Goal: Task Accomplishment & Management: Manage account settings

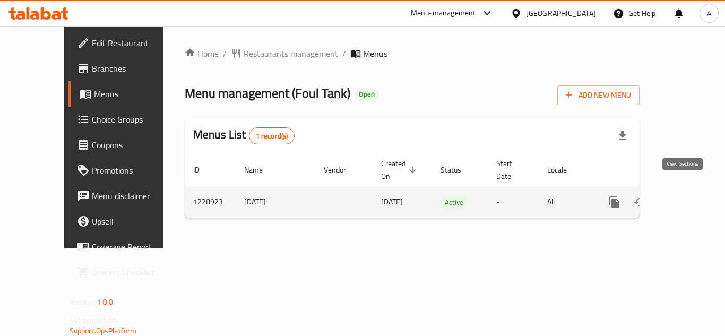
click at [678, 190] on link "enhanced table" at bounding box center [690, 202] width 25 height 25
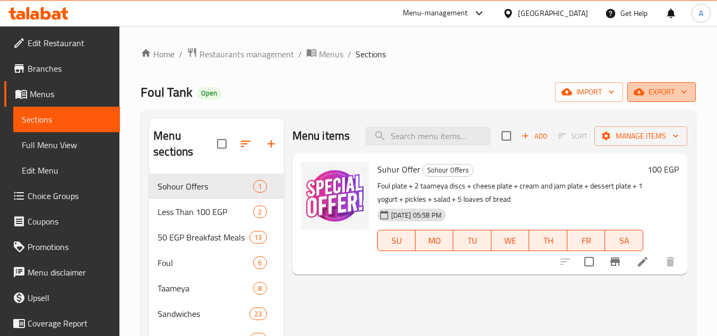
click at [653, 99] on button "export" at bounding box center [662, 92] width 68 height 20
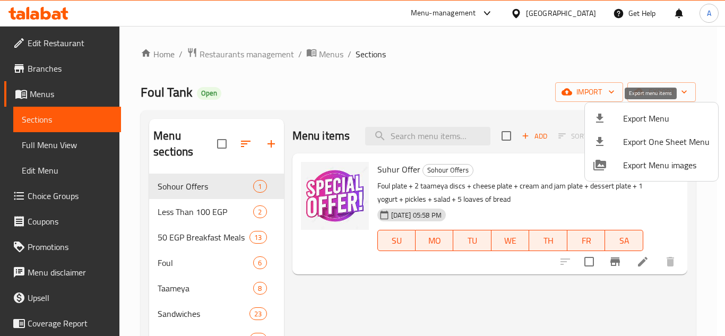
click at [623, 117] on div at bounding box center [609, 118] width 30 height 13
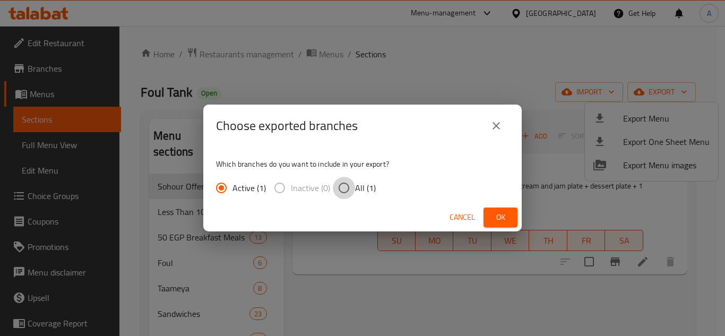
click at [350, 182] on input "All (1)" at bounding box center [344, 188] width 22 height 22
radio input "true"
click at [480, 222] on div "Cancel Ok" at bounding box center [362, 217] width 319 height 28
click at [497, 218] on span "Ok" at bounding box center [500, 217] width 17 height 13
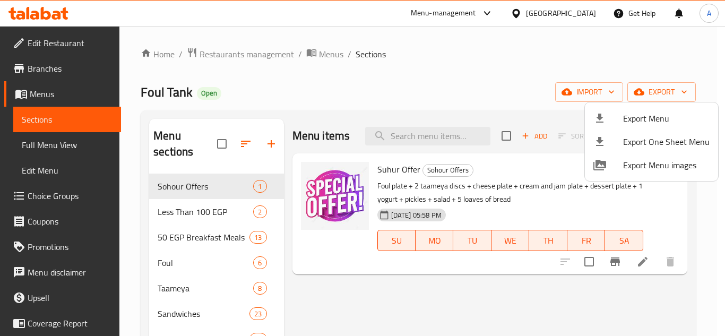
click at [196, 312] on div at bounding box center [362, 168] width 725 height 336
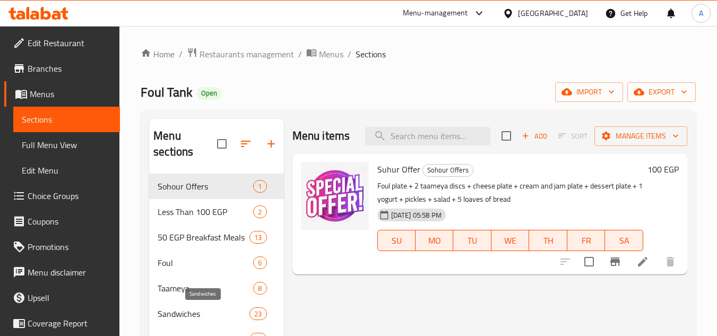
click at [192, 311] on span "Sandwiches" at bounding box center [204, 313] width 92 height 13
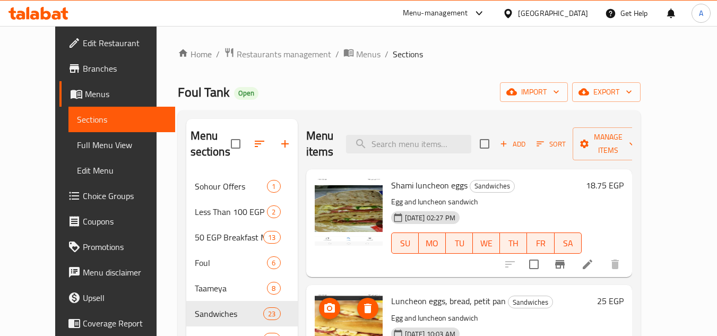
click at [409, 110] on div "Menu sections Sohour Offers 1 Less Than 100 EGP 2 50 EGP Breakfast Meals 13 Fou…" at bounding box center [409, 288] width 463 height 356
drag, startPoint x: 403, startPoint y: 186, endPoint x: 491, endPoint y: 191, distance: 87.2
click at [492, 191] on h6 "Shami luncheon eggs Sandwiches" at bounding box center [486, 185] width 191 height 15
click at [422, 183] on span "Shami luncheon eggs" at bounding box center [429, 185] width 76 height 16
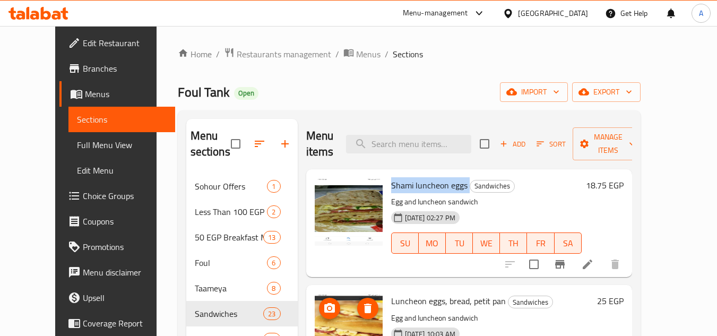
click at [422, 183] on span "Shami luncheon eggs" at bounding box center [429, 185] width 76 height 16
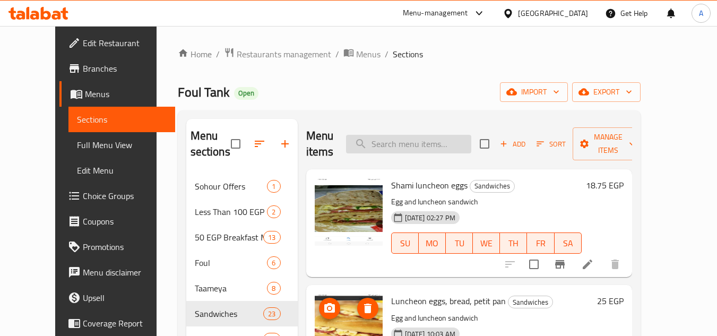
click at [456, 148] on input "search" at bounding box center [408, 144] width 125 height 19
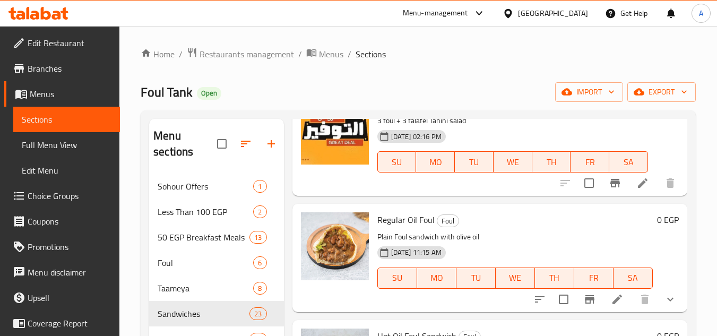
scroll to position [637, 0]
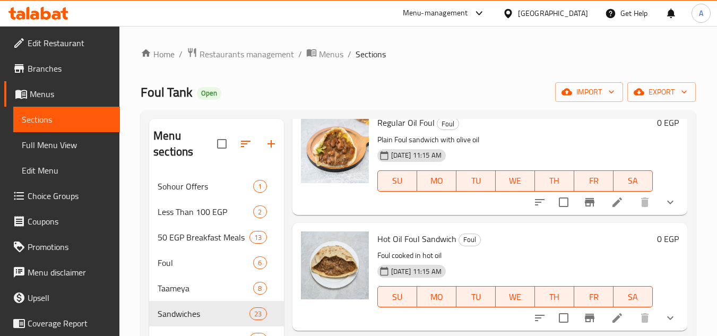
type input "foul"
drag, startPoint x: 373, startPoint y: 145, endPoint x: 439, endPoint y: 138, distance: 66.8
click at [439, 138] on div "Regular Oil Foul Foul Plain Foul sandwich with olive oil 18-04-2024 11:15 AM SU…" at bounding box center [515, 160] width 284 height 99
click at [428, 131] on span "Regular Oil Foul" at bounding box center [405, 123] width 57 height 16
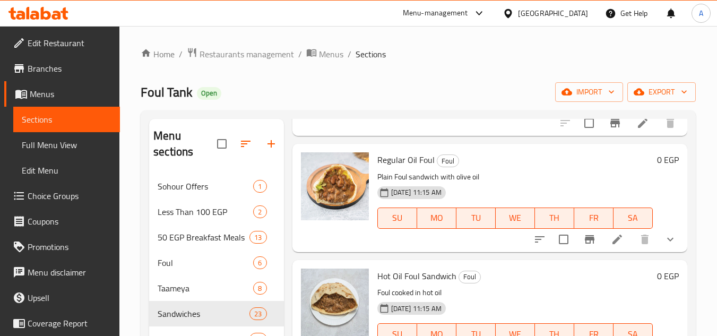
scroll to position [584, 0]
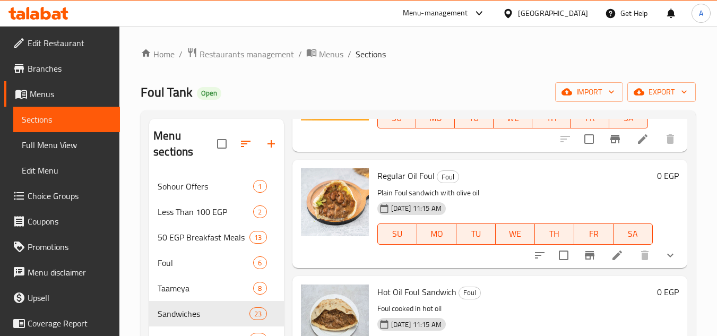
click at [669, 268] on button "show more" at bounding box center [670, 255] width 25 height 25
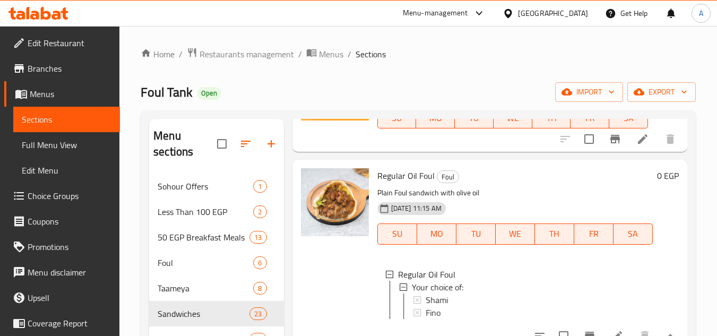
scroll to position [690, 0]
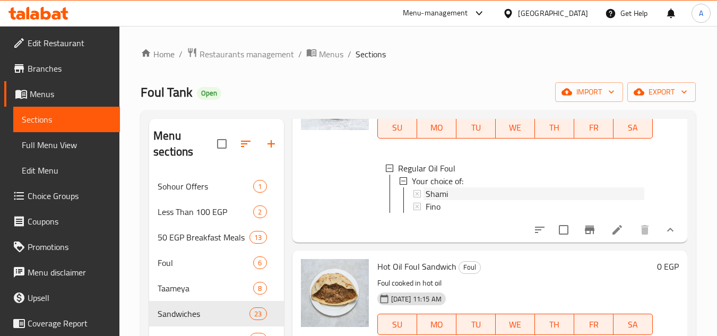
click at [430, 200] on span "Shami" at bounding box center [437, 193] width 22 height 13
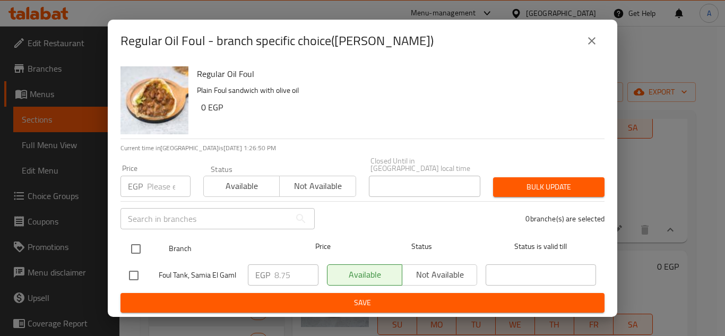
click at [138, 248] on input "checkbox" at bounding box center [136, 249] width 22 height 22
checkbox input "true"
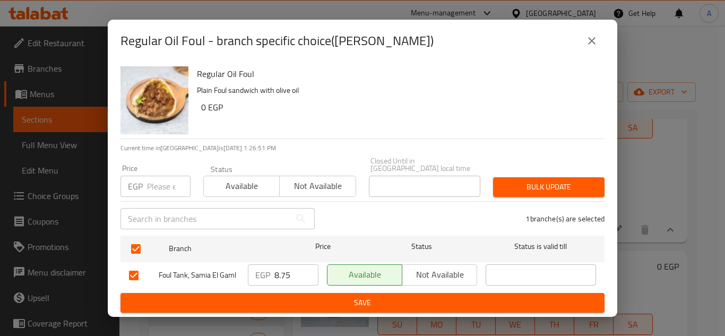
click at [158, 192] on input "number" at bounding box center [169, 186] width 44 height 21
type input "8"
click at [546, 195] on div "Bulk update" at bounding box center [549, 187] width 124 height 32
click at [561, 180] on span "Bulk update" at bounding box center [549, 186] width 94 height 13
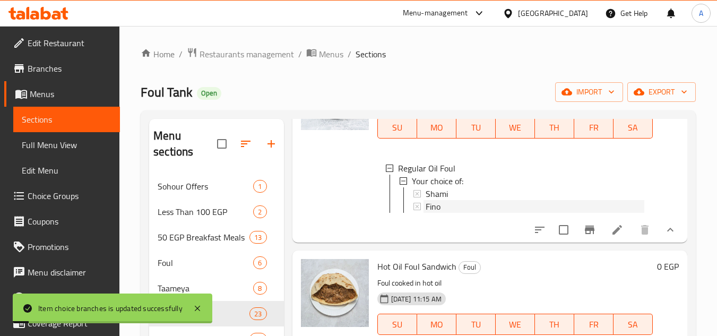
click at [461, 213] on div "Fino" at bounding box center [535, 206] width 219 height 13
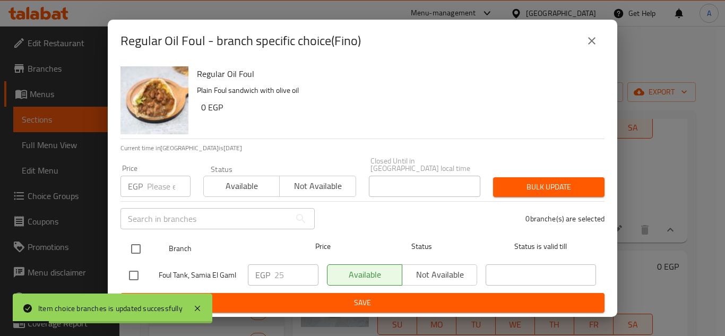
click at [128, 241] on input "checkbox" at bounding box center [136, 249] width 22 height 22
checkbox input "true"
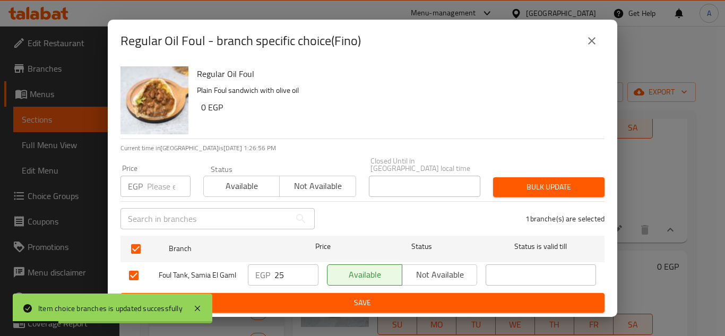
click at [164, 190] on input "number" at bounding box center [169, 186] width 44 height 21
type input "15"
click at [515, 183] on span "Bulk update" at bounding box center [549, 186] width 94 height 13
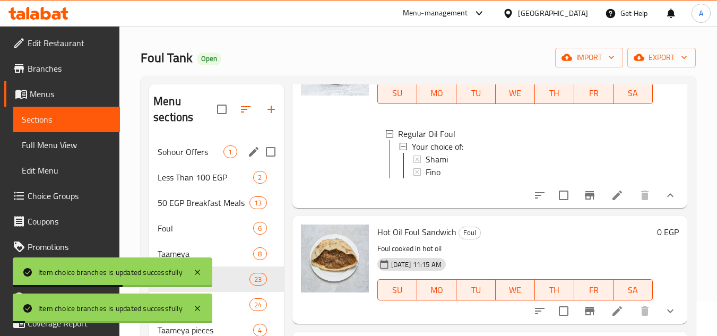
scroll to position [53, 0]
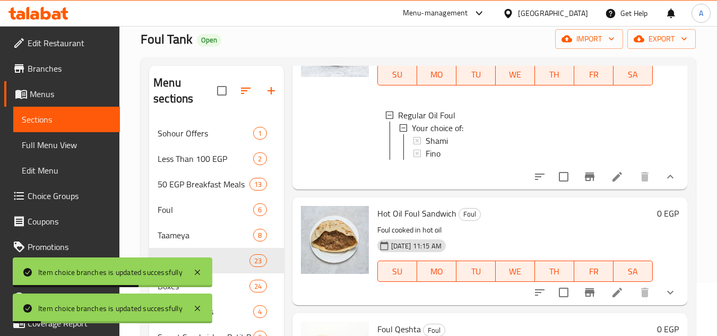
click at [387, 221] on span "Hot Oil Foul Sandwich" at bounding box center [416, 213] width 79 height 16
click at [667, 299] on icon "show more" at bounding box center [670, 292] width 13 height 13
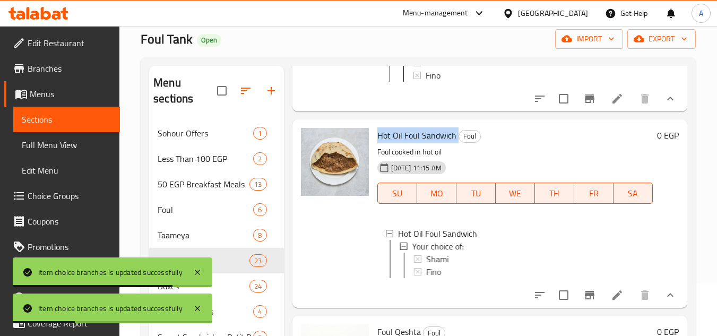
scroll to position [849, 0]
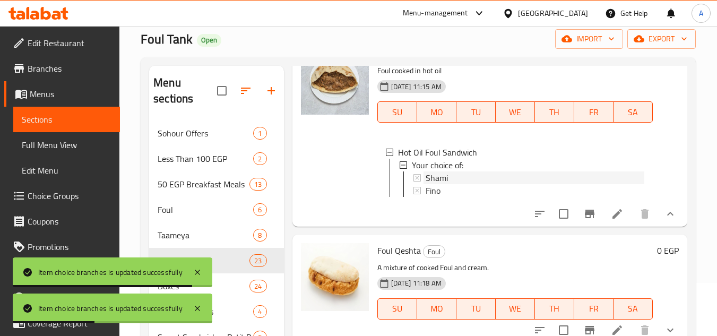
click at [427, 184] on span "Shami" at bounding box center [437, 177] width 22 height 13
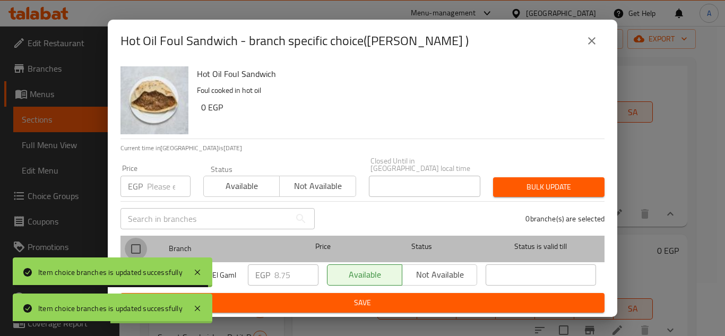
click at [135, 240] on input "checkbox" at bounding box center [136, 249] width 22 height 22
checkbox input "true"
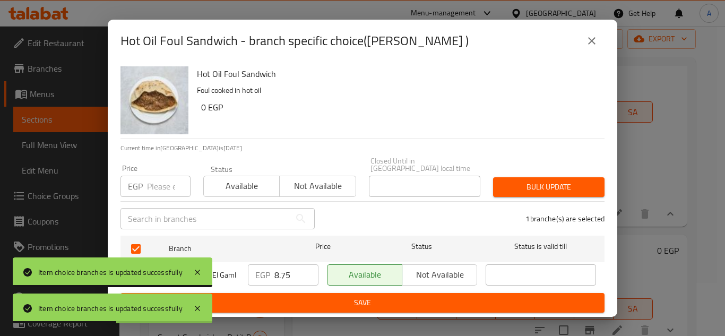
click at [161, 176] on input "number" at bounding box center [169, 186] width 44 height 21
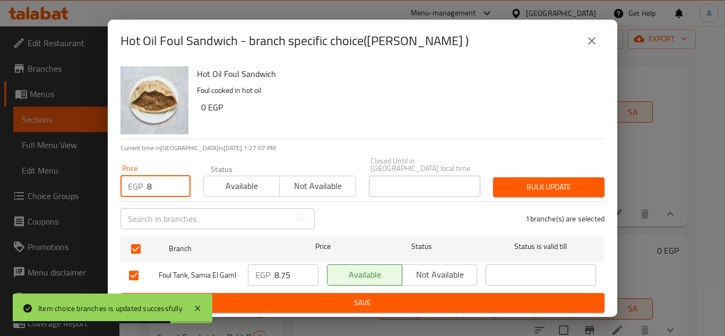
type input "8"
click at [551, 171] on div "Bulk update" at bounding box center [549, 187] width 124 height 32
click at [552, 177] on button "Bulk update" at bounding box center [548, 187] width 111 height 20
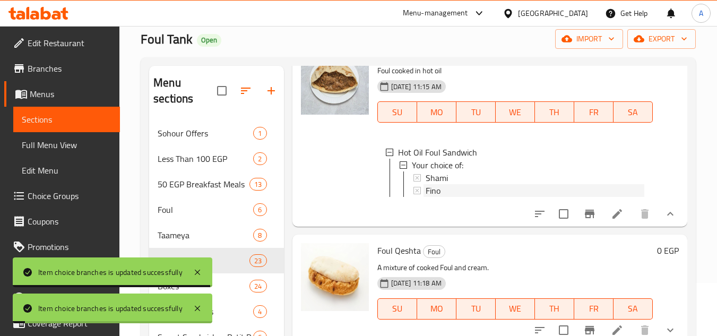
click at [509, 197] on div "Fino" at bounding box center [535, 190] width 219 height 13
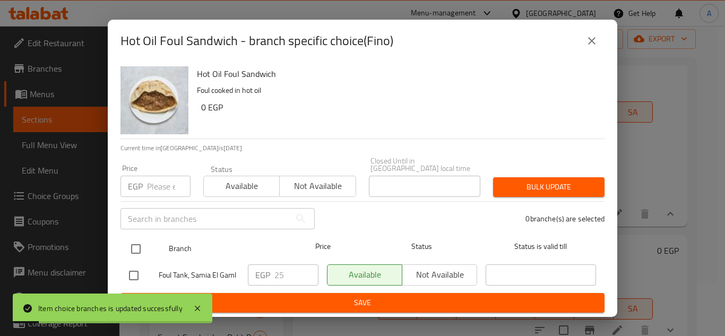
click at [135, 245] on input "checkbox" at bounding box center [136, 249] width 22 height 22
checkbox input "true"
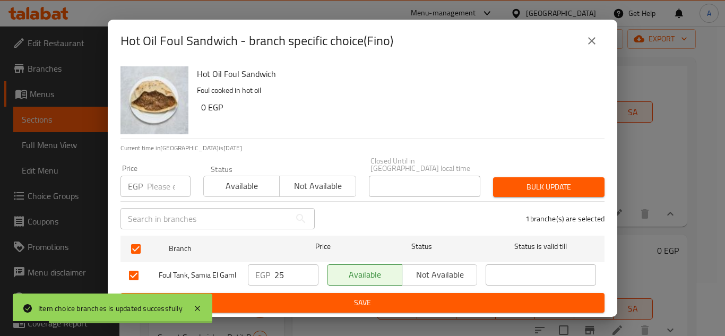
click at [158, 203] on div "​" at bounding box center [217, 219] width 207 height 34
click at [160, 193] on div "Price EGP Price" at bounding box center [155, 180] width 83 height 45
click at [161, 184] on input "number" at bounding box center [169, 186] width 44 height 21
type input "15"
click at [561, 188] on span "Bulk update" at bounding box center [549, 186] width 94 height 13
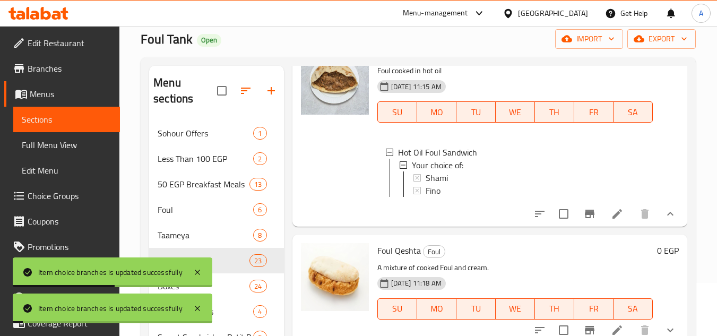
scroll to position [2, 0]
click at [550, 258] on h6 "Foul Qeshta Foul" at bounding box center [515, 250] width 276 height 15
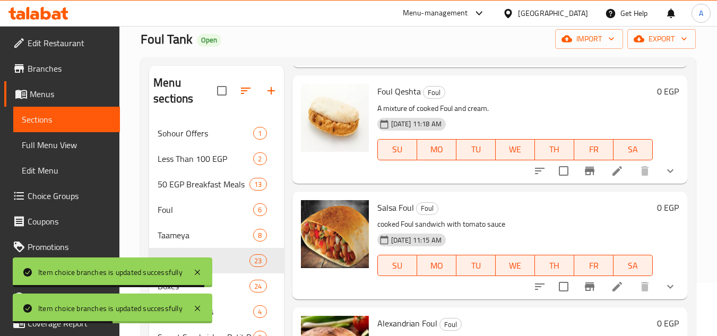
click at [663, 175] on div "0 EGP" at bounding box center [666, 129] width 26 height 91
click at [659, 184] on button "show more" at bounding box center [670, 170] width 25 height 25
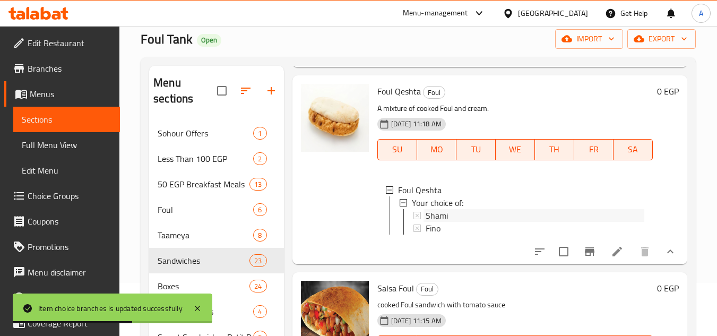
click at [416, 219] on icon at bounding box center [417, 215] width 7 height 7
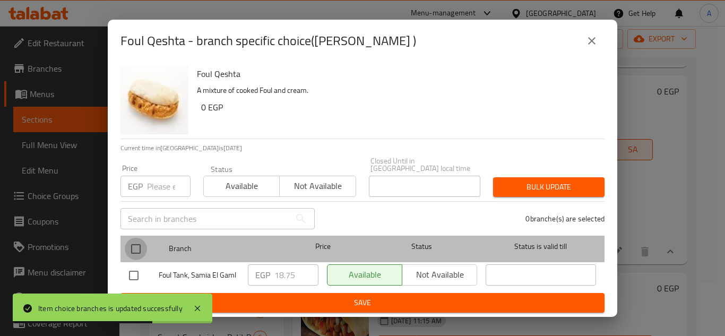
click at [146, 248] on input "checkbox" at bounding box center [136, 249] width 22 height 22
checkbox input "true"
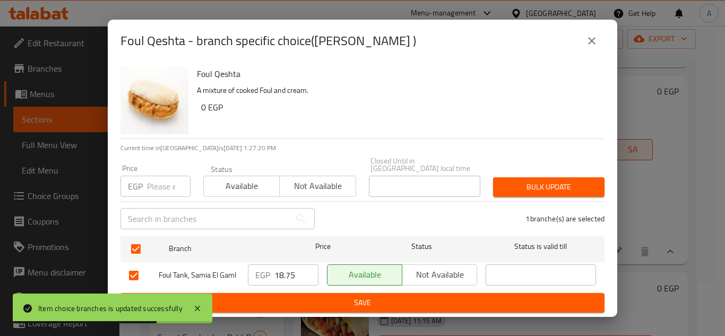
click at [158, 187] on input "number" at bounding box center [169, 186] width 44 height 21
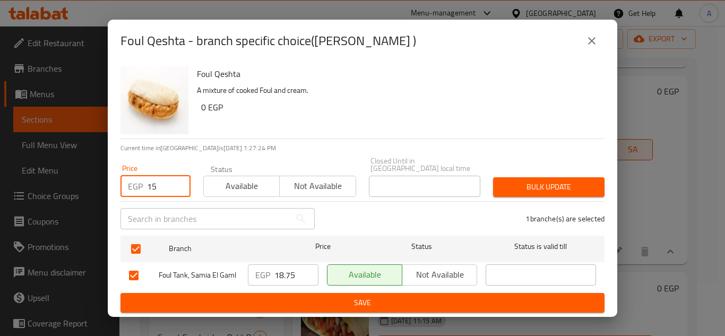
type input "15"
click at [523, 181] on span "Bulk update" at bounding box center [549, 186] width 94 height 13
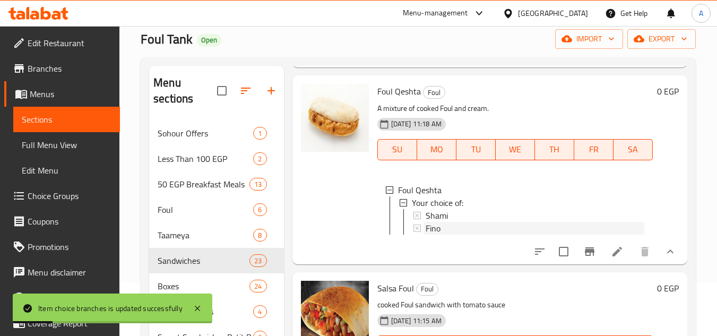
click at [465, 235] on div "Fino" at bounding box center [535, 228] width 219 height 13
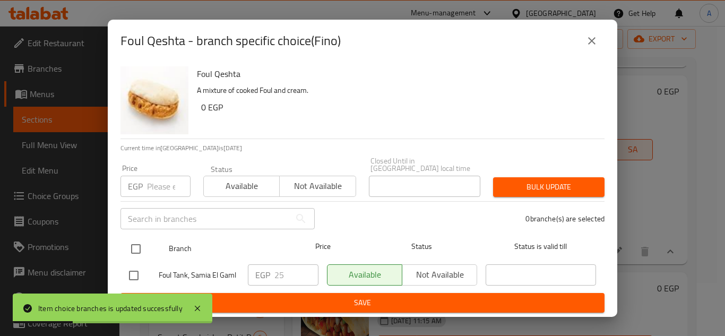
click at [126, 250] on input "checkbox" at bounding box center [136, 249] width 22 height 22
checkbox input "true"
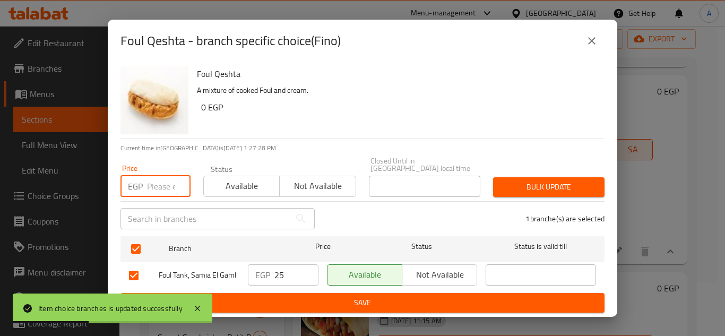
click at [161, 182] on input "number" at bounding box center [169, 186] width 44 height 21
type input "25"
click at [591, 194] on div "Bulk update" at bounding box center [549, 187] width 124 height 32
click at [596, 186] on span "Bulk update" at bounding box center [549, 186] width 94 height 13
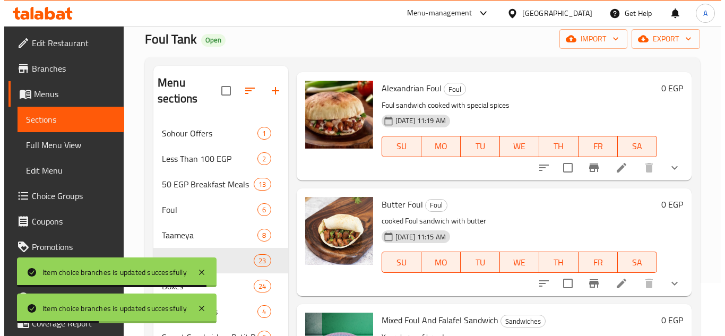
scroll to position [1349, 0]
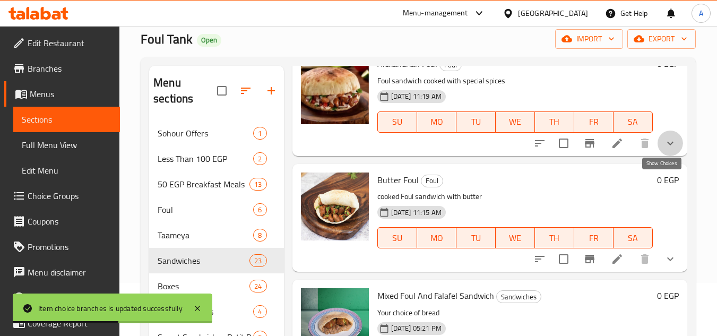
click at [658, 156] on button "show more" at bounding box center [670, 143] width 25 height 25
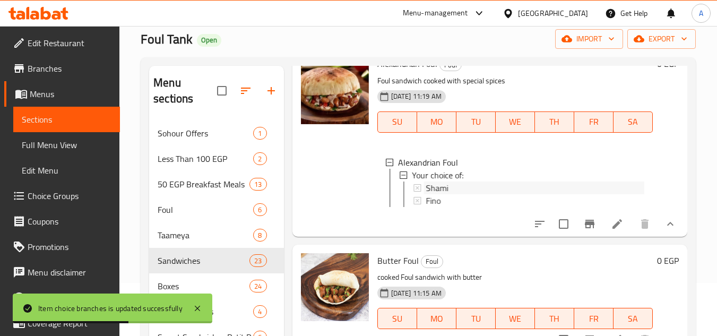
click at [471, 194] on div "Shami" at bounding box center [535, 188] width 219 height 13
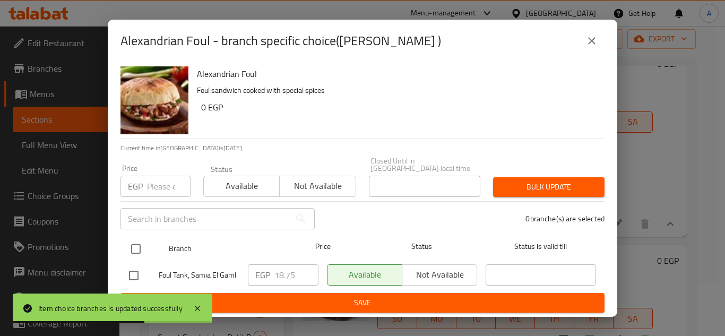
click at [144, 252] on input "checkbox" at bounding box center [136, 249] width 22 height 22
checkbox input "true"
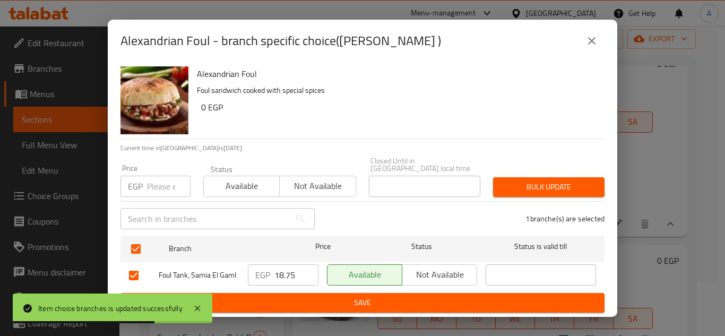
click at [167, 169] on div "Price EGP Price" at bounding box center [156, 181] width 70 height 32
click at [153, 179] on input "number" at bounding box center [169, 186] width 44 height 21
type input "15"
click at [588, 185] on span "Bulk update" at bounding box center [549, 186] width 94 height 13
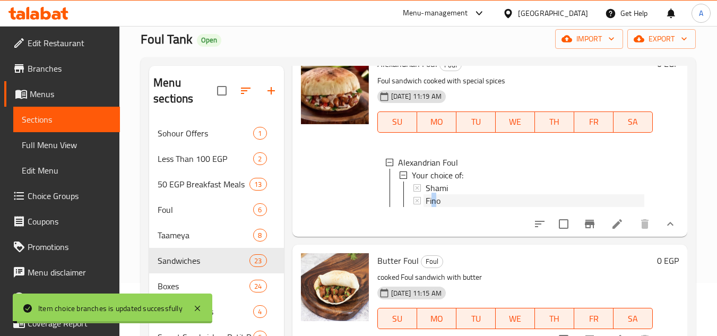
click at [434, 207] on span "Fino" at bounding box center [433, 200] width 15 height 13
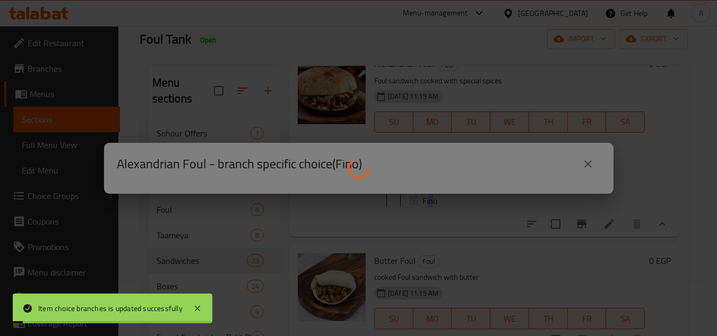
scroll to position [2, 0]
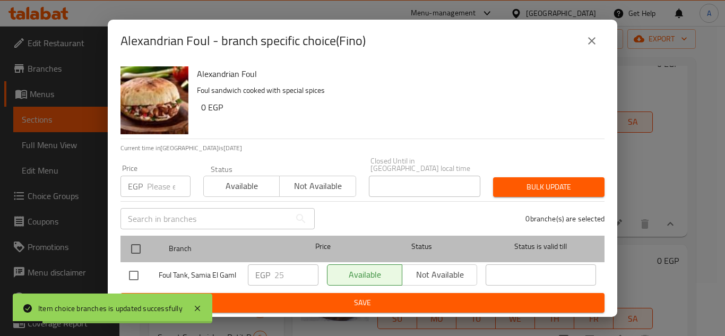
click at [149, 240] on div at bounding box center [145, 249] width 40 height 31
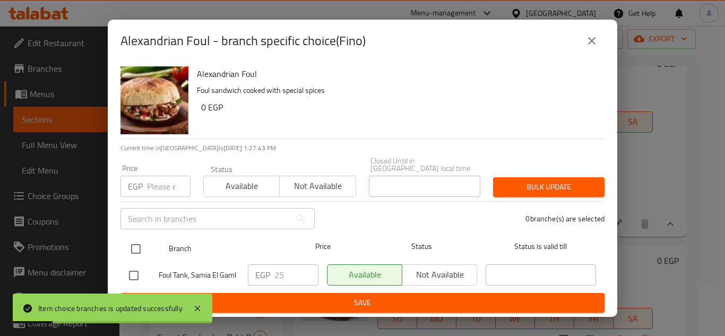
click at [128, 247] on input "checkbox" at bounding box center [136, 249] width 22 height 22
checkbox input "true"
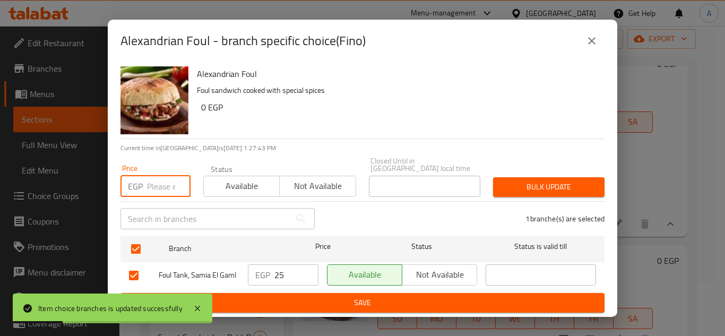
click at [155, 188] on input "number" at bounding box center [169, 186] width 44 height 21
type input "25"
click at [574, 180] on span "Bulk update" at bounding box center [549, 186] width 94 height 13
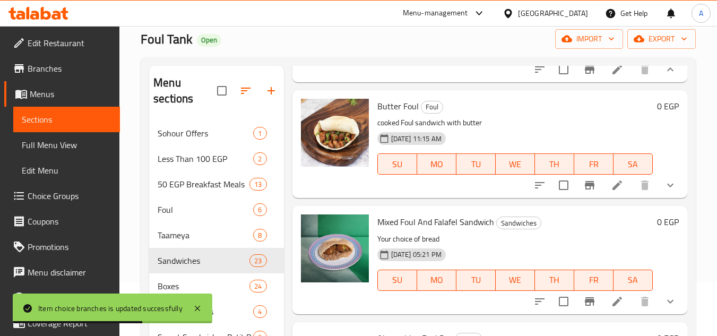
scroll to position [1508, 0]
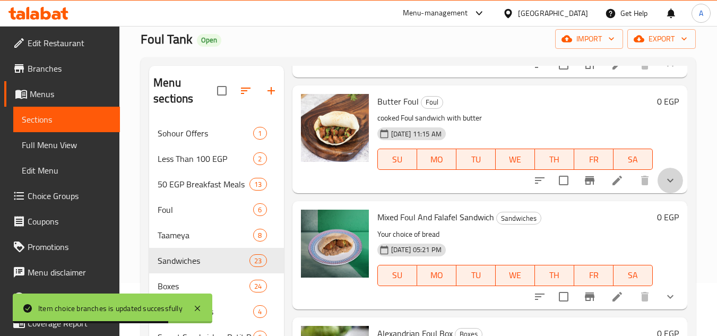
click at [658, 193] on button "show more" at bounding box center [670, 180] width 25 height 25
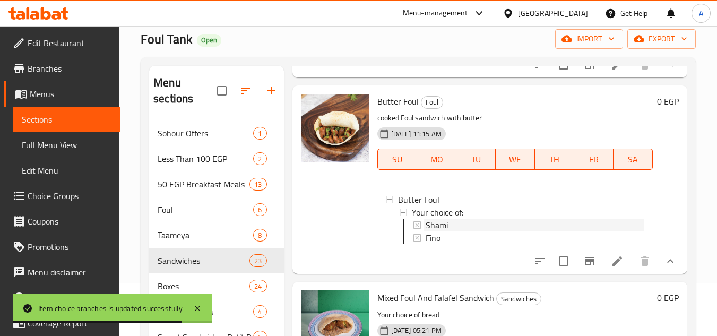
click at [417, 229] on icon at bounding box center [417, 224] width 7 height 7
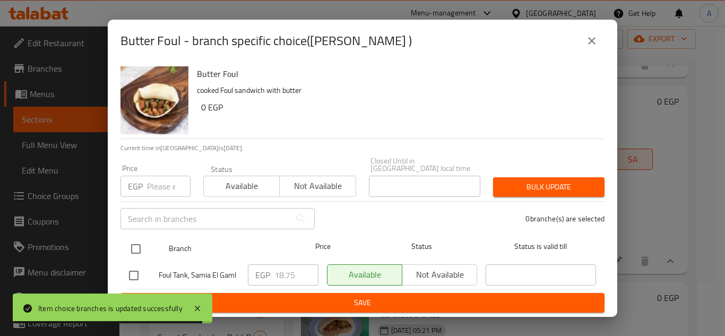
click at [142, 240] on input "checkbox" at bounding box center [136, 249] width 22 height 22
checkbox input "true"
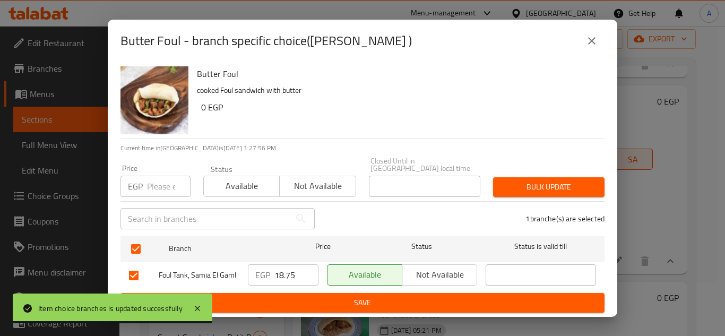
click at [147, 184] on input "number" at bounding box center [169, 186] width 44 height 21
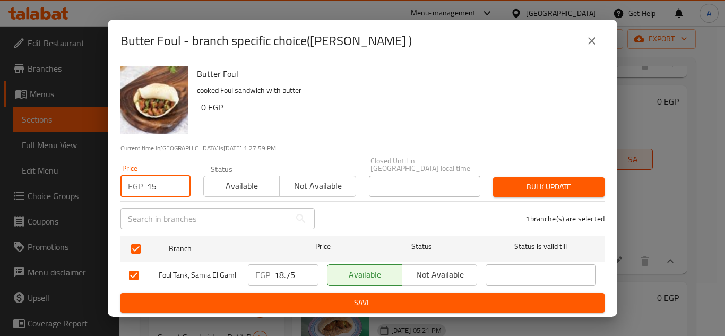
type input "15"
click at [527, 183] on span "Bulk update" at bounding box center [549, 186] width 94 height 13
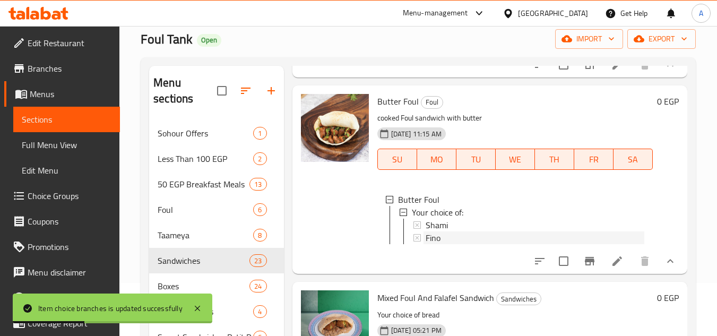
click at [503, 244] on div "Fino" at bounding box center [535, 237] width 219 height 13
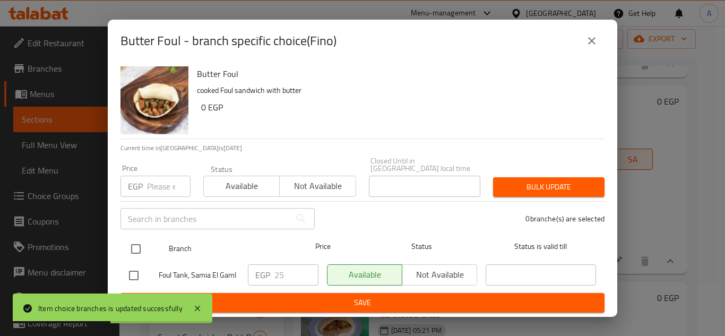
click at [134, 248] on input "checkbox" at bounding box center [136, 249] width 22 height 22
checkbox input "true"
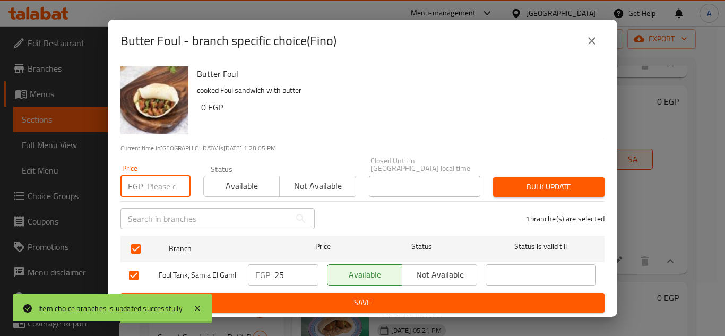
click at [149, 178] on input "number" at bounding box center [169, 186] width 44 height 21
type input "25"
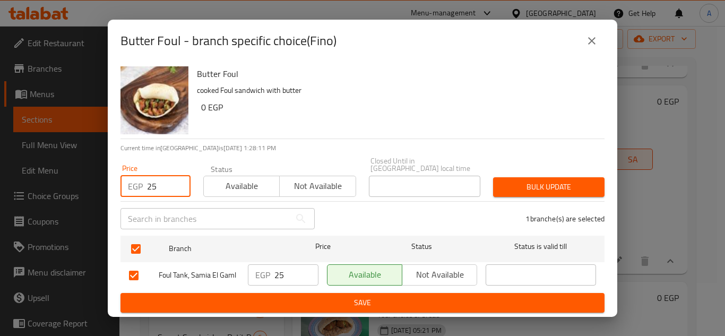
click at [586, 177] on button "Bulk update" at bounding box center [548, 187] width 111 height 20
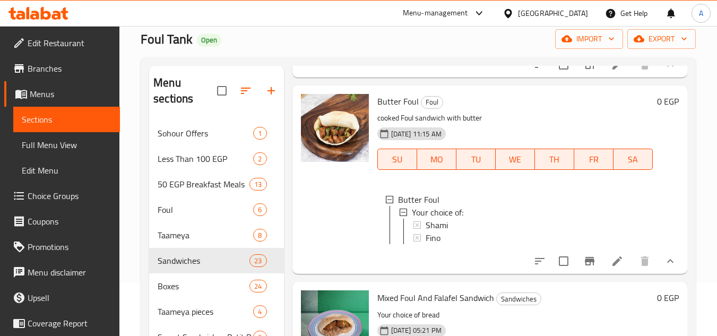
click at [564, 125] on p "cooked Foul sandwich with butter" at bounding box center [515, 117] width 276 height 13
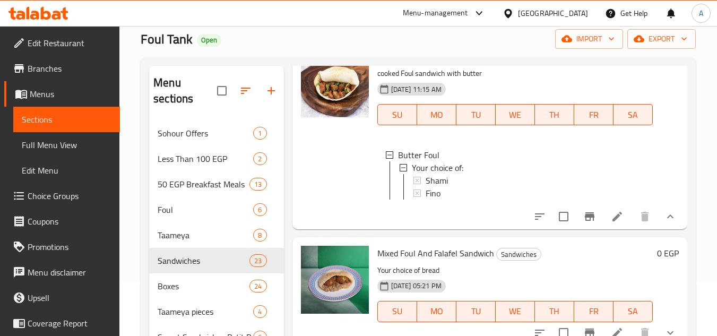
scroll to position [1561, 0]
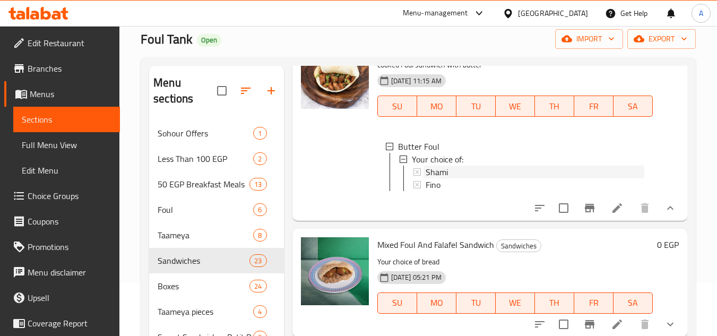
click at [431, 178] on span "Shami" at bounding box center [437, 172] width 22 height 13
click at [477, 191] on div "Fino" at bounding box center [535, 184] width 219 height 13
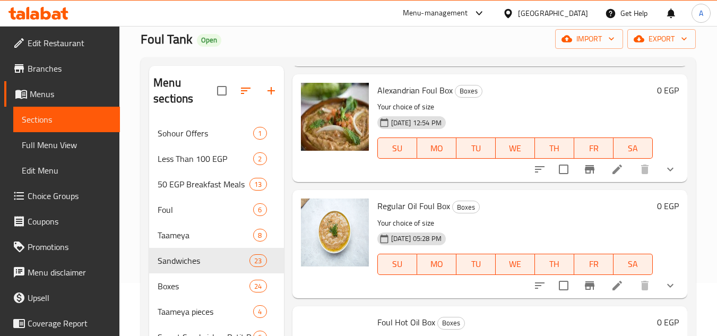
scroll to position [1933, 0]
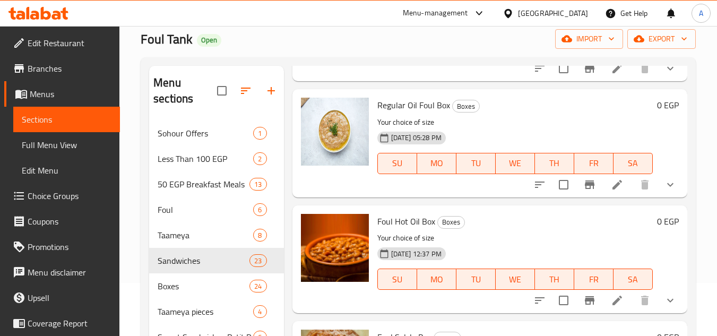
click at [521, 142] on div "Menu items foul Add Sort Manage items Suhur Offer Sohour Offers Foul plate + 2 …" at bounding box center [485, 235] width 403 height 339
click at [526, 113] on h6 "Regular Oil Foul Box Boxes" at bounding box center [515, 105] width 276 height 15
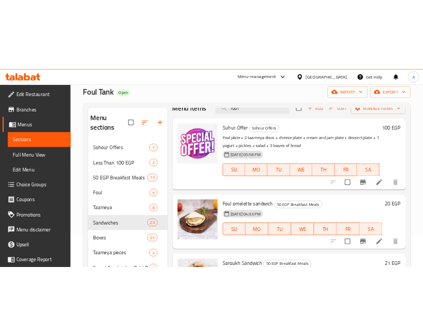
scroll to position [0, 0]
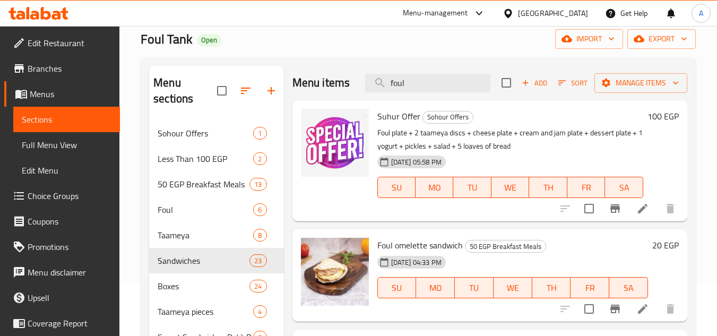
click at [452, 76] on div "Menu items foul Add Sort Manage items" at bounding box center [490, 83] width 395 height 35
click at [416, 92] on input "foul" at bounding box center [427, 83] width 125 height 19
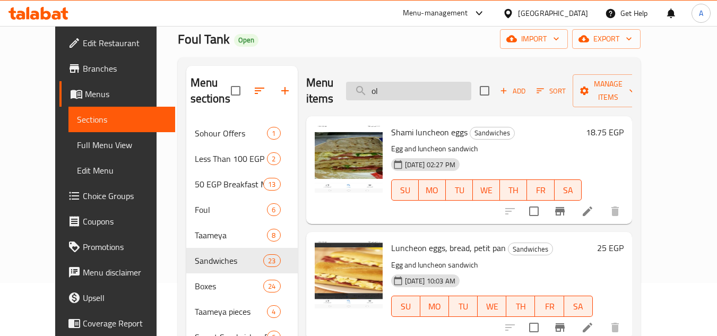
type input "o"
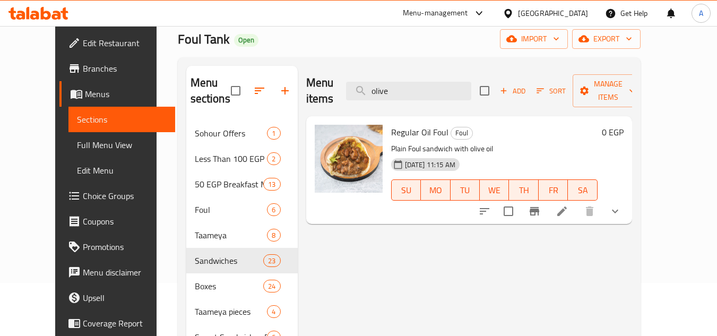
type input "olive"
click at [468, 125] on h6 "Regular Oil Foul Foul" at bounding box center [494, 132] width 207 height 15
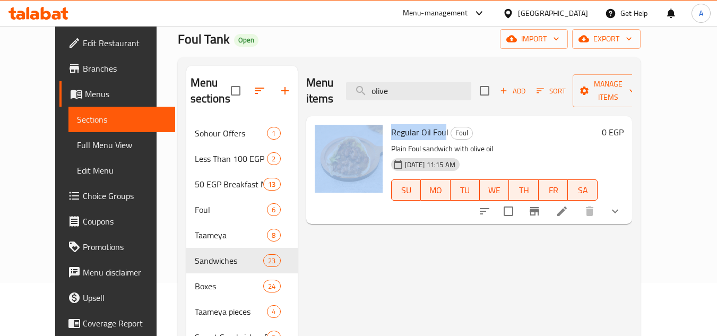
click at [358, 122] on div "Regular Oil Foul Foul Plain Foul sandwich with olive oil 18-04-2024 11:15 AM SU…" at bounding box center [469, 170] width 317 height 99
click at [395, 124] on span "Regular Oil Foul" at bounding box center [419, 132] width 57 height 16
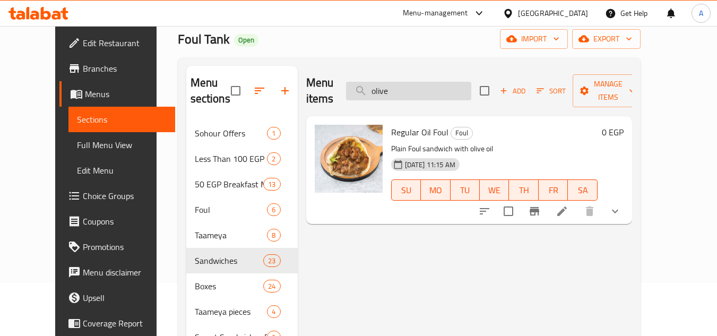
click at [427, 82] on input "olive" at bounding box center [408, 91] width 125 height 19
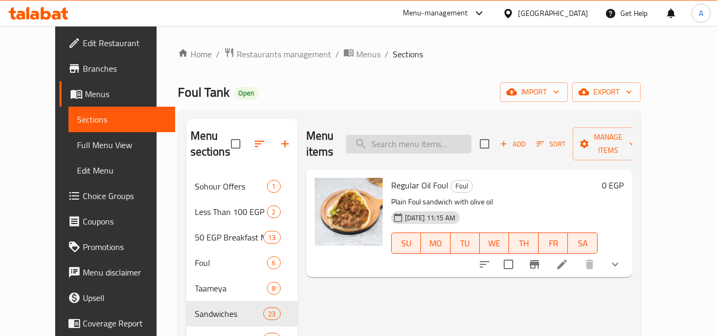
click at [434, 139] on input "search" at bounding box center [408, 144] width 125 height 19
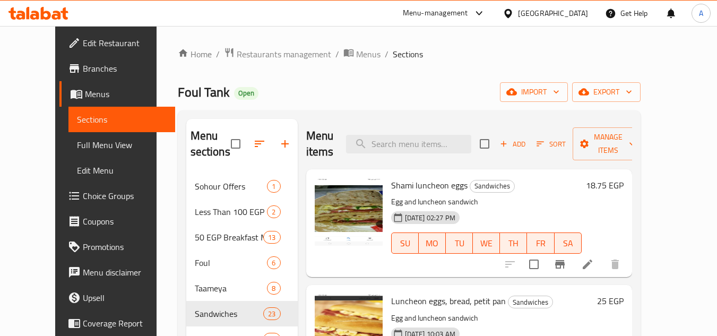
click at [450, 97] on div "Foul Tank Open import export" at bounding box center [409, 92] width 463 height 20
click at [526, 148] on span "Add" at bounding box center [512, 144] width 29 height 12
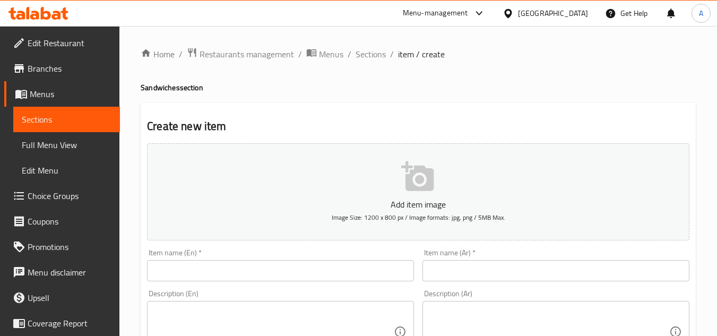
drag, startPoint x: 619, startPoint y: 281, endPoint x: 621, endPoint y: 273, distance: 8.2
click at [619, 281] on input "text" at bounding box center [556, 270] width 267 height 21
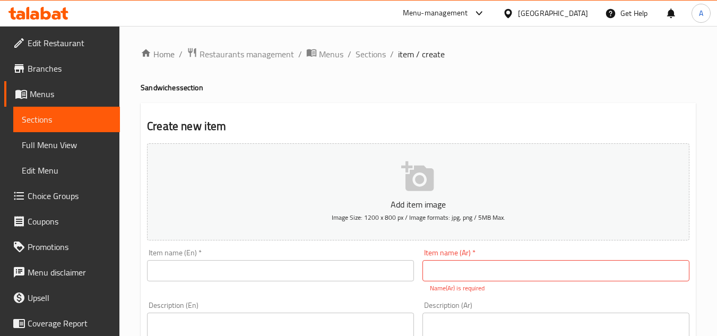
click at [622, 271] on input "text" at bounding box center [556, 270] width 267 height 21
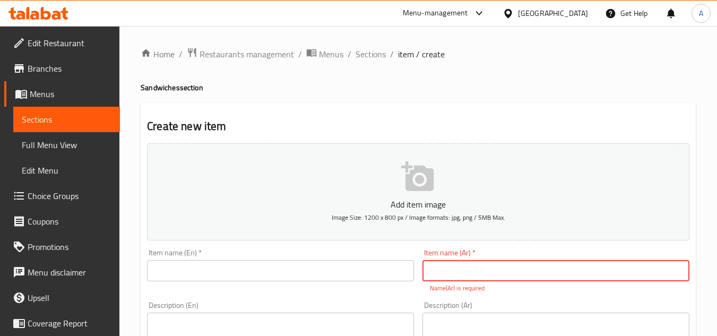
paste input "فول زيت زيتون"
click at [623, 271] on input "فول زيت زيتون" at bounding box center [556, 270] width 267 height 21
type input "فول زيت زيتون"
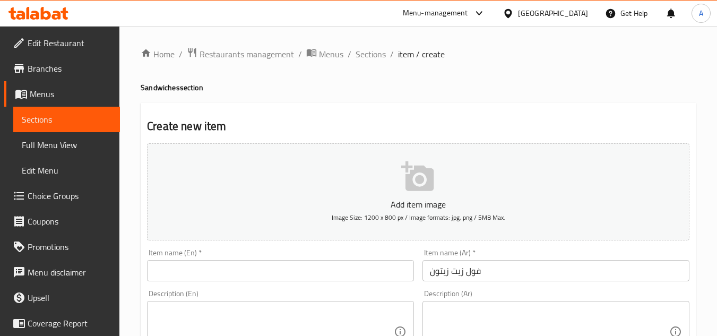
click at [487, 278] on input "فول زيت زيتون" at bounding box center [556, 270] width 267 height 21
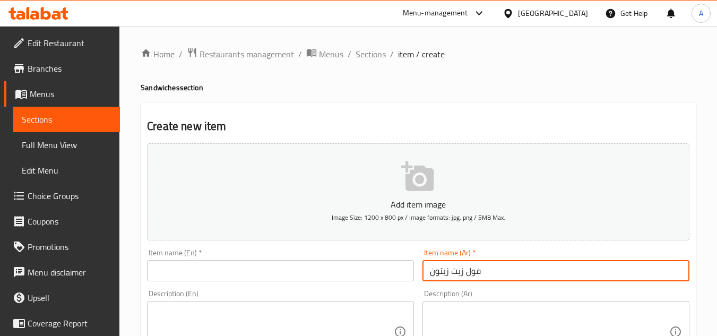
click at [487, 278] on input "فول زيت زيتون" at bounding box center [556, 270] width 267 height 21
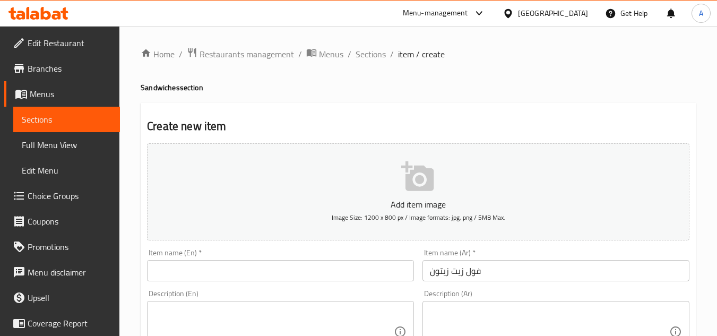
click at [314, 261] on input "text" at bounding box center [280, 270] width 267 height 21
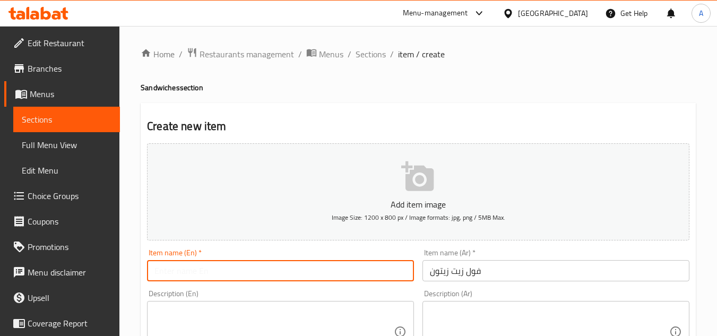
paste input "Olive oil beans"
click at [204, 273] on input "Olive oil beans" at bounding box center [280, 270] width 267 height 21
type input "Olive oil Foul"
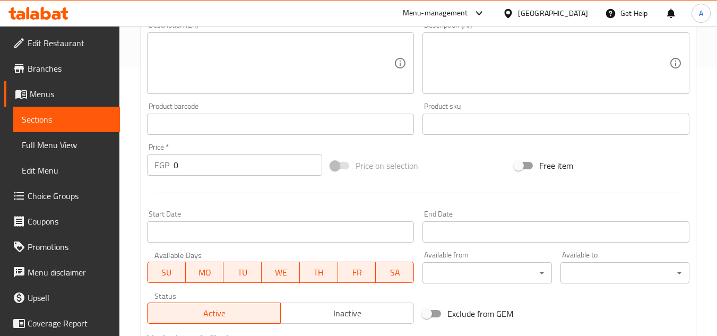
scroll to position [372, 0]
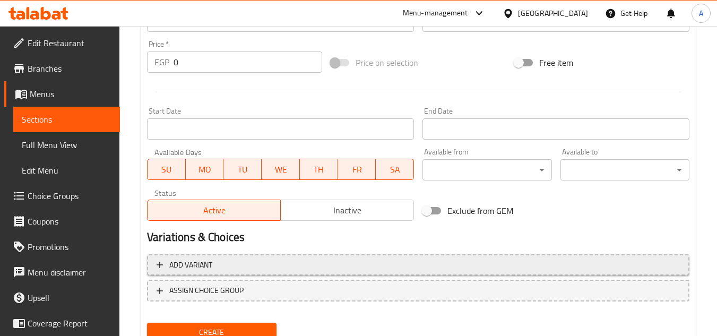
click at [480, 270] on span "Add variant" at bounding box center [418, 265] width 523 height 13
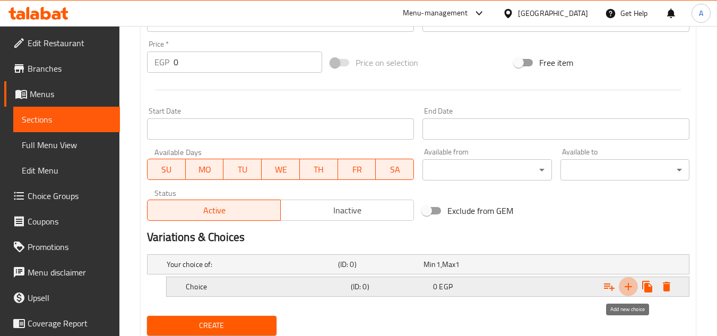
click at [637, 290] on button "Expand" at bounding box center [628, 286] width 19 height 19
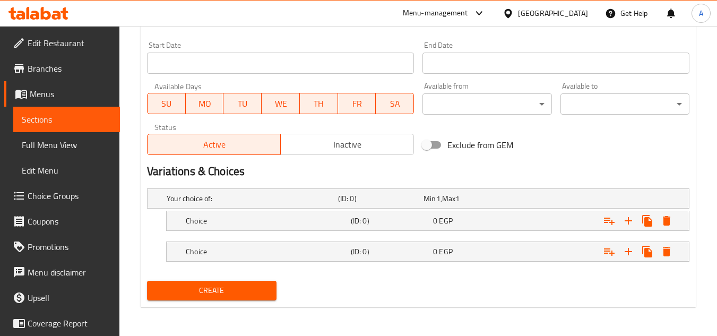
scroll to position [438, 0]
click at [519, 253] on div "Expand" at bounding box center [595, 250] width 165 height 23
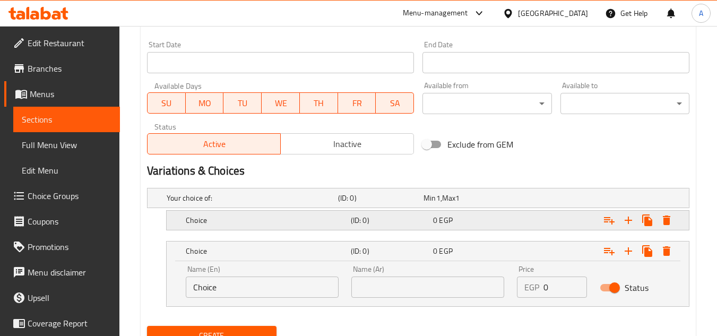
click at [506, 216] on div "0 EGP" at bounding box center [472, 220] width 78 height 11
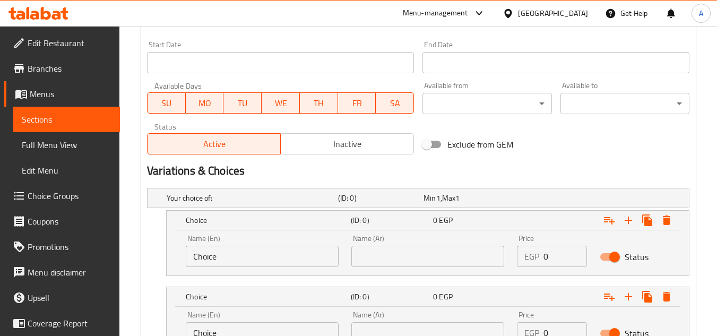
click at [300, 269] on div "Name (En) Choice Name (En)" at bounding box center [262, 250] width 166 height 45
click at [307, 260] on input "Choice" at bounding box center [262, 256] width 153 height 21
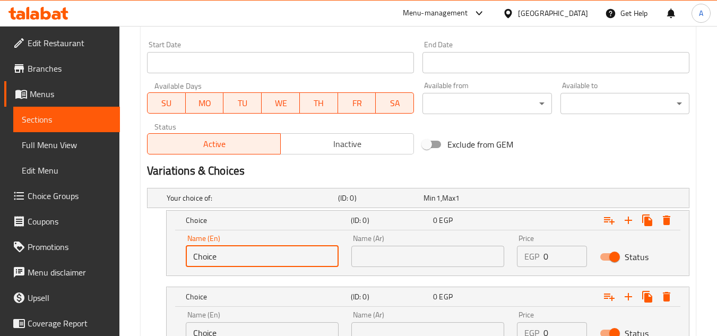
click at [307, 260] on input "Choice" at bounding box center [262, 256] width 153 height 21
click at [307, 260] on input "text" at bounding box center [262, 256] width 153 height 21
type input "Shami"
click at [224, 334] on input "Choice" at bounding box center [262, 332] width 153 height 21
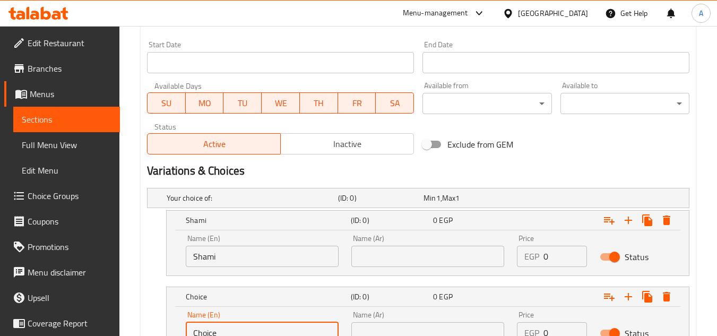
click at [224, 334] on input "Choice" at bounding box center [262, 332] width 153 height 21
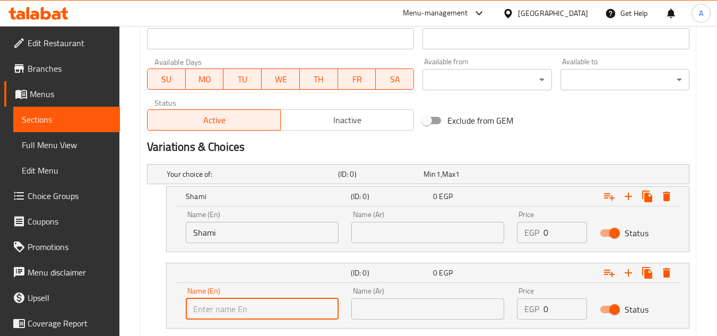
scroll to position [496, 0]
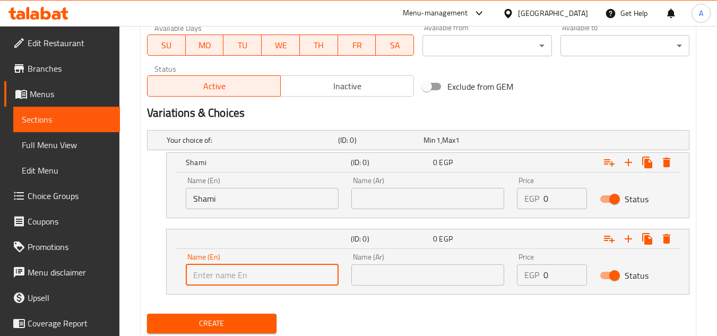
click at [282, 270] on input "text" at bounding box center [262, 274] width 153 height 21
type input "Fino"
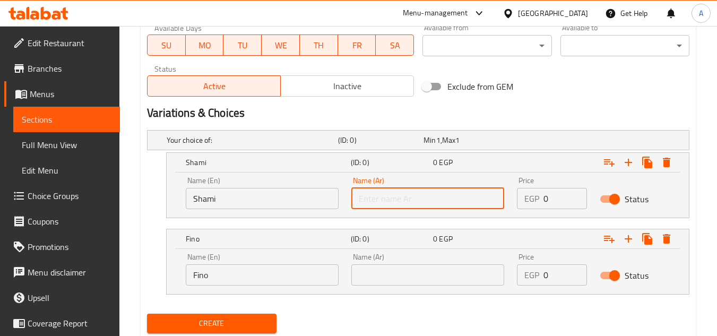
click at [423, 188] on input "text" at bounding box center [427, 198] width 153 height 21
type input "a"
type input "شامي"
click at [493, 274] on input "text" at bounding box center [427, 274] width 153 height 21
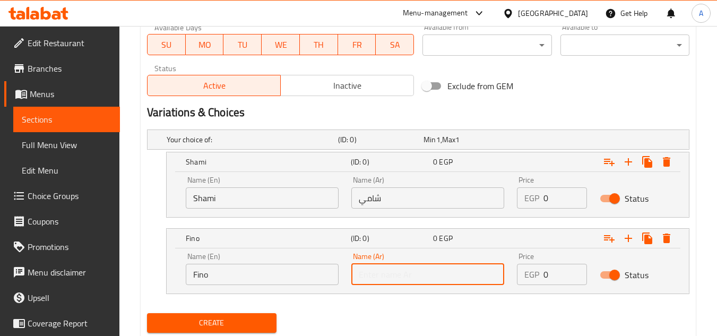
scroll to position [529, 0]
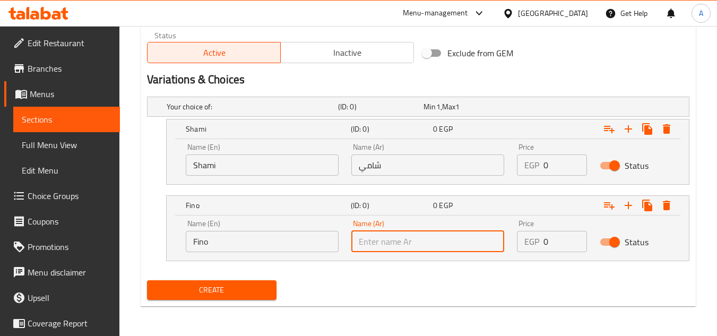
type input "غ"
type input "فينو"
drag, startPoint x: 558, startPoint y: 169, endPoint x: 492, endPoint y: 175, distance: 66.6
click at [498, 175] on div "Name (En) Shami Name (En) Name (Ar) شامي Name (Ar) Price EGP 0 Price Status" at bounding box center [427, 159] width 497 height 45
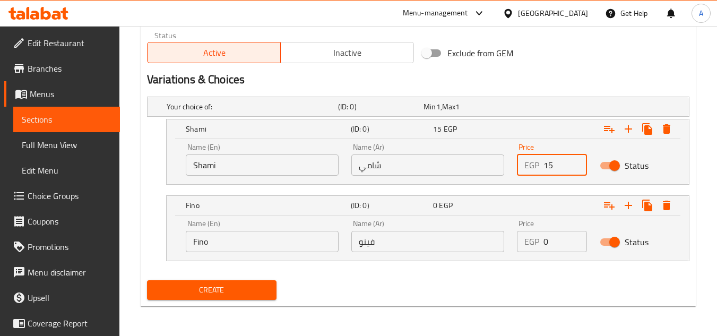
type input "15"
drag, startPoint x: 564, startPoint y: 248, endPoint x: 493, endPoint y: 246, distance: 71.2
click at [489, 248] on div "Name (En) Fino Name (En) Name (Ar) فينو Name (Ar) Price EGP 0 Price Status" at bounding box center [427, 235] width 497 height 45
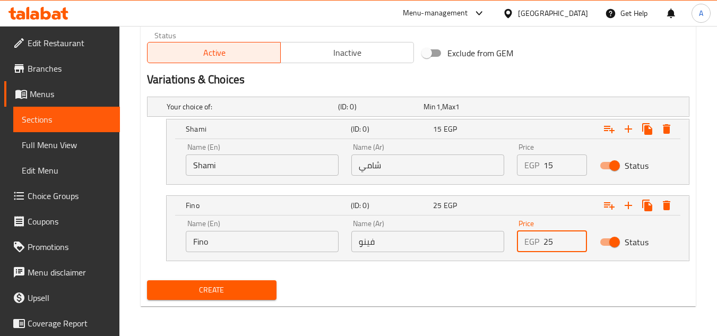
type input "25"
click at [147, 280] on button "Create" at bounding box center [211, 290] width 129 height 20
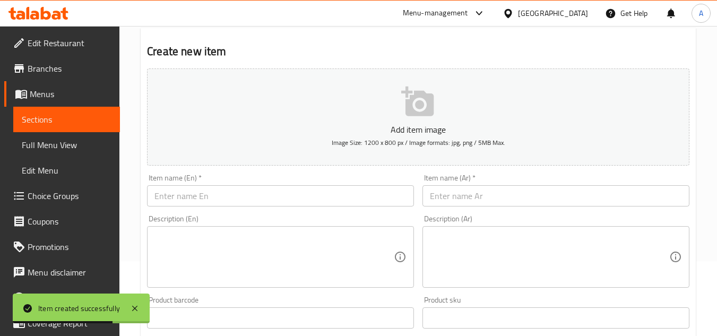
scroll to position [0, 0]
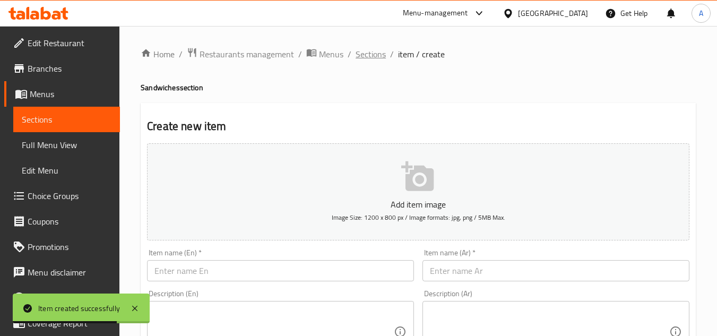
click at [374, 58] on span "Sections" at bounding box center [371, 54] width 30 height 13
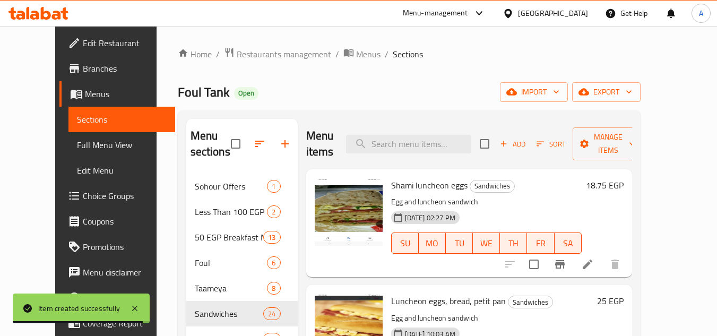
click at [439, 86] on div "Foul Tank Open import export" at bounding box center [409, 92] width 463 height 20
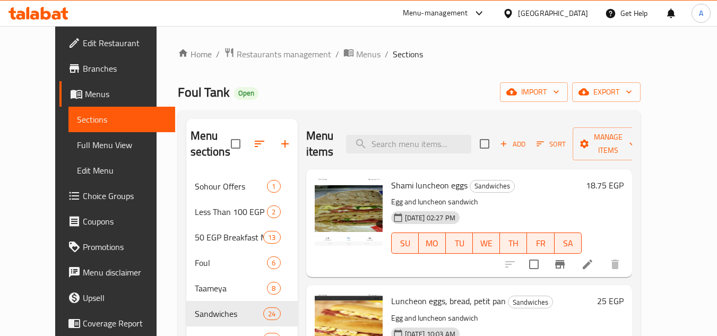
click at [444, 98] on div "Foul Tank Open import export" at bounding box center [409, 92] width 463 height 20
click at [412, 144] on input "search" at bounding box center [408, 144] width 125 height 19
click at [431, 150] on input "search" at bounding box center [408, 144] width 125 height 19
paste input "boiled"
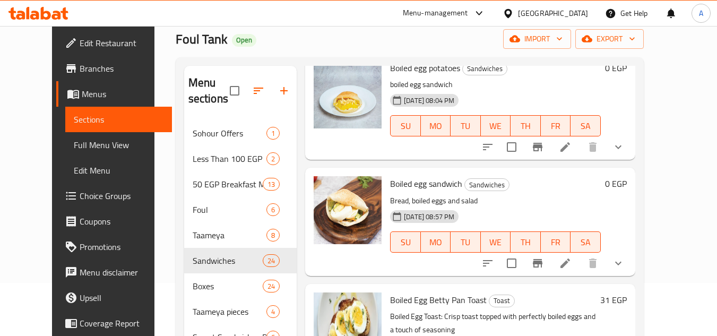
scroll to position [106, 0]
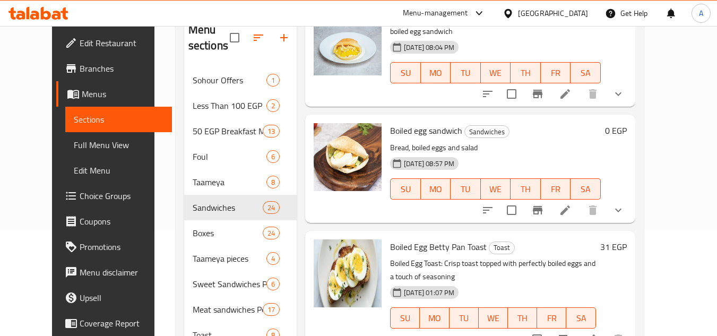
type input "boiled"
click at [437, 130] on span "Boiled egg sandwich" at bounding box center [426, 131] width 72 height 16
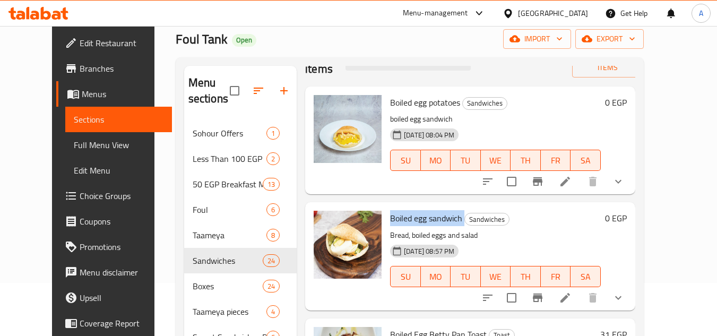
scroll to position [0, 0]
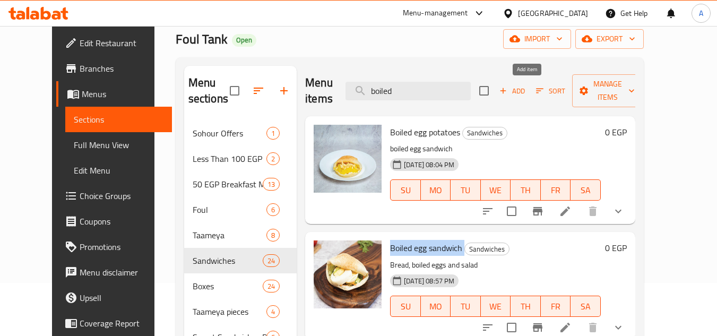
click at [527, 96] on span "Add" at bounding box center [512, 91] width 29 height 12
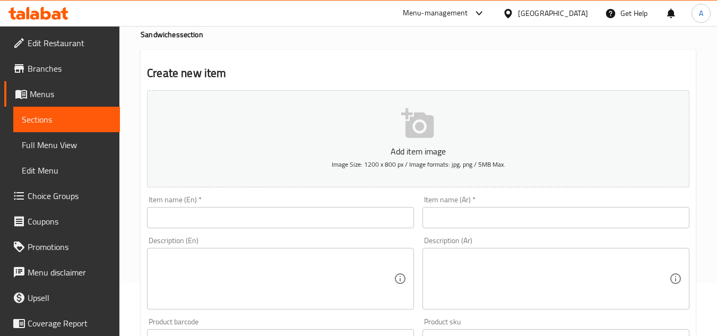
click at [640, 235] on div "Description (Ar) Description (Ar)" at bounding box center [556, 273] width 276 height 81
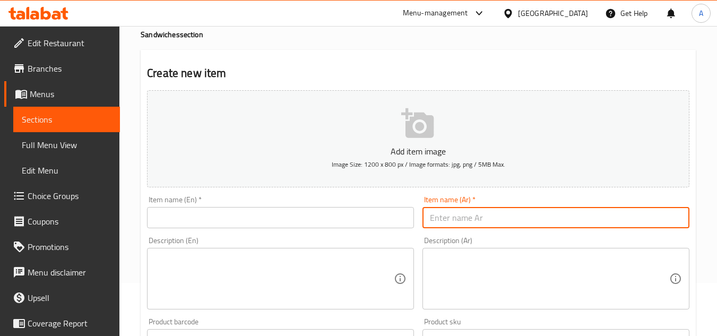
click at [648, 224] on input "text" at bounding box center [556, 217] width 267 height 21
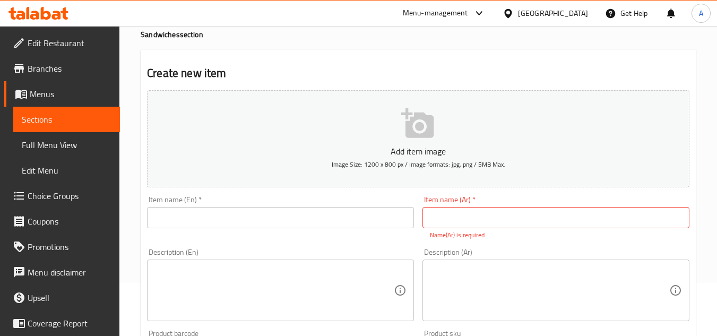
click at [518, 218] on input "text" at bounding box center [556, 217] width 267 height 21
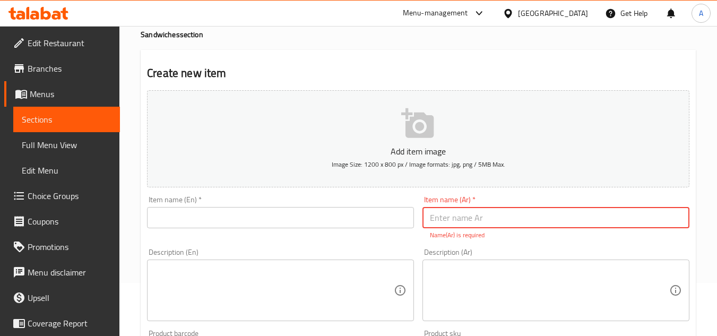
paste input "فول بيض مسلوق"
type input "فول بيض مسلوق"
click at [305, 222] on input "text" at bounding box center [280, 217] width 267 height 21
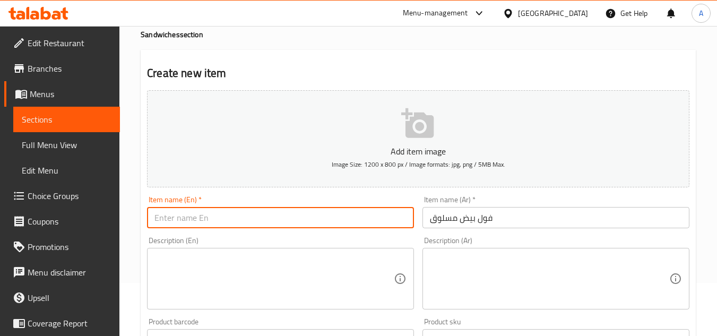
click at [306, 219] on input "text" at bounding box center [280, 217] width 267 height 21
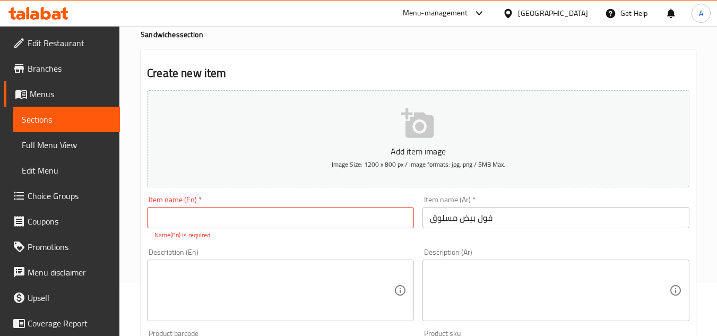
click at [343, 214] on input "text" at bounding box center [280, 217] width 267 height 21
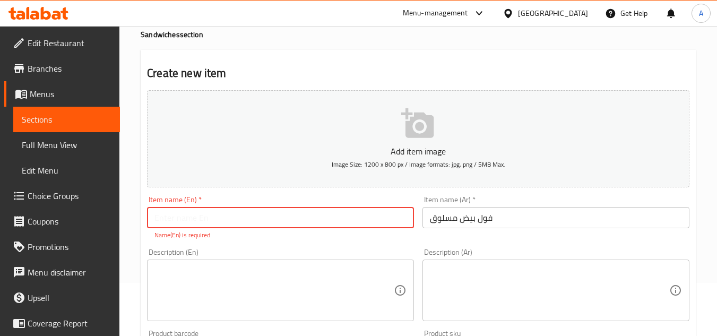
paste input "boiled eggs and beans"
click at [232, 221] on input "boiled eggs and beans" at bounding box center [280, 217] width 267 height 21
type input "Foul Boiled Eggs"
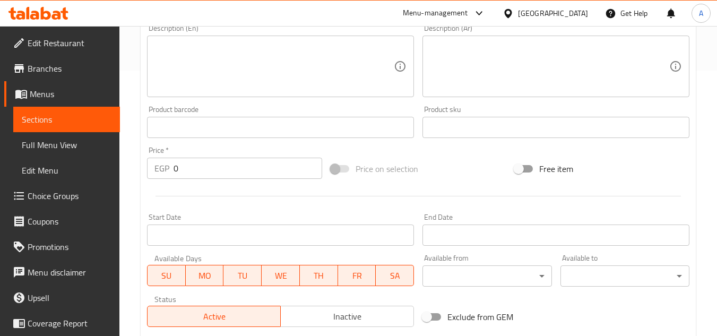
scroll to position [414, 0]
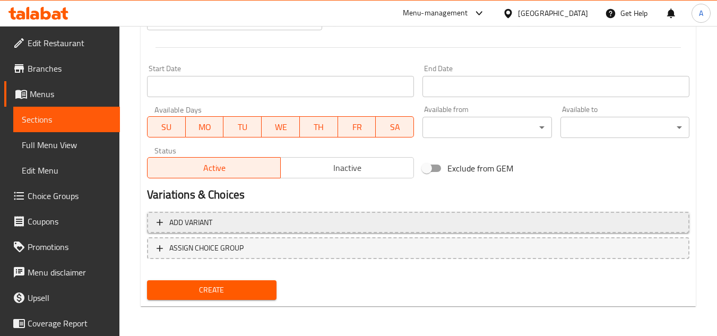
click at [379, 226] on span "Add variant" at bounding box center [418, 222] width 523 height 13
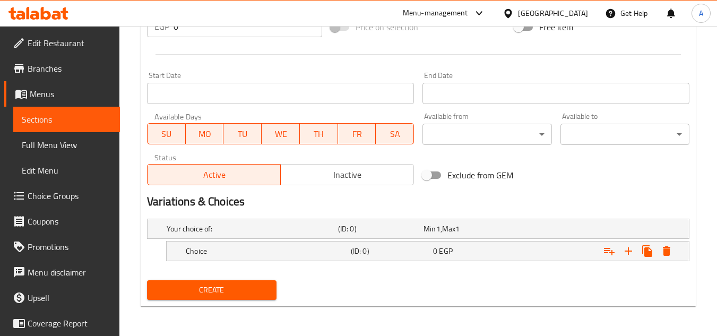
scroll to position [407, 0]
click at [629, 247] on icon "Expand" at bounding box center [628, 251] width 13 height 13
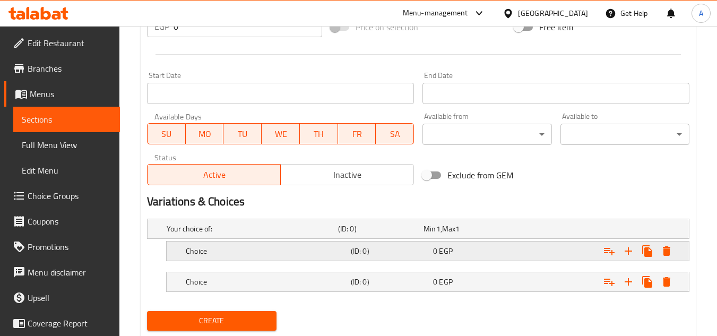
click at [530, 256] on div "Expand" at bounding box center [595, 250] width 165 height 23
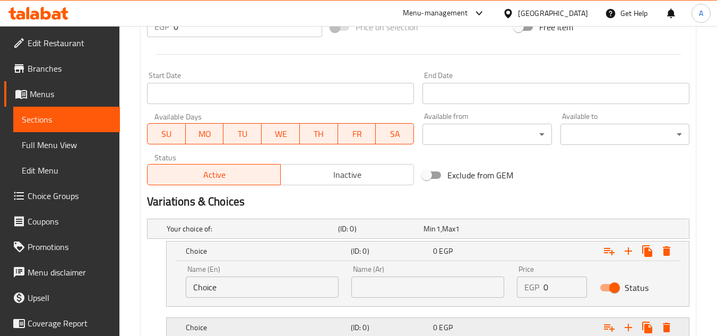
click at [554, 321] on div "Expand" at bounding box center [595, 327] width 165 height 23
drag, startPoint x: 164, startPoint y: 257, endPoint x: 263, endPoint y: 281, distance: 101.7
click at [171, 262] on div "Choice (ID: 0) 0 EGP Name (En) Choice Name (En) Name (Ar) Name (Ar) Price EGP 0…" at bounding box center [418, 274] width 543 height 66
click at [288, 287] on input "Choice" at bounding box center [262, 287] width 153 height 21
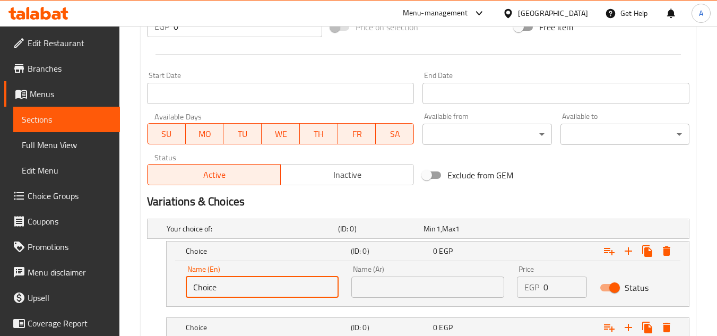
click at [288, 287] on input "Choice" at bounding box center [262, 287] width 153 height 21
click at [288, 287] on input "text" at bounding box center [262, 287] width 153 height 21
type input "Shami"
click at [420, 298] on div "Name (Ar) Name (Ar)" at bounding box center [428, 281] width 166 height 45
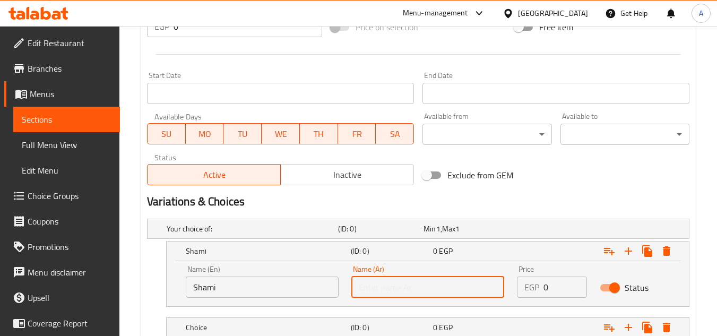
click at [419, 294] on input "text" at bounding box center [427, 287] width 153 height 21
type input "شامي"
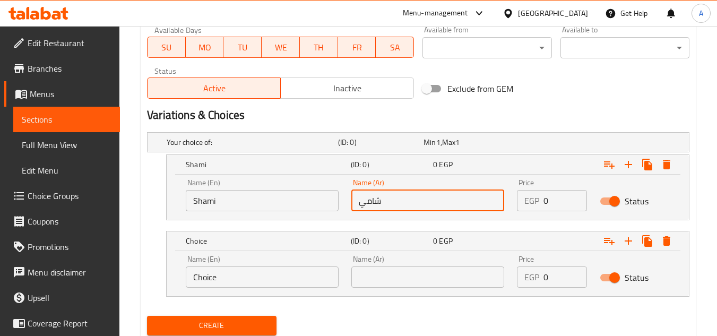
scroll to position [513, 0]
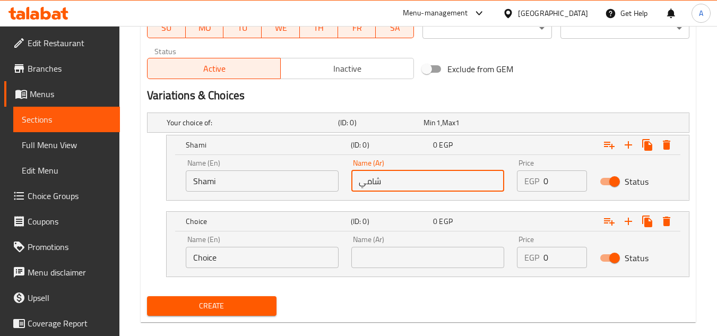
drag, startPoint x: 296, startPoint y: 249, endPoint x: 0, endPoint y: 256, distance: 296.3
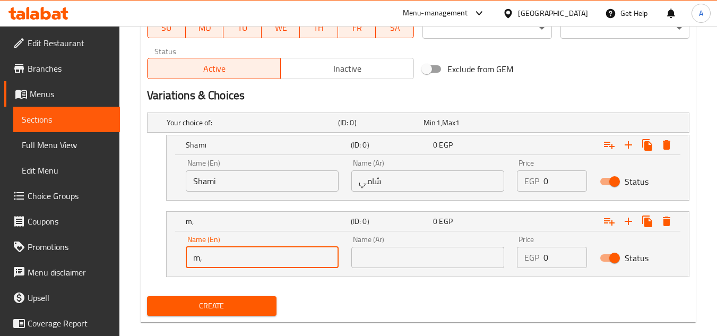
type input "m"
type input "Fino"
click at [408, 264] on input "text" at bounding box center [427, 257] width 153 height 21
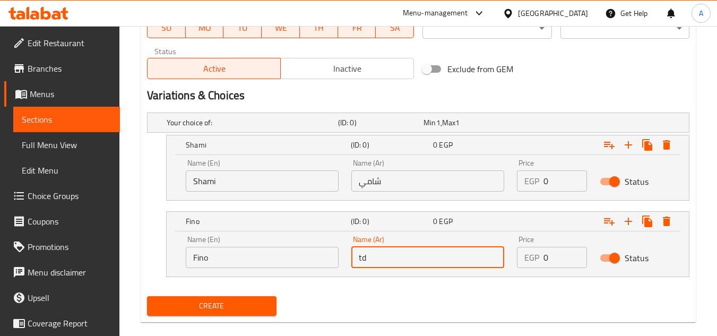
type input "t"
type input "فينو"
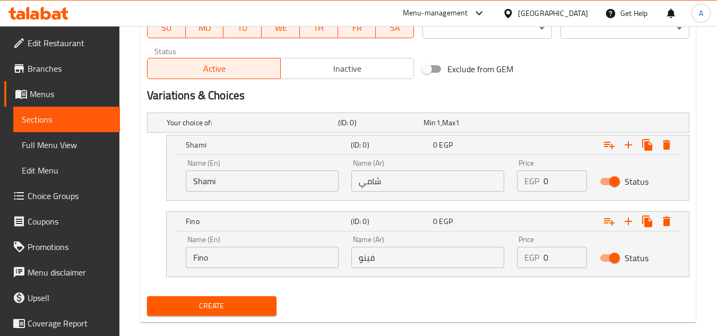
drag, startPoint x: 556, startPoint y: 152, endPoint x: 569, endPoint y: 177, distance: 28.0
click at [557, 159] on div "Shami (ID: 0) 0 EGP Name (En) Shami Name (En) Name (Ar) شامي Name (Ar) Price EG…" at bounding box center [428, 167] width 522 height 65
drag, startPoint x: 563, startPoint y: 179, endPoint x: 532, endPoint y: 186, distance: 31.0
click at [508, 187] on div "Name (En) Shami Name (En) Name (Ar) شامي Name (Ar) Price EGP 0 Price Status" at bounding box center [427, 175] width 497 height 45
type input "7"
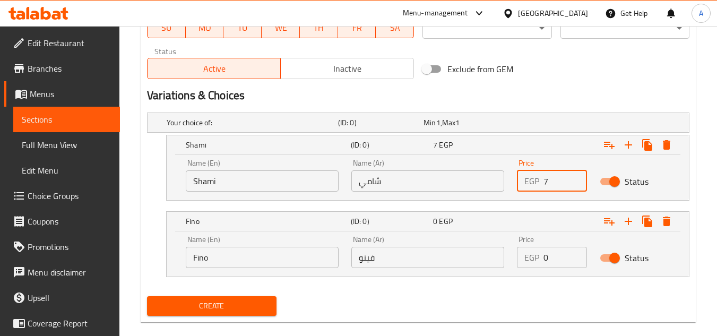
drag, startPoint x: 562, startPoint y: 252, endPoint x: 541, endPoint y: 256, distance: 21.1
click at [544, 256] on input "0" at bounding box center [566, 257] width 44 height 21
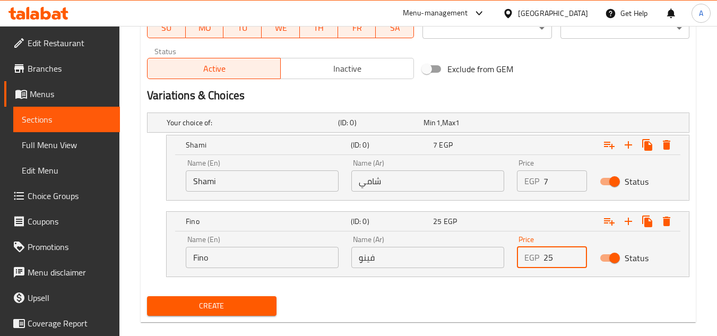
type input "25"
click at [147, 296] on button "Create" at bounding box center [211, 306] width 129 height 20
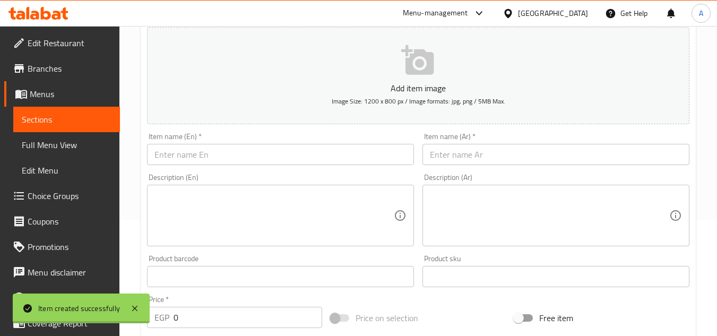
scroll to position [0, 0]
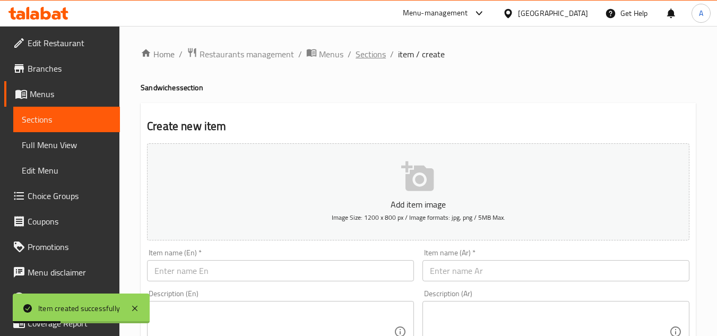
click at [363, 54] on span "Sections" at bounding box center [371, 54] width 30 height 13
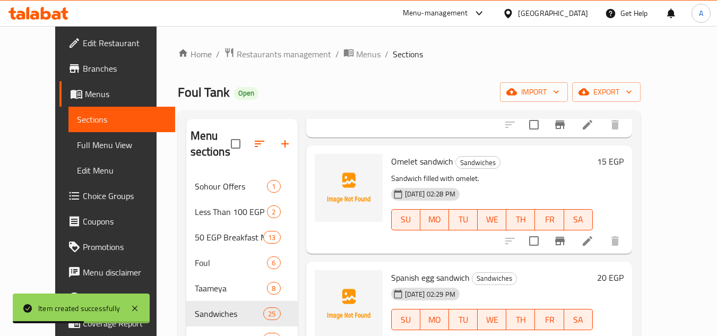
scroll to position [425, 0]
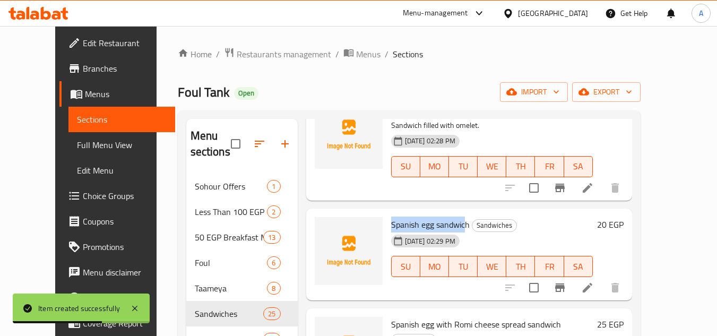
drag, startPoint x: 376, startPoint y: 221, endPoint x: 453, endPoint y: 221, distance: 77.5
click at [453, 221] on div "Spanish egg sandwich Sandwiches 13-03-2025 02:29 PM SU MO TU WE TH FR SA" at bounding box center [492, 255] width 210 height 84
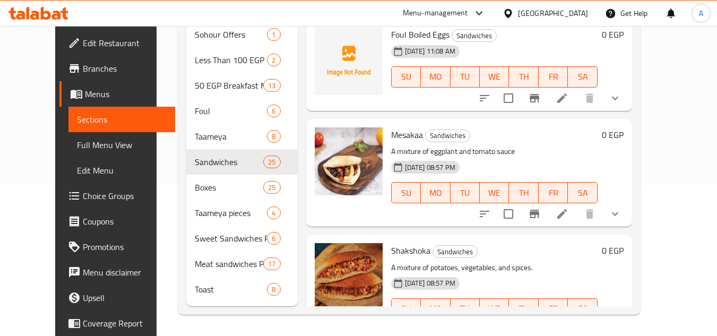
scroll to position [1341, 0]
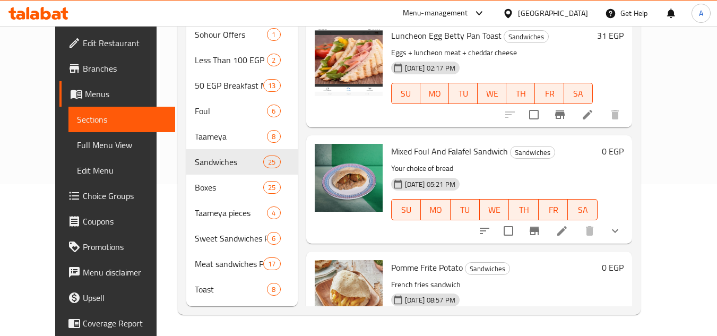
click at [622, 225] on icon "show more" at bounding box center [615, 231] width 13 height 13
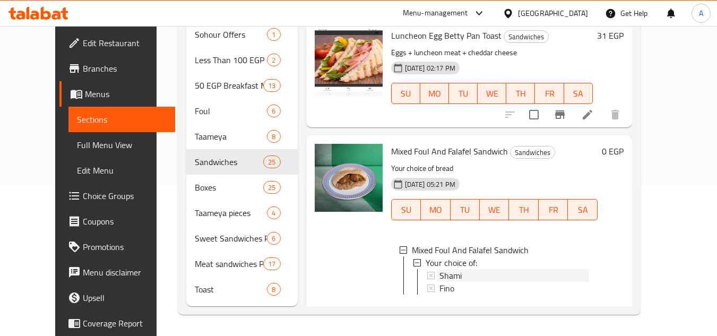
click at [452, 269] on div "Shami" at bounding box center [515, 275] width 150 height 13
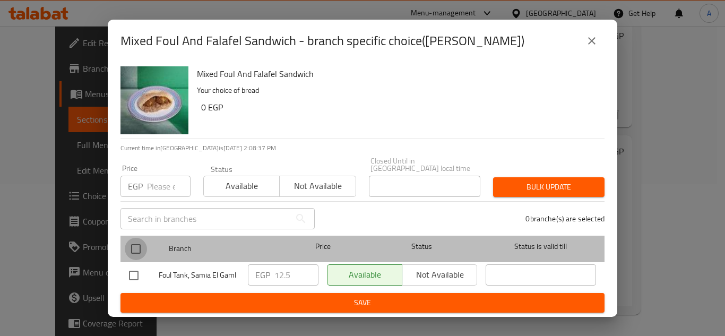
click at [126, 245] on input "checkbox" at bounding box center [136, 249] width 22 height 22
checkbox input "true"
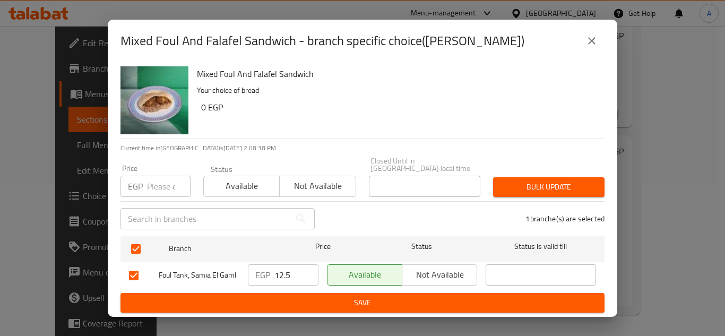
click at [153, 188] on input "number" at bounding box center [169, 186] width 44 height 21
type input "15"
click at [534, 177] on button "Bulk update" at bounding box center [548, 187] width 111 height 20
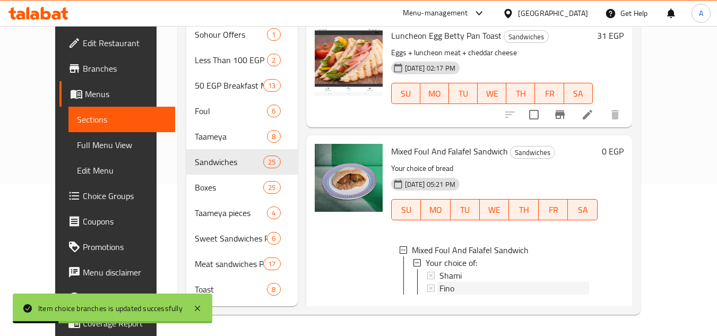
click at [478, 282] on div "Fino" at bounding box center [515, 288] width 150 height 13
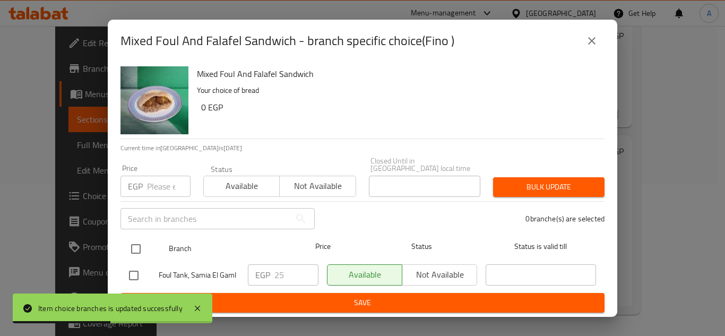
click at [122, 243] on div "Branch Price Status Status is valid till" at bounding box center [363, 249] width 484 height 27
click at [137, 248] on input "checkbox" at bounding box center [136, 249] width 22 height 22
checkbox input "true"
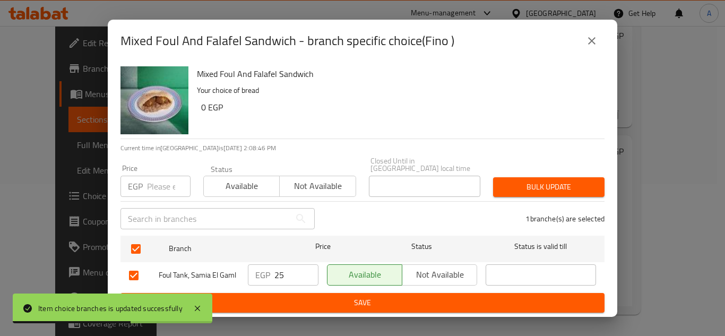
click at [160, 176] on input "number" at bounding box center [169, 186] width 44 height 21
type input "25"
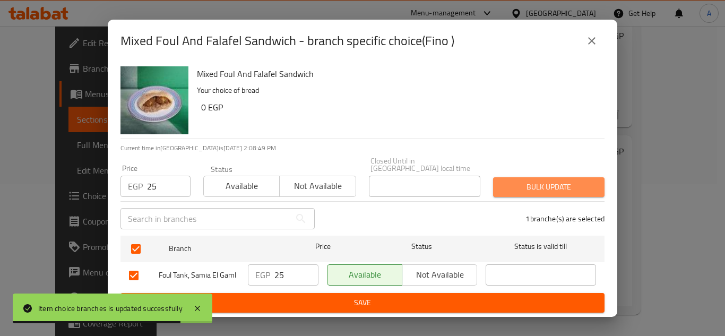
click at [540, 183] on span "Bulk update" at bounding box center [549, 186] width 94 height 13
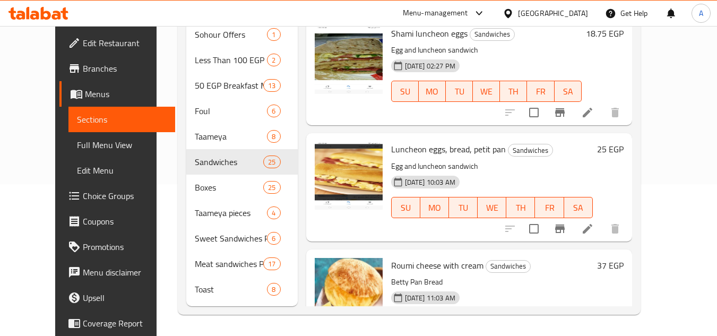
scroll to position [0, 0]
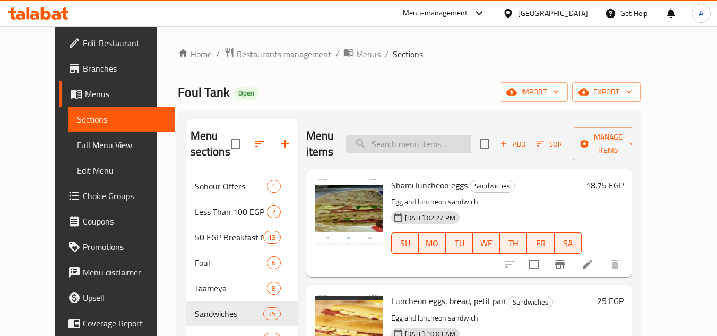
click at [420, 139] on input "search" at bounding box center [408, 144] width 125 height 19
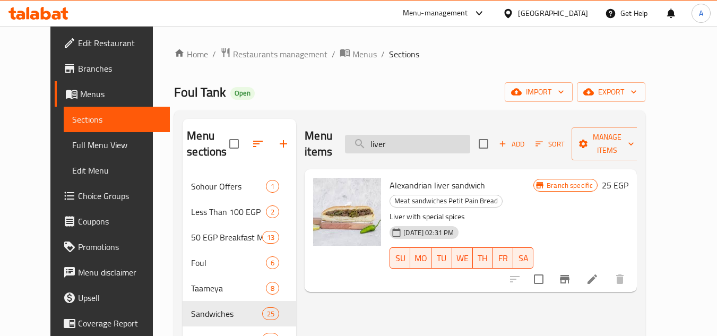
type input "liver"
click at [420, 141] on input "liver" at bounding box center [407, 144] width 125 height 19
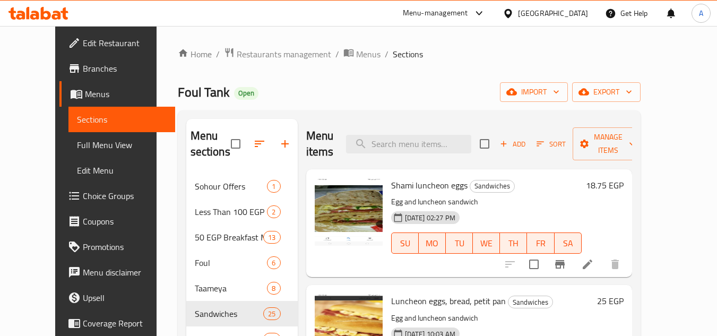
click at [419, 38] on div "Home / Restaurants management / Menus / Sections Foul Tank Open import export M…" at bounding box center [409, 257] width 505 height 462
click at [527, 148] on span "Add" at bounding box center [512, 144] width 29 height 12
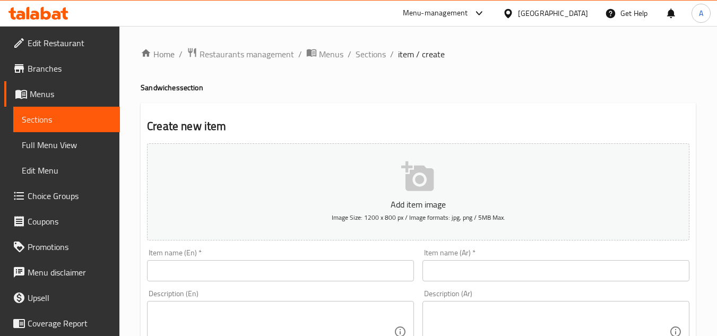
drag, startPoint x: 377, startPoint y: 254, endPoint x: 384, endPoint y: 294, distance: 39.9
click at [377, 259] on div "Item name (En)   * Item name (En) *" at bounding box center [280, 265] width 267 height 32
click at [384, 294] on div "Description (En) Description (En)" at bounding box center [280, 326] width 267 height 73
click at [389, 269] on input "text" at bounding box center [280, 270] width 267 height 21
click at [318, 293] on div "Description (En) Description (En)" at bounding box center [280, 326] width 267 height 73
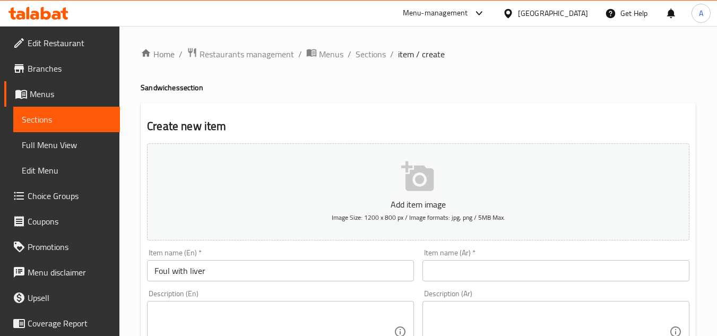
click at [353, 281] on input "Foul with liver" at bounding box center [280, 270] width 267 height 21
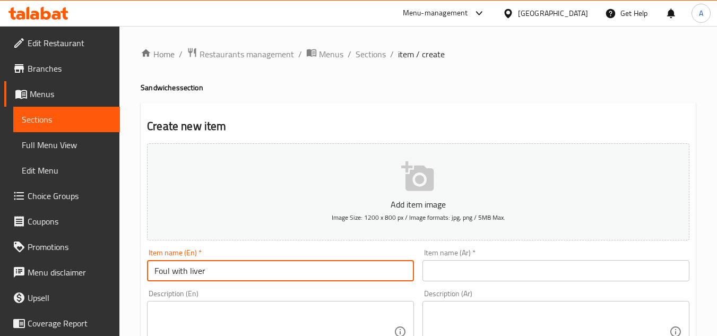
click at [353, 281] on input "Foul with liver" at bounding box center [280, 270] width 267 height 21
type input "Foul with Liver"
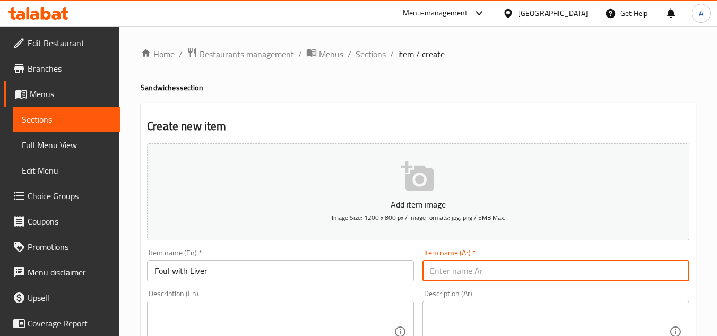
click at [500, 268] on input "text" at bounding box center [556, 270] width 267 height 21
type input "t"
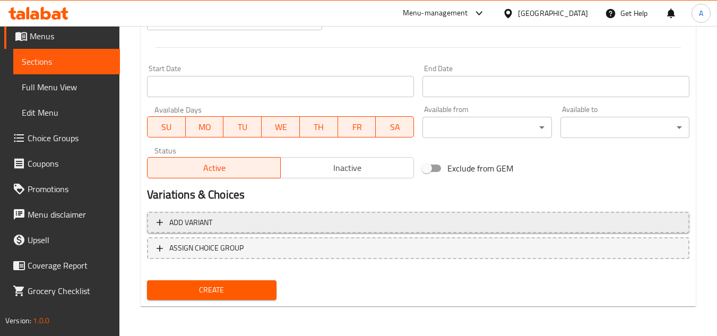
type input "فول كبده"
click at [574, 221] on span "Add variant" at bounding box center [418, 222] width 523 height 13
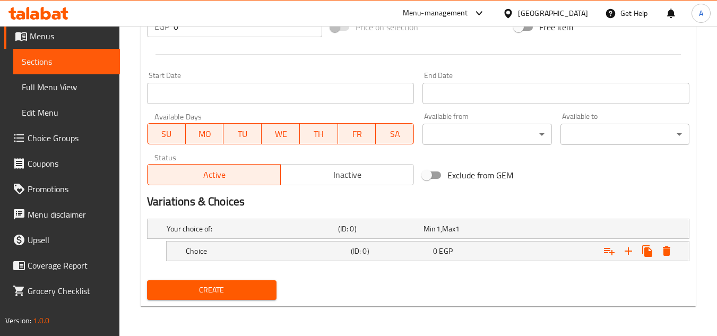
scroll to position [407, 0]
click at [625, 247] on icon "Expand" at bounding box center [628, 251] width 13 height 13
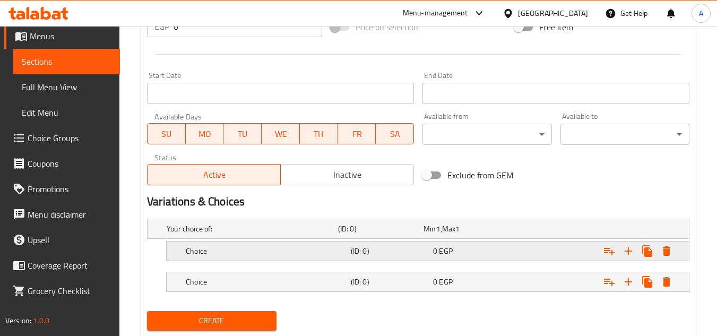
click at [549, 262] on div "Expand" at bounding box center [595, 250] width 165 height 23
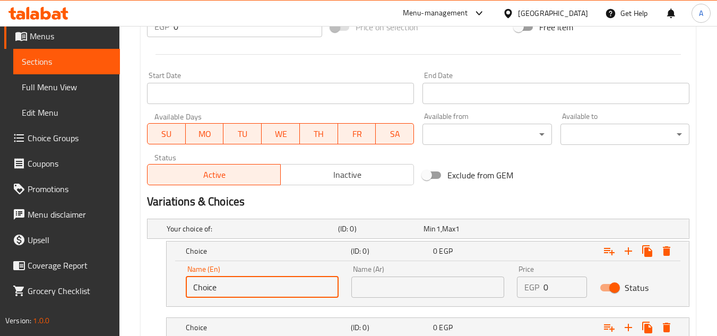
drag, startPoint x: 281, startPoint y: 295, endPoint x: 213, endPoint y: 287, distance: 67.9
click at [83, 292] on div "Edit Restaurant Branches Menus Sections Full Menu View Edit Menu Choice Groups …" at bounding box center [358, 16] width 717 height 794
click at [309, 289] on input "Choice" at bounding box center [262, 287] width 153 height 21
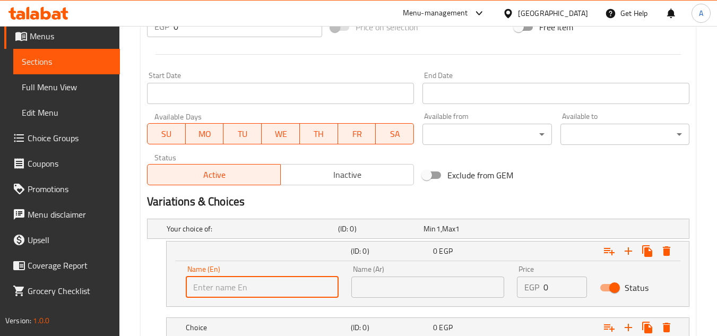
type input "س"
click at [273, 292] on input "س" at bounding box center [262, 287] width 153 height 21
type input "Shami"
click at [419, 297] on input "text" at bounding box center [427, 287] width 153 height 21
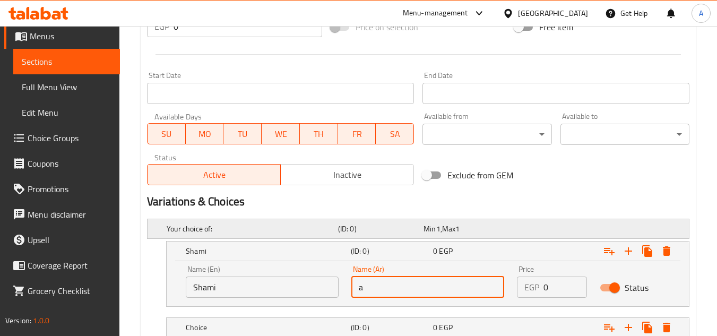
type input "ah"
click at [419, 278] on input "ah" at bounding box center [427, 287] width 153 height 21
type input "شامي"
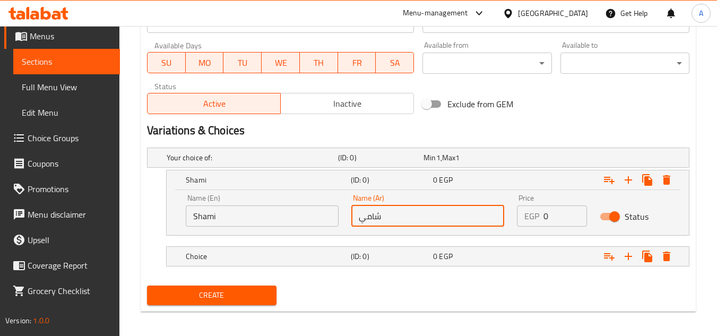
scroll to position [484, 0]
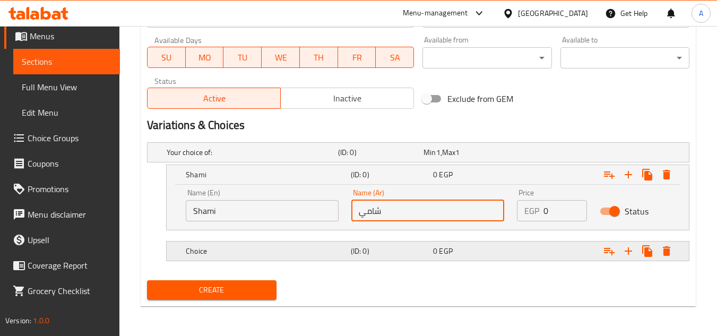
click at [226, 248] on h5 "Choice" at bounding box center [266, 251] width 161 height 11
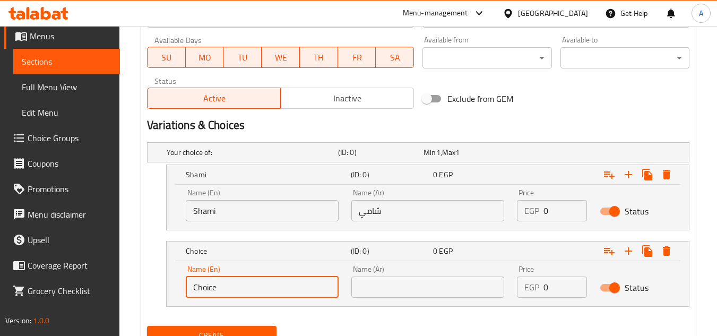
drag, startPoint x: 233, startPoint y: 278, endPoint x: 327, endPoint y: 281, distance: 94.0
click at [320, 295] on input "text" at bounding box center [262, 287] width 153 height 21
type input "ب"
click at [279, 299] on div "Name (En) ب Name (En)" at bounding box center [262, 281] width 166 height 45
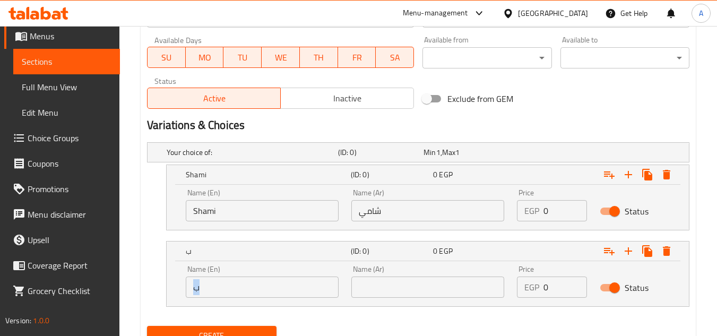
click at [279, 299] on div "Name (En) ب Name (En)" at bounding box center [262, 281] width 166 height 45
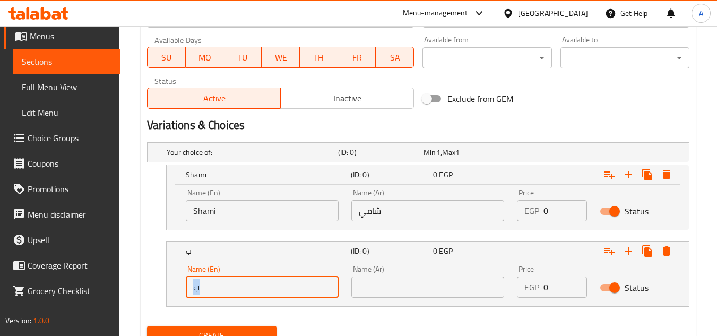
click at [307, 289] on input "ب" at bounding box center [262, 287] width 153 height 21
type input "s"
type input "Fino"
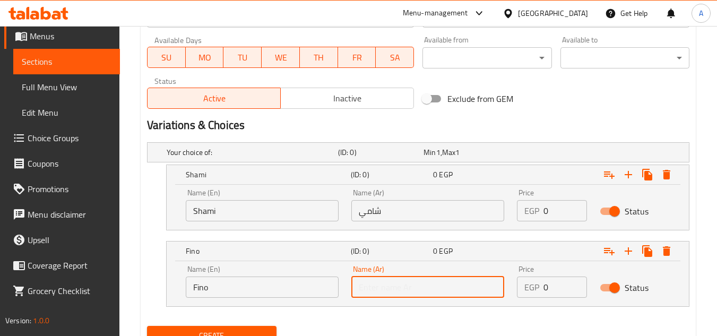
click at [395, 287] on input "text" at bounding box center [427, 287] width 153 height 21
type input "t"
type input "فينو"
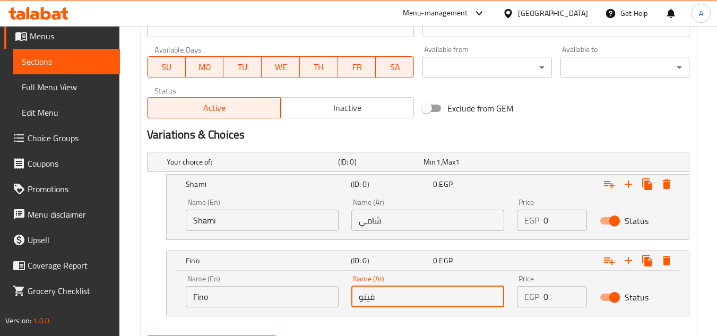
scroll to position [529, 0]
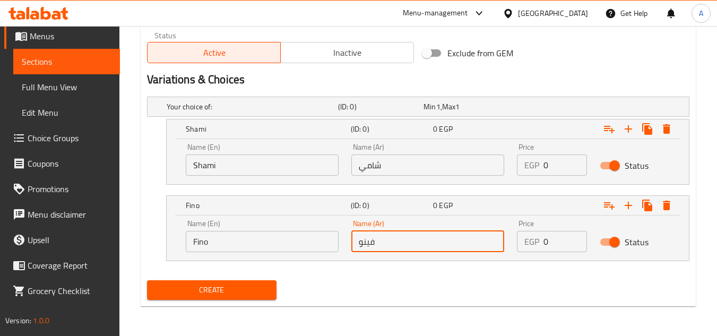
drag, startPoint x: 561, startPoint y: 168, endPoint x: 463, endPoint y: 167, distance: 97.7
click at [436, 179] on div "Name (En) Shami Name (En) Name (Ar) شامي Name (Ar) Price EGP 0 Price Status" at bounding box center [427, 159] width 497 height 45
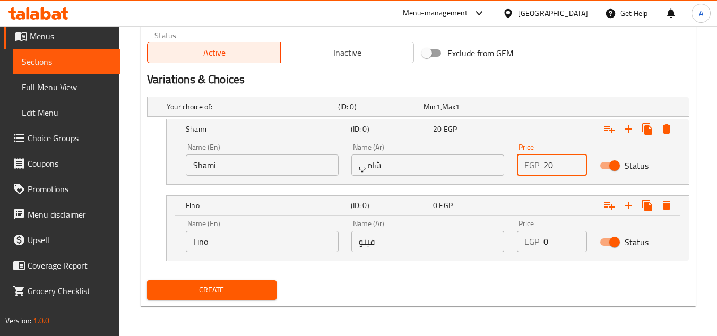
type input "20"
drag, startPoint x: 560, startPoint y: 238, endPoint x: 433, endPoint y: 251, distance: 128.1
click at [418, 250] on div "Name (En) Fino Name (En) Name (Ar) فينو Name (Ar) Price EGP 0 Price Status" at bounding box center [427, 235] width 497 height 45
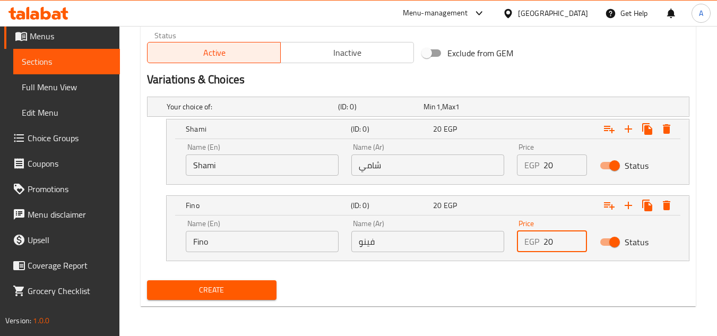
type input "20"
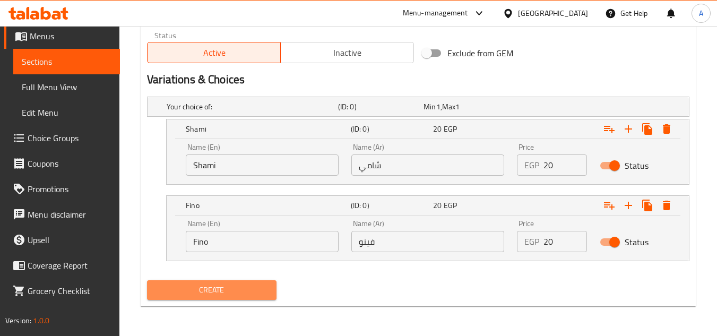
click at [235, 299] on button "Create" at bounding box center [211, 290] width 129 height 20
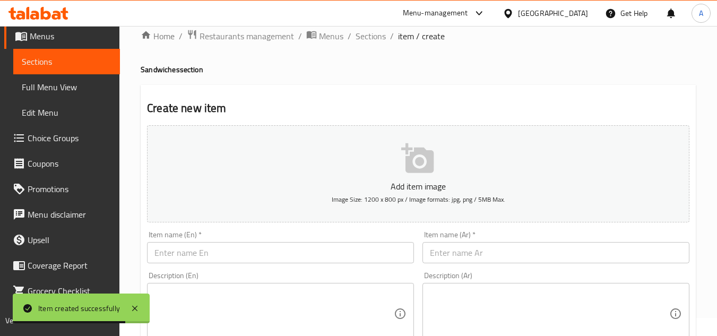
scroll to position [0, 0]
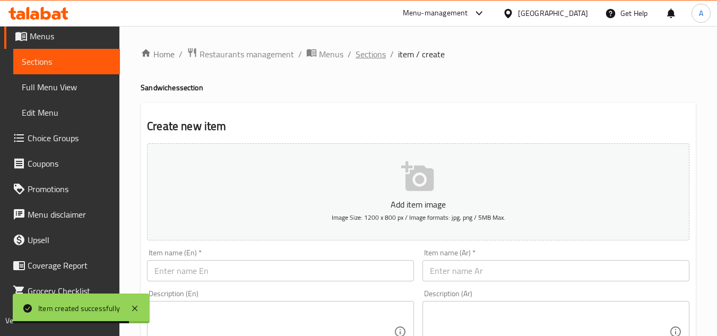
click at [365, 58] on span "Sections" at bounding box center [371, 54] width 30 height 13
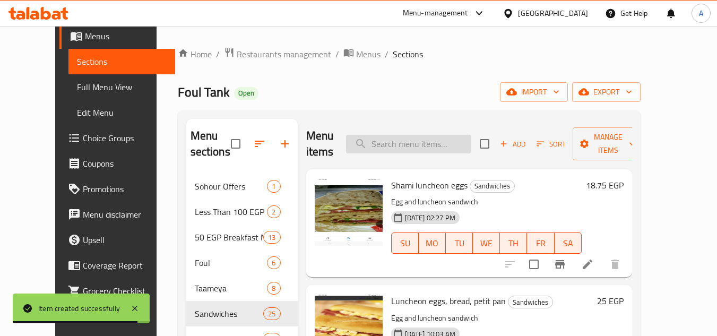
click at [463, 135] on input "search" at bounding box center [408, 144] width 125 height 19
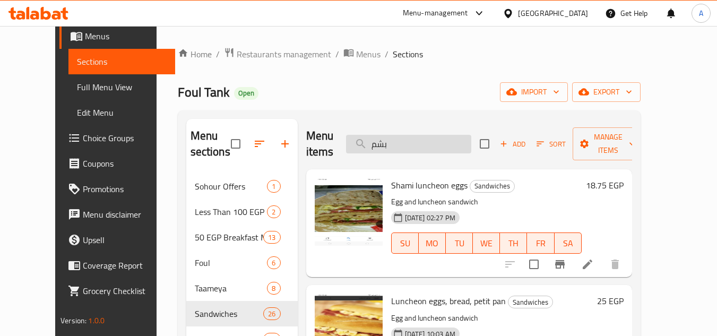
type input "بشمش"
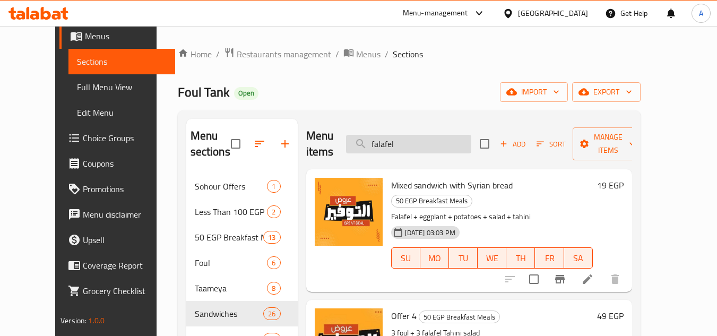
click at [434, 144] on input "falafel" at bounding box center [408, 144] width 125 height 19
click at [397, 139] on input "falafel" at bounding box center [408, 144] width 125 height 19
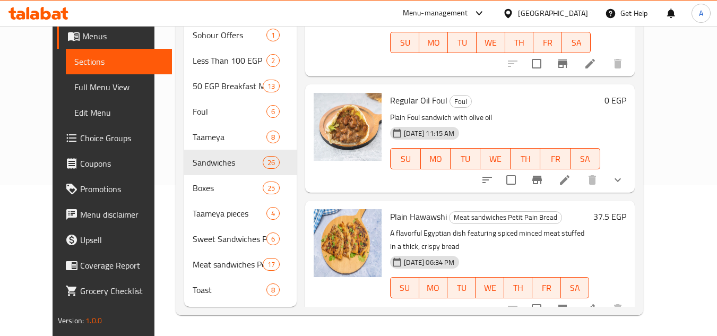
scroll to position [152, 0]
type input "plain"
drag, startPoint x: 398, startPoint y: 195, endPoint x: 415, endPoint y: 195, distance: 17.5
click at [410, 208] on span "Plain Hawawshi" at bounding box center [418, 216] width 57 height 16
click at [400, 208] on span "Plain Hawawshi" at bounding box center [418, 216] width 57 height 16
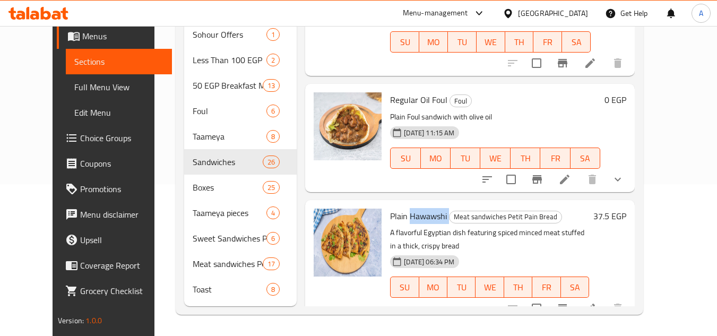
click at [400, 208] on span "Plain Hawawshi" at bounding box center [418, 216] width 57 height 16
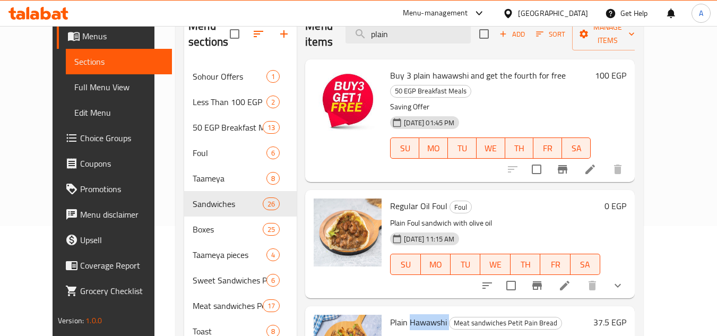
scroll to position [0, 0]
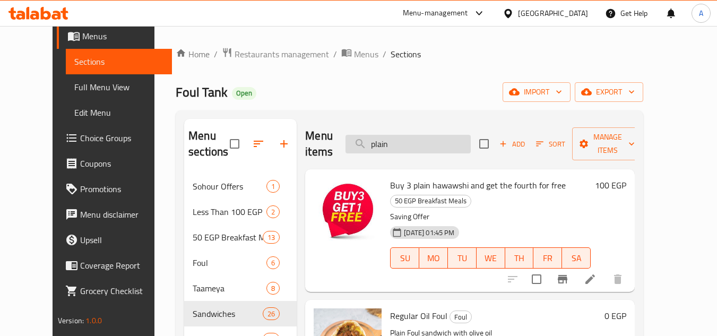
click at [428, 152] on input "plain" at bounding box center [408, 144] width 125 height 19
click at [428, 152] on input "search" at bounding box center [408, 144] width 125 height 19
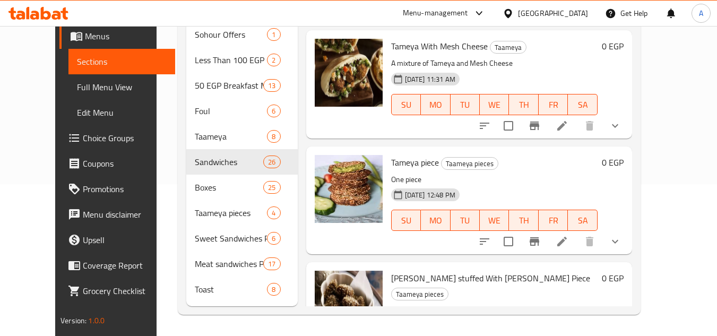
scroll to position [106, 0]
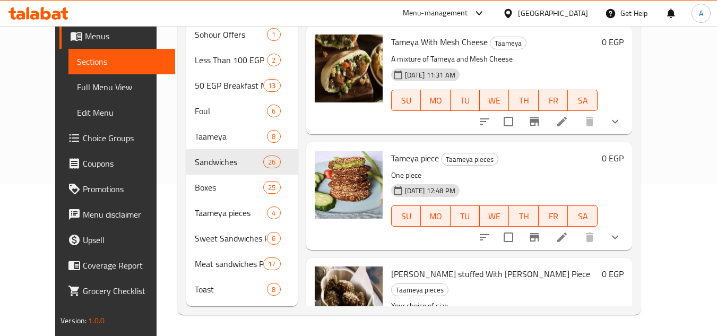
type input "tam"
drag, startPoint x: 418, startPoint y: 136, endPoint x: 353, endPoint y: 142, distance: 65.6
click at [356, 147] on div "Tameya piece Taameya pieces One piece 16-05-2024 12:48 PM SU MO TU WE TH FR SA …" at bounding box center [469, 196] width 317 height 99
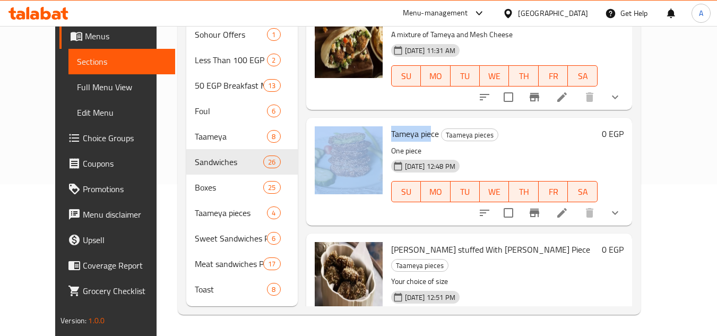
scroll to position [151, 0]
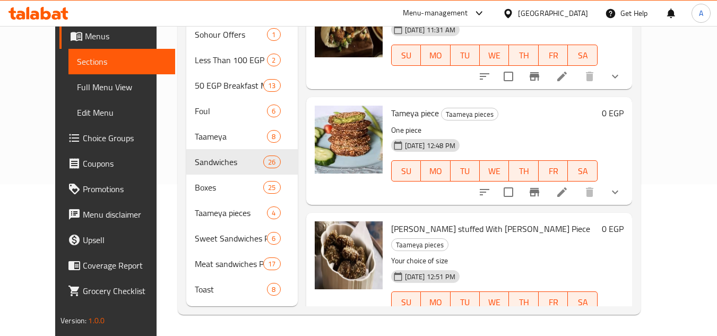
click at [394, 221] on span "[PERSON_NAME] stuffed With [PERSON_NAME] Piece" at bounding box center [490, 229] width 199 height 16
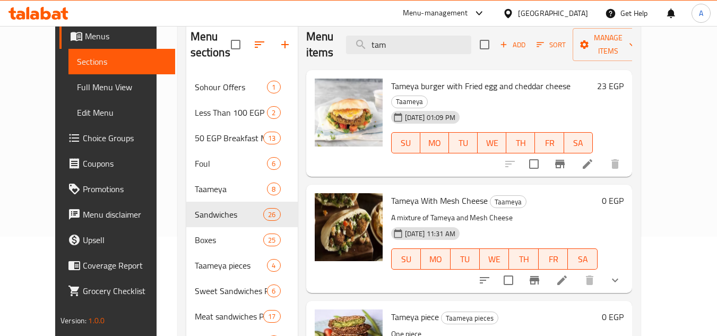
scroll to position [0, 0]
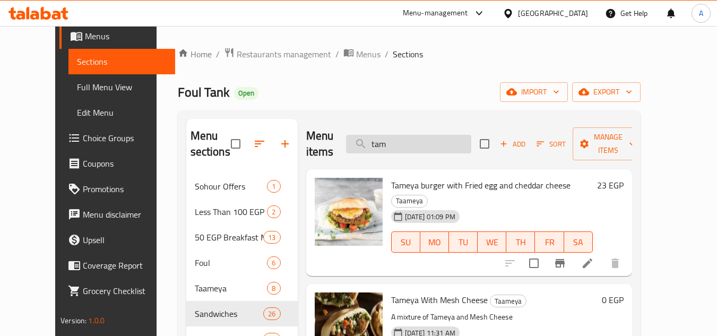
click at [423, 145] on input "tam" at bounding box center [408, 144] width 125 height 19
click at [436, 145] on input "tam" at bounding box center [408, 144] width 125 height 19
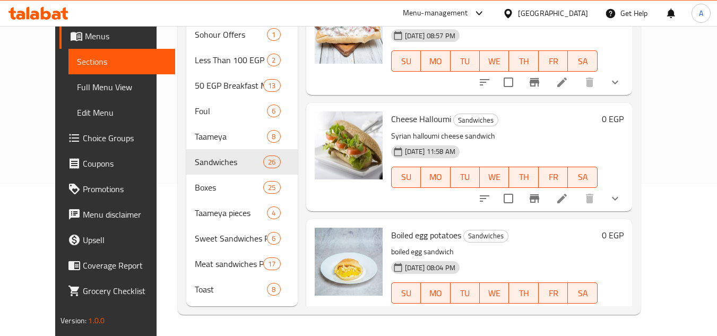
scroll to position [2374, 0]
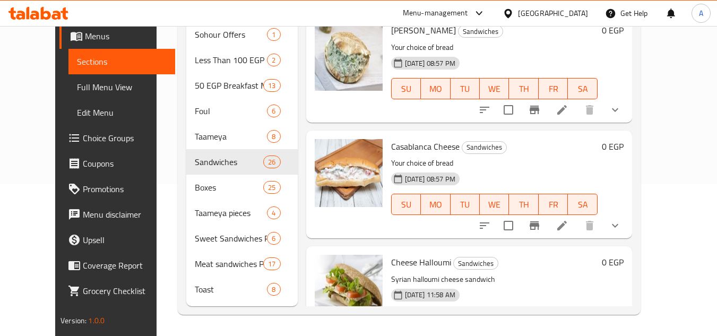
click at [551, 157] on p "Your choice of bread" at bounding box center [494, 163] width 207 height 13
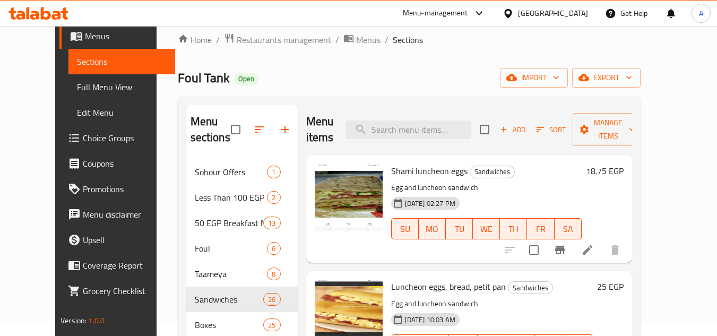
scroll to position [0, 0]
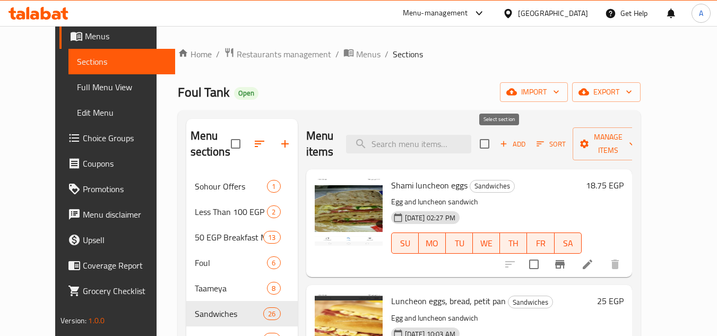
click at [496, 139] on input "checkbox" at bounding box center [485, 144] width 22 height 22
checkbox input "true"
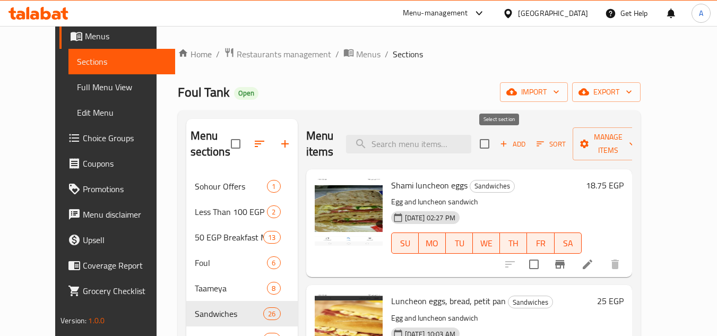
checkbox input "true"
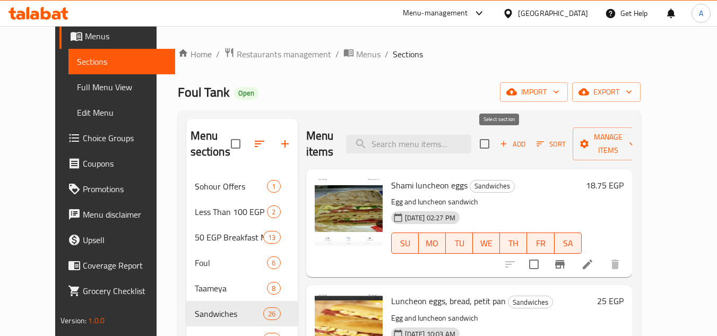
checkbox input "true"
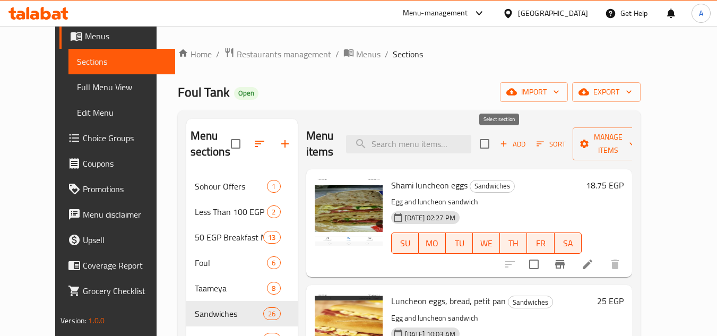
checkbox input "true"
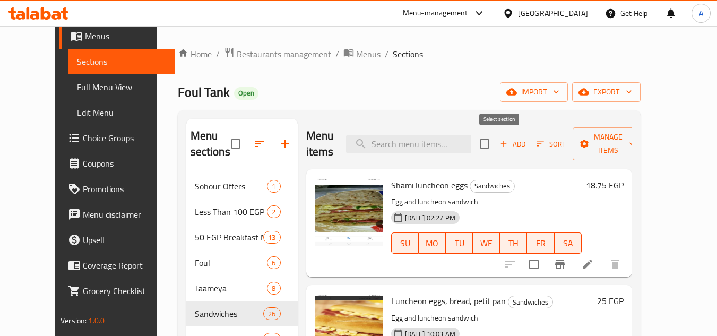
checkbox input "true"
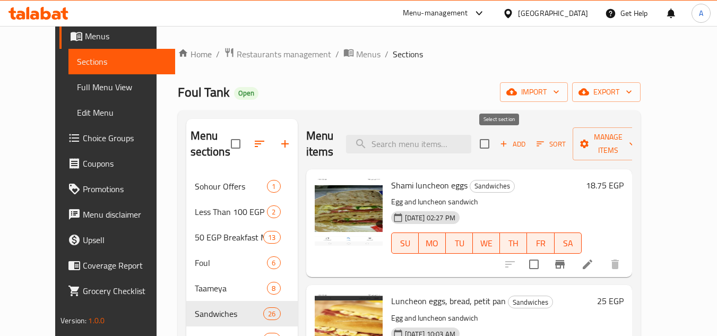
checkbox input "true"
click at [496, 139] on input "checkbox" at bounding box center [485, 144] width 22 height 22
checkbox input "false"
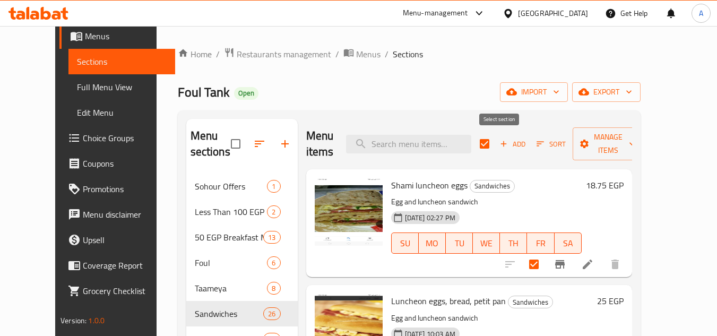
checkbox input "false"
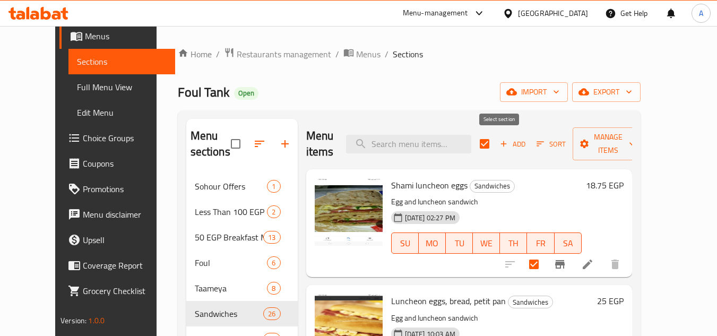
checkbox input "false"
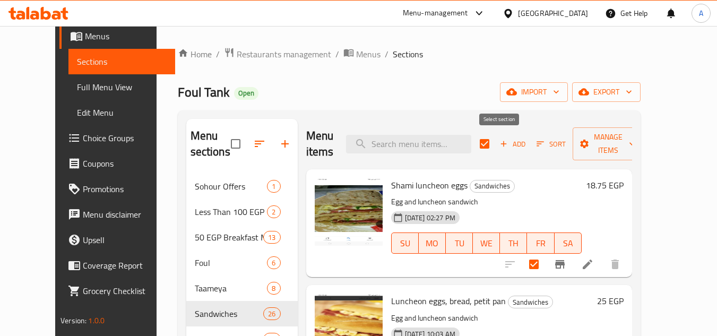
checkbox input "false"
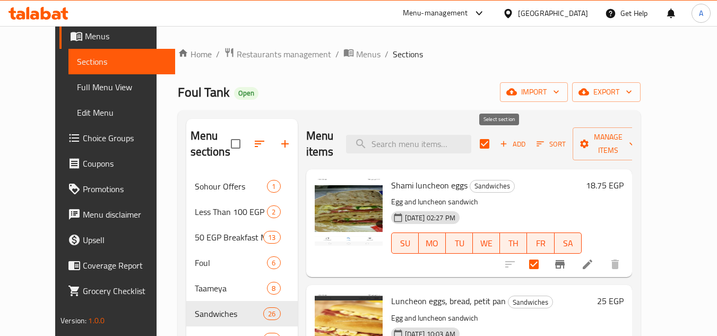
checkbox input "false"
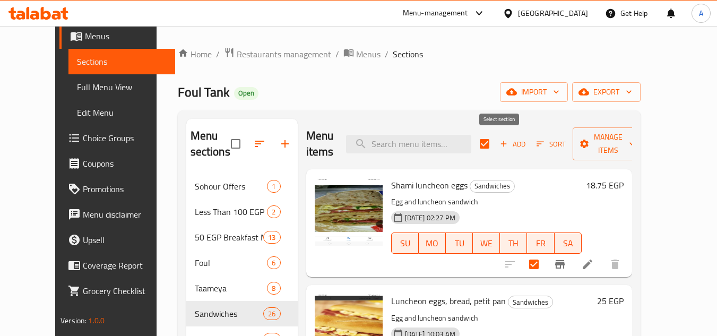
checkbox input "false"
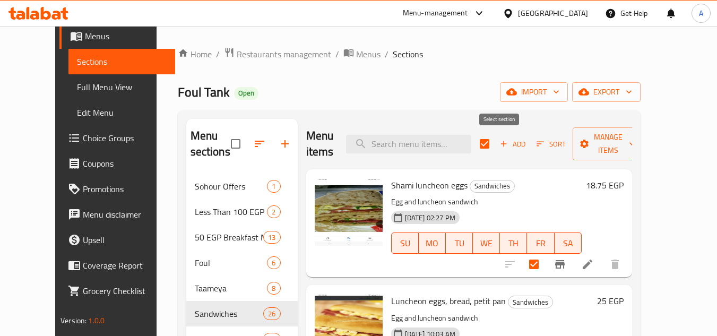
checkbox input "false"
click at [507, 144] on icon "button" at bounding box center [504, 144] width 6 height 6
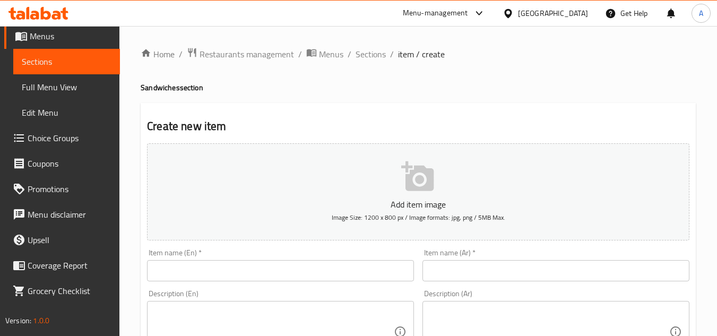
click at [486, 261] on input "text" at bounding box center [556, 270] width 267 height 21
paste input "طعمية عادي"
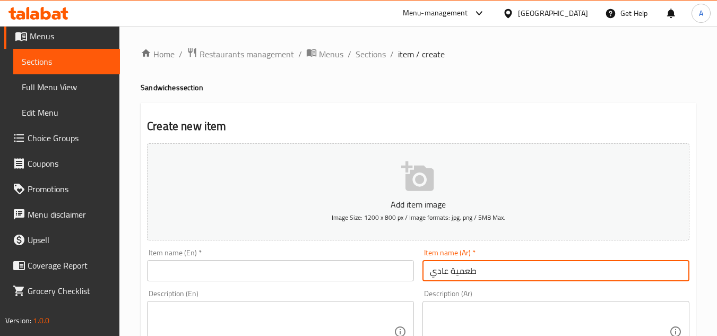
type input "طعمية عادي"
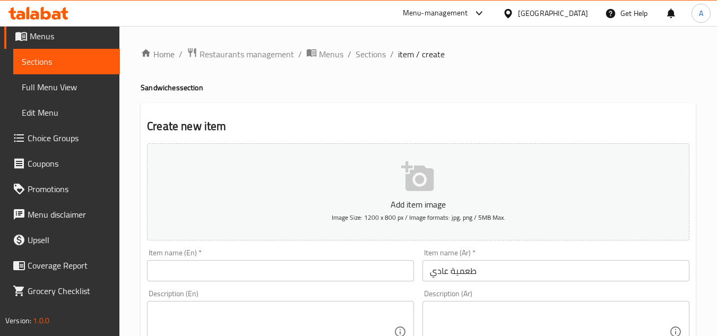
click at [247, 281] on input "text" at bounding box center [280, 270] width 267 height 21
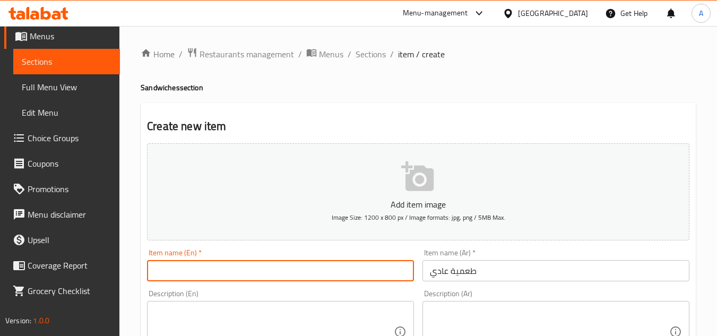
paste input "Plain falafel"
type input "Plain Falafel"
click at [270, 294] on div "Description (En) Description (En)" at bounding box center [280, 326] width 267 height 73
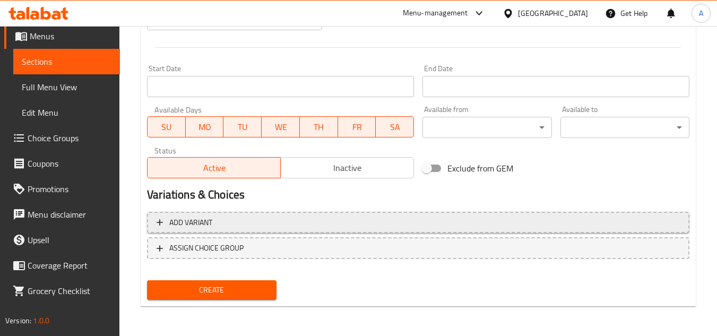
click at [551, 226] on span "Add variant" at bounding box center [418, 222] width 523 height 13
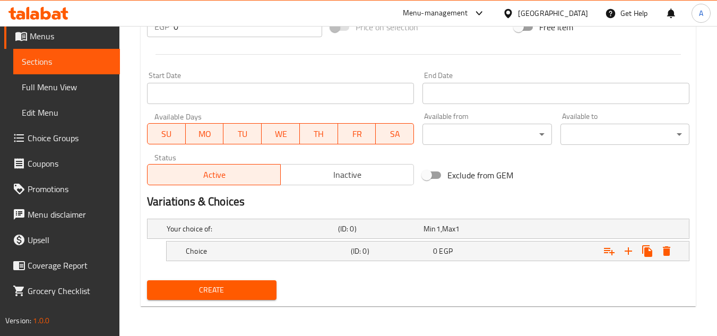
scroll to position [407, 0]
click at [632, 254] on icon "Expand" at bounding box center [628, 251] width 13 height 13
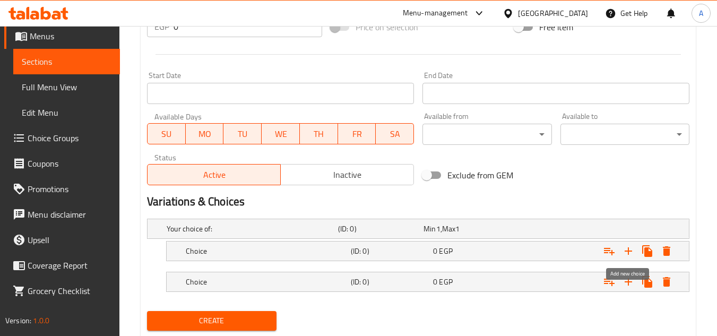
click at [612, 297] on nav at bounding box center [418, 298] width 543 height 8
click at [441, 286] on span "EGP" at bounding box center [445, 282] width 13 height 14
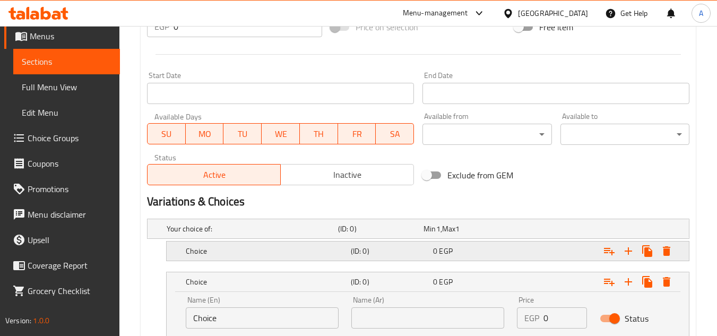
click at [441, 250] on span "EGP" at bounding box center [445, 251] width 13 height 14
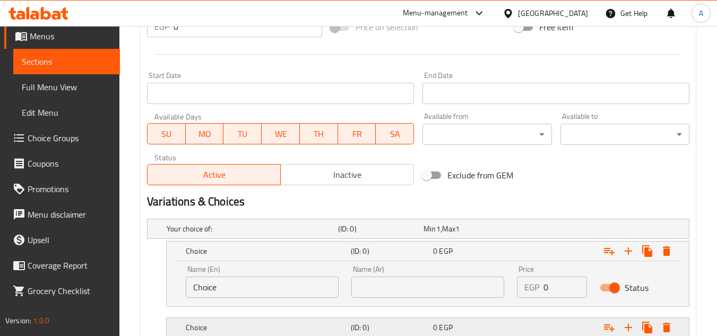
scroll to position [460, 0]
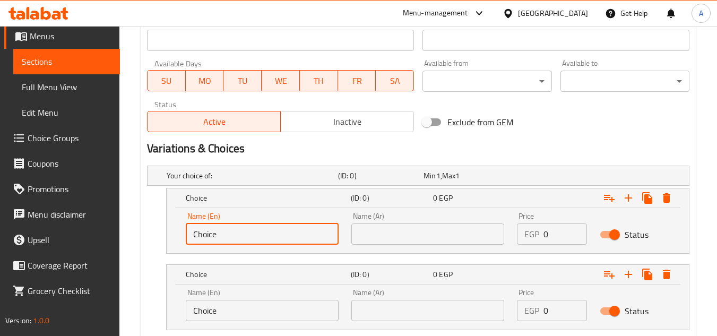
drag, startPoint x: 320, startPoint y: 231, endPoint x: 42, endPoint y: 226, distance: 277.7
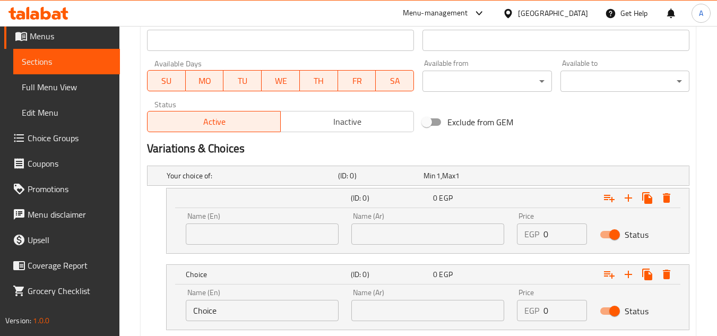
click at [223, 252] on div "Name (En) Name (En) Name (Ar) Name (Ar) Price EGP 0 Price Status" at bounding box center [428, 230] width 522 height 45
click at [242, 238] on input "text" at bounding box center [262, 234] width 153 height 21
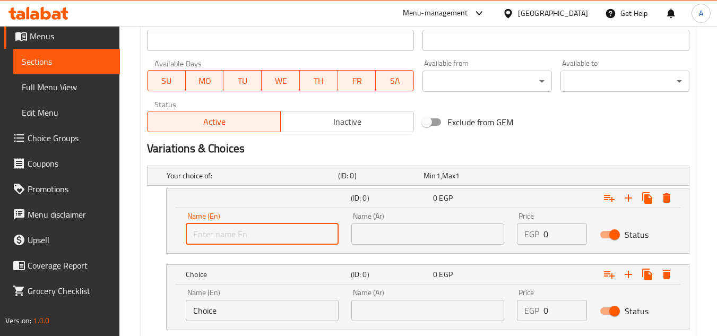
type input "Shami"
drag, startPoint x: 405, startPoint y: 233, endPoint x: 414, endPoint y: 244, distance: 14.3
click at [405, 233] on input "text" at bounding box center [427, 234] width 153 height 21
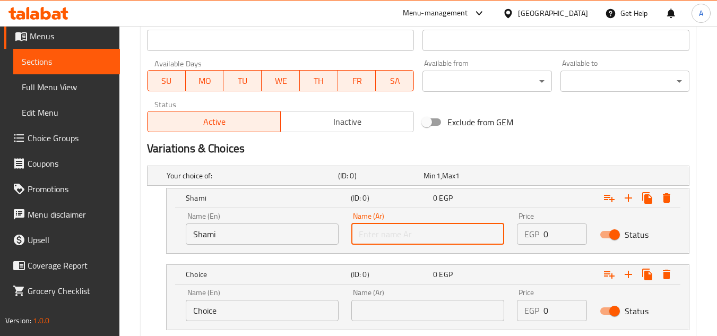
type input "شامي"
drag, startPoint x: 256, startPoint y: 313, endPoint x: 457, endPoint y: 285, distance: 203.1
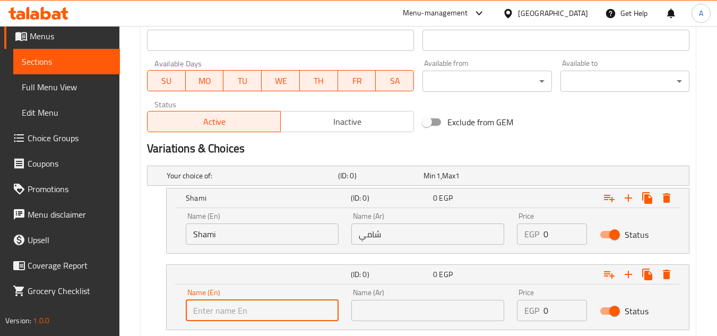
click at [263, 316] on input "text" at bounding box center [262, 310] width 153 height 21
type input "Fino"
click at [357, 318] on input "text" at bounding box center [427, 310] width 153 height 21
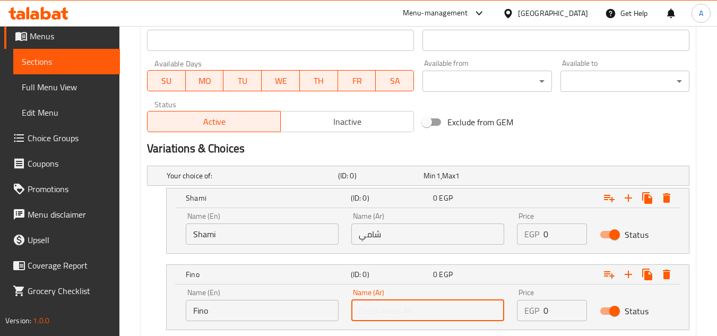
type input "فينو"
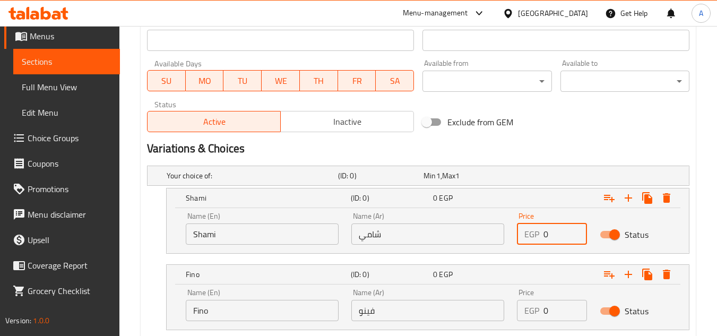
drag, startPoint x: 555, startPoint y: 236, endPoint x: 492, endPoint y: 252, distance: 65.2
click at [497, 251] on div "Name (En) Shami Name (En) Name (Ar) شامي Name (Ar) Price EGP 0 Price Status" at bounding box center [428, 230] width 522 height 45
type input "8"
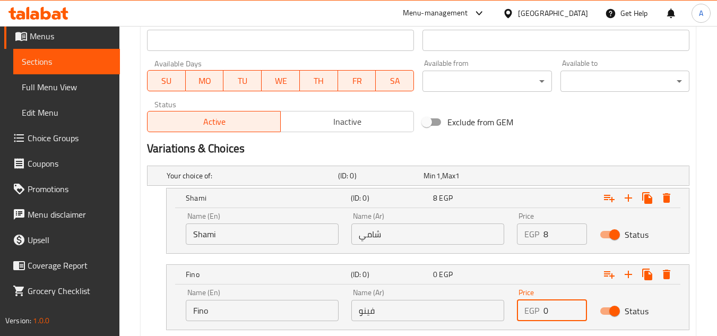
drag, startPoint x: 559, startPoint y: 303, endPoint x: 408, endPoint y: 310, distance: 151.5
click at [425, 311] on div "Name (En) Fino Name (En) Name (Ar) فينو Name (Ar) Price EGP 0 Price Status" at bounding box center [427, 304] width 497 height 45
type input "25"
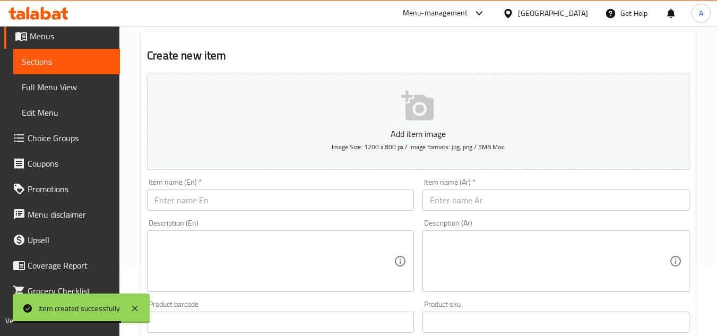
scroll to position [0, 0]
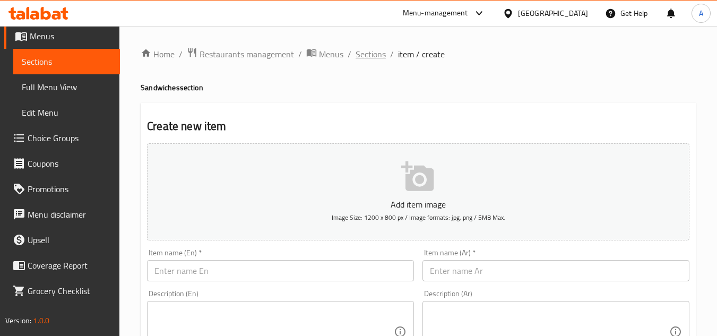
drag, startPoint x: 393, startPoint y: 54, endPoint x: 381, endPoint y: 55, distance: 12.3
click at [390, 56] on ol "Home / Restaurants management / Menus / Sections / item / create" at bounding box center [418, 54] width 555 height 14
click at [381, 55] on span "Sections" at bounding box center [371, 54] width 30 height 13
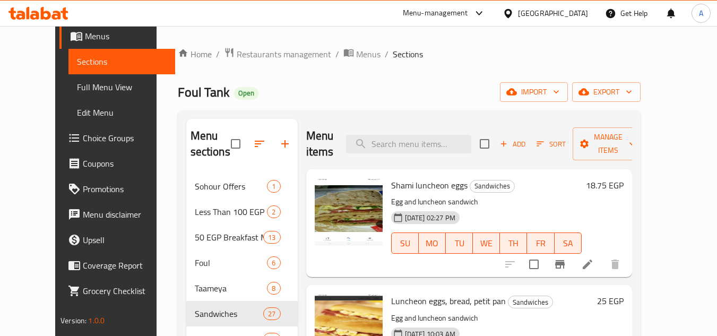
click at [369, 77] on div "Home / Restaurants management / Menus / Sections Foul Tank Open import export M…" at bounding box center [409, 256] width 463 height 419
click at [441, 125] on div "Menu items Add Sort Manage items" at bounding box center [469, 144] width 326 height 50
click at [443, 143] on input "search" at bounding box center [408, 144] width 125 height 19
click at [445, 152] on input "search" at bounding box center [408, 144] width 125 height 19
paste input "Tahini"
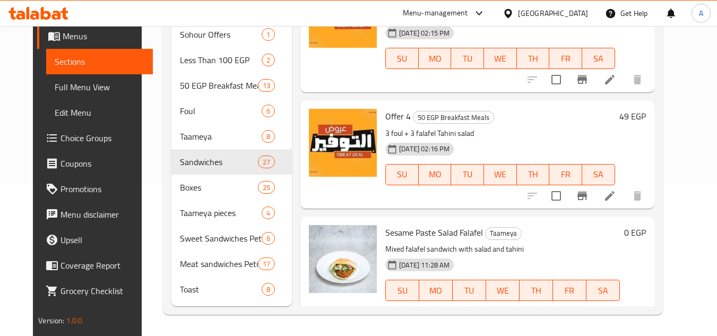
scroll to position [296, 0]
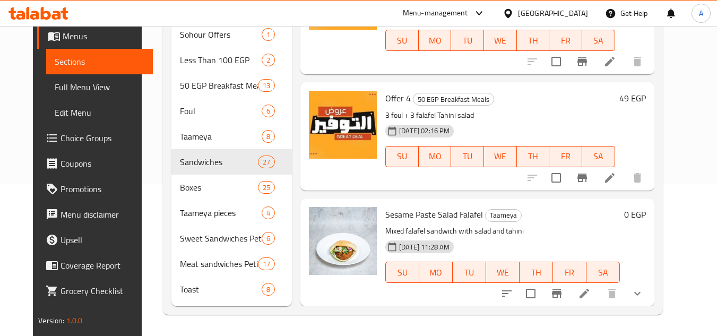
type input "Tahini"
drag, startPoint x: 398, startPoint y: 233, endPoint x: 528, endPoint y: 237, distance: 129.6
click at [527, 237] on div "Sesame Paste Salad Falafel Taameya Mixed falafel sandwich with salad and tahini…" at bounding box center [502, 252] width 243 height 99
click at [528, 237] on div "18-04-2024 11:28 AM SU MO TU WE TH FR SA" at bounding box center [502, 264] width 243 height 57
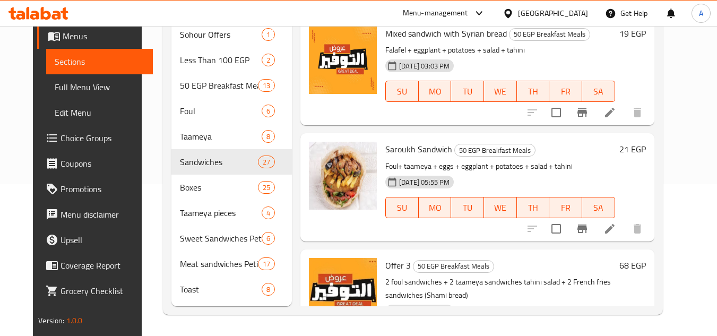
scroll to position [0, 0]
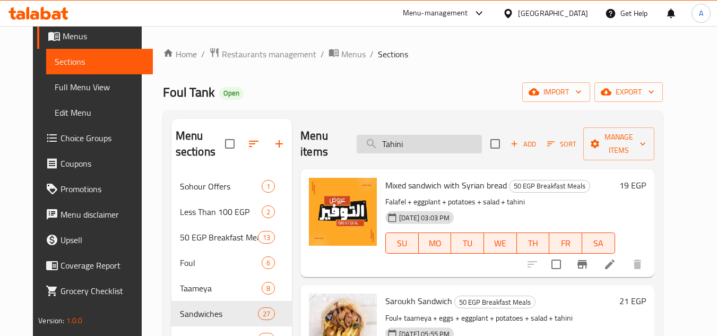
click at [421, 137] on input "Tahini" at bounding box center [419, 144] width 125 height 19
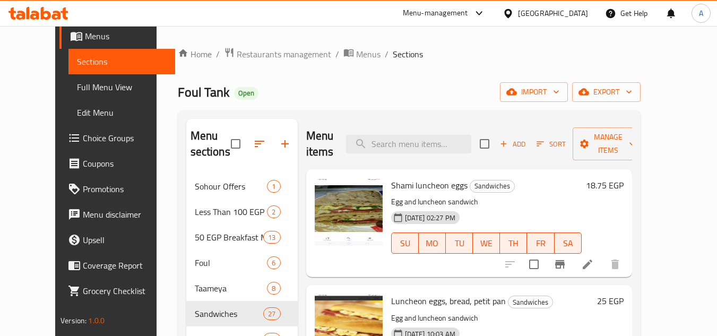
click at [450, 165] on div "Menu items Add Sort Manage items" at bounding box center [469, 144] width 326 height 50
click at [442, 107] on div "Home / Restaurants management / Menus / Sections Foul Tank Open import export M…" at bounding box center [409, 256] width 463 height 419
click at [409, 38] on div "Home / Restaurants management / Menus / Sections Foul Tank Open import export M…" at bounding box center [409, 257] width 505 height 462
click at [456, 142] on input "search" at bounding box center [408, 144] width 125 height 19
paste input "Taameya tahini salad"
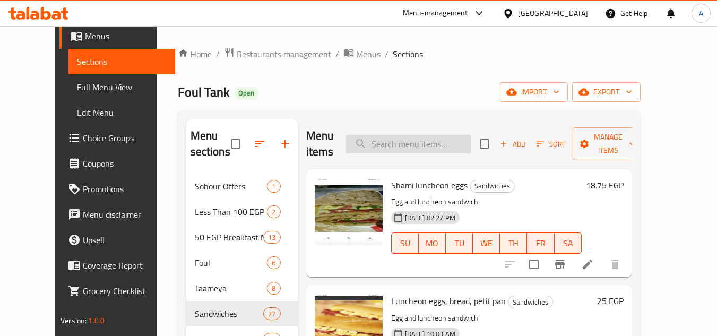
type input "Taameya tahini salad"
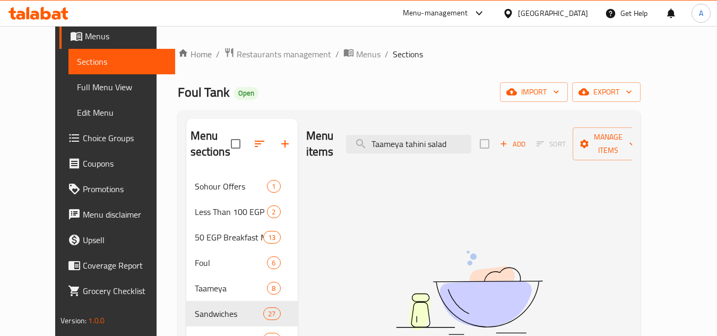
drag, startPoint x: 469, startPoint y: 130, endPoint x: 222, endPoint y: 142, distance: 247.2
click at [245, 147] on div "Menu sections Sohour Offers 1 Less Than 100 EGP 2 50 EGP Breakfast Meals 13 Fou…" at bounding box center [409, 288] width 446 height 339
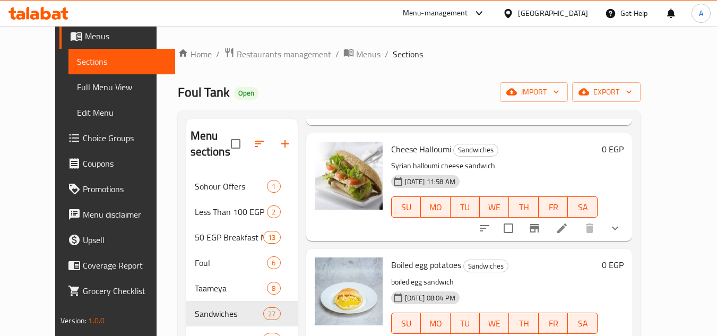
click at [539, 276] on p "boiled egg sandwich" at bounding box center [494, 282] width 207 height 13
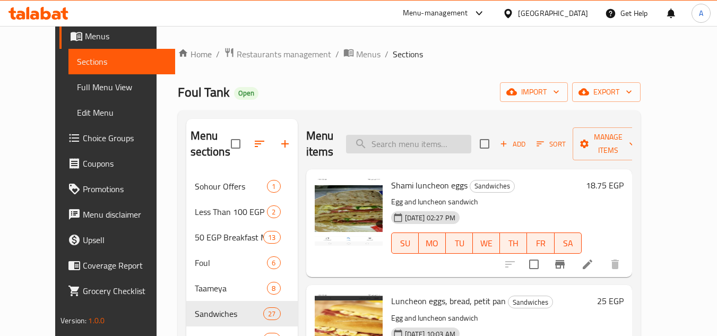
click at [408, 137] on input "search" at bounding box center [408, 144] width 125 height 19
click at [376, 142] on input "search" at bounding box center [408, 144] width 125 height 19
click at [446, 141] on input "search" at bounding box center [408, 144] width 125 height 19
type input "d"
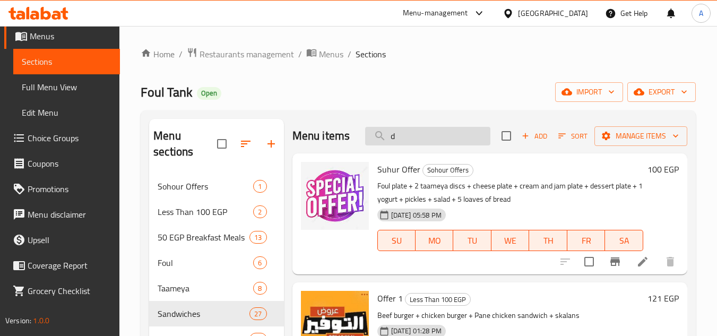
click at [431, 143] on input "d" at bounding box center [427, 136] width 125 height 19
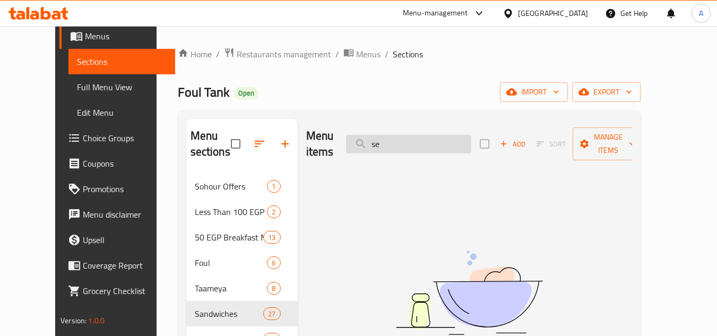
type input "s"
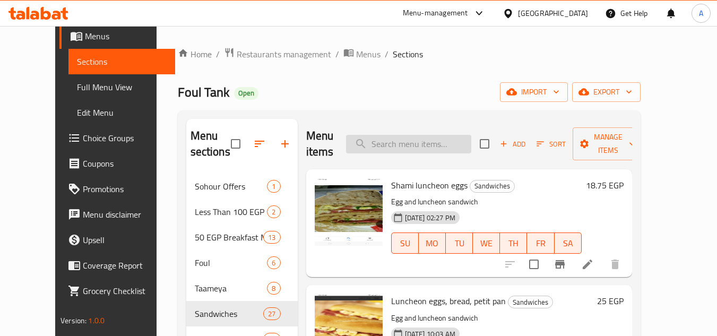
click at [443, 144] on input "search" at bounding box center [408, 144] width 125 height 19
paste input "sesame"
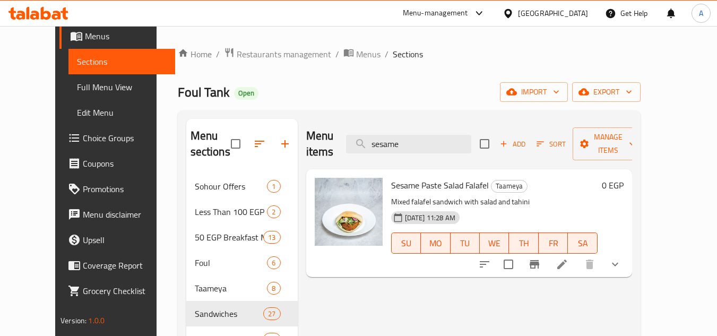
type input "sesame"
click at [409, 177] on span "Sesame Paste Salad Falafel" at bounding box center [440, 185] width 98 height 16
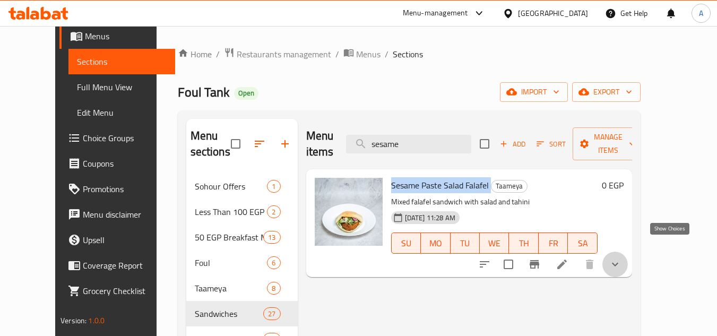
click at [622, 258] on icon "show more" at bounding box center [615, 264] width 13 height 13
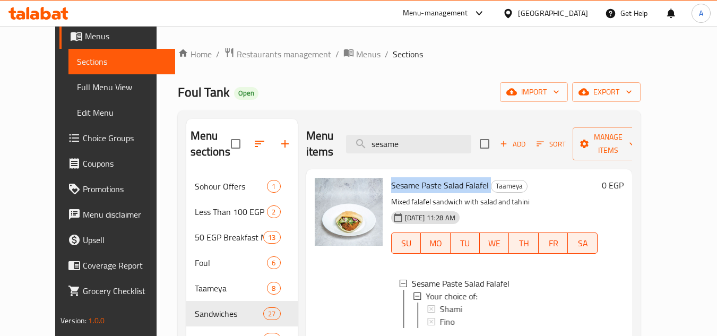
scroll to position [53, 0]
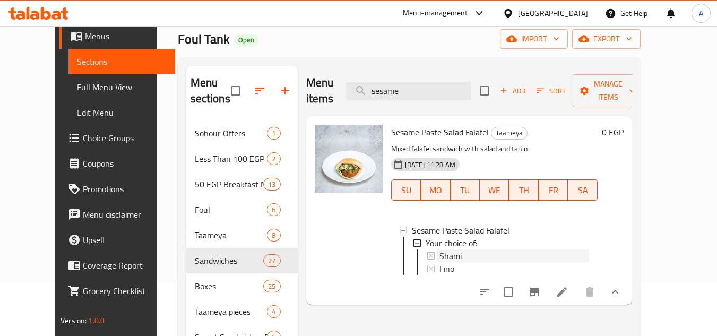
click at [452, 250] on div "Shami" at bounding box center [515, 256] width 150 height 13
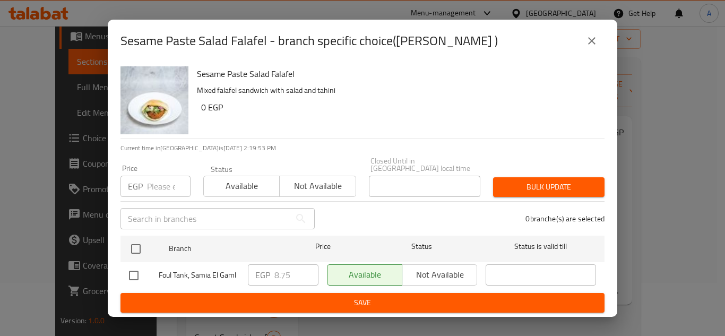
drag, startPoint x: 137, startPoint y: 240, endPoint x: 143, endPoint y: 206, distance: 35.0
click at [137, 240] on input "checkbox" at bounding box center [136, 249] width 22 height 22
checkbox input "true"
click at [157, 188] on input "number" at bounding box center [169, 186] width 44 height 21
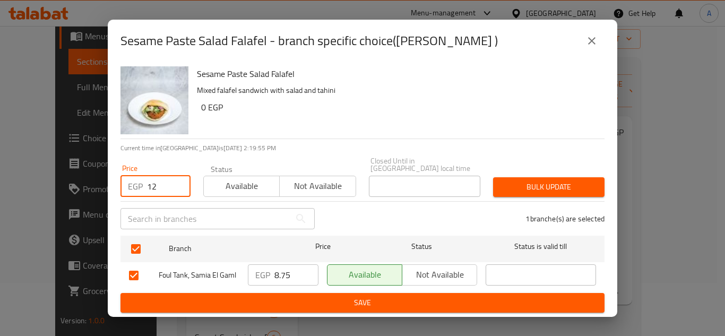
type input "12"
click at [537, 180] on span "Bulk update" at bounding box center [549, 186] width 94 height 13
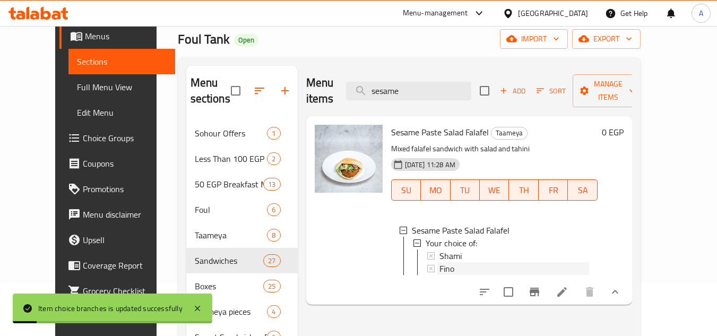
click at [442, 262] on div "Fino" at bounding box center [515, 268] width 150 height 13
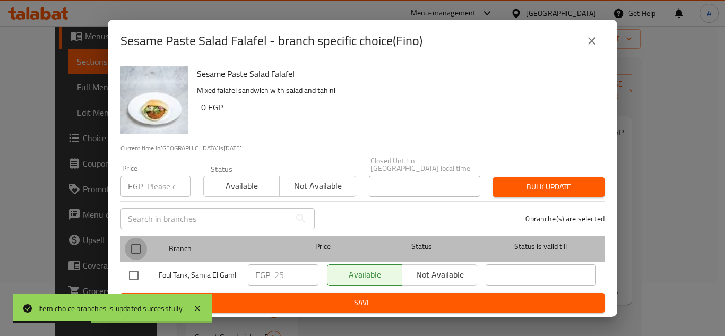
click at [136, 252] on input "checkbox" at bounding box center [136, 249] width 22 height 22
checkbox input "true"
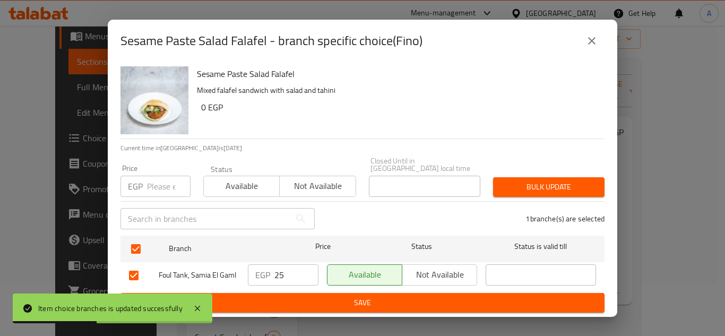
click at [145, 202] on div "​" at bounding box center [217, 219] width 207 height 34
click at [154, 190] on input "number" at bounding box center [169, 186] width 44 height 21
type input "25"
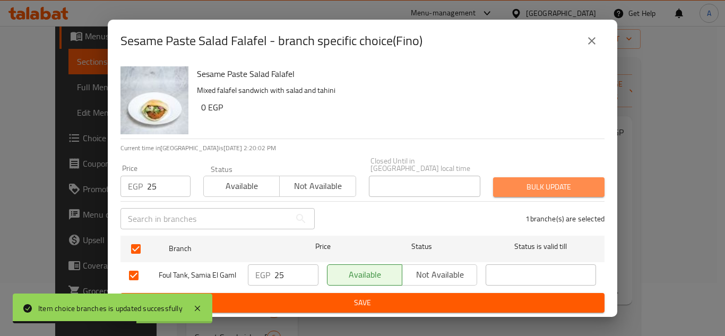
click at [576, 180] on span "Bulk update" at bounding box center [549, 186] width 94 height 13
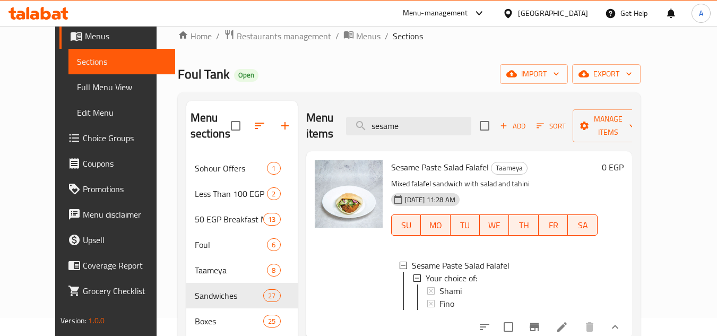
scroll to position [0, 0]
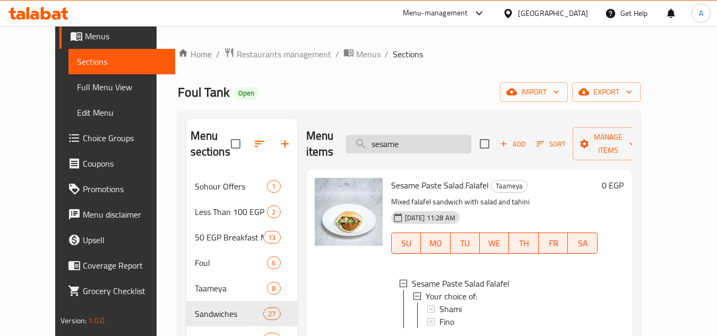
click at [467, 138] on input "sesame" at bounding box center [408, 144] width 125 height 19
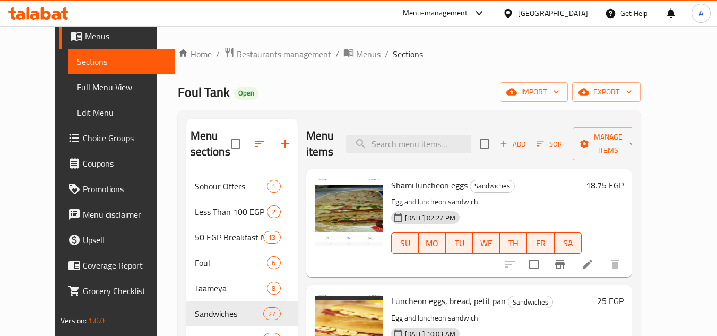
click at [444, 90] on div "Foul Tank Open import export" at bounding box center [409, 92] width 463 height 20
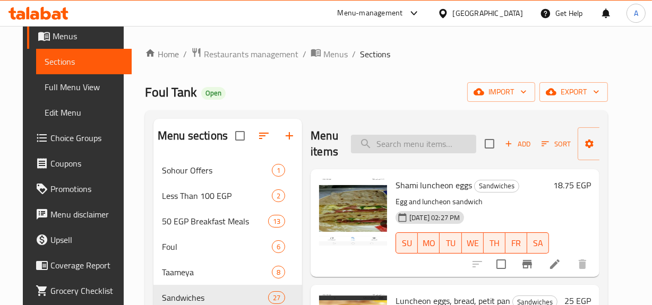
click at [403, 137] on input "search" at bounding box center [413, 144] width 125 height 19
click at [441, 141] on input "search" at bounding box center [413, 144] width 125 height 19
paste input "Tameeh Brinjan"
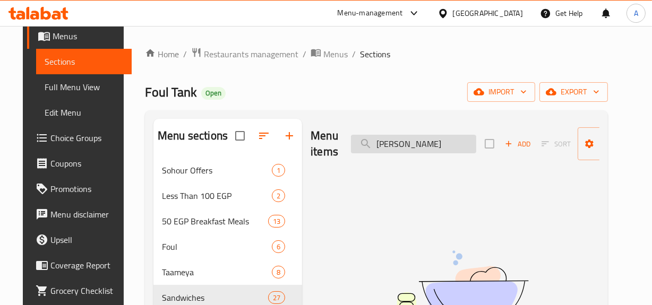
click at [394, 136] on input "Tameeh Brinjan" at bounding box center [413, 144] width 125 height 19
type input "Brinjan"
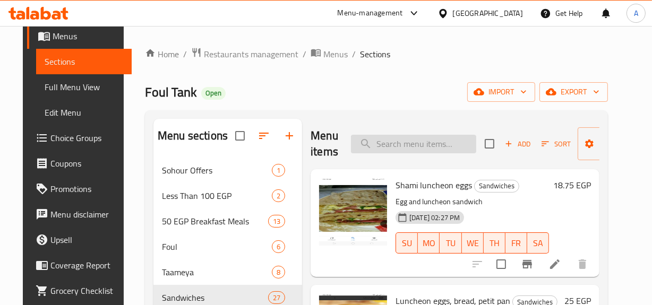
click at [441, 143] on input "search" at bounding box center [413, 144] width 125 height 19
paste input "Eggplant"
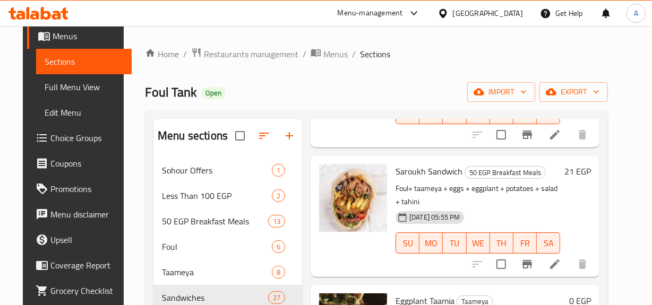
scroll to position [241, 0]
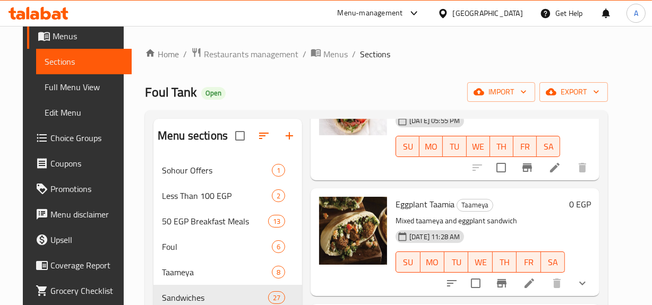
type input "Eggplant"
click at [413, 205] on span "Eggplant Taamia" at bounding box center [425, 204] width 59 height 16
drag, startPoint x: 610, startPoint y: 283, endPoint x: 598, endPoint y: 290, distance: 13.6
click at [595, 287] on button "show more" at bounding box center [582, 283] width 25 height 25
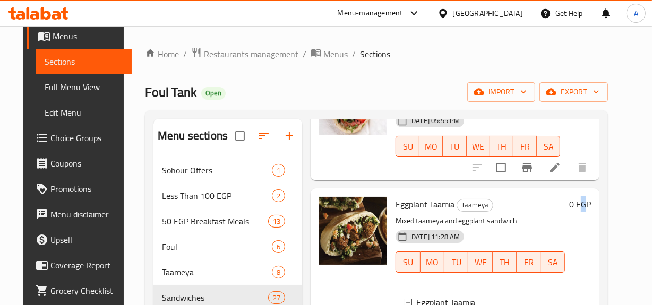
click at [591, 290] on div "0 EGP" at bounding box center [578, 286] width 26 height 179
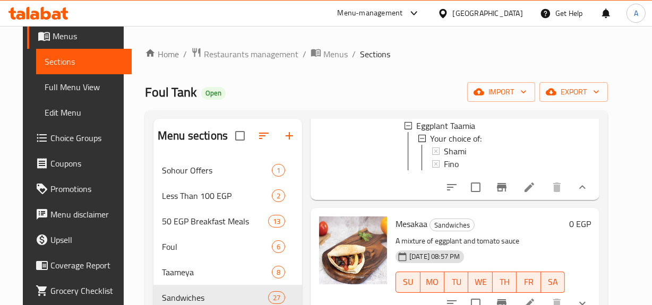
scroll to position [434, 0]
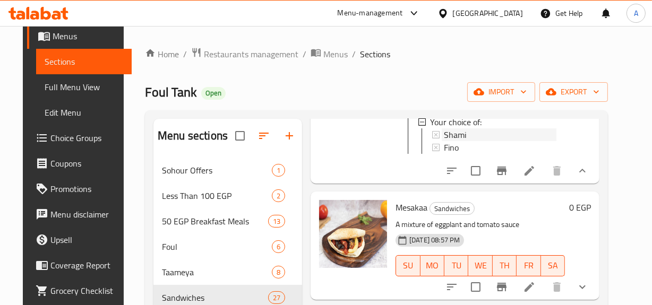
click at [452, 134] on span "Shami" at bounding box center [455, 134] width 22 height 13
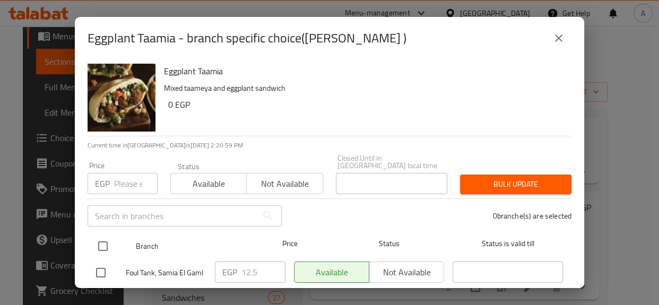
click at [114, 242] on input "checkbox" at bounding box center [103, 246] width 22 height 22
checkbox input "true"
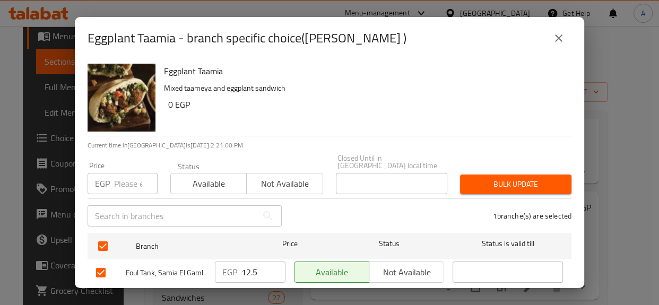
click at [135, 173] on input "number" at bounding box center [136, 183] width 44 height 21
type input "12"
click at [472, 178] on span "Bulk update" at bounding box center [516, 184] width 94 height 13
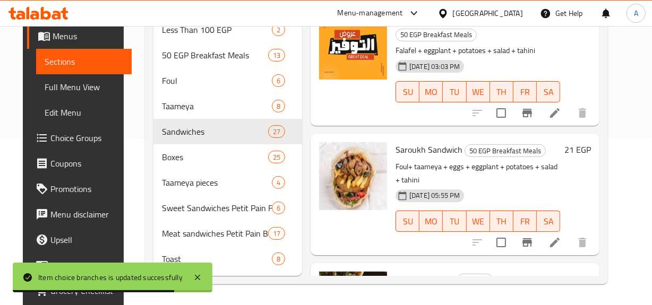
scroll to position [168, 0]
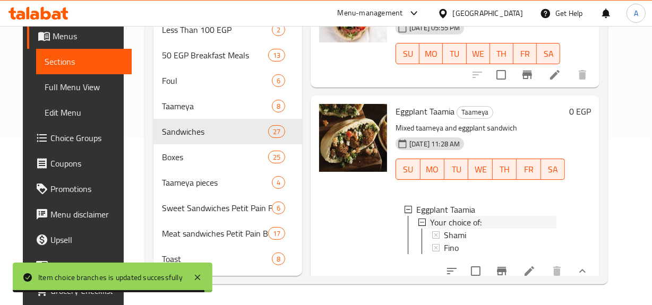
click at [422, 250] on ul "Shami Fino" at bounding box center [489, 241] width 135 height 25
click at [444, 247] on span "Fino" at bounding box center [451, 248] width 15 height 13
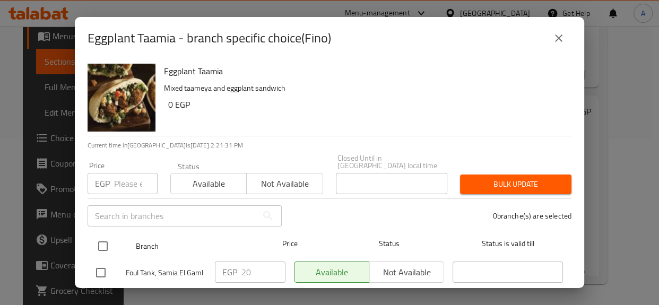
click at [104, 235] on input "checkbox" at bounding box center [103, 246] width 22 height 22
checkbox input "true"
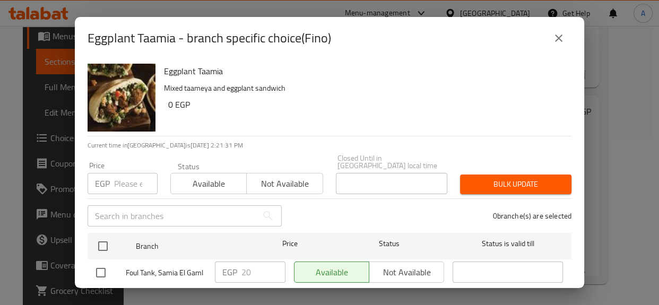
checkbox input "true"
click at [141, 175] on input "1" at bounding box center [136, 183] width 44 height 21
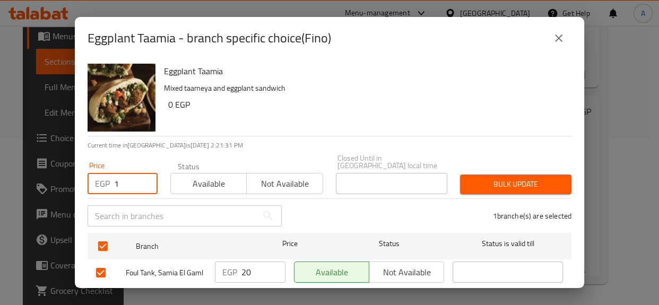
click at [134, 178] on input "1" at bounding box center [136, 183] width 44 height 21
type input "25"
click at [589, 170] on div "Eggplant Taamia - branch specific choice(Fino) Eggplant Taamia Mixed taameya an…" at bounding box center [329, 152] width 659 height 305
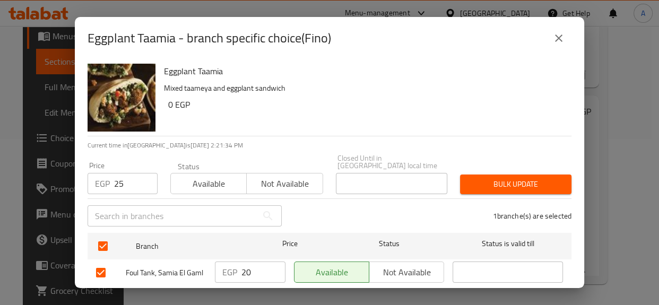
drag, startPoint x: 451, startPoint y: 192, endPoint x: 483, endPoint y: 179, distance: 34.0
click at [451, 197] on div "1 branche(s) are selected" at bounding box center [433, 216] width 290 height 38
click at [483, 179] on span "Bulk update" at bounding box center [516, 184] width 94 height 13
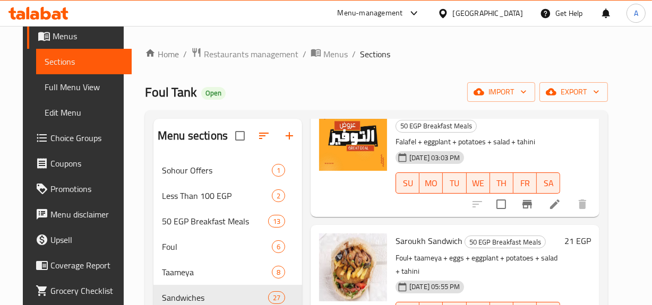
scroll to position [0, 0]
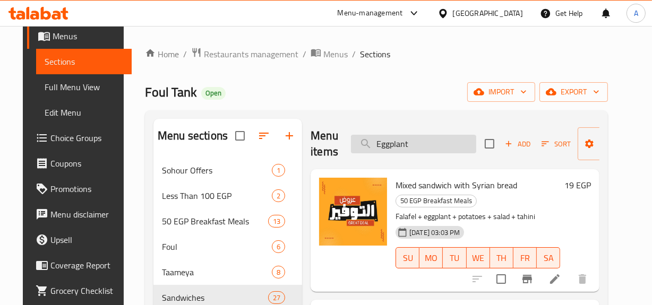
click at [425, 143] on input "Eggplant" at bounding box center [413, 144] width 125 height 19
paste input "Taameya potatoes"
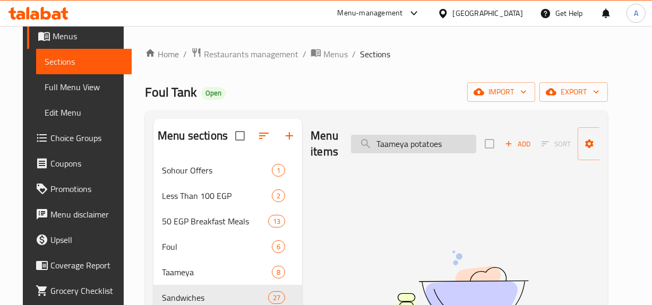
click at [409, 147] on input "Taameya potatoes" at bounding box center [413, 144] width 125 height 19
click at [399, 143] on input "Taameya potatoes" at bounding box center [413, 144] width 125 height 19
type input "potatoes"
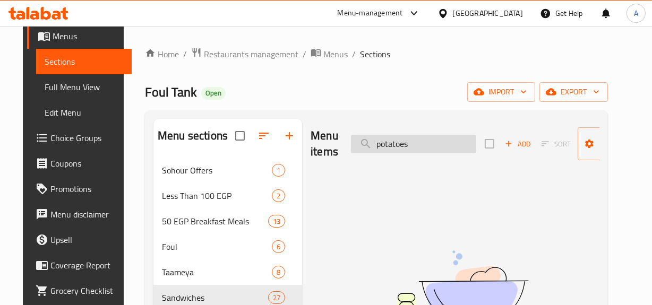
click at [399, 143] on input "potatoes" at bounding box center [413, 144] width 125 height 19
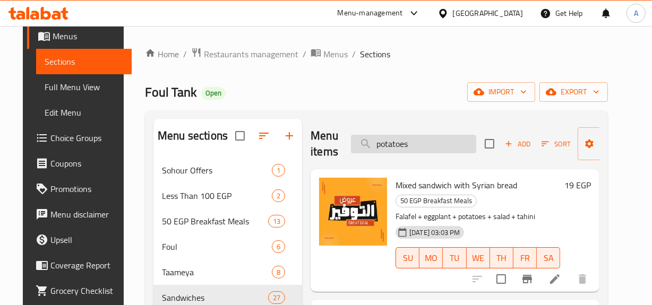
click at [399, 143] on input "potatoes" at bounding box center [413, 144] width 125 height 19
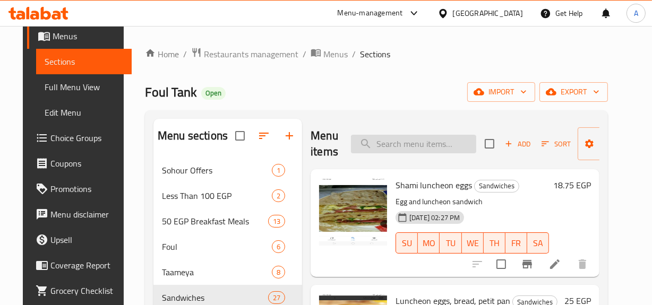
click at [412, 140] on input "search" at bounding box center [413, 144] width 125 height 19
click at [437, 148] on input "search" at bounding box center [413, 144] width 125 height 19
paste input "potatoe"
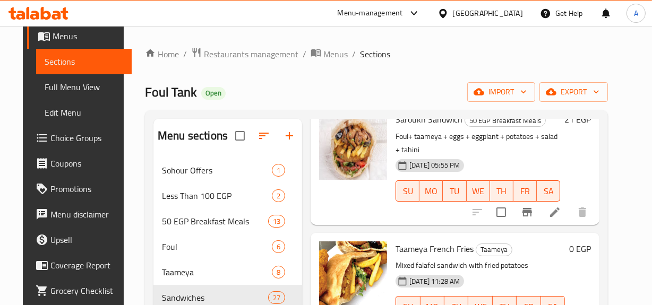
scroll to position [289, 0]
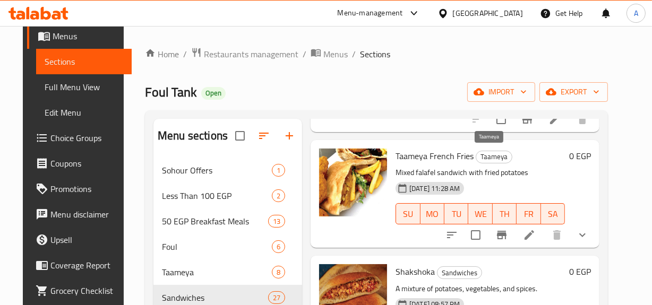
type input "potatoe"
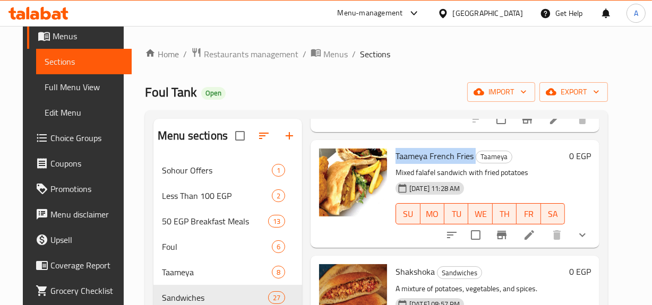
drag, startPoint x: 472, startPoint y: 153, endPoint x: 395, endPoint y: 156, distance: 77.6
click at [396, 156] on h6 "Taameya French Fries Taameya" at bounding box center [480, 156] width 169 height 15
click at [589, 240] on icon "show more" at bounding box center [582, 235] width 13 height 13
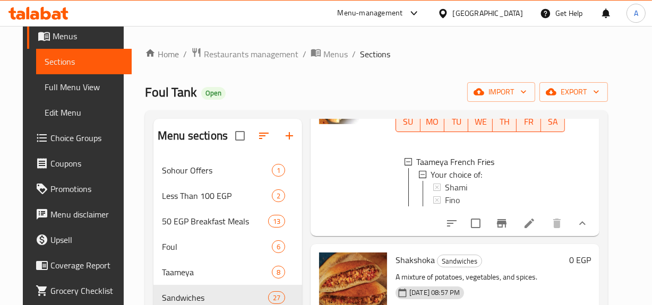
scroll to position [386, 0]
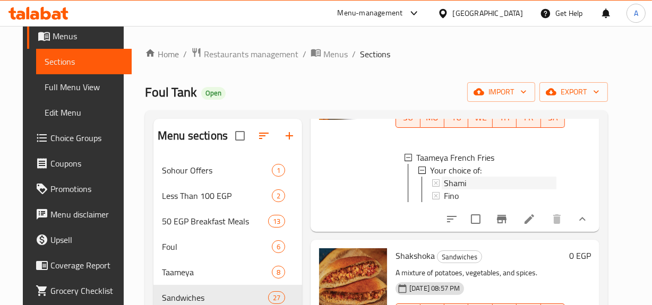
click at [458, 186] on span "Shami" at bounding box center [455, 183] width 22 height 13
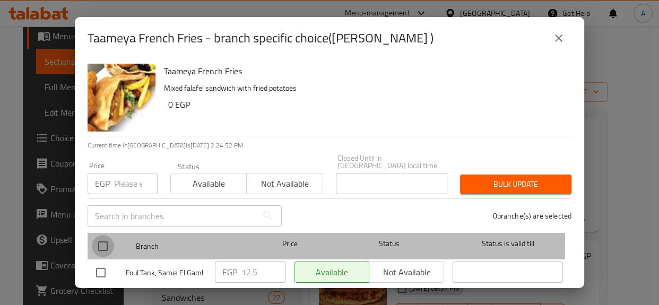
click at [109, 235] on input "checkbox" at bounding box center [103, 246] width 22 height 22
checkbox input "true"
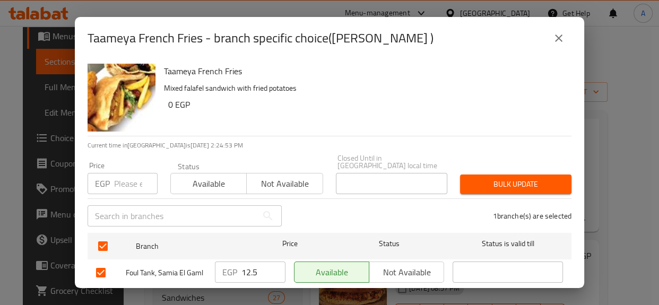
click at [127, 184] on input "number" at bounding box center [136, 183] width 44 height 21
type input "15"
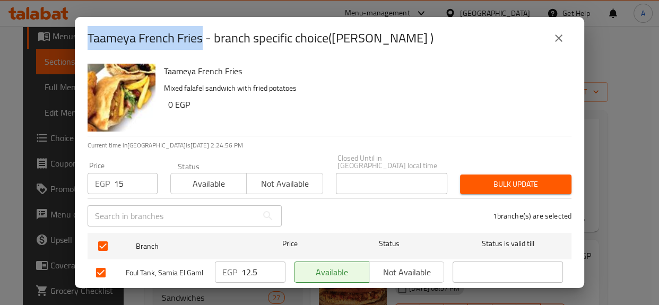
drag, startPoint x: 184, startPoint y: 41, endPoint x: 87, endPoint y: 46, distance: 97.2
click at [87, 46] on div "Taameya French Fries - branch specific choice(Shami )" at bounding box center [330, 38] width 510 height 42
copy h2 "Taameya French Fries"
click at [501, 178] on span "Bulk update" at bounding box center [516, 184] width 94 height 13
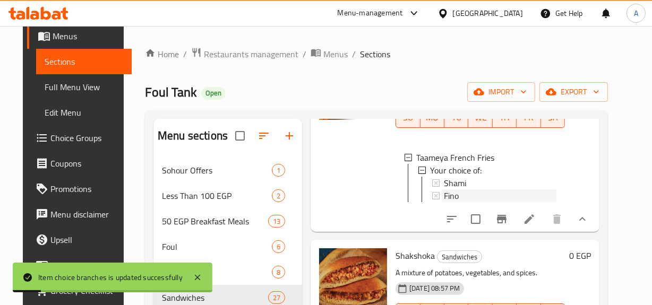
click at [477, 193] on div "Fino" at bounding box center [500, 196] width 113 height 13
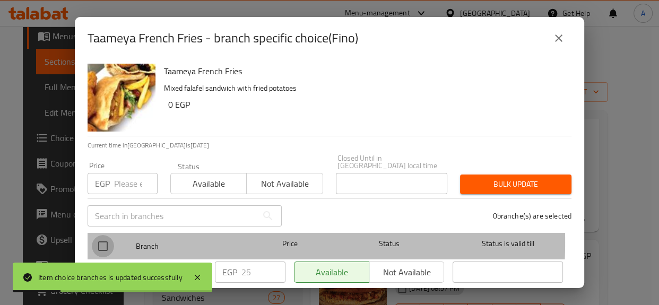
click at [104, 235] on input "checkbox" at bounding box center [103, 246] width 22 height 22
checkbox input "true"
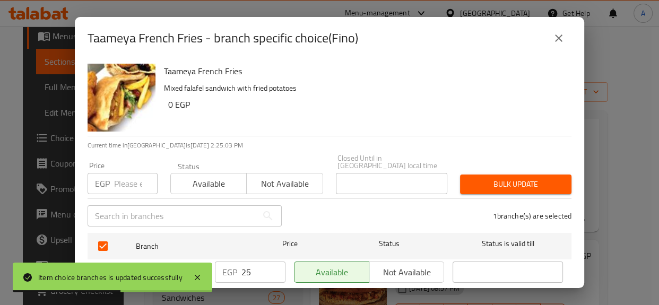
click at [122, 175] on input "number" at bounding box center [136, 183] width 44 height 21
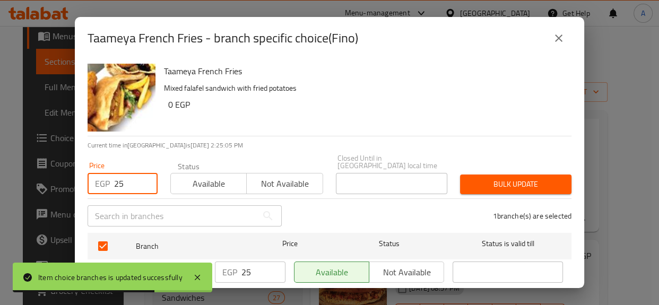
type input "25"
click at [499, 175] on button "Bulk update" at bounding box center [515, 185] width 111 height 20
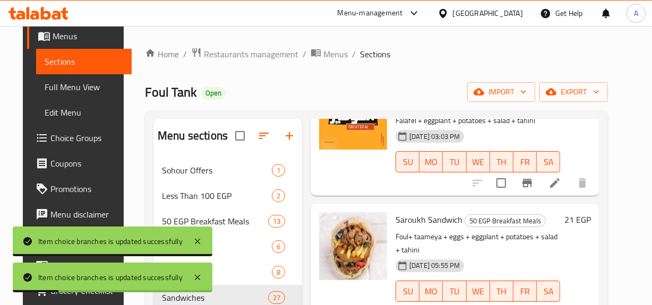
scroll to position [0, 0]
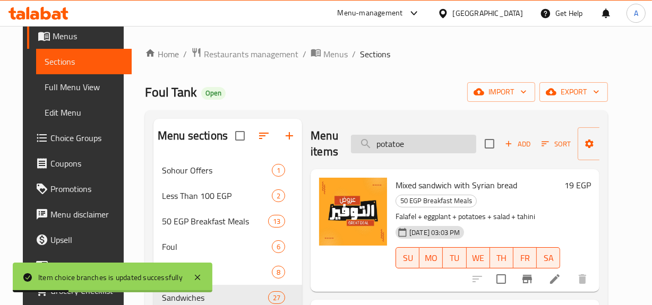
click at [459, 142] on input "potatoe" at bounding box center [413, 144] width 125 height 19
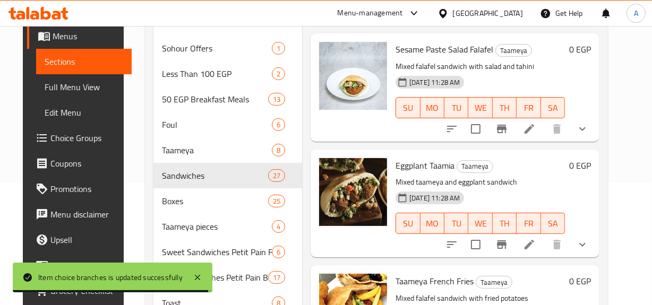
scroll to position [144, 0]
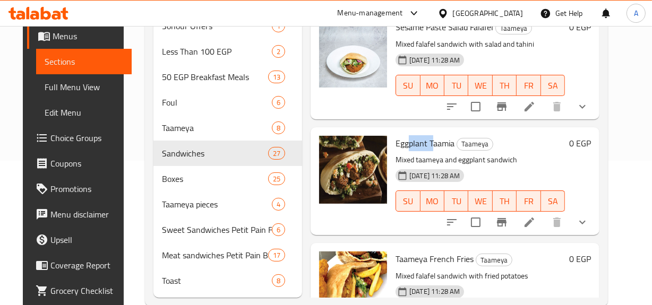
drag, startPoint x: 408, startPoint y: 145, endPoint x: 429, endPoint y: 143, distance: 20.8
click at [429, 143] on span "Eggplant Taamia" at bounding box center [425, 143] width 59 height 16
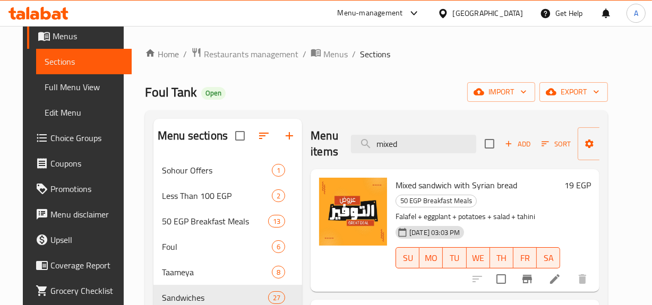
scroll to position [0, 0]
click at [382, 114] on div "Home / Restaurants management / Menus / Sections Foul Tank Open import export M…" at bounding box center [376, 248] width 463 height 403
click at [400, 143] on input "mixed" at bounding box center [413, 144] width 125 height 19
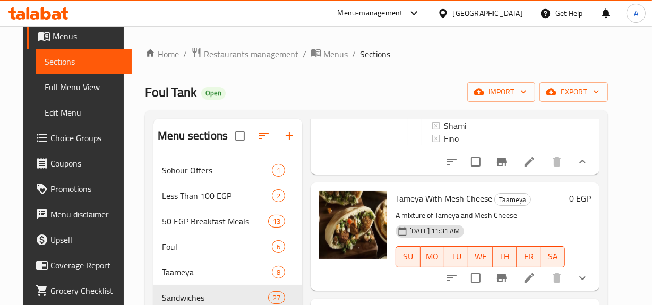
scroll to position [675, 0]
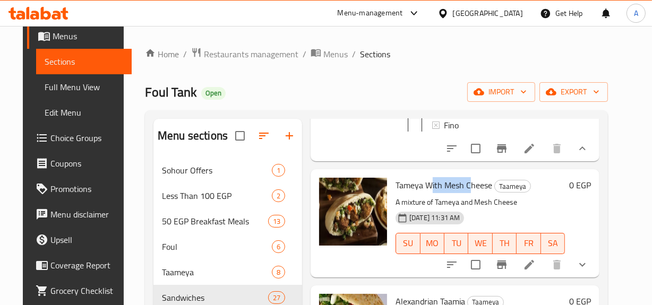
click at [468, 193] on span "Tameya With Mesh Cheese" at bounding box center [444, 185] width 97 height 16
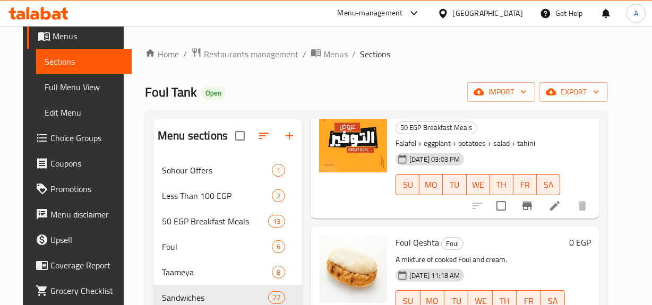
scroll to position [0, 0]
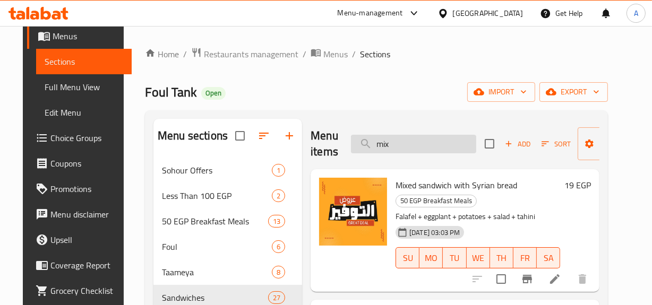
click at [402, 145] on input "mix" at bounding box center [413, 144] width 125 height 19
paste input "Mixed falafel"
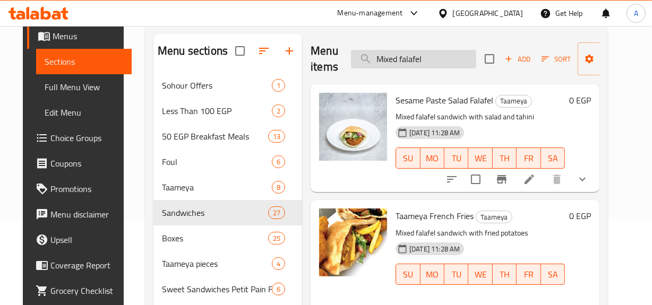
scroll to position [70, 0]
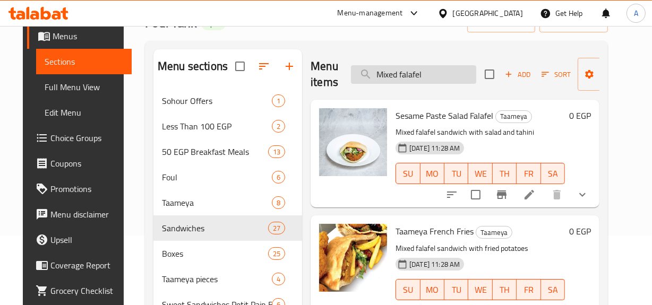
click at [426, 71] on input "Mixed falafel" at bounding box center [413, 74] width 125 height 19
click at [407, 236] on span "Taameya French Fries" at bounding box center [435, 232] width 78 height 16
copy span "Taameya"
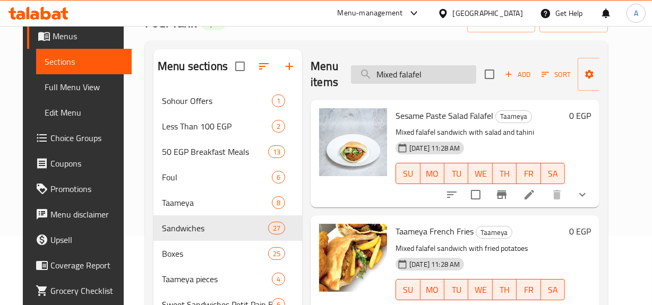
click at [417, 81] on input "Mixed falafel" at bounding box center [413, 74] width 125 height 19
paste input "Taameya"
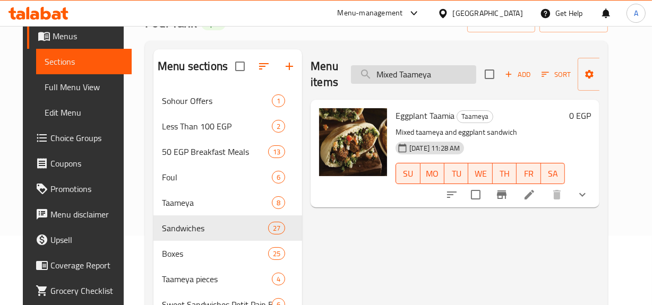
click at [377, 73] on input "Mixed Taameya" at bounding box center [413, 74] width 125 height 19
click at [390, 78] on input "Mixed Taameya" at bounding box center [413, 74] width 125 height 19
type input "Taameya"
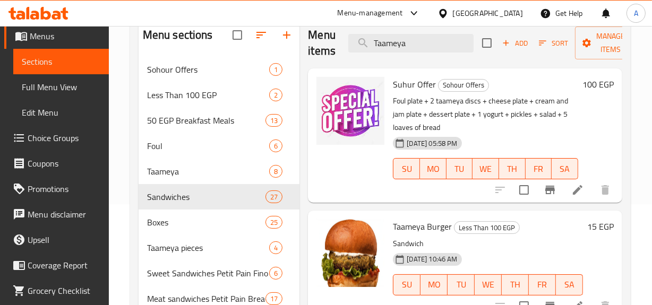
scroll to position [21, 0]
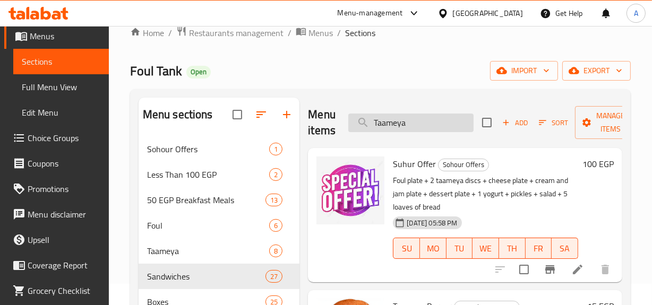
click at [395, 115] on input "Taameya" at bounding box center [410, 123] width 125 height 19
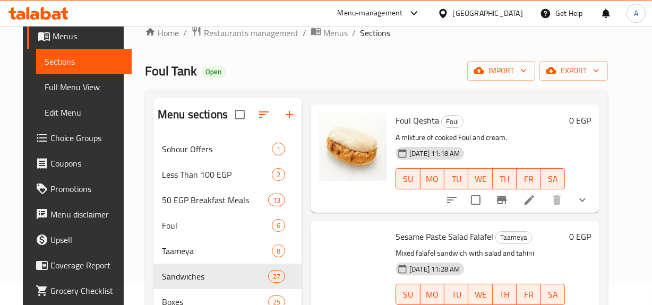
scroll to position [241, 0]
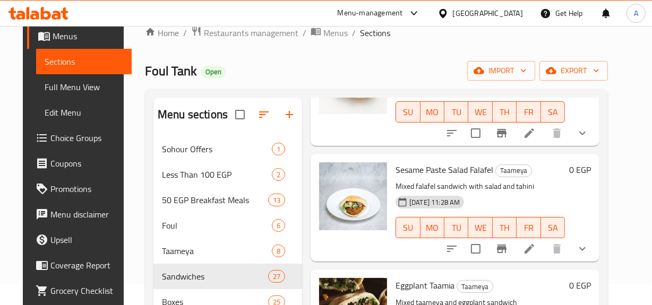
type input "mix"
drag, startPoint x: 391, startPoint y: 180, endPoint x: 427, endPoint y: 176, distance: 36.3
click at [427, 176] on div "Sesame Paste Salad Falafel Taameya Mixed falafel sandwich with salad and tahini…" at bounding box center [480, 207] width 178 height 99
click at [427, 176] on span "Sesame Paste Salad Falafel" at bounding box center [445, 170] width 98 height 16
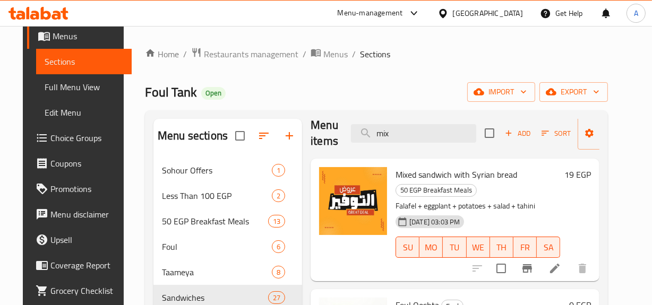
scroll to position [0, 0]
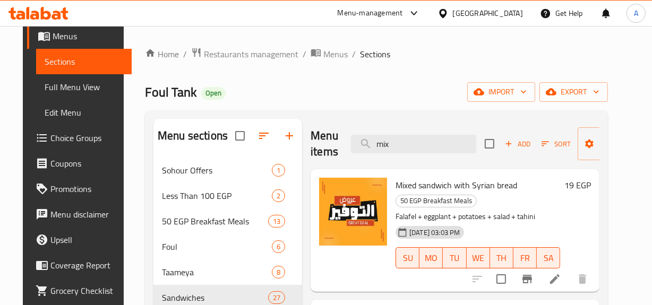
click at [437, 157] on div "Menu items mix Add Sort Manage items" at bounding box center [455, 144] width 289 height 50
click at [446, 151] on input "mix" at bounding box center [413, 144] width 125 height 19
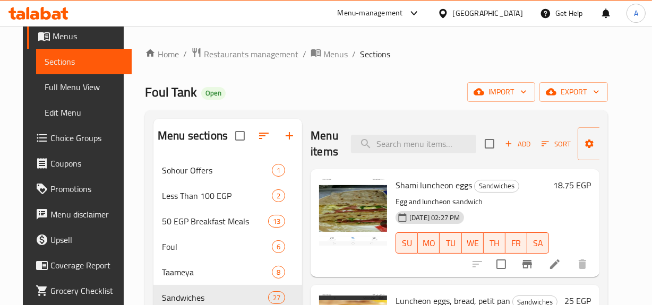
click at [452, 111] on div "Menu sections Sohour Offers 1 Less Than 100 EGP 2 50 EGP Breakfast Meals 13 Fou…" at bounding box center [376, 280] width 463 height 340
click at [526, 144] on span "Add" at bounding box center [517, 144] width 29 height 12
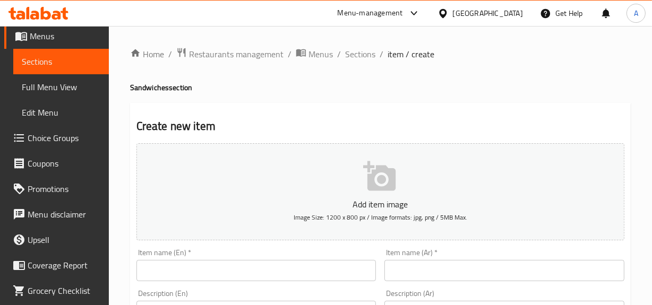
click at [518, 262] on input "text" at bounding box center [504, 270] width 240 height 21
paste input "طعمية مشكل"
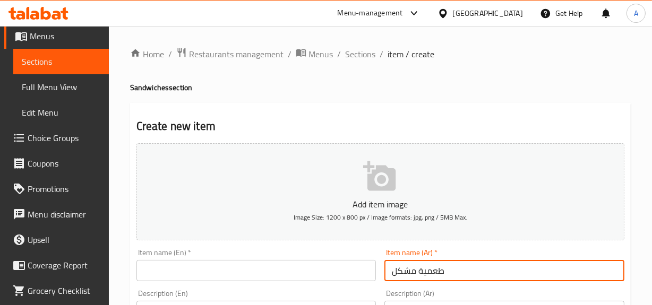
type input "طعمية مشكل"
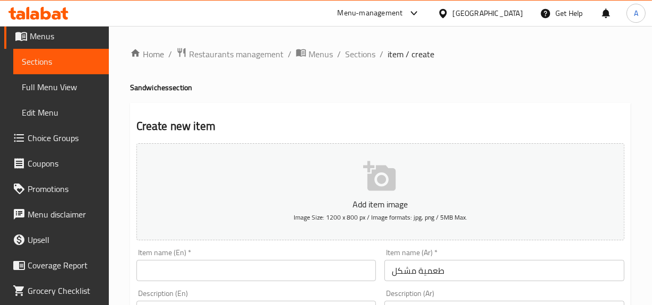
drag, startPoint x: 293, startPoint y: 285, endPoint x: 307, endPoint y: 269, distance: 21.0
click at [293, 285] on div "Item name (En)   * Item name (En) *" at bounding box center [256, 265] width 248 height 41
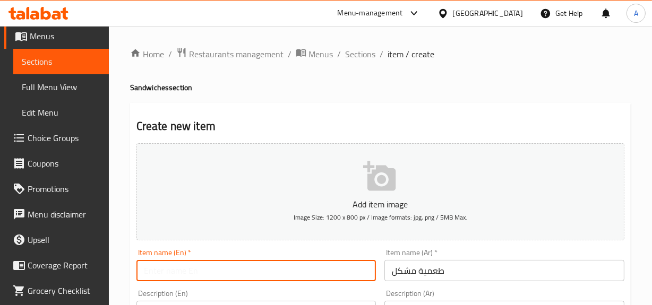
click at [310, 269] on input "text" at bounding box center [256, 270] width 240 height 21
paste input "Mixed falafel"
type input "Mixed falafel"
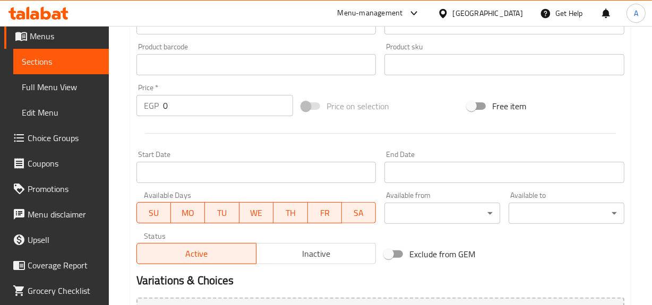
scroll to position [434, 0]
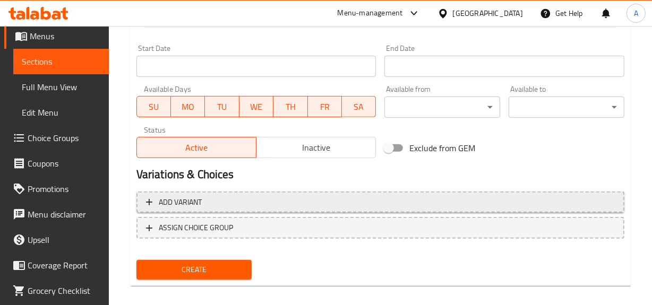
click at [571, 207] on span "Add variant" at bounding box center [380, 202] width 469 height 13
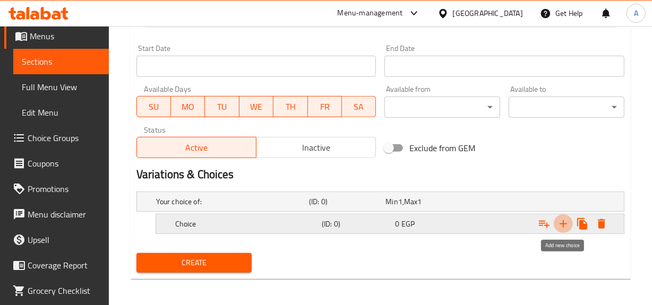
click at [561, 224] on icon "Expand" at bounding box center [563, 224] width 13 height 13
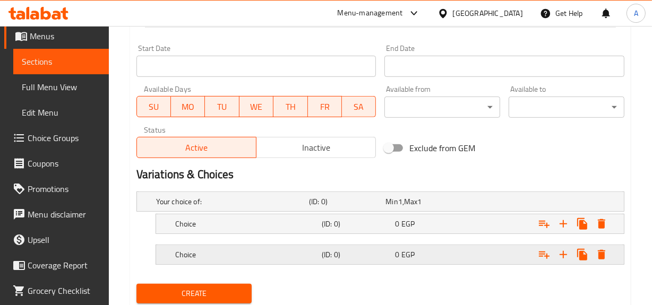
click at [461, 247] on div "0 EGP" at bounding box center [429, 254] width 73 height 15
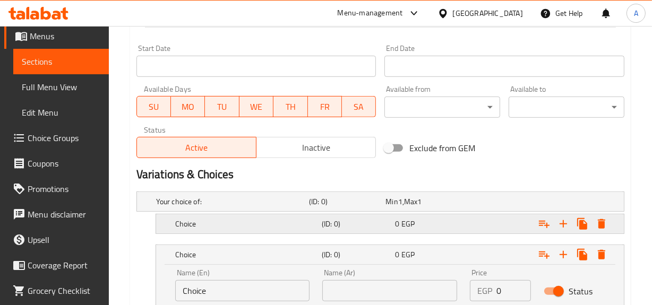
click at [450, 228] on div "0 EGP" at bounding box center [429, 224] width 73 height 15
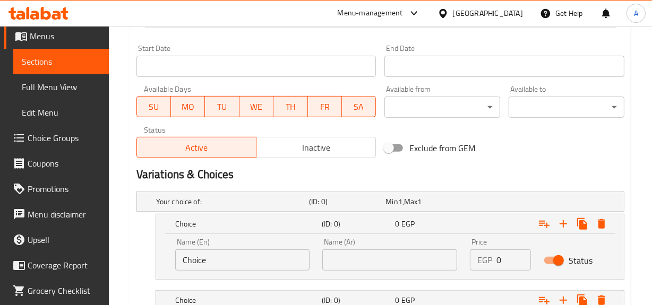
click at [229, 246] on div "Name (En) Choice Name (En)" at bounding box center [242, 254] width 135 height 32
drag, startPoint x: 229, startPoint y: 246, endPoint x: 229, endPoint y: 254, distance: 7.4
click at [229, 247] on div "Name (En) Choice Name (En)" at bounding box center [242, 254] width 135 height 32
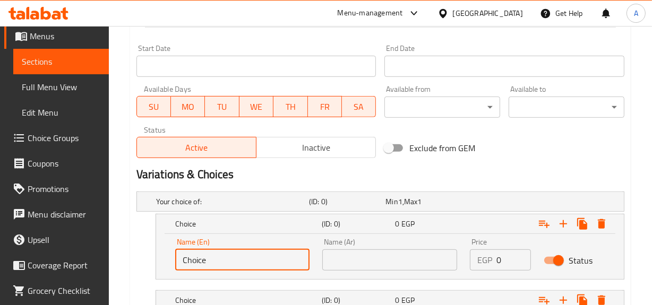
click at [229, 254] on input "Choice" at bounding box center [242, 260] width 135 height 21
click at [229, 254] on input "text" at bounding box center [242, 260] width 135 height 21
click at [212, 263] on input "text" at bounding box center [242, 260] width 135 height 21
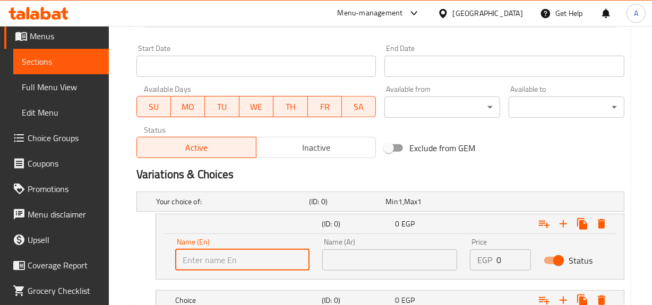
type input "Shami"
drag, startPoint x: 346, startPoint y: 260, endPoint x: 345, endPoint y: 246, distance: 13.8
click at [346, 260] on input "text" at bounding box center [389, 260] width 135 height 21
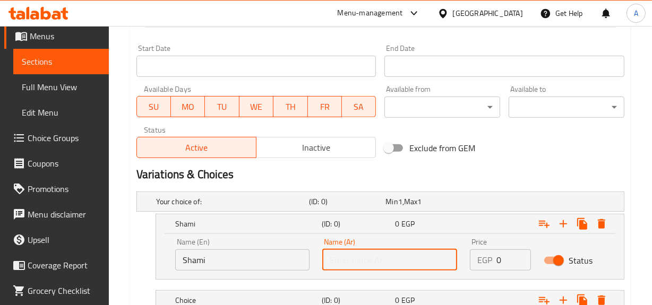
type input "شامي"
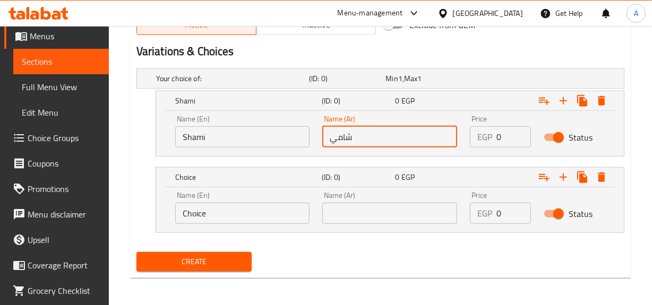
scroll to position [558, 0]
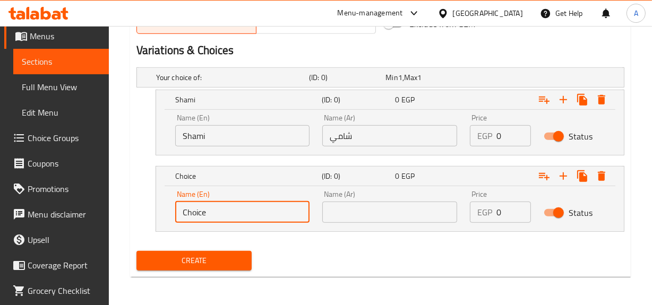
drag, startPoint x: 254, startPoint y: 200, endPoint x: 13, endPoint y: 251, distance: 246.8
drag, startPoint x: 167, startPoint y: 224, endPoint x: 172, endPoint y: 220, distance: 6.5
click at [170, 221] on div "Name (En) Name (En) Name (Ar) Name (Ar) Price EGP 0 Price Status" at bounding box center [390, 208] width 468 height 45
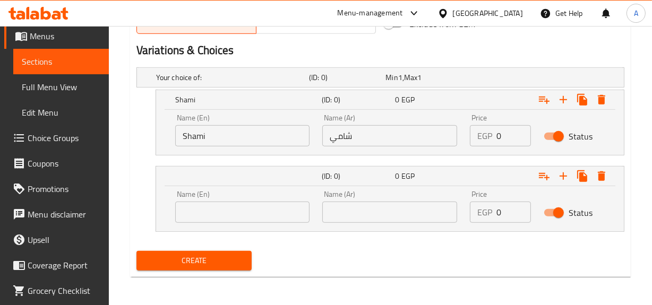
click at [180, 210] on input "text" at bounding box center [242, 212] width 135 height 21
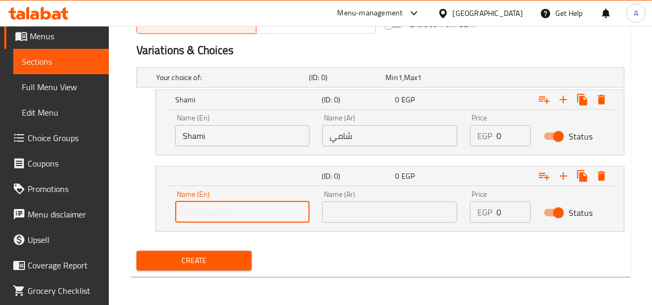
type input "Fino"
drag, startPoint x: 347, startPoint y: 208, endPoint x: 357, endPoint y: 190, distance: 20.5
click at [347, 208] on input "text" at bounding box center [389, 212] width 135 height 21
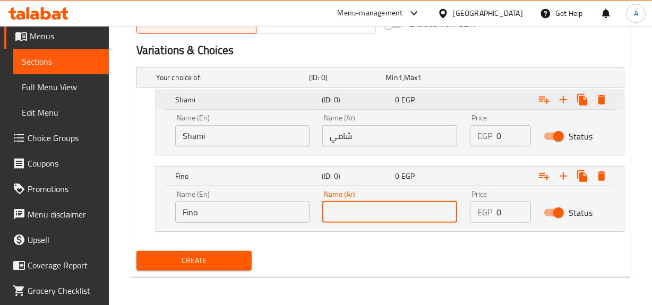
type input "فينو"
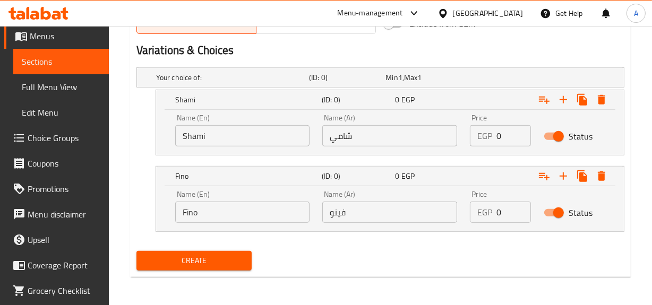
drag, startPoint x: 512, startPoint y: 134, endPoint x: 322, endPoint y: 153, distance: 191.0
click at [322, 153] on div "Name (En) Shami Name (En) Name (Ar) شامي Name (Ar) Price EGP 0 Price Status" at bounding box center [390, 132] width 468 height 45
type input "17"
click at [411, 228] on div "Name (En) Fino Name (En) Name (Ar) فينو Name (Ar) Price EGP 0 Price Status" at bounding box center [390, 208] width 468 height 45
type input "25"
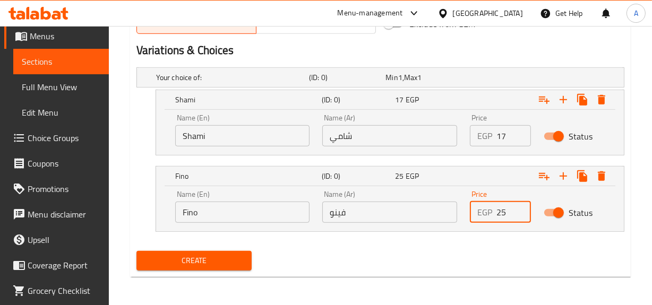
click at [136, 251] on button "Create" at bounding box center [194, 261] width 116 height 20
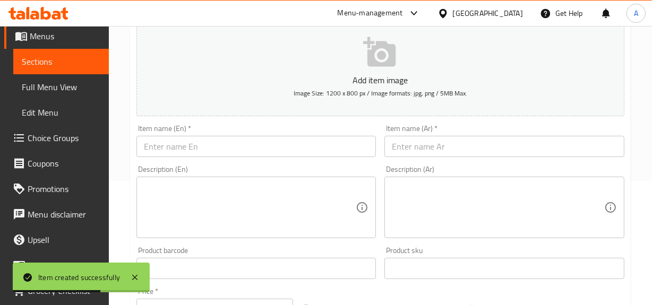
scroll to position [0, 0]
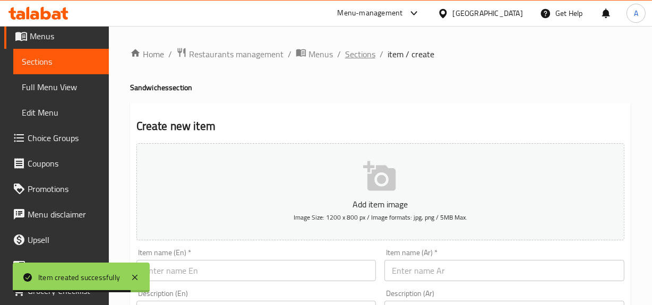
click at [355, 53] on span "Sections" at bounding box center [360, 54] width 30 height 13
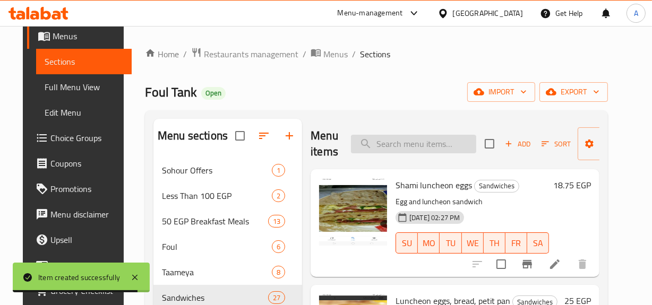
click at [449, 144] on input "search" at bounding box center [413, 144] width 125 height 19
paste input "Kiri"
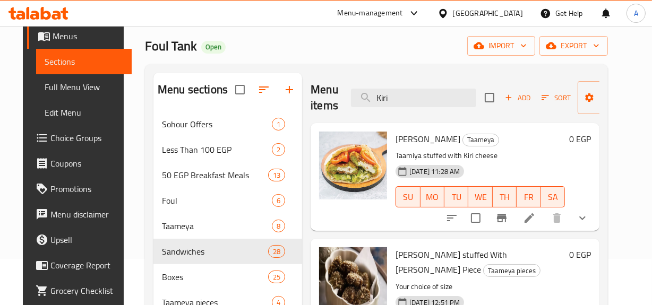
scroll to position [48, 0]
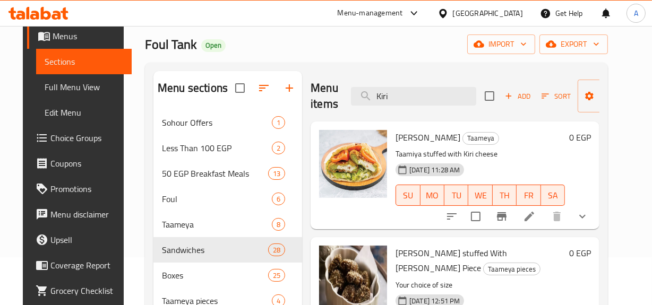
type input "Kiri"
click at [589, 210] on icon "show more" at bounding box center [582, 216] width 13 height 13
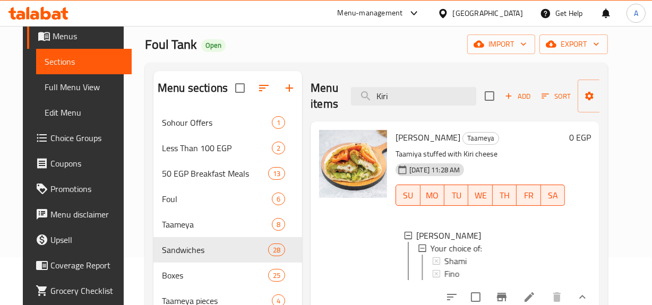
scroll to position [1, 0]
click at [460, 261] on span "Shami" at bounding box center [455, 260] width 22 height 13
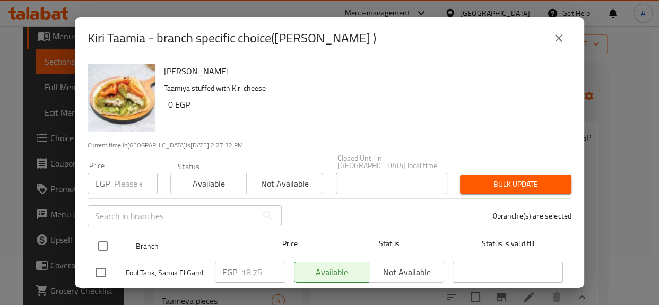
click at [111, 235] on input "checkbox" at bounding box center [103, 246] width 22 height 22
checkbox input "true"
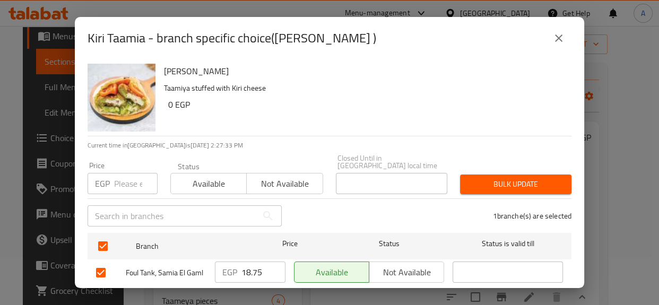
click at [119, 174] on input "number" at bounding box center [136, 183] width 44 height 21
type input "17"
drag, startPoint x: 145, startPoint y: 42, endPoint x: 69, endPoint y: 37, distance: 76.6
click at [69, 37] on div "Kiri Taamia - branch specific choice(Shami ) Kiri Taamia Taamiya stuffed with K…" at bounding box center [329, 152] width 659 height 305
copy h2 "[PERSON_NAME]"
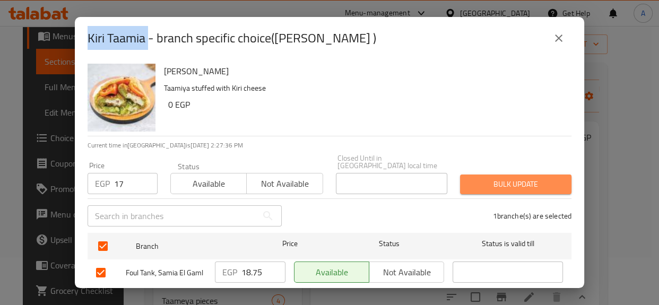
click at [516, 178] on span "Bulk update" at bounding box center [516, 184] width 94 height 13
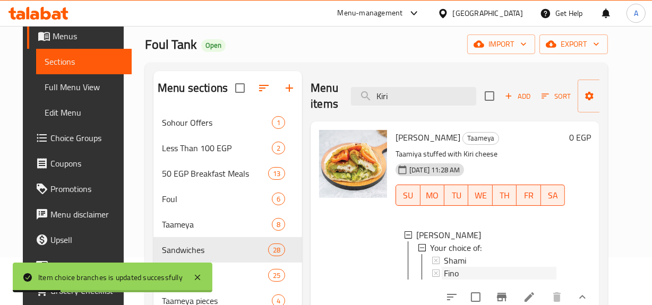
click at [478, 273] on div "Fino" at bounding box center [500, 273] width 113 height 13
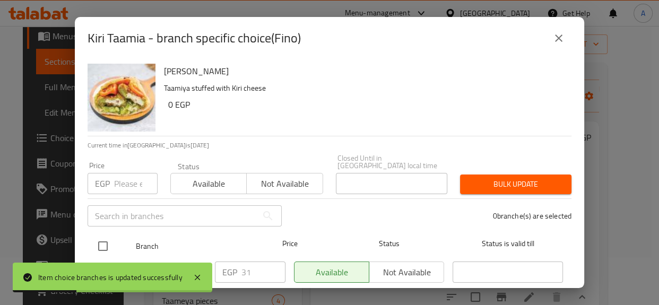
click at [103, 238] on input "checkbox" at bounding box center [103, 246] width 22 height 22
checkbox input "true"
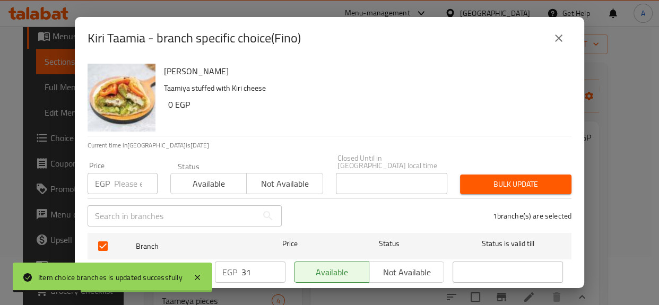
click at [122, 185] on input "number" at bounding box center [136, 183] width 44 height 21
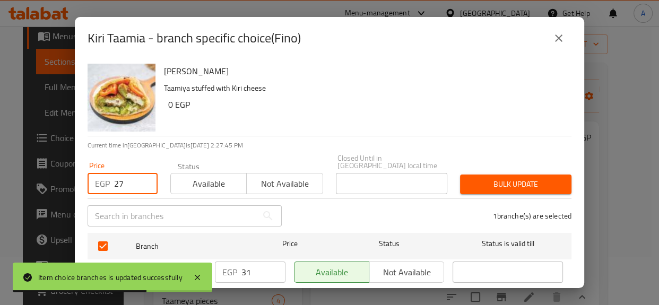
click at [514, 178] on span "Bulk update" at bounding box center [516, 184] width 94 height 13
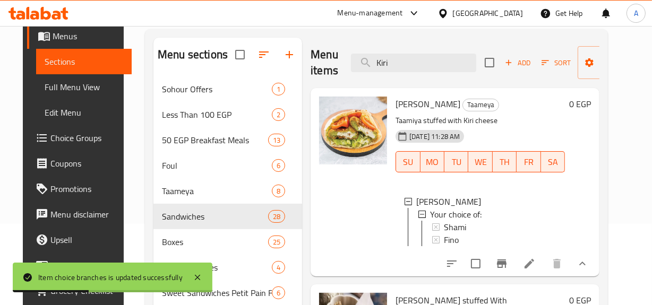
scroll to position [0, 0]
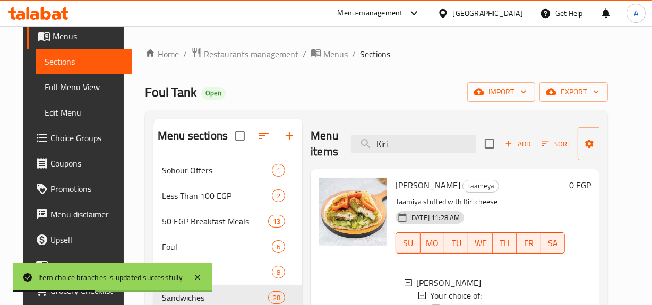
click at [418, 158] on div "Menu items Kiri Add Sort Manage items" at bounding box center [455, 144] width 289 height 50
click at [420, 149] on input "Kiri" at bounding box center [413, 144] width 125 height 19
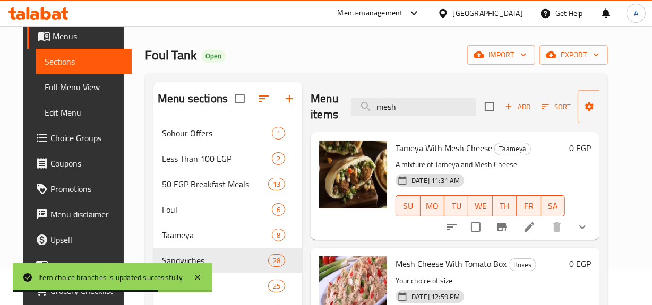
scroll to position [48, 0]
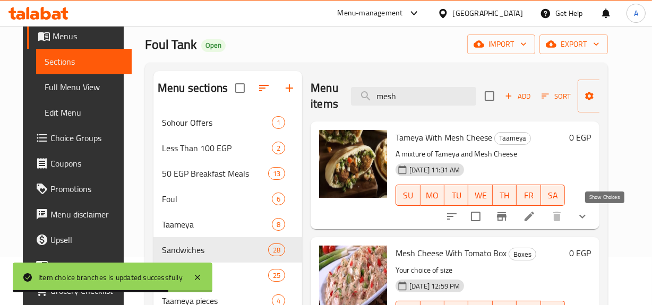
click at [589, 212] on icon "show more" at bounding box center [582, 216] width 13 height 13
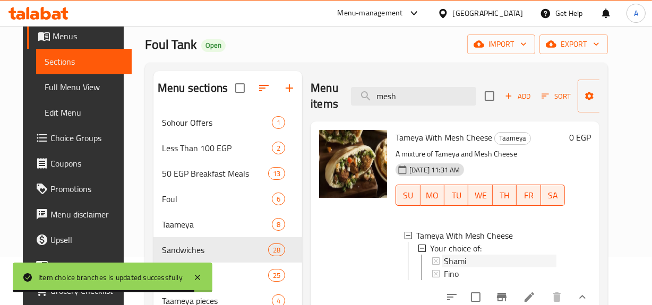
click at [457, 256] on span "Shami" at bounding box center [455, 261] width 22 height 13
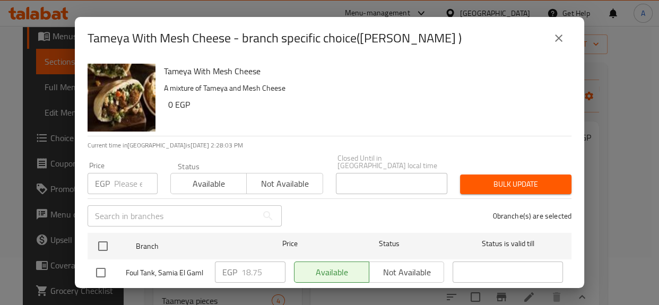
drag, startPoint x: 112, startPoint y: 236, endPoint x: 112, endPoint y: 221, distance: 14.9
click at [112, 236] on input "checkbox" at bounding box center [103, 246] width 22 height 22
click at [125, 185] on input "number" at bounding box center [136, 183] width 44 height 21
click at [560, 159] on div "Price EGP 17 Price Status Available Not available Closed Until in Egypt local t…" at bounding box center [329, 174] width 497 height 53
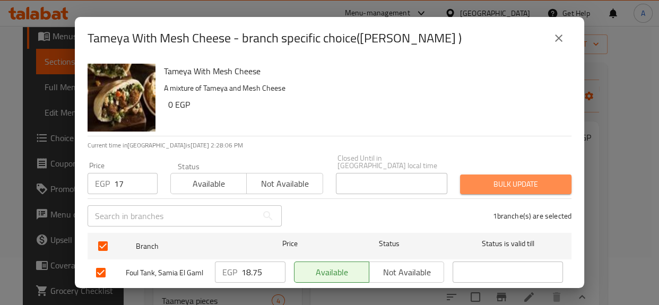
click at [534, 178] on span "Bulk update" at bounding box center [516, 184] width 94 height 13
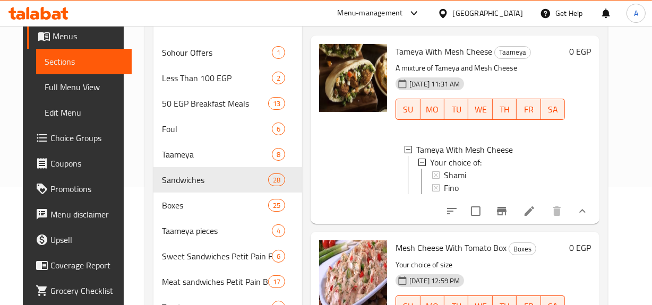
scroll to position [0, 0]
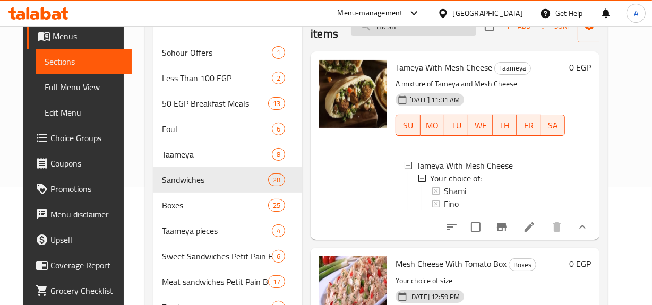
click at [414, 27] on input "mesh" at bounding box center [413, 26] width 125 height 19
click at [434, 192] on icon at bounding box center [435, 190] width 7 height 7
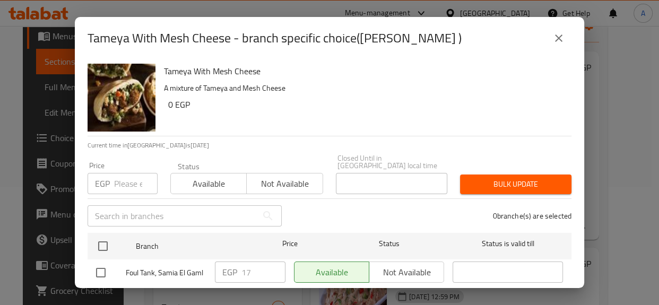
click at [560, 50] on button "close" at bounding box center [558, 37] width 25 height 25
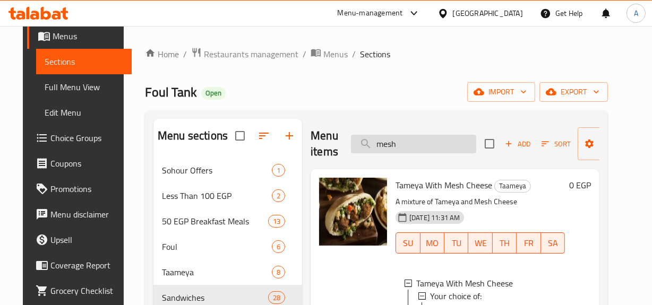
click at [433, 140] on input "mesh" at bounding box center [413, 144] width 125 height 19
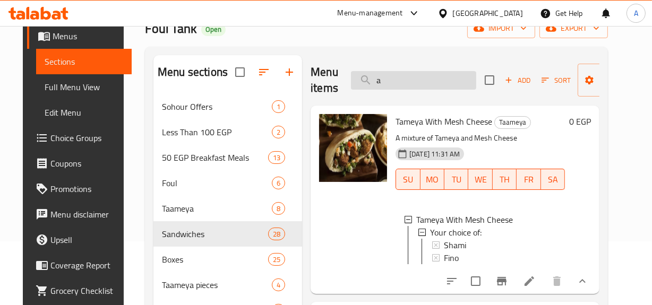
scroll to position [10, 0]
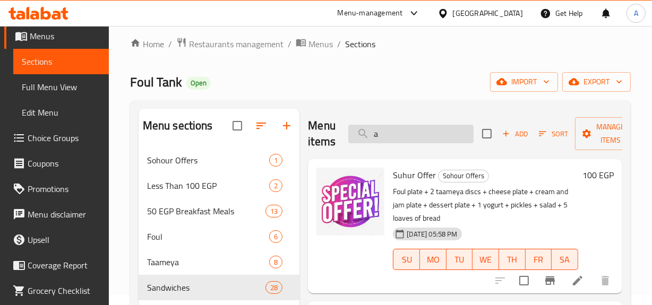
click at [412, 135] on input "a" at bounding box center [410, 134] width 125 height 19
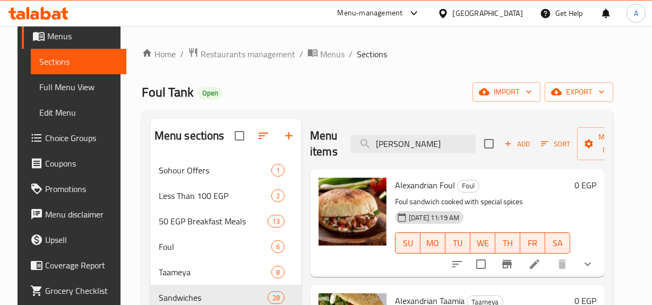
click at [425, 181] on span "Alexandrian Foul" at bounding box center [425, 185] width 60 height 16
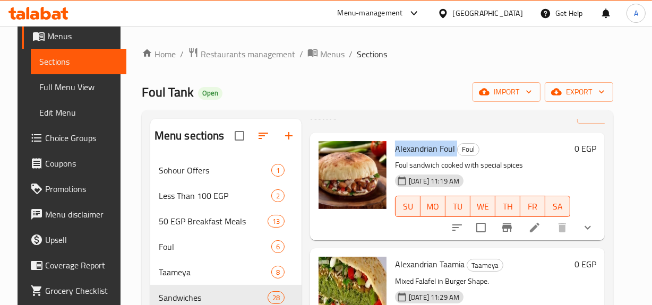
scroll to position [96, 0]
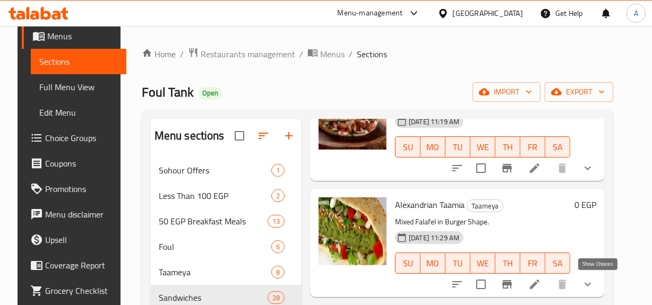
click at [594, 285] on icon "show more" at bounding box center [587, 284] width 13 height 13
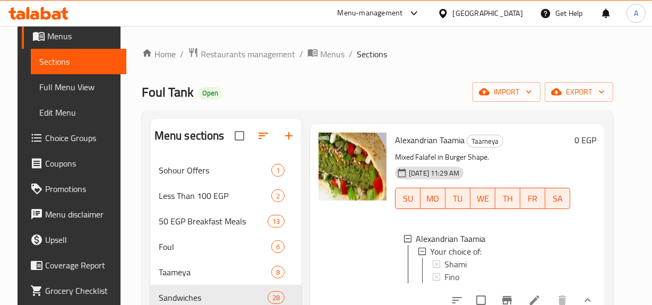
scroll to position [289, 0]
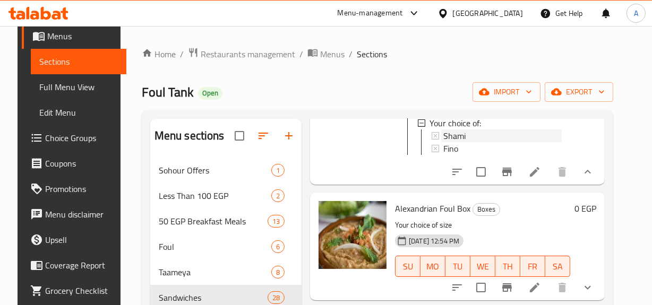
click at [459, 137] on span "Shami" at bounding box center [454, 136] width 22 height 13
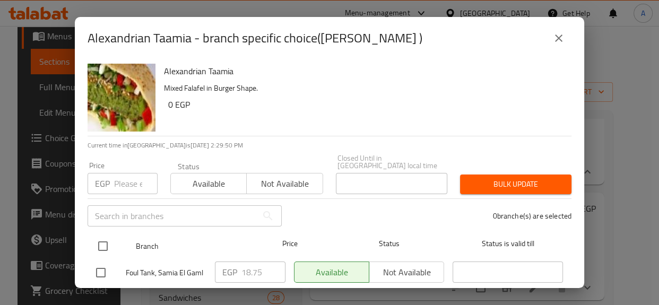
click at [98, 235] on input "checkbox" at bounding box center [103, 246] width 22 height 22
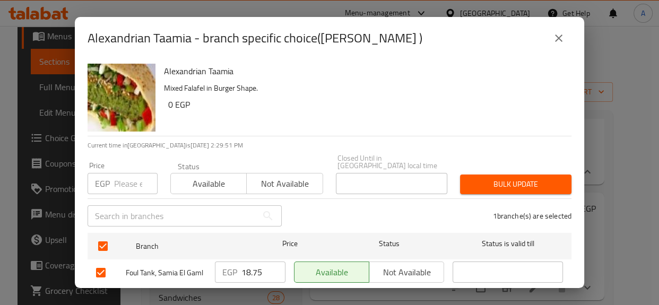
click at [135, 162] on div "Price EGP Price" at bounding box center [123, 178] width 70 height 32
click at [133, 175] on input "number" at bounding box center [136, 183] width 44 height 21
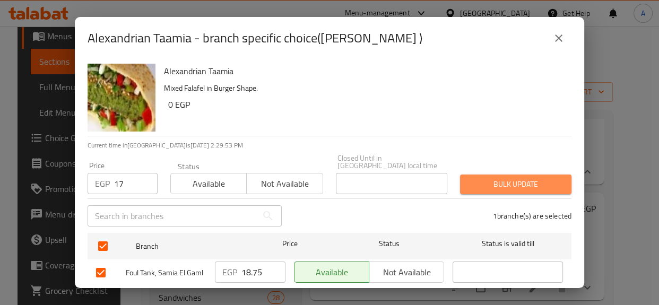
click at [530, 178] on span "Bulk update" at bounding box center [516, 184] width 94 height 13
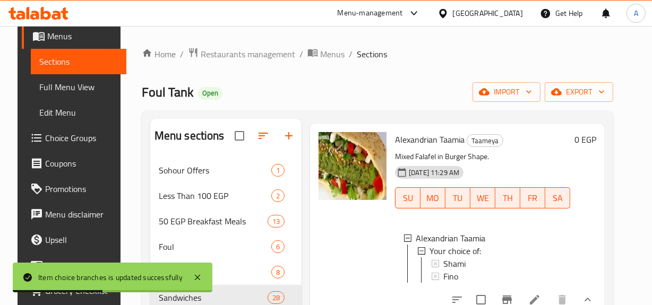
scroll to position [144, 0]
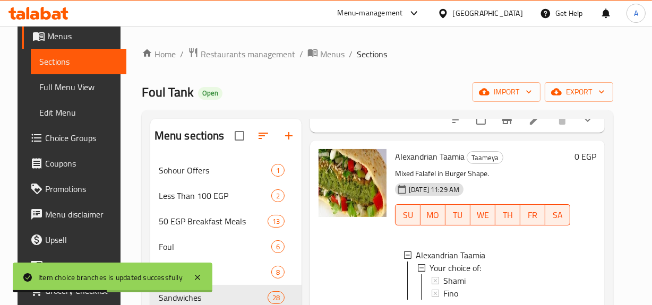
click at [455, 153] on span "Alexandrian Taamia" at bounding box center [430, 157] width 70 height 16
copy span "Taamia"
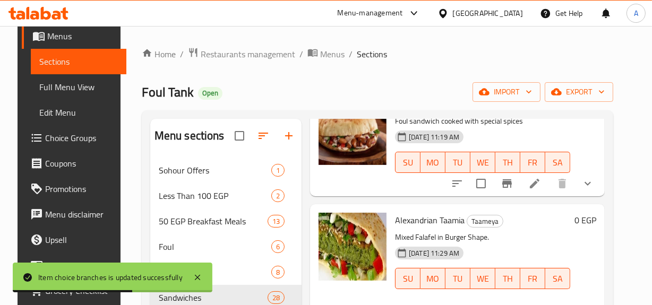
scroll to position [0, 0]
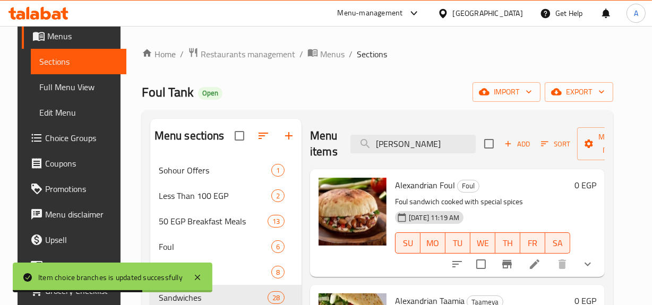
click at [424, 157] on div "Menu items alex Add Sort Manage items" at bounding box center [457, 144] width 295 height 50
click at [430, 145] on input "alex" at bounding box center [412, 144] width 125 height 19
paste input "Taamia"
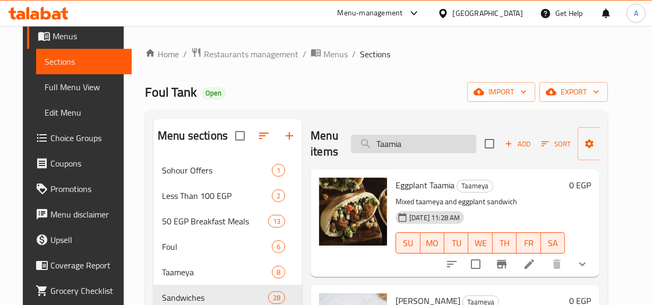
click at [448, 146] on input "Taamia" at bounding box center [413, 144] width 125 height 19
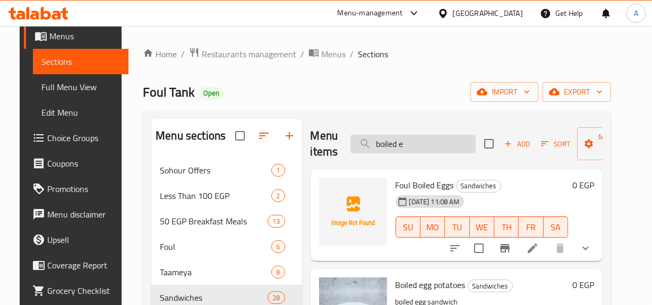
click at [388, 141] on input "boiled e" at bounding box center [412, 144] width 125 height 19
click at [417, 139] on input "boiled e" at bounding box center [412, 144] width 125 height 19
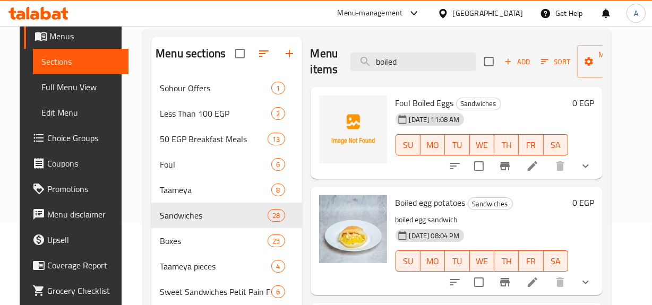
scroll to position [21, 0]
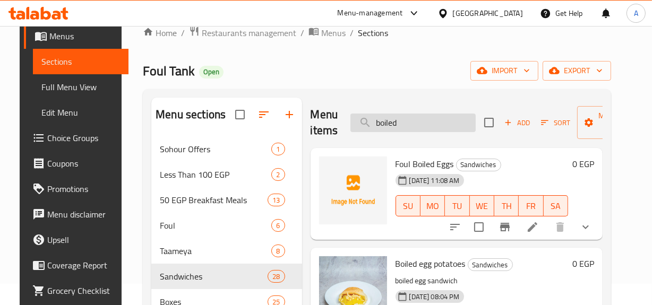
click at [414, 117] on input "boiled" at bounding box center [412, 123] width 125 height 19
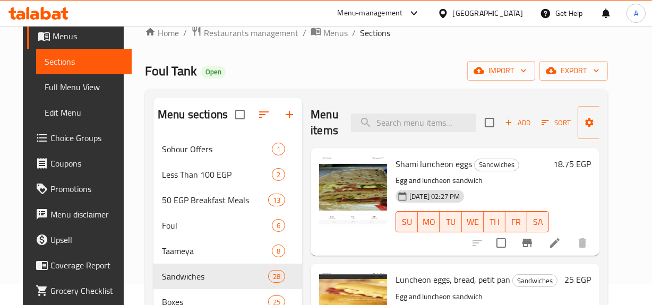
click at [514, 131] on div "Add Sort Manage items" at bounding box center [567, 122] width 164 height 33
click at [518, 124] on span "Add" at bounding box center [517, 123] width 29 height 12
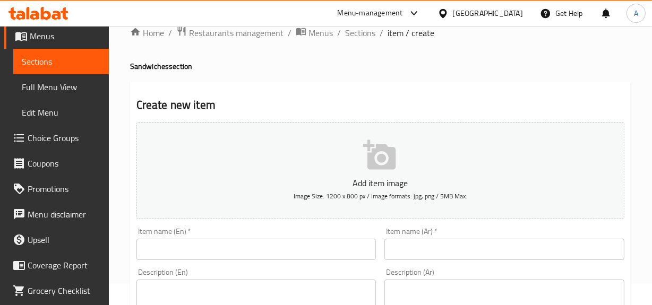
click at [498, 237] on div "Item name (Ar)   * Item name (Ar) *" at bounding box center [504, 244] width 240 height 32
click at [498, 239] on input "text" at bounding box center [504, 249] width 240 height 21
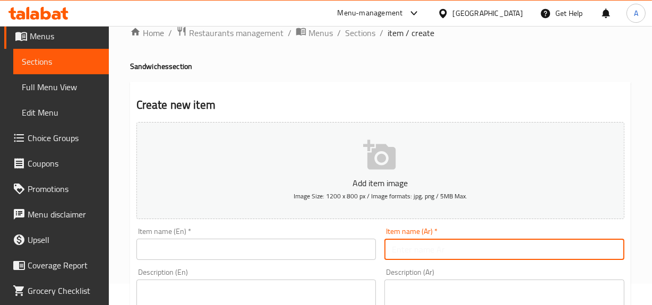
paste input "طعمية بيض مسلوق"
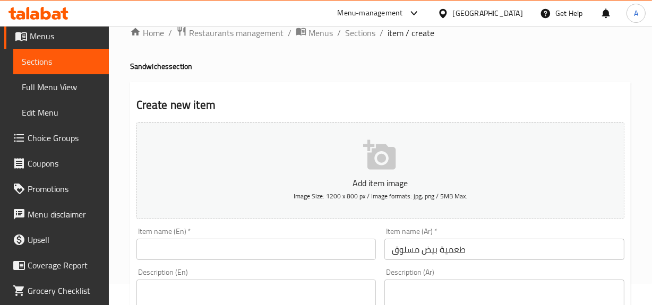
click at [309, 251] on input "text" at bounding box center [256, 249] width 240 height 21
paste input "Boiled egg falafel"
click at [335, 233] on div "Item name (En)   * Boiled egg falafel Item name (En) *" at bounding box center [256, 244] width 240 height 32
click at [331, 241] on input "Boiled egg falafel" at bounding box center [256, 249] width 240 height 21
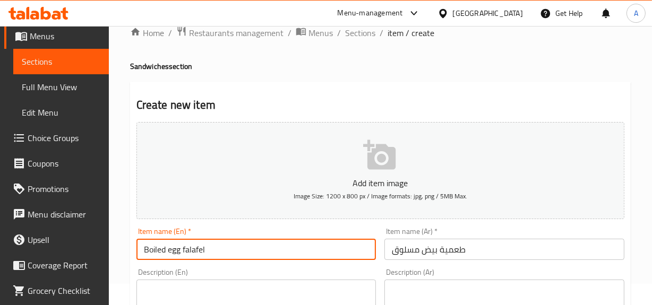
click at [331, 241] on input "Boiled egg falafel" at bounding box center [256, 249] width 240 height 21
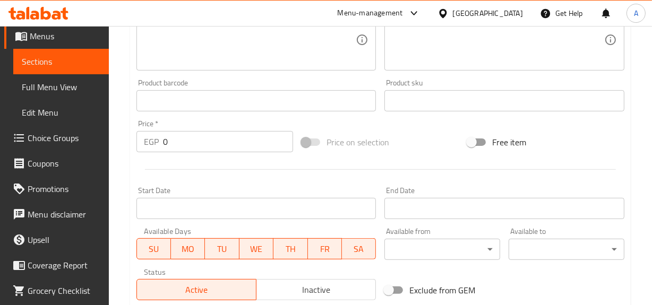
scroll to position [408, 0]
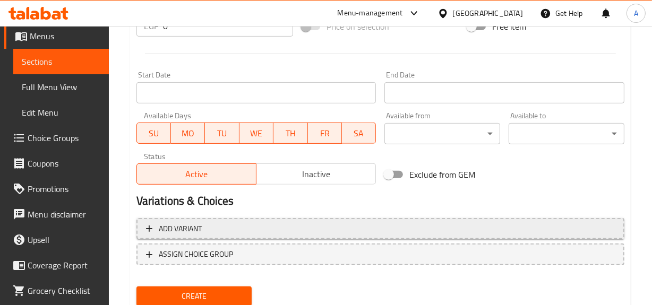
click at [176, 225] on span "Add variant" at bounding box center [180, 228] width 43 height 13
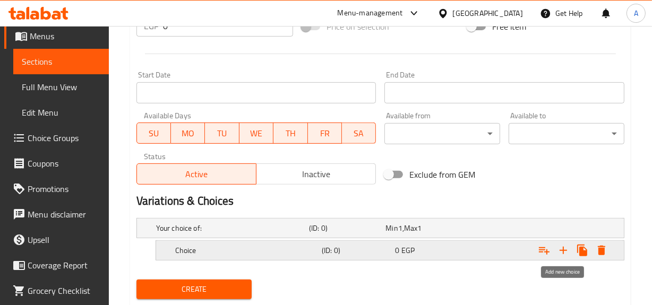
click at [568, 246] on icon "Expand" at bounding box center [563, 250] width 13 height 13
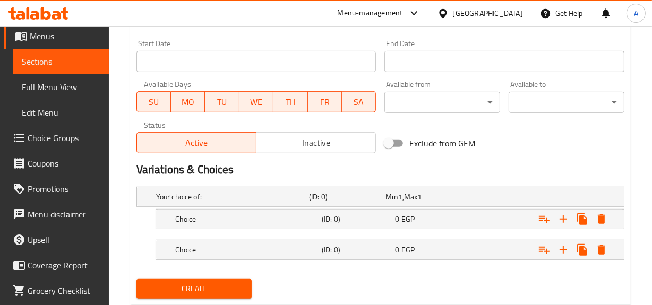
scroll to position [456, 0]
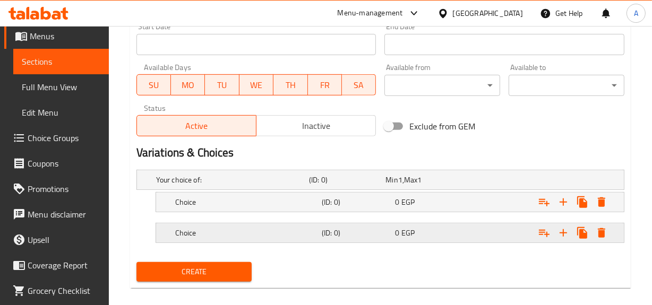
click at [460, 221] on div "Choice (ID: 0) 0 EGP" at bounding box center [393, 232] width 440 height 23
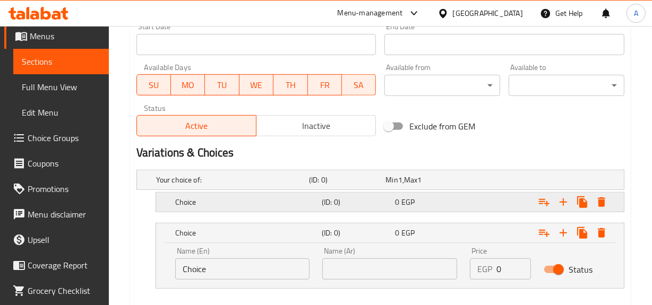
click at [442, 199] on div "0 EGP" at bounding box center [429, 202] width 69 height 11
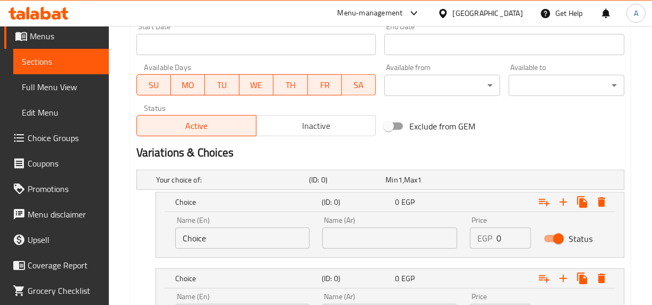
drag, startPoint x: 246, startPoint y: 226, endPoint x: 104, endPoint y: 201, distance: 143.9
click at [307, 249] on div "Name (En) Choice Name (En)" at bounding box center [243, 232] width 148 height 45
click at [271, 245] on input "Choice" at bounding box center [242, 238] width 135 height 21
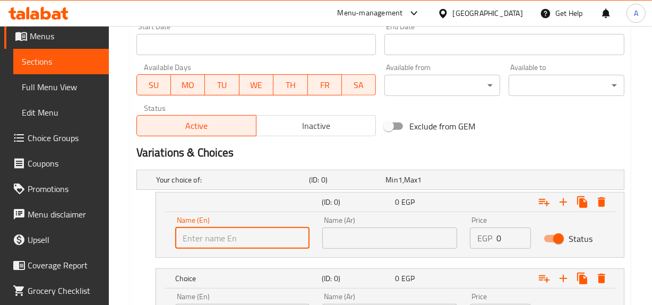
click at [271, 245] on input "text" at bounding box center [242, 238] width 135 height 21
click at [431, 223] on div "Name (Ar) Name (Ar)" at bounding box center [389, 233] width 135 height 32
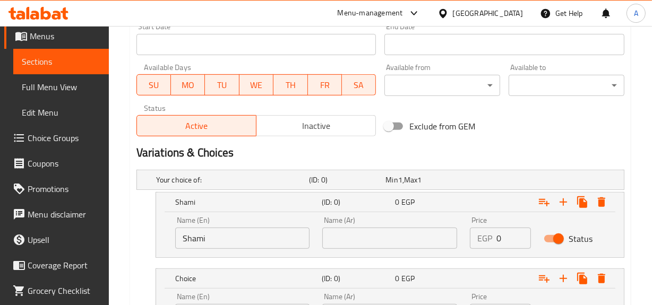
click at [430, 231] on input "text" at bounding box center [389, 238] width 135 height 21
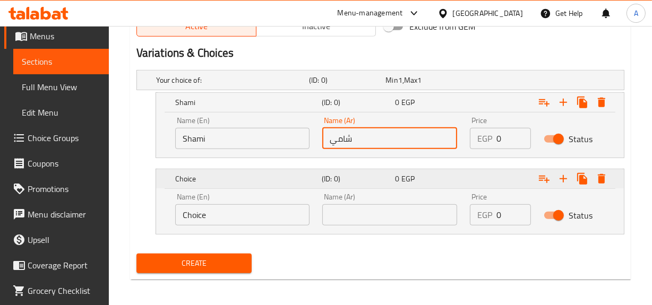
scroll to position [558, 0]
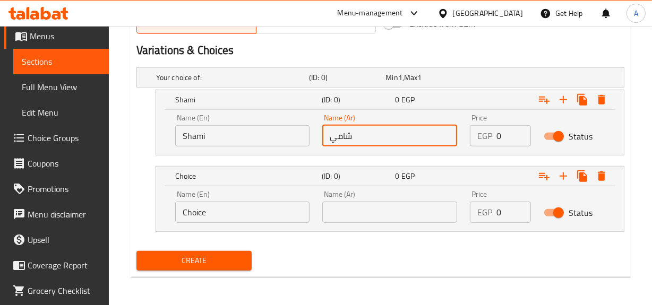
drag, startPoint x: 258, startPoint y: 208, endPoint x: 123, endPoint y: 190, distance: 136.1
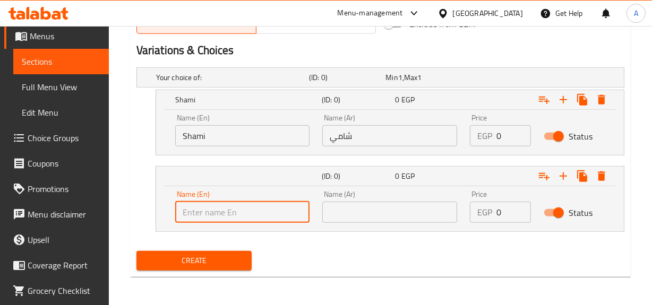
click at [261, 212] on input "text" at bounding box center [242, 212] width 135 height 21
click at [369, 209] on input "text" at bounding box center [389, 212] width 135 height 21
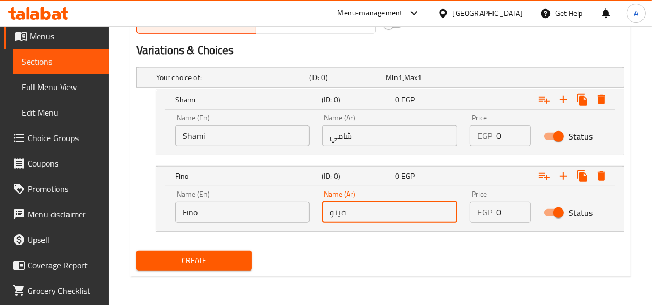
drag, startPoint x: 506, startPoint y: 136, endPoint x: 449, endPoint y: 138, distance: 57.9
click at [454, 137] on div "Name (En) Shami Name (En) Name (Ar) شامي Name (Ar) Price EGP 0 Price Status" at bounding box center [390, 130] width 442 height 45
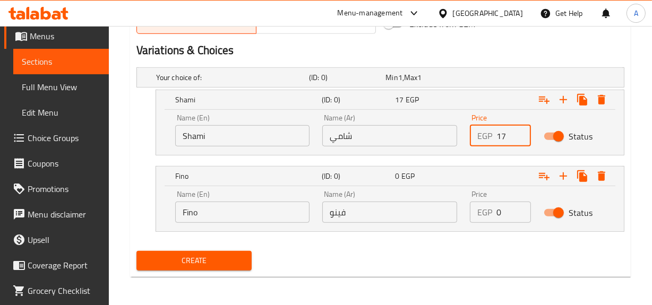
click at [398, 214] on div "Name (En) Fino Name (En) Name (Ar) فينو Name (Ar) Price EGP 0 Price Status" at bounding box center [390, 206] width 442 height 45
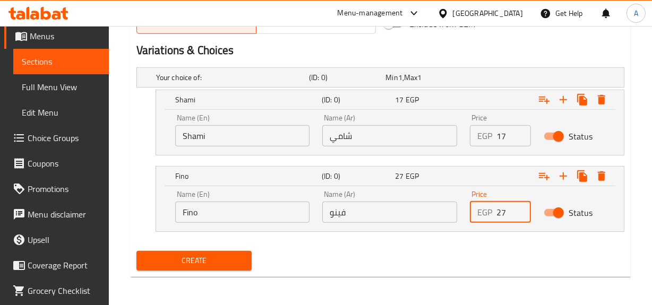
click at [136, 251] on button "Create" at bounding box center [194, 261] width 116 height 20
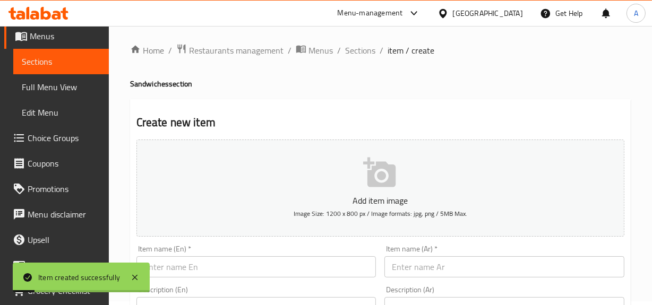
scroll to position [0, 0]
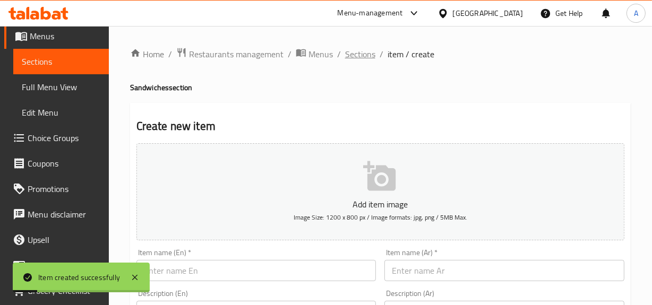
click at [361, 51] on span "Sections" at bounding box center [360, 54] width 30 height 13
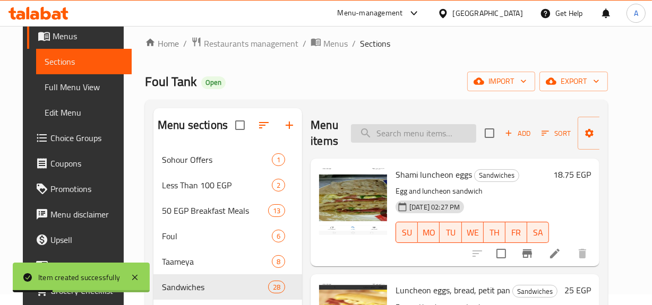
scroll to position [48, 0]
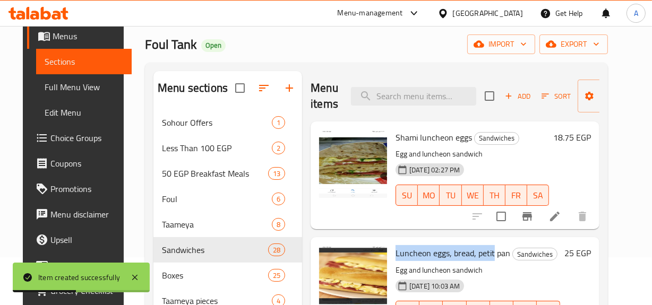
drag, startPoint x: 395, startPoint y: 255, endPoint x: 493, endPoint y: 257, distance: 98.2
click at [492, 258] on span "Luncheon eggs, bread, petit pan" at bounding box center [453, 253] width 115 height 16
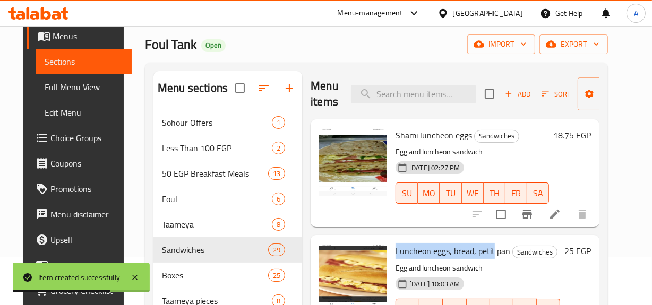
scroll to position [0, 0]
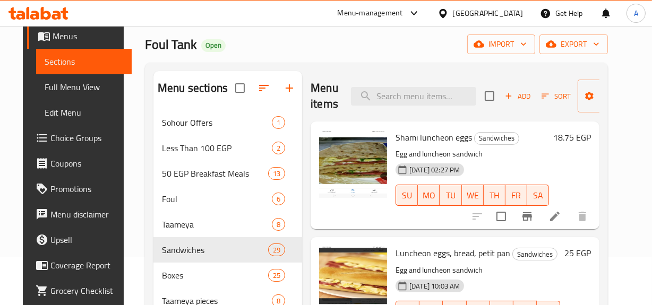
click at [425, 143] on span "Shami luncheon eggs" at bounding box center [434, 138] width 76 height 16
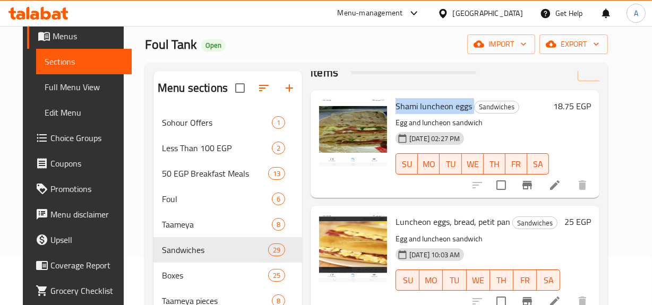
scroll to position [48, 0]
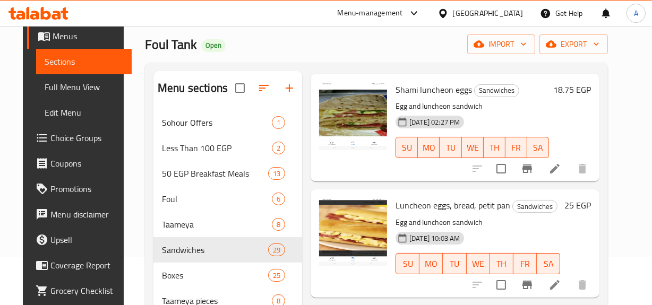
click at [591, 136] on div "18.75 EGP" at bounding box center [570, 127] width 42 height 91
click at [532, 166] on icon "Branch-specific-item" at bounding box center [527, 169] width 10 height 8
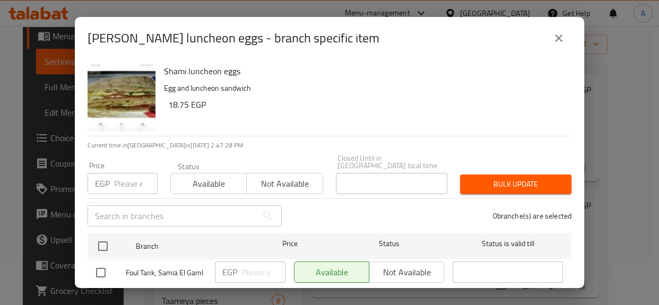
click at [84, 234] on div "Shami luncheon eggs Egg and luncheon sandwich 18.75 EGP Current time in Egypt i…" at bounding box center [330, 173] width 510 height 229
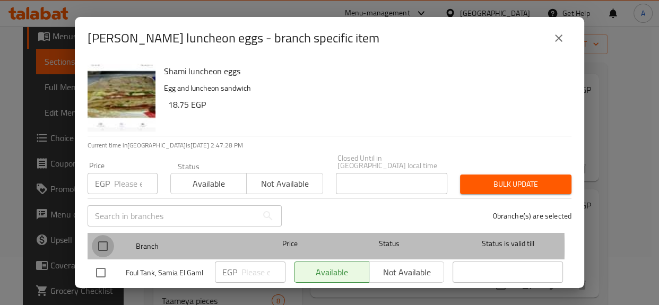
click at [104, 240] on input "checkbox" at bounding box center [103, 246] width 22 height 22
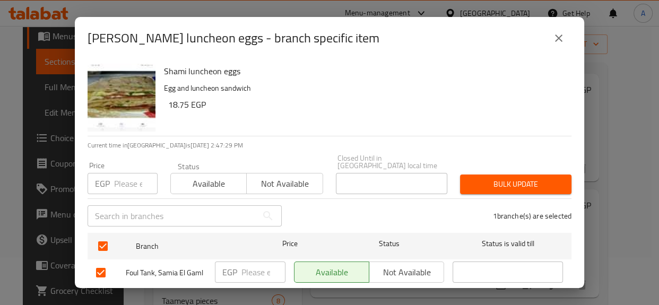
click at [134, 179] on input "number" at bounding box center [136, 183] width 44 height 21
click at [540, 178] on span "Bulk update" at bounding box center [516, 184] width 94 height 13
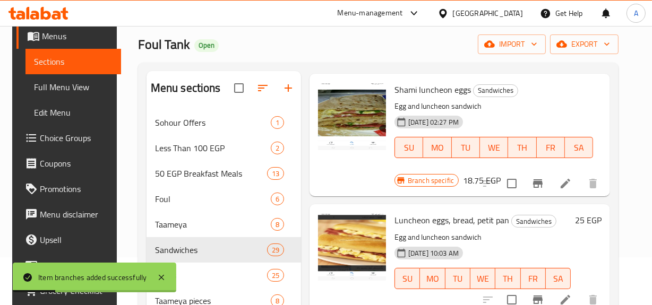
click at [442, 222] on span "Luncheon eggs, bread, petit pan" at bounding box center [451, 220] width 115 height 16
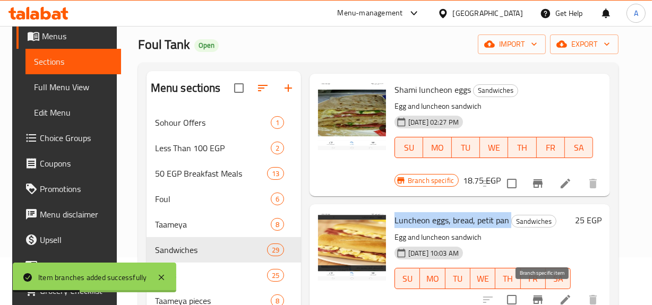
click at [536, 297] on icon "Branch-specific-item" at bounding box center [537, 300] width 13 height 13
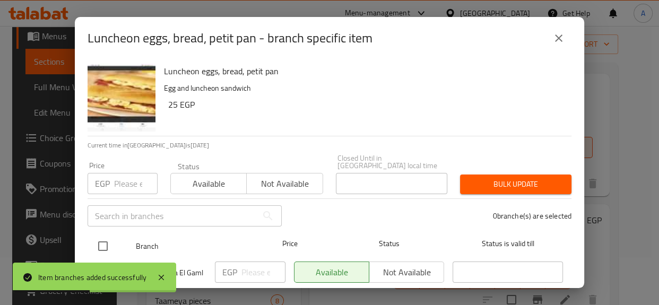
click at [122, 237] on div at bounding box center [112, 246] width 40 height 31
click at [107, 239] on input "checkbox" at bounding box center [103, 246] width 22 height 22
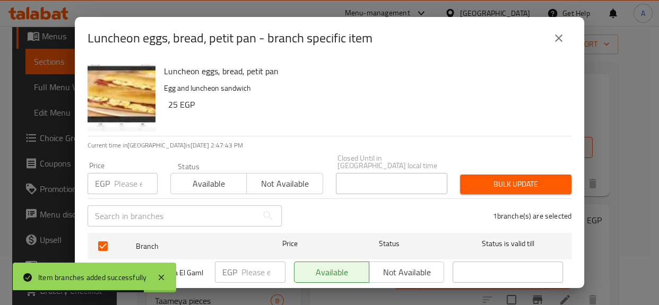
drag, startPoint x: 114, startPoint y: 193, endPoint x: 118, endPoint y: 186, distance: 8.8
click at [114, 199] on div "​" at bounding box center [184, 216] width 207 height 34
click at [122, 179] on input "number" at bounding box center [136, 183] width 44 height 21
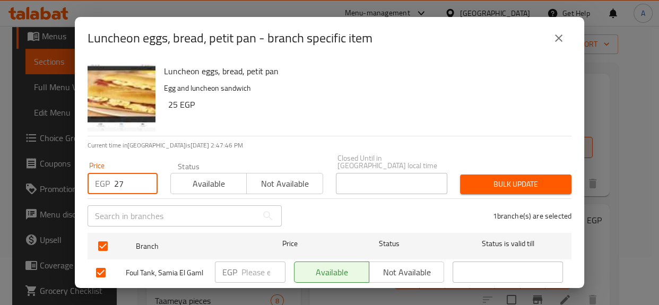
click at [545, 178] on span "Bulk update" at bounding box center [516, 184] width 94 height 13
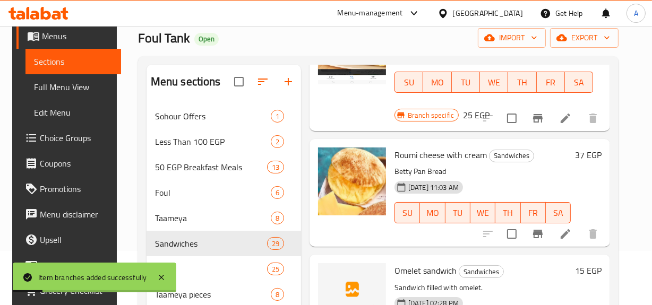
scroll to position [241, 0]
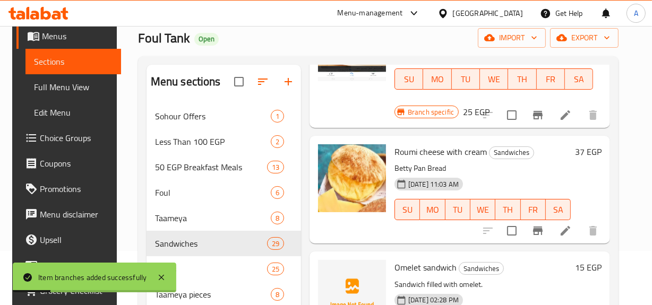
click at [541, 233] on icon "Branch-specific-item" at bounding box center [537, 231] width 13 height 13
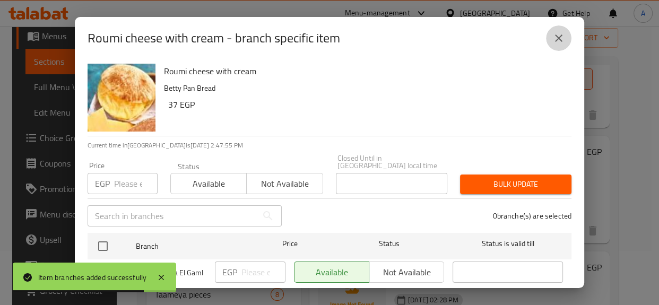
click at [561, 41] on icon "close" at bounding box center [559, 38] width 13 height 13
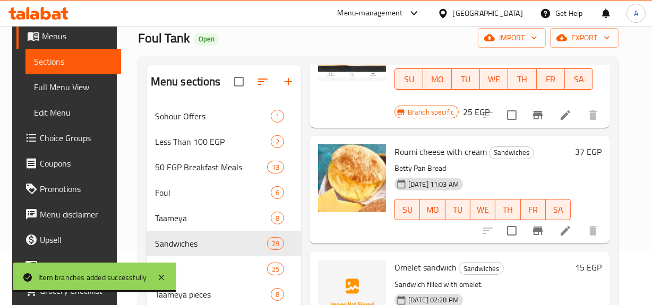
click at [466, 152] on span "Roumi cheese with cream" at bounding box center [440, 152] width 92 height 16
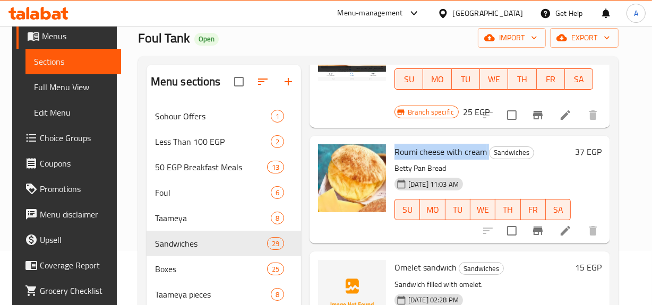
click at [466, 152] on span "Roumi cheese with cream" at bounding box center [440, 152] width 92 height 16
click at [426, 157] on span "Roumi cheese with cream" at bounding box center [440, 152] width 92 height 16
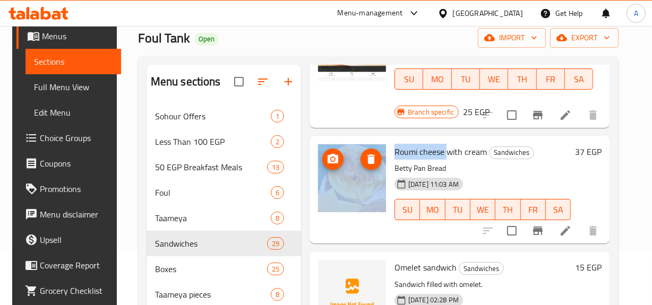
drag, startPoint x: 444, startPoint y: 153, endPoint x: 382, endPoint y: 151, distance: 62.7
click at [382, 151] on div "Roumi cheese with cream Sandwiches Betty Pan Bread 26-09-2024 11:03 AM SU MO TU…" at bounding box center [460, 189] width 292 height 99
copy div "Roumi cheese"
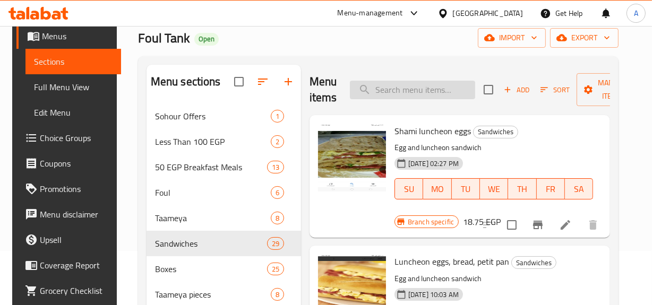
click at [442, 91] on input "search" at bounding box center [412, 90] width 125 height 19
paste input "Roumi cheese"
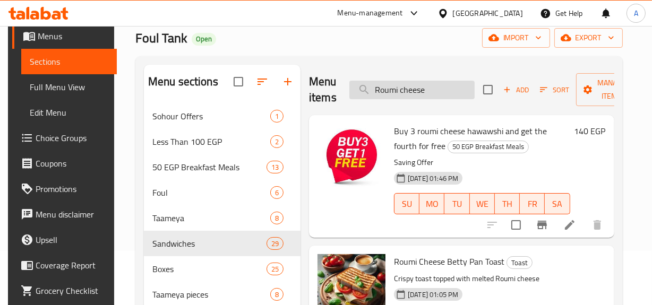
click at [374, 85] on input "Roumi cheese" at bounding box center [411, 90] width 125 height 19
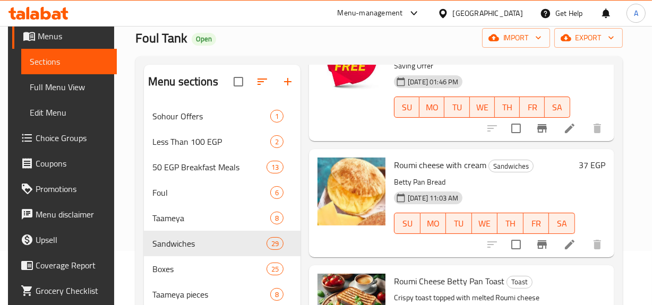
scroll to position [102, 0]
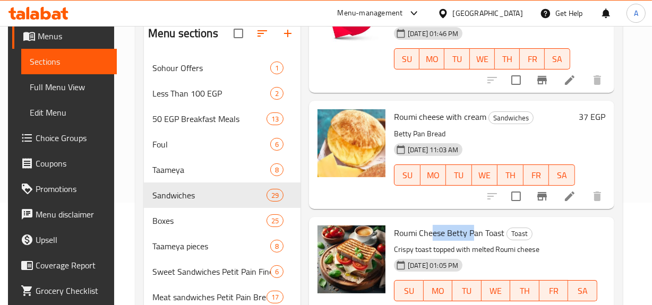
drag, startPoint x: 429, startPoint y: 228, endPoint x: 474, endPoint y: 225, distance: 44.7
click at [474, 225] on span "Roumi Cheese Betty Pan Toast" at bounding box center [449, 233] width 110 height 16
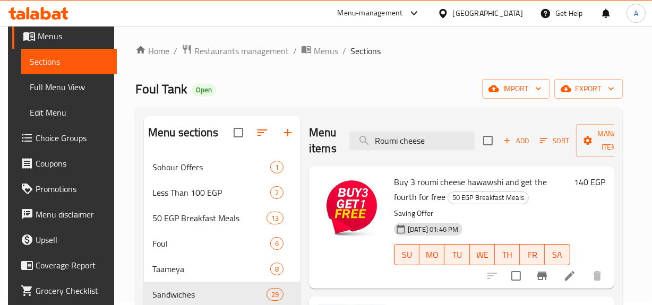
scroll to position [0, 0]
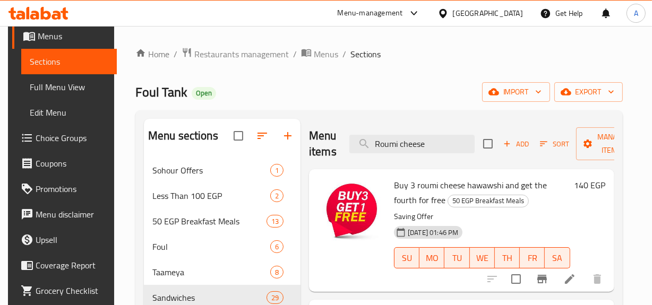
click at [462, 101] on div "Foul Tank Open import export" at bounding box center [378, 92] width 487 height 20
click at [525, 151] on button "Add" at bounding box center [516, 144] width 34 height 16
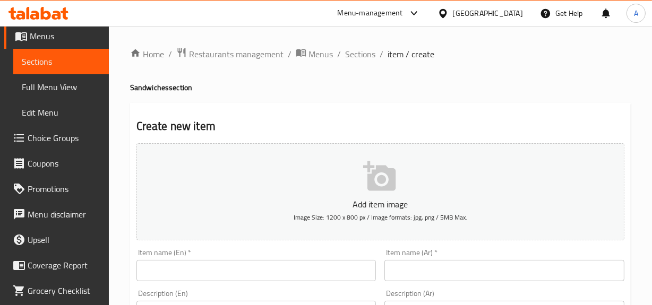
click at [304, 266] on input "text" at bounding box center [256, 270] width 240 height 21
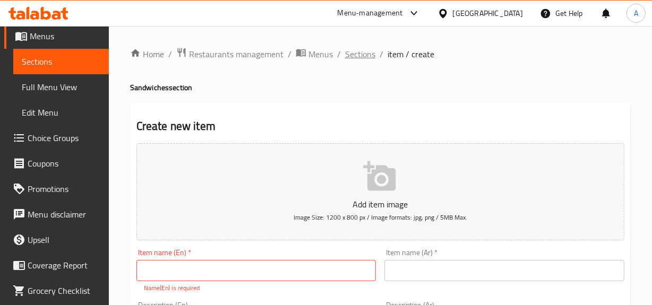
click at [347, 54] on span "Sections" at bounding box center [360, 54] width 30 height 13
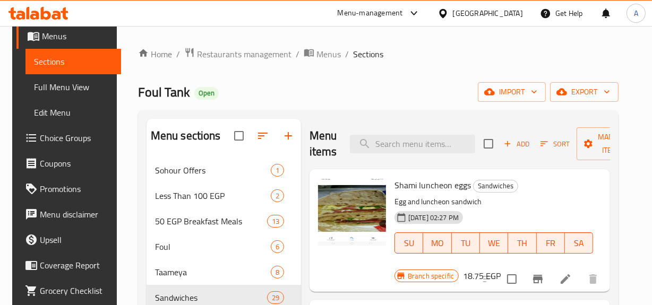
click at [408, 193] on div "Shami luncheon eggs Sandwiches Egg and luncheon sandwich 18-08-2024 02:27 PM SU…" at bounding box center [493, 223] width 207 height 99
click at [426, 128] on div "Menu items Add Sort Manage items" at bounding box center [460, 144] width 300 height 50
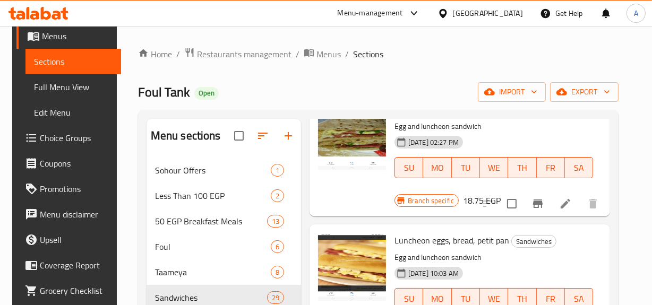
scroll to position [144, 0]
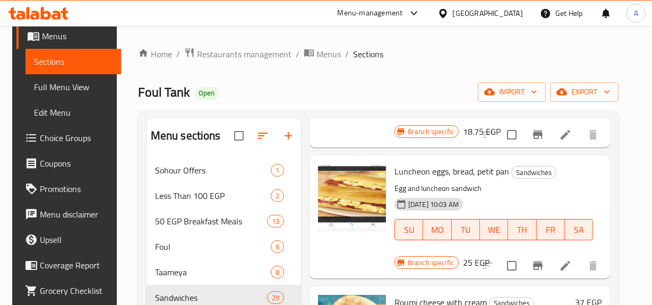
click at [461, 165] on span "Luncheon eggs, bread, petit pan" at bounding box center [451, 172] width 115 height 16
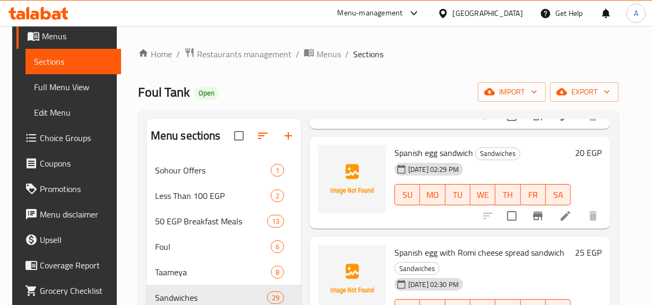
scroll to position [531, 0]
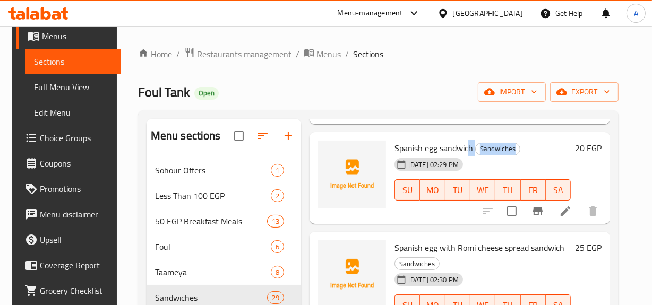
drag, startPoint x: 446, startPoint y: 153, endPoint x: 430, endPoint y: 154, distance: 16.5
click at [430, 154] on div "Spanish egg sandwich Sandwiches 13-03-2025 02:29 PM SU MO TU WE TH FR SA" at bounding box center [482, 178] width 185 height 84
click at [430, 152] on span "Spanish egg sandwich" at bounding box center [433, 148] width 79 height 16
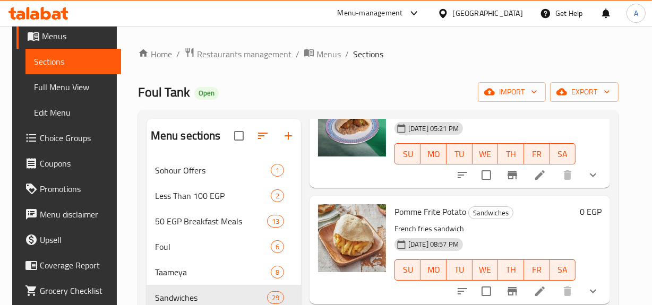
scroll to position [1930, 0]
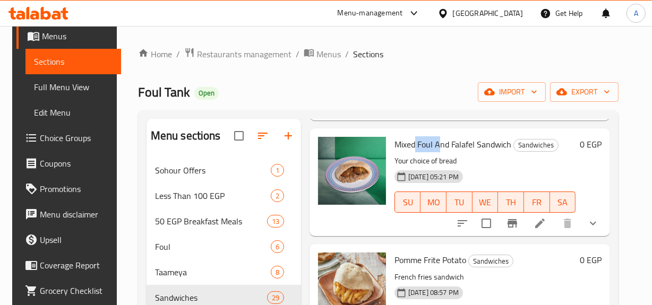
drag, startPoint x: 414, startPoint y: 150, endPoint x: 439, endPoint y: 143, distance: 26.5
click at [439, 143] on span "Mixed Foul And Falafel Sandwich" at bounding box center [452, 144] width 117 height 16
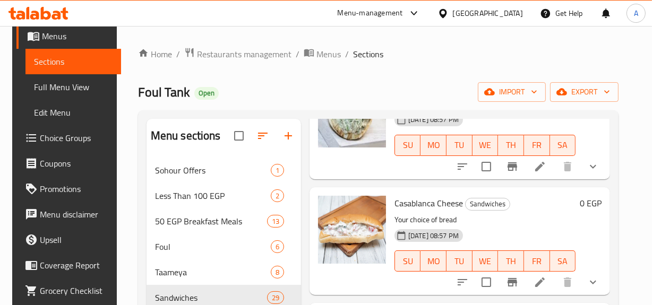
scroll to position [2799, 0]
click at [403, 202] on span "Casablanca Cheese" at bounding box center [428, 204] width 68 height 16
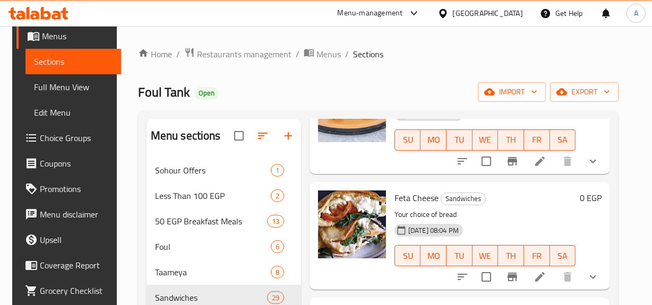
scroll to position [0, 0]
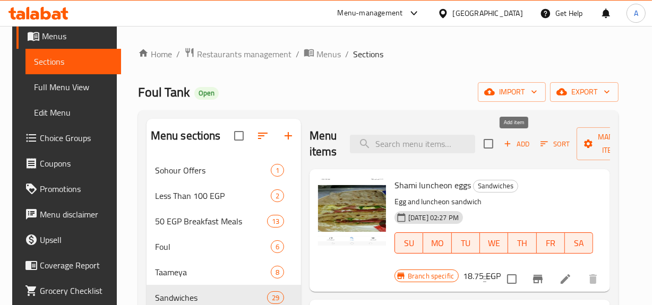
click at [497, 143] on div "Add Sort Manage items" at bounding box center [566, 143] width 164 height 33
click at [503, 143] on icon "button" at bounding box center [508, 144] width 10 height 10
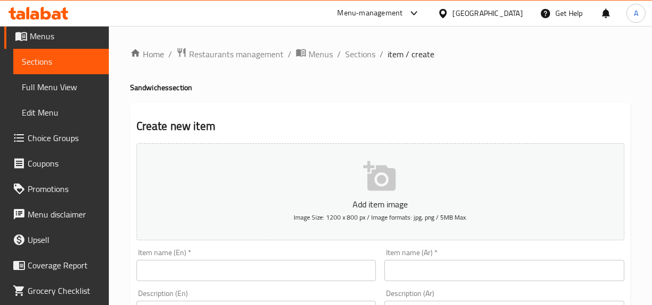
click at [506, 271] on input "text" at bounding box center [504, 270] width 240 height 21
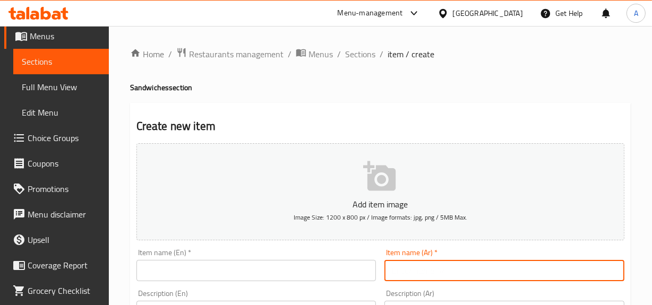
paste input "طعمية لانشون"
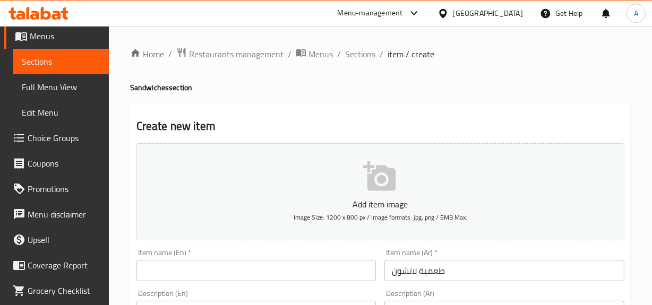
drag, startPoint x: 231, startPoint y: 255, endPoint x: 228, endPoint y: 265, distance: 10.3
click at [231, 256] on div "Item name (En)   * Item name (En) *" at bounding box center [256, 265] width 240 height 32
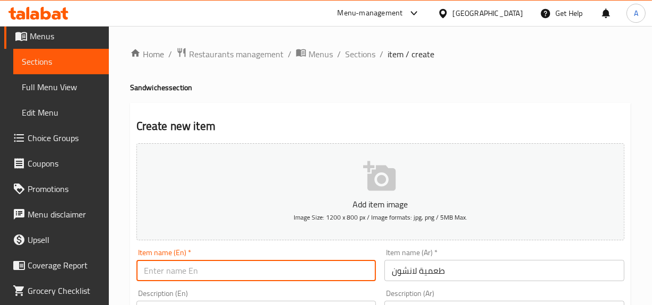
click at [228, 265] on input "text" at bounding box center [256, 270] width 240 height 21
paste input "Luncheon meat"
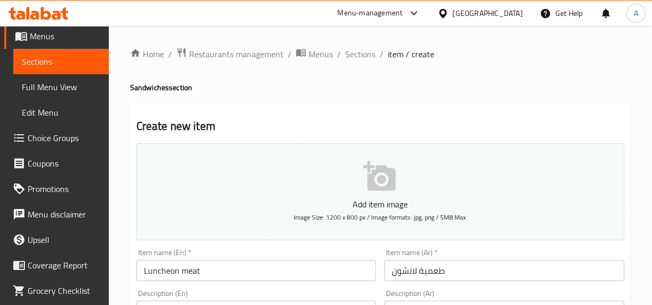
click at [465, 89] on h4 "Sandwiches section" at bounding box center [380, 87] width 501 height 11
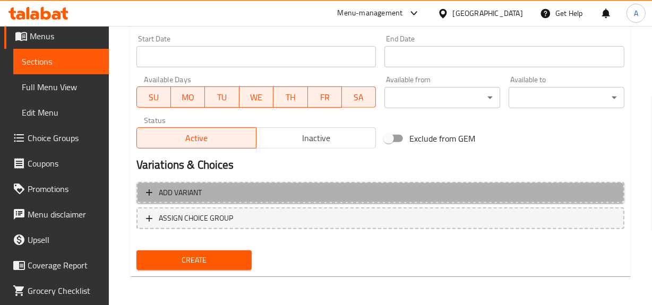
click at [512, 198] on span "Add variant" at bounding box center [380, 192] width 469 height 13
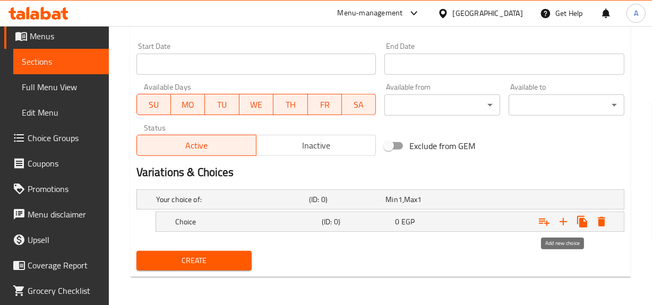
drag, startPoint x: 562, startPoint y: 217, endPoint x: 530, endPoint y: 234, distance: 35.6
click at [562, 217] on icon "Expand" at bounding box center [563, 222] width 13 height 13
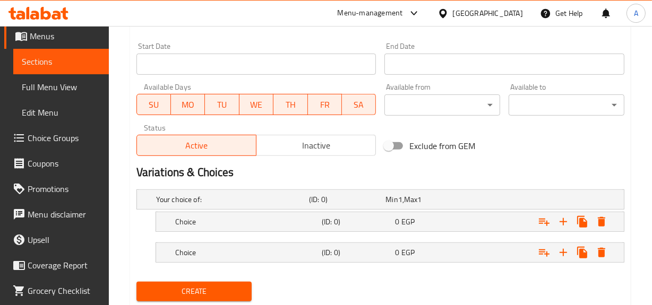
click at [519, 236] on nav at bounding box center [380, 238] width 488 height 8
click at [477, 230] on div "Expand" at bounding box center [540, 221] width 147 height 23
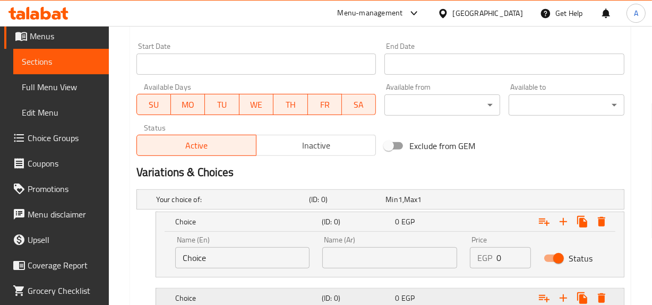
click at [421, 288] on div "Choice (ID: 0) 0 EGP" at bounding box center [393, 298] width 440 height 23
click at [228, 256] on input "Choice" at bounding box center [242, 257] width 135 height 21
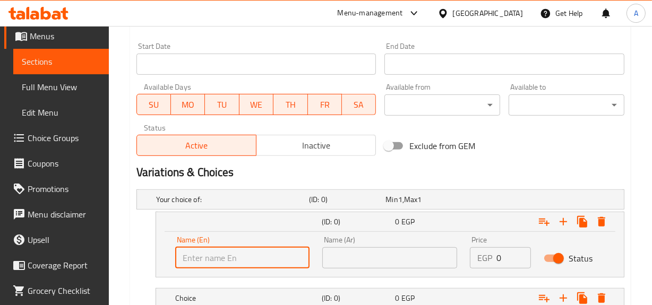
drag, startPoint x: 228, startPoint y: 256, endPoint x: 230, endPoint y: 247, distance: 9.3
click at [228, 256] on input "text" at bounding box center [242, 257] width 135 height 21
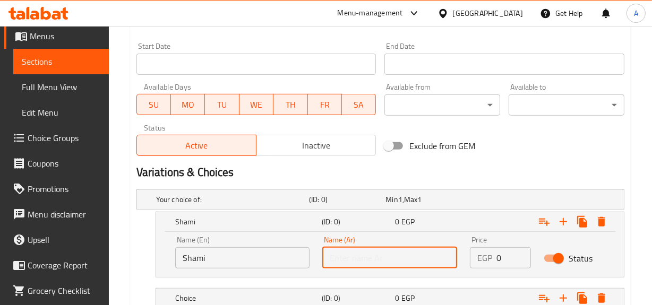
click at [379, 247] on input "text" at bounding box center [389, 257] width 135 height 21
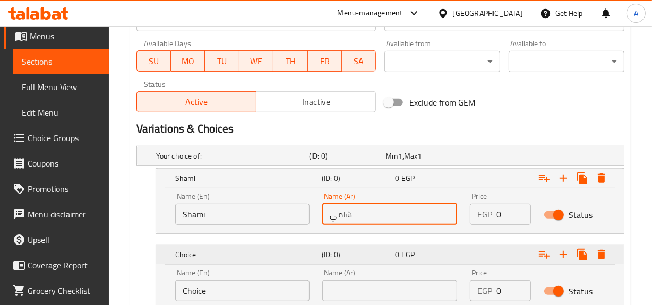
scroll to position [533, 0]
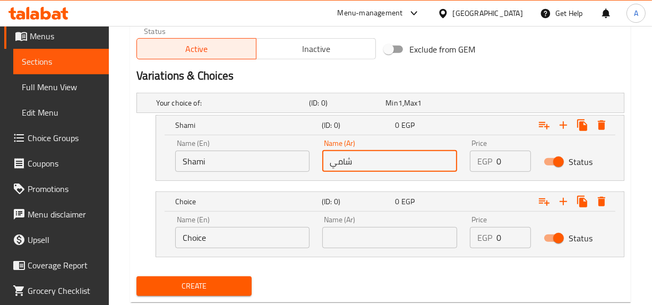
click at [297, 213] on div "Name (En) Choice Name (En)" at bounding box center [243, 232] width 148 height 45
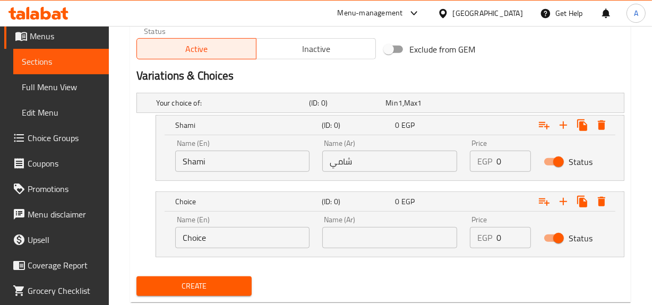
click at [279, 233] on input "Choice" at bounding box center [242, 237] width 135 height 21
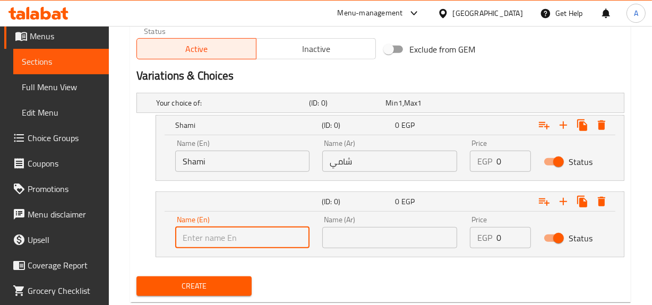
click at [279, 233] on input "text" at bounding box center [242, 237] width 135 height 21
click at [364, 230] on input "text" at bounding box center [389, 237] width 135 height 21
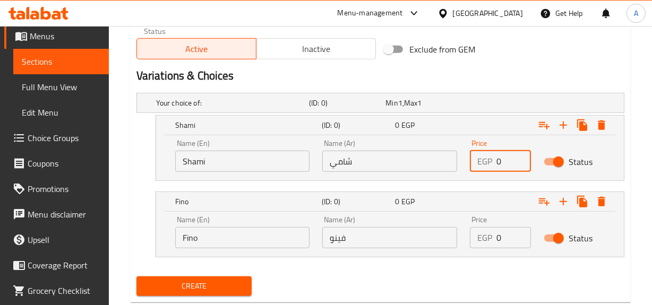
drag, startPoint x: 504, startPoint y: 159, endPoint x: 462, endPoint y: 164, distance: 42.2
click at [467, 164] on div "Price EGP 0 Price" at bounding box center [500, 155] width 74 height 45
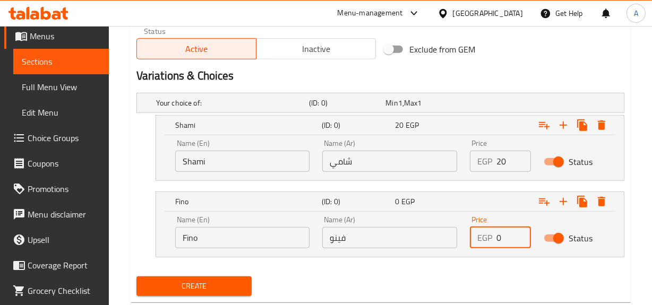
drag, startPoint x: 505, startPoint y: 236, endPoint x: 455, endPoint y: 234, distance: 50.0
click at [445, 244] on div "Name (En) Fino Name (En) Name (Ar) فينو Name (Ar) Price EGP 0 Price Status" at bounding box center [390, 232] width 442 height 45
click at [570, 260] on nav at bounding box center [380, 264] width 488 height 8
click at [518, 233] on input "28" at bounding box center [513, 237] width 35 height 21
click at [518, 240] on input "27" at bounding box center [513, 237] width 35 height 21
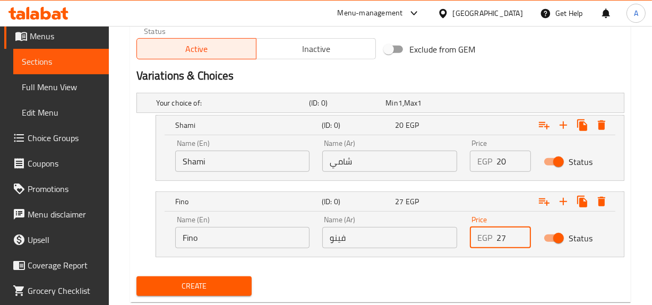
click at [136, 277] on button "Create" at bounding box center [194, 287] width 116 height 20
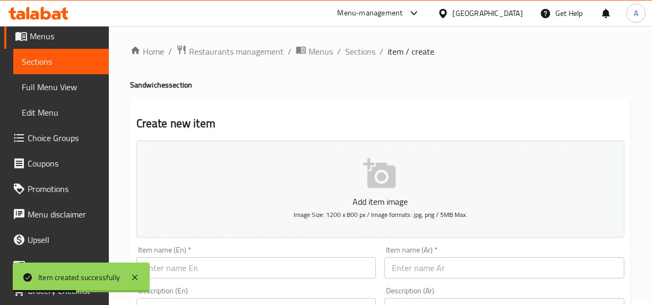
scroll to position [0, 0]
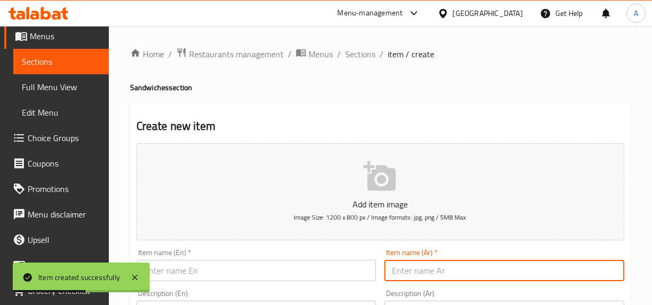
click at [405, 271] on input "text" at bounding box center [504, 270] width 240 height 21
paste input "طعمية جبنه رومي"
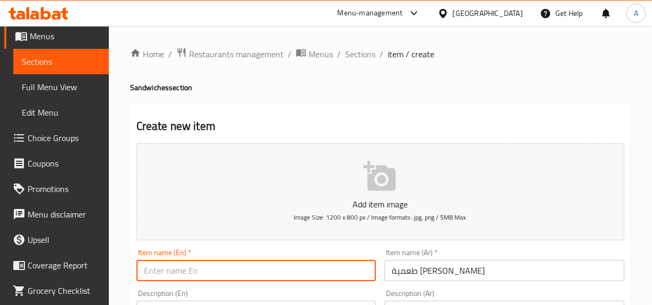
click at [283, 265] on input "text" at bounding box center [256, 270] width 240 height 21
paste input "Roman cheese falafel"
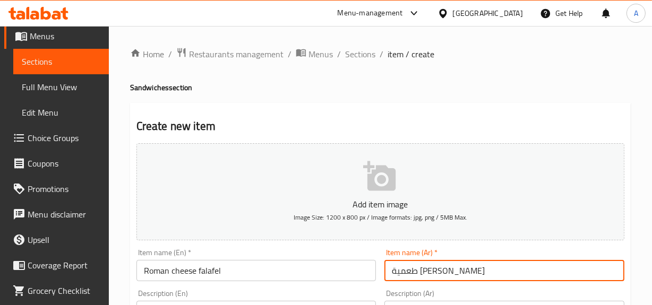
click at [410, 269] on input "طعمية جبنه رومي" at bounding box center [504, 270] width 240 height 21
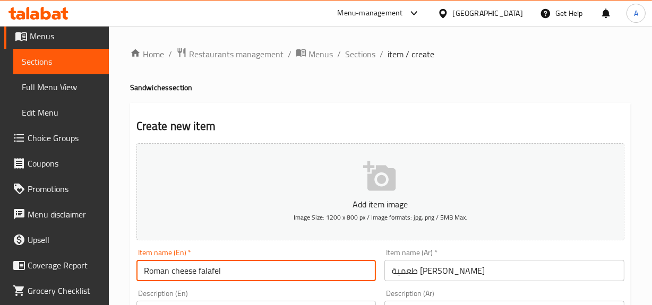
drag, startPoint x: 195, startPoint y: 272, endPoint x: 0, endPoint y: 267, distance: 194.9
paste input "umi C"
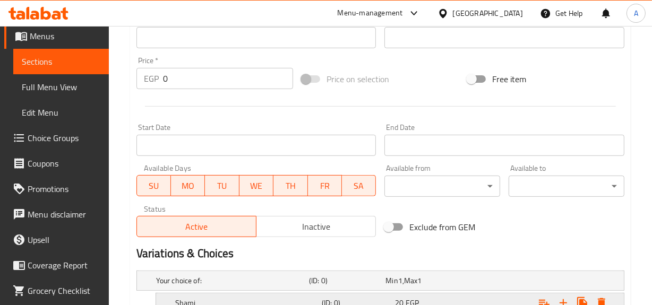
scroll to position [434, 0]
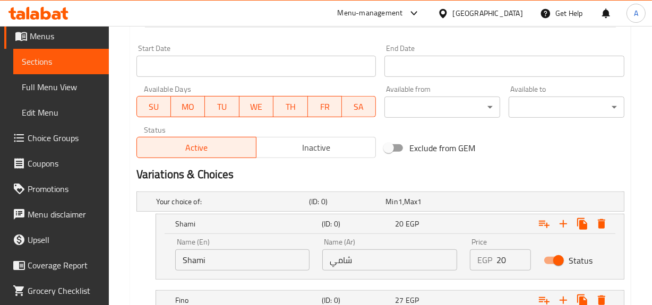
drag, startPoint x: 259, startPoint y: 266, endPoint x: 47, endPoint y: 265, distance: 211.8
click at [42, 268] on div "Edit Restaurant Branches Menus Sections Full Menu View Edit Menu Choice Groups …" at bounding box center [326, 11] width 652 height 839
click at [503, 256] on input "20" at bounding box center [513, 260] width 35 height 21
click at [538, 158] on div "Exclude from GEM" at bounding box center [463, 148] width 166 height 29
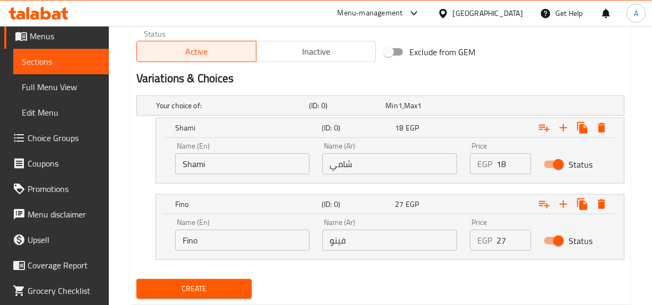
scroll to position [531, 0]
drag, startPoint x: 501, startPoint y: 248, endPoint x: 459, endPoint y: 250, distance: 41.4
click at [462, 250] on div "Name (En) Fino Name (En) Name (Ar) فينو Name (Ar) Price EGP 27 Price Status" at bounding box center [390, 234] width 442 height 45
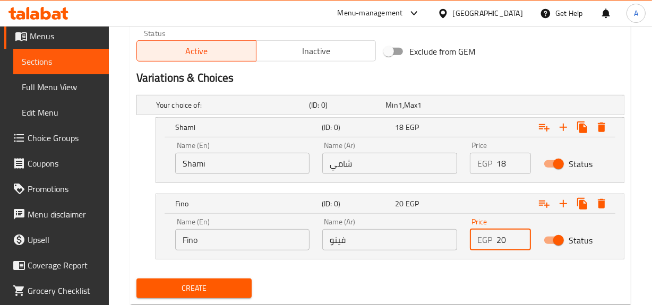
click at [136, 279] on button "Create" at bounding box center [194, 289] width 116 height 20
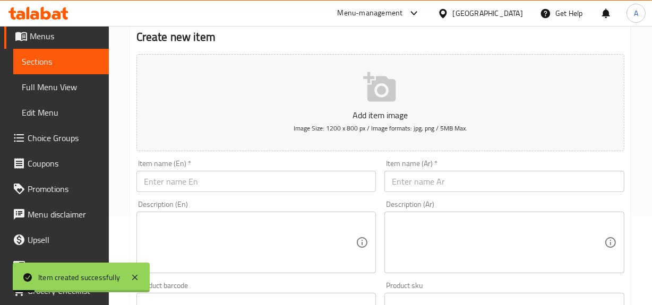
scroll to position [0, 0]
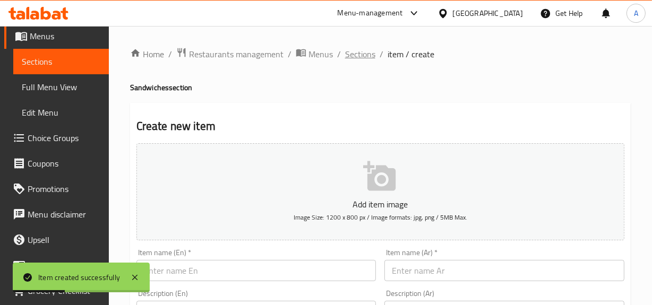
click at [366, 55] on span "Sections" at bounding box center [360, 54] width 30 height 13
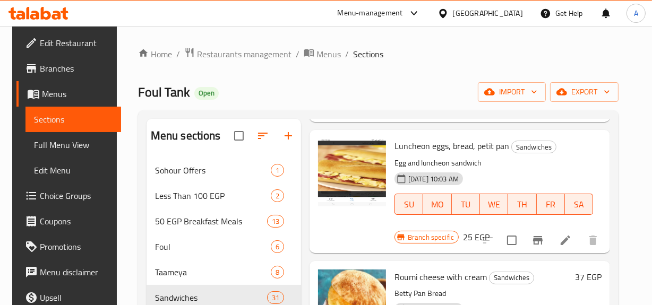
scroll to position [1898, 0]
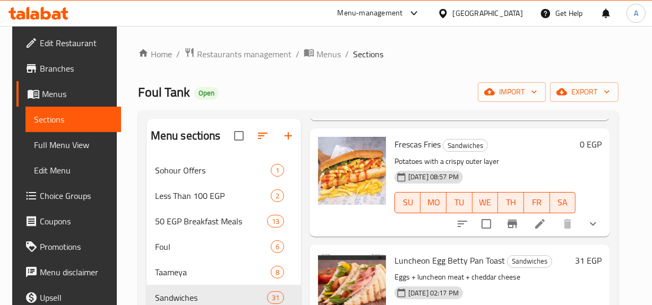
click at [486, 276] on p "Eggs + luncheon meat + cheddar cheese" at bounding box center [482, 277] width 176 height 13
copy p "cheddar"
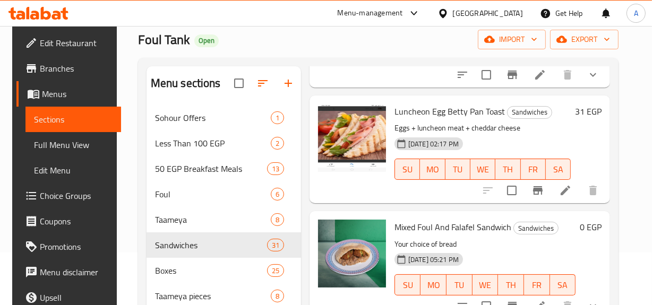
scroll to position [144, 0]
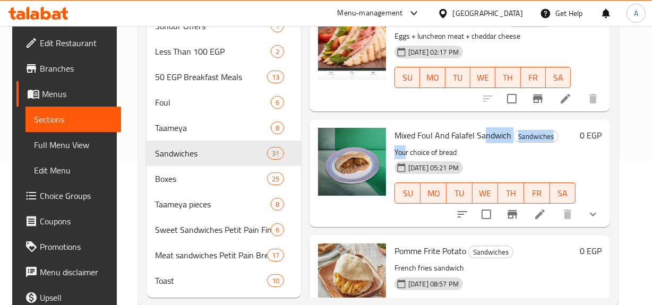
drag, startPoint x: 404, startPoint y: 145, endPoint x: 483, endPoint y: 136, distance: 79.6
click at [483, 136] on div "Mixed Foul And Falafel Sandwich Sandwiches Your choice of bread 17-08-2024 05:2…" at bounding box center [485, 173] width 190 height 99
click at [483, 136] on span "Mixed Foul And Falafel Sandwich" at bounding box center [452, 135] width 117 height 16
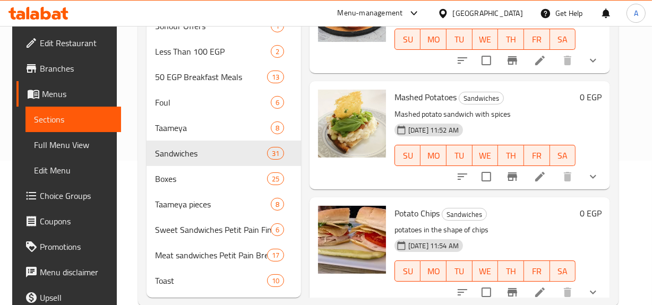
scroll to position [2526, 0]
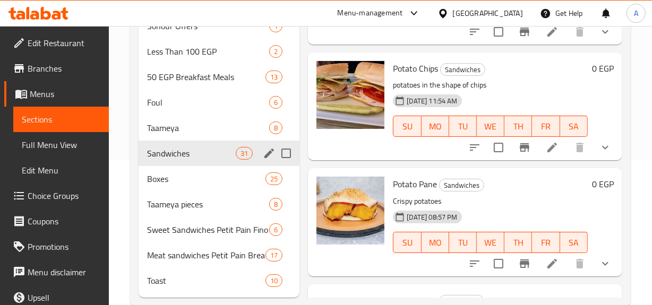
click at [194, 154] on span "Sandwiches" at bounding box center [191, 153] width 89 height 13
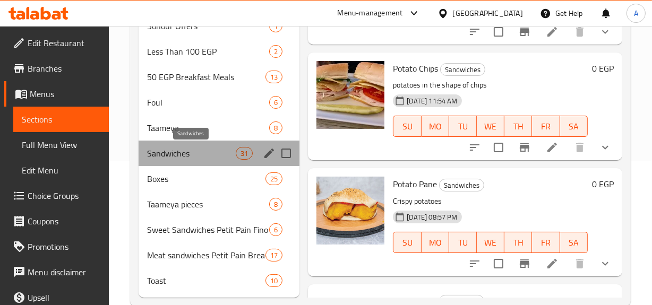
click at [194, 154] on span "Sandwiches" at bounding box center [191, 153] width 89 height 13
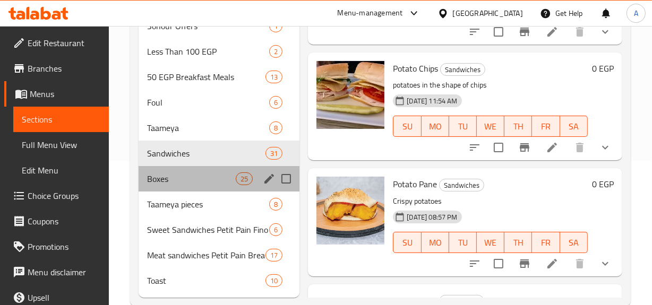
click at [190, 171] on div "Boxes 25" at bounding box center [219, 178] width 161 height 25
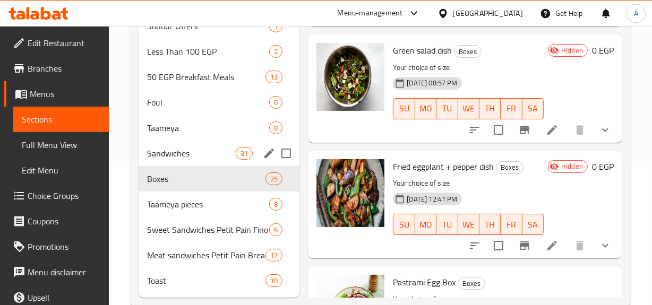
click at [201, 146] on div "Sandwiches 31" at bounding box center [219, 153] width 161 height 25
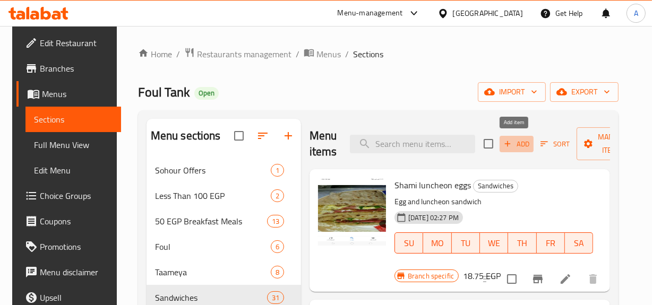
click at [509, 143] on icon "button" at bounding box center [508, 144] width 10 height 10
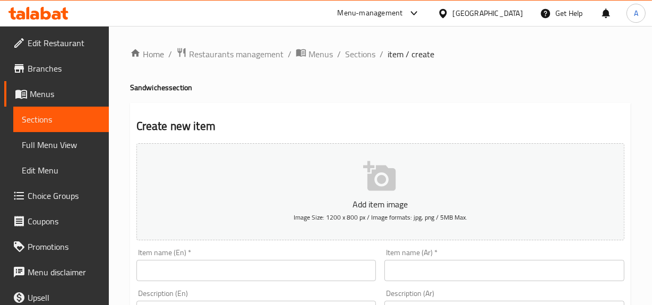
click at [292, 256] on div "Item name (En)   * Item name (En) *" at bounding box center [256, 265] width 240 height 32
click at [292, 267] on input "text" at bounding box center [256, 270] width 240 height 21
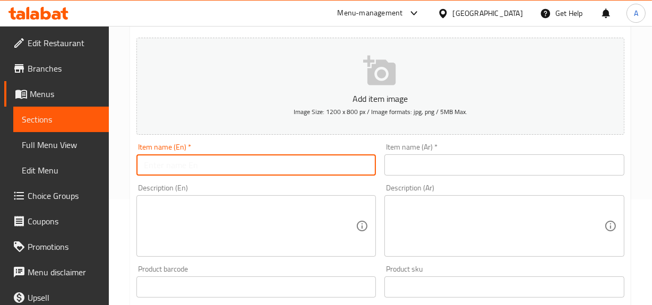
scroll to position [241, 0]
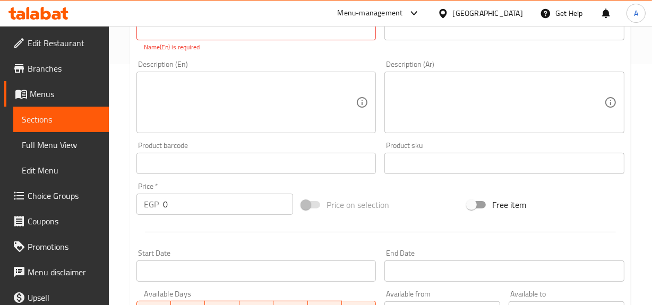
drag, startPoint x: 287, startPoint y: 45, endPoint x: 301, endPoint y: 41, distance: 14.9
click at [287, 45] on p "Name(En) is required" at bounding box center [256, 47] width 225 height 10
click at [313, 37] on input "text" at bounding box center [256, 29] width 240 height 21
paste input "Cheddar cheese falafel"
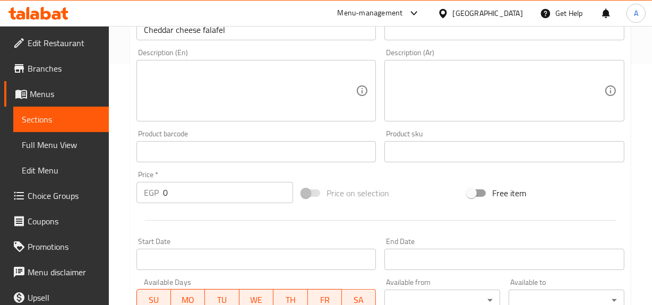
scroll to position [96, 0]
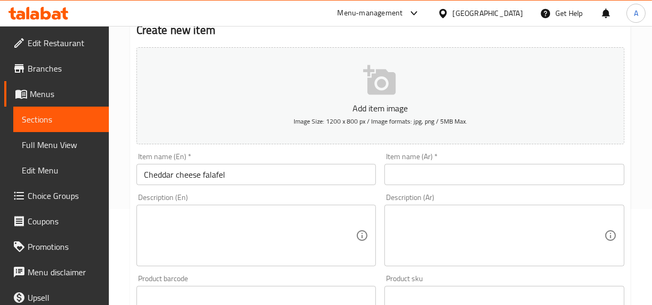
drag, startPoint x: 417, startPoint y: 182, endPoint x: 403, endPoint y: 175, distance: 15.2
click at [417, 182] on input "text" at bounding box center [504, 174] width 240 height 21
paste input "طعمية جبنه شيدر"
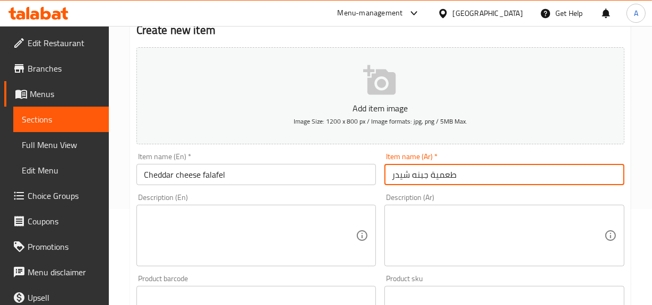
click at [313, 173] on input "Cheddar cheese falafel" at bounding box center [256, 174] width 240 height 21
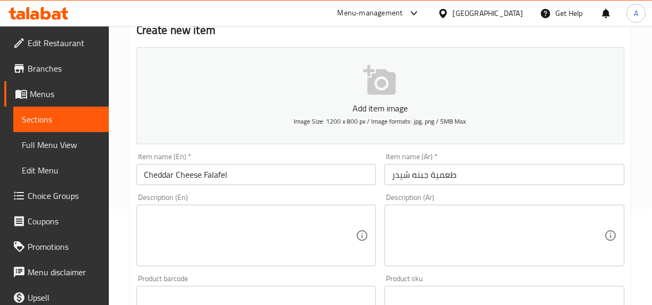
click at [493, 43] on div "Add item image Image Size: 1200 x 800 px / Image formats: jpg, png / 5MB Max." at bounding box center [380, 96] width 496 height 106
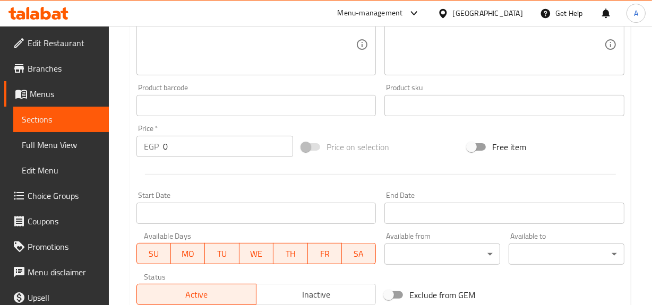
scroll to position [386, 0]
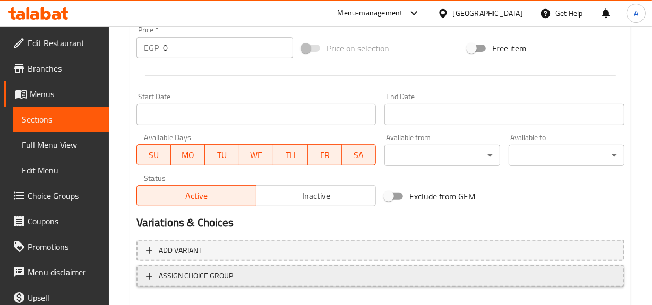
click at [224, 268] on button "ASSIGN CHOICE GROUP" at bounding box center [380, 276] width 488 height 22
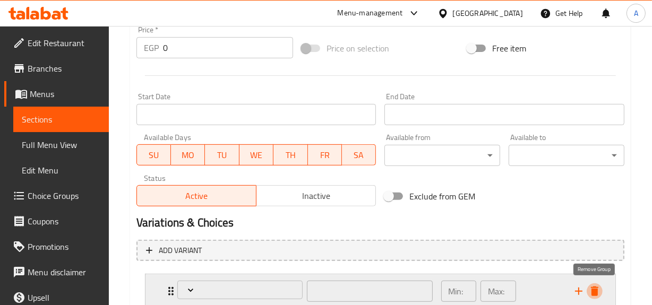
click at [596, 291] on icon "delete" at bounding box center [594, 292] width 7 height 10
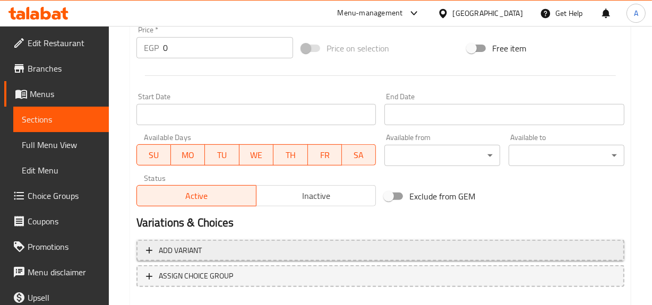
click at [330, 248] on span "Add variant" at bounding box center [380, 250] width 469 height 13
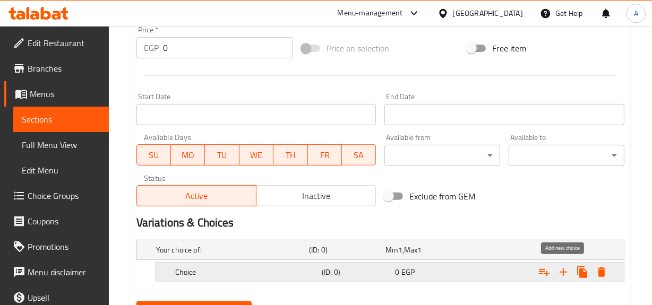
click at [567, 272] on icon "Expand" at bounding box center [563, 272] width 13 height 13
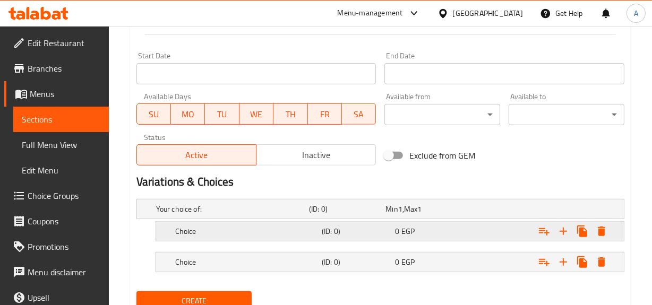
scroll to position [467, 0]
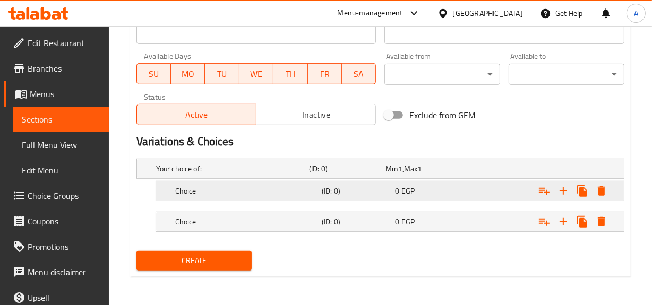
click at [278, 188] on h5 "Choice" at bounding box center [246, 191] width 142 height 11
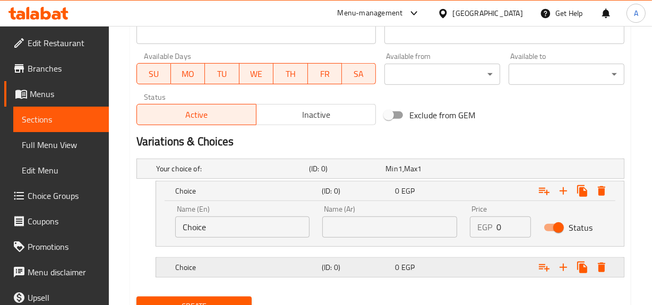
click at [423, 260] on div "0 EGP" at bounding box center [429, 267] width 73 height 15
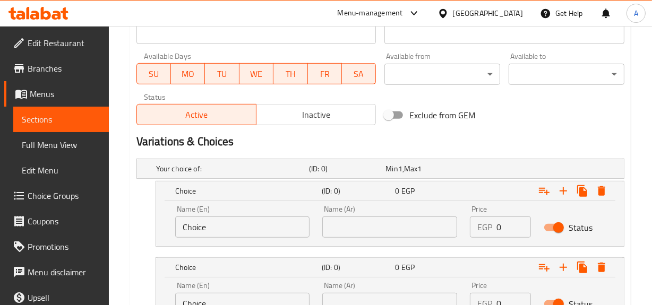
drag, startPoint x: 187, startPoint y: 218, endPoint x: 119, endPoint y: 216, distance: 68.0
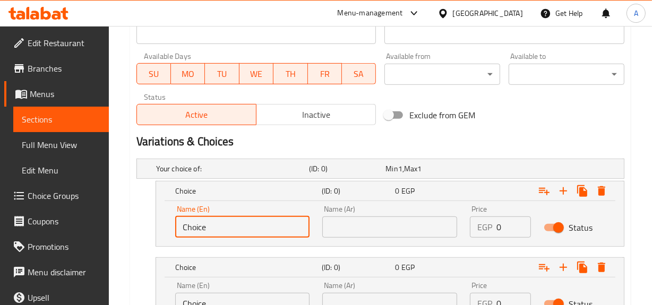
click at [225, 225] on input "Choice" at bounding box center [242, 227] width 135 height 21
click at [260, 221] on input "text" at bounding box center [242, 227] width 135 height 21
click at [367, 221] on input "text" at bounding box center [389, 227] width 135 height 21
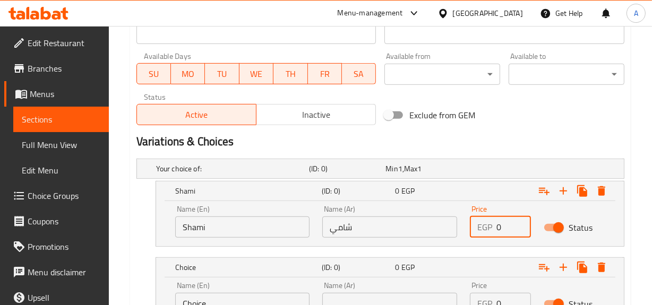
drag, startPoint x: 502, startPoint y: 228, endPoint x: 482, endPoint y: 227, distance: 19.7
click at [484, 227] on div "EGP 0 Price" at bounding box center [500, 227] width 61 height 21
click at [503, 141] on h2 "Variations & Choices" at bounding box center [380, 142] width 488 height 16
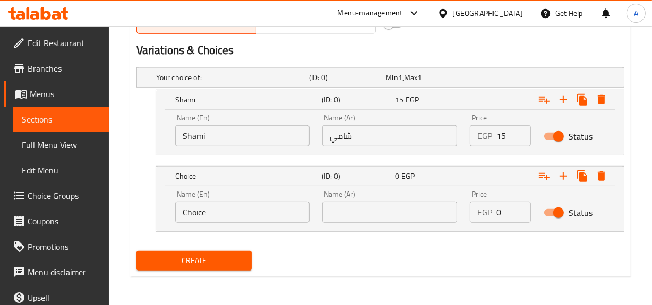
drag, startPoint x: 260, startPoint y: 203, endPoint x: 0, endPoint y: 183, distance: 261.0
click at [142, 200] on div "Choice (ID: 0) 0 EGP Name (En) Choice Name (En) Name (Ar) Name (Ar) Price EGP 0…" at bounding box center [380, 199] width 488 height 66
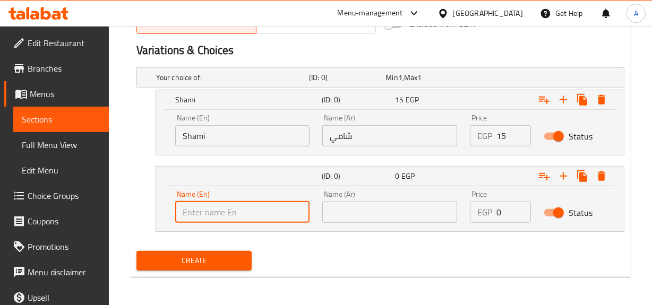
click at [304, 220] on input "text" at bounding box center [242, 212] width 135 height 21
click at [403, 205] on input "text" at bounding box center [389, 212] width 135 height 21
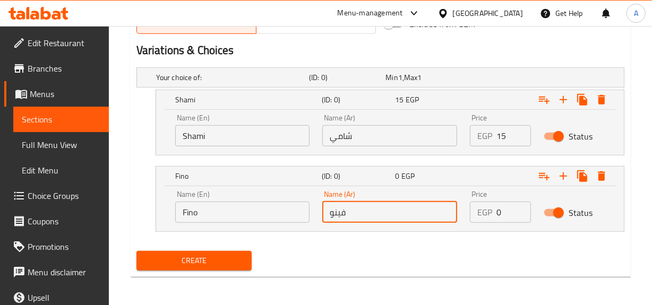
drag, startPoint x: 504, startPoint y: 208, endPoint x: 470, endPoint y: 205, distance: 34.6
click at [486, 210] on div "EGP 0 Price" at bounding box center [500, 212] width 61 height 21
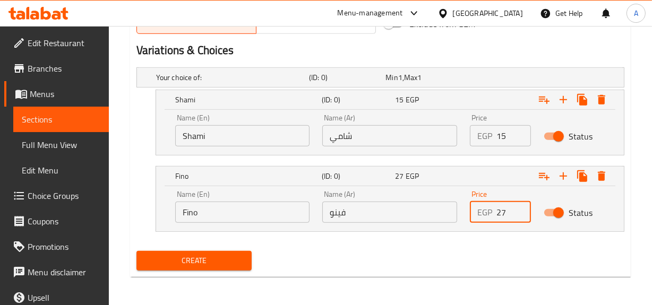
click at [136, 251] on button "Create" at bounding box center [194, 261] width 116 height 20
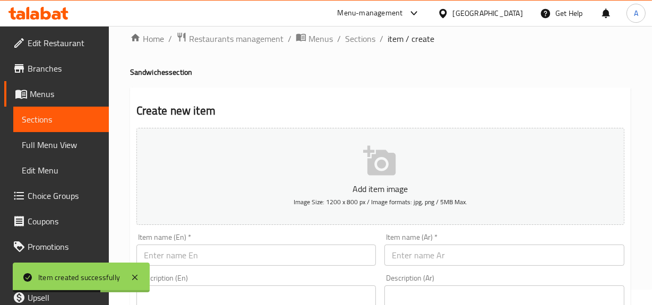
scroll to position [0, 0]
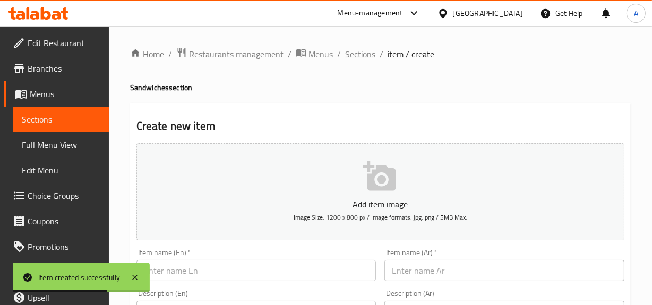
click at [359, 58] on span "Sections" at bounding box center [360, 54] width 30 height 13
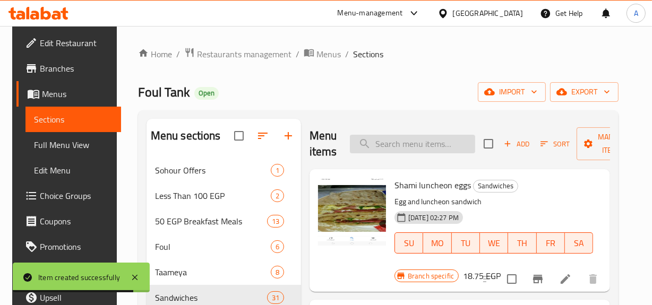
click at [414, 136] on input "search" at bounding box center [412, 144] width 125 height 19
paste input "بيض بسطرمة"
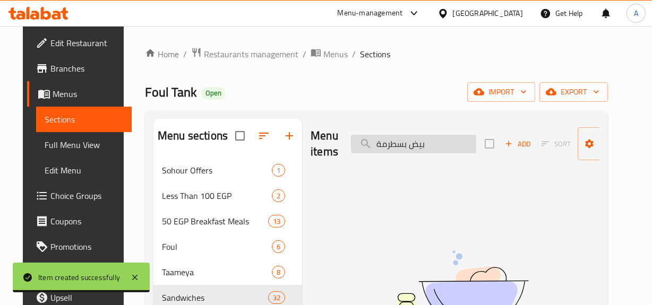
click at [414, 136] on input "بيض بسطرمة" at bounding box center [413, 144] width 125 height 19
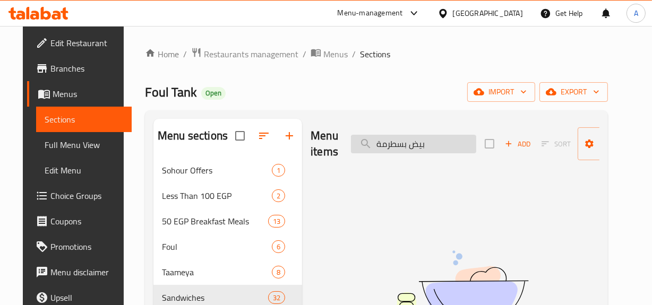
click at [414, 136] on input "بيض بسطرمة" at bounding box center [413, 144] width 125 height 19
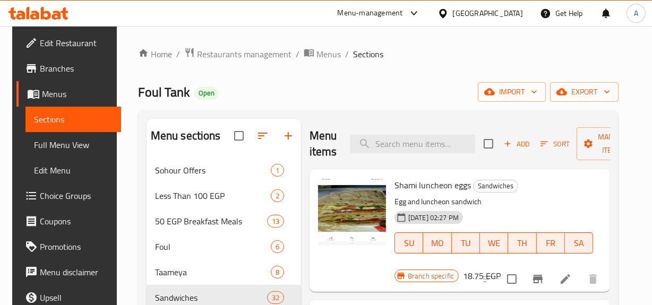
click at [431, 132] on div "Menu items Add Sort Manage items" at bounding box center [460, 144] width 300 height 50
paste input "Pastrami"
click at [426, 151] on input "Pastrami" at bounding box center [412, 144] width 125 height 19
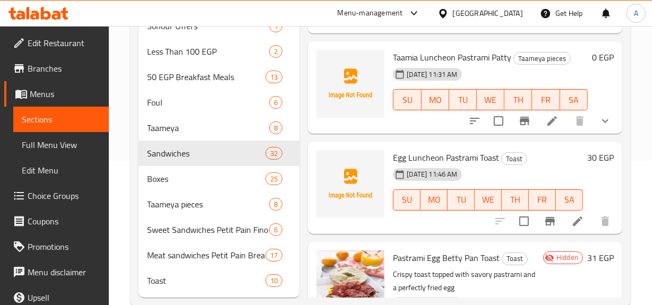
scroll to position [186, 0]
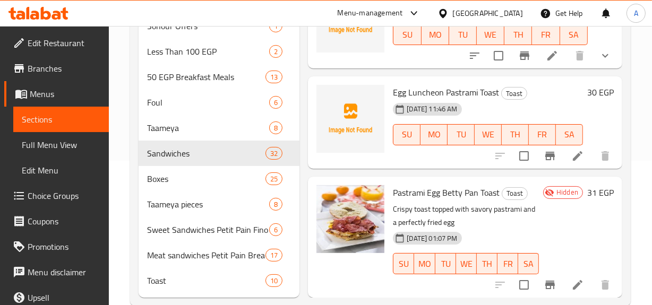
click at [435, 185] on span "Pastrami Egg Betty Pan Toast" at bounding box center [446, 193] width 107 height 16
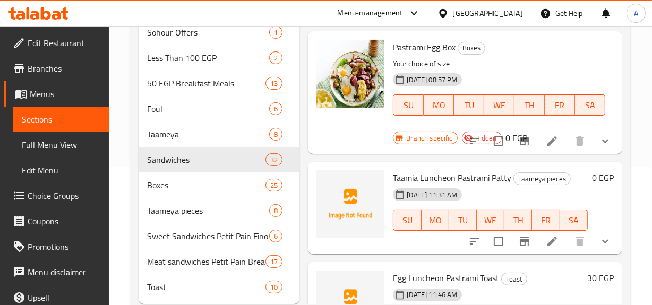
scroll to position [0, 0]
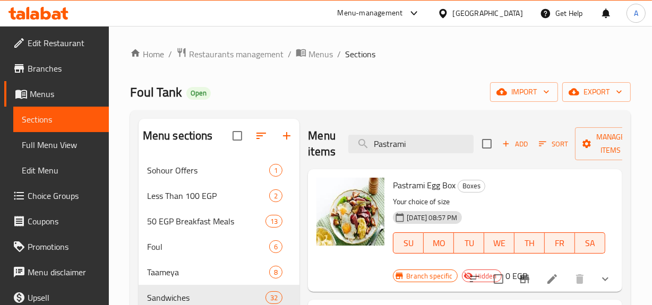
click at [510, 183] on h6 "Pastrami Egg Box Boxes" at bounding box center [499, 185] width 212 height 15
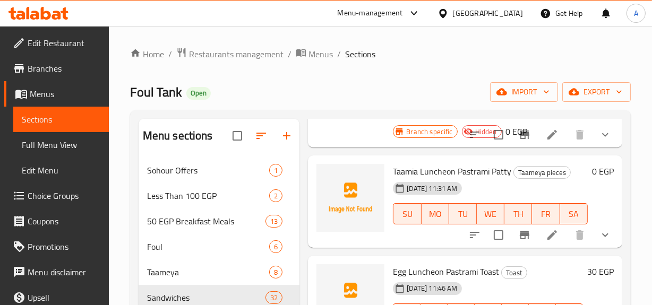
click at [599, 137] on icon "show more" at bounding box center [605, 134] width 13 height 13
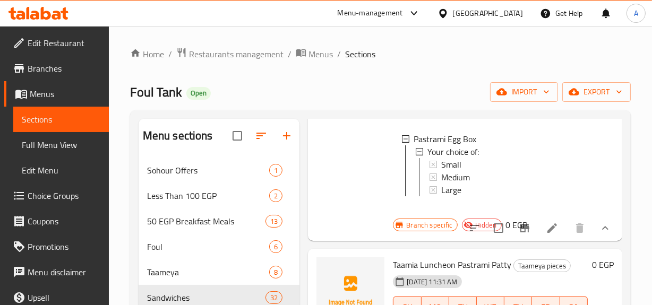
click at [605, 228] on button "show more" at bounding box center [604, 228] width 25 height 25
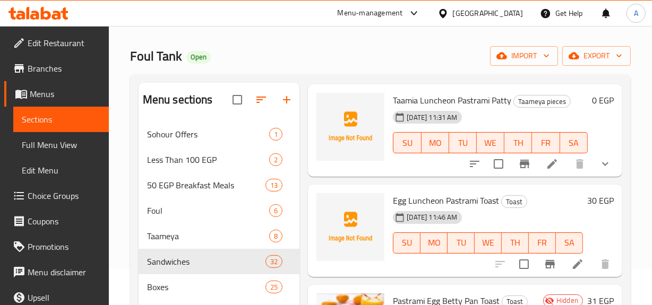
scroll to position [96, 0]
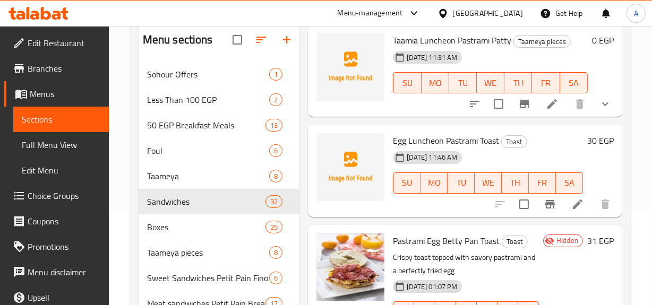
click at [423, 133] on span "Egg Luncheon Pastrami Toast" at bounding box center [446, 141] width 106 height 16
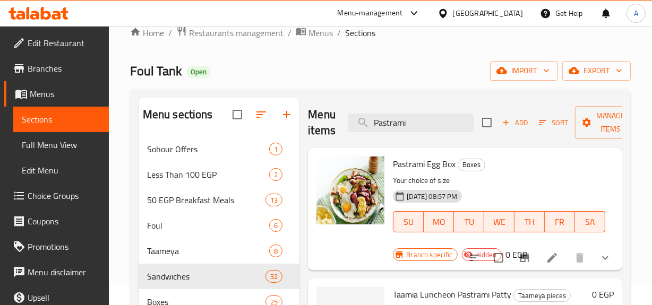
scroll to position [0, 0]
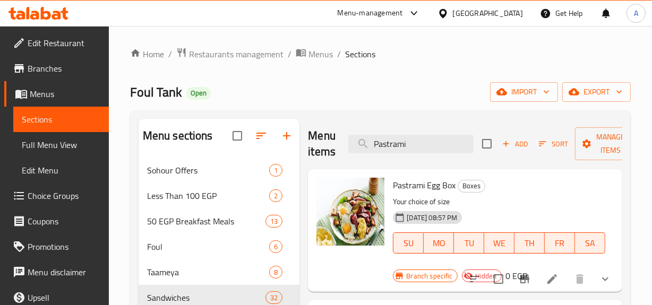
click at [523, 149] on span "Add" at bounding box center [515, 144] width 29 height 12
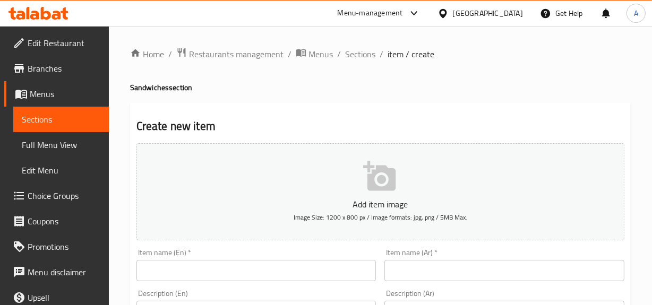
click at [276, 245] on div "Item name (En)   * Item name (En) *" at bounding box center [256, 265] width 248 height 41
click at [286, 256] on div "Item name (En)   * Item name (En) *" at bounding box center [256, 265] width 240 height 32
click at [289, 259] on div "Item name (En)   * Item name (En) *" at bounding box center [256, 265] width 240 height 32
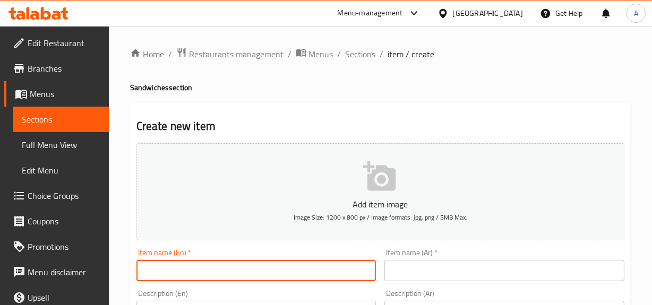
drag, startPoint x: 303, startPoint y: 262, endPoint x: 365, endPoint y: 269, distance: 63.0
click at [313, 268] on input "text" at bounding box center [256, 270] width 240 height 21
paste input "Pastrami"
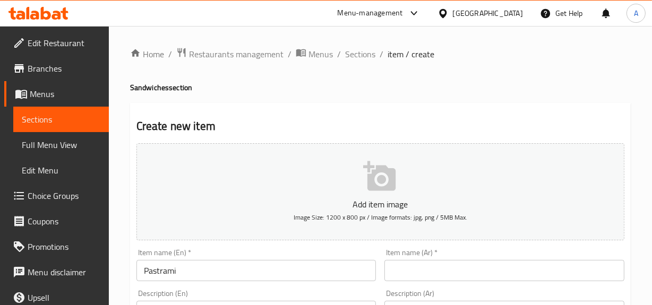
click at [219, 271] on input "Pastrami" at bounding box center [256, 270] width 240 height 21
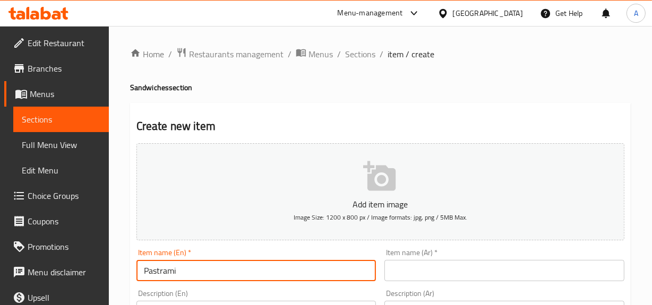
click at [219, 271] on input "Pastrami" at bounding box center [256, 270] width 240 height 21
paste input "eggs"
click at [219, 271] on input "Pastrami" at bounding box center [256, 270] width 240 height 21
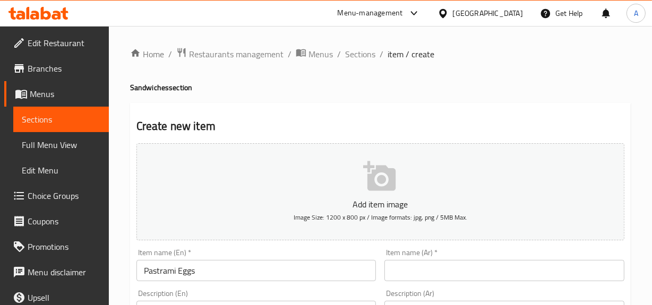
click at [452, 259] on div "Item name (Ar)   * Item name (Ar) *" at bounding box center [504, 265] width 240 height 32
click at [455, 85] on h4 "Sandwiches section" at bounding box center [380, 87] width 501 height 11
drag, startPoint x: 453, startPoint y: 274, endPoint x: 485, endPoint y: 130, distance: 148.4
click at [453, 274] on input "text" at bounding box center [504, 270] width 240 height 21
paste input "بيض بسطرمة"
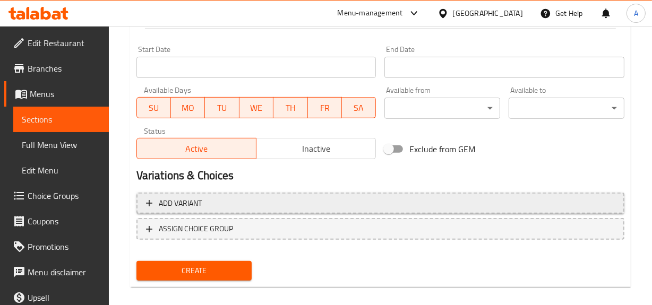
scroll to position [434, 0]
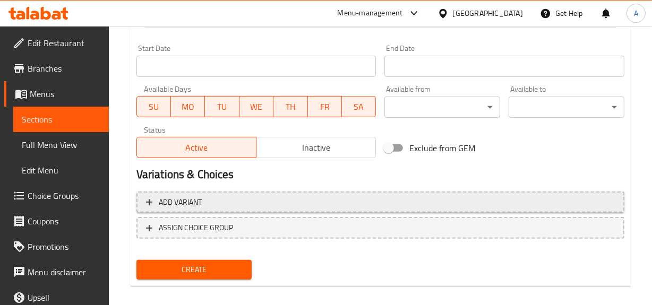
click at [541, 208] on button "Add variant" at bounding box center [380, 203] width 488 height 22
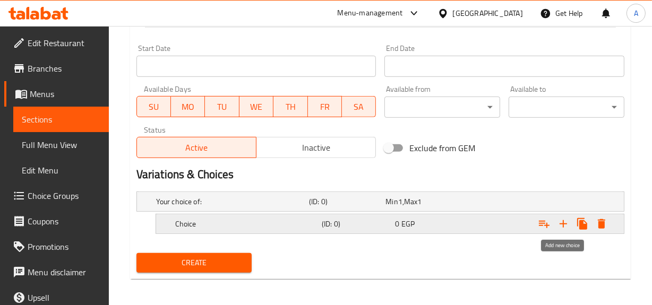
click at [560, 228] on icon "Expand" at bounding box center [563, 224] width 13 height 13
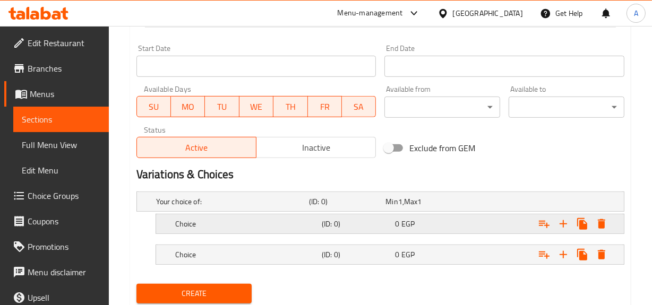
click at [505, 221] on div "Expand" at bounding box center [540, 223] width 147 height 23
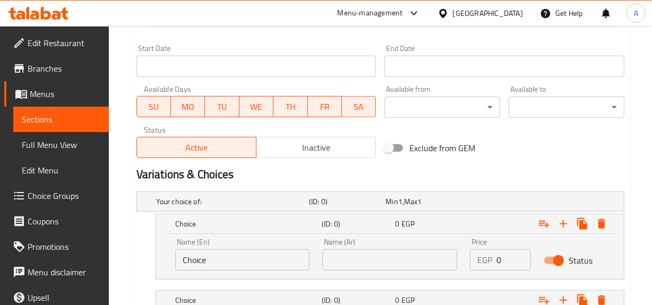
click at [504, 282] on nav at bounding box center [380, 286] width 488 height 8
click at [504, 294] on div "Expand" at bounding box center [540, 300] width 147 height 23
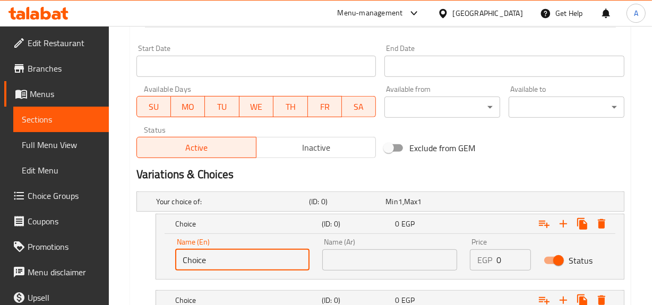
drag, startPoint x: 261, startPoint y: 263, endPoint x: 0, endPoint y: 229, distance: 263.3
click at [100, 257] on div "Edit Restaurant Branches Menus Sections Full Menu View Edit Menu Choice Groups …" at bounding box center [326, 11] width 652 height 839
click at [254, 254] on input "text" at bounding box center [242, 260] width 135 height 21
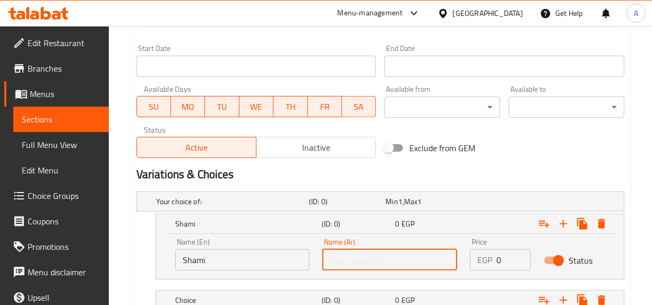
drag, startPoint x: 441, startPoint y: 269, endPoint x: 471, endPoint y: 168, distance: 105.7
click at [441, 269] on input "text" at bounding box center [389, 260] width 135 height 21
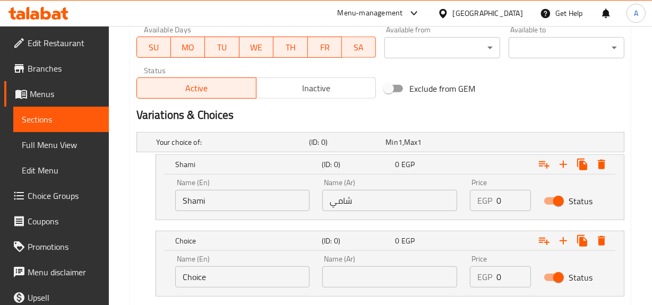
scroll to position [558, 0]
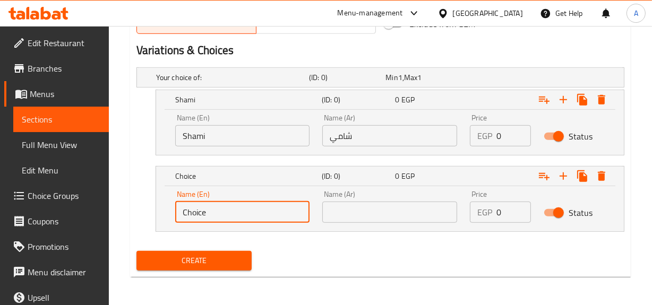
drag, startPoint x: 204, startPoint y: 222, endPoint x: 0, endPoint y: 203, distance: 204.8
click at [209, 209] on input "text" at bounding box center [242, 212] width 135 height 21
click at [216, 98] on h5 "Shami" at bounding box center [246, 99] width 142 height 11
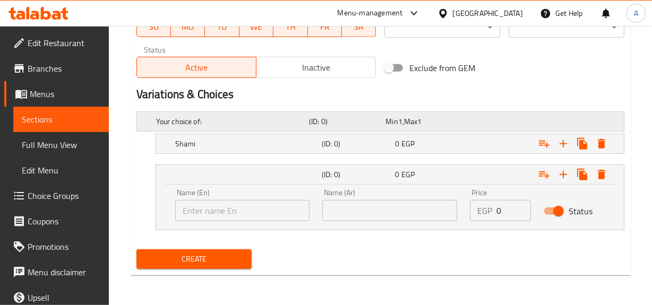
scroll to position [513, 0]
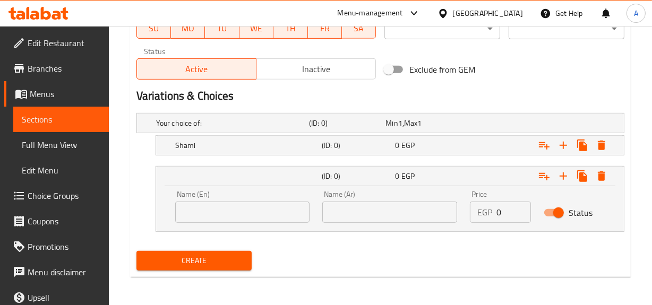
drag, startPoint x: 247, startPoint y: 214, endPoint x: 254, endPoint y: 202, distance: 14.5
click at [247, 214] on input "text" at bounding box center [242, 212] width 135 height 21
click at [467, 141] on div "Expand" at bounding box center [540, 145] width 147 height 23
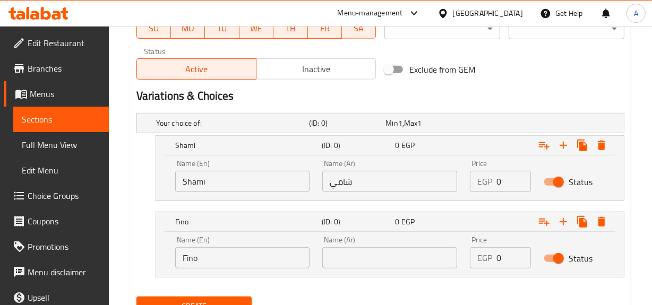
click at [388, 243] on div "Name (Ar) Name (Ar)" at bounding box center [389, 252] width 135 height 32
click at [387, 258] on input "text" at bounding box center [389, 257] width 135 height 21
drag, startPoint x: 503, startPoint y: 177, endPoint x: 393, endPoint y: 180, distance: 110.5
click at [444, 179] on div "Name (En) Shami Name (En) Name (Ar) شامي Name (Ar) Price EGP 0 Price Status" at bounding box center [390, 175] width 442 height 45
click at [504, 256] on input "0" at bounding box center [513, 257] width 35 height 21
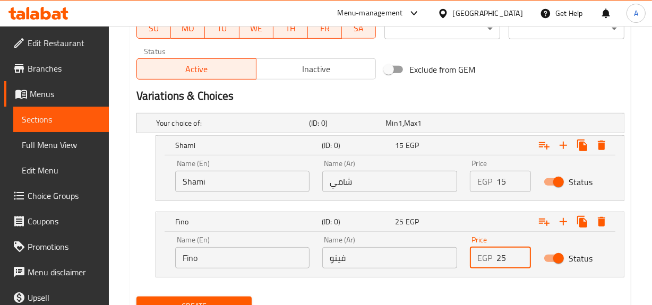
click at [136, 297] on button "Create" at bounding box center [194, 307] width 116 height 20
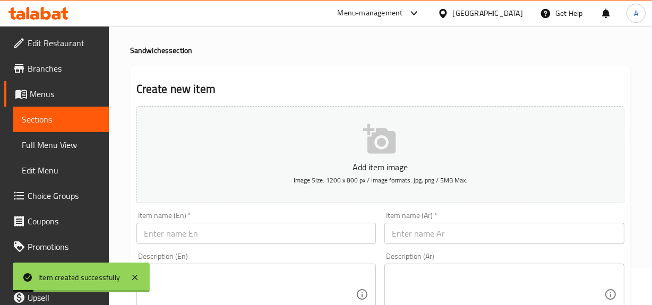
scroll to position [0, 0]
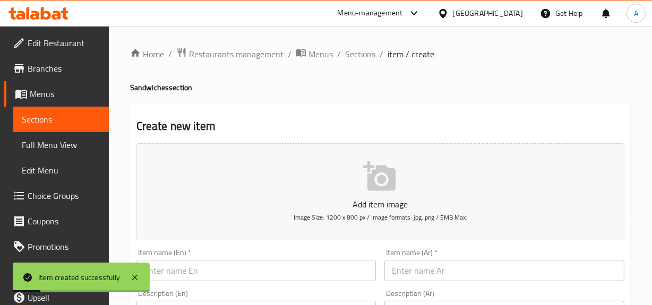
click at [339, 52] on ol "Home / Restaurants management / Menus / Sections / item / create" at bounding box center [380, 54] width 501 height 14
click at [359, 48] on span "Sections" at bounding box center [360, 54] width 30 height 13
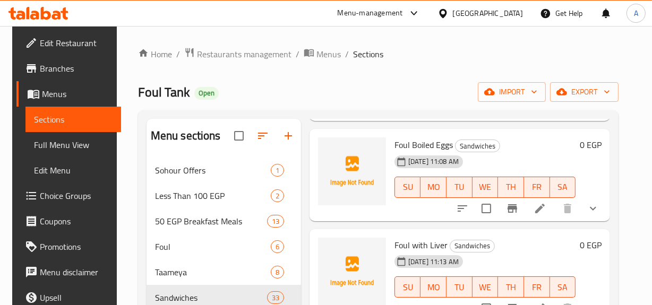
scroll to position [772, 0]
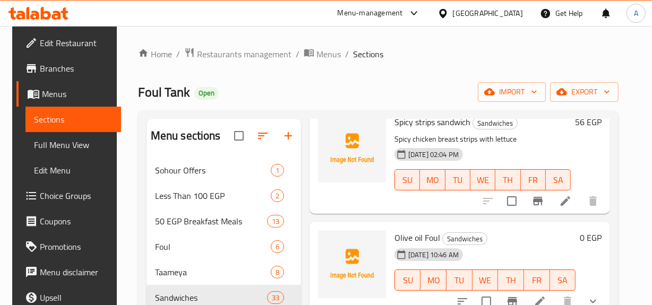
click at [457, 153] on span "[DATE] 02:04 PM" at bounding box center [433, 155] width 59 height 10
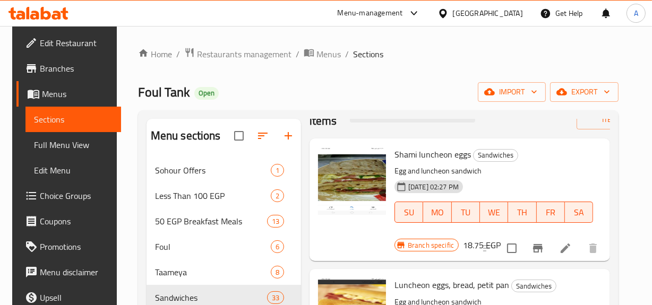
scroll to position [0, 0]
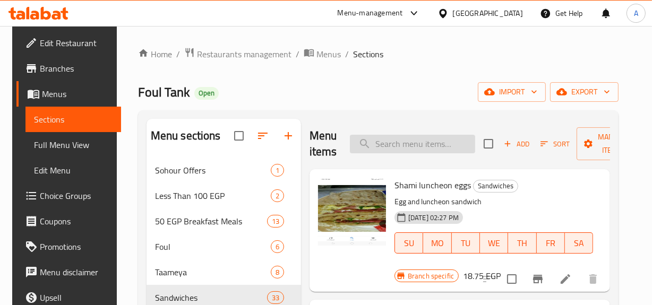
click at [457, 143] on input "search" at bounding box center [412, 144] width 125 height 19
paste input "Mesakaa"
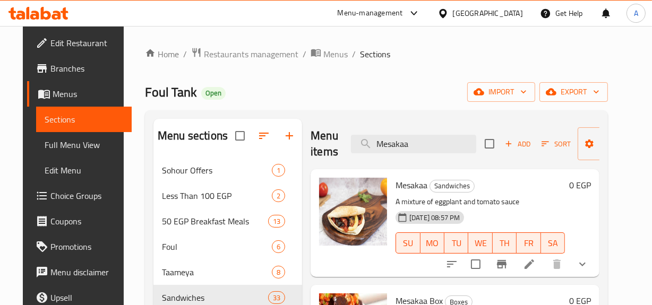
click at [589, 264] on icon "show more" at bounding box center [582, 264] width 13 height 13
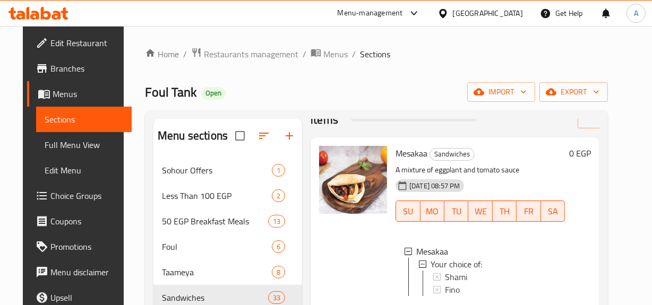
scroll to position [44, 0]
click at [446, 271] on span "Shami" at bounding box center [455, 277] width 22 height 13
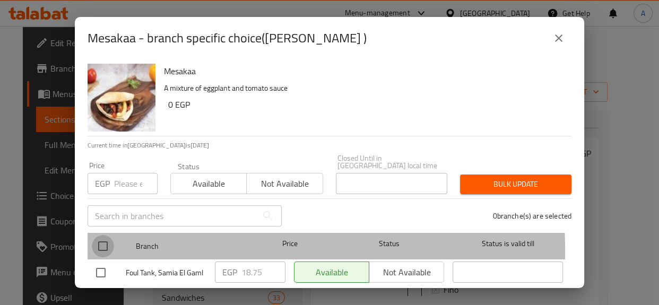
click at [99, 244] on input "checkbox" at bounding box center [103, 246] width 22 height 22
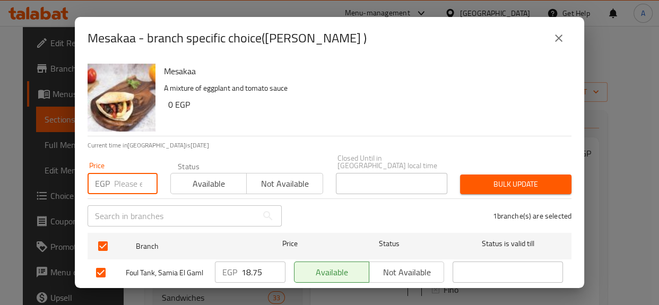
click at [127, 175] on input "number" at bounding box center [136, 183] width 44 height 21
click at [469, 178] on span "Bulk update" at bounding box center [516, 184] width 94 height 13
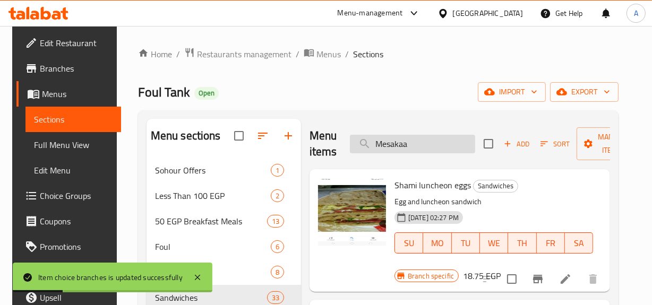
scroll to position [0, 0]
click at [418, 146] on input "Mesakaa" at bounding box center [412, 144] width 125 height 19
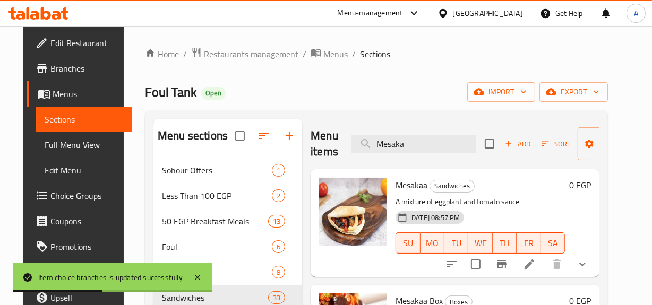
click at [595, 264] on button "show more" at bounding box center [582, 264] width 25 height 25
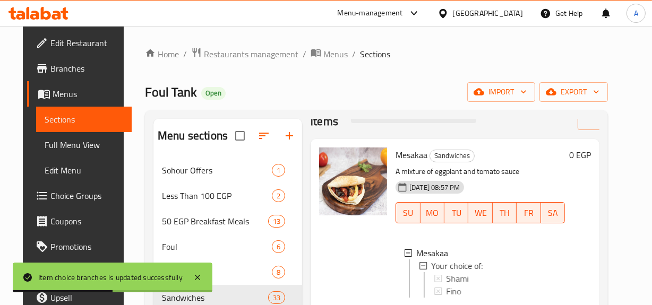
scroll to position [47, 0]
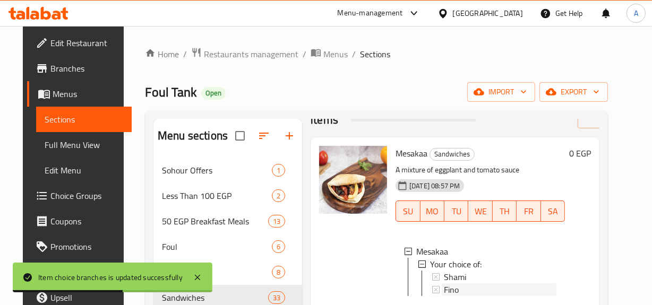
click at [437, 283] on div "Fino" at bounding box center [494, 289] width 125 height 13
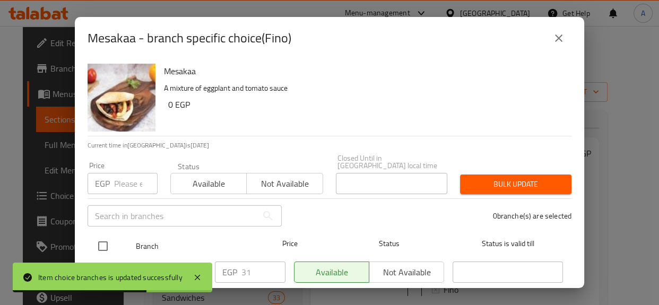
drag, startPoint x: 103, startPoint y: 234, endPoint x: 111, endPoint y: 229, distance: 10.0
click at [106, 235] on input "checkbox" at bounding box center [103, 246] width 22 height 22
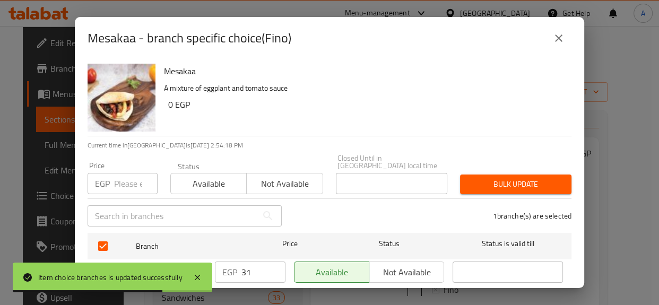
click at [124, 174] on input "number" at bounding box center [136, 183] width 44 height 21
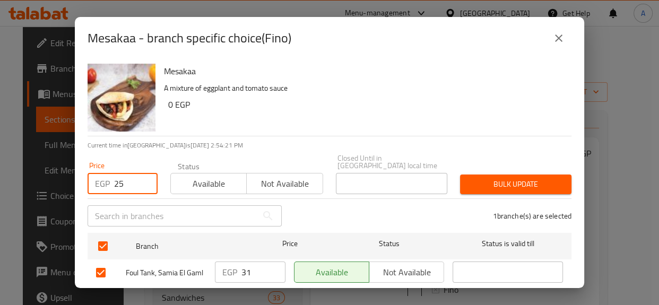
click at [484, 178] on span "Bulk update" at bounding box center [516, 184] width 94 height 13
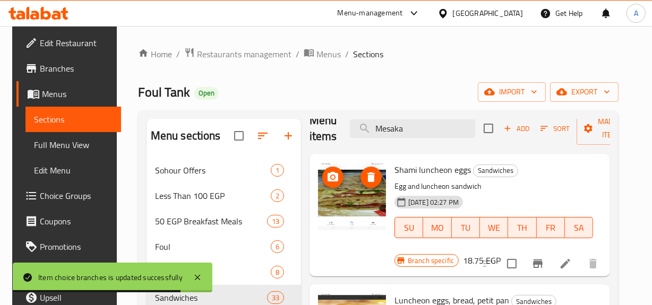
scroll to position [0, 0]
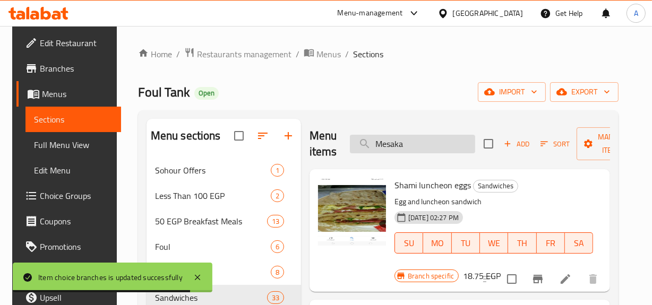
click at [399, 143] on input "Mesaka" at bounding box center [412, 144] width 125 height 19
paste input "Shaksho"
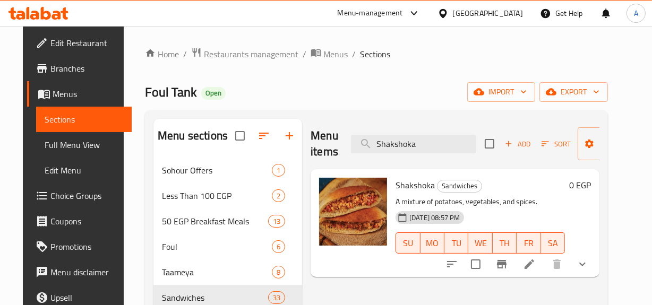
click at [595, 273] on button "show more" at bounding box center [582, 264] width 25 height 25
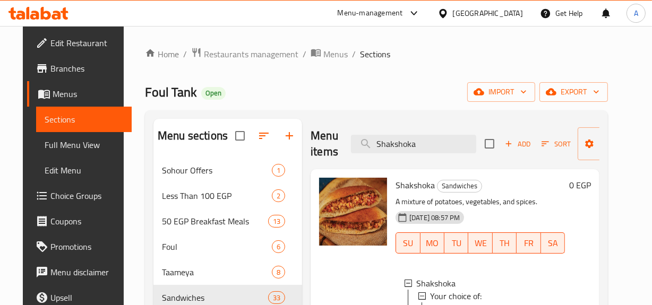
scroll to position [96, 0]
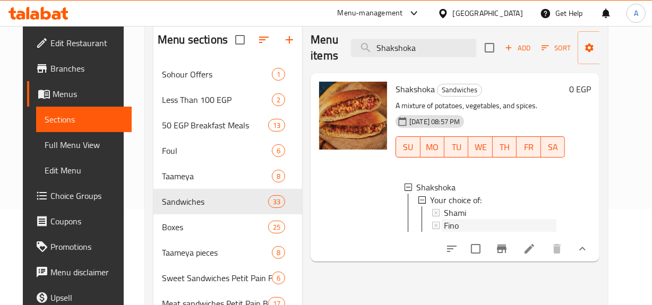
click at [450, 222] on span "Fino" at bounding box center [451, 225] width 15 height 13
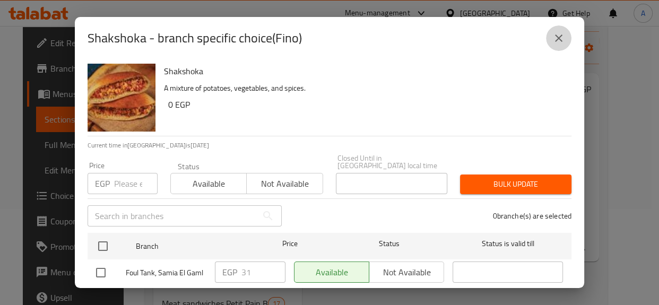
click at [564, 37] on icon "close" at bounding box center [559, 38] width 13 height 13
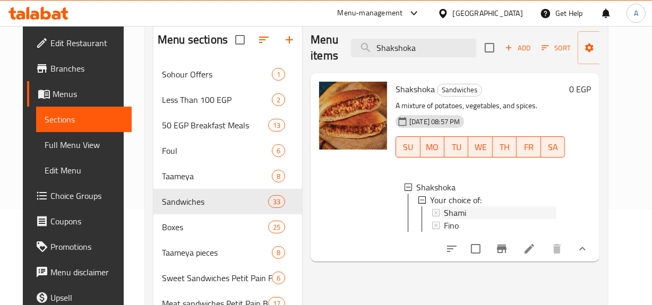
click at [442, 213] on div "Shami" at bounding box center [499, 213] width 115 height 13
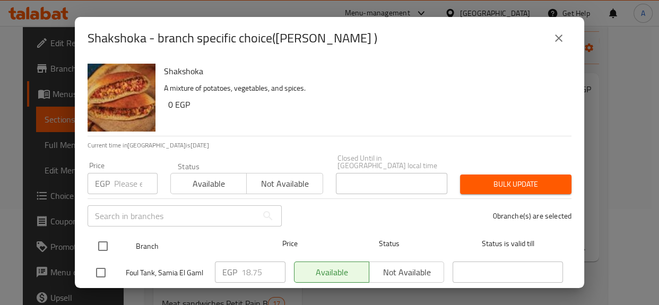
click at [110, 235] on input "checkbox" at bounding box center [103, 246] width 22 height 22
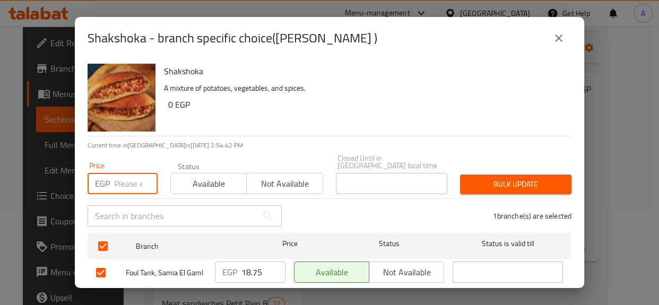
click at [121, 178] on input "number" at bounding box center [136, 183] width 44 height 21
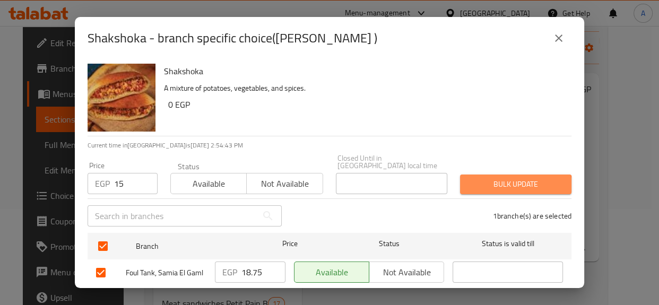
click at [500, 183] on span "Bulk update" at bounding box center [516, 184] width 94 height 13
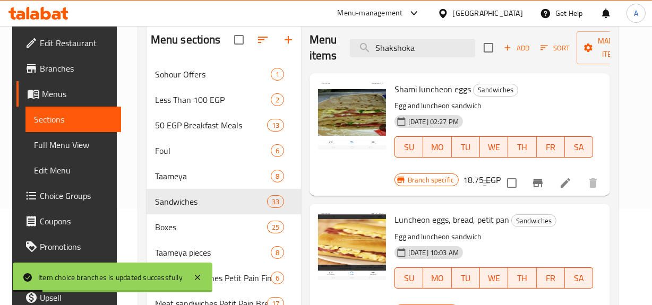
scroll to position [0, 0]
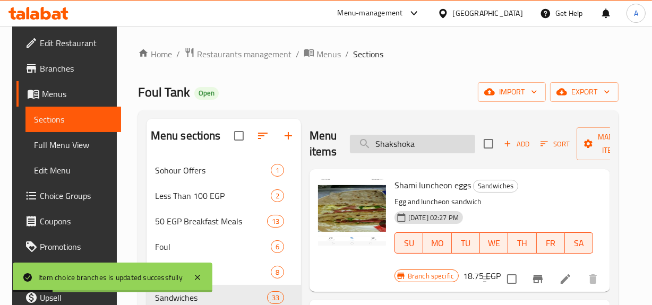
click at [446, 148] on input "Shakshoka" at bounding box center [412, 144] width 125 height 19
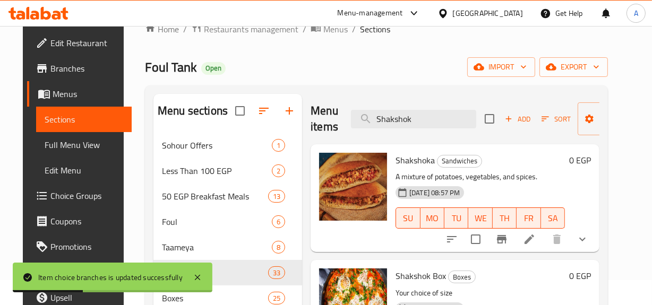
scroll to position [48, 0]
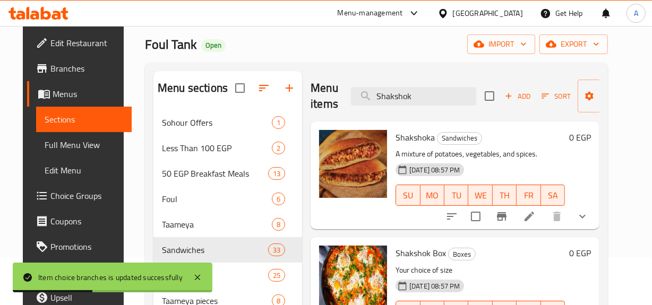
click at [589, 218] on icon "show more" at bounding box center [582, 216] width 13 height 13
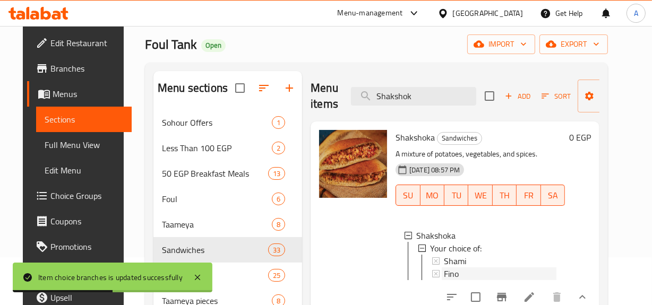
click at [460, 270] on div "Fino" at bounding box center [500, 274] width 113 height 13
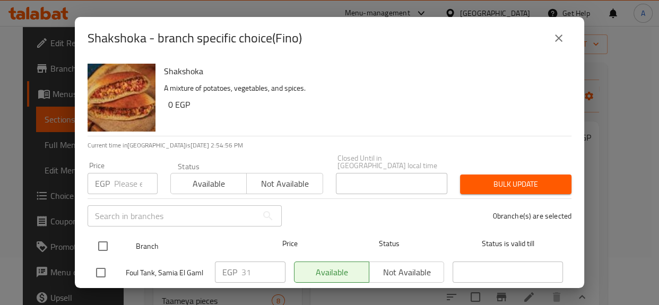
click at [98, 248] on input "checkbox" at bounding box center [103, 246] width 22 height 22
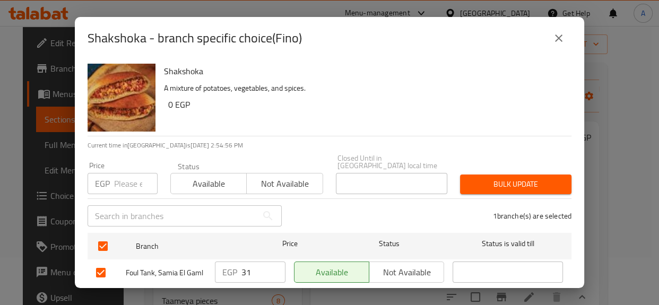
click at [124, 162] on div "Price EGP Price" at bounding box center [123, 178] width 70 height 32
click at [126, 173] on input "number" at bounding box center [136, 183] width 44 height 21
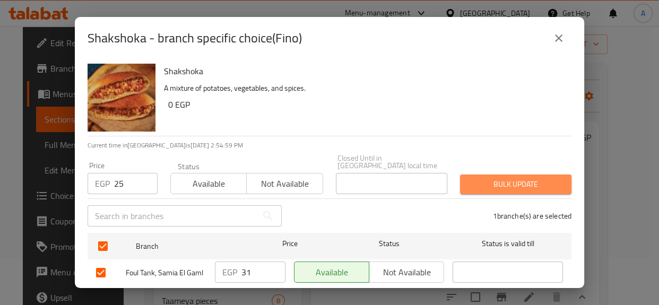
drag, startPoint x: 520, startPoint y: 177, endPoint x: 628, endPoint y: 178, distance: 107.8
click at [520, 178] on span "Bulk update" at bounding box center [516, 184] width 94 height 13
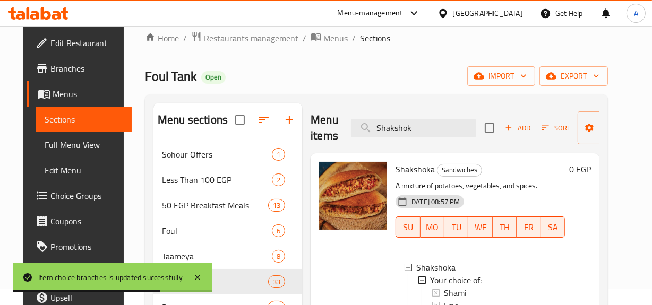
scroll to position [0, 0]
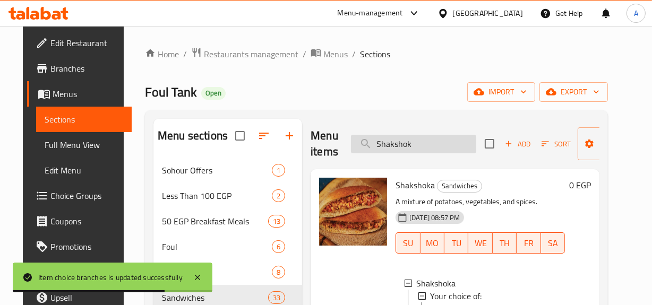
click at [426, 145] on input "Shakshok" at bounding box center [413, 144] width 125 height 19
paste input "Potato ketchup"
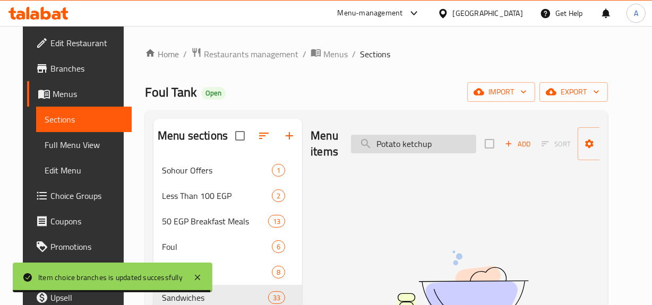
click at [385, 145] on input "Potato ketchup" at bounding box center [413, 144] width 125 height 19
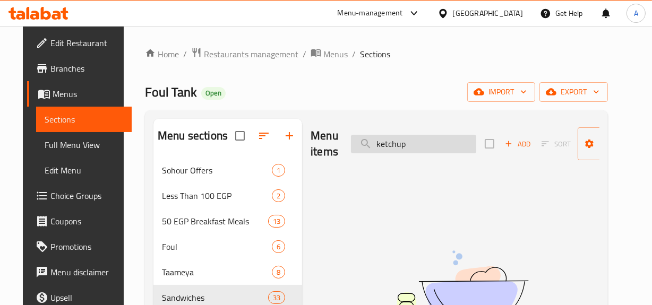
click at [419, 139] on input "ketchup" at bounding box center [413, 144] width 125 height 19
click at [441, 156] on div "Menu items ketch Add Sort Manage items" at bounding box center [455, 144] width 289 height 50
click at [449, 143] on input "ketch" at bounding box center [413, 144] width 125 height 19
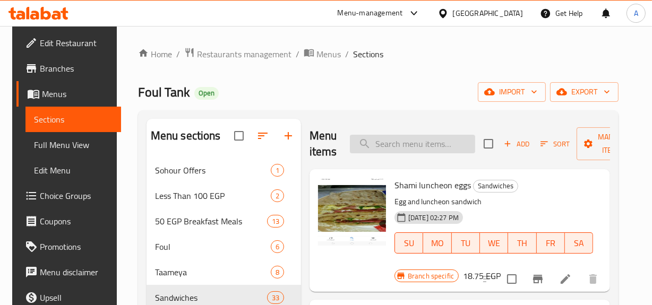
click at [409, 149] on input "search" at bounding box center [412, 144] width 125 height 19
paste input "Potato"
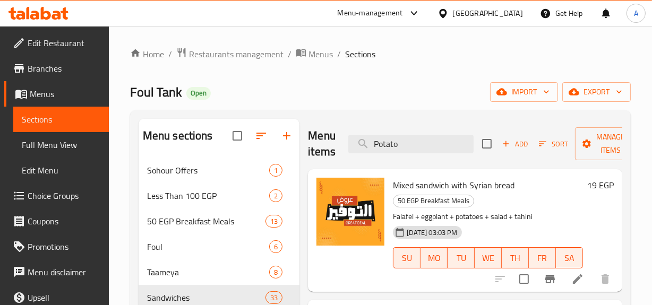
drag, startPoint x: 338, startPoint y: 140, endPoint x: 379, endPoint y: 127, distance: 42.7
click at [338, 140] on div "Menu items Potato Add Sort Manage items" at bounding box center [465, 144] width 314 height 50
click at [379, 127] on div "Menu items Potato Add Sort Manage items" at bounding box center [465, 144] width 314 height 50
click at [391, 136] on input "Potato" at bounding box center [410, 144] width 125 height 19
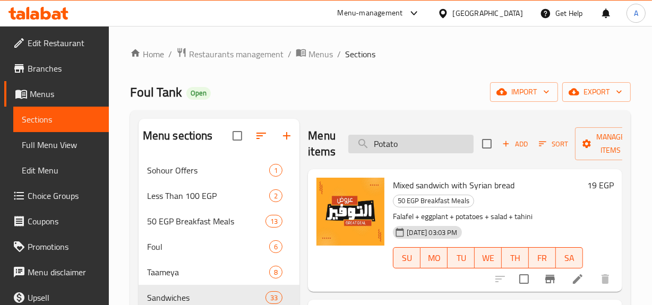
paste input "ketchup"
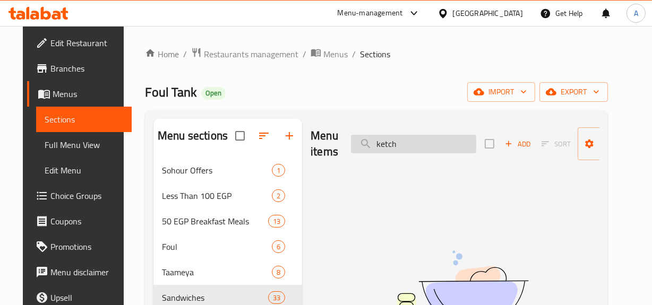
click at [375, 144] on input "ketch" at bounding box center [413, 144] width 125 height 19
click at [424, 153] on input "ketch" at bounding box center [413, 144] width 125 height 19
click at [402, 142] on input "ketch" at bounding box center [413, 144] width 125 height 19
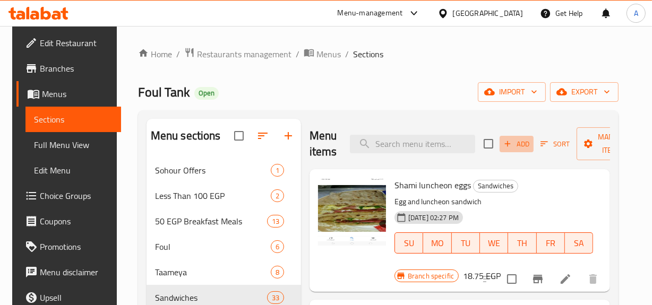
click at [514, 150] on span "Add" at bounding box center [516, 144] width 29 height 12
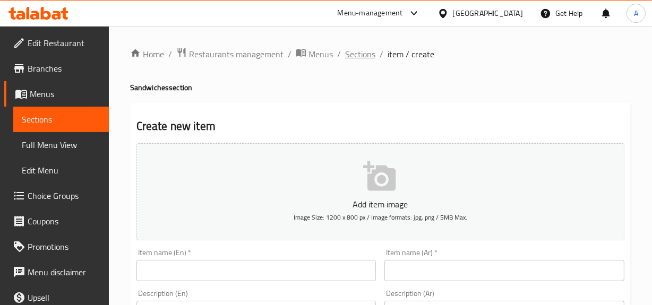
click at [351, 48] on span "Sections" at bounding box center [360, 54] width 30 height 13
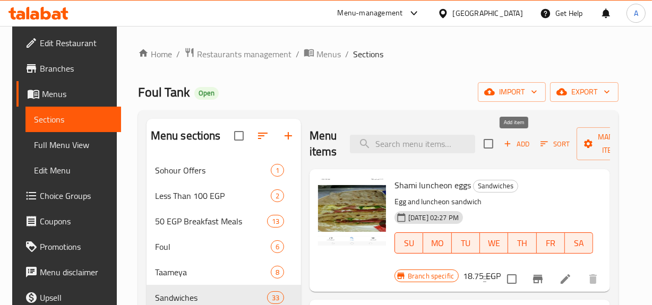
click at [517, 140] on span "Add" at bounding box center [516, 144] width 29 height 12
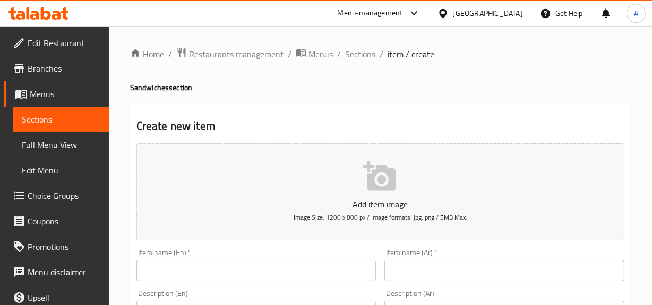
click at [425, 274] on input "text" at bounding box center [504, 270] width 240 height 21
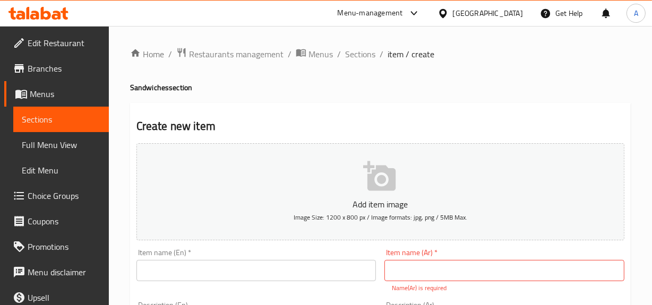
click at [609, 276] on input "text" at bounding box center [504, 270] width 240 height 21
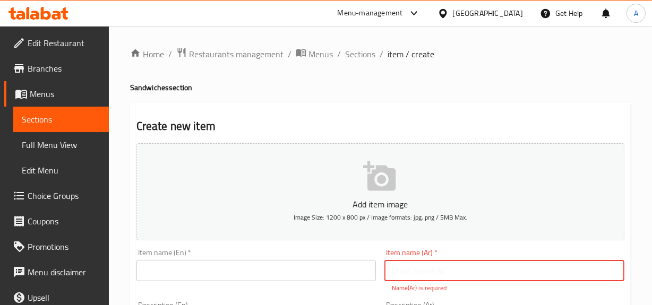
paste input "بطاطس كاتشب"
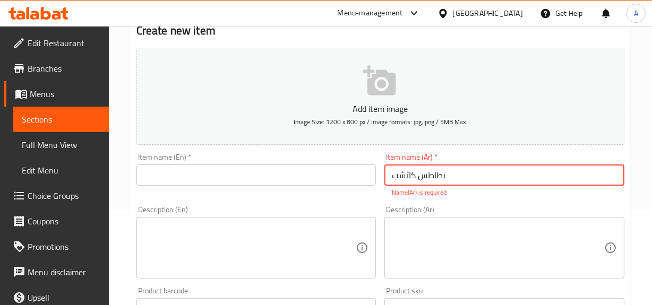
scroll to position [96, 0]
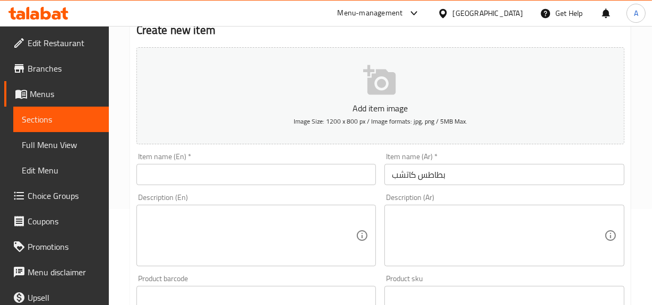
click at [247, 176] on input "text" at bounding box center [256, 174] width 240 height 21
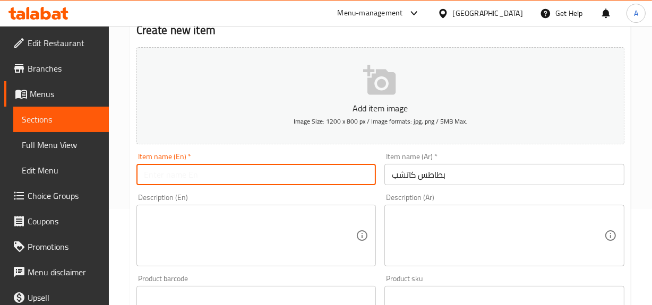
paste input "Potato ketchup"
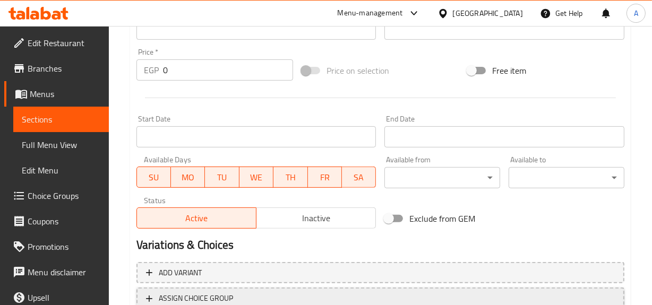
scroll to position [434, 0]
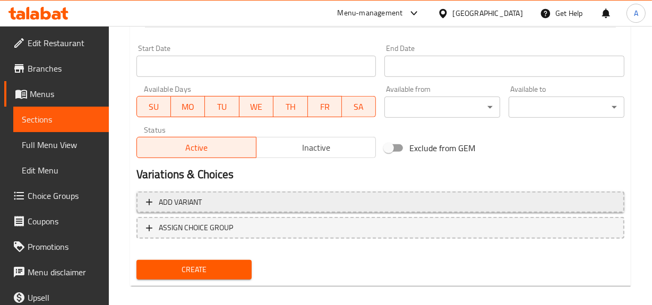
click at [545, 205] on span "Add variant" at bounding box center [380, 202] width 469 height 13
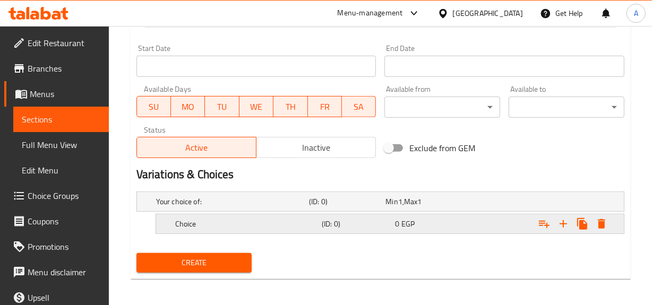
click at [568, 226] on icon "Expand" at bounding box center [563, 224] width 13 height 13
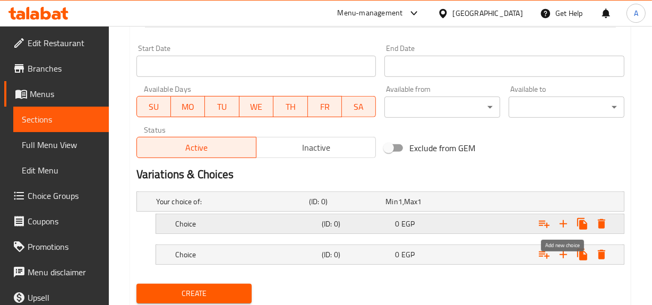
click at [466, 233] on div "Choice (ID: 0) 0 EGP" at bounding box center [393, 223] width 440 height 23
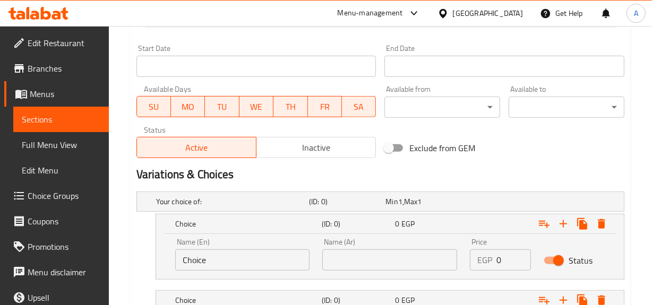
click at [477, 285] on nav at bounding box center [380, 286] width 488 height 8
click at [403, 297] on span "EGP" at bounding box center [407, 301] width 13 height 14
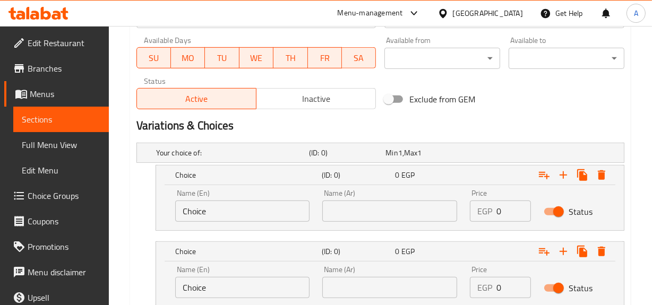
scroll to position [531, 0]
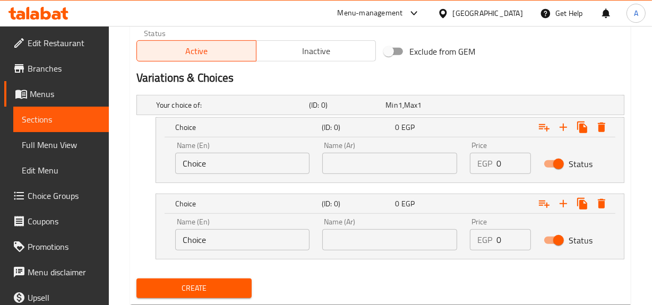
drag, startPoint x: 251, startPoint y: 162, endPoint x: 96, endPoint y: 158, distance: 155.6
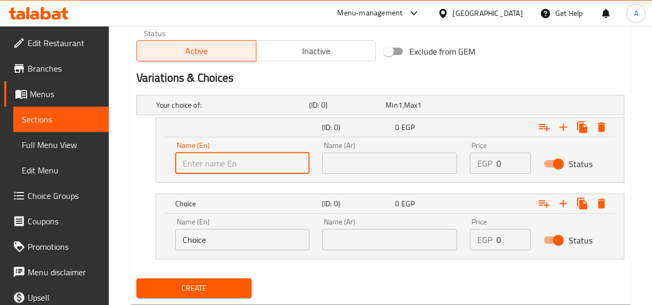
drag, startPoint x: 266, startPoint y: 170, endPoint x: 281, endPoint y: 162, distance: 17.3
click at [266, 170] on input "text" at bounding box center [242, 163] width 135 height 21
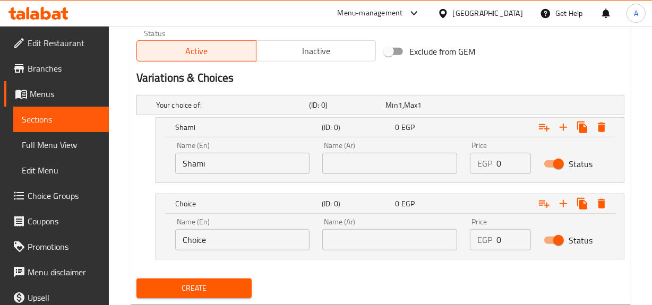
click at [384, 177] on div "Name (Ar) Name (Ar)" at bounding box center [390, 157] width 148 height 45
drag, startPoint x: 393, startPoint y: 166, endPoint x: 402, endPoint y: 164, distance: 8.8
click at [393, 166] on input "text" at bounding box center [389, 163] width 135 height 21
drag, startPoint x: 509, startPoint y: 166, endPoint x: 406, endPoint y: 178, distance: 103.7
click at [420, 176] on div "Name (En) Shami Name (En) Name (Ar) شامي Name (Ar) Price EGP 0 Price Status" at bounding box center [390, 157] width 442 height 45
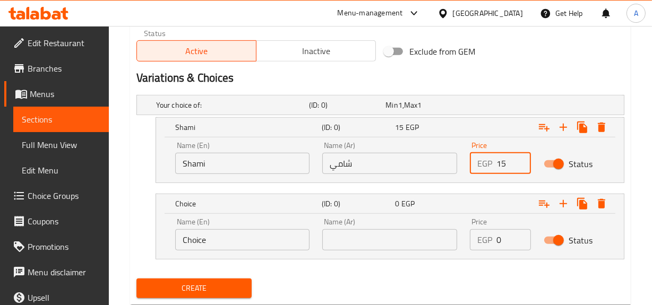
click at [135, 249] on div "Your choice of: (ID: 0) Min 1 , Max 1 Name (En) Your choice of: Name (En) Name …" at bounding box center [380, 183] width 496 height 184
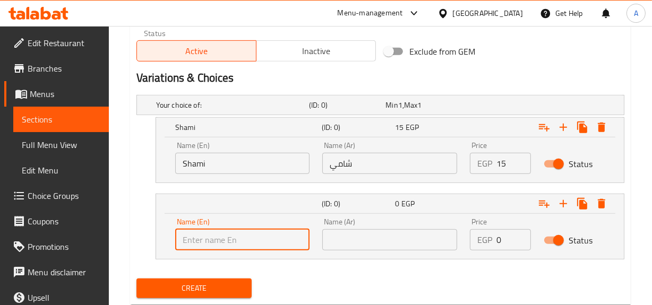
click at [286, 259] on div "Your choice of: (ID: 0) Min 1 , Max 1 Name (En) Your choice of: Name (En) Name …" at bounding box center [380, 183] width 496 height 184
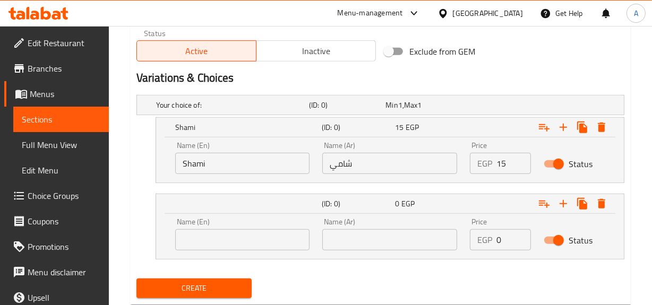
drag, startPoint x: 297, startPoint y: 244, endPoint x: 313, endPoint y: 234, distance: 18.6
click at [297, 244] on input "text" at bounding box center [242, 239] width 135 height 21
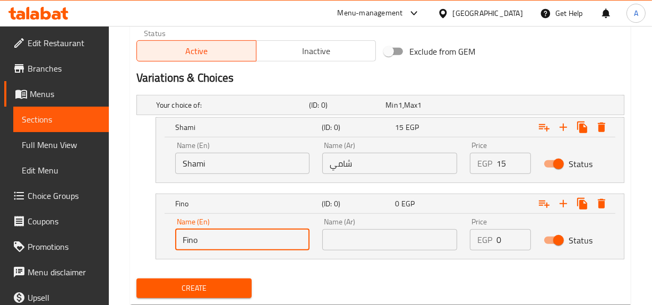
click at [360, 237] on input "text" at bounding box center [389, 239] width 135 height 21
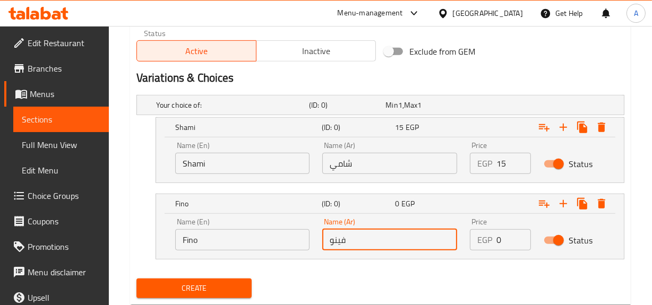
drag, startPoint x: 501, startPoint y: 235, endPoint x: 478, endPoint y: 238, distance: 23.1
click at [478, 238] on div "EGP 0 Price" at bounding box center [500, 239] width 61 height 21
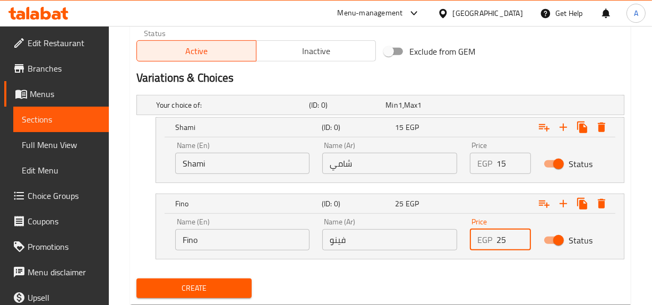
click at [136, 279] on button "Create" at bounding box center [194, 289] width 116 height 20
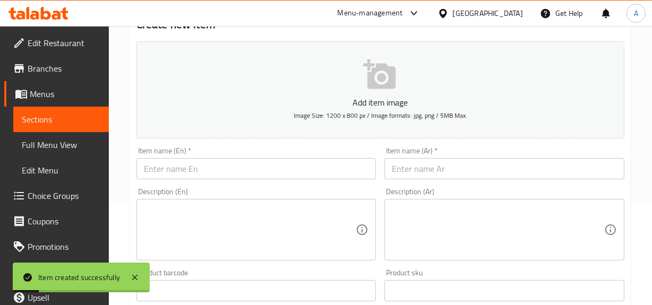
scroll to position [0, 0]
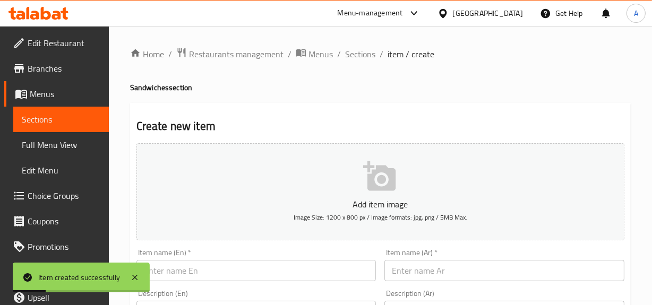
click at [342, 55] on ol "Home / Restaurants management / Menus / Sections / item / create" at bounding box center [380, 54] width 501 height 14
click at [372, 56] on span "Sections" at bounding box center [360, 54] width 30 height 13
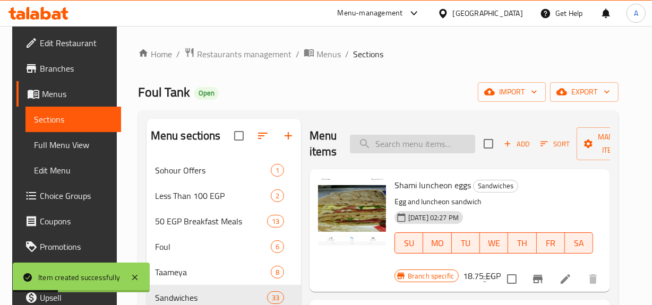
drag, startPoint x: 394, startPoint y: 153, endPoint x: 407, endPoint y: 142, distance: 17.0
click at [394, 153] on input "search" at bounding box center [412, 144] width 125 height 19
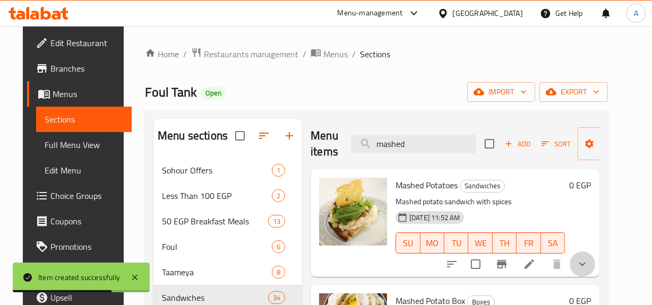
click at [595, 265] on button "show more" at bounding box center [582, 264] width 25 height 25
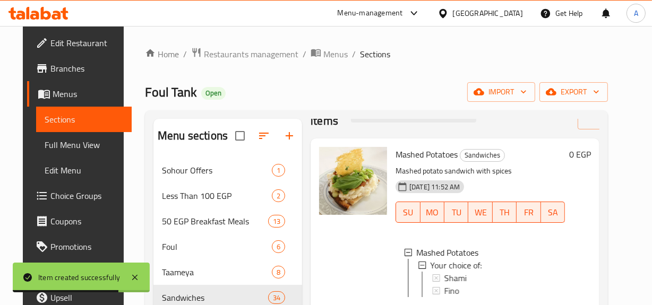
scroll to position [47, 0]
click at [446, 271] on span "Shami" at bounding box center [455, 277] width 22 height 13
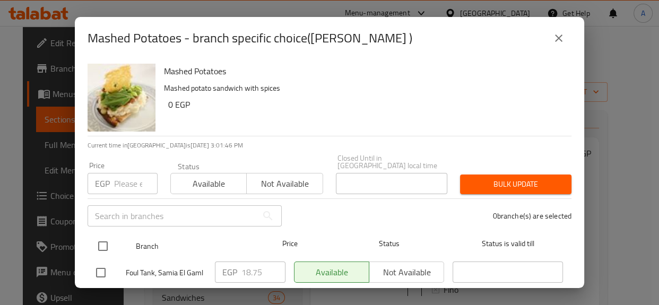
click at [102, 237] on input "checkbox" at bounding box center [103, 246] width 22 height 22
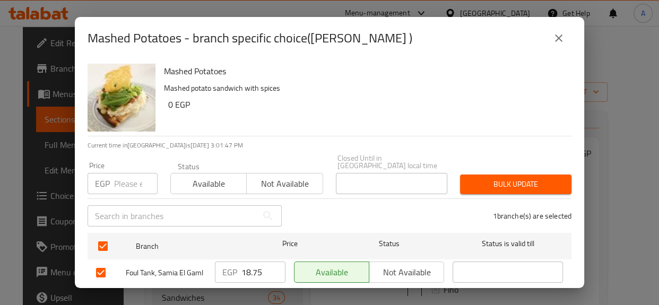
click at [132, 176] on input "number" at bounding box center [136, 183] width 44 height 21
click at [527, 183] on span "Bulk update" at bounding box center [516, 184] width 94 height 13
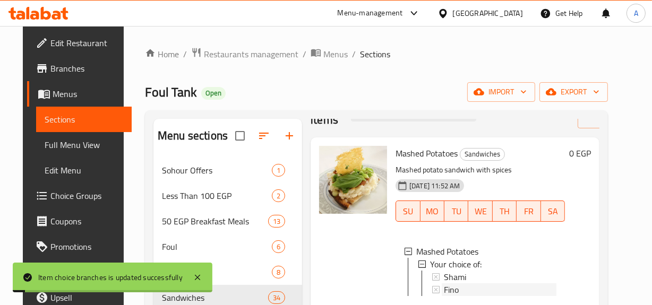
click at [451, 283] on span "Fino" at bounding box center [451, 289] width 15 height 13
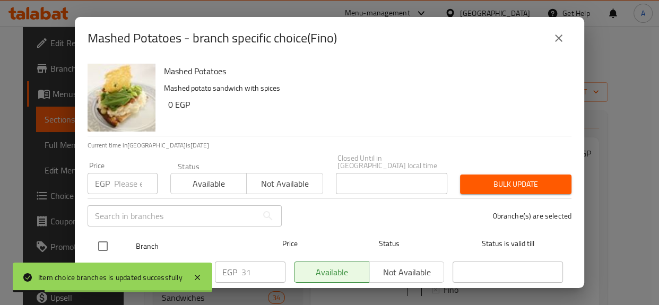
click at [104, 237] on input "checkbox" at bounding box center [103, 246] width 22 height 22
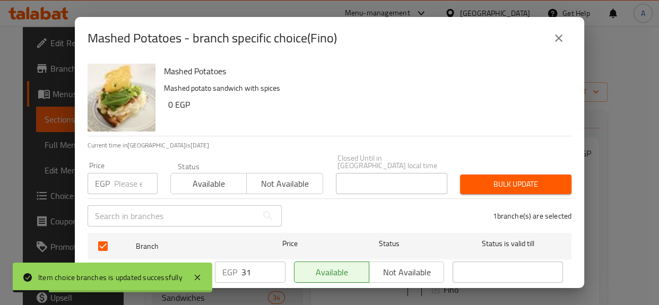
click at [120, 173] on input "number" at bounding box center [136, 183] width 44 height 21
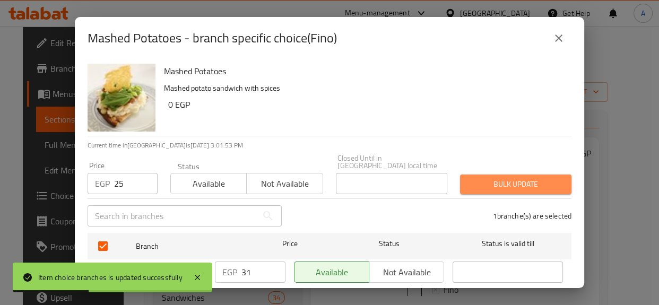
click at [537, 184] on button "Bulk update" at bounding box center [515, 185] width 111 height 20
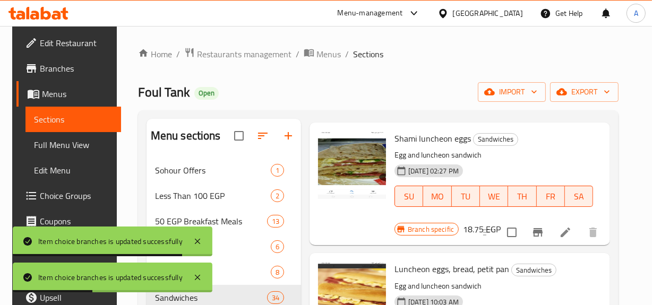
scroll to position [0, 0]
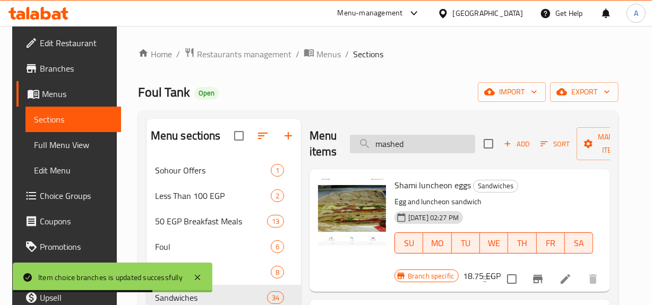
click at [442, 149] on input "mashed" at bounding box center [412, 144] width 125 height 19
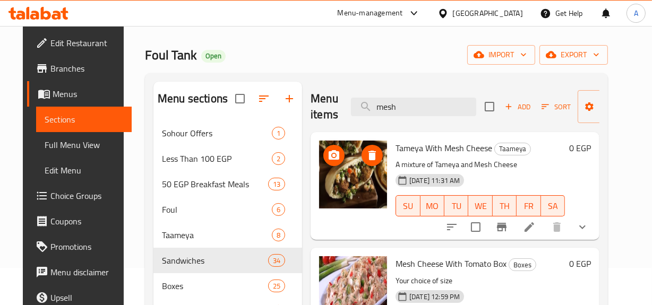
scroll to position [96, 0]
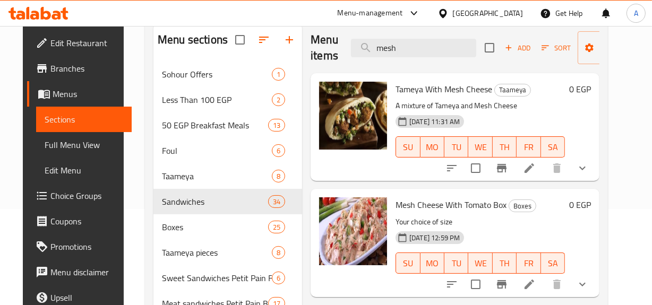
click at [414, 195] on div "Mesh Cheese With Tomato Box Boxes Your choice of size 18-04-2024 12:59 PM SU MO…" at bounding box center [480, 242] width 178 height 99
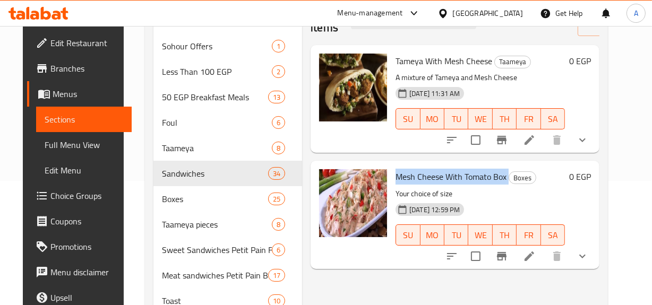
scroll to position [166, 0]
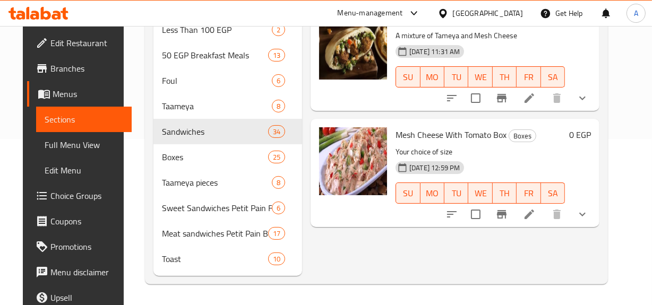
drag, startPoint x: 576, startPoint y: 276, endPoint x: 600, endPoint y: 273, distance: 24.1
click at [600, 273] on div "Menu sections Sohour Offers 1 Less Than 100 EGP 2 50 EGP Breakfast Meals 13 Fou…" at bounding box center [376, 114] width 463 height 340
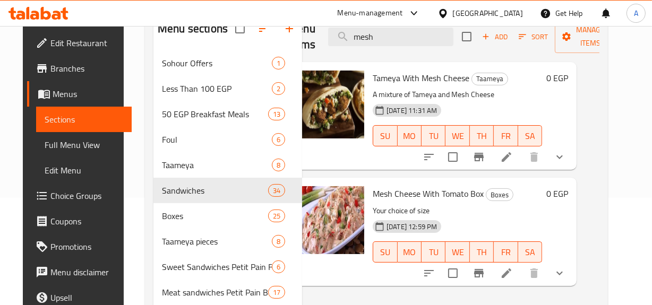
scroll to position [0, 0]
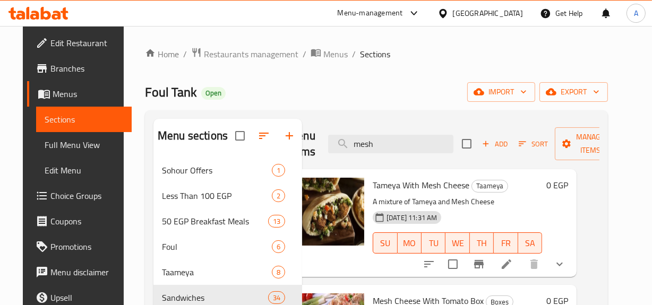
click at [414, 134] on div "Menu items mesh Add Sort Manage items" at bounding box center [432, 144] width 289 height 50
click at [423, 147] on input "mesh" at bounding box center [390, 144] width 125 height 19
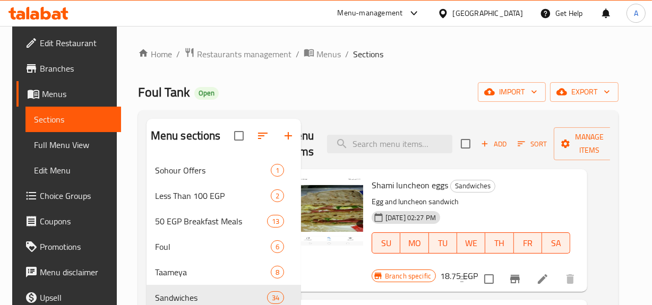
click at [412, 159] on div "Menu items Add Sort Manage items" at bounding box center [437, 144] width 300 height 50
click at [410, 149] on input "search" at bounding box center [389, 144] width 125 height 19
paste input "Potatoes"
click at [504, 144] on span "Add" at bounding box center [493, 144] width 29 height 12
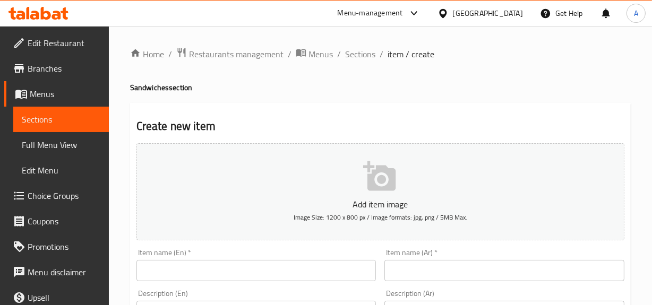
drag, startPoint x: 464, startPoint y: 256, endPoint x: 496, endPoint y: 256, distance: 32.4
click at [465, 256] on div "Item name (Ar)   * Item name (Ar) *" at bounding box center [504, 265] width 240 height 32
drag, startPoint x: 512, startPoint y: 260, endPoint x: 603, endPoint y: 259, distance: 90.3
click at [512, 260] on input "text" at bounding box center [504, 270] width 240 height 21
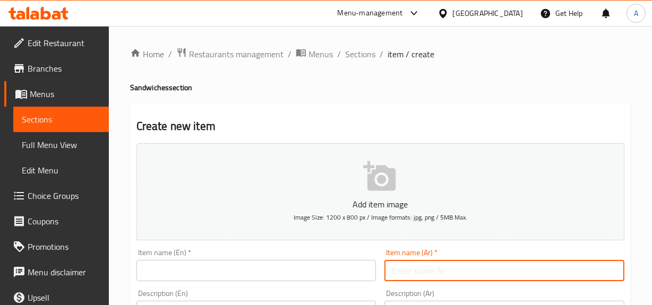
paste input "بطاطس جبنه مش"
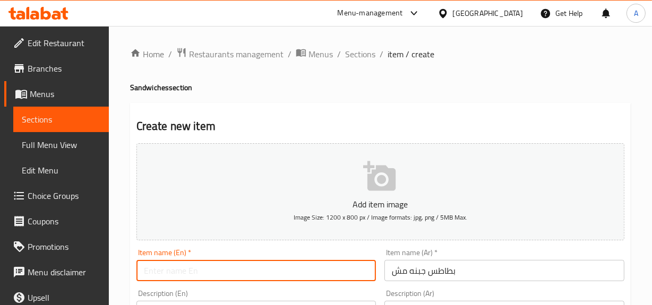
click at [312, 268] on input "text" at bounding box center [256, 270] width 240 height 21
paste input "Potatoes with cheese"
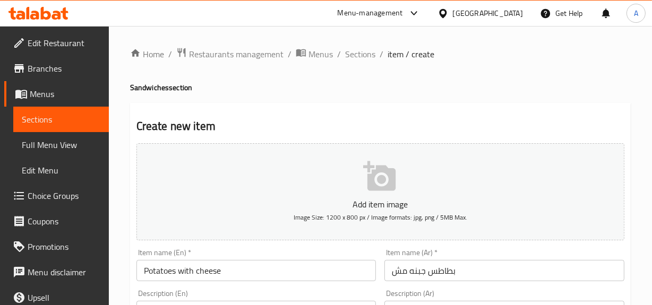
click at [195, 275] on input "Potatoes with cheese" at bounding box center [256, 270] width 240 height 21
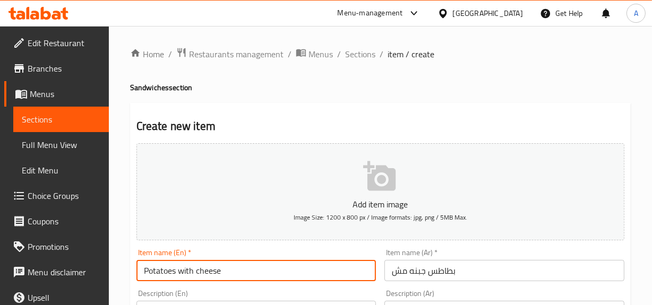
paste input "Mish"
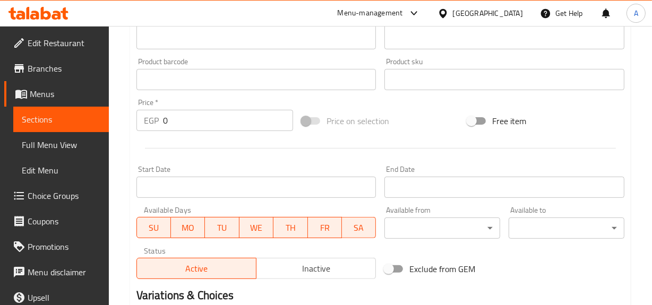
scroll to position [434, 0]
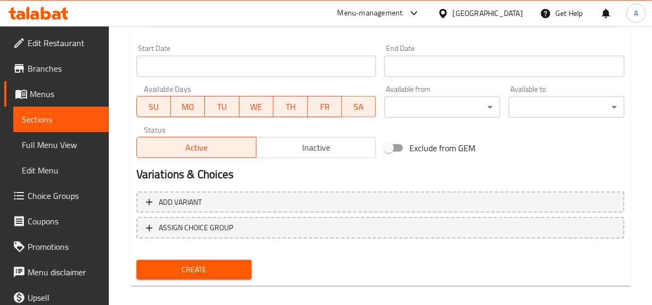
drag, startPoint x: 536, startPoint y: 197, endPoint x: 651, endPoint y: 235, distance: 120.7
click at [537, 197] on span "Add variant" at bounding box center [380, 202] width 469 height 13
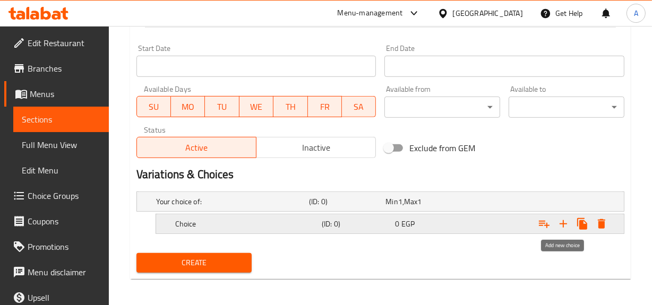
click at [565, 222] on icon "Expand" at bounding box center [563, 224] width 13 height 13
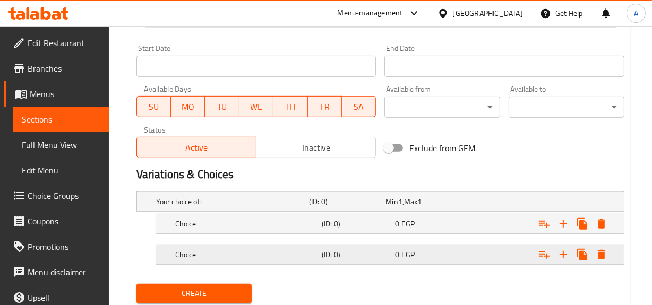
click at [529, 261] on div "Expand" at bounding box center [540, 254] width 147 height 23
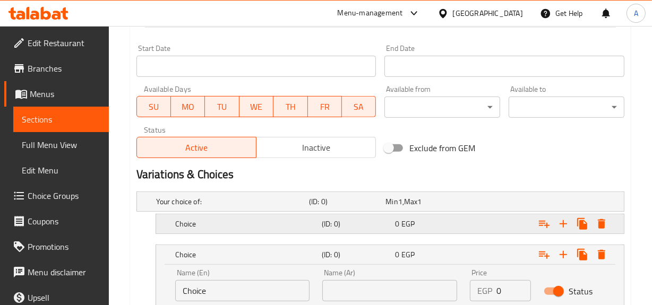
click at [487, 224] on div "Expand" at bounding box center [540, 223] width 147 height 23
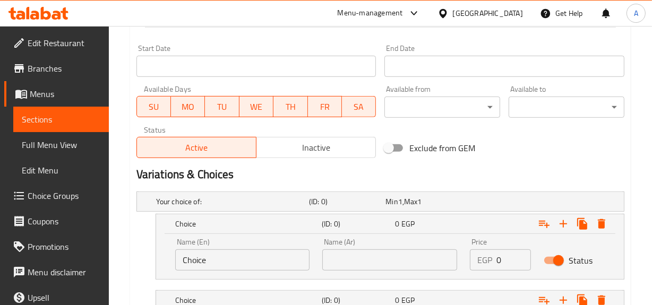
drag, startPoint x: 238, startPoint y: 262, endPoint x: 21, endPoint y: 207, distance: 224.0
click at [0, 223] on div "Edit Restaurant Branches Menus Sections Full Menu View Edit Menu Choice Groups …" at bounding box center [326, 11] width 652 height 839
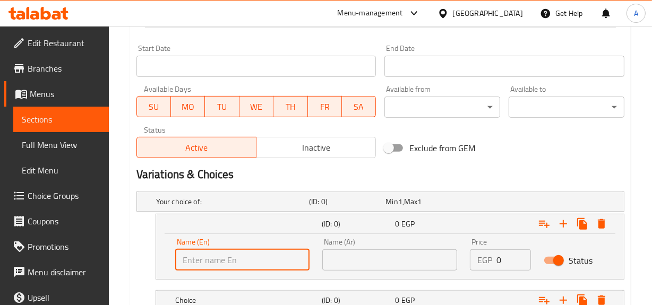
click at [264, 257] on input "text" at bounding box center [242, 260] width 135 height 21
click at [353, 269] on input "text" at bounding box center [389, 260] width 135 height 21
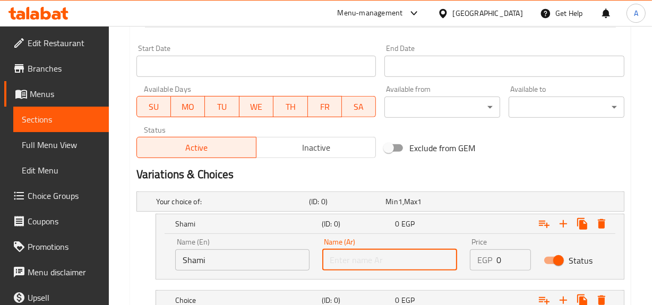
click at [369, 258] on input "text" at bounding box center [389, 260] width 135 height 21
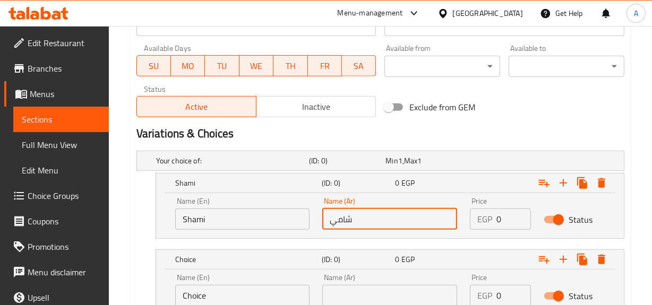
scroll to position [531, 0]
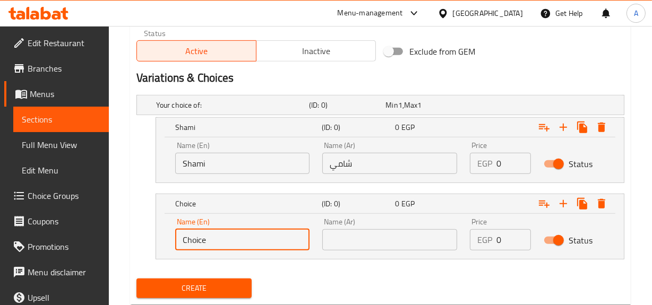
drag, startPoint x: 257, startPoint y: 247, endPoint x: 21, endPoint y: 212, distance: 238.7
drag, startPoint x: 261, startPoint y: 249, endPoint x: 265, endPoint y: 230, distance: 19.1
click at [261, 249] on input "text" at bounding box center [242, 239] width 135 height 21
click at [417, 246] on input "text" at bounding box center [389, 239] width 135 height 21
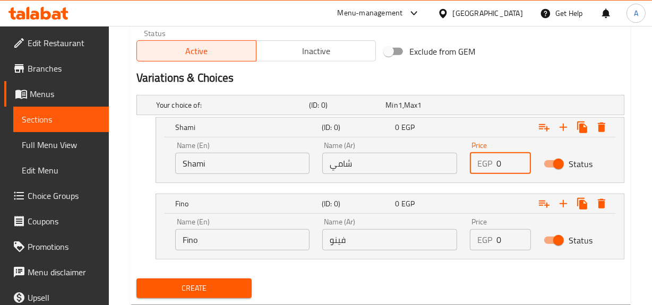
drag, startPoint x: 505, startPoint y: 166, endPoint x: 431, endPoint y: 165, distance: 74.9
click at [310, 167] on div "Name (En) Shami Name (En) Name (Ar) شامي Name (Ar) Price EGP 0 Price Status" at bounding box center [390, 157] width 442 height 45
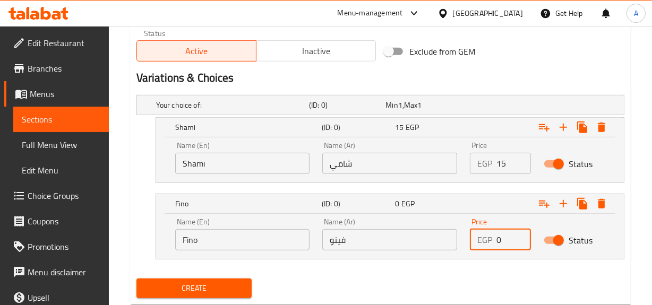
drag, startPoint x: 511, startPoint y: 239, endPoint x: 403, endPoint y: 247, distance: 108.6
click at [402, 247] on div "Name (En) Fino Name (En) Name (Ar) فينو Name (Ar) Price EGP 0 Price Status" at bounding box center [390, 234] width 442 height 45
click at [136, 279] on button "Create" at bounding box center [194, 289] width 116 height 20
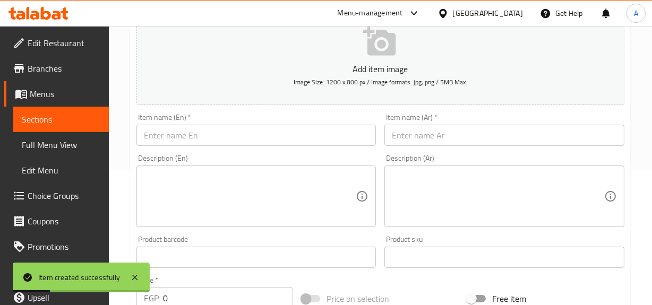
scroll to position [0, 0]
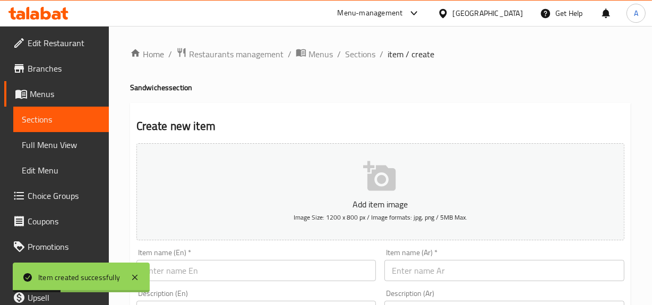
click at [342, 54] on ol "Home / Restaurants management / Menus / Sections / item / create" at bounding box center [380, 54] width 501 height 14
click at [360, 51] on span "Sections" at bounding box center [360, 54] width 30 height 13
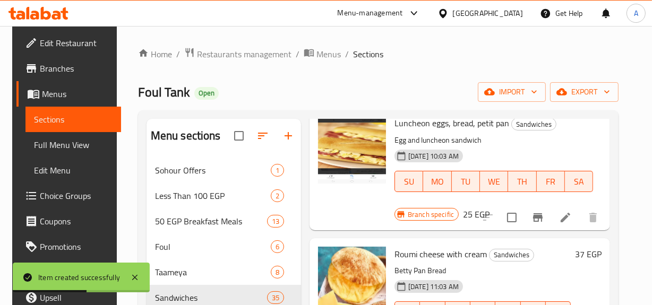
scroll to position [434, 0]
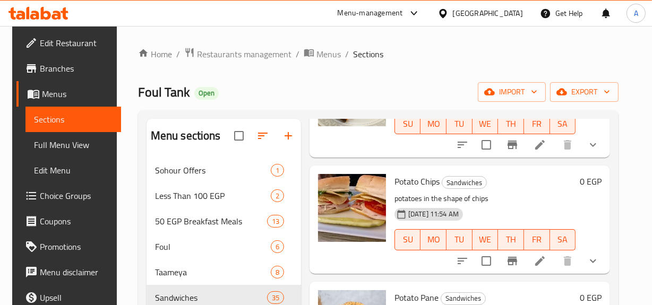
click at [599, 259] on icon "show more" at bounding box center [593, 261] width 13 height 13
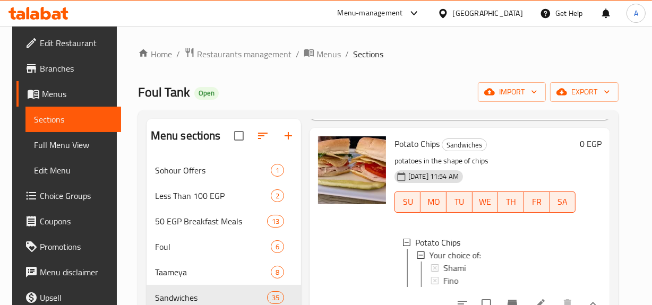
scroll to position [3054, 0]
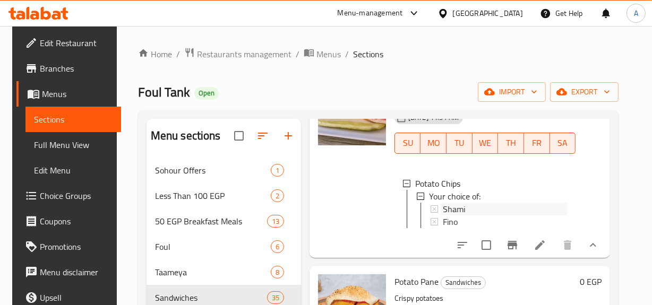
click at [443, 208] on span "Shami" at bounding box center [454, 209] width 22 height 13
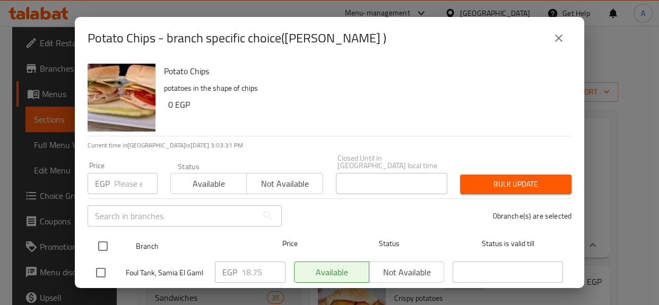
click at [107, 236] on input "checkbox" at bounding box center [103, 246] width 22 height 22
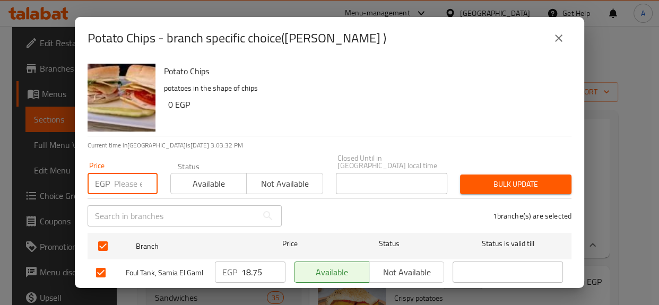
click at [124, 183] on input "number" at bounding box center [136, 183] width 44 height 21
click at [520, 178] on span "Bulk update" at bounding box center [516, 184] width 94 height 13
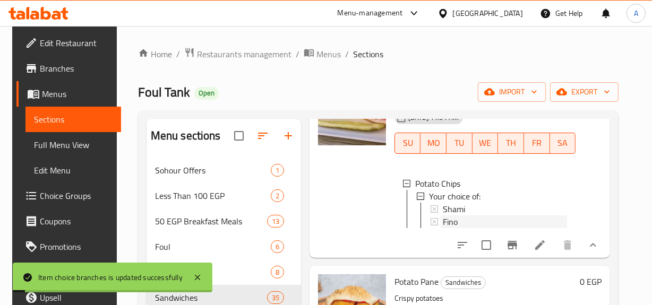
click at [446, 218] on span "Fino" at bounding box center [450, 222] width 15 height 13
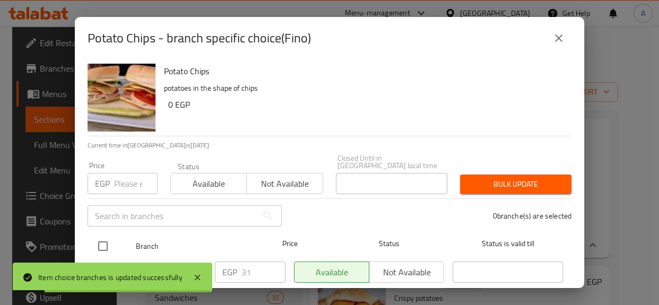
click at [113, 240] on input "checkbox" at bounding box center [103, 246] width 22 height 22
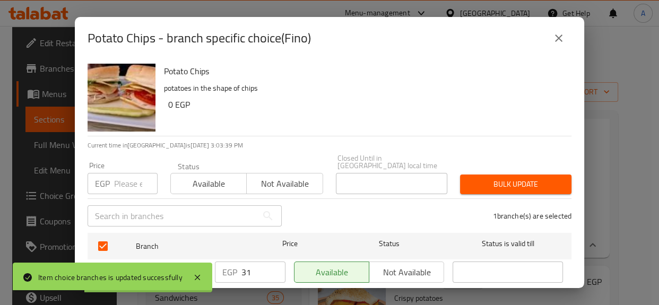
click at [127, 173] on input "number" at bounding box center [136, 183] width 44 height 21
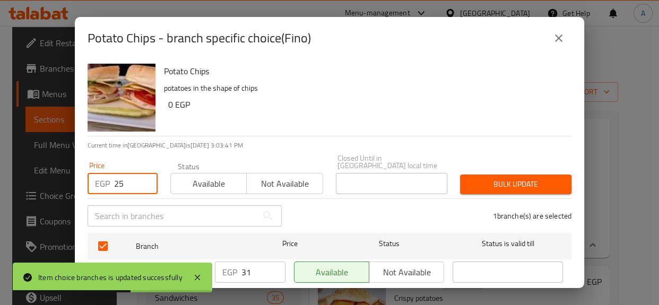
drag, startPoint x: 489, startPoint y: 182, endPoint x: 658, endPoint y: 164, distance: 169.3
click at [491, 182] on span "Bulk update" at bounding box center [516, 184] width 94 height 13
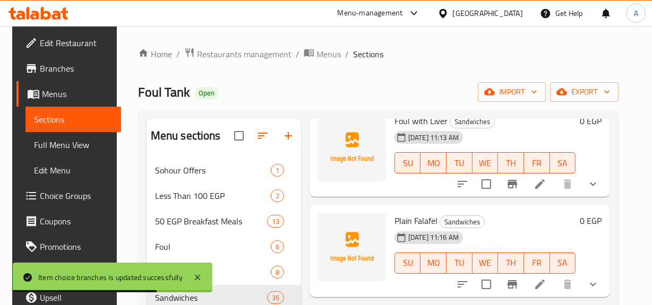
scroll to position [1124, 0]
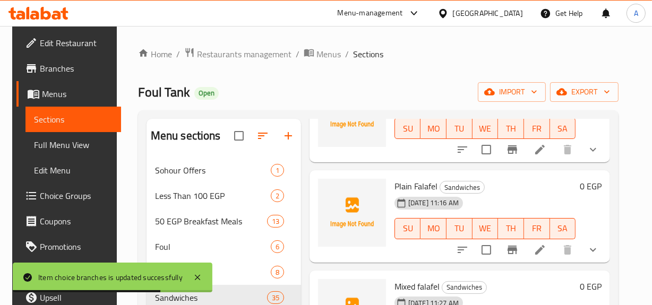
click at [484, 173] on div "Plain Falafel Sandwiches 08-09-2025 11:16 AM SU MO TU WE TH FR SA 0 EGP" at bounding box center [460, 216] width 300 height 92
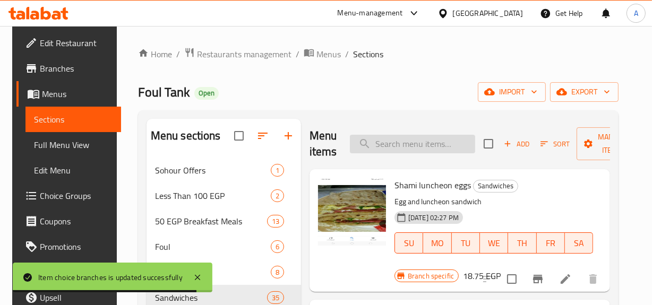
click at [435, 148] on input "search" at bounding box center [412, 144] width 125 height 19
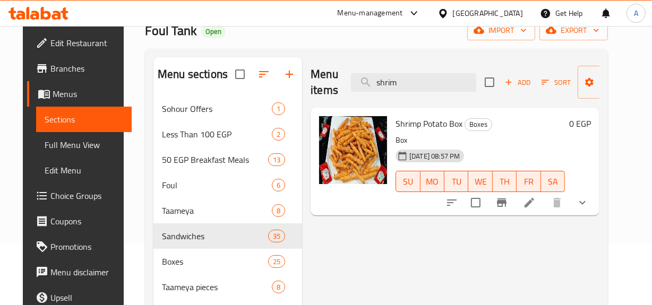
scroll to position [144, 0]
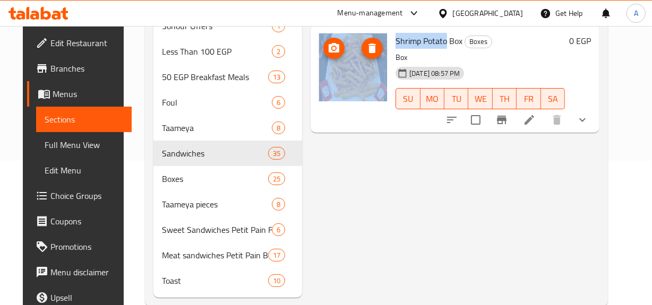
drag, startPoint x: 415, startPoint y: 48, endPoint x: 382, endPoint y: 49, distance: 33.4
click at [382, 49] on div "Shrimp Potato Box Boxes Box 07-04-2024 08:57 PM SU MO TU WE TH FR SA 0 EGP" at bounding box center [455, 78] width 280 height 99
copy div "Shrimp Potato"
click at [595, 129] on div at bounding box center [517, 119] width 156 height 25
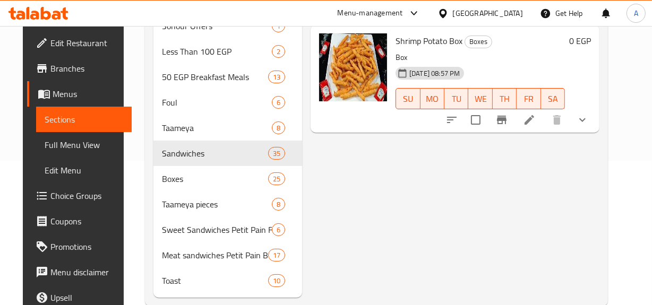
click at [595, 121] on button "show more" at bounding box center [582, 119] width 25 height 25
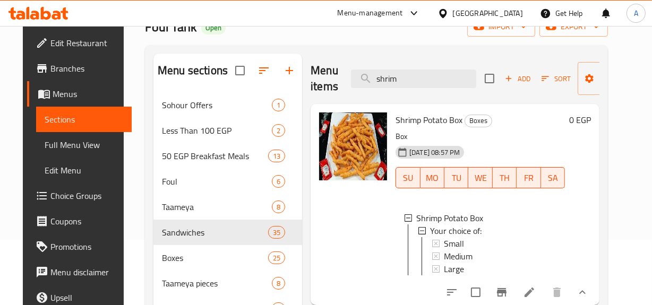
scroll to position [0, 0]
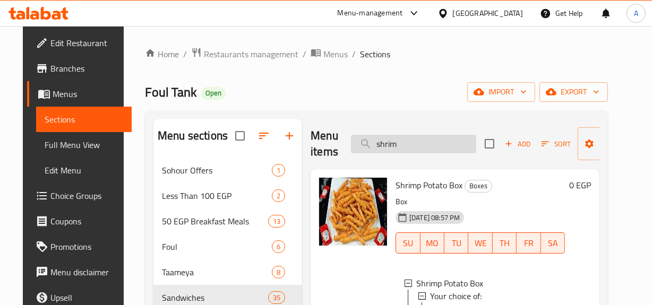
click at [418, 142] on input "shrim" at bounding box center [413, 144] width 125 height 19
paste input "Shrimp Potato"
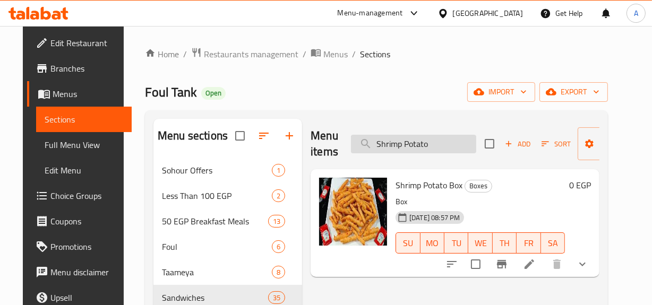
click at [421, 143] on input "Shrimp Potato" at bounding box center [413, 144] width 125 height 19
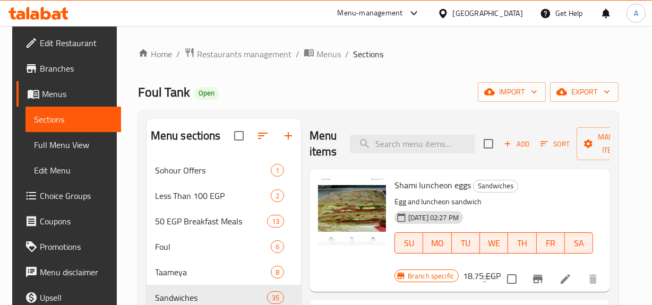
click at [468, 113] on div "Menu sections Sohour Offers 1 Less Than 100 EGP 2 50 EGP Breakfast Meals 13 Fou…" at bounding box center [378, 280] width 481 height 340
click at [518, 146] on span "Add" at bounding box center [516, 144] width 29 height 12
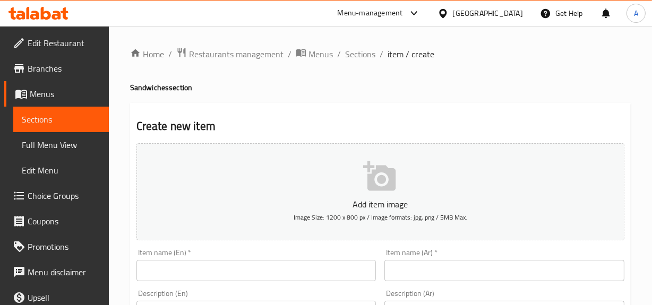
click at [477, 261] on input "text" at bounding box center [504, 270] width 240 height 21
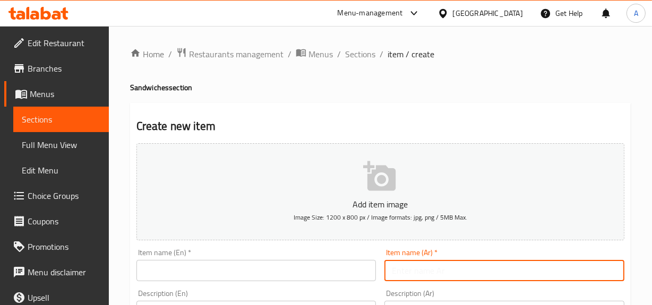
paste input "بطاطس جمبري"
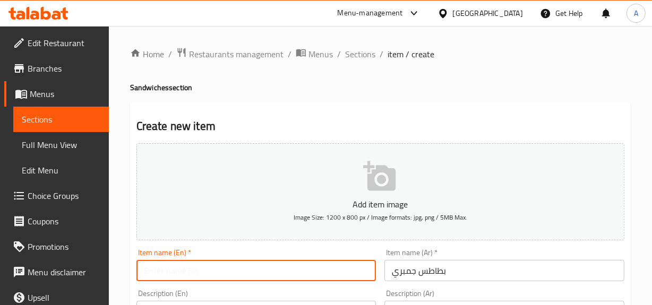
click at [270, 275] on input "text" at bounding box center [256, 270] width 240 height 21
paste input "Shrimp fries"
click at [212, 271] on input "Shrimp fries" at bounding box center [256, 270] width 240 height 21
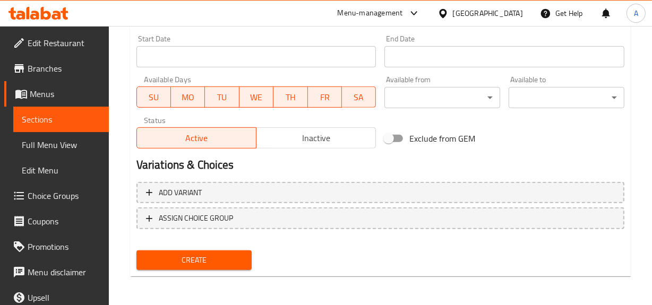
click at [385, 206] on div "Add variant ASSIGN CHOICE GROUP" at bounding box center [380, 212] width 496 height 69
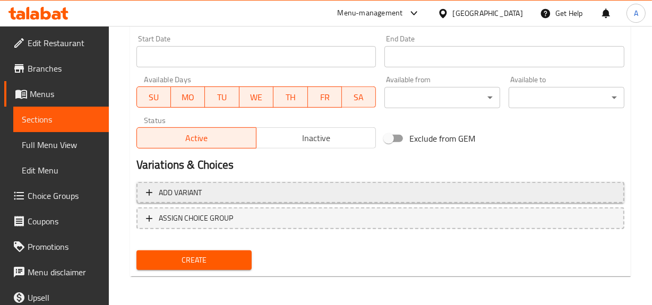
click at [405, 197] on span "Add variant" at bounding box center [380, 192] width 469 height 13
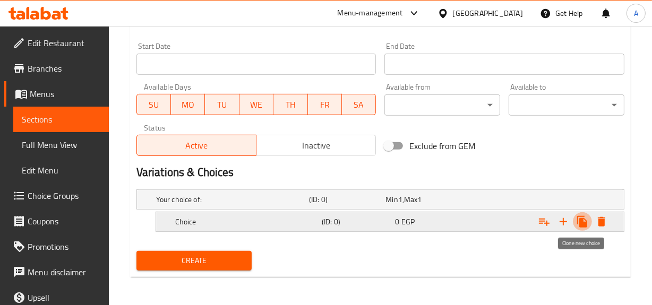
click at [573, 218] on button "Expand" at bounding box center [582, 221] width 19 height 19
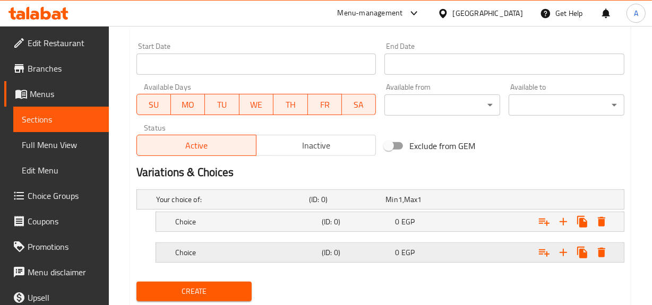
click at [519, 260] on div "Expand" at bounding box center [540, 252] width 147 height 23
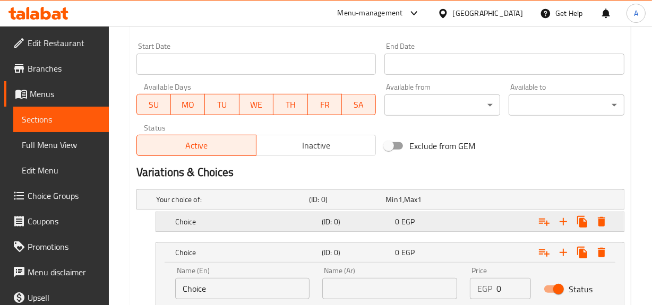
click at [431, 220] on div "0 EGP" at bounding box center [429, 222] width 69 height 11
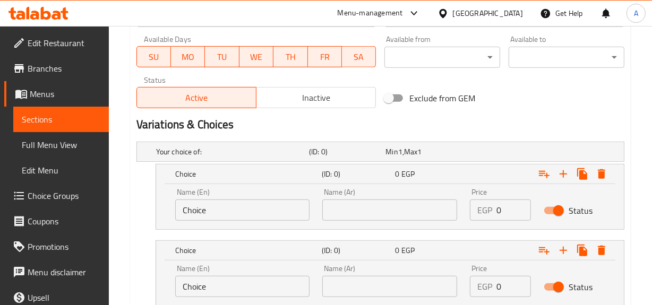
scroll to position [485, 0]
drag, startPoint x: 271, startPoint y: 212, endPoint x: 12, endPoint y: 197, distance: 259.5
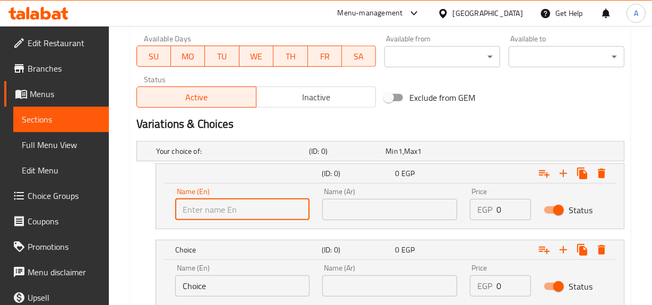
click at [251, 205] on input "text" at bounding box center [242, 209] width 135 height 21
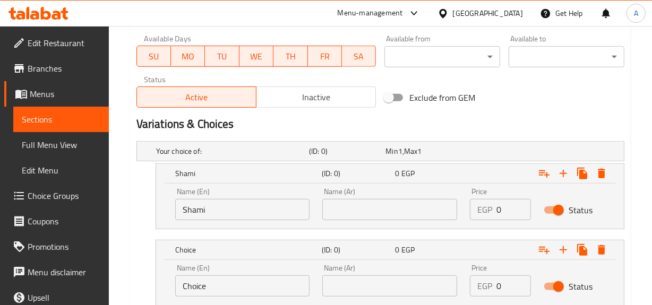
click at [365, 196] on div "Name (Ar) Name (Ar)" at bounding box center [389, 204] width 135 height 32
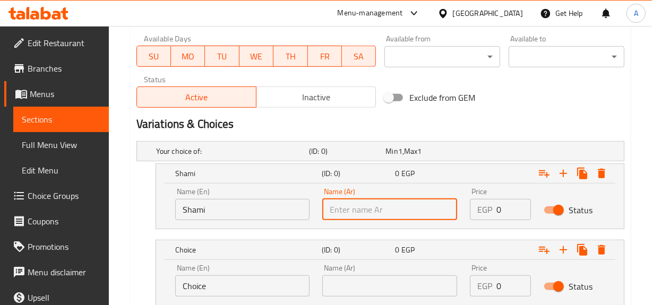
click at [367, 199] on input "text" at bounding box center [389, 209] width 135 height 21
drag, startPoint x: 502, startPoint y: 213, endPoint x: 462, endPoint y: 224, distance: 41.2
click at [463, 224] on div "Price EGP 0 Price" at bounding box center [500, 204] width 74 height 45
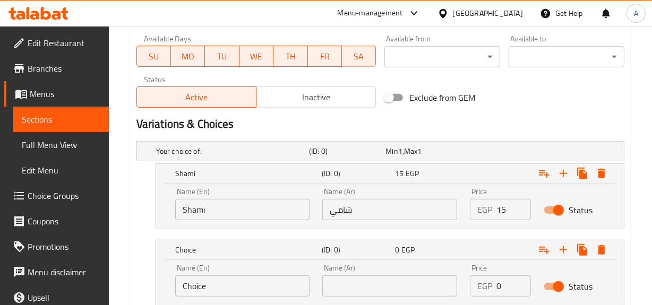
click at [501, 98] on div "Exclude from GEM" at bounding box center [463, 97] width 166 height 29
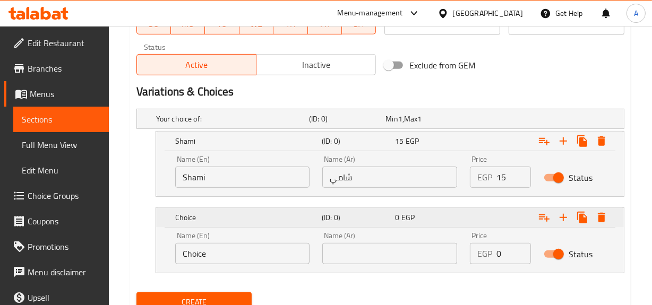
scroll to position [558, 0]
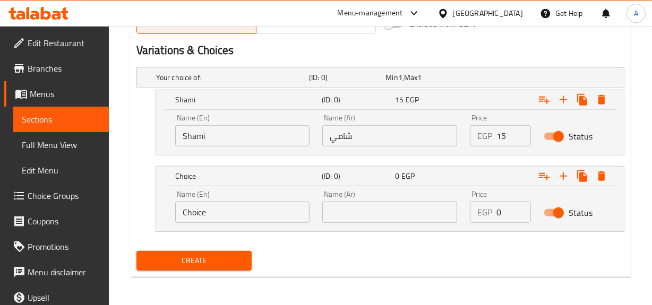
drag, startPoint x: 254, startPoint y: 194, endPoint x: 92, endPoint y: 187, distance: 162.1
click at [231, 210] on input "Choice" at bounding box center [242, 212] width 135 height 21
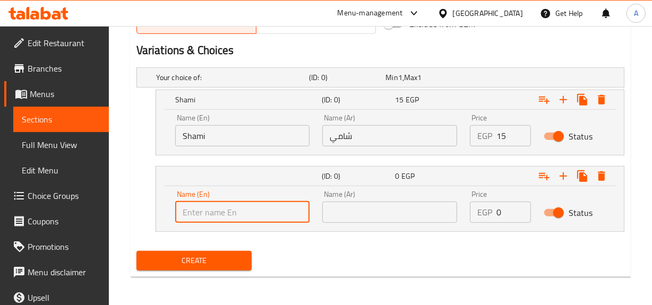
click at [280, 212] on input "text" at bounding box center [242, 212] width 135 height 21
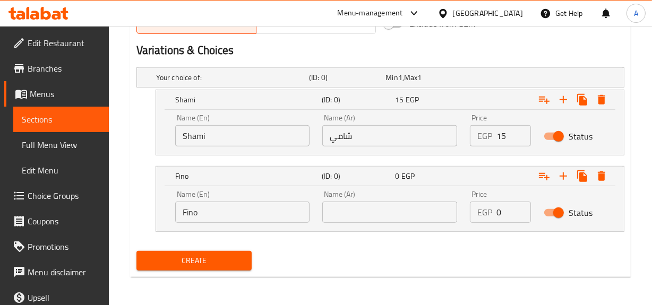
click at [348, 192] on div "Name (Ar) Name (Ar)" at bounding box center [389, 207] width 135 height 32
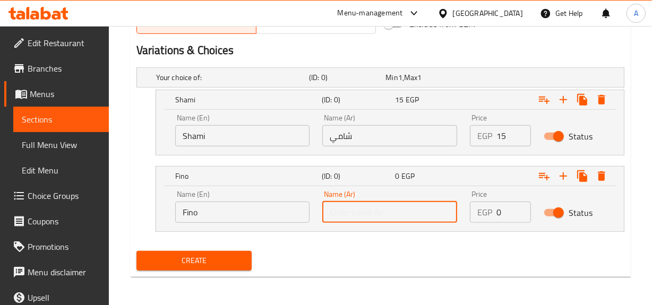
click at [351, 202] on input "text" at bounding box center [389, 212] width 135 height 21
click at [362, 215] on input "وسط" at bounding box center [389, 212] width 135 height 21
click at [364, 227] on div "Name (Ar) Name (Ar)" at bounding box center [390, 206] width 148 height 45
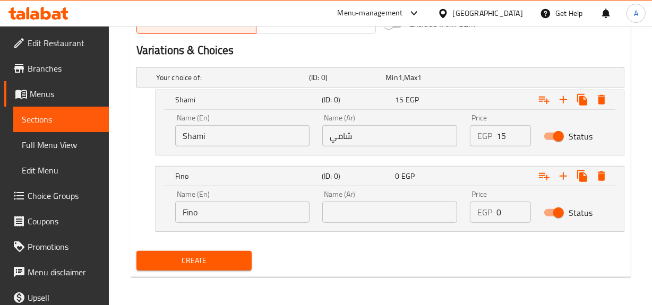
click at [380, 205] on input "text" at bounding box center [389, 212] width 135 height 21
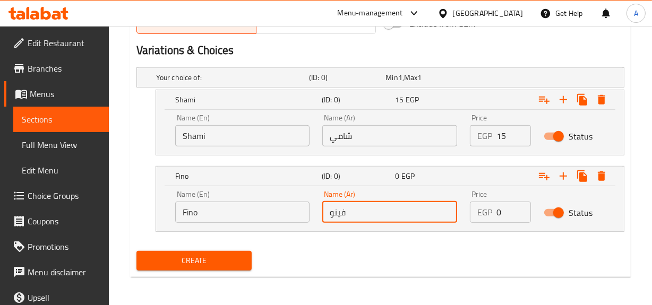
drag, startPoint x: 507, startPoint y: 214, endPoint x: 285, endPoint y: 195, distance: 223.3
click at [300, 196] on div "Name (En) Fino Name (En) Name (Ar) فينو Name (Ar) Price EGP 0 Price Status" at bounding box center [390, 206] width 442 height 45
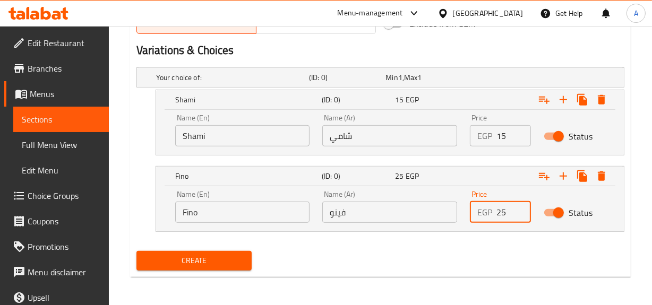
click at [136, 251] on button "Create" at bounding box center [194, 261] width 116 height 20
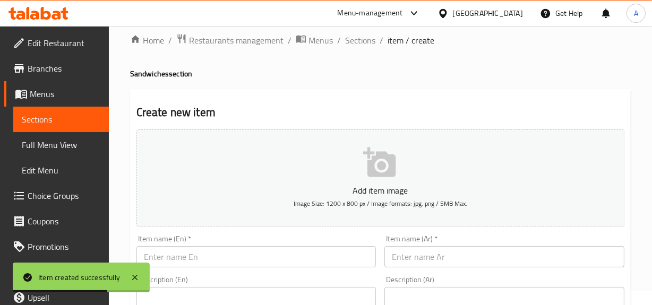
scroll to position [0, 0]
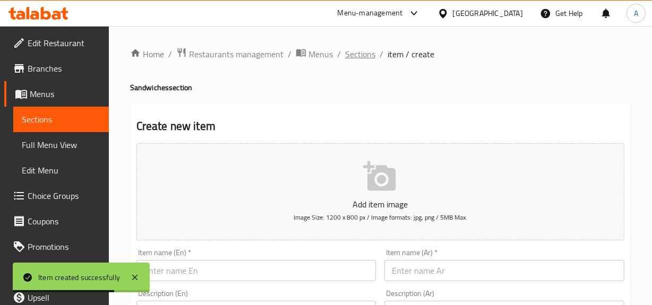
click at [350, 48] on span "Sections" at bounding box center [360, 54] width 30 height 13
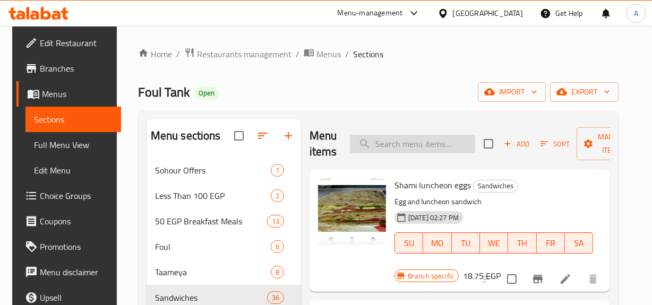
click at [440, 140] on input "search" at bounding box center [412, 144] width 125 height 19
paste input "Friskes Fries"
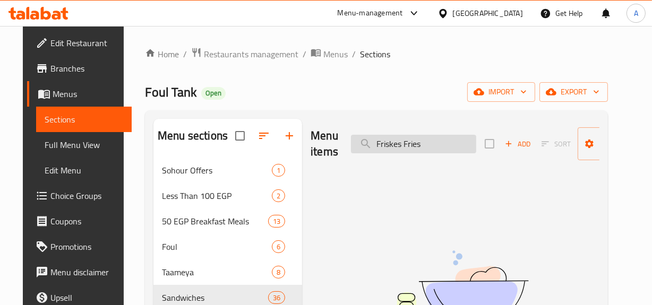
click at [431, 144] on input "Friskes Fries" at bounding box center [413, 144] width 125 height 19
click at [377, 144] on input "Friskes" at bounding box center [413, 144] width 125 height 19
click at [374, 144] on input "Friskes" at bounding box center [413, 144] width 125 height 19
click at [394, 142] on input "Friskes" at bounding box center [413, 144] width 125 height 19
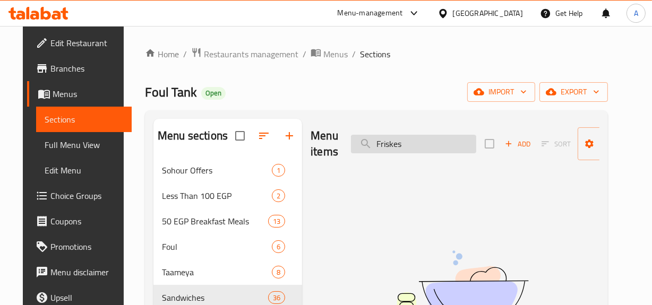
click at [408, 140] on input "Friskes" at bounding box center [413, 144] width 125 height 19
click at [432, 142] on input "Friske" at bounding box center [413, 144] width 125 height 19
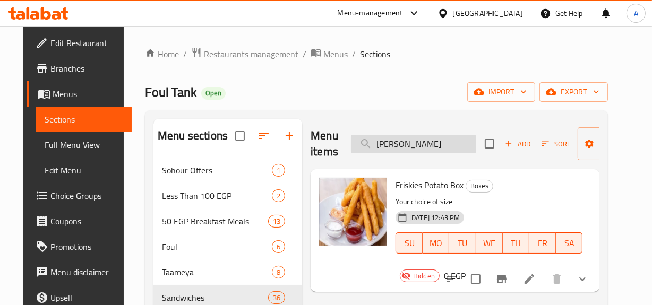
click at [454, 143] on input "Frisk" at bounding box center [413, 144] width 125 height 19
click at [407, 183] on span "Friskies Potato Box" at bounding box center [430, 185] width 68 height 16
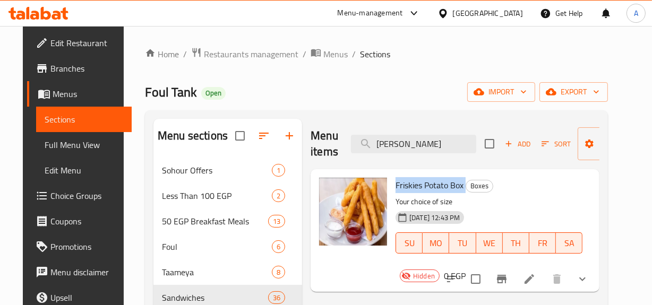
click at [407, 183] on span "Friskies Potato Box" at bounding box center [430, 185] width 68 height 16
click at [595, 267] on button "show more" at bounding box center [582, 279] width 25 height 25
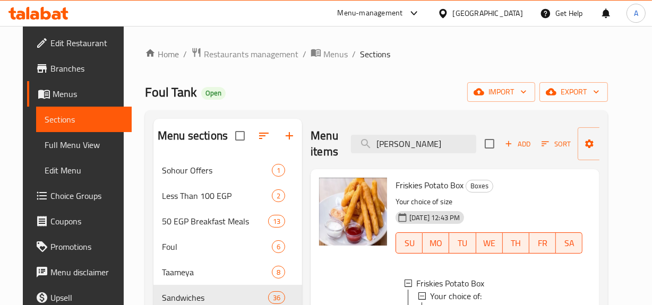
drag, startPoint x: 391, startPoint y: 147, endPoint x: 338, endPoint y: 151, distance: 53.3
click at [351, 152] on input "Frisk" at bounding box center [413, 144] width 125 height 19
click at [415, 102] on div "Home / Restaurants management / Menus / Sections Foul Tank Open import export M…" at bounding box center [376, 248] width 463 height 403
click at [527, 144] on span "Add" at bounding box center [517, 144] width 29 height 12
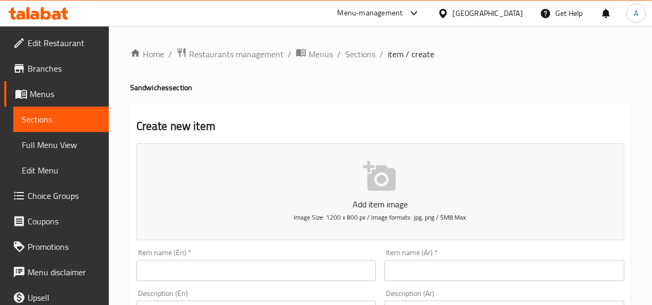
drag, startPoint x: 339, startPoint y: 273, endPoint x: 462, endPoint y: 267, distance: 123.3
click at [339, 273] on input "text" at bounding box center [256, 270] width 240 height 21
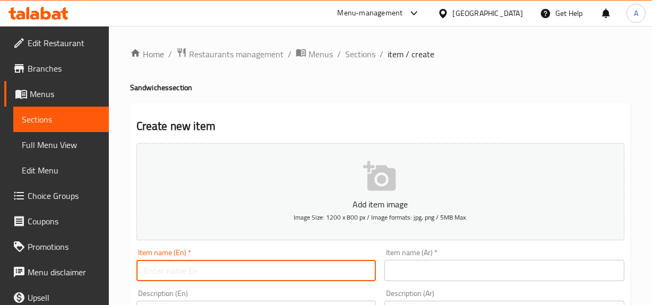
paste input "Friskes Fries"
click at [486, 265] on input "text" at bounding box center [504, 270] width 240 height 21
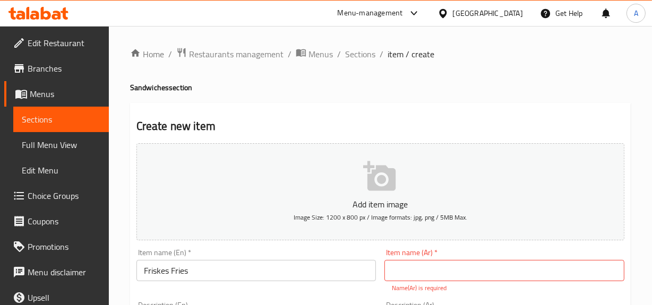
click at [471, 268] on input "text" at bounding box center [504, 270] width 240 height 21
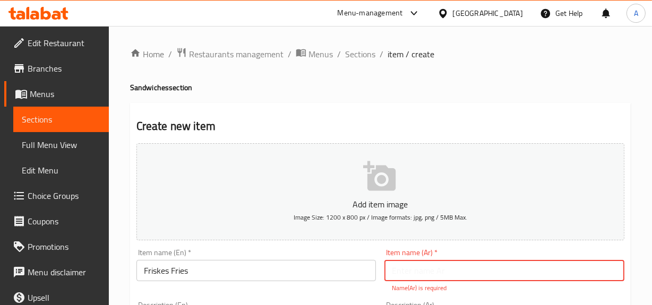
paste input "بطاطس فريسكس"
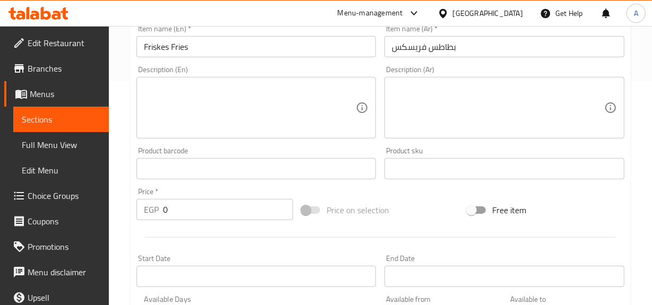
scroll to position [444, 0]
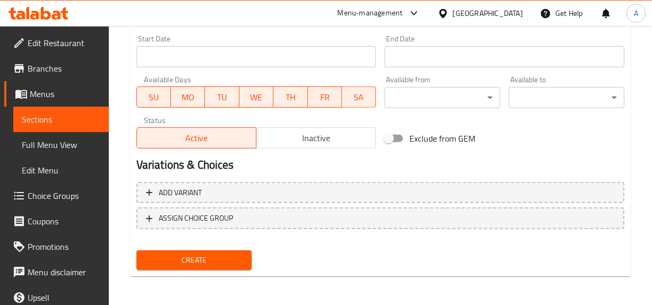
drag, startPoint x: 653, startPoint y: 133, endPoint x: 477, endPoint y: 237, distance: 204.2
click at [467, 273] on div "Create" at bounding box center [380, 260] width 496 height 28
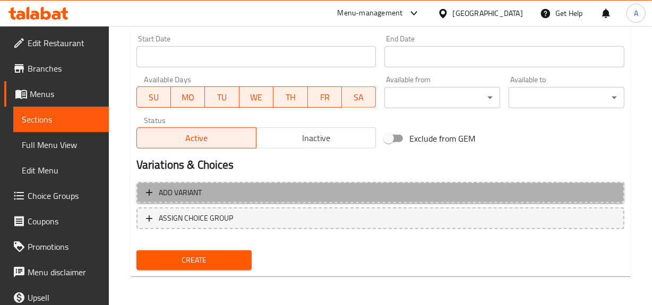
click at [480, 198] on span "Add variant" at bounding box center [380, 192] width 469 height 13
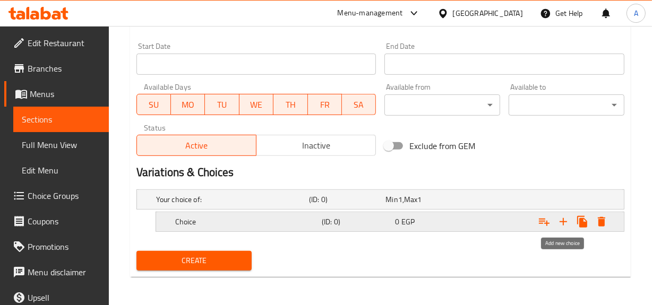
click at [565, 218] on icon "Expand" at bounding box center [563, 222] width 13 height 13
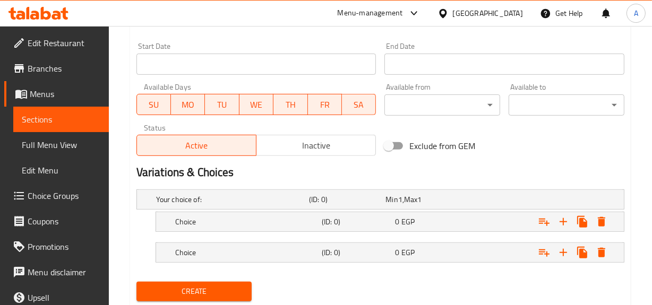
click at [428, 235] on nav at bounding box center [380, 238] width 488 height 8
click at [458, 260] on div "Choice (ID: 0) 0 EGP" at bounding box center [393, 252] width 440 height 23
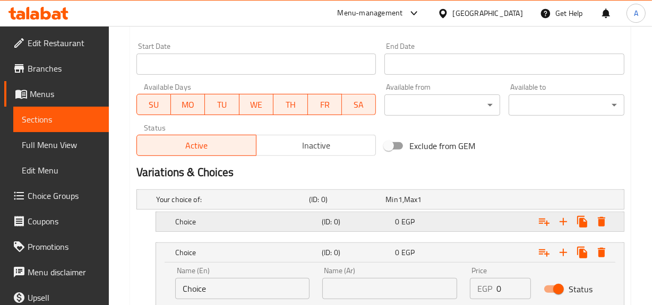
click at [334, 222] on h5 "(ID: 0)" at bounding box center [356, 222] width 69 height 11
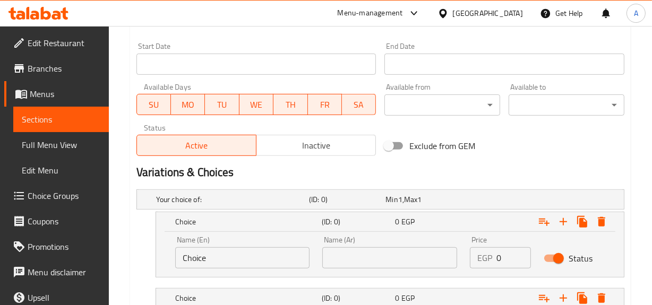
click at [267, 238] on div "Name (En) Choice Name (En)" at bounding box center [242, 252] width 135 height 32
click at [234, 249] on input "Choice" at bounding box center [242, 257] width 135 height 21
click at [233, 250] on input "Choice" at bounding box center [242, 257] width 135 height 21
click at [234, 260] on input "Choic" at bounding box center [242, 257] width 135 height 21
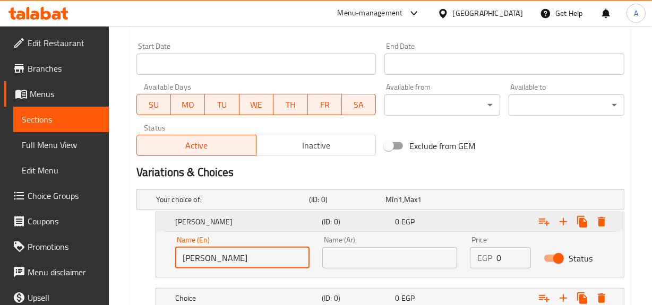
drag, startPoint x: 267, startPoint y: 228, endPoint x: 250, endPoint y: 252, distance: 29.0
click at [267, 229] on div "Choi (ID: 0) 0 EGP" at bounding box center [393, 221] width 440 height 23
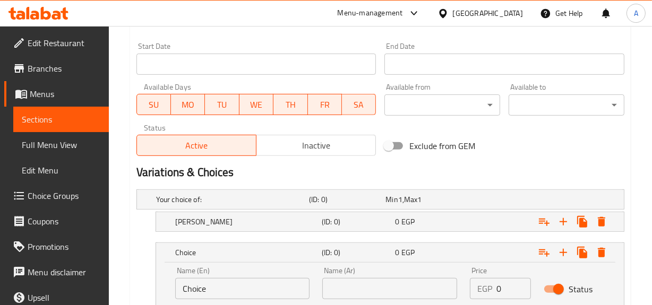
click at [250, 252] on div "Choice" at bounding box center [246, 252] width 147 height 15
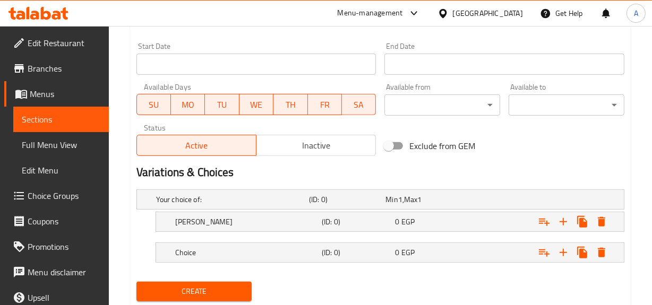
click at [250, 252] on h5 "Choice" at bounding box center [246, 252] width 142 height 11
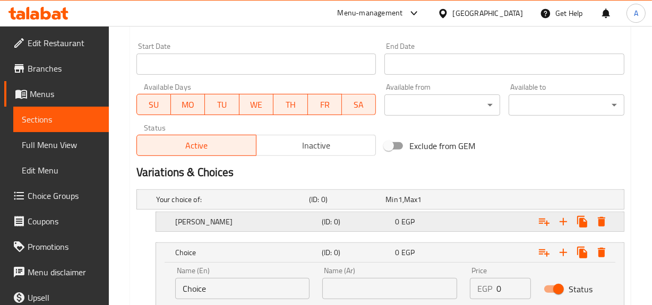
click at [271, 221] on h5 "Choi" at bounding box center [246, 222] width 142 height 11
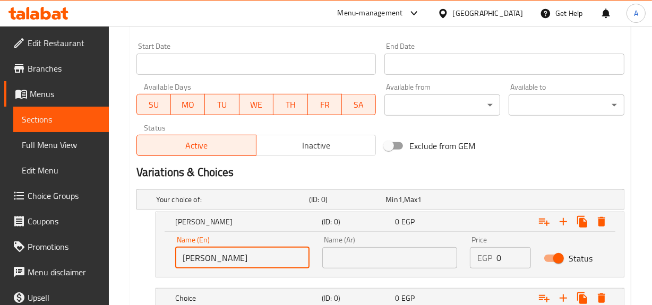
click at [228, 256] on input "Choi" at bounding box center [242, 257] width 135 height 21
click at [228, 256] on input "text" at bounding box center [242, 257] width 135 height 21
click at [360, 261] on input "text" at bounding box center [389, 257] width 135 height 21
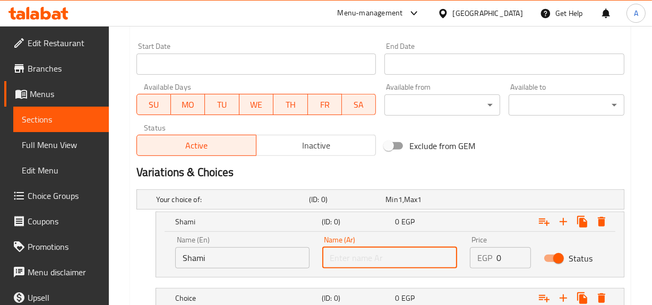
drag, startPoint x: 415, startPoint y: 267, endPoint x: 403, endPoint y: 248, distance: 21.2
click at [414, 267] on input "text" at bounding box center [389, 257] width 135 height 21
click at [476, 259] on div "EGP 0 Price" at bounding box center [500, 257] width 61 height 21
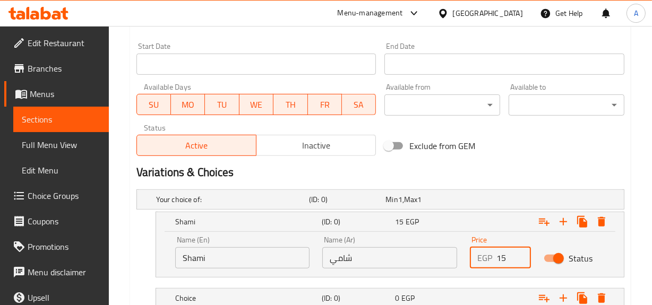
click at [486, 148] on div "Exclude from GEM" at bounding box center [463, 146] width 166 height 29
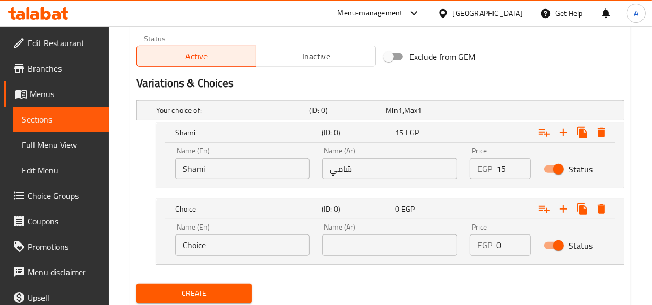
scroll to position [558, 0]
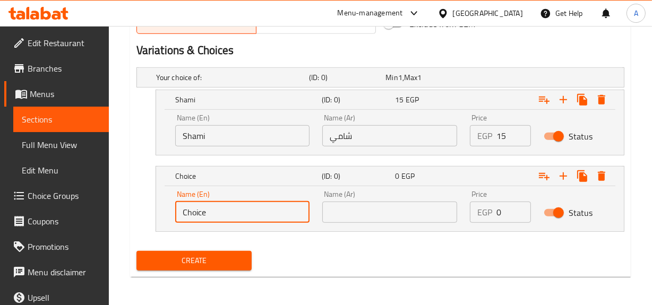
drag, startPoint x: 305, startPoint y: 208, endPoint x: 1, endPoint y: 173, distance: 306.7
click at [231, 202] on input "text" at bounding box center [242, 212] width 135 height 21
click at [370, 207] on input "text" at bounding box center [389, 212] width 135 height 21
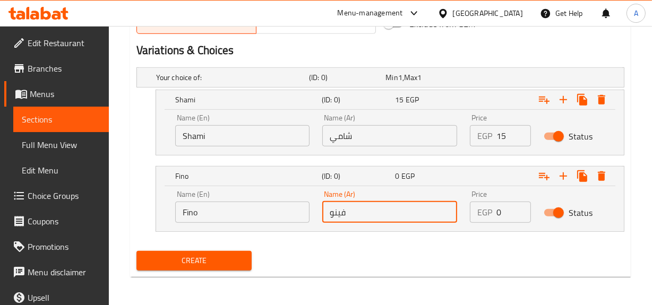
drag, startPoint x: 515, startPoint y: 212, endPoint x: 409, endPoint y: 213, distance: 106.2
click at [496, 213] on input "0" at bounding box center [513, 212] width 35 height 21
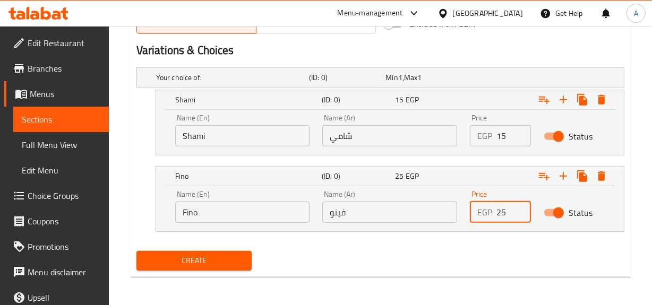
click at [136, 251] on button "Create" at bounding box center [194, 261] width 116 height 20
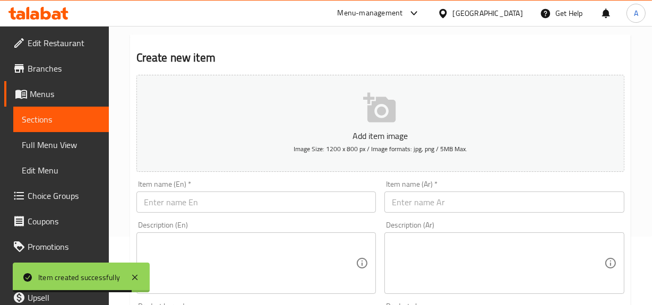
scroll to position [0, 0]
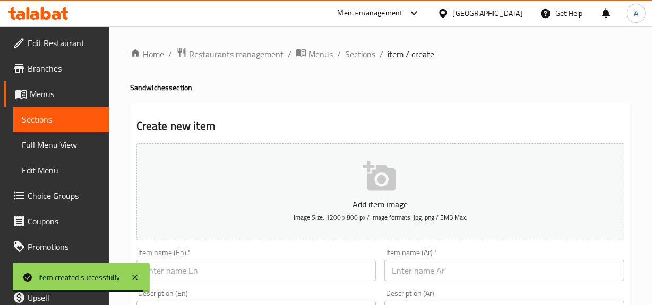
click at [365, 61] on span "Sections" at bounding box center [360, 54] width 30 height 13
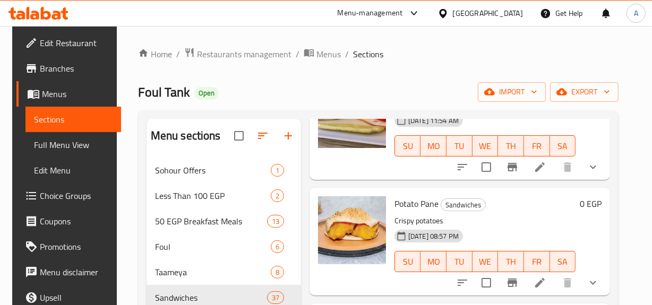
scroll to position [3322, 0]
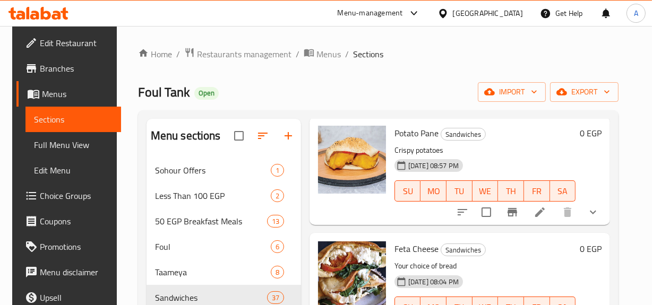
click at [590, 205] on button "show more" at bounding box center [592, 212] width 25 height 25
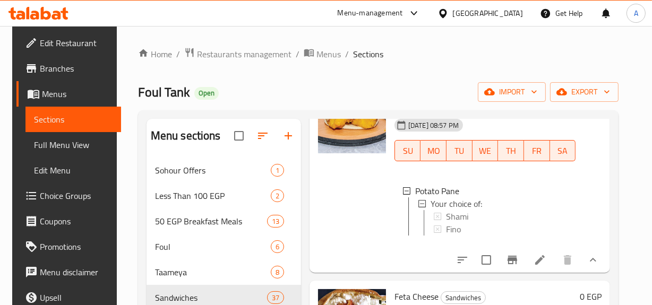
scroll to position [3419, 0]
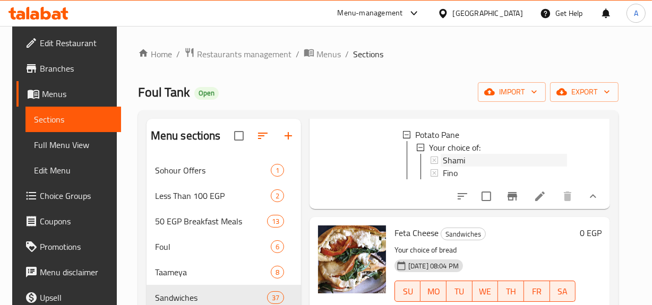
click at [506, 165] on div "Shami" at bounding box center [505, 160] width 124 height 13
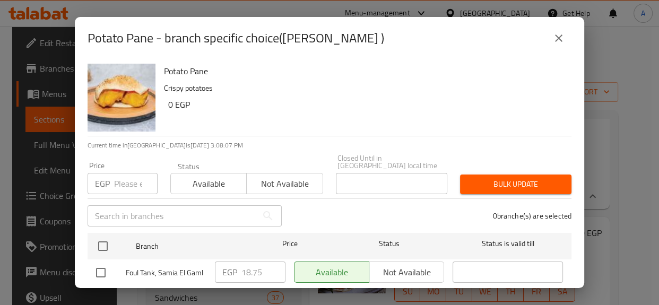
drag, startPoint x: 106, startPoint y: 245, endPoint x: 101, endPoint y: 190, distance: 55.4
click at [106, 245] on input "checkbox" at bounding box center [103, 246] width 22 height 22
click at [121, 180] on input "number" at bounding box center [136, 183] width 44 height 21
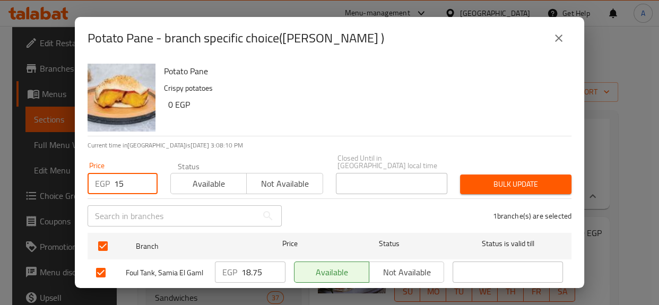
click at [517, 168] on div "Bulk update" at bounding box center [516, 184] width 124 height 32
click at [536, 178] on span "Bulk update" at bounding box center [516, 184] width 94 height 13
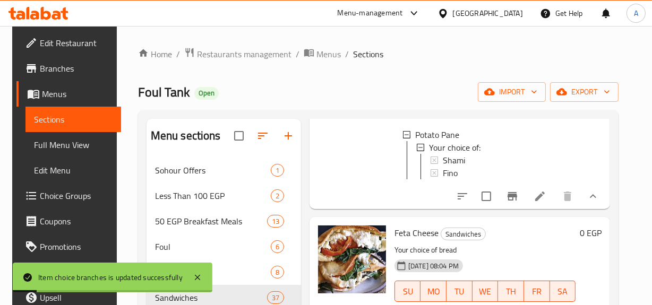
scroll to position [1, 0]
click at [444, 168] on span "Fino" at bounding box center [450, 172] width 15 height 13
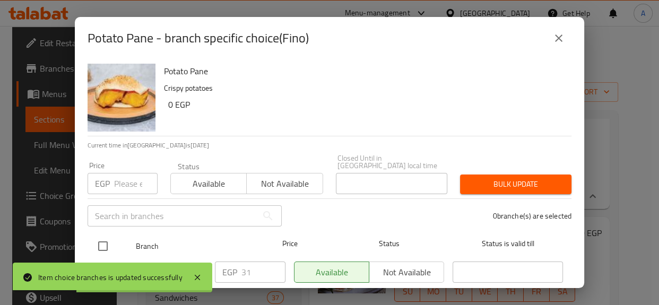
click at [111, 235] on input "checkbox" at bounding box center [103, 246] width 22 height 22
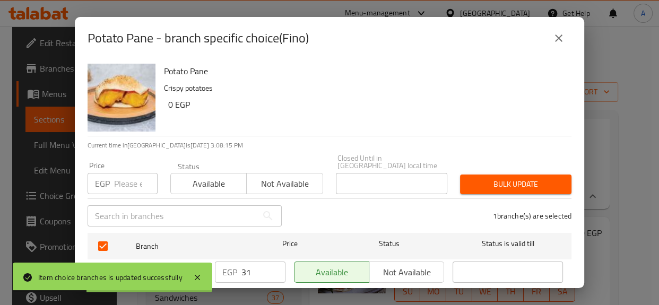
click at [123, 162] on div "Price EGP Price" at bounding box center [123, 178] width 70 height 32
click at [116, 184] on input "number" at bounding box center [136, 183] width 44 height 21
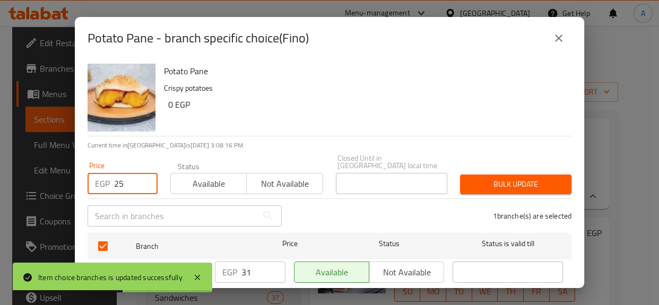
drag, startPoint x: 491, startPoint y: 167, endPoint x: 541, endPoint y: 178, distance: 51.1
click at [491, 175] on button "Bulk update" at bounding box center [515, 185] width 111 height 20
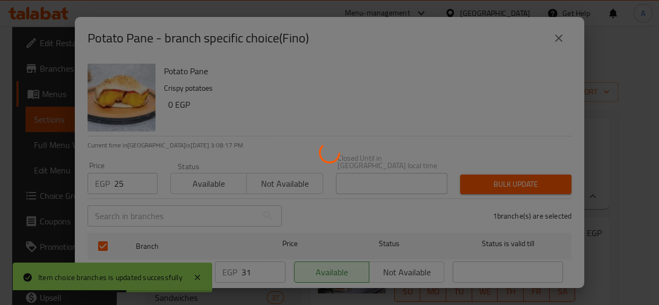
click at [541, 179] on div at bounding box center [329, 152] width 659 height 305
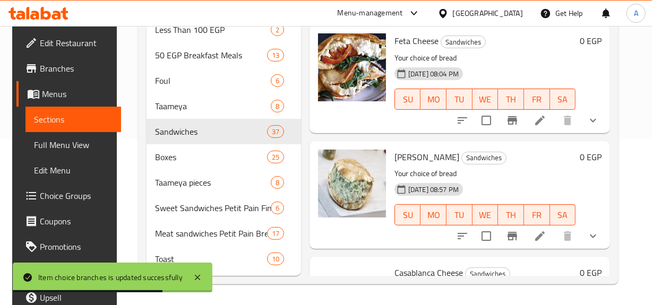
scroll to position [3467, 0]
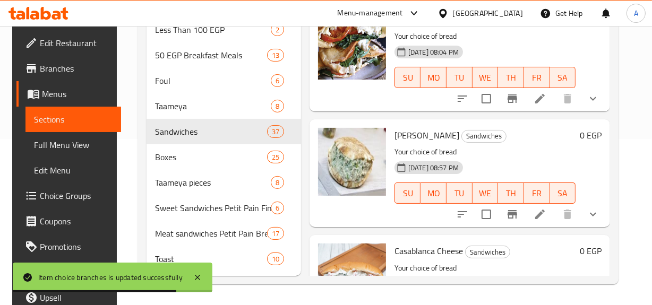
click at [610, 218] on div "Baba Ghannoug Sandwiches Your choice of bread 07-04-2024 08:57 PM SU MO TU WE T…" at bounding box center [460, 173] width 300 height 108
click at [598, 221] on icon "show more" at bounding box center [593, 214] width 13 height 13
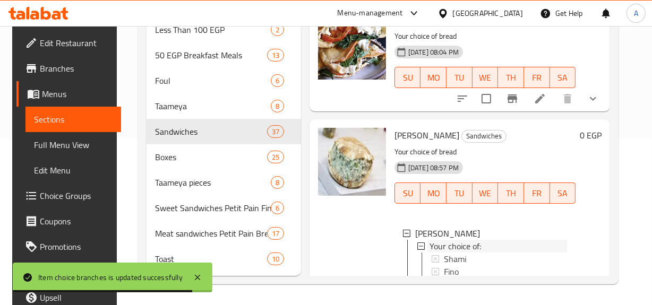
click at [448, 253] on span "Your choice of:" at bounding box center [454, 246] width 51 height 13
click at [455, 252] on span "Your choice of:" at bounding box center [454, 246] width 51 height 13
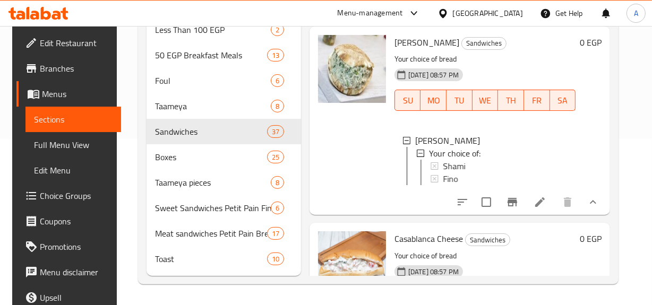
scroll to position [3660, 0]
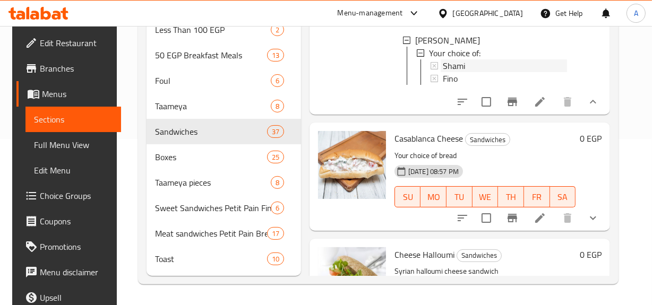
click at [445, 70] on span "Shami" at bounding box center [454, 65] width 22 height 13
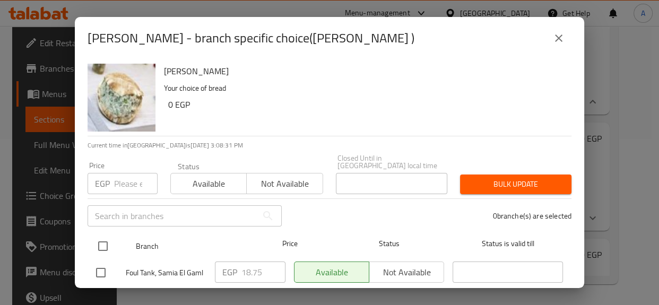
click at [114, 235] on input "checkbox" at bounding box center [103, 246] width 22 height 22
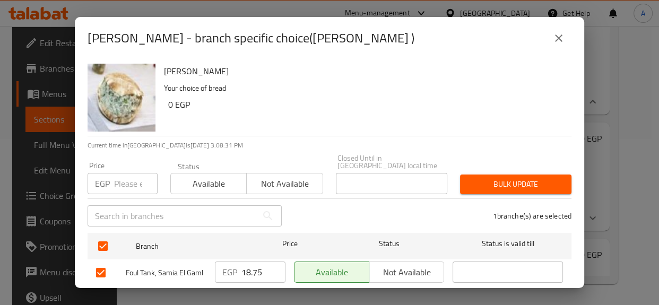
click at [121, 174] on input "number" at bounding box center [136, 183] width 44 height 21
click at [536, 168] on div "Bulk update" at bounding box center [516, 184] width 124 height 32
click at [541, 178] on span "Bulk update" at bounding box center [516, 184] width 94 height 13
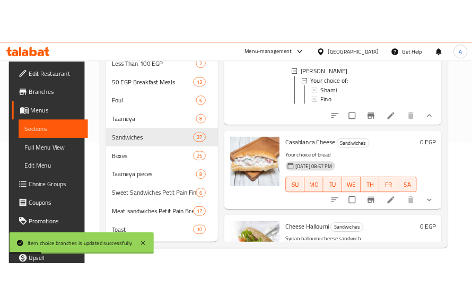
scroll to position [0, 0]
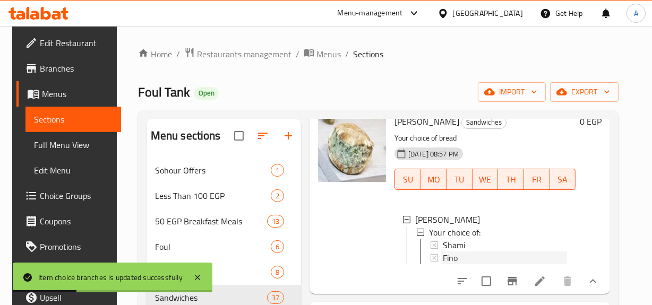
click at [462, 259] on div "Fino" at bounding box center [505, 258] width 124 height 13
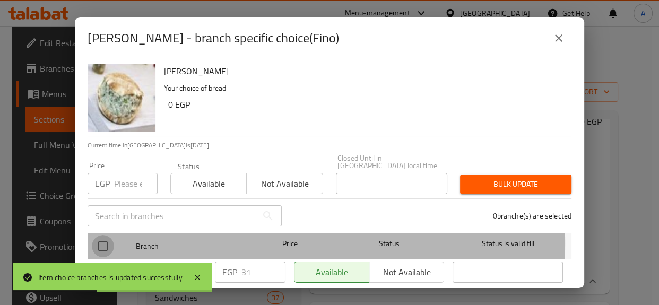
drag, startPoint x: 97, startPoint y: 236, endPoint x: 116, endPoint y: 193, distance: 46.8
click at [98, 236] on input "checkbox" at bounding box center [103, 246] width 22 height 22
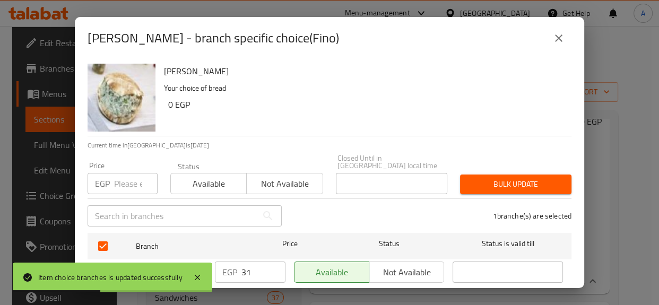
click at [116, 180] on input "number" at bounding box center [136, 183] width 44 height 21
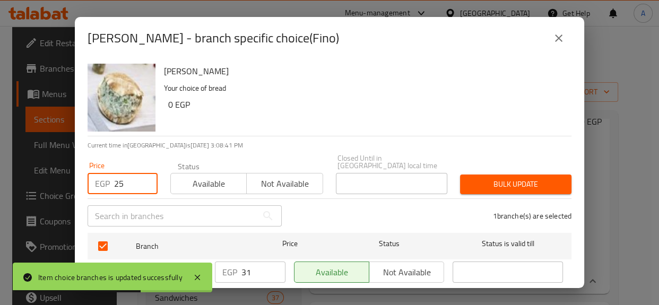
click at [507, 178] on span "Bulk update" at bounding box center [516, 184] width 94 height 13
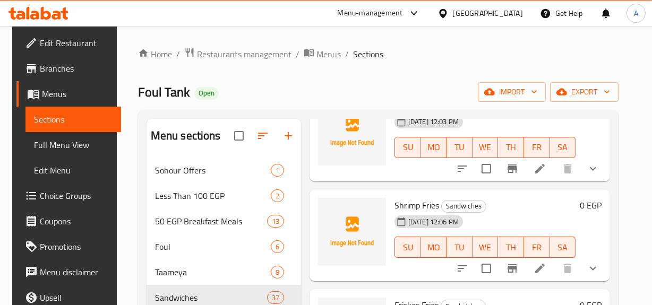
scroll to position [1765, 0]
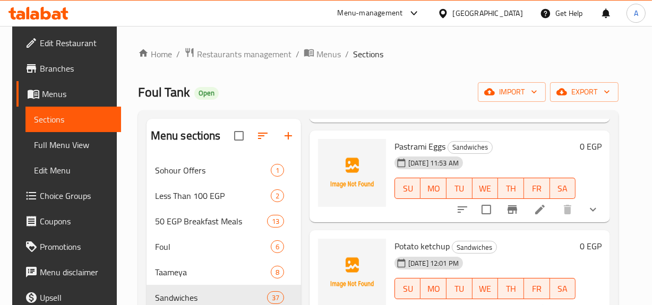
click at [532, 140] on h6 "Pastrami Eggs Sandwiches" at bounding box center [484, 146] width 181 height 15
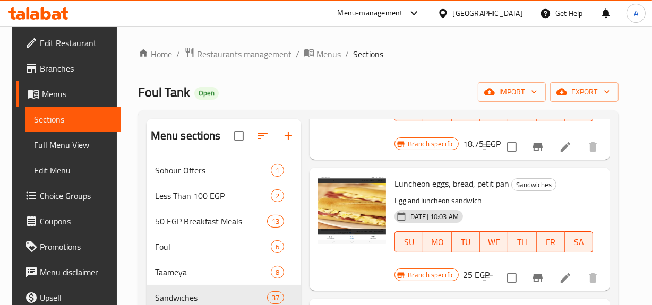
scroll to position [0, 0]
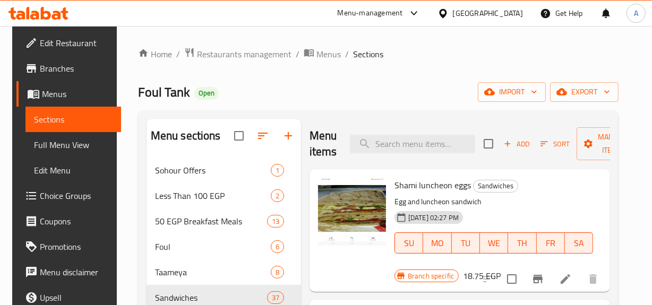
click at [342, 148] on div "Menu items Add Sort Manage items" at bounding box center [460, 144] width 300 height 50
click at [390, 146] on input "search" at bounding box center [412, 144] width 125 height 19
click at [411, 140] on input "search" at bounding box center [412, 144] width 125 height 19
paste input "eggplant"
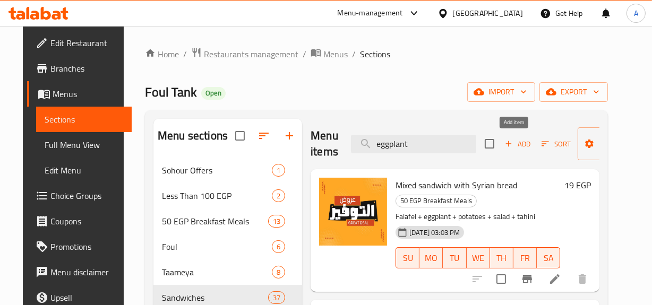
click at [521, 141] on span "Add" at bounding box center [517, 144] width 29 height 12
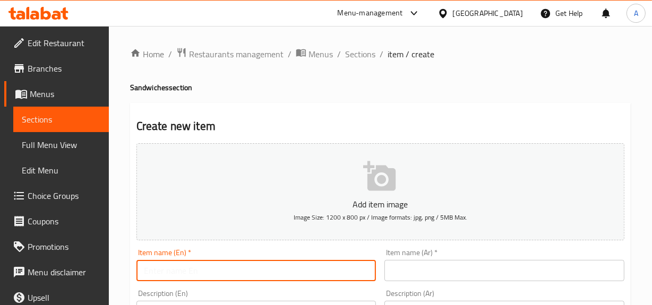
drag, startPoint x: 299, startPoint y: 265, endPoint x: 372, endPoint y: 261, distance: 72.3
click at [299, 265] on input "text" at bounding box center [256, 270] width 240 height 21
paste input "eggplant"
click at [259, 275] on input "eggplant" at bounding box center [256, 270] width 240 height 21
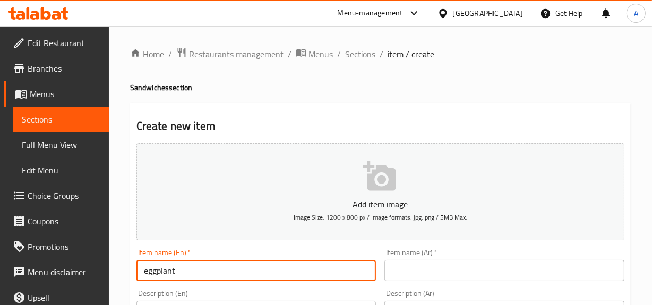
drag, startPoint x: 259, startPoint y: 275, endPoint x: 623, endPoint y: 219, distance: 369.0
click at [259, 274] on input "eggplant" at bounding box center [256, 270] width 240 height 21
paste input "fried"
type input "Fried Eggplant"
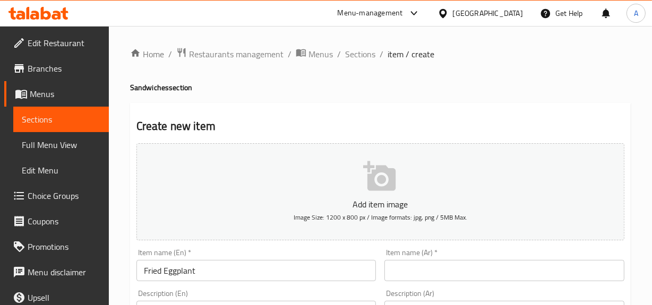
click at [530, 265] on input "text" at bounding box center [504, 270] width 240 height 21
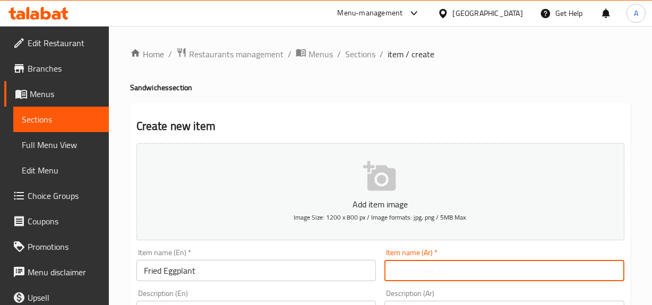
paste input "باذنجان مقلى"
type input "باذنجان مقلى"
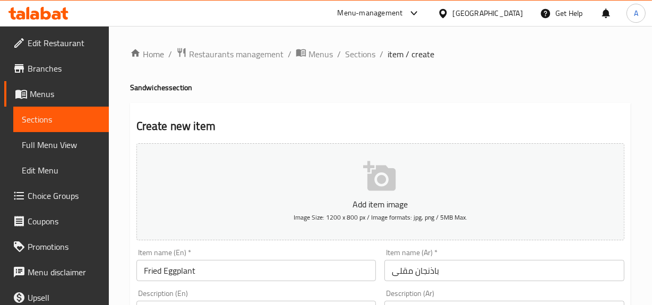
click at [595, 83] on h4 "Sandwiches section" at bounding box center [380, 87] width 501 height 11
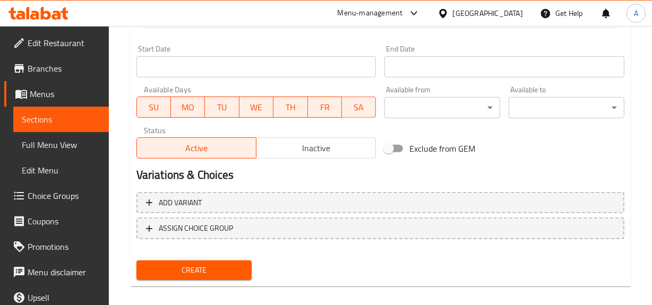
scroll to position [434, 0]
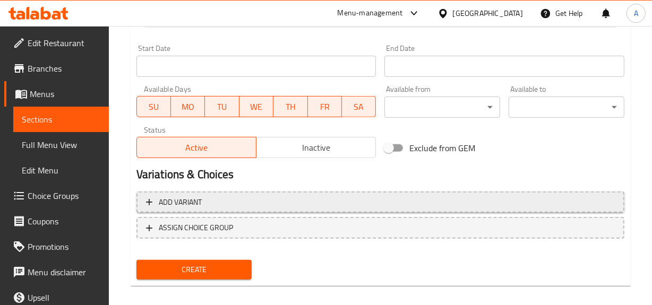
click at [579, 206] on span "Add variant" at bounding box center [380, 202] width 469 height 13
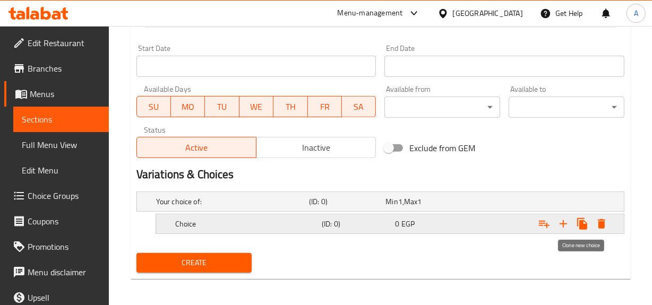
click at [577, 223] on icon "Expand" at bounding box center [582, 224] width 13 height 13
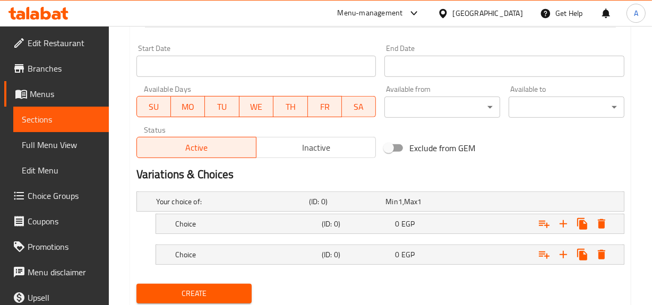
click at [416, 267] on nav at bounding box center [380, 271] width 488 height 8
click at [441, 256] on div "0 EGP" at bounding box center [429, 255] width 69 height 11
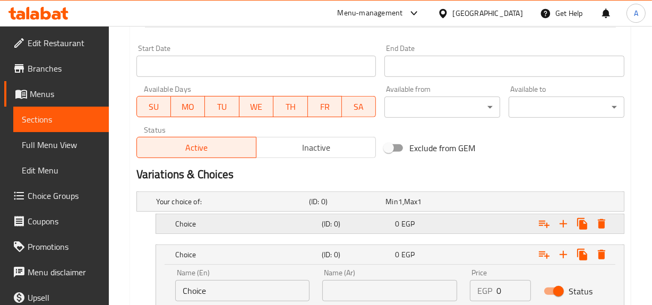
click at [445, 219] on div "0 EGP" at bounding box center [429, 224] width 69 height 11
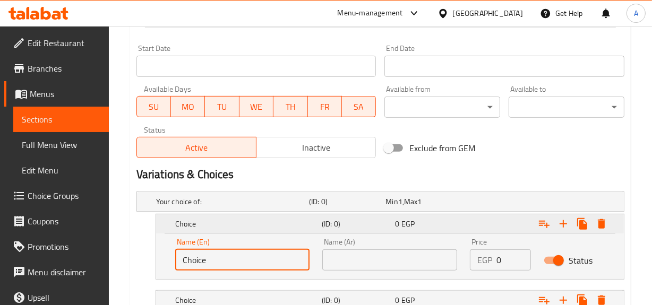
drag, startPoint x: 250, startPoint y: 260, endPoint x: 212, endPoint y: 214, distance: 58.8
click at [0, 223] on div "Edit Restaurant Branches Menus Sections Full Menu View Edit Menu Choice Groups …" at bounding box center [326, 11] width 652 height 839
click at [216, 258] on input "text" at bounding box center [242, 260] width 135 height 21
type input "Shami"
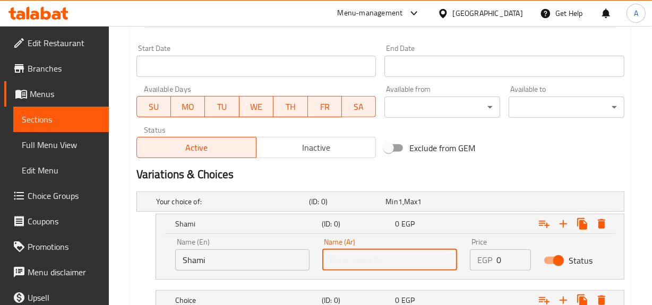
drag, startPoint x: 392, startPoint y: 261, endPoint x: 397, endPoint y: 249, distance: 13.3
click at [392, 261] on input "text" at bounding box center [389, 260] width 135 height 21
type input "شامي"
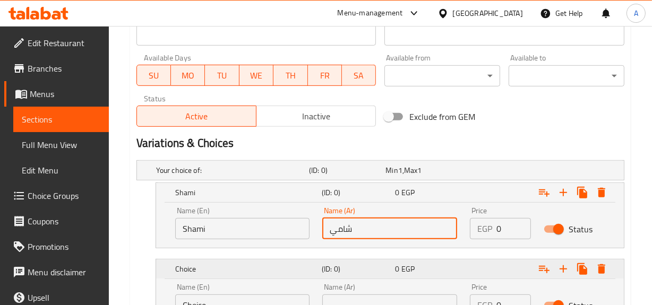
scroll to position [483, 0]
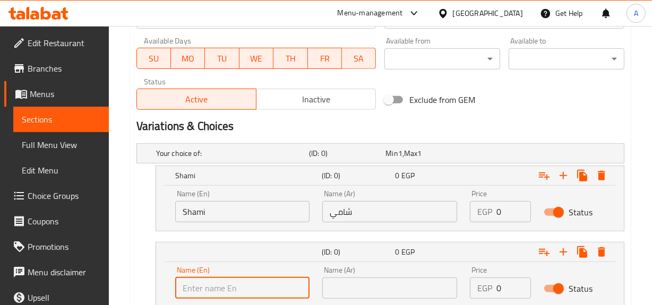
drag, startPoint x: 270, startPoint y: 286, endPoint x: 274, endPoint y: 277, distance: 10.2
click at [270, 286] on input "text" at bounding box center [242, 288] width 135 height 21
type input "Fino"
click at [395, 289] on input "text" at bounding box center [389, 288] width 135 height 21
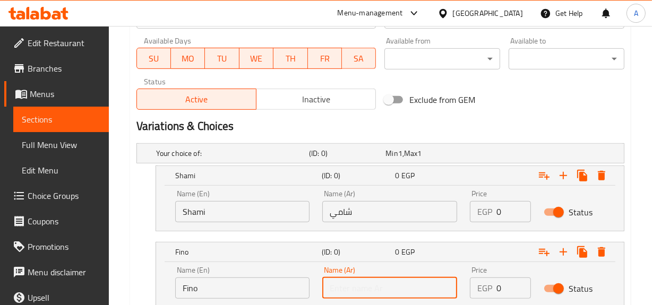
type input "فينو"
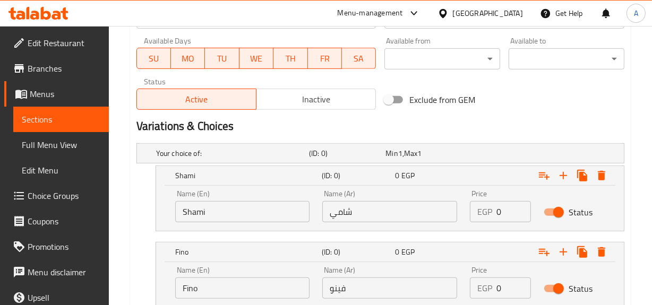
click at [496, 213] on input "0" at bounding box center [513, 211] width 35 height 21
type input "17"
drag, startPoint x: 503, startPoint y: 292, endPoint x: 382, endPoint y: 273, distance: 122.5
click at [382, 273] on div "Name (En) Fino Name (En) Name (Ar) فينو Name (Ar) Price EGP 0 Price Status" at bounding box center [390, 282] width 442 height 45
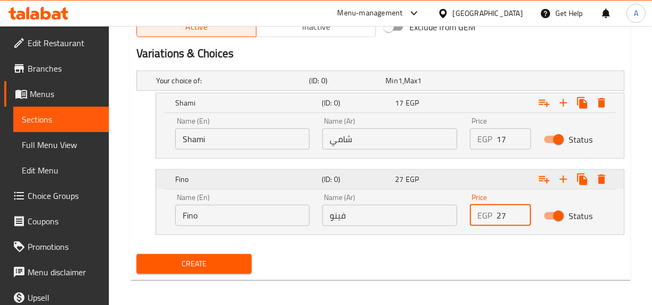
scroll to position [558, 0]
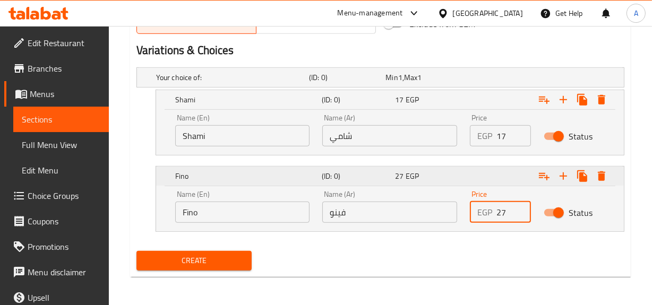
type input "27"
click at [136, 251] on button "Create" at bounding box center [194, 261] width 116 height 20
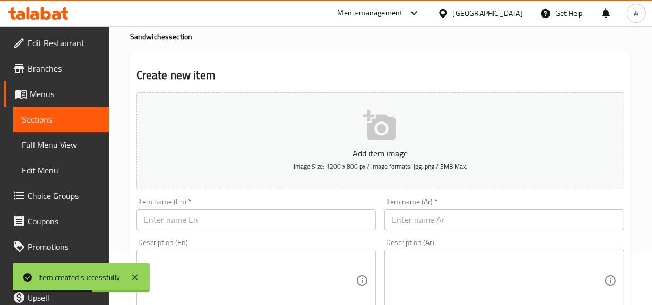
scroll to position [0, 0]
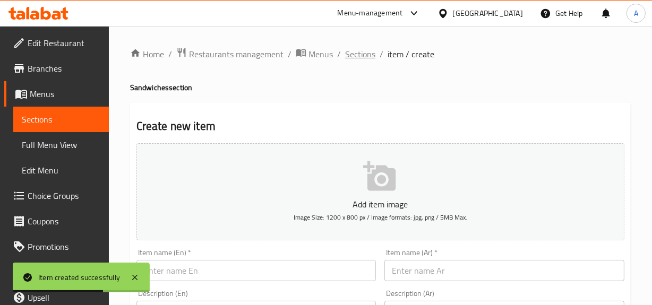
click at [360, 50] on span "Sections" at bounding box center [360, 54] width 30 height 13
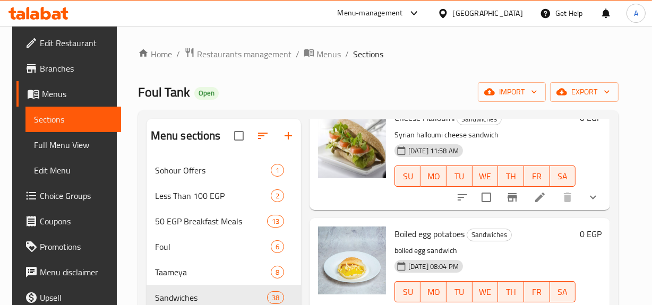
scroll to position [166, 0]
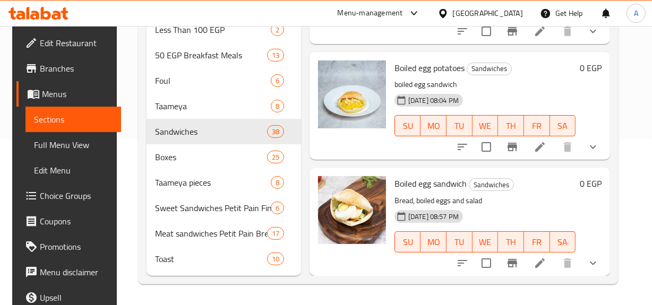
click at [599, 257] on icon "show more" at bounding box center [593, 263] width 13 height 13
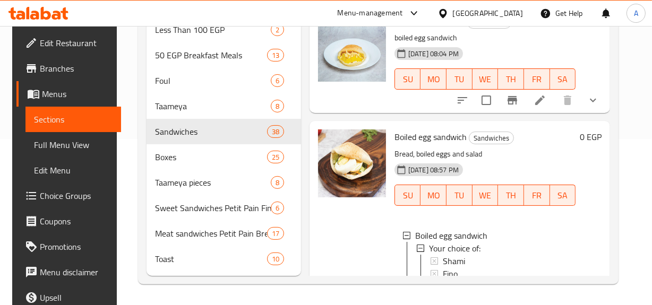
scroll to position [3996, 0]
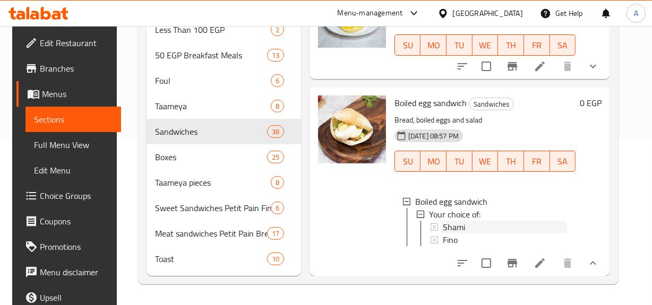
click at [455, 221] on span "Shami" at bounding box center [454, 227] width 22 height 13
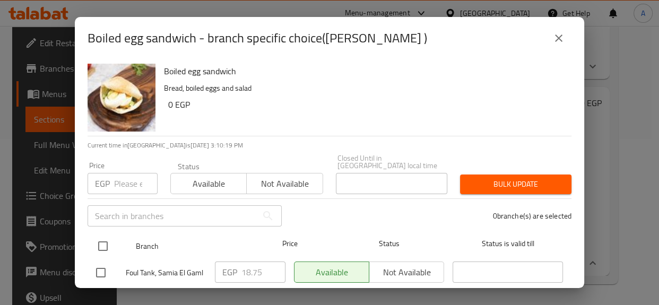
click at [106, 236] on input "checkbox" at bounding box center [103, 246] width 22 height 22
checkbox input "true"
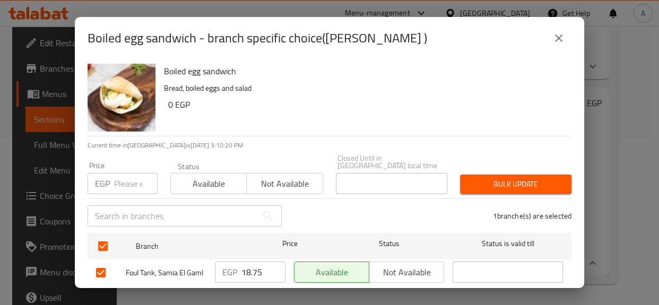
click at [110, 173] on div "EGP Price" at bounding box center [123, 183] width 70 height 21
click at [120, 176] on input "number" at bounding box center [136, 183] width 44 height 21
type input "15"
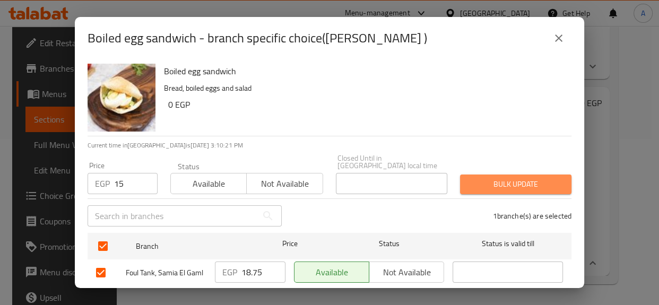
drag, startPoint x: 525, startPoint y: 170, endPoint x: 546, endPoint y: 180, distance: 24.2
click at [523, 178] on span "Bulk update" at bounding box center [516, 184] width 94 height 13
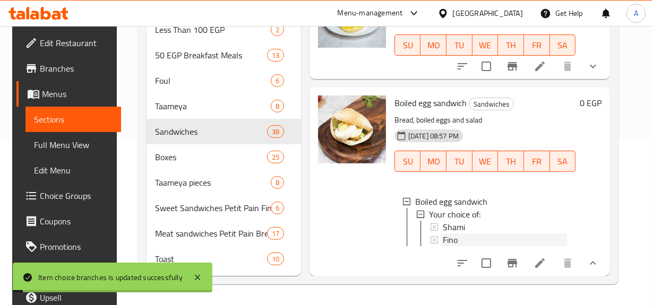
click at [479, 234] on div "Fino" at bounding box center [505, 240] width 124 height 13
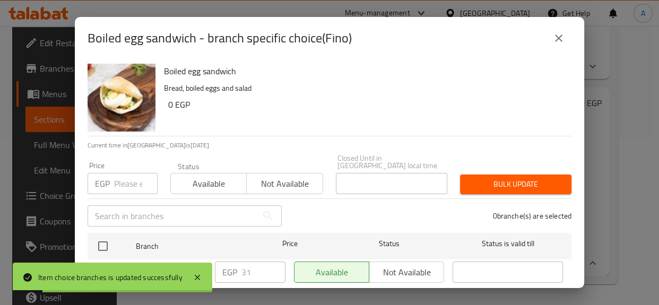
click at [100, 237] on input "checkbox" at bounding box center [103, 246] width 22 height 22
checkbox input "true"
click at [119, 186] on input "number" at bounding box center [136, 183] width 44 height 21
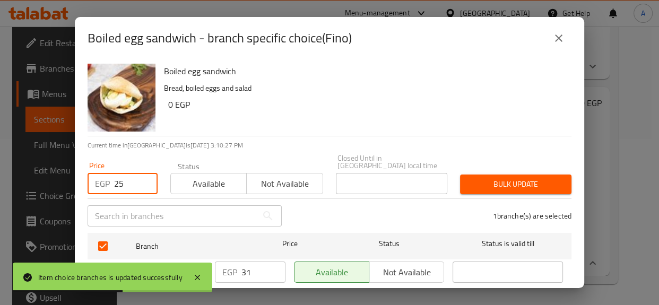
type input "25"
click at [504, 175] on button "Bulk update" at bounding box center [515, 185] width 111 height 20
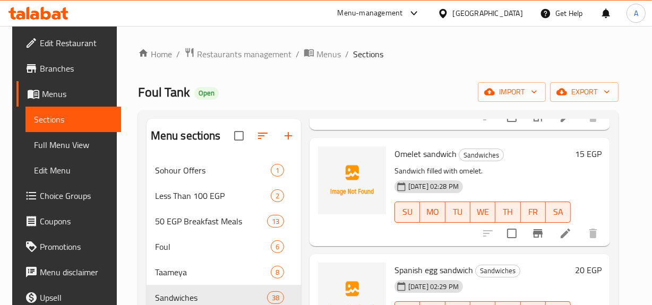
scroll to position [430, 0]
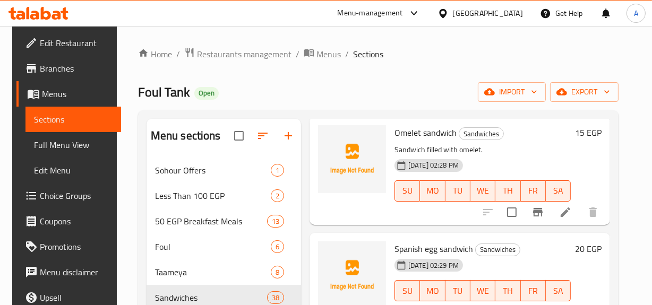
click at [415, 244] on span "Spanish egg sandwich" at bounding box center [433, 249] width 79 height 16
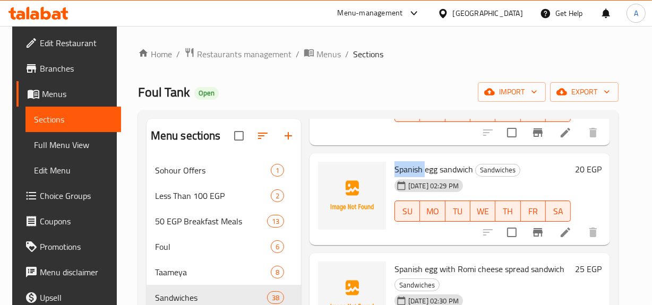
scroll to position [527, 0]
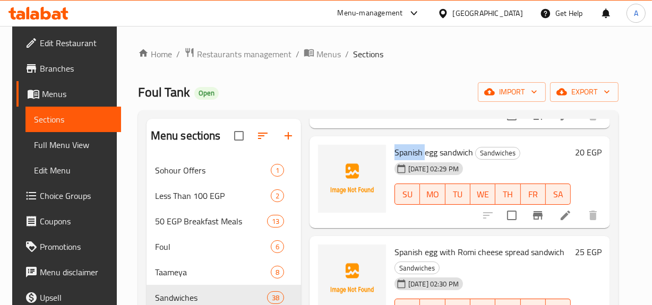
click at [551, 214] on button "Branch-specific-item" at bounding box center [537, 215] width 25 height 25
click at [572, 218] on icon at bounding box center [565, 215] width 13 height 13
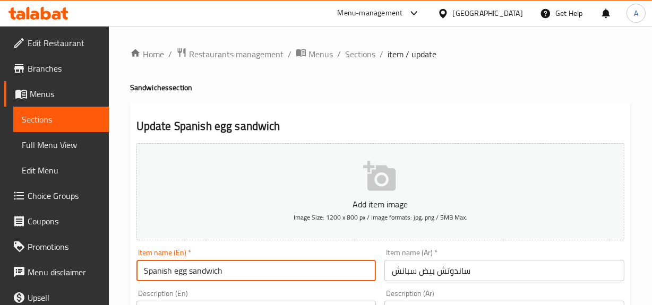
click at [177, 273] on input "Spanish egg sandwich" at bounding box center [256, 270] width 240 height 21
click at [176, 270] on input "Spanish egg sandwich" at bounding box center [256, 270] width 240 height 21
click at [174, 268] on input "Spanish egg sandwich" at bounding box center [256, 270] width 240 height 21
paste input "Omelette"
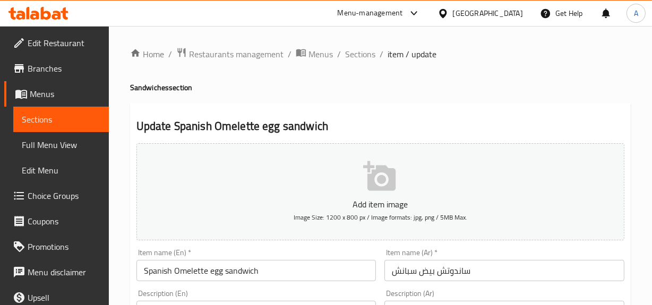
click at [372, 273] on input "Spanish Omelette egg sandwich" at bounding box center [256, 270] width 240 height 21
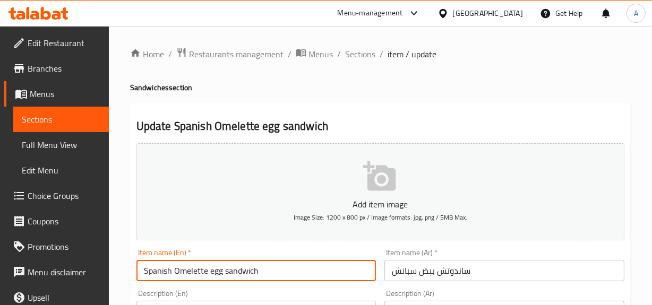
click at [372, 273] on input "Spanish Omelette egg sandwich" at bounding box center [256, 270] width 240 height 21
type input "Spanish Omelette Egg Sandwich"
click at [521, 269] on input "ساندوتش بيض سبانش" at bounding box center [504, 270] width 240 height 21
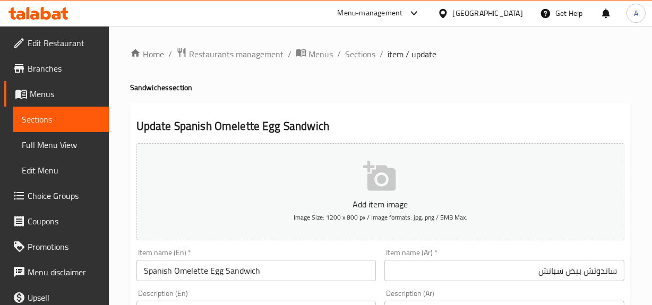
click at [566, 270] on input "ساندوتش بيض سبانش" at bounding box center [504, 270] width 240 height 21
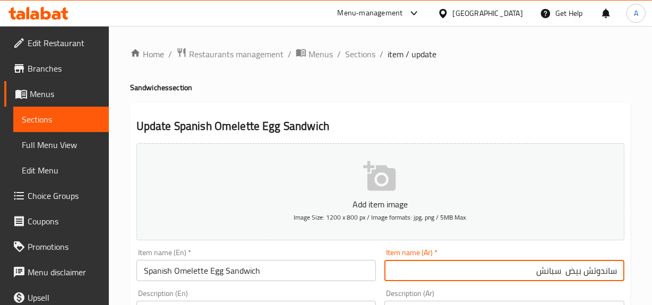
paste input "أومليت"
type input "ساندوتش بيض أومليت سبانش"
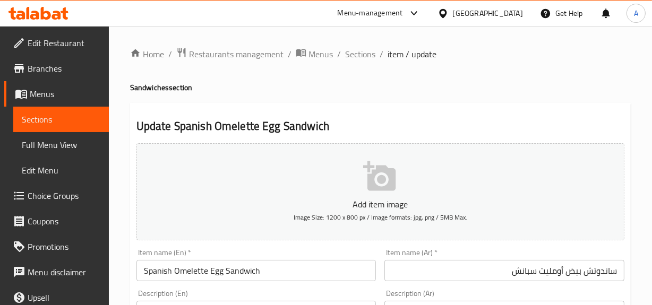
click at [582, 83] on h4 "Sandwiches section" at bounding box center [380, 87] width 501 height 11
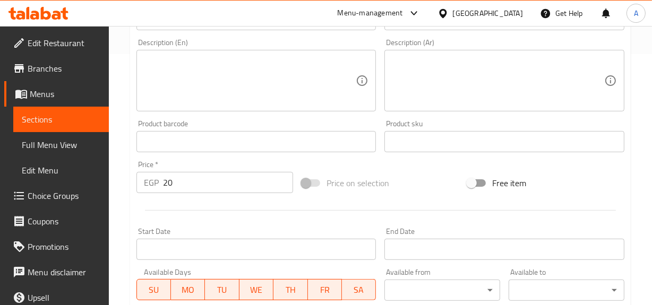
scroll to position [251, 0]
drag, startPoint x: 225, startPoint y: 184, endPoint x: 31, endPoint y: 188, distance: 193.8
click at [68, 190] on div "Edit Restaurant Branches Menus Sections Full Menu View Edit Menu Choice Groups …" at bounding box center [326, 137] width 652 height 724
type input "20"
click at [196, 194] on div "Price   * EGP 20 Price *" at bounding box center [215, 177] width 166 height 41
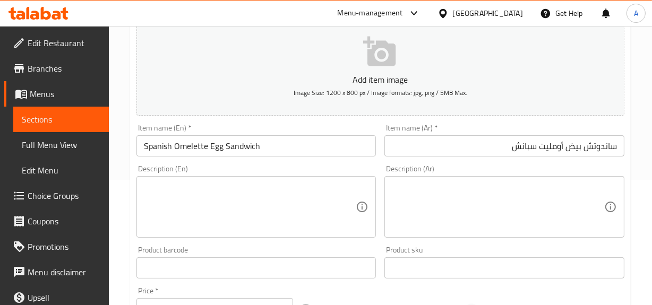
scroll to position [10, 0]
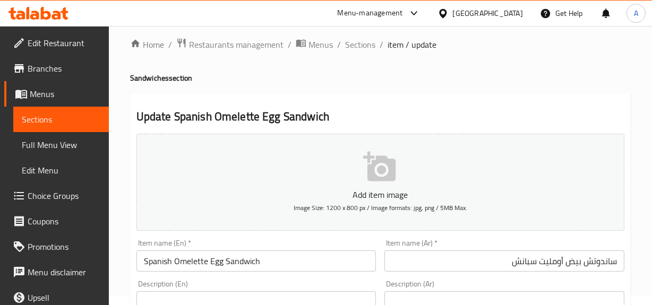
click at [248, 249] on div "Item name (En)   * Spanish Omelette Egg Sandwich Item name (En) *" at bounding box center [256, 255] width 240 height 32
click at [255, 260] on input "Spanish Omelette Egg Sandwich" at bounding box center [256, 261] width 240 height 21
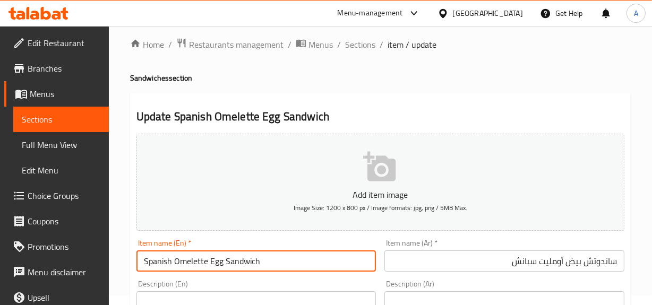
click at [255, 260] on input "Spanish Omelette Egg Sandwich" at bounding box center [256, 261] width 240 height 21
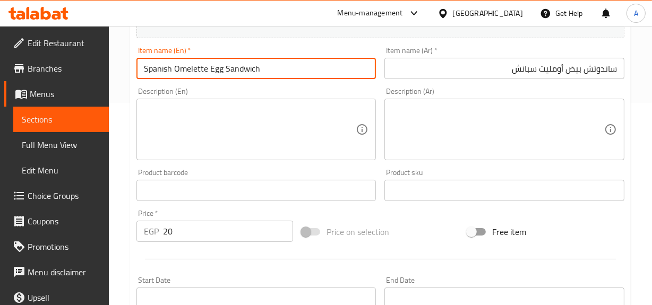
scroll to position [444, 0]
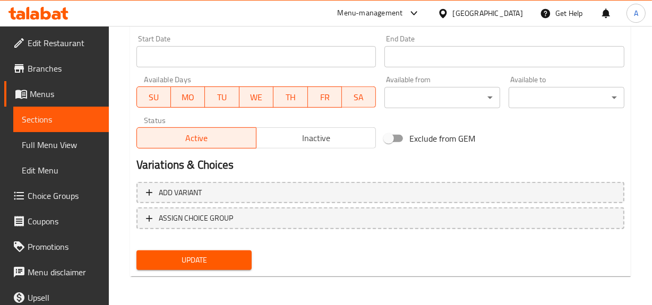
click at [178, 266] on button "Update" at bounding box center [194, 261] width 116 height 20
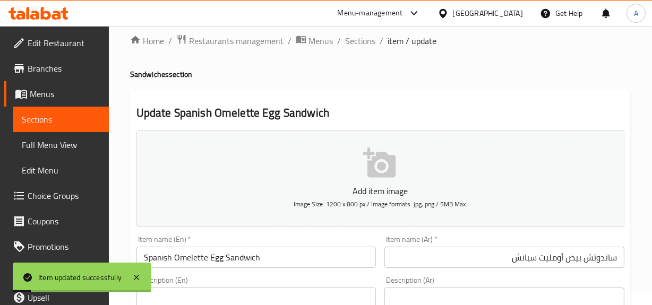
scroll to position [10, 0]
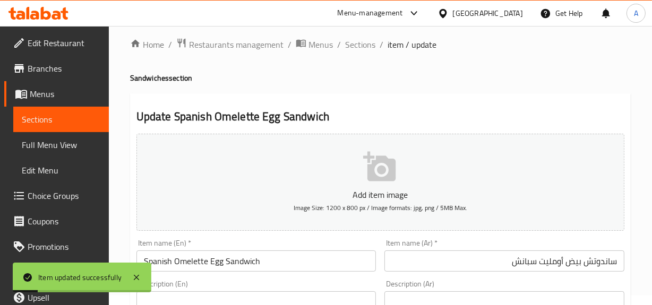
click at [377, 49] on ol "Home / Restaurants management / Menus / Sections / item / update" at bounding box center [380, 45] width 501 height 14
click at [355, 50] on span "Sections" at bounding box center [360, 44] width 30 height 13
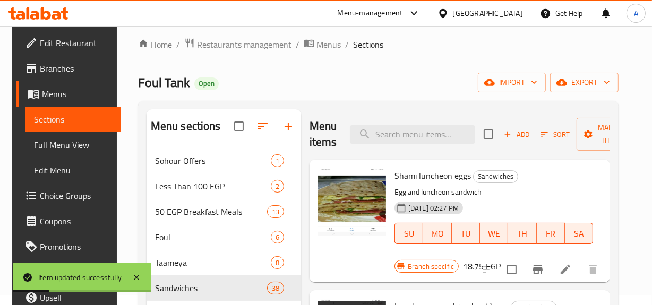
click at [444, 101] on div "Menu sections Sohour Offers 1 Less Than 100 EGP 2 50 EGP Breakfast Meals 13 Fou…" at bounding box center [378, 271] width 481 height 340
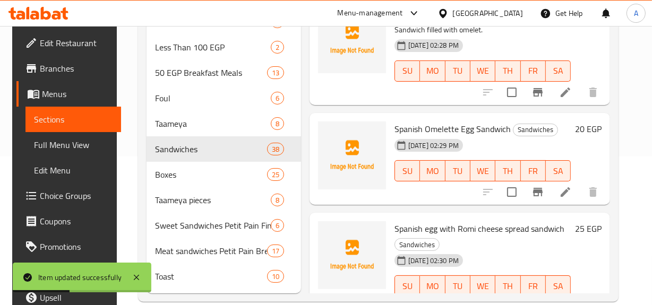
scroll to position [154, 0]
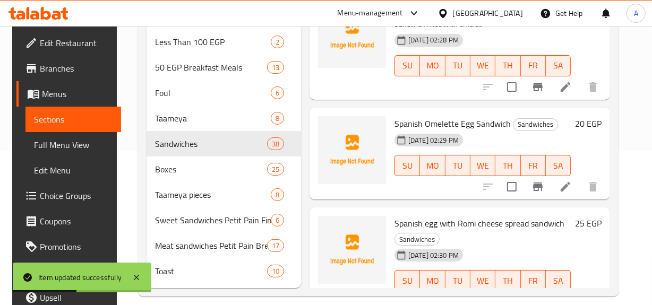
click at [572, 182] on icon at bounding box center [565, 186] width 13 height 13
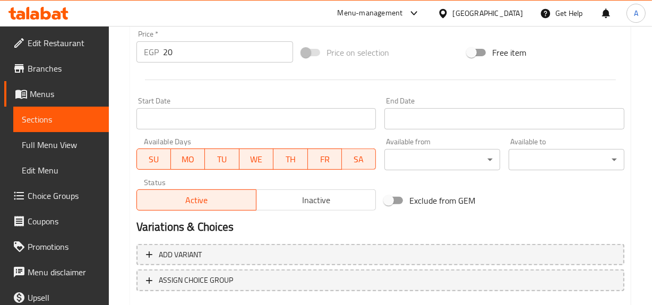
scroll to position [289, 0]
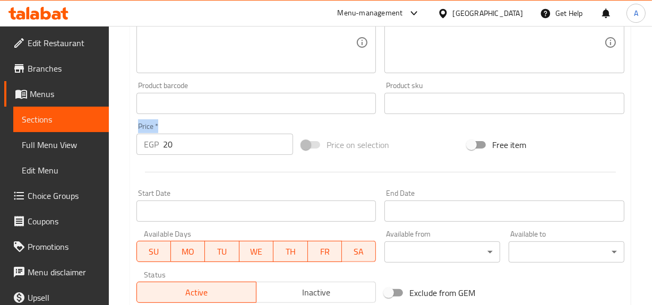
drag, startPoint x: 212, startPoint y: 121, endPoint x: 100, endPoint y: 148, distance: 114.7
click at [43, 130] on div "Edit Restaurant Branches Menus Sections Full Menu View Edit Menu Choice Groups …" at bounding box center [326, 99] width 652 height 724
drag, startPoint x: 202, startPoint y: 167, endPoint x: 202, endPoint y: 150, distance: 17.0
click at [202, 167] on div at bounding box center [380, 172] width 496 height 26
click at [202, 147] on input "20" at bounding box center [228, 144] width 131 height 21
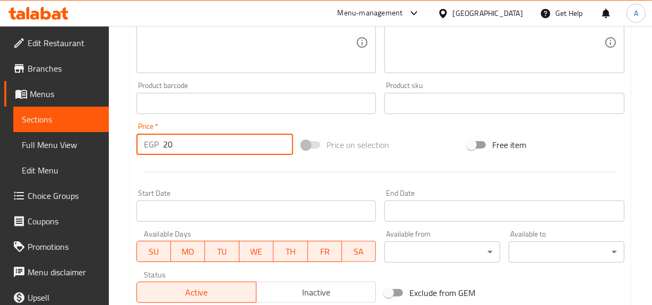
click at [202, 147] on input "20" at bounding box center [228, 144] width 131 height 21
type input "0"
click at [248, 186] on div "Start Date Start Date" at bounding box center [256, 205] width 248 height 41
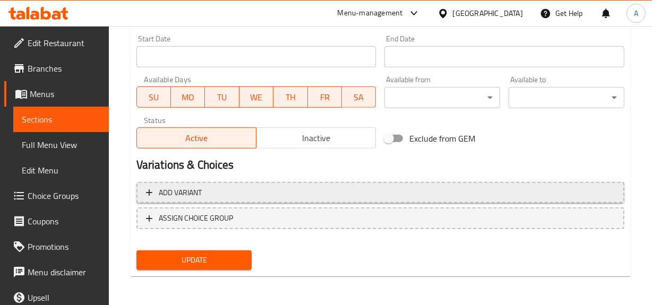
click at [534, 192] on span "Add variant" at bounding box center [380, 192] width 469 height 13
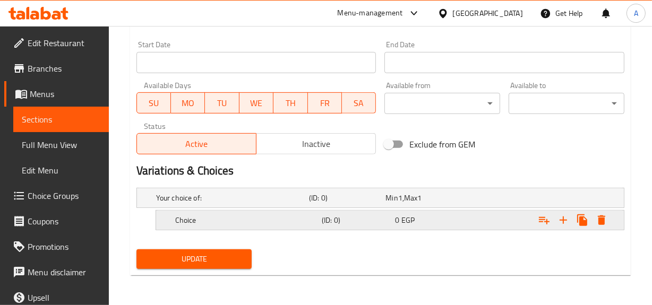
scroll to position [436, 0]
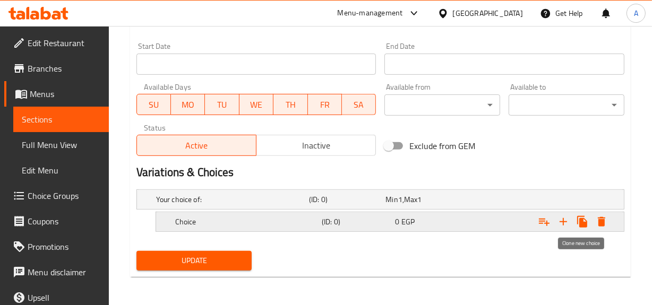
click at [557, 220] on icon "Expand" at bounding box center [563, 222] width 13 height 13
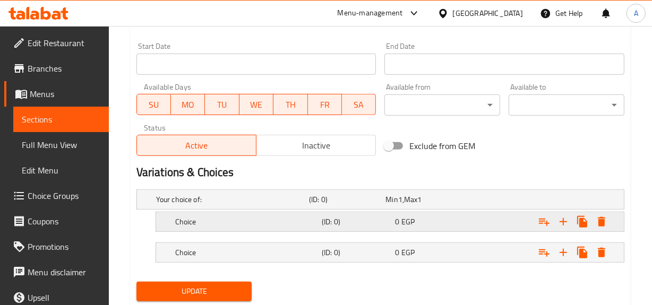
drag, startPoint x: 467, startPoint y: 245, endPoint x: 450, endPoint y: 220, distance: 29.9
click at [467, 245] on div "Expand" at bounding box center [540, 252] width 147 height 23
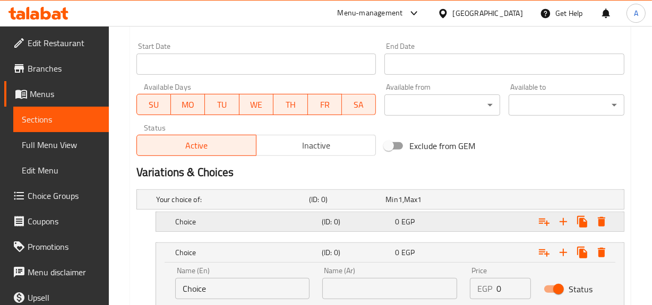
click at [449, 219] on div "0 EGP" at bounding box center [429, 222] width 69 height 11
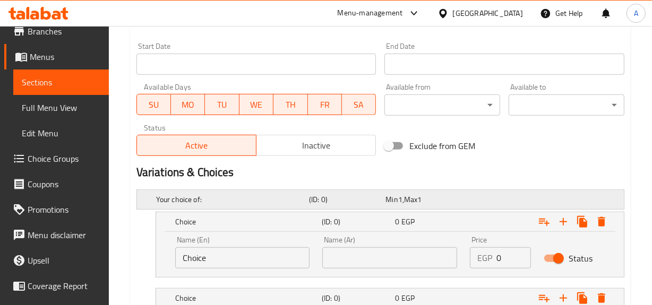
scroll to position [88, 0]
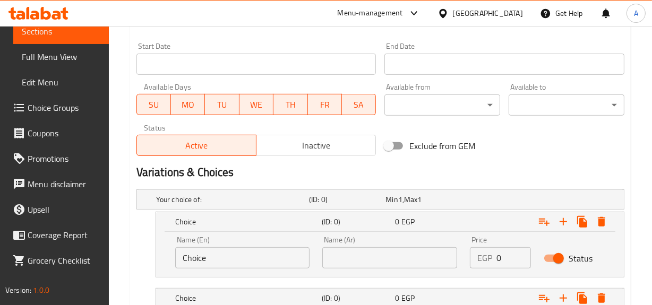
drag, startPoint x: 246, startPoint y: 259, endPoint x: 17, endPoint y: 192, distance: 238.7
click at [0, 193] on div "Edit Restaurant Branches Menus Sections Full Menu View Edit Menu Choice Groups …" at bounding box center [326, 9] width 652 height 839
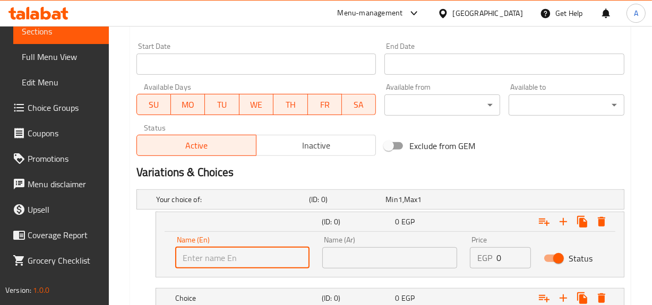
drag, startPoint x: 217, startPoint y: 262, endPoint x: 225, endPoint y: 247, distance: 16.7
click at [217, 262] on input "text" at bounding box center [242, 257] width 135 height 21
type input "Shami"
click at [441, 265] on input "text" at bounding box center [389, 257] width 135 height 21
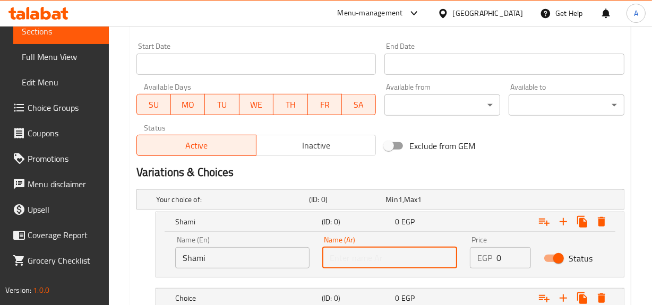
type input "شامي"
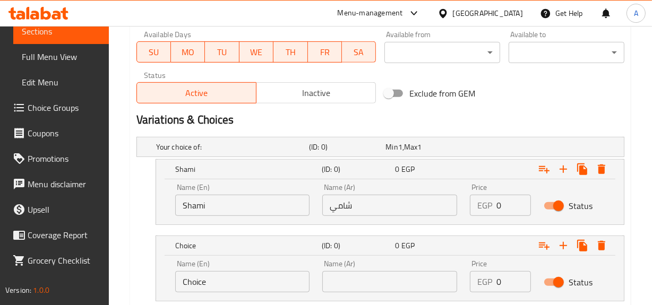
scroll to position [558, 0]
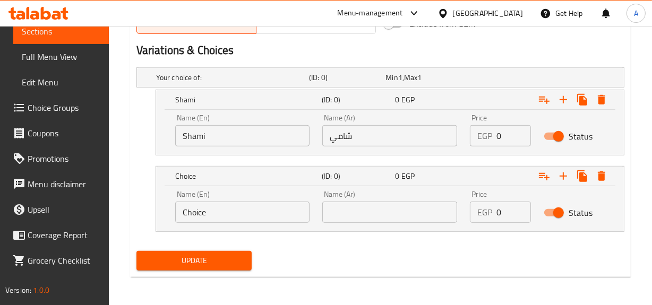
drag, startPoint x: 290, startPoint y: 191, endPoint x: 12, endPoint y: 204, distance: 278.5
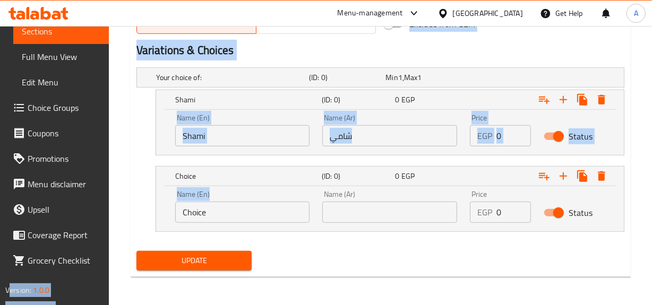
click at [180, 193] on div "Name (En) Choice Name (En)" at bounding box center [242, 207] width 135 height 32
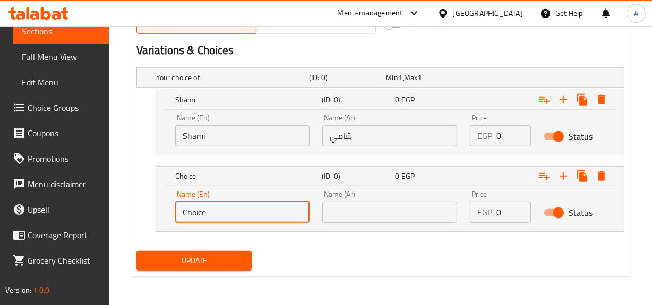
click at [270, 212] on input "Choice" at bounding box center [242, 212] width 135 height 21
drag, startPoint x: 270, startPoint y: 212, endPoint x: 270, endPoint y: 202, distance: 10.1
click at [270, 212] on input "text" at bounding box center [242, 212] width 135 height 21
type input "Fino"
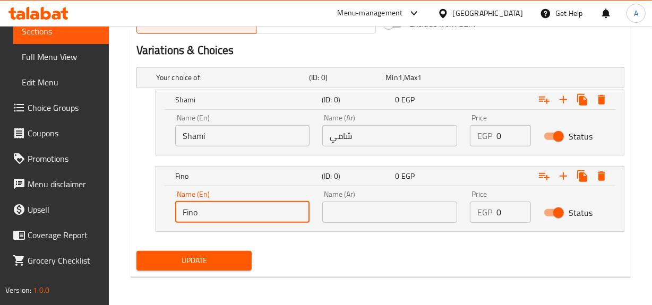
click at [385, 203] on input "text" at bounding box center [389, 212] width 135 height 21
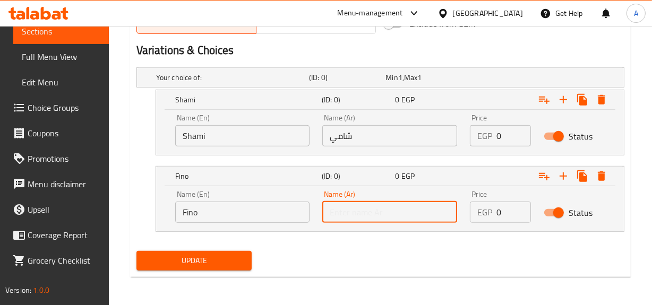
type input "وسط"
click at [375, 207] on input "وسط" at bounding box center [389, 212] width 135 height 21
click at [375, 207] on input "text" at bounding box center [389, 212] width 135 height 21
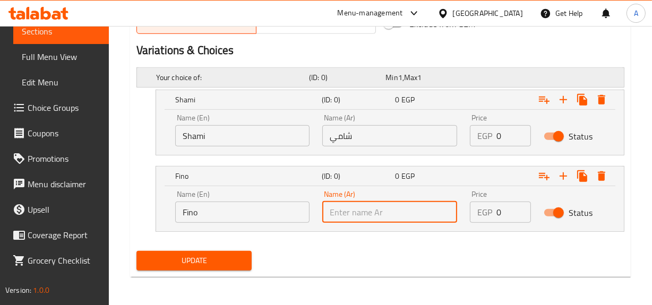
type input "فينو"
click at [460, 136] on div "Name (En) Shami Name (En) Name (Ar) شامي Name (Ar) Price EGP 0 Price Status" at bounding box center [390, 130] width 442 height 45
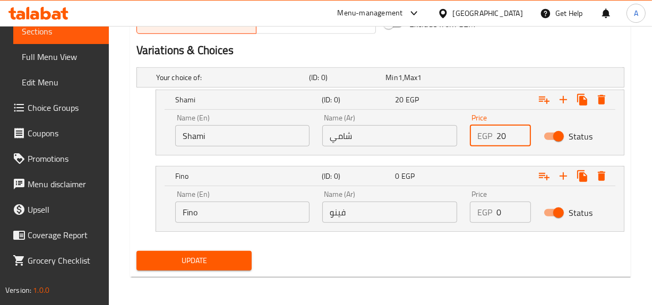
type input "20"
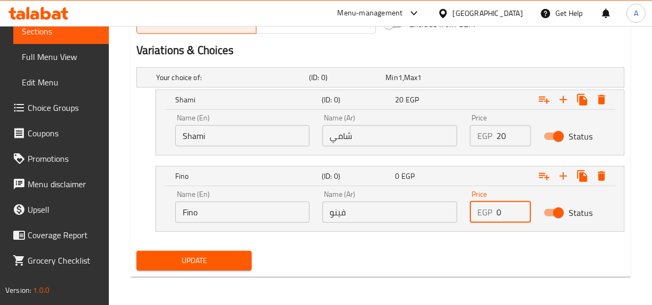
drag, startPoint x: 505, startPoint y: 217, endPoint x: 398, endPoint y: 211, distance: 107.4
click at [414, 211] on div "Name (En) Fino Name (En) Name (Ar) فينو Name (Ar) Price EGP 0 Price Status" at bounding box center [390, 206] width 442 height 45
type input "27"
click at [136, 251] on button "Update" at bounding box center [194, 261] width 116 height 20
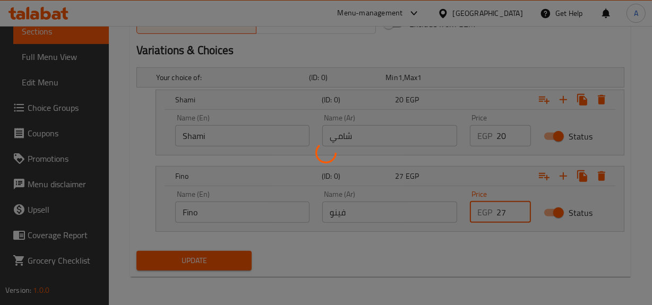
click at [479, 259] on div at bounding box center [326, 152] width 652 height 305
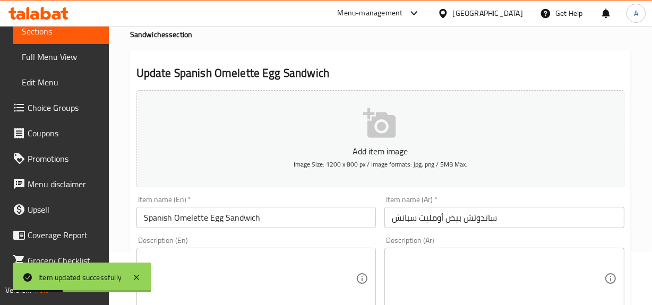
scroll to position [0, 0]
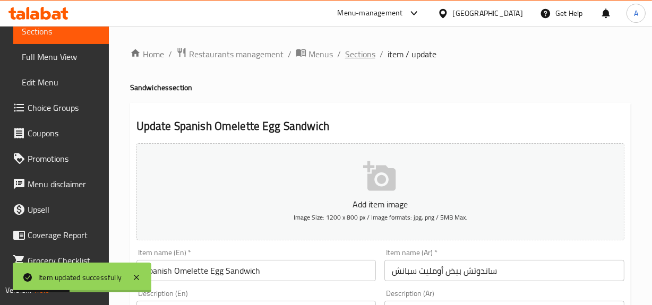
click at [350, 48] on span "Sections" at bounding box center [360, 54] width 30 height 13
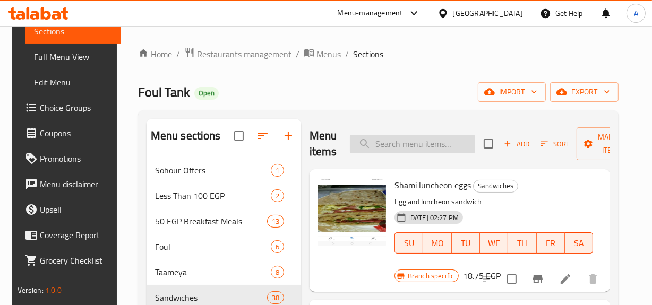
click at [456, 136] on input "search" at bounding box center [412, 144] width 125 height 19
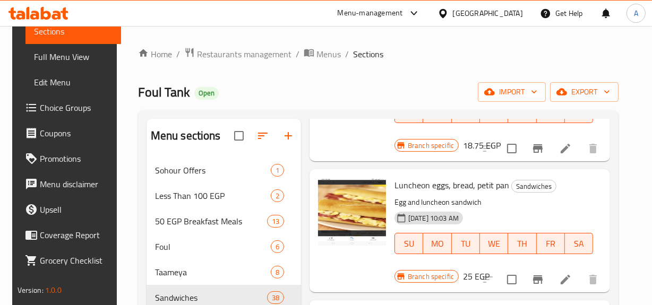
scroll to position [144, 0]
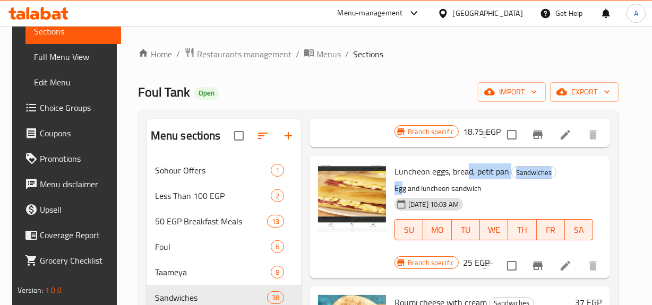
drag, startPoint x: 467, startPoint y: 173, endPoint x: 401, endPoint y: 180, distance: 66.2
click at [401, 180] on div "Luncheon eggs, bread, petit pan Sandwiches Egg and luncheon sandwich 19-08-2024…" at bounding box center [493, 209] width 207 height 99
click at [487, 196] on div "19-08-2024 10:03 AM SU MO TU WE TH FR SA" at bounding box center [493, 222] width 207 height 57
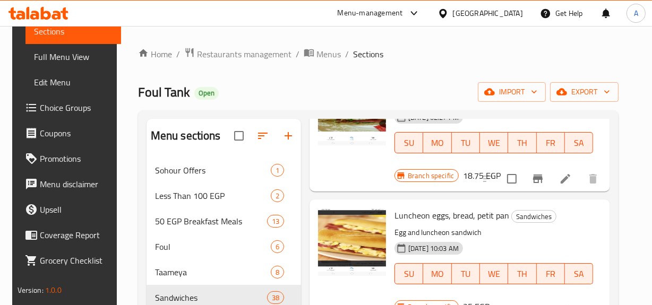
scroll to position [96, 0]
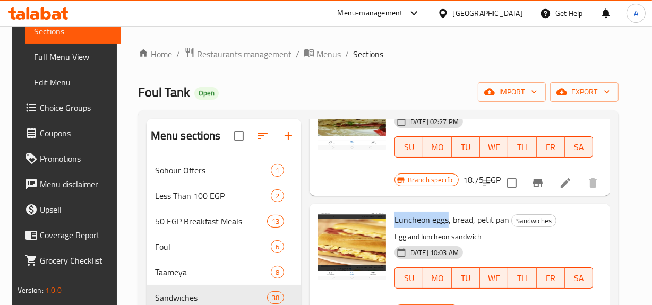
drag, startPoint x: 447, startPoint y: 218, endPoint x: 398, endPoint y: 208, distance: 50.0
click at [391, 223] on div "Luncheon eggs, bread, petit pan Sandwiches Egg and luncheon sandwich 19-08-2024…" at bounding box center [493, 257] width 207 height 99
copy span "Luncheon eggs"
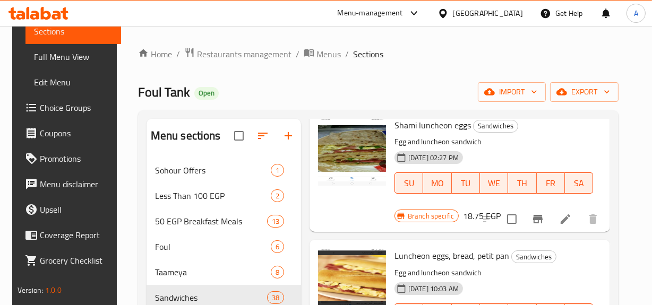
scroll to position [0, 0]
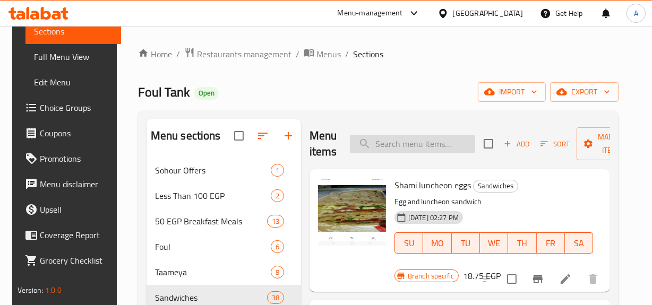
click at [417, 151] on input "search" at bounding box center [412, 144] width 125 height 19
paste input "Luncheon eggs"
type input "Luncheon eggs"
click at [526, 149] on span "Add" at bounding box center [516, 144] width 29 height 12
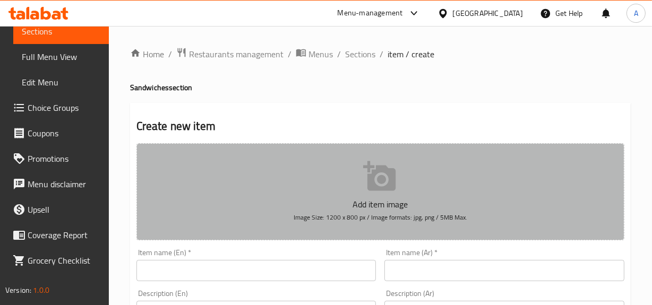
click at [526, 239] on button "Add item image Image Size: 1200 x 800 px / Image formats: jpg, png / 5MB Max." at bounding box center [380, 191] width 488 height 97
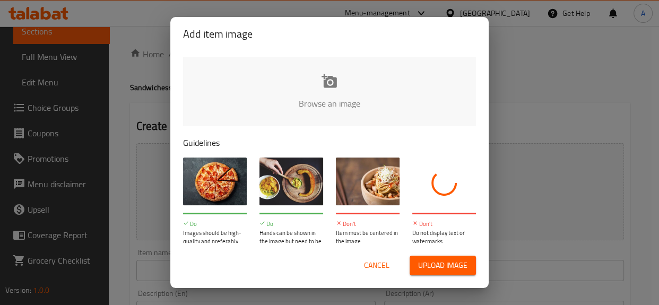
click at [562, 288] on div "Add item image Browse an image Guidelines Do Images should be high-quality and …" at bounding box center [329, 152] width 659 height 305
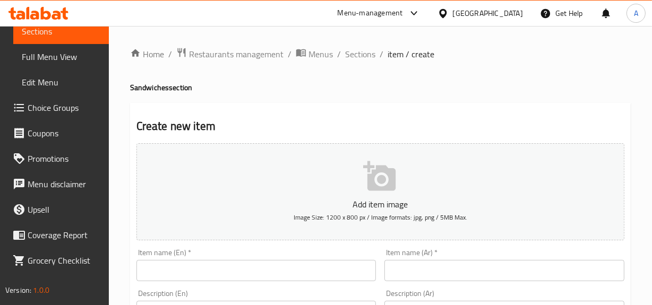
click at [564, 267] on input "text" at bounding box center [504, 270] width 240 height 21
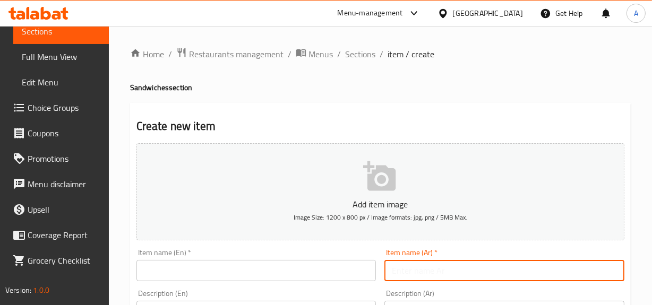
paste input "بيض + بسطرمه + لانشون"
type input "بيض + بسطرمه + لانشون"
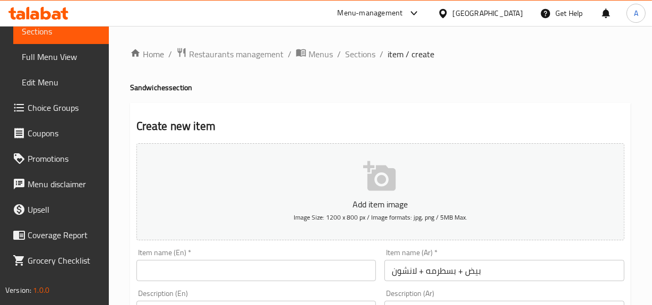
paste input "Eggs + Pastrami + Luncheon Meat"
click at [217, 265] on input "text" at bounding box center [256, 270] width 240 height 21
click at [422, 59] on span "item / create" at bounding box center [411, 54] width 47 height 13
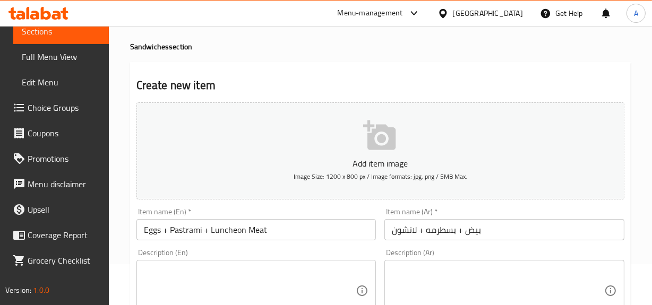
scroll to position [96, 0]
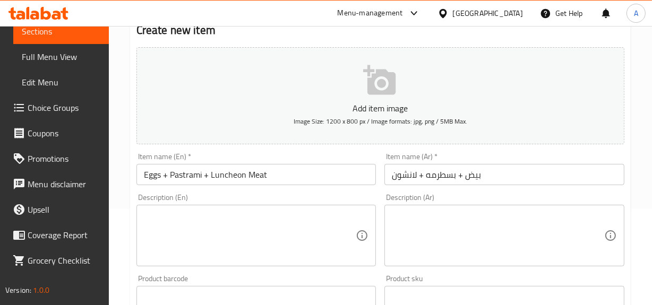
click at [258, 171] on input "Eggs + Pastrami + Luncheon Meat" at bounding box center [256, 174] width 240 height 21
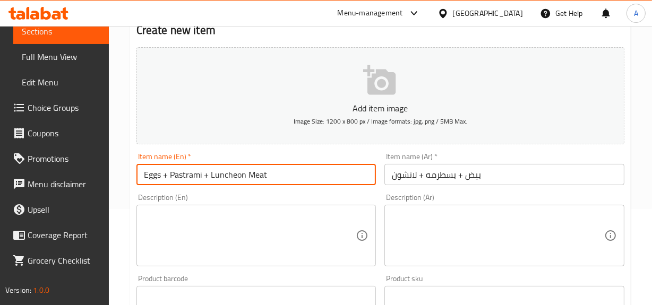
click at [258, 171] on input "Eggs + Pastrami + Luncheon Meat" at bounding box center [256, 174] width 240 height 21
type input "Eggs + Pastrami + Luncheon"
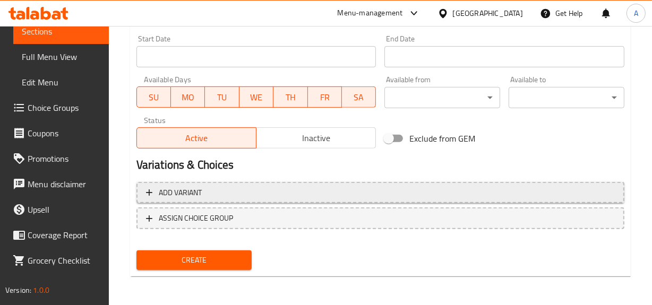
click at [405, 193] on span "Add variant" at bounding box center [380, 192] width 469 height 13
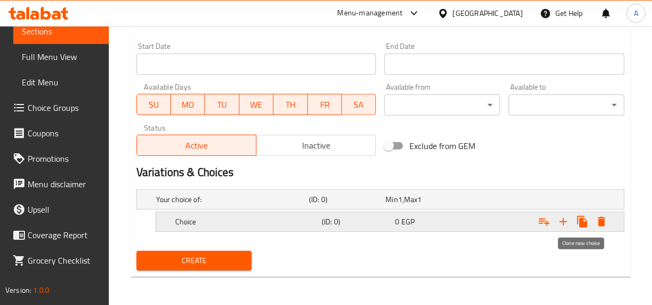
click at [582, 226] on icon "Expand" at bounding box center [582, 222] width 10 height 12
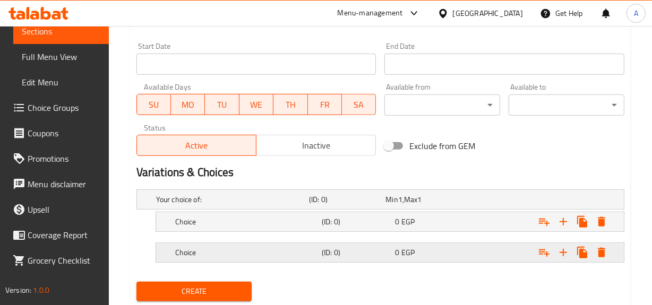
click at [354, 253] on h5 "(ID: 0)" at bounding box center [356, 252] width 69 height 11
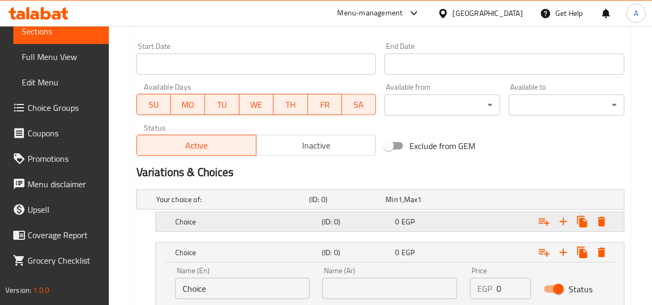
click at [378, 224] on h5 "(ID: 0)" at bounding box center [356, 222] width 69 height 11
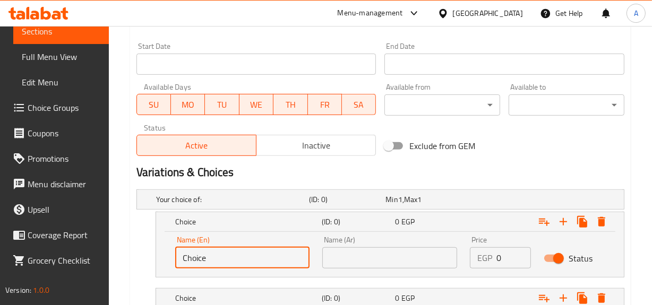
drag, startPoint x: 250, startPoint y: 256, endPoint x: 134, endPoint y: 263, distance: 115.4
click at [150, 265] on div "Choice (ID: 0) 0 EGP Name (En) Choice Name (En) Name (Ar) Name (Ar) Price EGP 0…" at bounding box center [380, 245] width 488 height 66
type input "17"
click at [490, 150] on div "Exclude from GEM" at bounding box center [463, 146] width 166 height 29
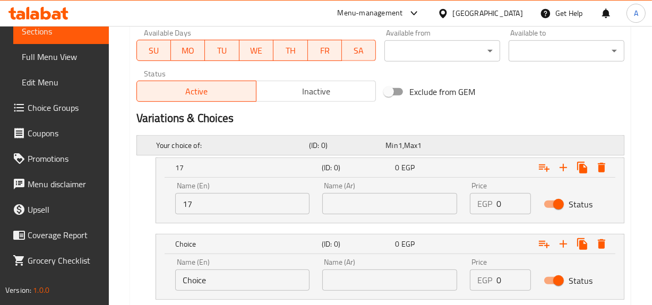
scroll to position [558, 0]
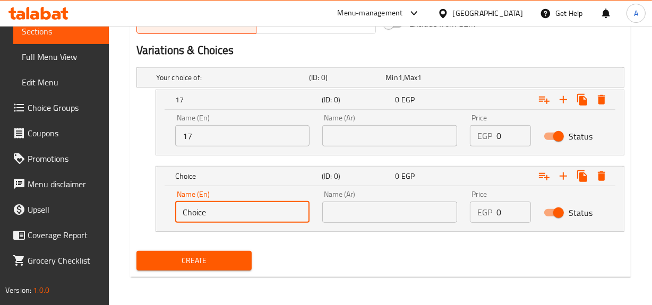
drag, startPoint x: 275, startPoint y: 205, endPoint x: 170, endPoint y: 215, distance: 105.5
click at [167, 218] on div "Name (En) Choice Name (En) Name (Ar) Name (Ar) Price EGP 0 Price Status" at bounding box center [390, 208] width 468 height 45
click at [203, 134] on input "17" at bounding box center [242, 135] width 135 height 21
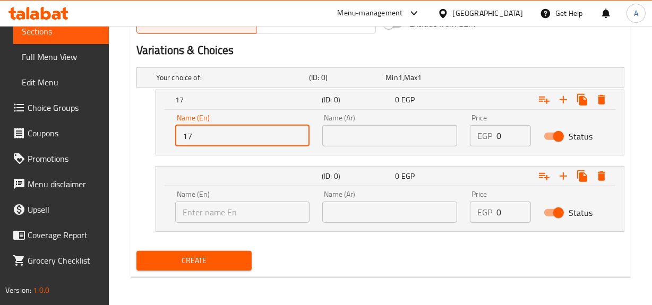
click at [203, 134] on input "17" at bounding box center [242, 135] width 135 height 21
drag, startPoint x: 517, startPoint y: 131, endPoint x: 448, endPoint y: 131, distance: 69.0
click at [496, 131] on input "1" at bounding box center [513, 135] width 35 height 21
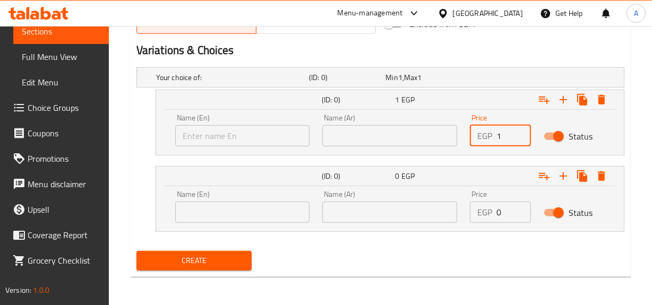
click at [493, 125] on div "EGP 1 Price" at bounding box center [500, 135] width 61 height 21
drag, startPoint x: 502, startPoint y: 132, endPoint x: 484, endPoint y: 137, distance: 18.7
click at [484, 137] on div "EGP 1 Price" at bounding box center [500, 135] width 61 height 21
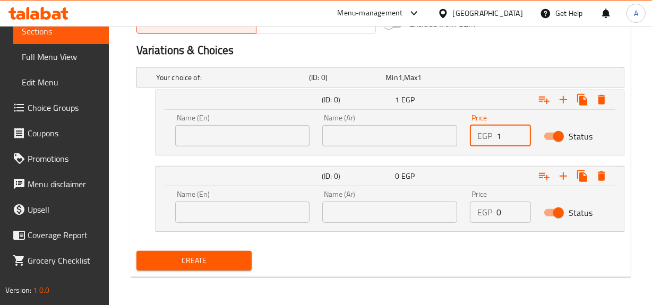
paste input "7"
type input "17"
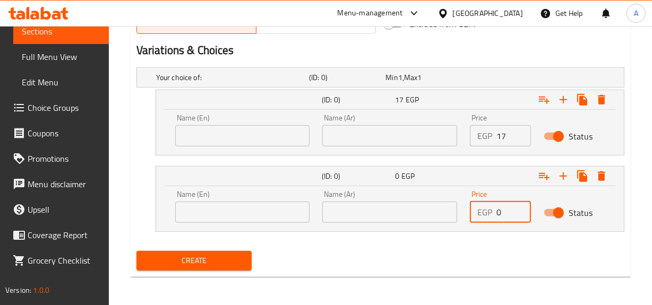
click at [501, 214] on input "0" at bounding box center [513, 212] width 35 height 21
type input "27"
click at [234, 141] on div "Name (En) Name (En)" at bounding box center [243, 130] width 148 height 45
click at [256, 127] on input "text" at bounding box center [242, 135] width 135 height 21
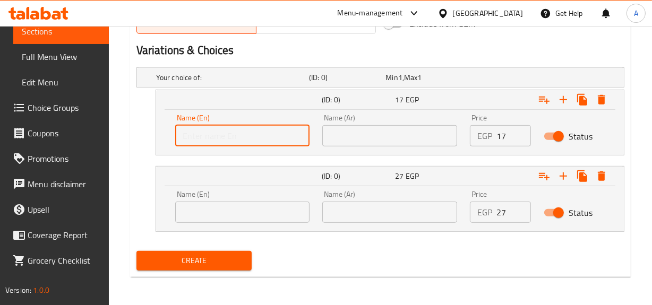
type input "Shami"
click at [402, 142] on input "text" at bounding box center [389, 135] width 135 height 21
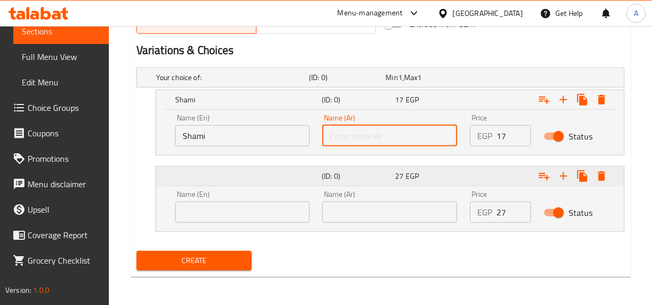
type input "شامي"
click at [201, 230] on div "Your choice of: (ID: 0) Min 1 , Max 1 Name (En) Your choice of: Name (En) Name …" at bounding box center [380, 155] width 496 height 184
drag, startPoint x: 231, startPoint y: 218, endPoint x: 253, endPoint y: 203, distance: 26.8
click at [231, 218] on input "text" at bounding box center [242, 212] width 135 height 21
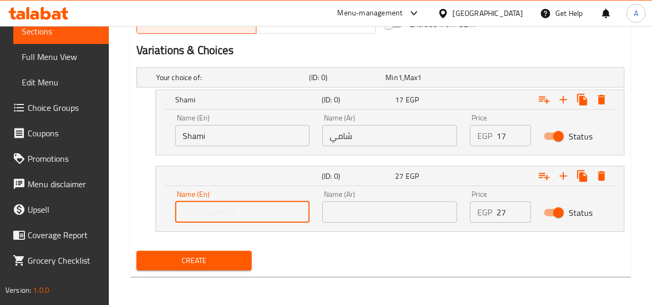
type input "Fino"
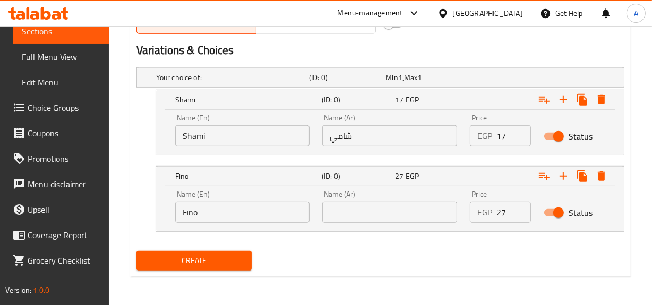
click at [369, 191] on div "Name (Ar) Name (Ar)" at bounding box center [389, 207] width 135 height 32
click at [372, 195] on div "Name (Ar) Name (Ar)" at bounding box center [389, 207] width 135 height 32
click at [365, 202] on input "text" at bounding box center [389, 212] width 135 height 21
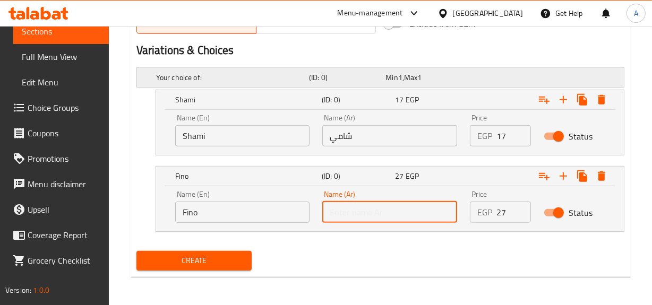
type input "فينو"
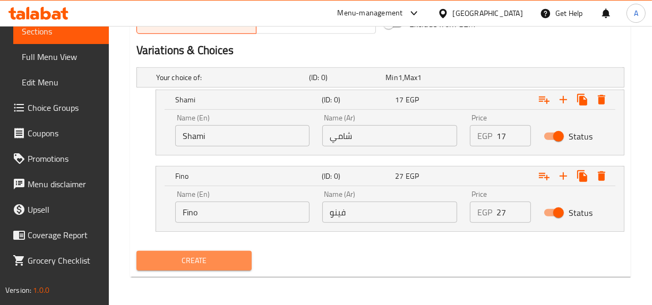
click at [201, 265] on span "Create" at bounding box center [194, 260] width 99 height 13
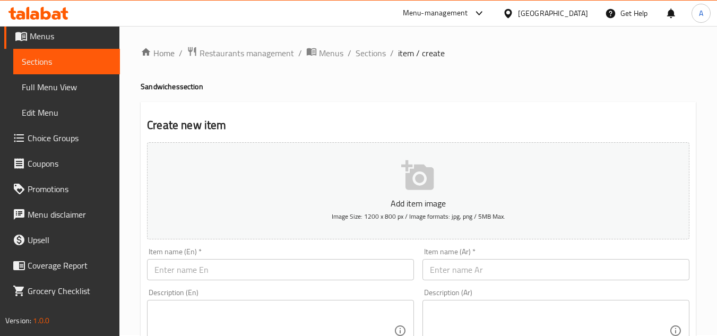
scroll to position [0, 0]
click at [384, 57] on span "Sections" at bounding box center [371, 54] width 30 height 13
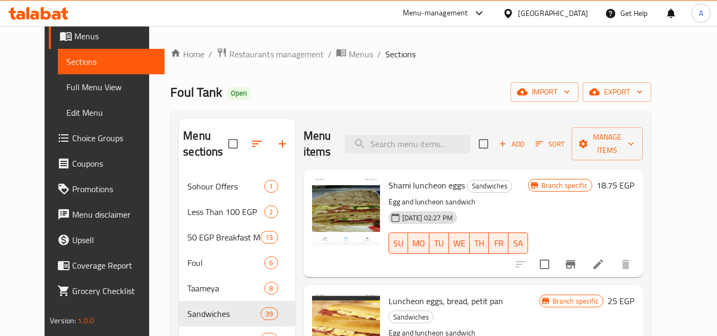
click at [438, 75] on div "Home / Restaurants management / Menus / Sections Foul Tank Open import export M…" at bounding box center [410, 256] width 481 height 419
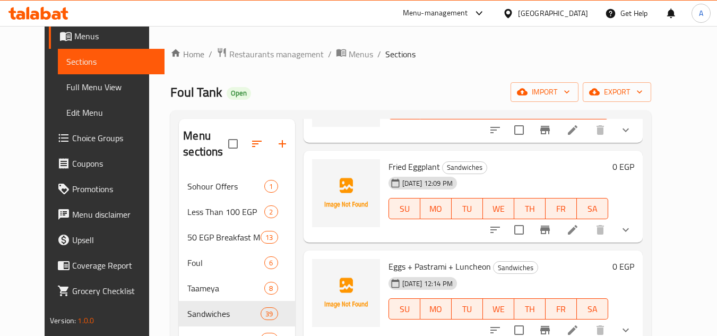
scroll to position [2285, 0]
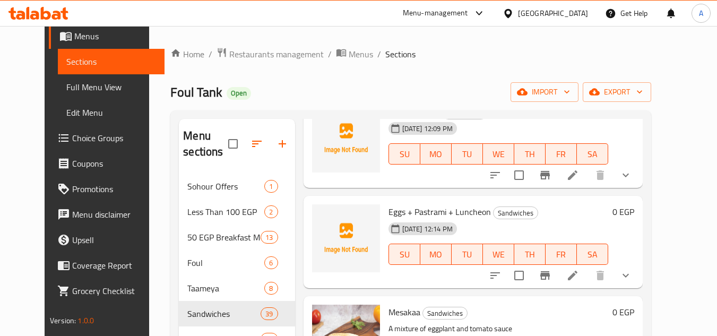
click at [643, 264] on div "Menu items Add Sort Manage items Shami luncheon eggs Sandwiches Egg and luncheo…" at bounding box center [469, 288] width 348 height 339
click at [632, 269] on icon "show more" at bounding box center [626, 275] width 13 height 13
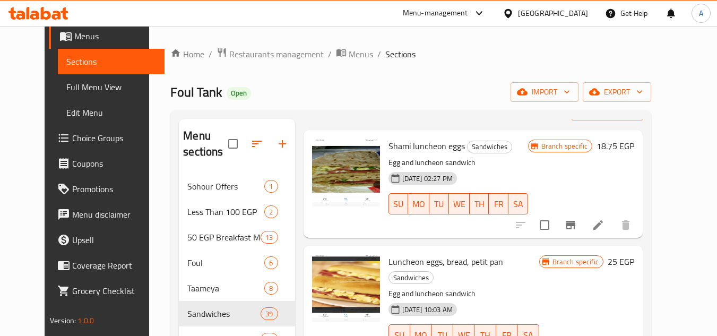
scroll to position [0, 0]
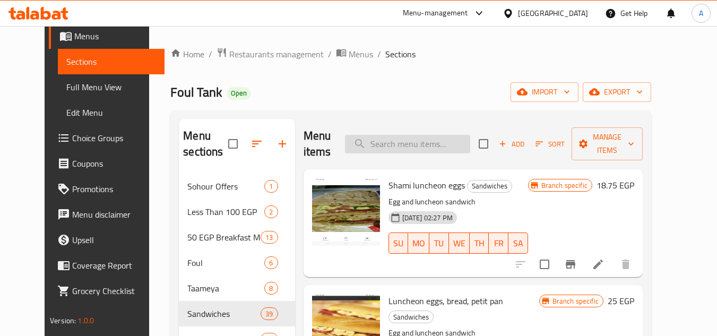
click at [444, 142] on input "search" at bounding box center [407, 144] width 125 height 19
paste input "Omelette"
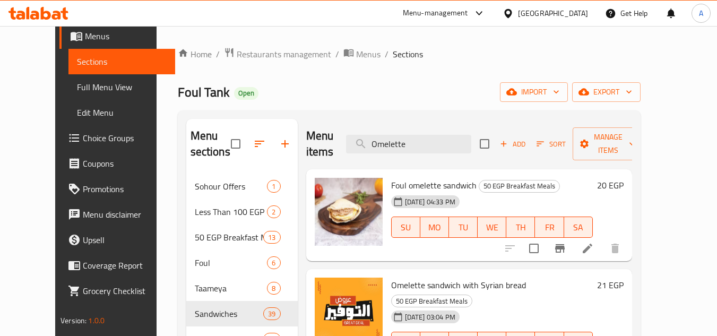
type input "Omelette"
click at [440, 196] on div "[DATE] 04:33 PM" at bounding box center [425, 201] width 68 height 13
click at [470, 133] on div "Menu items Omelette Add Sort Manage items" at bounding box center [469, 144] width 326 height 50
click at [527, 146] on span "Add" at bounding box center [512, 144] width 29 height 12
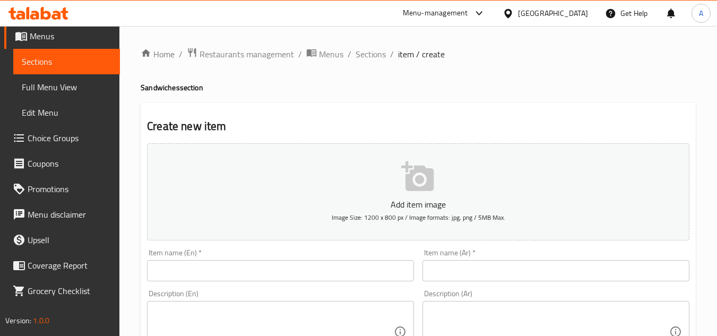
click at [291, 272] on input "text" at bounding box center [280, 270] width 267 height 21
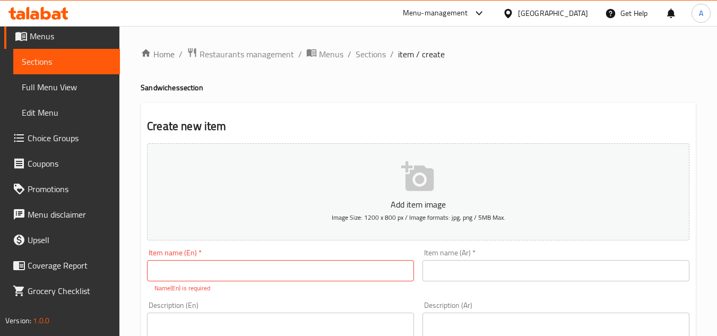
click at [624, 278] on input "text" at bounding box center [556, 270] width 267 height 21
click at [533, 275] on input "text" at bounding box center [556, 270] width 267 height 21
paste input "بيض اوملت ساده"
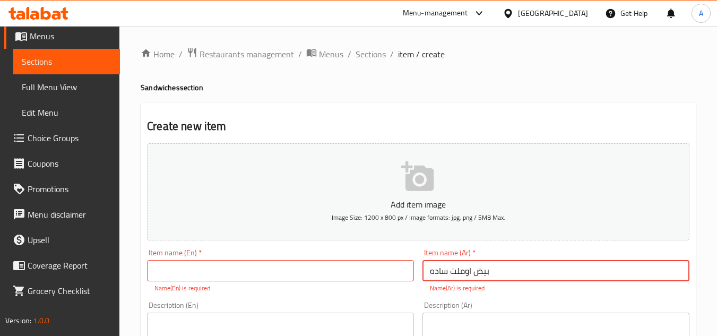
type input "بيض اوملت ساده"
drag, startPoint x: 545, startPoint y: 283, endPoint x: 585, endPoint y: 282, distance: 40.4
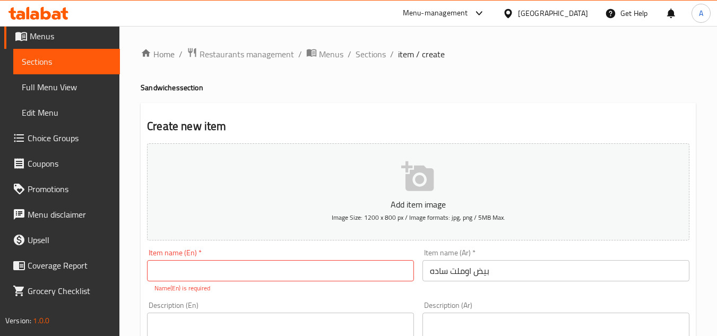
click at [355, 272] on input "text" at bounding box center [280, 270] width 267 height 21
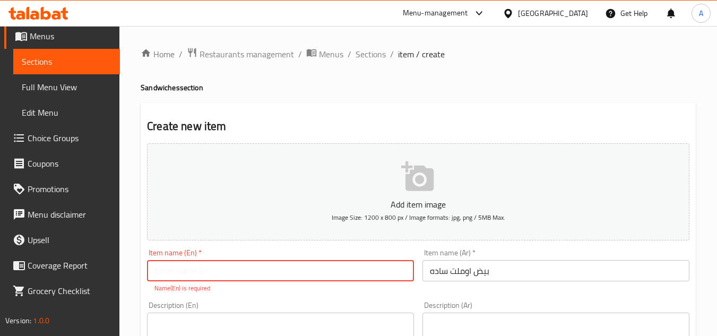
paste input "Plain omelet"
click at [242, 277] on input "Plain omelet" at bounding box center [280, 270] width 267 height 21
type input "Plain Omelet Egg"
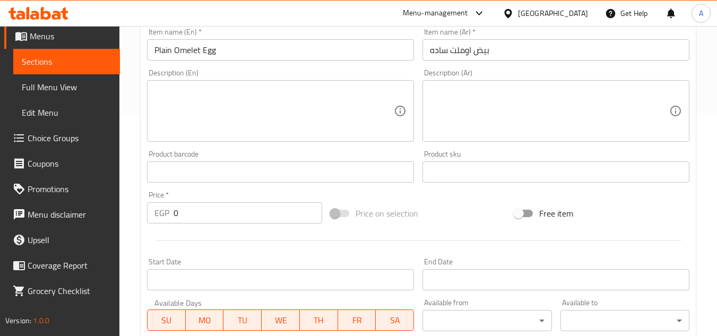
scroll to position [319, 0]
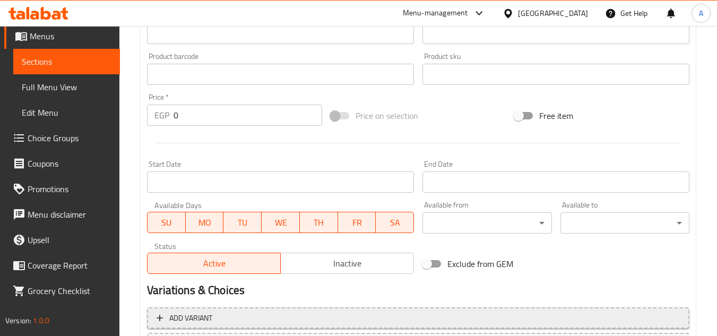
click at [575, 305] on span "Add variant" at bounding box center [418, 318] width 523 height 13
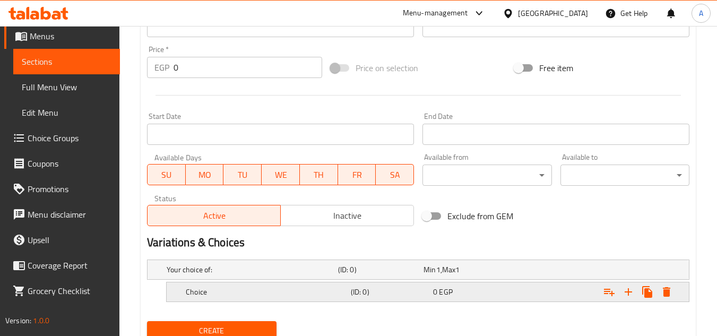
scroll to position [407, 0]
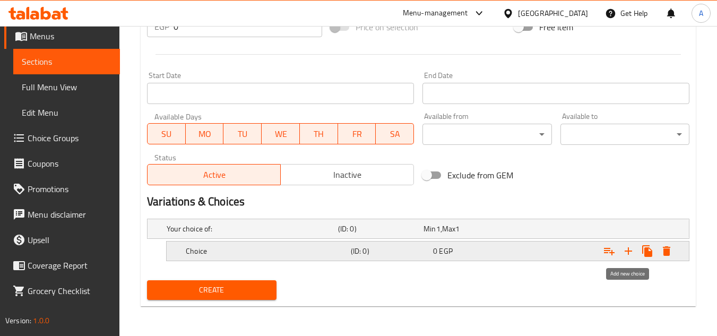
click at [630, 255] on icon "Expand" at bounding box center [628, 251] width 13 height 13
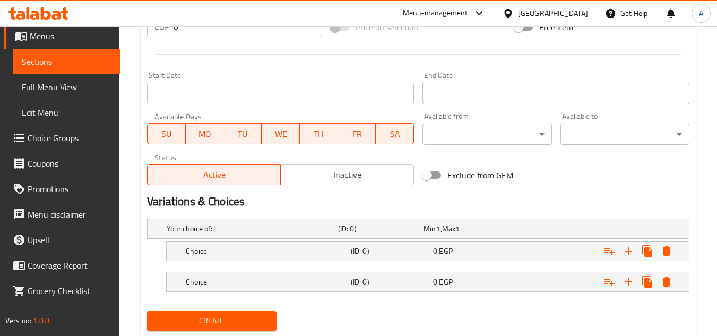
click at [612, 267] on nav at bounding box center [418, 267] width 543 height 8
click at [592, 295] on nav at bounding box center [418, 298] width 543 height 8
click at [528, 258] on div "Expand" at bounding box center [595, 250] width 165 height 23
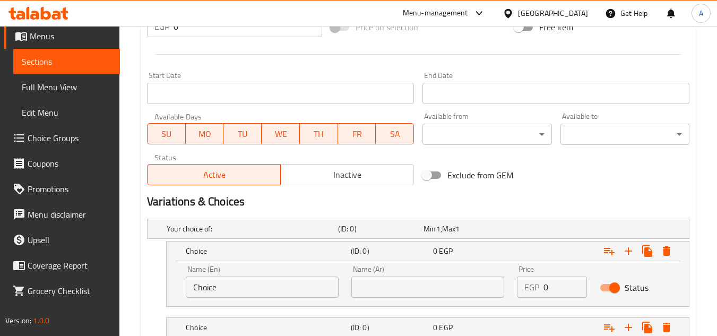
click at [520, 302] on div "Price EGP 0 Price" at bounding box center [552, 281] width 83 height 45
click at [520, 305] on div "Expand" at bounding box center [595, 327] width 165 height 23
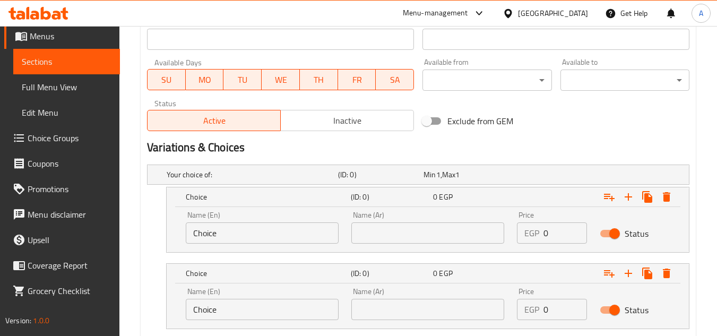
scroll to position [513, 0]
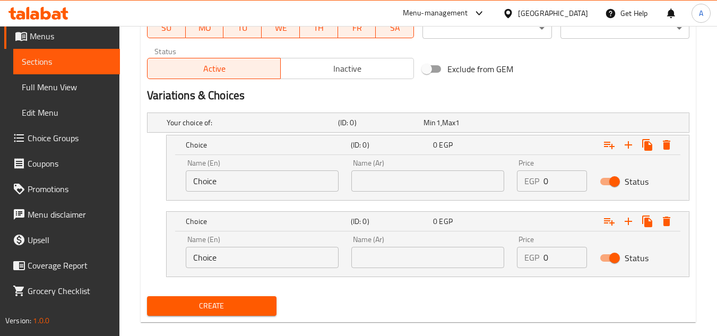
click at [252, 191] on input "Choice" at bounding box center [262, 180] width 153 height 21
click at [251, 182] on input "Choice" at bounding box center [262, 180] width 153 height 21
click at [295, 194] on div "Name (En) Name (En)" at bounding box center [262, 175] width 166 height 45
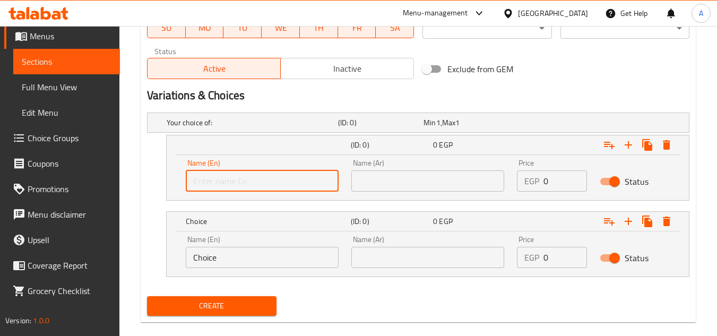
click at [316, 182] on input "text" at bounding box center [262, 180] width 153 height 21
type input "Shami"
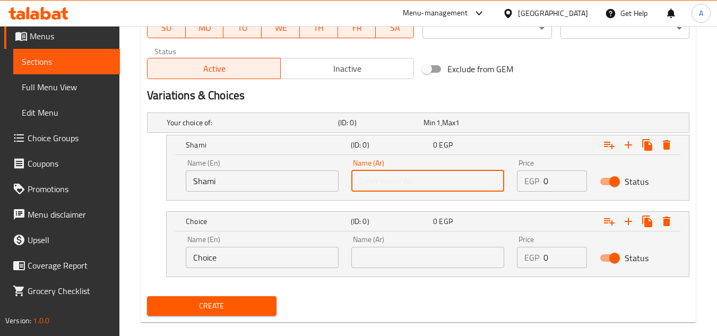
click at [399, 190] on input "text" at bounding box center [427, 180] width 153 height 21
type input "شامي"
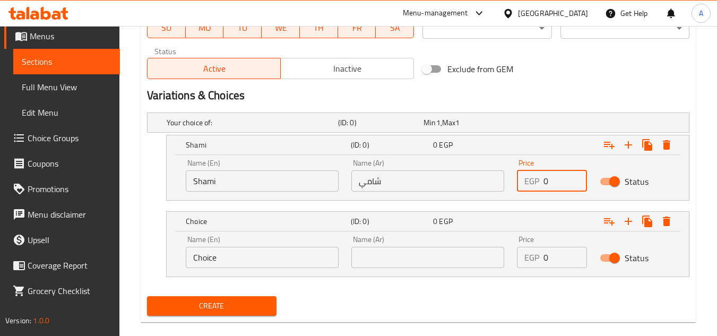
drag, startPoint x: 547, startPoint y: 181, endPoint x: 529, endPoint y: 185, distance: 18.0
click at [529, 185] on div "EGP 0 Price" at bounding box center [552, 180] width 70 height 21
type input "22"
click at [511, 73] on span "Exclude from GEM" at bounding box center [481, 69] width 66 height 13
click at [457, 73] on input "Exclude from GEM" at bounding box center [427, 69] width 61 height 20
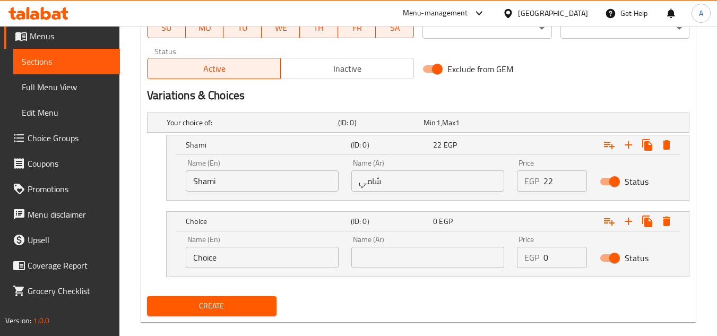
click at [438, 75] on input "Exclude from GEM" at bounding box center [437, 69] width 61 height 20
checkbox input "false"
click at [551, 91] on h2 "Variations & Choices" at bounding box center [418, 96] width 543 height 16
drag, startPoint x: 254, startPoint y: 263, endPoint x: 1, endPoint y: 228, distance: 256.2
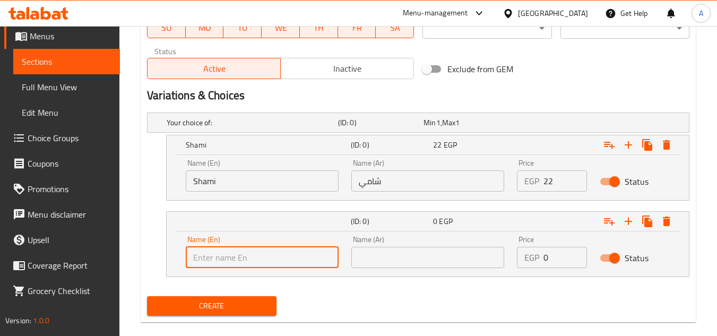
click at [326, 253] on input "text" at bounding box center [262, 257] width 153 height 21
type input "Fino"
click at [430, 269] on div "Name (Ar) Name (Ar)" at bounding box center [428, 251] width 166 height 45
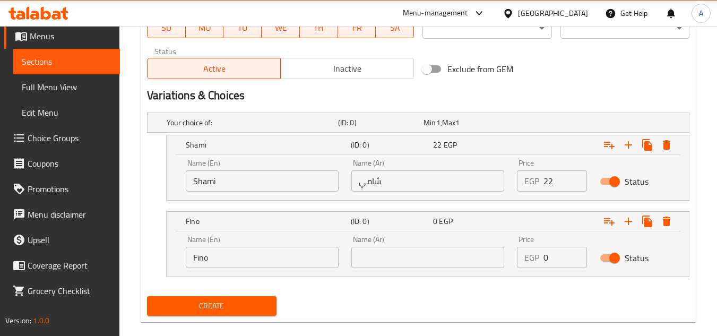
drag, startPoint x: 445, startPoint y: 258, endPoint x: 445, endPoint y: 246, distance: 12.2
click at [445, 258] on input "text" at bounding box center [427, 257] width 153 height 21
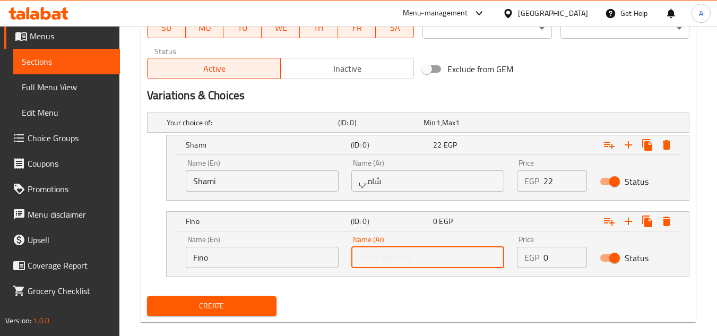
type input "فينو"
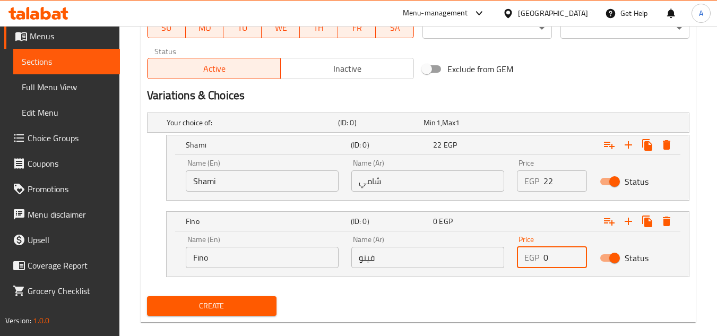
drag, startPoint x: 545, startPoint y: 253, endPoint x: 555, endPoint y: 260, distance: 11.9
click at [555, 260] on input "0" at bounding box center [566, 257] width 44 height 21
type input "25"
click at [147, 296] on button "Create" at bounding box center [211, 306] width 129 height 20
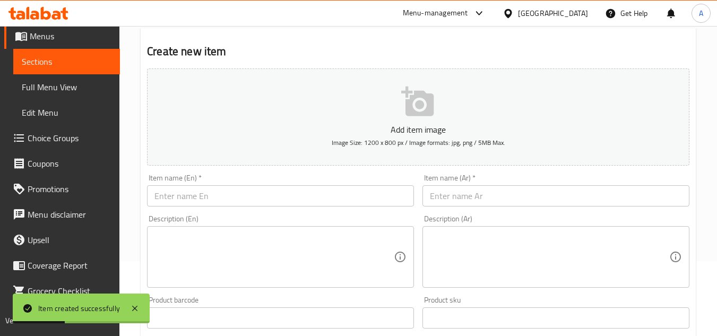
scroll to position [0, 0]
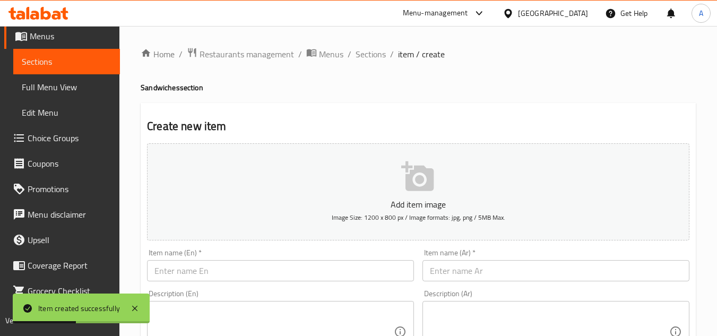
click at [369, 56] on span "Sections" at bounding box center [371, 54] width 30 height 13
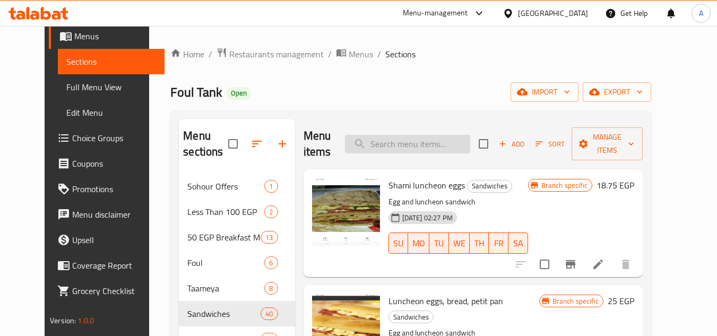
click at [465, 148] on input "search" at bounding box center [407, 144] width 125 height 19
paste input "Cheddar cheese omelet"
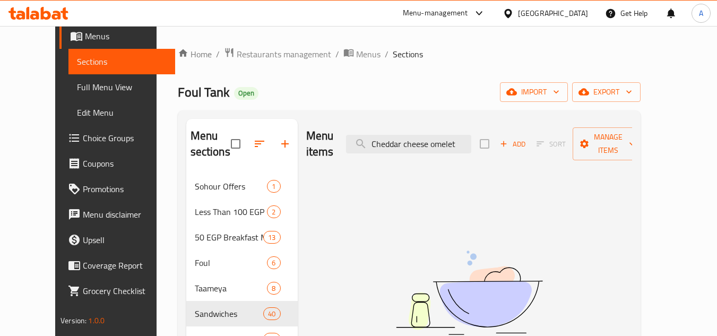
drag, startPoint x: 449, startPoint y: 142, endPoint x: 0, endPoint y: 137, distance: 448.6
click at [55, 160] on div "Edit Restaurant Branches Menus Sections Full Menu View Edit Menu Choice Groups …" at bounding box center [358, 257] width 607 height 462
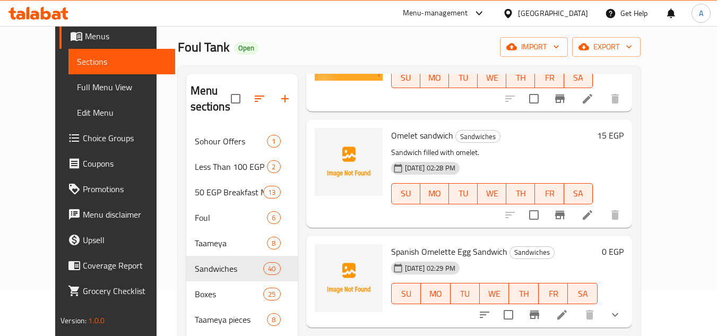
scroll to position [106, 0]
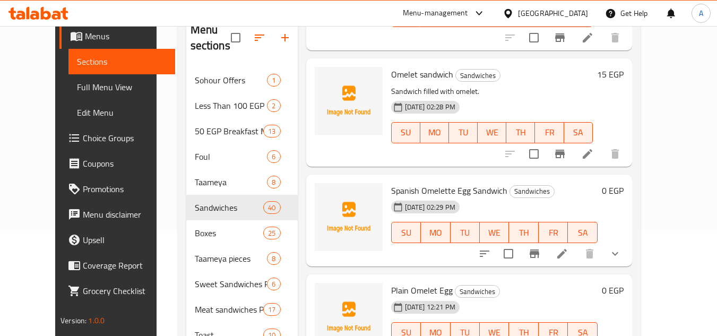
type input "omelet"
drag, startPoint x: 433, startPoint y: 65, endPoint x: 435, endPoint y: 75, distance: 10.8
click at [435, 75] on div "Omelet sandwich Sandwiches Sandwich filled with omelet. 13-03-2025 02:28 PM SU …" at bounding box center [492, 112] width 210 height 99
click at [435, 85] on p "Sandwich filled with omelet." at bounding box center [492, 91] width 202 height 13
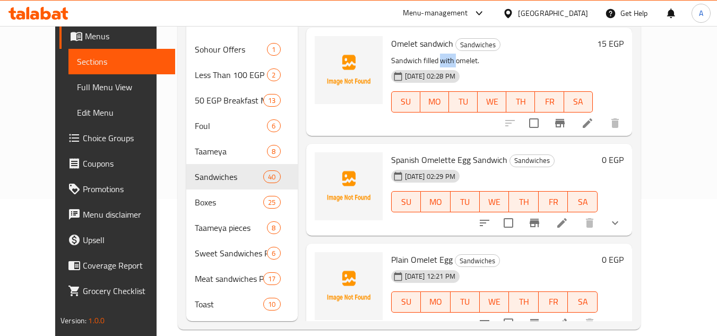
scroll to position [152, 0]
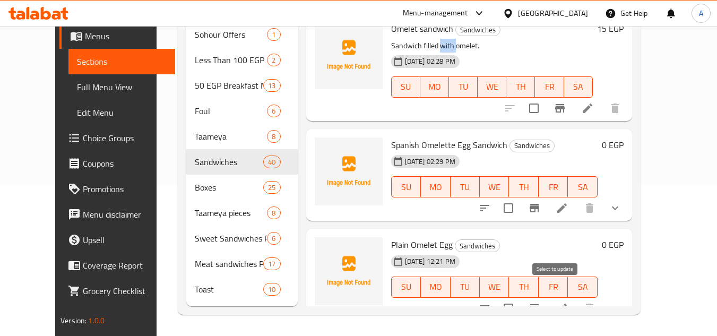
drag, startPoint x: 559, startPoint y: 297, endPoint x: 587, endPoint y: 254, distance: 51.8
click at [520, 297] on input "checkbox" at bounding box center [508, 308] width 22 height 22
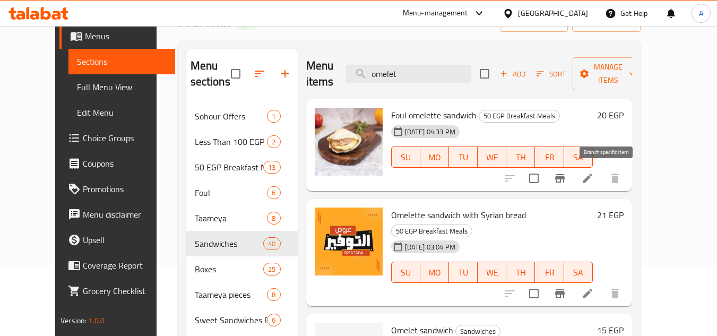
scroll to position [0, 0]
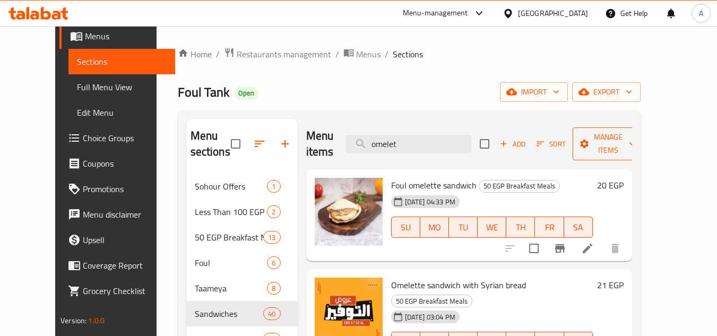
click at [612, 143] on span "Manage items" at bounding box center [608, 144] width 54 height 27
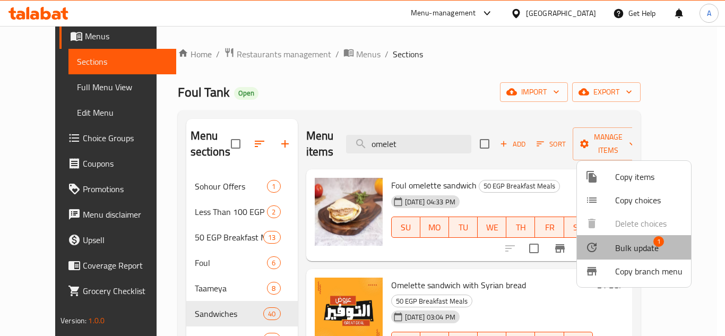
click at [640, 243] on span "Bulk update" at bounding box center [637, 248] width 44 height 13
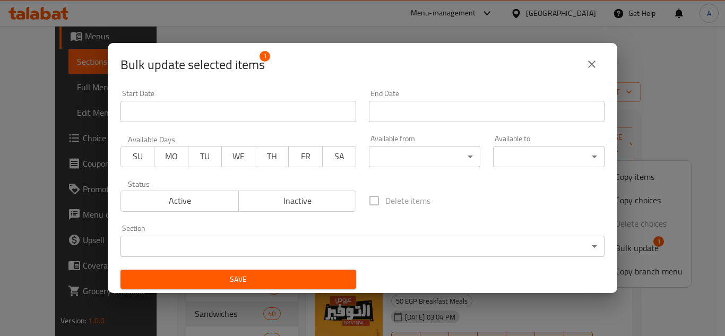
click at [317, 200] on span "Inactive" at bounding box center [297, 200] width 109 height 15
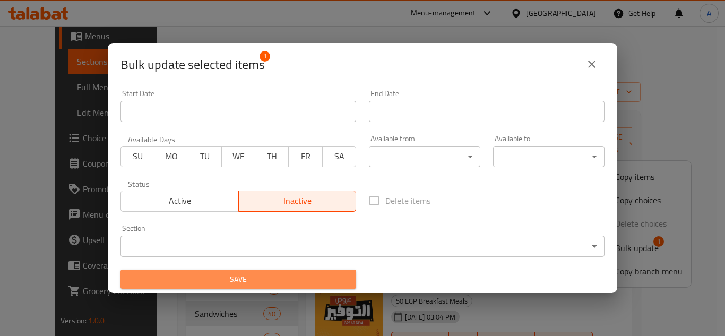
click at [280, 279] on span "Save" at bounding box center [238, 279] width 219 height 13
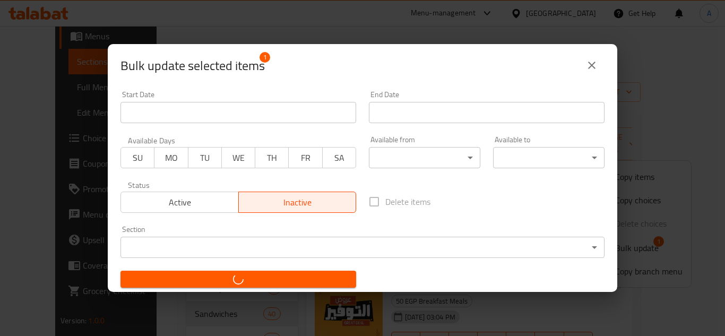
checkbox input "false"
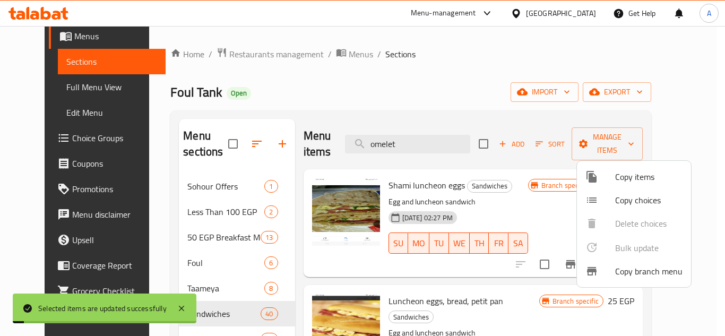
click at [466, 94] on div at bounding box center [362, 168] width 725 height 336
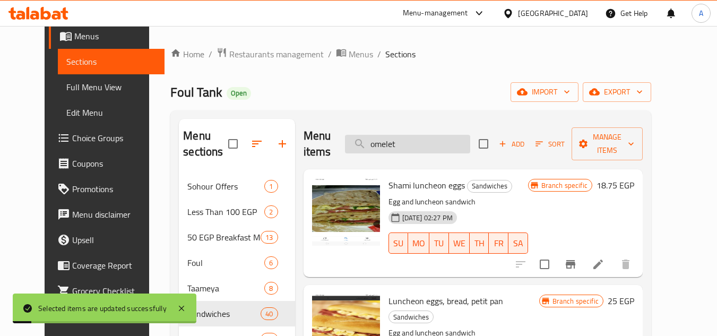
click at [442, 143] on input "omelet" at bounding box center [407, 144] width 125 height 19
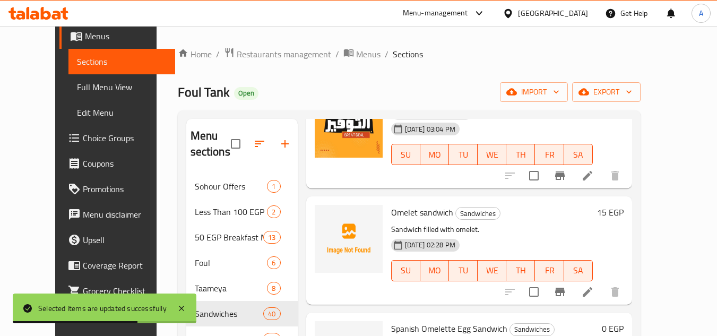
scroll to position [212, 0]
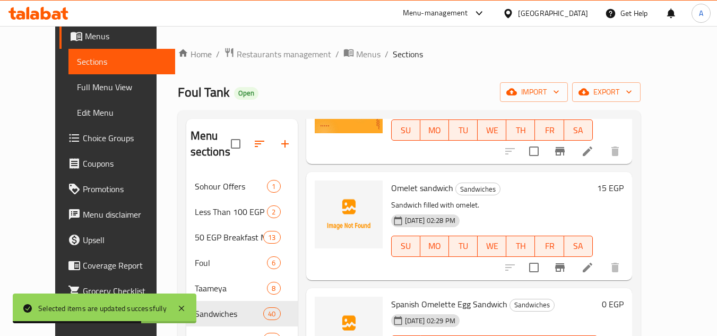
type input "omele"
click at [603, 259] on li at bounding box center [588, 267] width 30 height 19
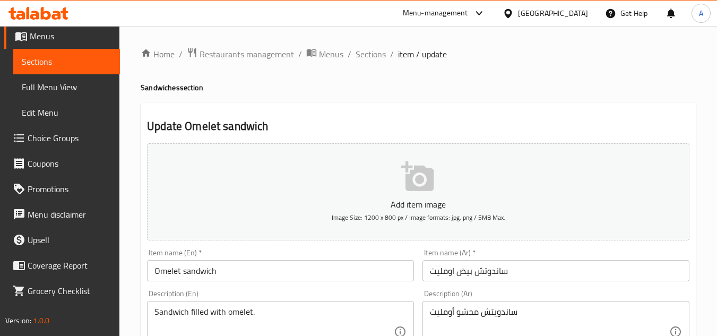
click at [146, 274] on div "Item name (En)   * Omelet sandwich Item name (En) *" at bounding box center [281, 265] width 276 height 41
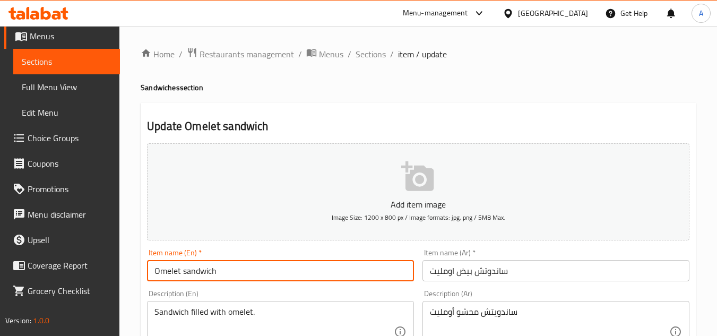
click at [153, 270] on input "Omelet sandwich" at bounding box center [280, 270] width 267 height 21
click at [229, 273] on input "Plain Omelet sandwich" at bounding box center [280, 270] width 267 height 21
type input "Plain Omelet egg"
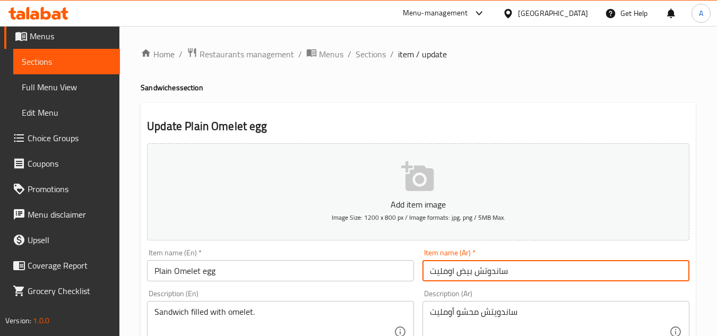
click at [551, 265] on input "ساندوتش بيض اومليت" at bounding box center [556, 270] width 267 height 21
click at [651, 273] on input "ساندوتش بيض اومليت" at bounding box center [556, 270] width 267 height 21
click at [637, 270] on input "بيض اومليت" at bounding box center [556, 270] width 267 height 21
click at [632, 269] on input "بيض اومليت" at bounding box center [556, 270] width 267 height 21
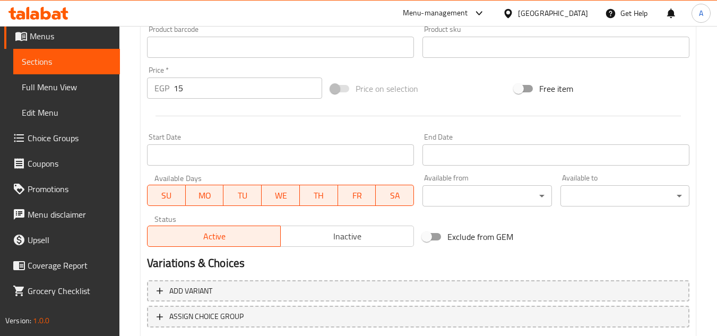
scroll to position [255, 0]
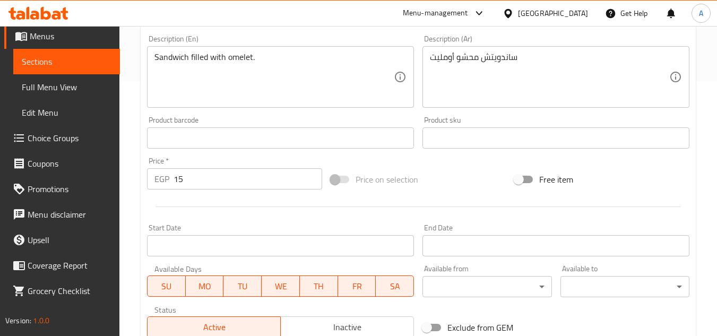
type input "بيض اومليت ساده"
click at [326, 196] on div at bounding box center [418, 207] width 551 height 26
click at [239, 182] on input "15" at bounding box center [248, 178] width 149 height 21
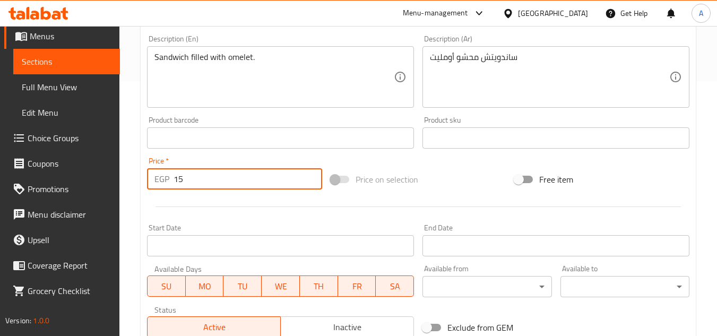
click at [239, 182] on input "15" at bounding box center [248, 178] width 149 height 21
type input "0"
click at [466, 195] on div at bounding box center [418, 207] width 551 height 26
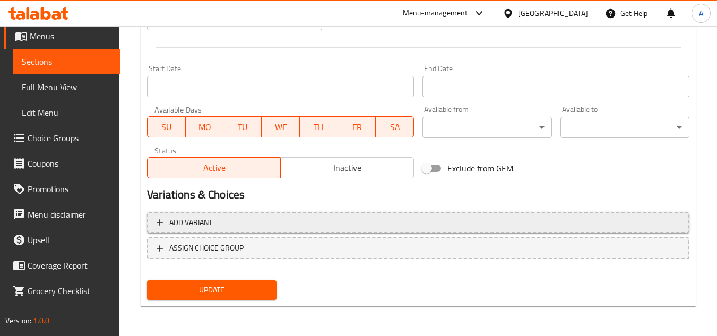
click at [594, 222] on span "Add variant" at bounding box center [418, 222] width 523 height 13
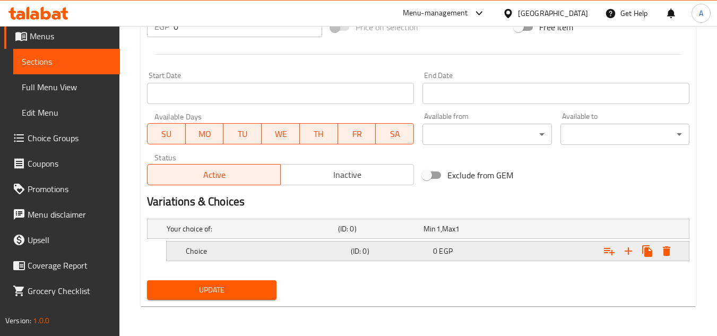
scroll to position [407, 0]
click at [634, 255] on icon "Expand" at bounding box center [628, 251] width 13 height 13
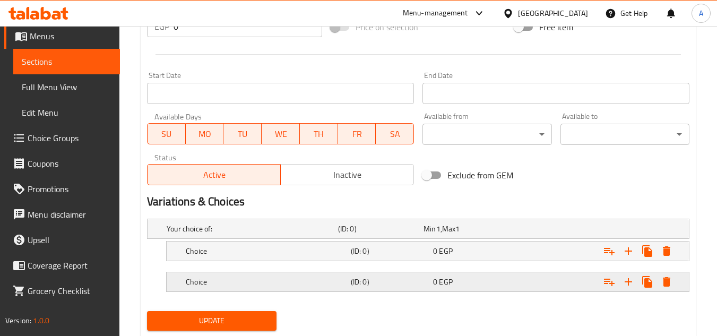
click at [397, 282] on h5 "(ID: 0)" at bounding box center [390, 282] width 78 height 11
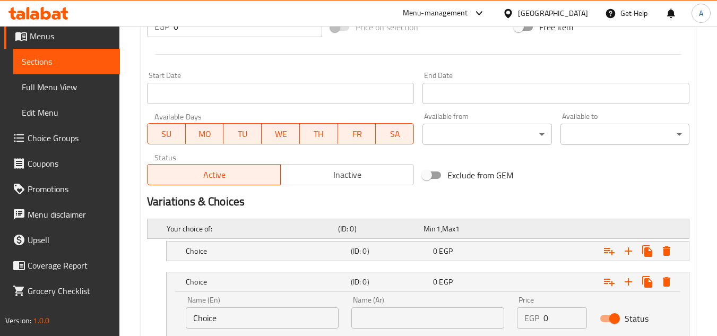
click at [400, 235] on div "(ID: 0)" at bounding box center [378, 228] width 85 height 15
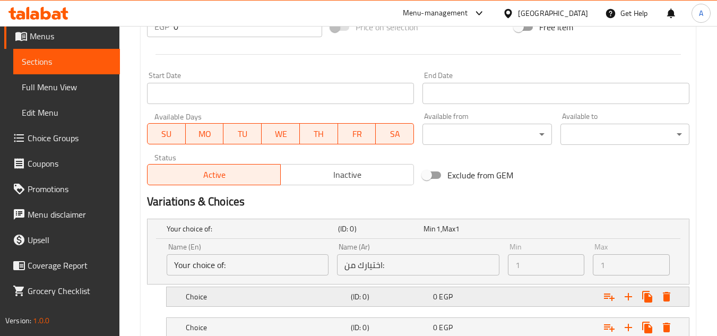
click at [281, 296] on h5 "Choice" at bounding box center [266, 296] width 161 height 11
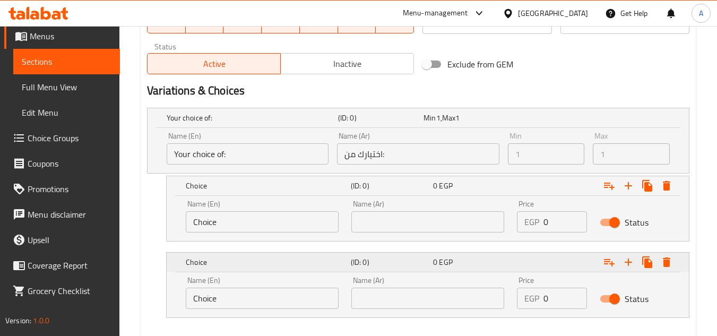
scroll to position [574, 0]
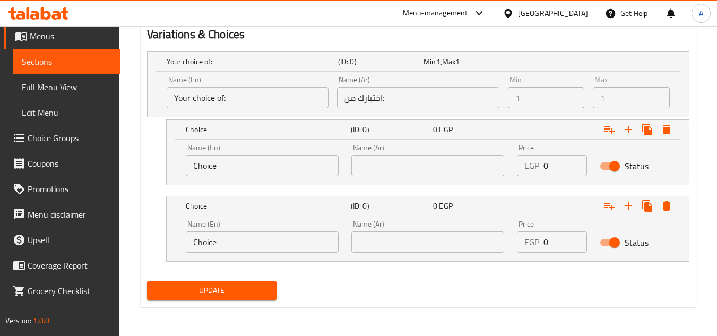
drag, startPoint x: 257, startPoint y: 158, endPoint x: 334, endPoint y: 189, distance: 82.4
click at [257, 158] on input "text" at bounding box center [262, 165] width 153 height 21
type input "Shami"
click at [430, 170] on input "text" at bounding box center [427, 165] width 153 height 21
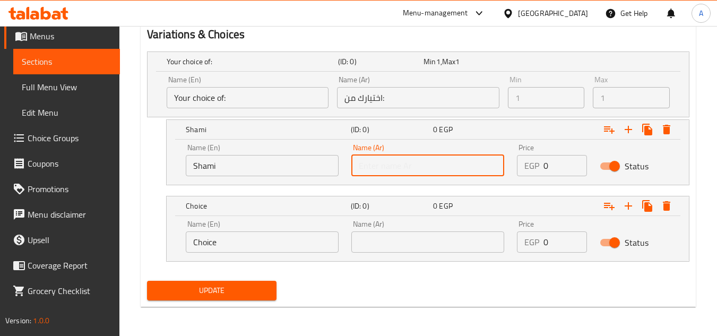
type input "شامي"
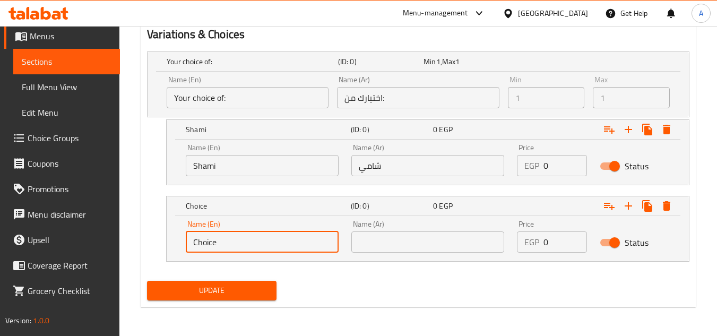
drag, startPoint x: 262, startPoint y: 245, endPoint x: 486, endPoint y: 223, distance: 225.6
click at [311, 259] on div "Name (En) Name (En) Name (Ar) Name (Ar) Price EGP 0 Price Status" at bounding box center [428, 238] width 522 height 45
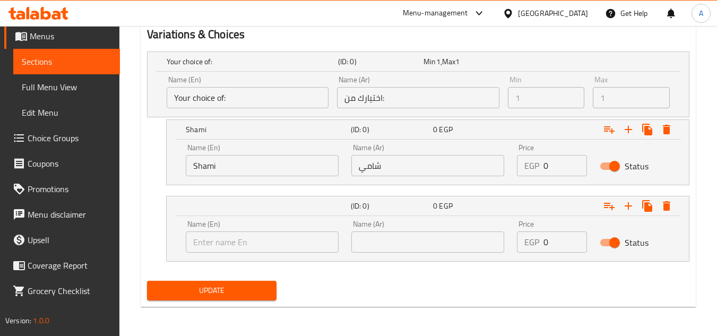
click at [346, 236] on div "Name (Ar) Name (Ar)" at bounding box center [428, 236] width 166 height 45
drag, startPoint x: 304, startPoint y: 238, endPoint x: 401, endPoint y: 237, distance: 97.2
click at [304, 238] on input "text" at bounding box center [262, 241] width 153 height 21
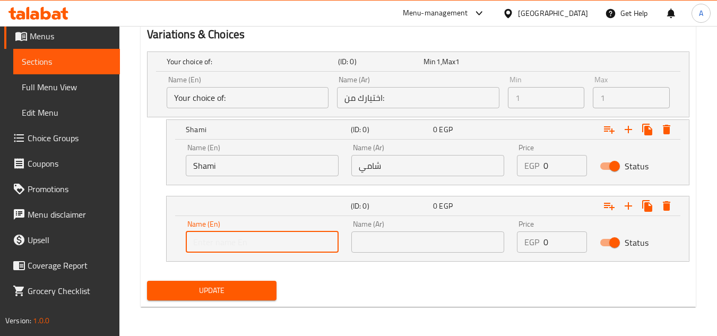
type input "Fino"
drag, startPoint x: 404, startPoint y: 250, endPoint x: 399, endPoint y: 235, distance: 16.3
click at [404, 250] on input "text" at bounding box center [427, 241] width 153 height 21
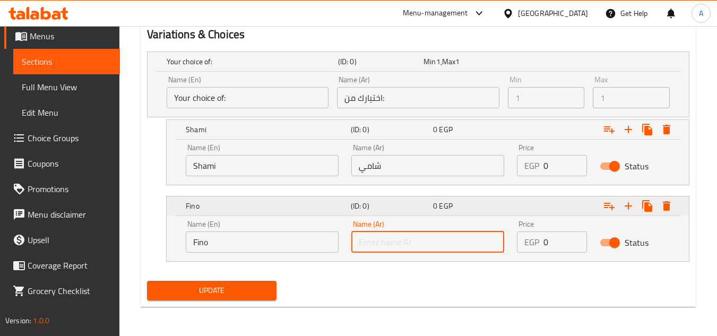
type input "فينو"
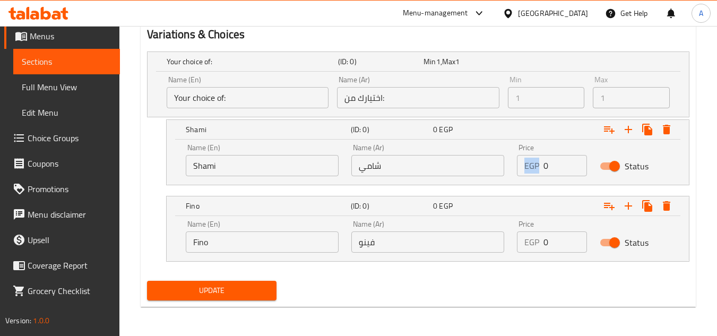
drag, startPoint x: 540, startPoint y: 167, endPoint x: 555, endPoint y: 173, distance: 15.3
click at [555, 173] on div "EGP 0 Price" at bounding box center [552, 165] width 70 height 21
click at [555, 173] on input "0" at bounding box center [566, 165] width 44 height 21
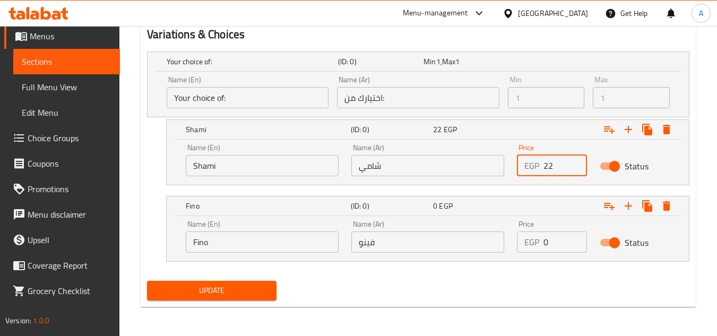
type input "22"
drag, startPoint x: 552, startPoint y: 246, endPoint x: 319, endPoint y: 250, distance: 232.6
click at [426, 247] on div "Name (En) Fino Name (En) Name (Ar) فينو Name (Ar) Price EGP 0 Price Status" at bounding box center [427, 236] width 497 height 45
type input "27"
click at [147, 281] on button "Update" at bounding box center [211, 291] width 129 height 20
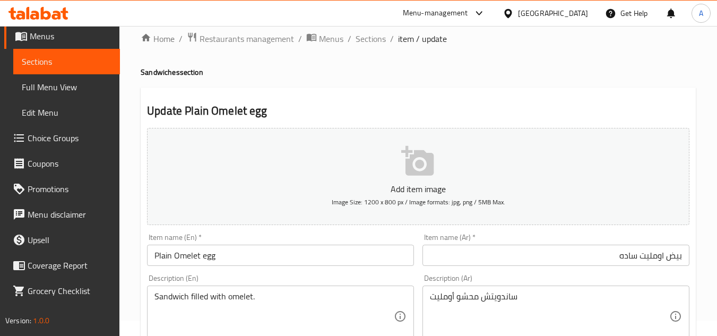
scroll to position [0, 0]
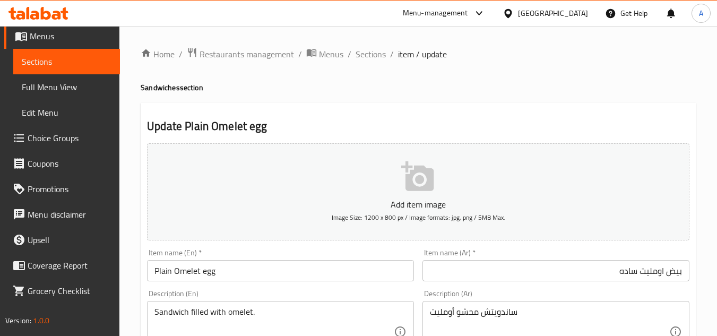
drag, startPoint x: 371, startPoint y: 61, endPoint x: 383, endPoint y: 107, distance: 48.4
click at [371, 61] on span "Sections" at bounding box center [371, 54] width 30 height 13
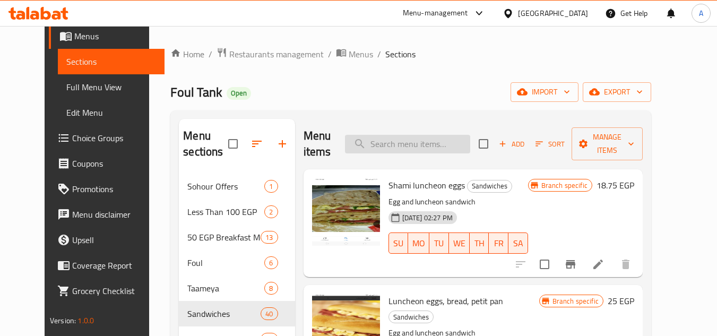
click at [422, 151] on input "search" at bounding box center [407, 144] width 125 height 19
paste input "Roumi Cheese"
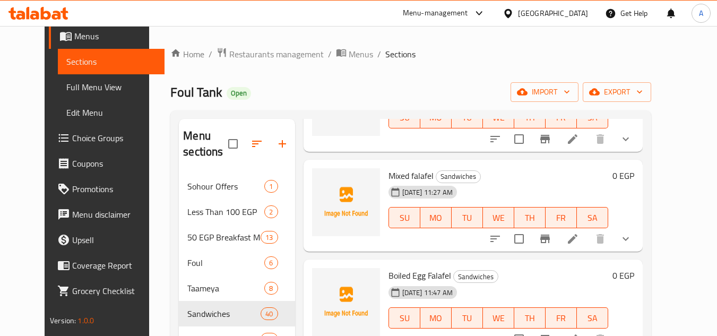
scroll to position [1221, 0]
type input "Roumi Cheese"
click at [632, 231] on icon "show more" at bounding box center [626, 237] width 13 height 13
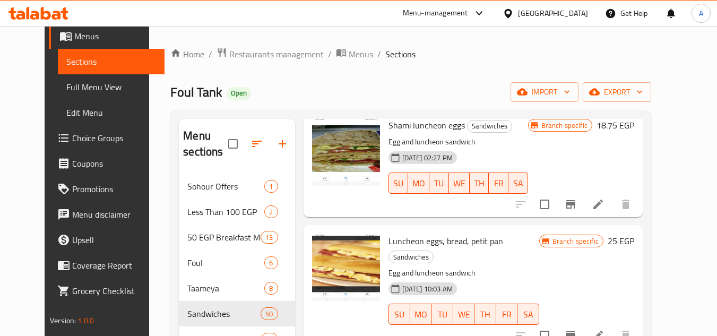
scroll to position [0, 0]
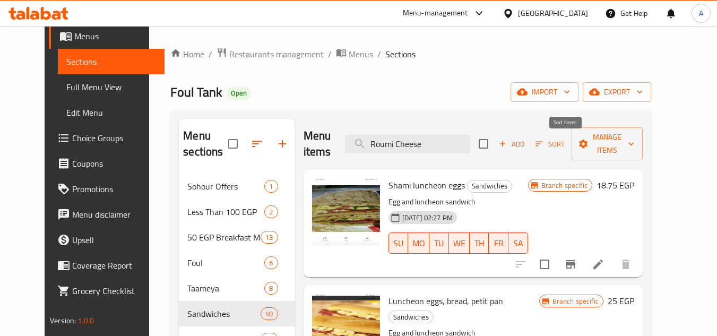
click at [547, 147] on span "Sort" at bounding box center [550, 144] width 43 height 16
click at [526, 147] on span "Add" at bounding box center [511, 144] width 29 height 12
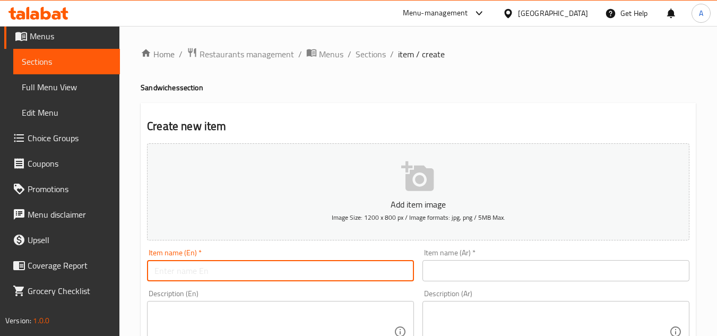
click at [354, 275] on input "text" at bounding box center [280, 270] width 267 height 21
paste input "Roumi Cheese"
type input "Roumi Cheese"
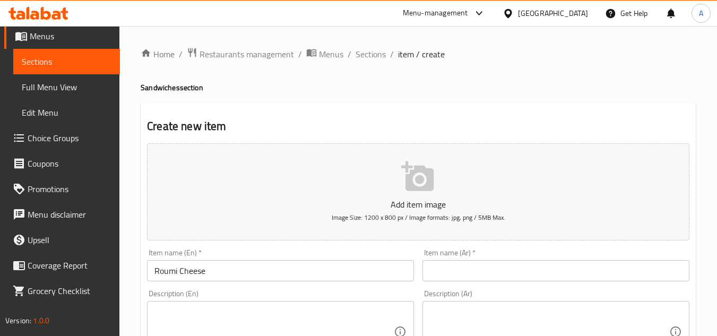
click at [436, 263] on input "text" at bounding box center [556, 270] width 267 height 21
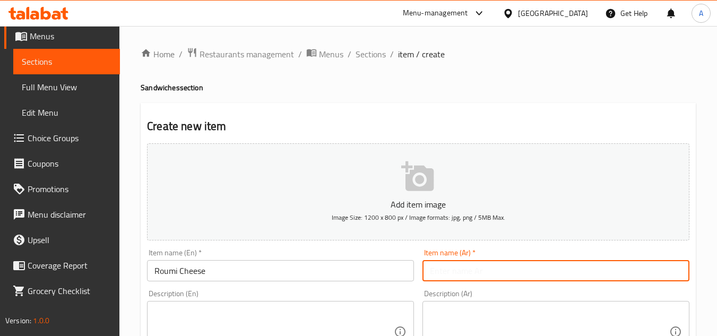
paste input "بيض او ملت جبنه رومي"
drag, startPoint x: 484, startPoint y: 271, endPoint x: 468, endPoint y: 272, distance: 16.5
click at [468, 272] on input "بيض او ملت جبنه رومي" at bounding box center [556, 270] width 267 height 21
click at [482, 273] on input "بيض او ملت جبنه رومي" at bounding box center [556, 270] width 267 height 21
click at [484, 271] on input "بيض او ملت جبنه رومي" at bounding box center [556, 270] width 267 height 21
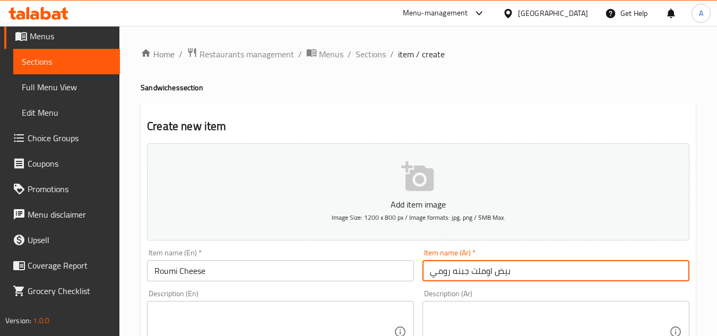
type input "بيض اوملت جبنه رومي"
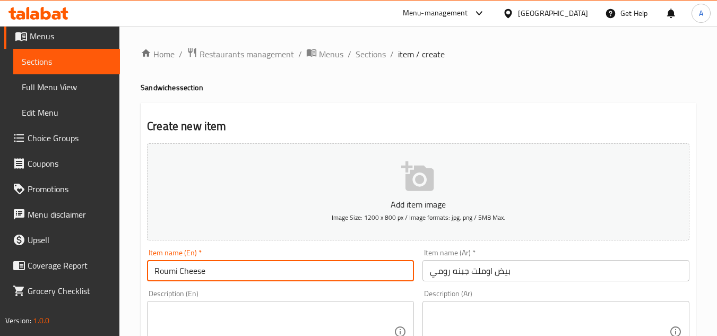
click at [245, 267] on input "Roumi Cheese" at bounding box center [280, 270] width 267 height 21
click at [149, 274] on input "Roumi Cheese" at bounding box center [280, 270] width 267 height 21
paste input "Eggs"
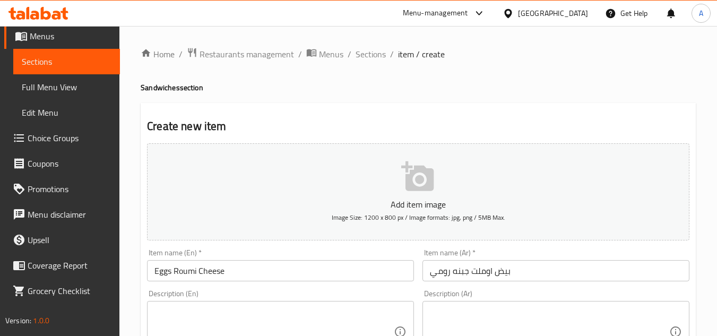
click at [469, 276] on input "بيض اوملت جبنه رومي" at bounding box center [556, 270] width 267 height 21
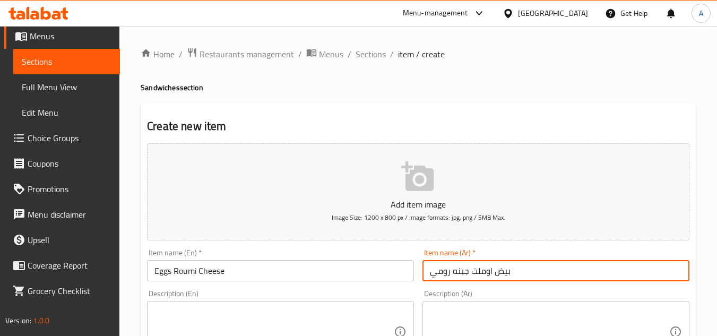
click at [469, 276] on input "بيض اوملت جبنه رومي" at bounding box center [556, 270] width 267 height 21
click at [476, 272] on input "بيض اوملت جبنه رومي" at bounding box center [556, 270] width 267 height 21
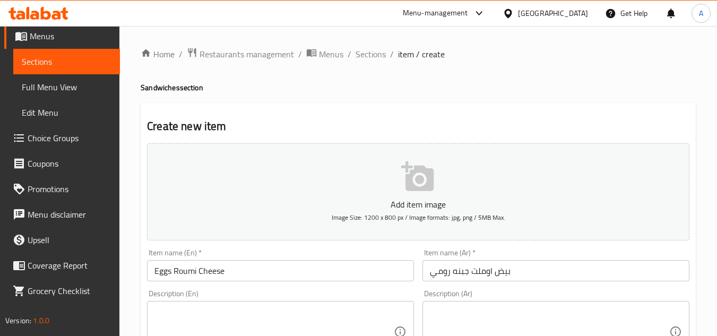
click at [173, 270] on input "Eggs Roumi Cheese" at bounding box center [280, 270] width 267 height 21
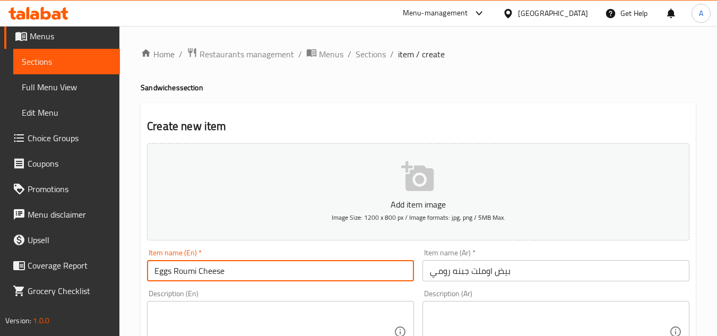
paste input "Omelette"
type input "Eggs Omelette Roumi Cheese"
click at [544, 58] on ol "Home / Restaurants management / Menus / Sections / item / create" at bounding box center [418, 54] width 555 height 14
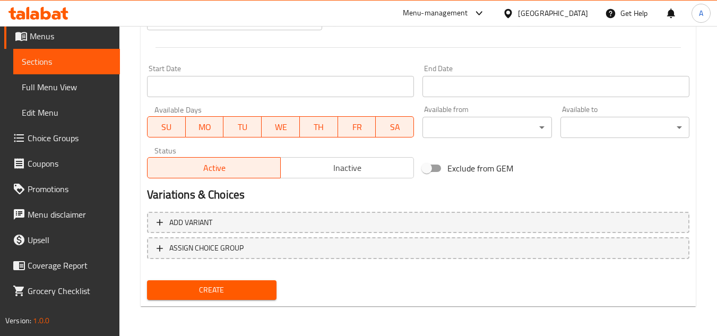
click at [589, 217] on span "Add variant" at bounding box center [418, 222] width 523 height 13
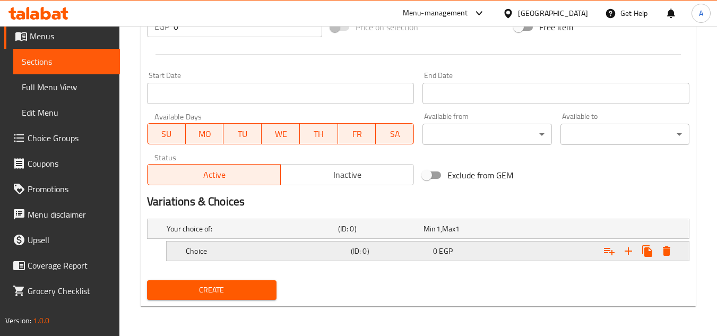
click at [624, 259] on button "Expand" at bounding box center [628, 251] width 19 height 19
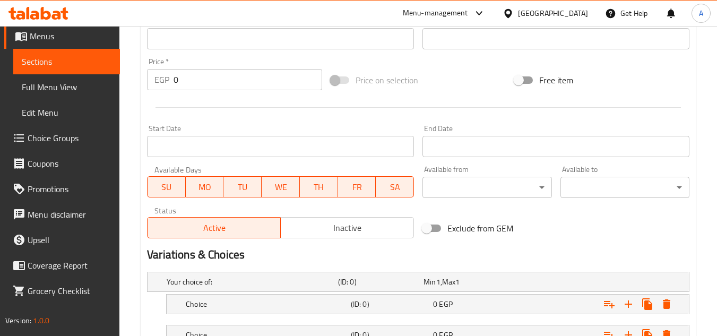
scroll to position [438, 0]
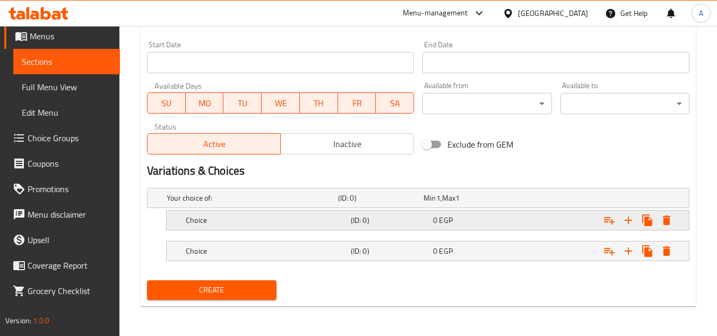
click at [526, 227] on div "Expand" at bounding box center [595, 220] width 165 height 23
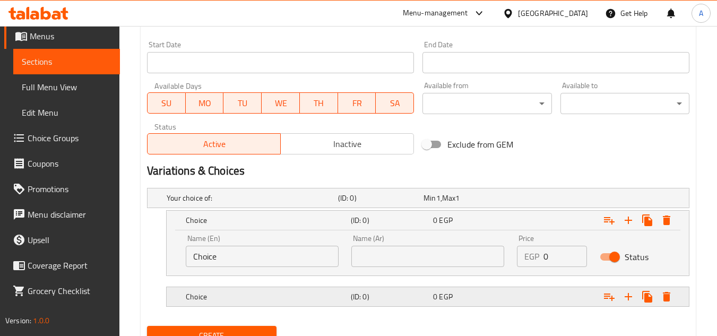
click at [534, 305] on div "Expand" at bounding box center [595, 296] width 165 height 23
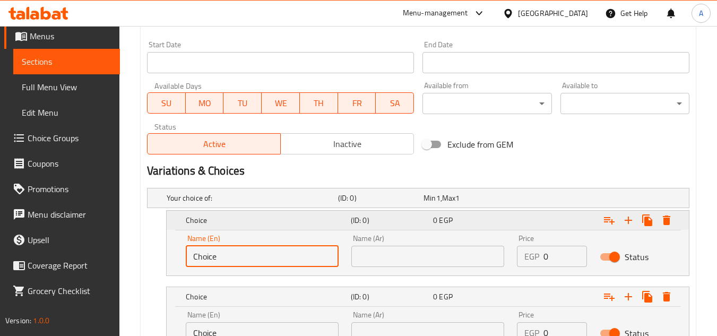
drag, startPoint x: 252, startPoint y: 262, endPoint x: 186, endPoint y: 219, distance: 79.1
click at [0, 247] on div "Edit Restaurant Branches Menus Sections Full Menu View Edit Menu Choice Groups …" at bounding box center [358, 7] width 717 height 839
click at [306, 251] on input "text" at bounding box center [262, 256] width 153 height 21
type input "Shami"
click at [422, 274] on div "Name (En) Shami Name (En) Name (Ar) Name (Ar) Price EGP 0 Price Status" at bounding box center [428, 252] width 522 height 45
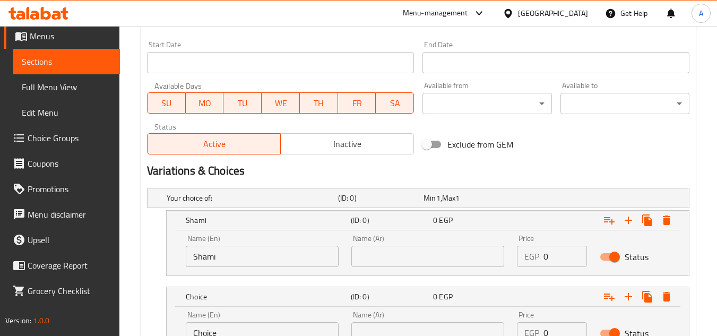
click at [444, 244] on div "Name (Ar) Name (Ar)" at bounding box center [427, 251] width 153 height 32
drag, startPoint x: 443, startPoint y: 264, endPoint x: 445, endPoint y: 259, distance: 5.5
click at [443, 264] on input "text" at bounding box center [427, 256] width 153 height 21
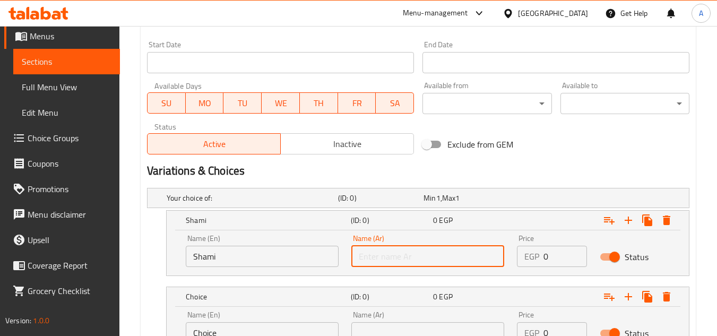
type input "شامي"
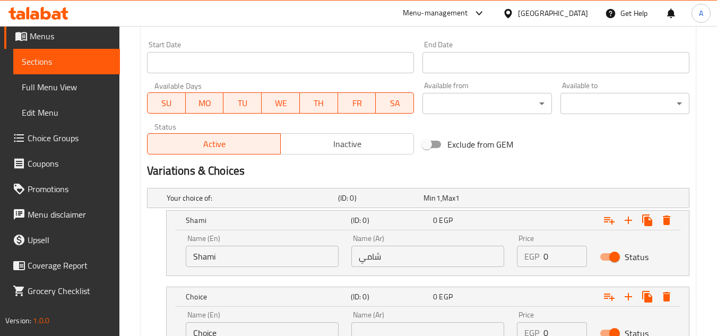
click at [529, 148] on div "Exclude from GEM" at bounding box center [510, 144] width 184 height 29
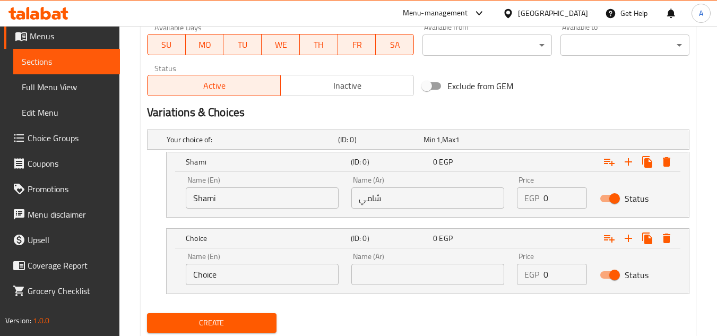
scroll to position [529, 0]
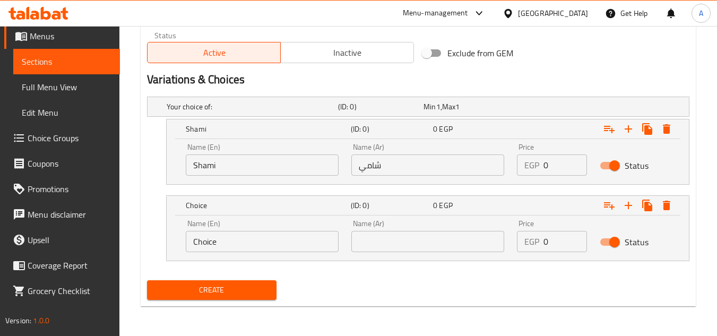
drag, startPoint x: 250, startPoint y: 241, endPoint x: 89, endPoint y: 235, distance: 161.0
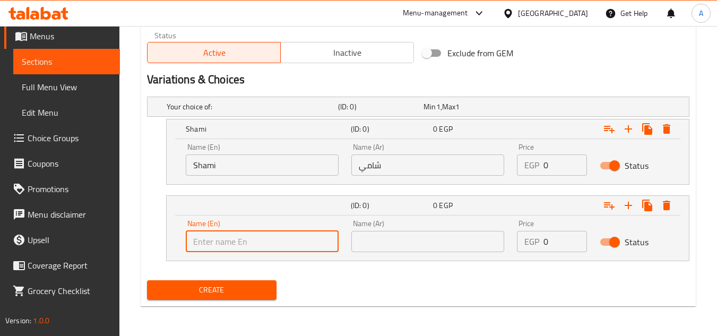
drag, startPoint x: 226, startPoint y: 245, endPoint x: 279, endPoint y: 230, distance: 54.6
click at [226, 245] on input "text" at bounding box center [262, 241] width 153 height 21
type input "Fino"
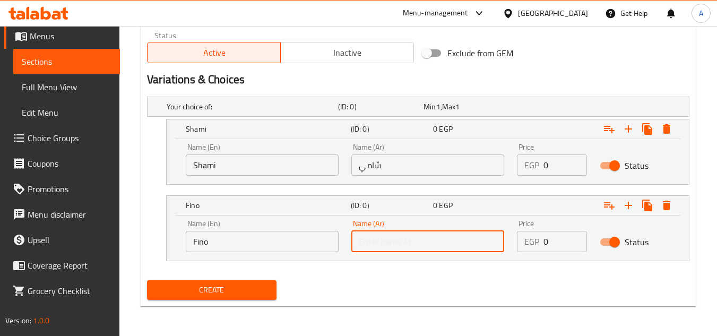
drag, startPoint x: 395, startPoint y: 248, endPoint x: 429, endPoint y: 230, distance: 39.2
click at [395, 248] on input "text" at bounding box center [427, 241] width 153 height 21
type input "فينو"
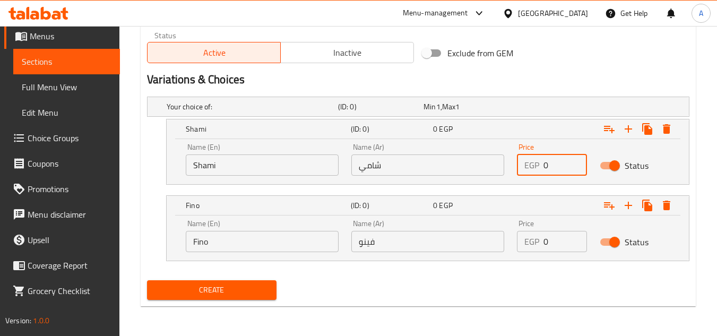
drag, startPoint x: 560, startPoint y: 170, endPoint x: 316, endPoint y: 232, distance: 251.5
click at [375, 213] on div "Your choice of: (ID: 0) Min 1 , Max 1 Name (En) Your choice of: Name (En) Name …" at bounding box center [418, 184] width 551 height 184
type input "20"
drag, startPoint x: 556, startPoint y: 246, endPoint x: 312, endPoint y: 274, distance: 245.3
click at [350, 263] on div "Your choice of: (ID: 0) Min 1 , Max 1 Name (En) Your choice of: Name (En) Name …" at bounding box center [418, 184] width 551 height 184
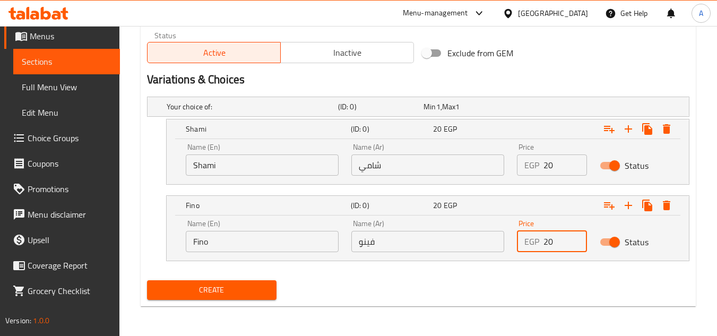
type input "20"
click at [147, 280] on button "Create" at bounding box center [211, 290] width 129 height 20
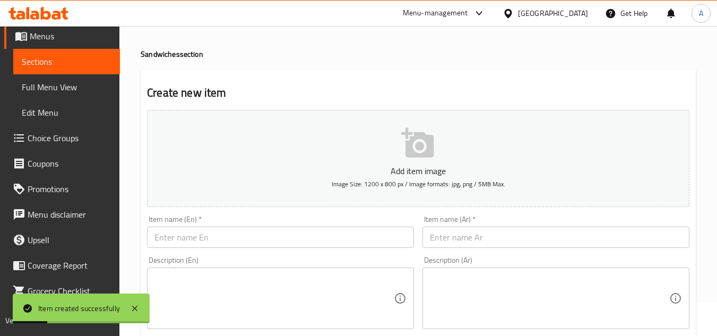
scroll to position [0, 0]
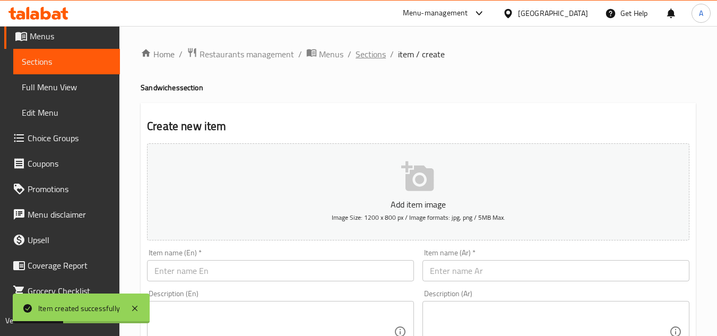
click at [375, 53] on span "Sections" at bounding box center [371, 54] width 30 height 13
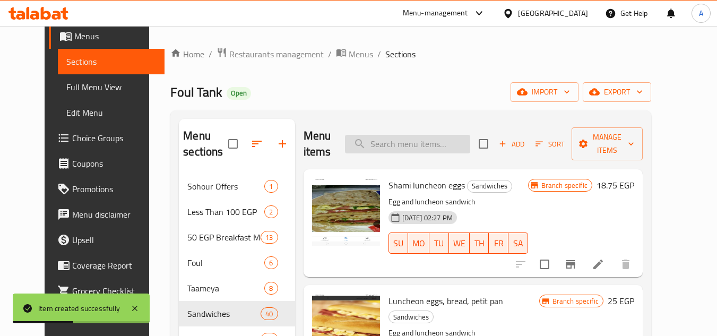
click at [451, 151] on input "search" at bounding box center [407, 144] width 125 height 19
type input "حخفش"
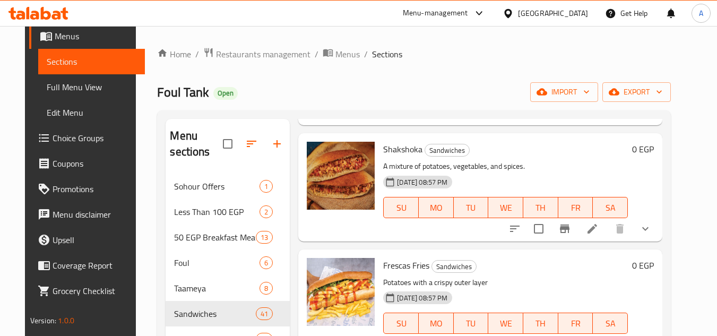
scroll to position [637, 0]
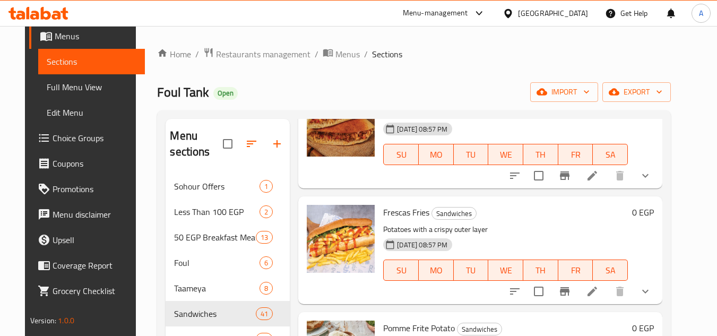
type input "POTAT"
click at [651, 296] on icon "show more" at bounding box center [645, 291] width 13 height 13
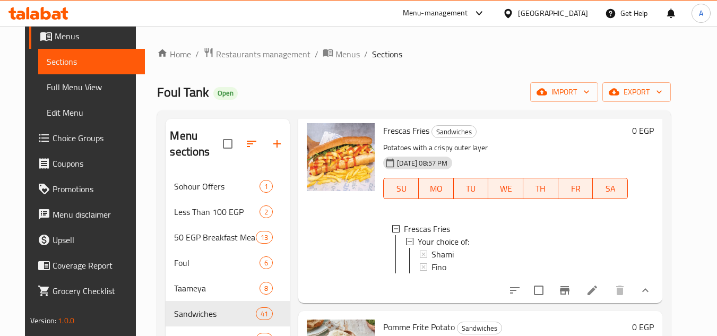
scroll to position [743, 0]
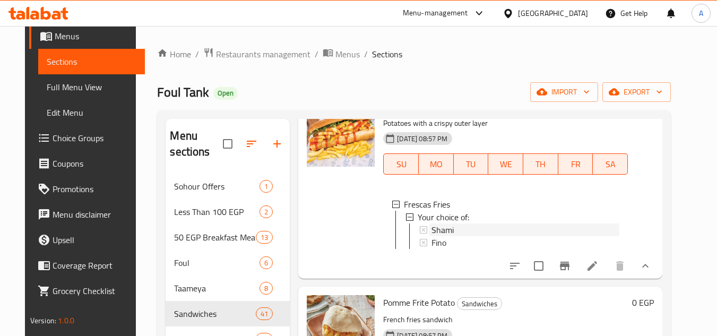
click at [446, 234] on span "Shami" at bounding box center [443, 230] width 22 height 13
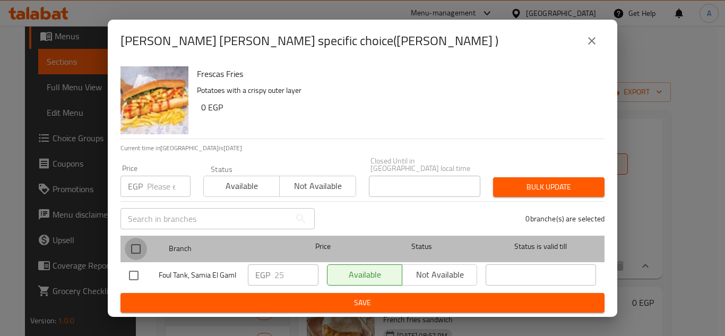
drag, startPoint x: 135, startPoint y: 254, endPoint x: 133, endPoint y: 239, distance: 14.9
click at [134, 254] on input "checkbox" at bounding box center [136, 249] width 22 height 22
checkbox input "true"
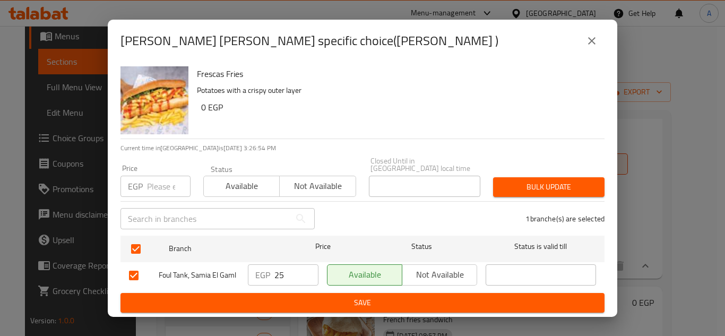
click at [161, 178] on input "number" at bounding box center [169, 186] width 44 height 21
type input "15"
click at [541, 171] on div "Bulk update" at bounding box center [549, 187] width 124 height 32
click at [542, 180] on span "Bulk update" at bounding box center [549, 186] width 94 height 13
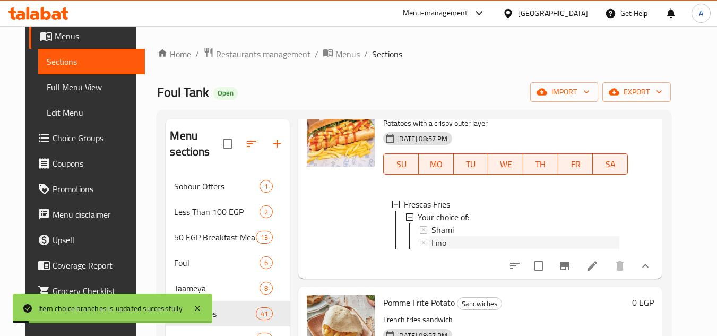
click at [432, 243] on span "Fino" at bounding box center [439, 242] width 15 height 13
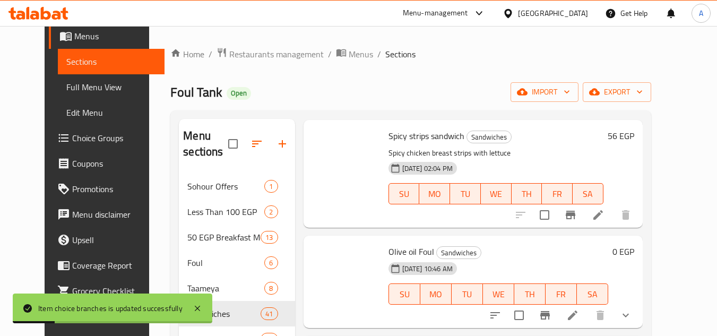
scroll to position [279, 0]
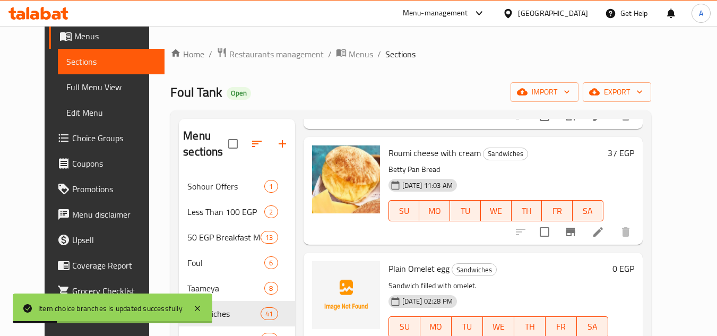
click at [170, 246] on div "Menu sections Sohour Offers 1 Less Than 100 EGP 2 50 EGP Breakfast Meals 13 Fou…" at bounding box center [410, 301] width 481 height 382
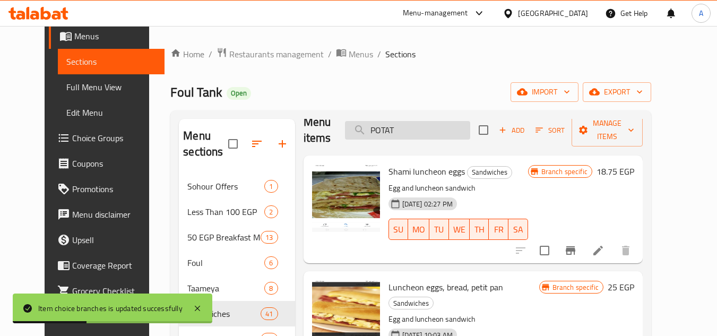
click at [437, 134] on input "POTAT" at bounding box center [407, 130] width 125 height 19
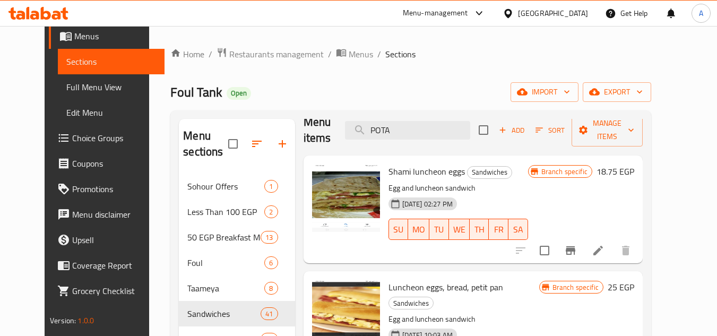
type input "POTA"
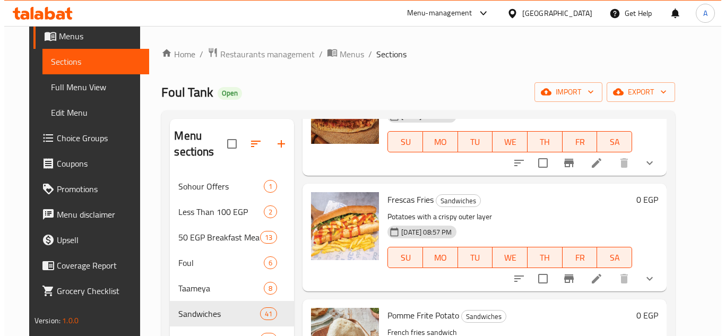
scroll to position [651, 0]
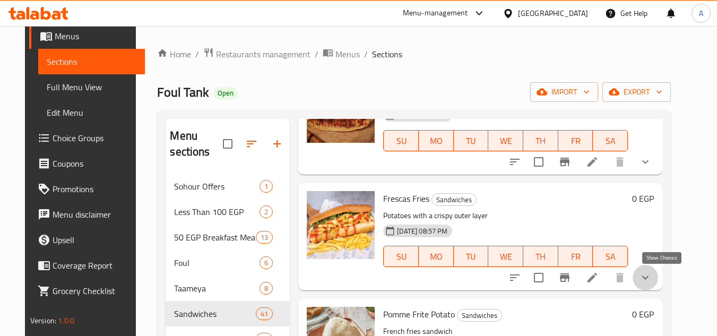
click at [651, 277] on icon "show more" at bounding box center [645, 277] width 13 height 13
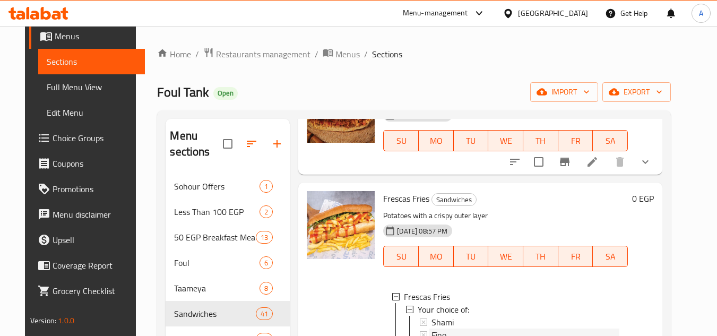
click at [432, 305] on span "Fino" at bounding box center [439, 335] width 15 height 13
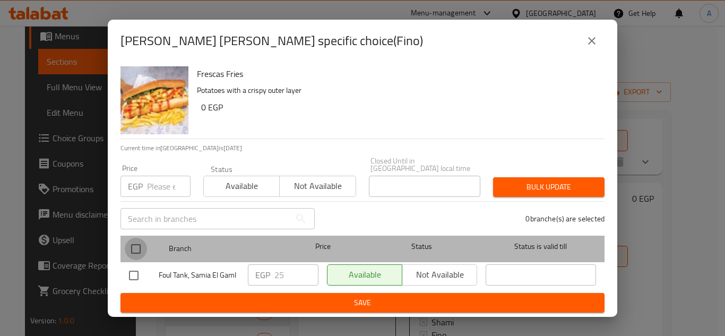
click at [135, 256] on ul "Branch Price Status Status is valid till Foul Tank, Samia El Gaml EGP 25 ​ Avai…" at bounding box center [363, 262] width 484 height 62
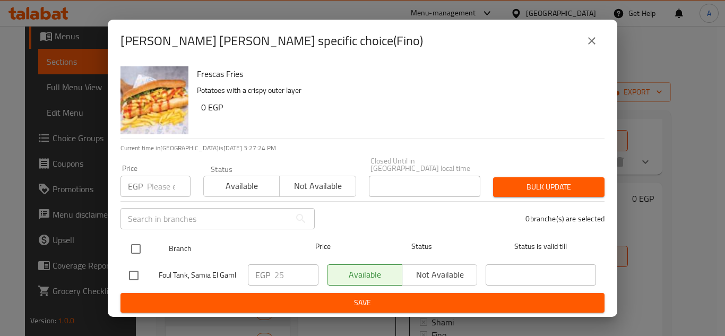
click at [133, 243] on input "checkbox" at bounding box center [136, 249] width 22 height 22
checkbox input "true"
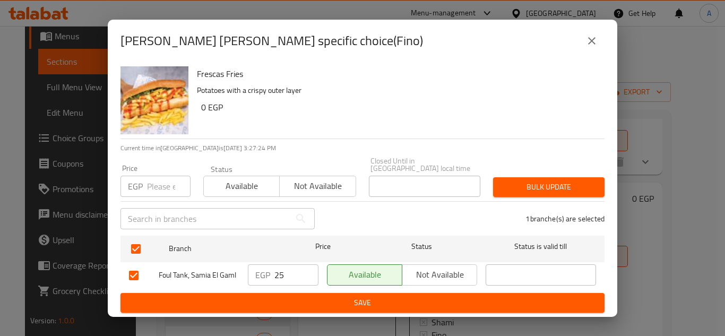
click at [156, 202] on div "​" at bounding box center [217, 219] width 207 height 34
click at [159, 190] on input "number" at bounding box center [169, 186] width 44 height 21
type input "25"
click at [581, 200] on div "1 branche(s) are selected" at bounding box center [466, 219] width 290 height 38
click at [596, 188] on button "Bulk update" at bounding box center [548, 187] width 111 height 20
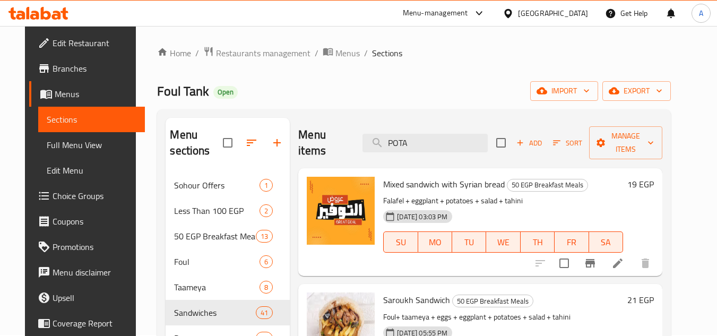
scroll to position [0, 0]
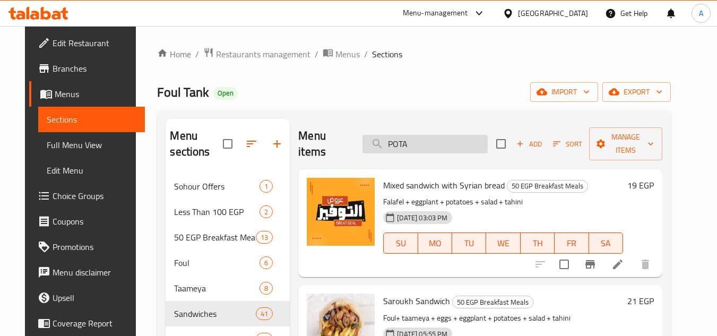
click at [438, 135] on input "POTA" at bounding box center [425, 144] width 125 height 19
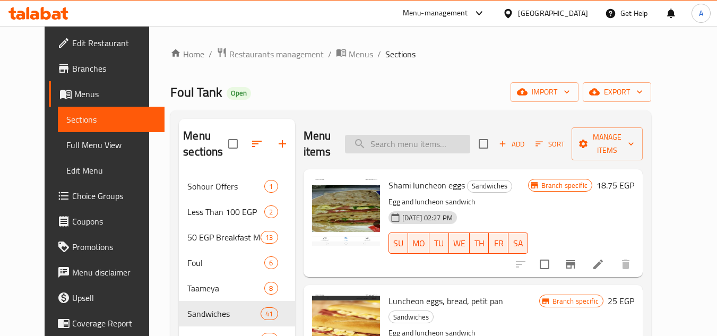
click at [441, 143] on input "search" at bounding box center [407, 144] width 125 height 19
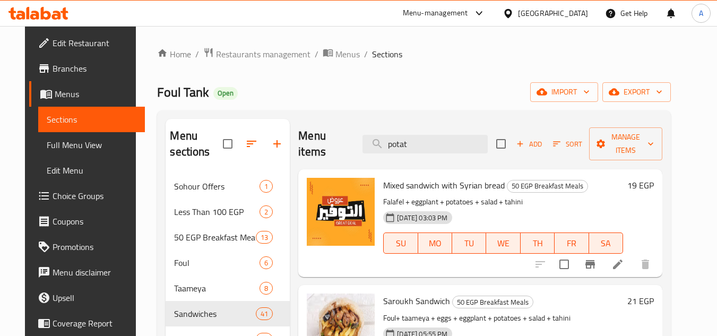
type input "potat"
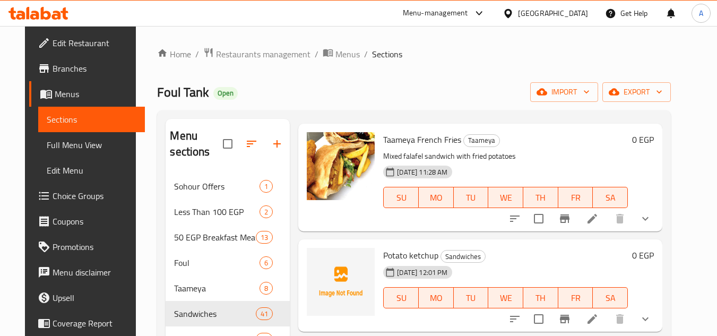
scroll to position [372, 0]
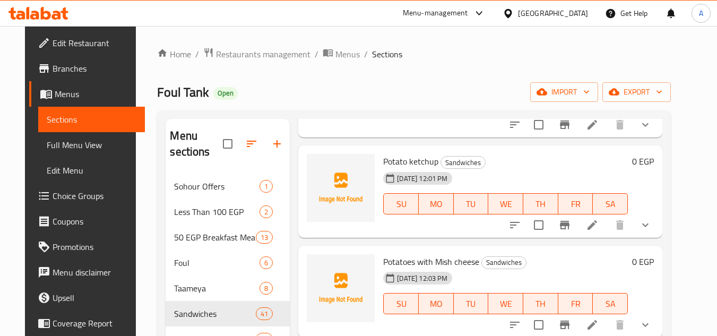
click at [442, 260] on span "Potatoes with Mish cheese" at bounding box center [431, 262] width 96 height 16
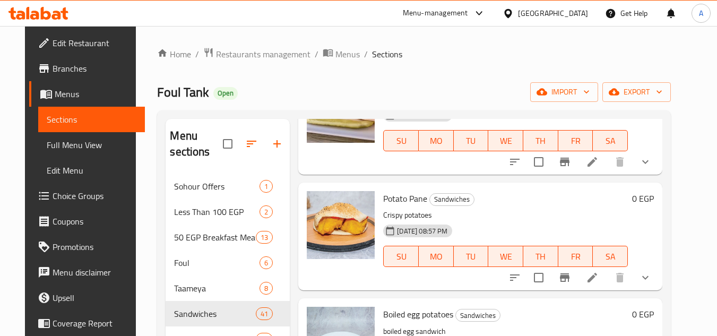
scroll to position [1168, 0]
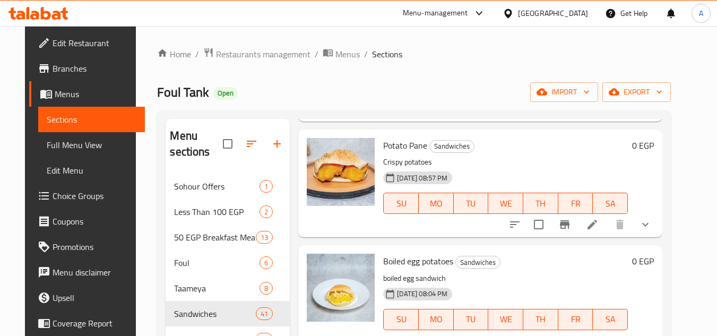
click at [405, 255] on span "Boiled egg potatoes" at bounding box center [418, 261] width 70 height 16
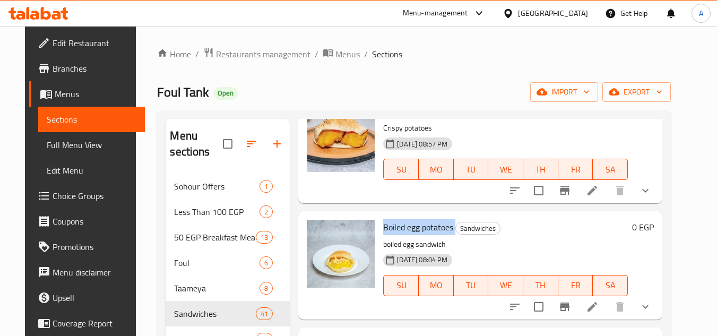
scroll to position [1221, 0]
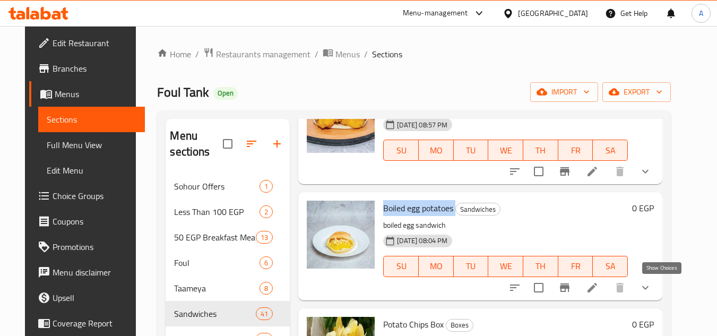
drag, startPoint x: 658, startPoint y: 284, endPoint x: 649, endPoint y: 285, distance: 9.6
click at [651, 284] on icon "show more" at bounding box center [645, 287] width 13 height 13
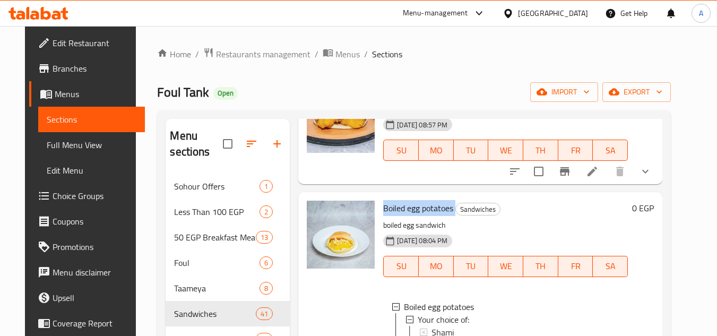
click at [410, 207] on span "Boiled egg potatoes" at bounding box center [418, 208] width 70 height 16
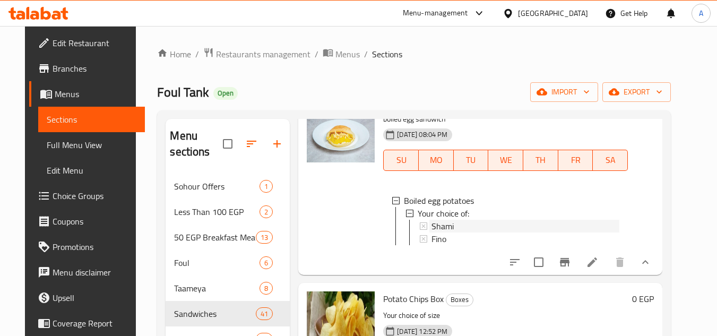
click at [470, 221] on div "Shami" at bounding box center [526, 226] width 188 height 13
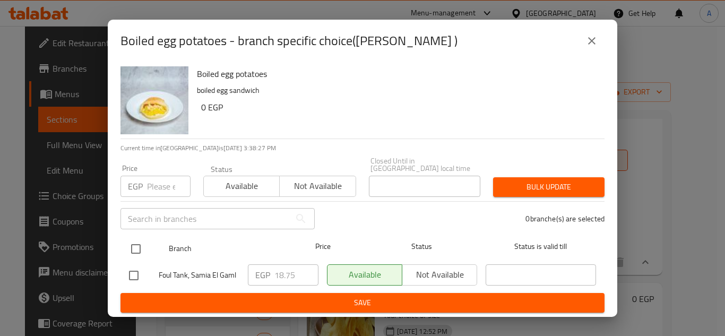
click at [133, 234] on div at bounding box center [145, 249] width 40 height 31
click at [136, 240] on input "checkbox" at bounding box center [136, 249] width 22 height 22
checkbox input "true"
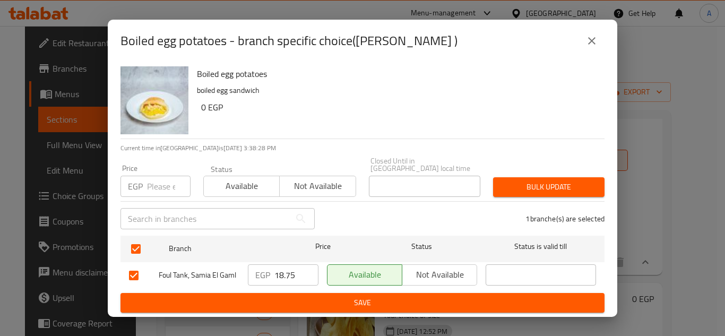
click at [160, 186] on input "number" at bounding box center [169, 186] width 44 height 21
type input "18"
click at [542, 171] on div "Bulk update" at bounding box center [549, 187] width 124 height 32
click at [548, 187] on span "Bulk update" at bounding box center [549, 186] width 94 height 13
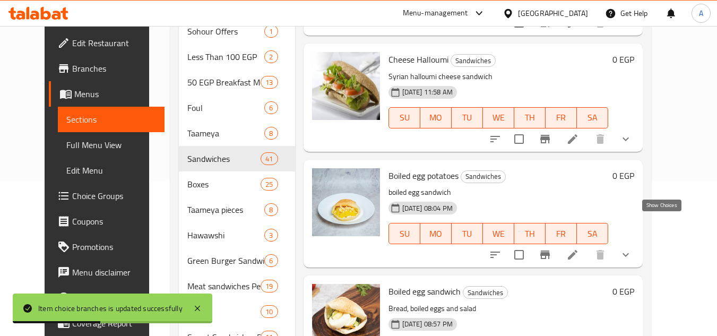
scroll to position [159, 0]
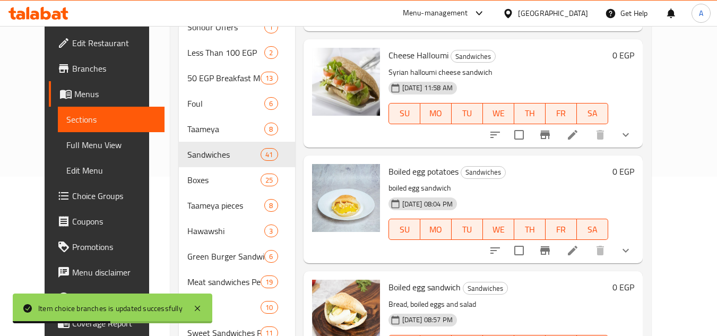
click at [639, 238] on button "show more" at bounding box center [625, 250] width 25 height 25
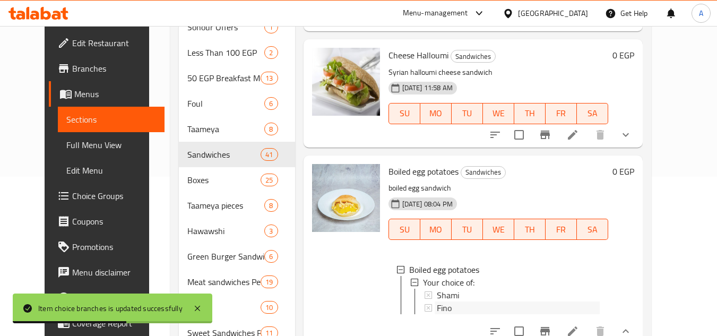
click at [437, 302] on span "Fino" at bounding box center [444, 308] width 15 height 13
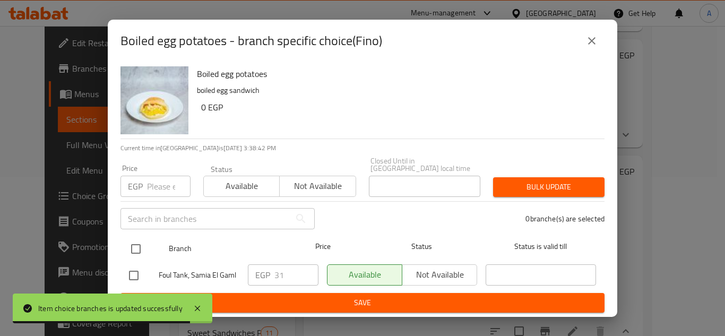
click at [122, 249] on div "Branch Price Status Status is valid till" at bounding box center [363, 249] width 484 height 27
click at [128, 246] on input "checkbox" at bounding box center [136, 249] width 22 height 22
checkbox input "true"
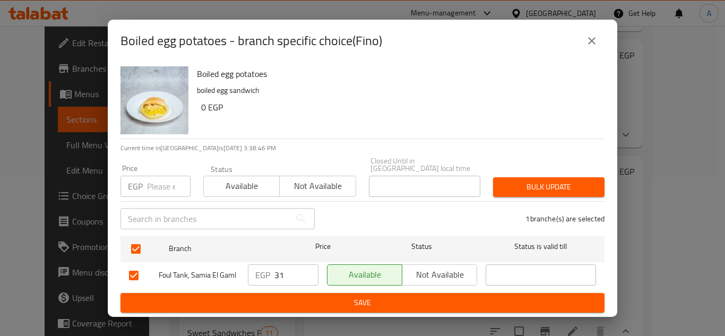
click at [169, 183] on input "number" at bounding box center [169, 186] width 44 height 21
type input "20"
click at [541, 183] on span "Bulk update" at bounding box center [549, 186] width 94 height 13
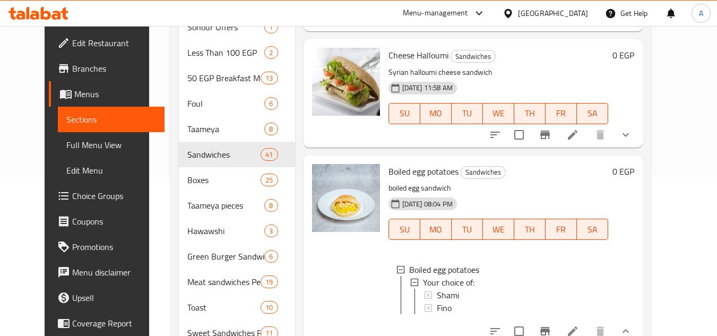
scroll to position [3845, 0]
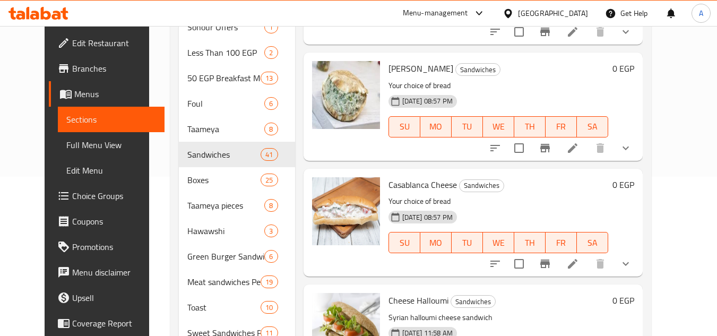
click at [632, 257] on icon "show more" at bounding box center [626, 263] width 13 height 13
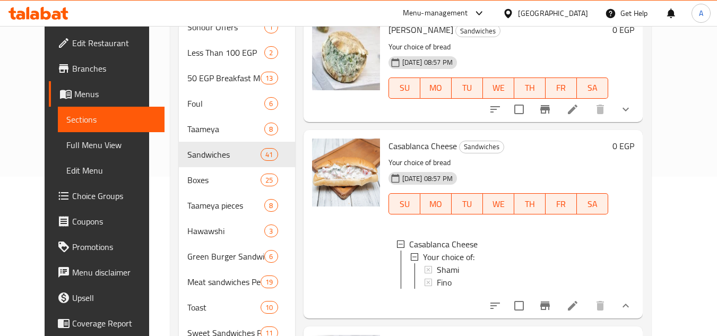
scroll to position [3898, 0]
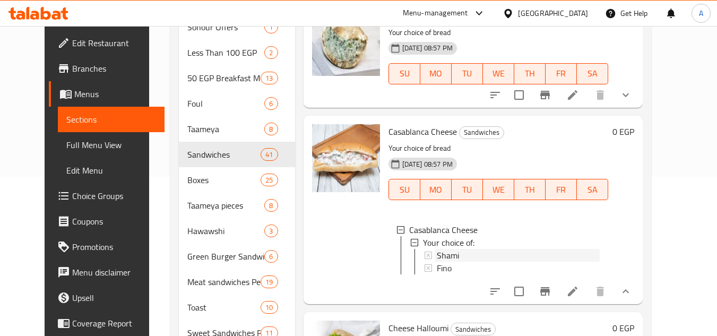
click at [442, 249] on span "Shami" at bounding box center [448, 255] width 22 height 13
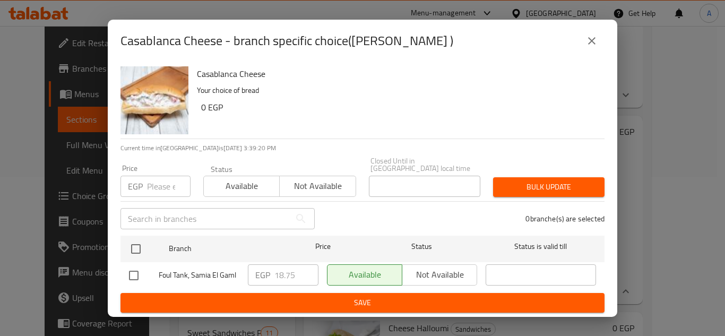
drag, startPoint x: 130, startPoint y: 247, endPoint x: 148, endPoint y: 227, distance: 27.1
click at [131, 246] on input "checkbox" at bounding box center [136, 249] width 22 height 22
checkbox input "true"
click at [149, 202] on div "​" at bounding box center [217, 219] width 207 height 34
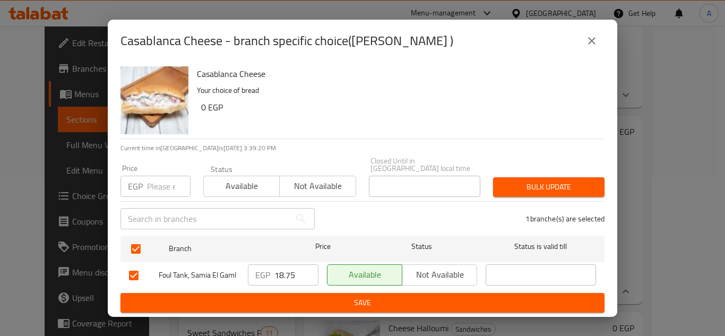
click at [150, 191] on input "number" at bounding box center [169, 186] width 44 height 21
type input "15"
click at [571, 177] on button "Bulk update" at bounding box center [548, 187] width 111 height 20
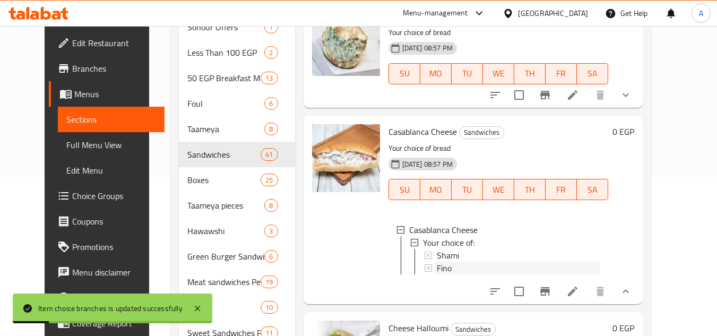
click at [438, 262] on span "Fino" at bounding box center [444, 268] width 15 height 13
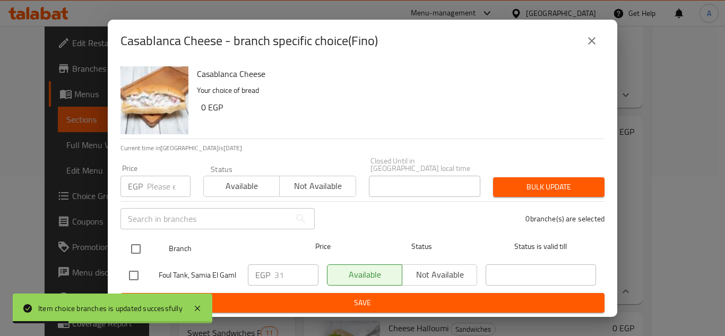
drag, startPoint x: 136, startPoint y: 246, endPoint x: 157, endPoint y: 190, distance: 60.0
click at [138, 243] on input "checkbox" at bounding box center [136, 249] width 22 height 22
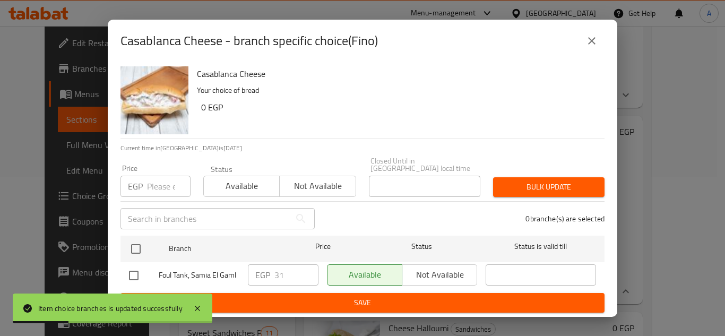
checkbox input "true"
click at [157, 190] on input "number" at bounding box center [169, 186] width 44 height 21
type input "20"
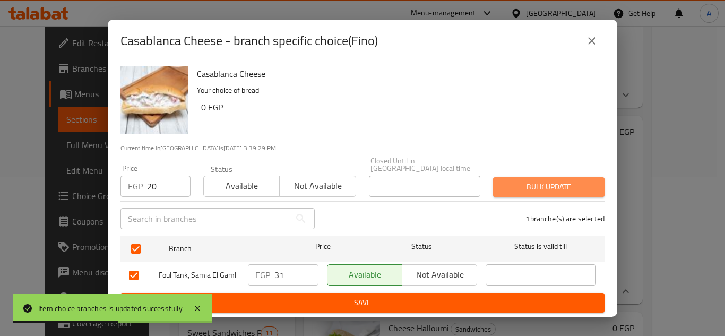
click at [561, 183] on span "Bulk update" at bounding box center [549, 186] width 94 height 13
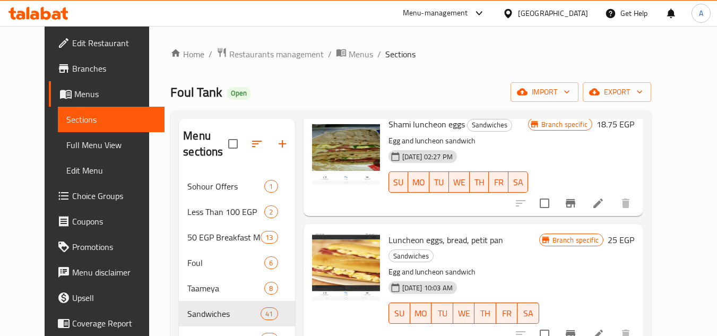
scroll to position [0, 0]
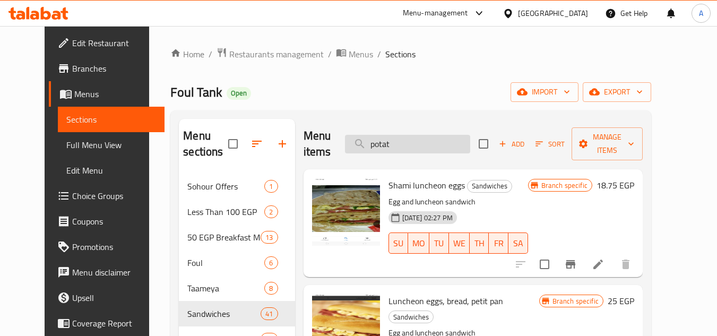
click at [416, 151] on input "potat" at bounding box center [407, 144] width 125 height 19
paste input "fried cheese"
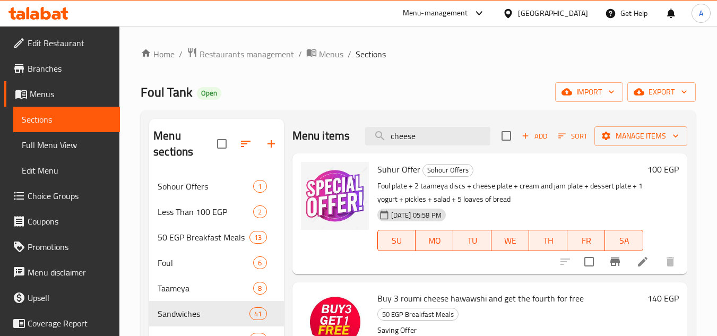
type input "cheese"
click at [522, 140] on icon "button" at bounding box center [526, 136] width 10 height 10
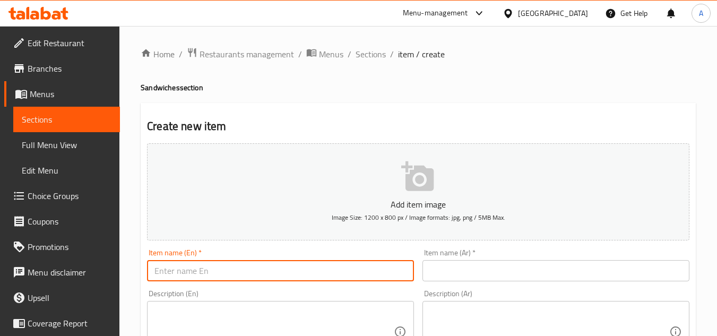
click at [329, 270] on input "text" at bounding box center [280, 270] width 267 height 21
paste input "fried cheese"
type input "Fried Cheese"
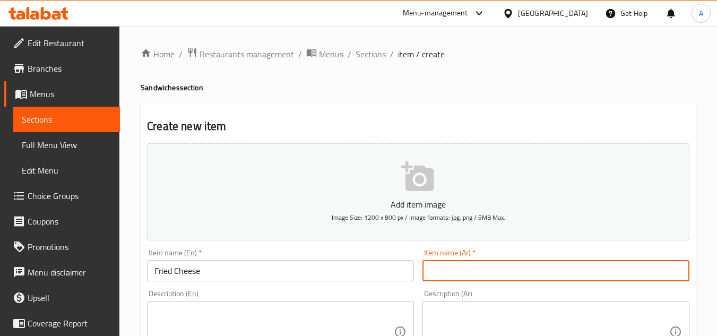
drag, startPoint x: 566, startPoint y: 280, endPoint x: 571, endPoint y: 277, distance: 5.9
click at [566, 280] on input "text" at bounding box center [556, 270] width 267 height 21
paste input "جبنه مقلى"
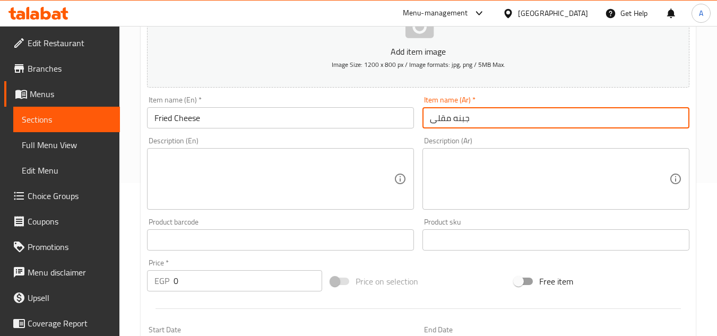
scroll to position [319, 0]
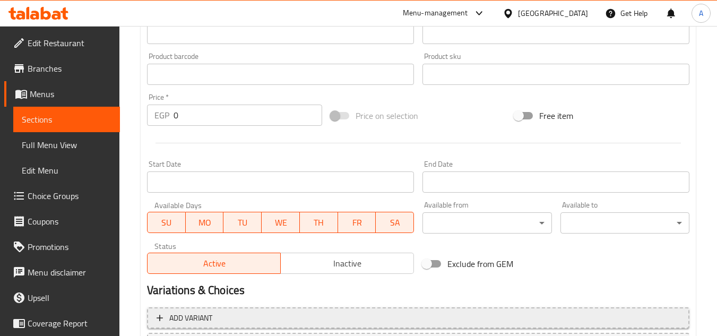
type input "جبنه مقلى"
click at [581, 305] on span "Add variant" at bounding box center [418, 318] width 523 height 13
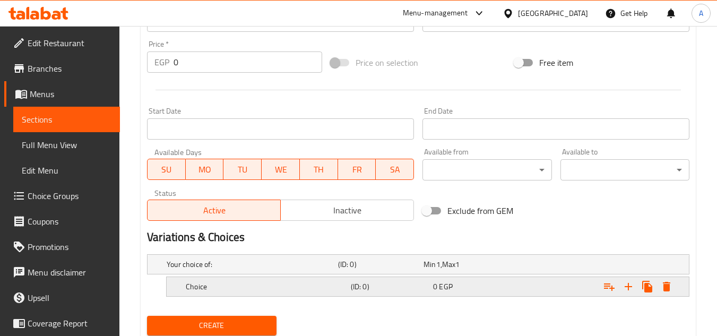
scroll to position [407, 0]
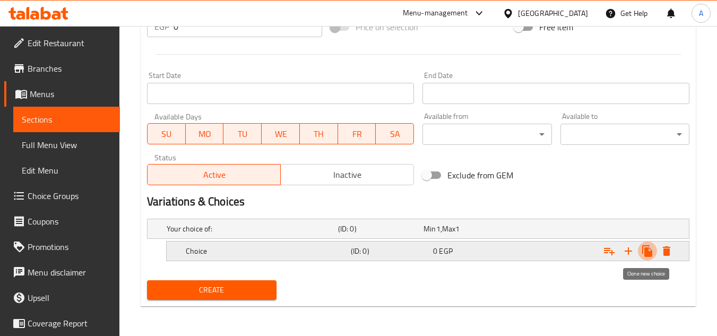
click at [642, 252] on icon "Expand" at bounding box center [647, 251] width 13 height 13
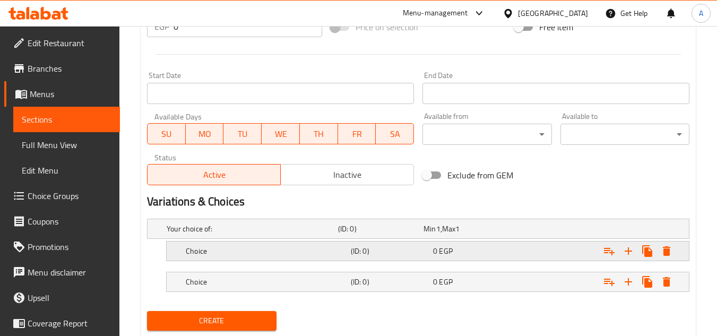
drag, startPoint x: 291, startPoint y: 283, endPoint x: 298, endPoint y: 261, distance: 23.0
click at [292, 283] on h5 "Choice" at bounding box center [266, 282] width 161 height 11
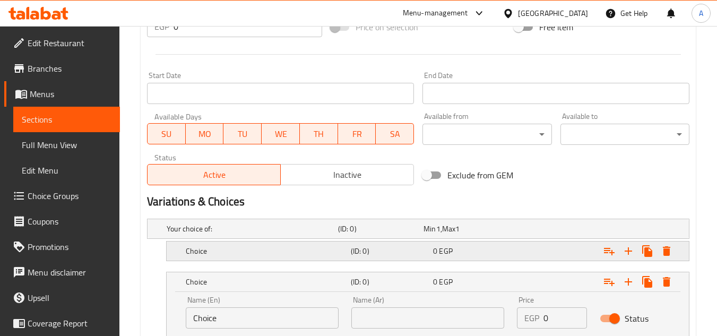
click at [299, 256] on h5 "Choice" at bounding box center [266, 251] width 161 height 11
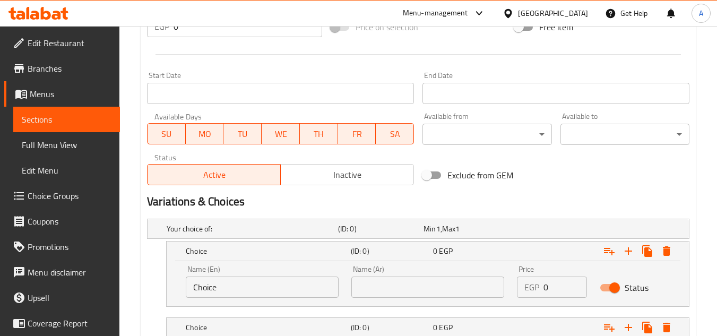
drag, startPoint x: 202, startPoint y: 292, endPoint x: 22, endPoint y: 305, distance: 180.5
click at [22, 305] on div "Edit Restaurant Branches Menus Sections Full Menu View Edit Menu Choice Groups …" at bounding box center [358, 38] width 717 height 839
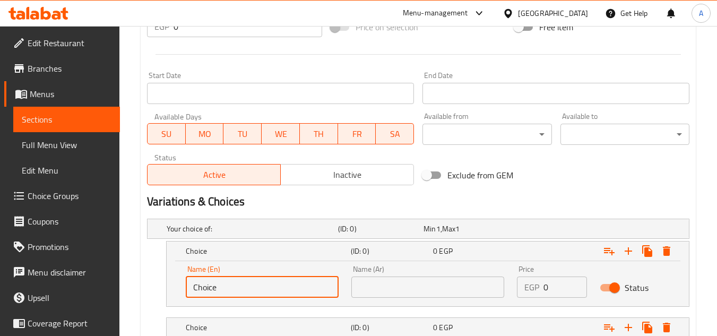
click at [198, 279] on input "Choice" at bounding box center [262, 287] width 153 height 21
drag, startPoint x: 236, startPoint y: 288, endPoint x: 246, endPoint y: 283, distance: 10.9
click at [237, 288] on input "text" at bounding box center [262, 287] width 153 height 21
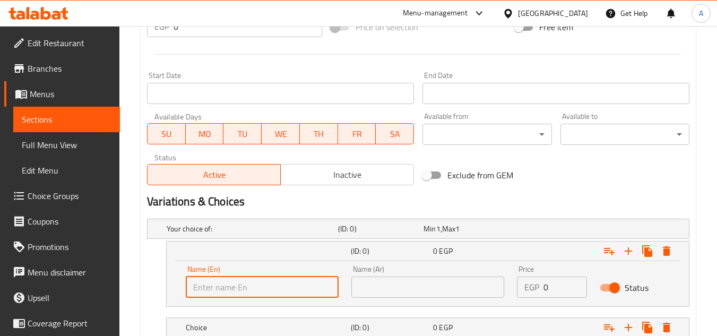
type input "Shami"
click at [388, 305] on div "Name (En) Shami Name (En) Name (Ar) Name (Ar) Price EGP 0 Price Status" at bounding box center [428, 283] width 522 height 45
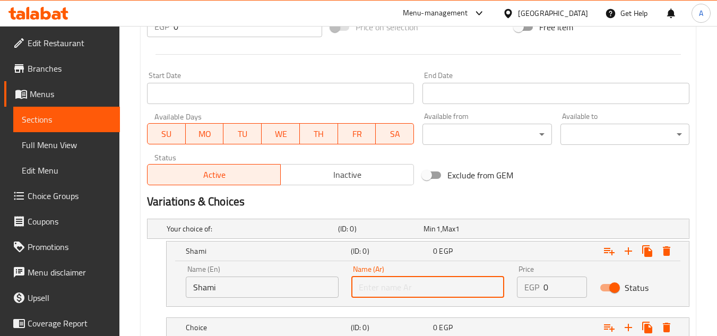
click at [395, 288] on input "text" at bounding box center [427, 287] width 153 height 21
type input "شامي"
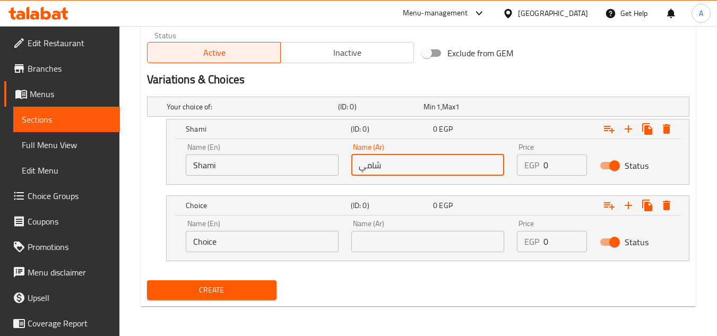
click at [314, 231] on input "Choice" at bounding box center [262, 241] width 153 height 21
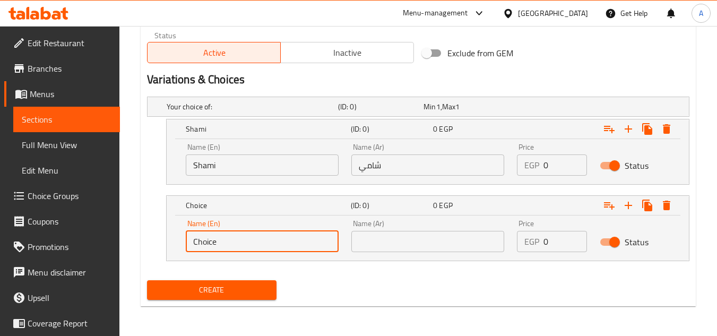
click at [314, 231] on input "Choice" at bounding box center [262, 241] width 153 height 21
click at [309, 237] on input "text" at bounding box center [262, 241] width 153 height 21
type input "Fino"
click at [393, 235] on input "text" at bounding box center [427, 241] width 153 height 21
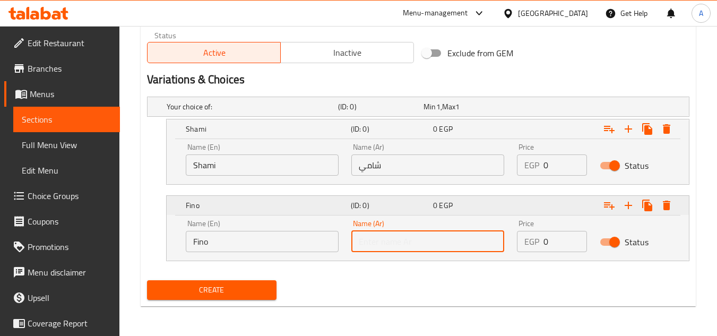
type input "فينو"
drag, startPoint x: 565, startPoint y: 174, endPoint x: 532, endPoint y: 176, distance: 33.0
click at [532, 176] on div "Price EGP 0 Price" at bounding box center [552, 159] width 83 height 45
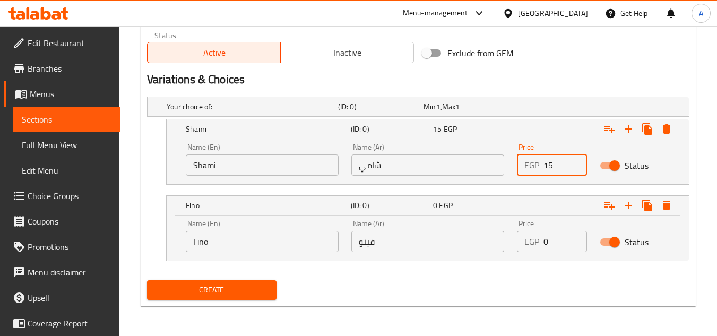
type input "15"
click at [464, 248] on div "Name (En) Fino Name (En) Name (Ar) فينو Name (Ar) Price EGP 0 Price Status" at bounding box center [427, 235] width 497 height 45
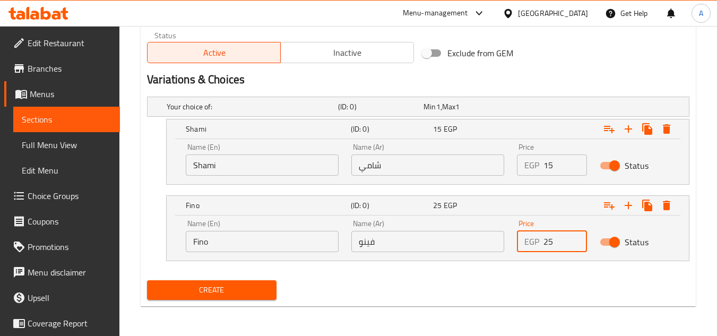
type input "25"
click at [147, 280] on button "Create" at bounding box center [211, 290] width 129 height 20
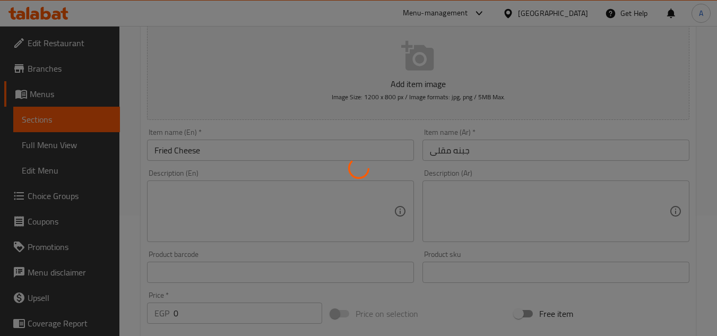
scroll to position [0, 0]
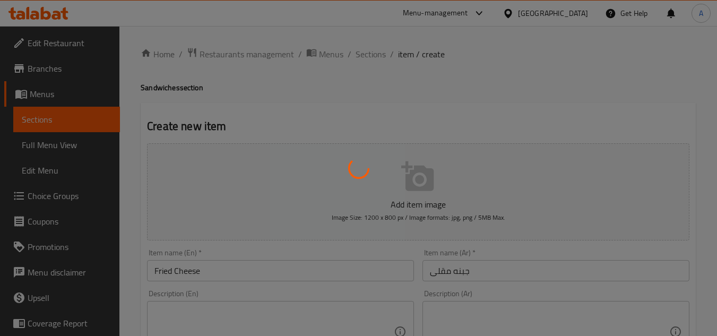
click at [384, 51] on div at bounding box center [358, 168] width 717 height 336
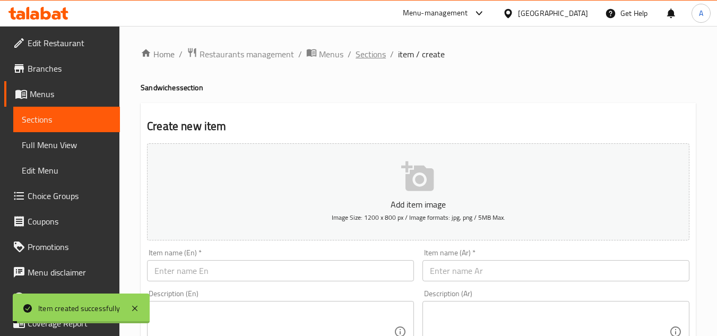
click at [383, 56] on span "Sections" at bounding box center [371, 54] width 30 height 13
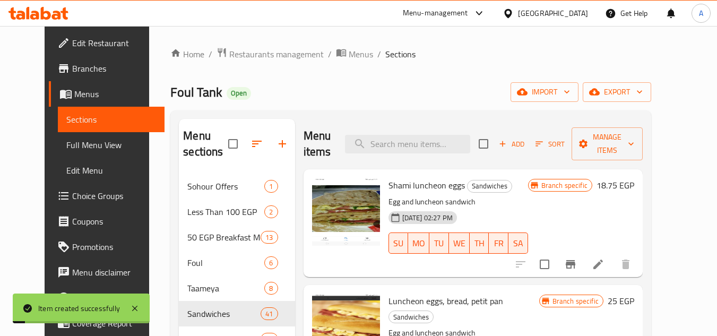
click at [479, 91] on div "Foul Tank Open import export" at bounding box center [410, 92] width 481 height 20
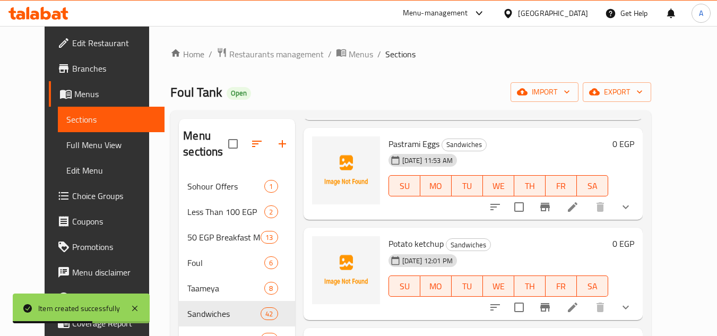
drag, startPoint x: 433, startPoint y: 314, endPoint x: 471, endPoint y: 315, distance: 38.8
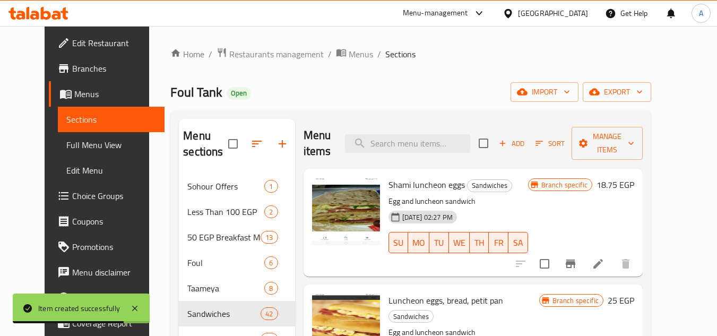
scroll to position [0, 0]
click at [458, 160] on div "Menu items Add Sort Manage items" at bounding box center [473, 144] width 339 height 50
click at [456, 138] on input "search" at bounding box center [407, 144] width 125 height 19
paste input "Mish chees"
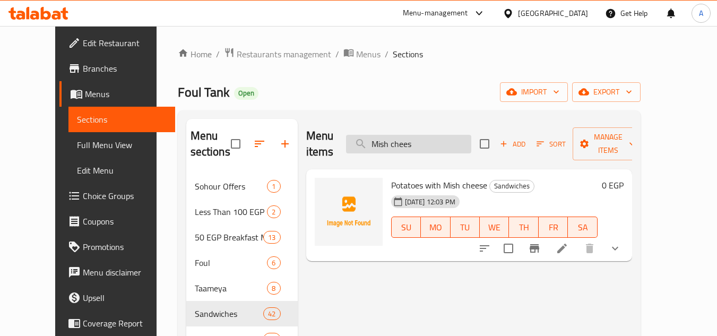
click at [385, 137] on input "Mish chees" at bounding box center [408, 144] width 125 height 19
click at [451, 145] on div "Menu items Mish chees Add Sort Manage items" at bounding box center [469, 144] width 326 height 50
click at [460, 139] on input "Mish chees" at bounding box center [408, 144] width 125 height 19
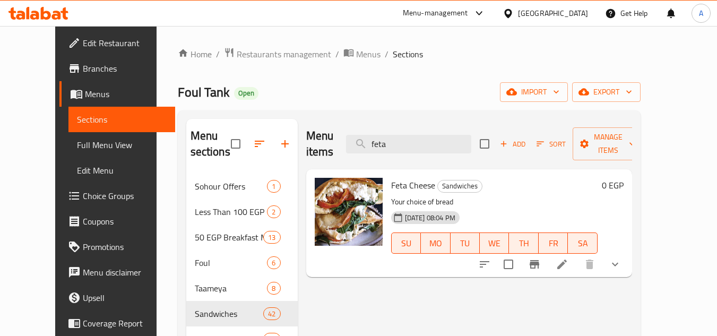
type input "feta"
click at [539, 260] on icon "Branch-specific-item" at bounding box center [535, 264] width 10 height 8
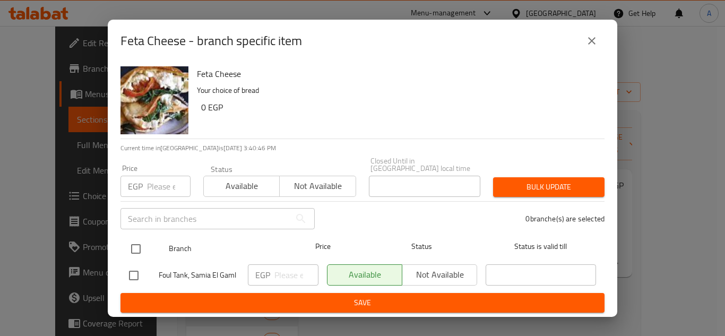
click at [130, 246] on input "checkbox" at bounding box center [136, 249] width 22 height 22
checkbox input "true"
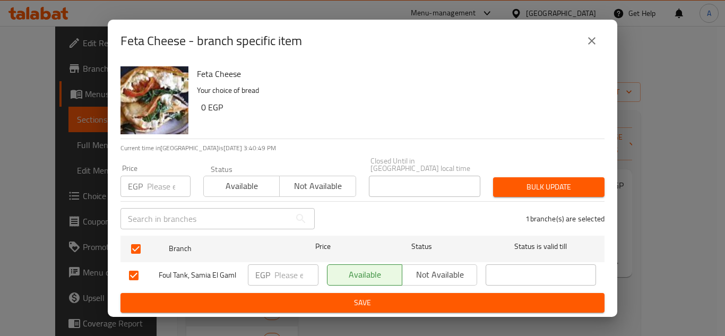
click at [162, 196] on div "Price EGP Price" at bounding box center [155, 180] width 83 height 45
click at [162, 186] on input "number" at bounding box center [169, 186] width 44 height 21
type input "20"
click at [588, 187] on span "Bulk update" at bounding box center [549, 186] width 94 height 13
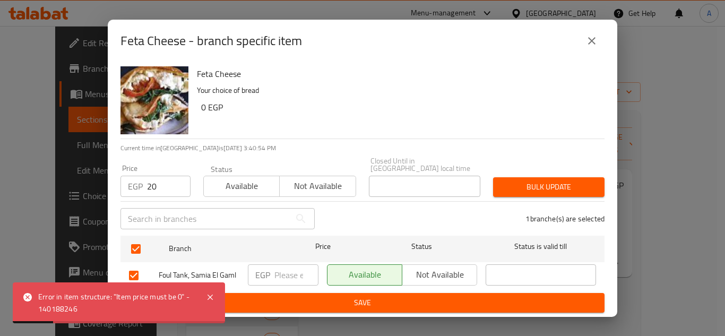
click at [587, 42] on icon "close" at bounding box center [592, 41] width 13 height 13
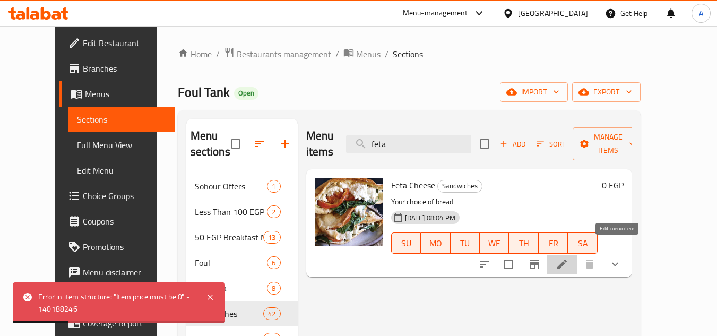
click at [569, 258] on icon at bounding box center [562, 264] width 13 height 13
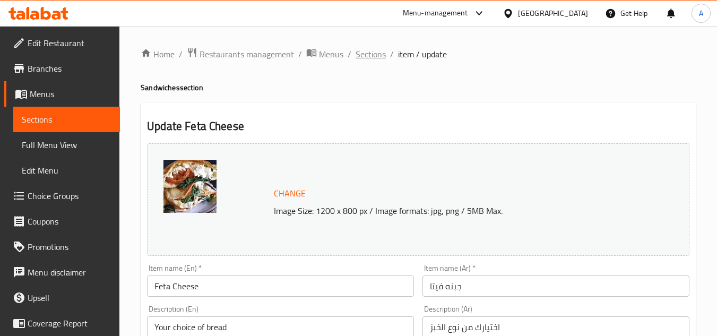
click at [382, 53] on span "Sections" at bounding box center [371, 54] width 30 height 13
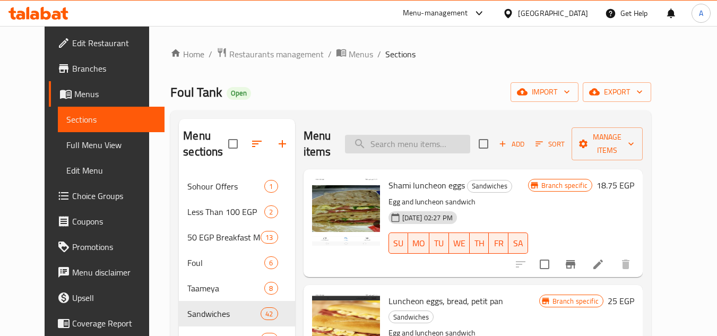
click at [443, 147] on input "search" at bounding box center [407, 144] width 125 height 19
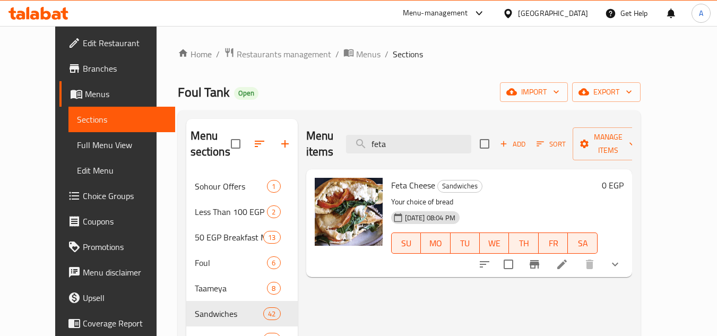
type input "feta"
click at [628, 252] on button "show more" at bounding box center [615, 264] width 25 height 25
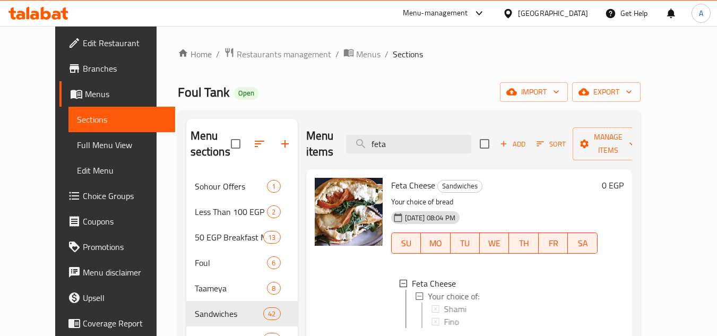
scroll to position [2, 0]
click at [440, 305] on span "Fino" at bounding box center [447, 320] width 15 height 13
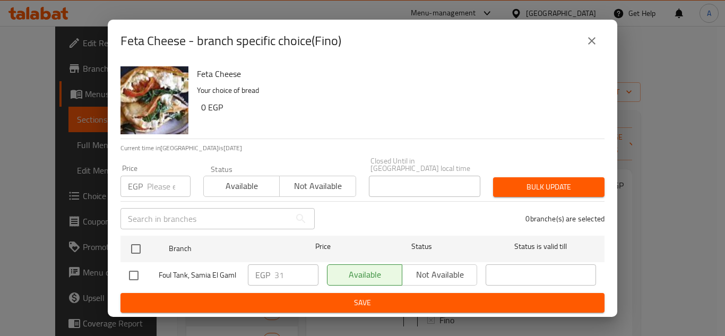
click at [141, 243] on input "checkbox" at bounding box center [136, 249] width 22 height 22
checkbox input "true"
click at [151, 194] on div "Price EGP Price" at bounding box center [155, 180] width 83 height 45
click at [153, 187] on input "number" at bounding box center [169, 186] width 44 height 21
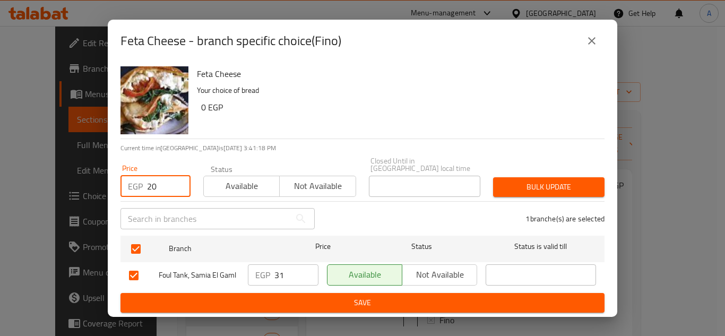
type input "20"
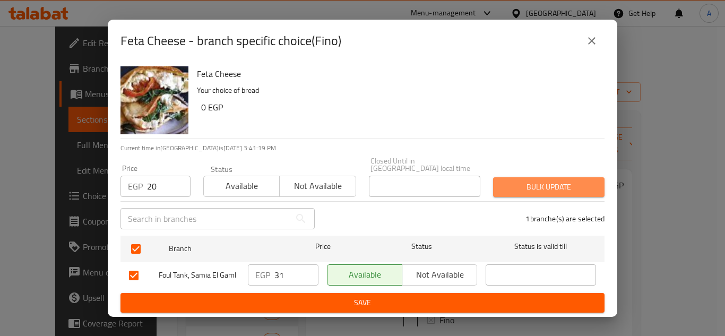
click at [548, 177] on button "Bulk update" at bounding box center [548, 187] width 111 height 20
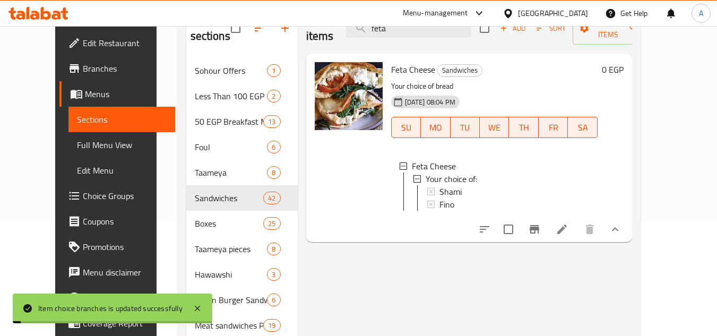
scroll to position [159, 0]
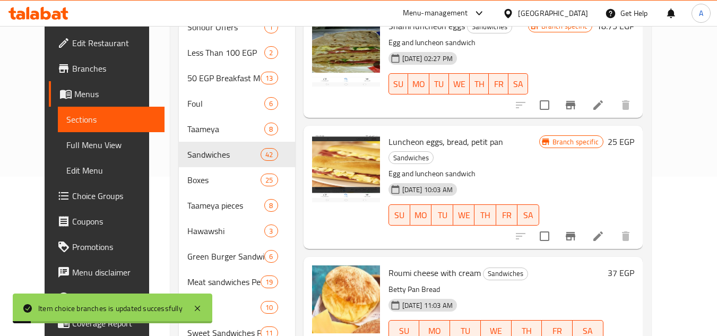
click at [609, 173] on div "Branch specific 25 EGP" at bounding box center [586, 187] width 95 height 106
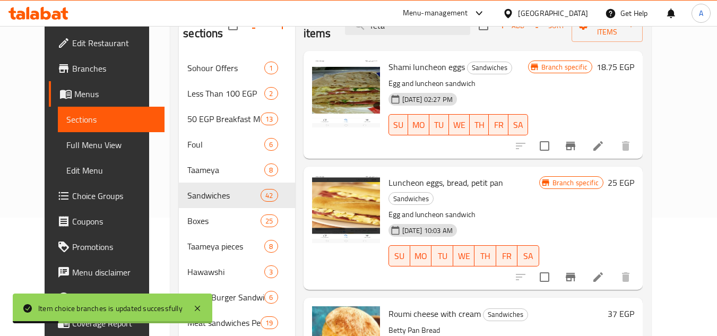
scroll to position [0, 0]
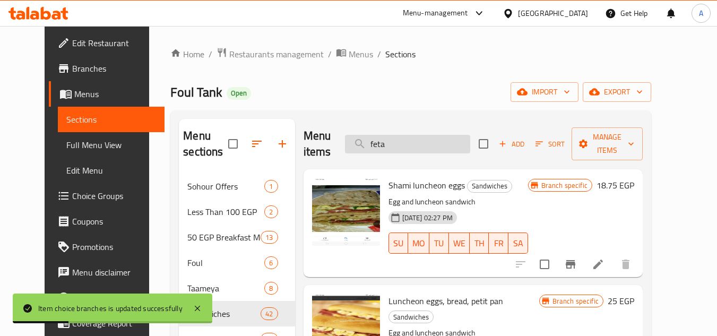
click at [421, 147] on input "feta" at bounding box center [407, 144] width 125 height 19
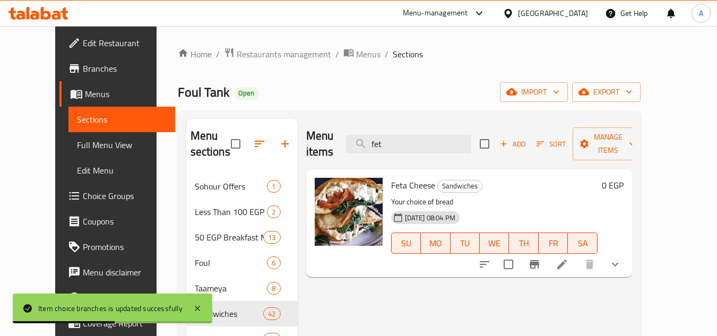
type input "fet"
click at [569, 258] on icon at bounding box center [562, 264] width 13 height 13
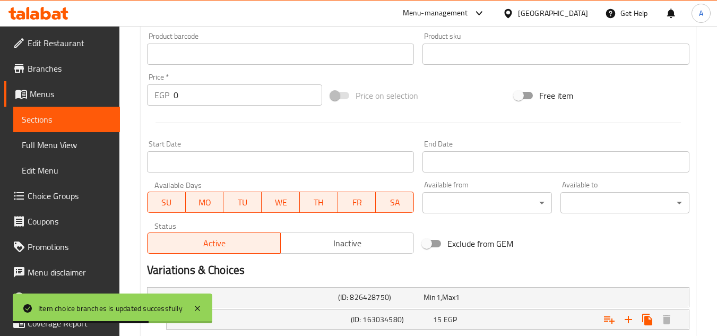
scroll to position [453, 0]
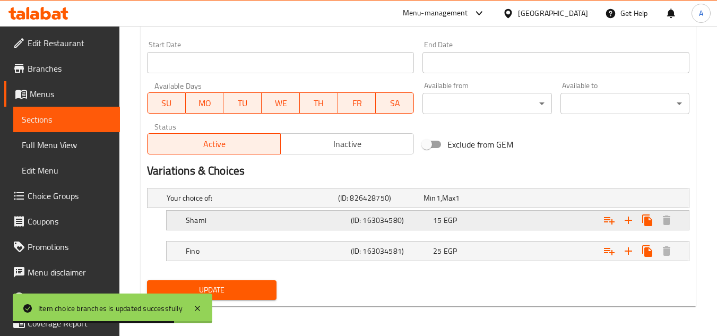
click at [566, 222] on div "Expand" at bounding box center [595, 220] width 165 height 23
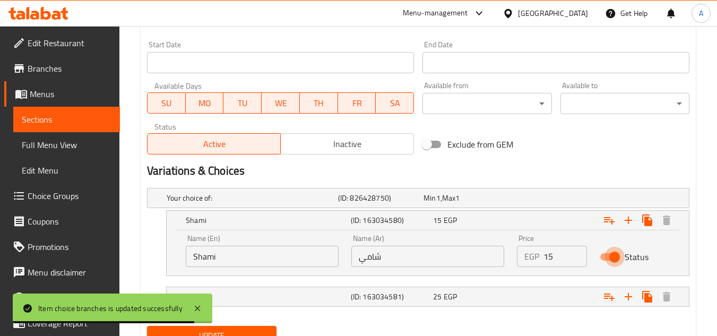
click at [605, 253] on input "Status" at bounding box center [615, 257] width 61 height 20
checkbox input "false"
click at [651, 161] on div "Variations & Choices" at bounding box center [418, 171] width 551 height 24
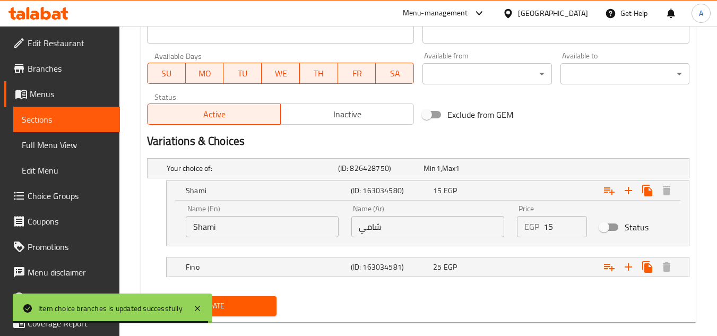
scroll to position [499, 0]
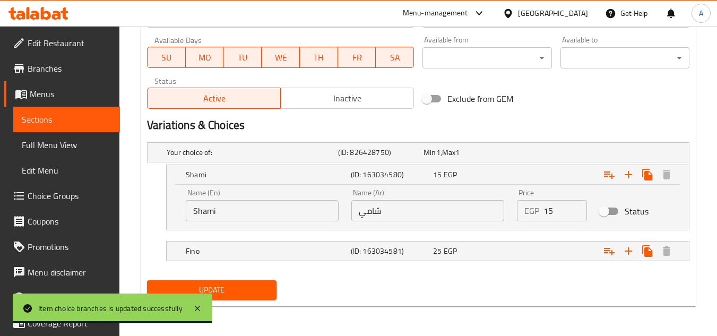
drag, startPoint x: 204, startPoint y: 290, endPoint x: 214, endPoint y: 284, distance: 11.7
click at [205, 290] on span "Update" at bounding box center [212, 289] width 112 height 13
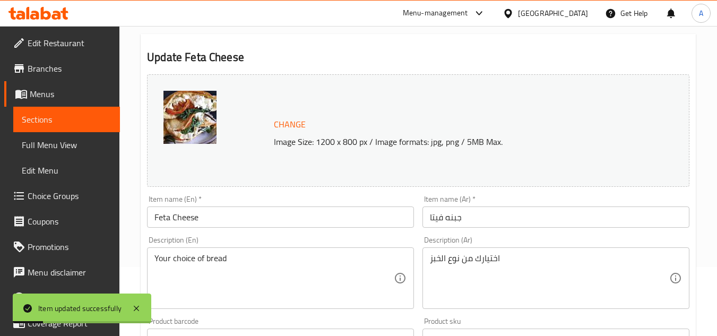
scroll to position [0, 0]
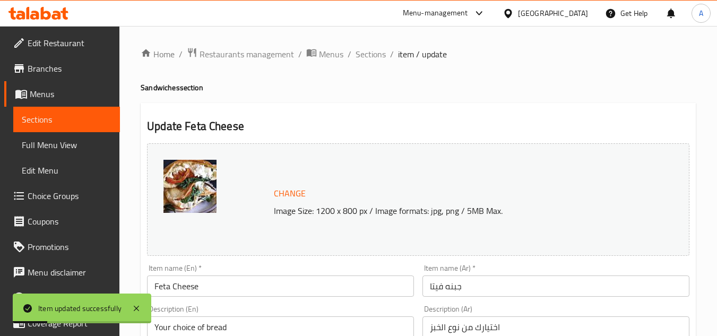
click at [398, 55] on span "item / update" at bounding box center [422, 54] width 49 height 13
click at [374, 56] on span "Sections" at bounding box center [371, 54] width 30 height 13
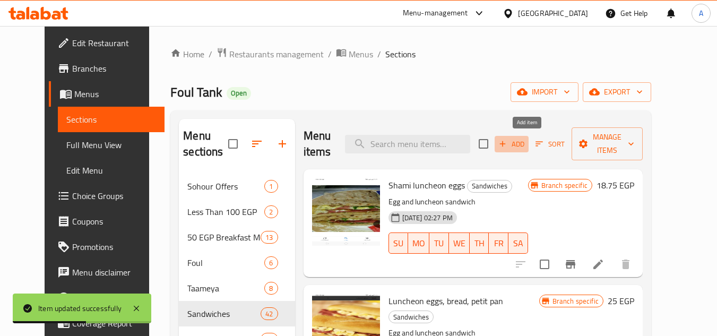
click at [526, 145] on span "Add" at bounding box center [511, 144] width 29 height 12
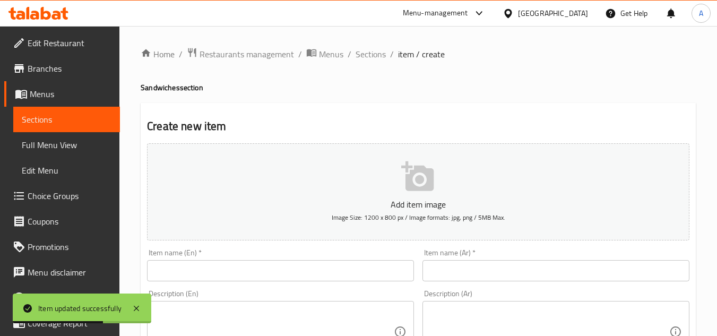
drag, startPoint x: 551, startPoint y: 276, endPoint x: 562, endPoint y: 273, distance: 11.6
click at [551, 276] on input "text" at bounding box center [556, 270] width 267 height 21
paste input "نه مش"
type input "نه مش"
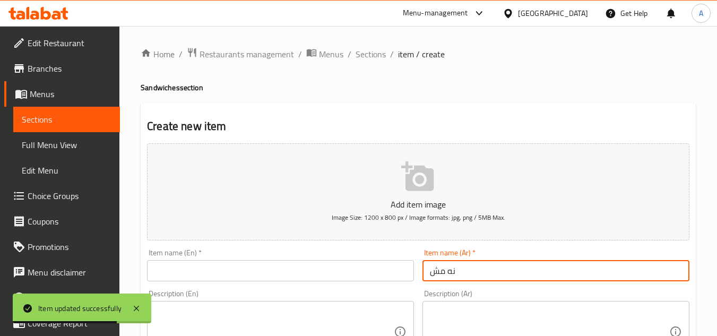
click at [517, 268] on input "نه مش" at bounding box center [556, 270] width 267 height 21
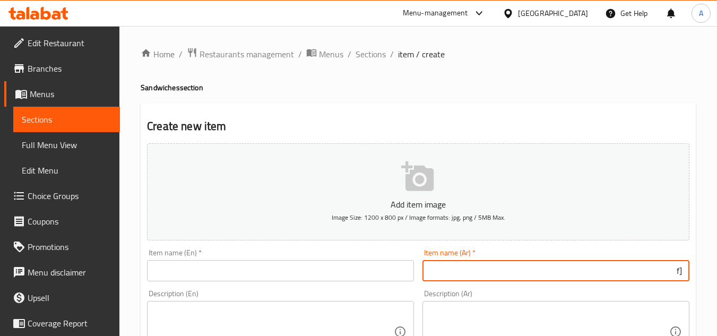
type input "["
type input "جبنه مش"
click at [219, 272] on input "text" at bounding box center [280, 270] width 267 height 21
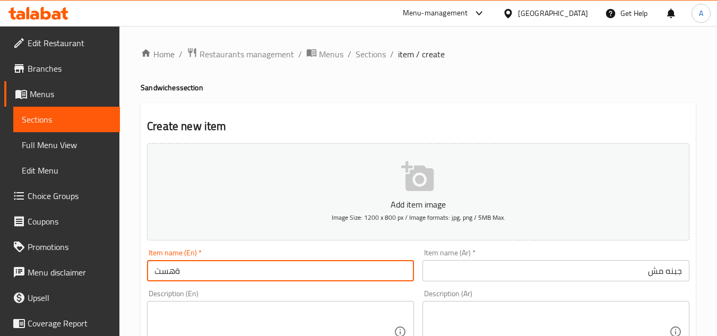
type input "ةهستا"
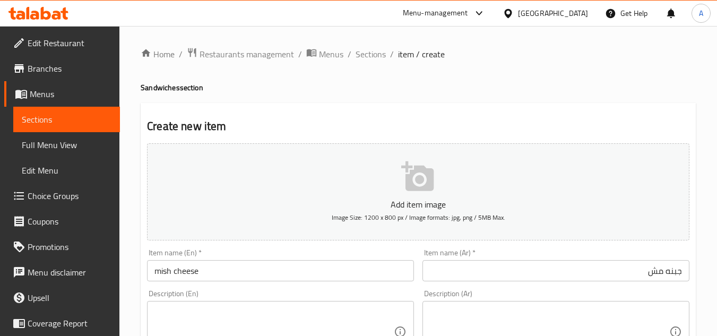
click at [269, 257] on div "Item name (En)   * mish cheese Item name (En) *" at bounding box center [280, 265] width 267 height 32
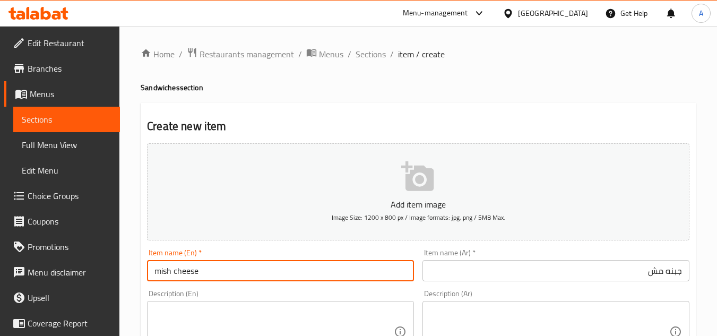
click at [288, 273] on input "mish cheese" at bounding box center [280, 270] width 267 height 21
type input "Mish Cheese"
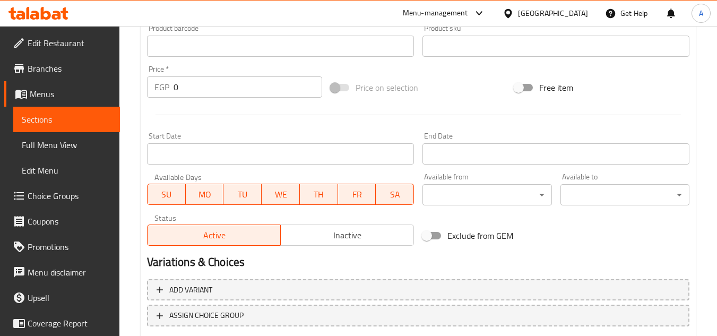
scroll to position [414, 0]
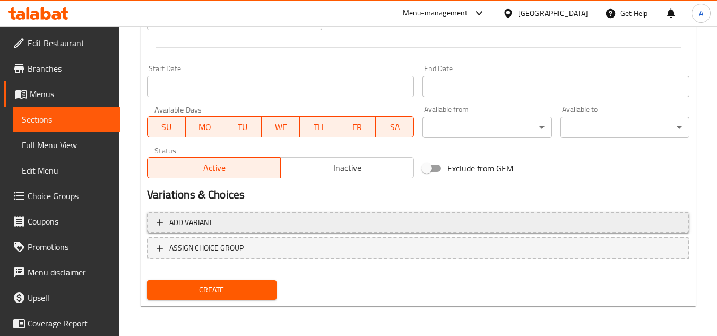
click at [607, 227] on span "Add variant" at bounding box center [418, 222] width 523 height 13
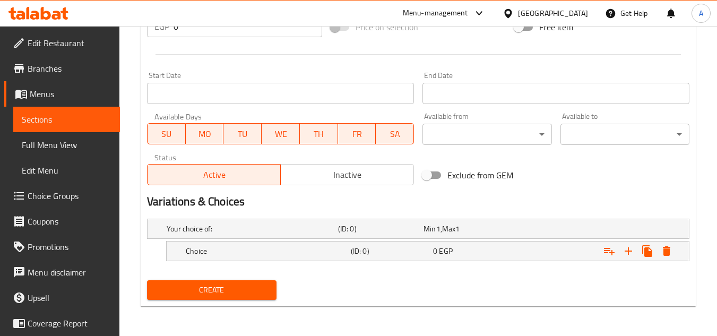
scroll to position [407, 0]
click at [448, 265] on nav at bounding box center [418, 267] width 543 height 8
click at [401, 255] on h5 "(ID: 0)" at bounding box center [390, 251] width 78 height 11
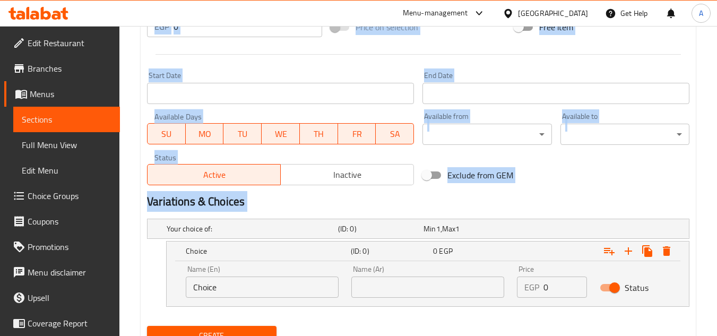
click at [0, 299] on div "Edit Restaurant Branches Menus Sections Full Menu View Edit Menu Choice Groups …" at bounding box center [358, 0] width 717 height 763
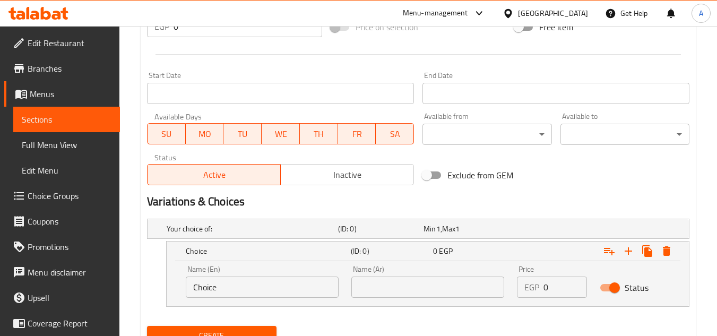
click at [293, 285] on input "Choice" at bounding box center [262, 287] width 153 height 21
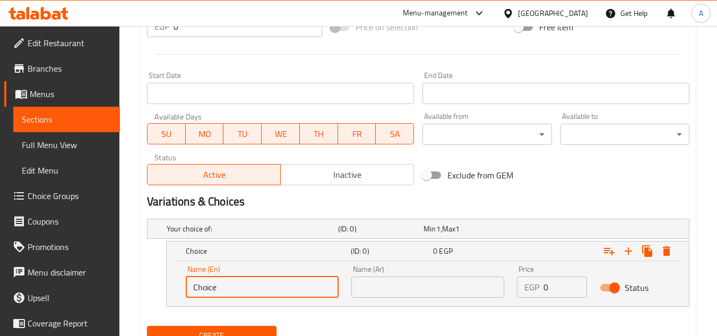
click at [293, 285] on input "Choice" at bounding box center [262, 287] width 153 height 21
type input "d"
type input "f"
type input "Fino"
click at [399, 273] on div "Name (Ar) Name (Ar)" at bounding box center [427, 281] width 153 height 32
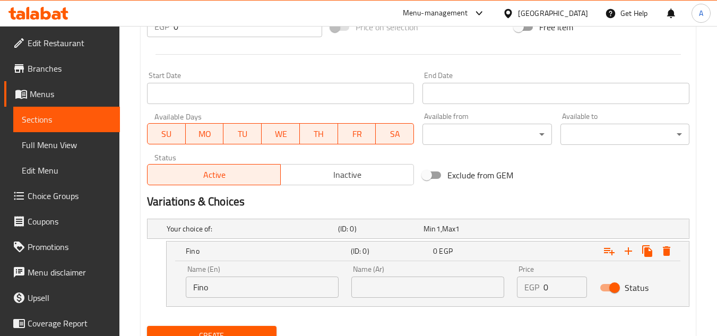
click at [451, 285] on input "text" at bounding box center [427, 287] width 153 height 21
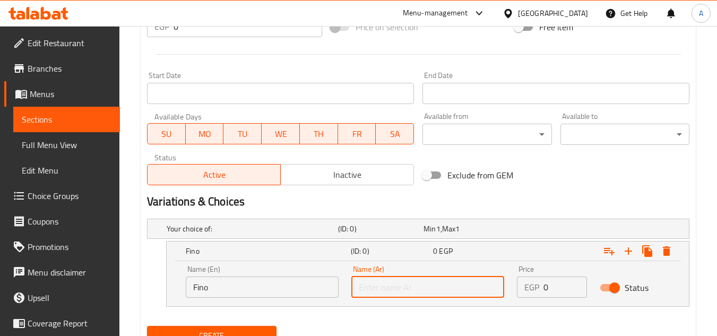
type input "t"
type input "ل"
type input "فينو"
drag, startPoint x: 537, startPoint y: 290, endPoint x: 531, endPoint y: 293, distance: 5.7
click at [531, 293] on div "EGP 0 Price" at bounding box center [552, 287] width 70 height 21
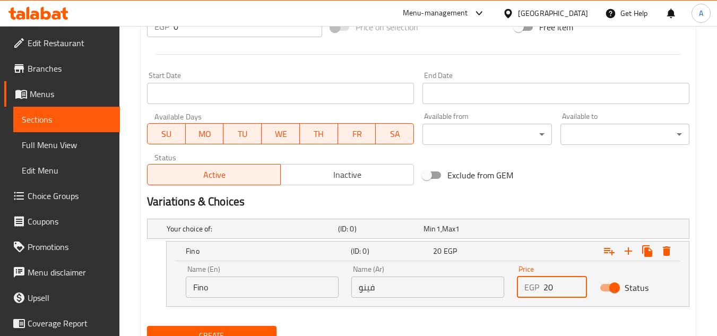
type input "20"
click at [147, 305] on button "Create" at bounding box center [211, 336] width 129 height 20
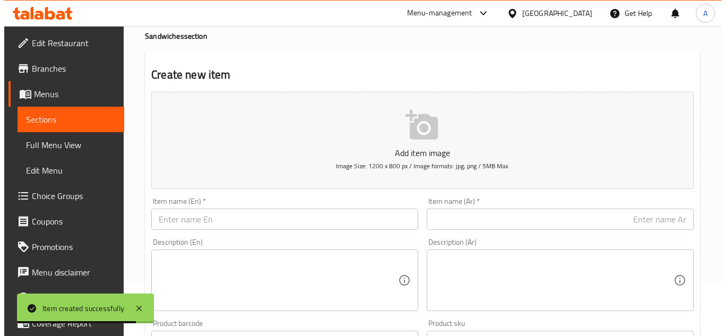
scroll to position [0, 0]
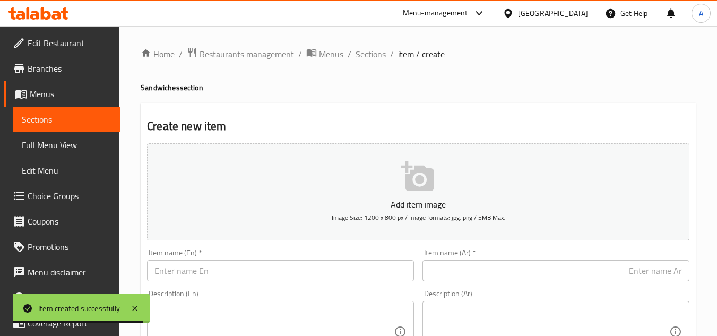
click at [360, 56] on span "Sections" at bounding box center [371, 54] width 30 height 13
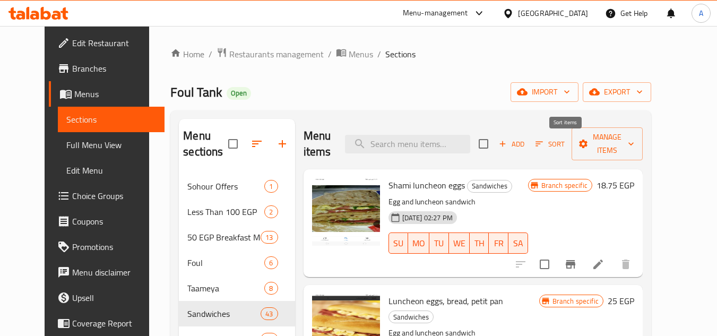
click at [543, 144] on icon "button" at bounding box center [539, 144] width 7 height 5
click at [458, 142] on input "search" at bounding box center [407, 144] width 125 height 19
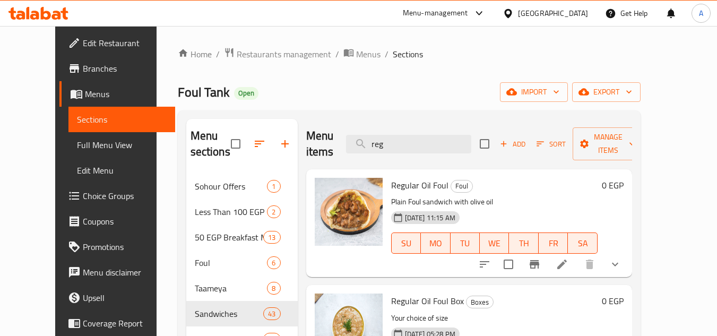
type input "reg"
click at [520, 253] on input "checkbox" at bounding box center [508, 264] width 22 height 22
checkbox input "true"
click at [635, 135] on span "Manage items" at bounding box center [608, 144] width 54 height 27
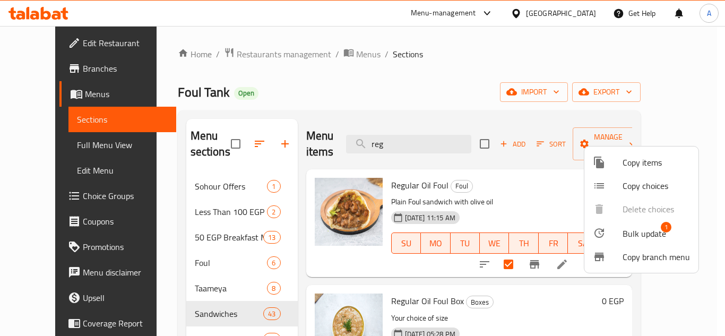
click at [630, 242] on li "Bulk update 1" at bounding box center [642, 233] width 114 height 24
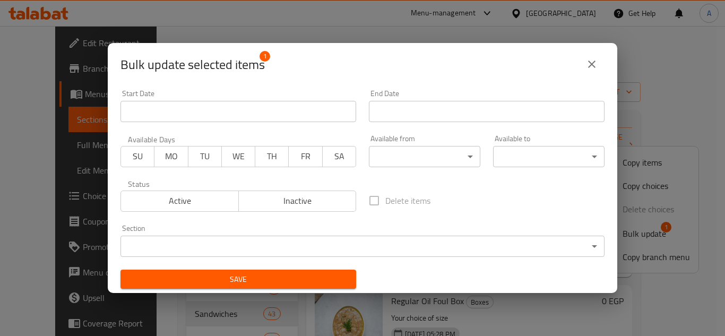
click at [233, 242] on body "​ Menu-management Egypt Get Help A Edit Restaurant Branches Menus Sections Full…" at bounding box center [362, 181] width 725 height 310
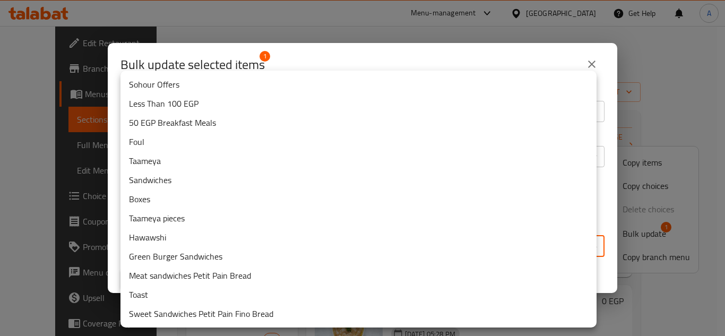
click at [184, 179] on li "Sandwiches" at bounding box center [359, 179] width 476 height 19
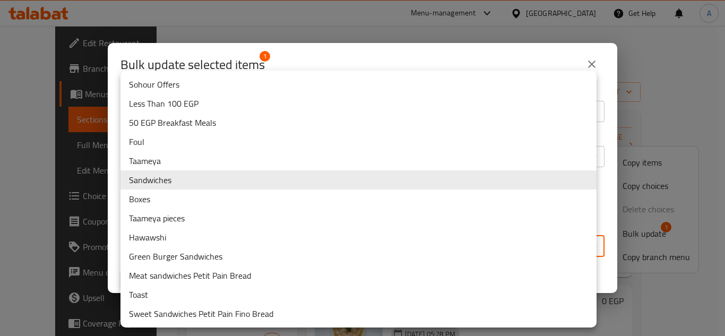
click at [491, 55] on div at bounding box center [362, 168] width 725 height 336
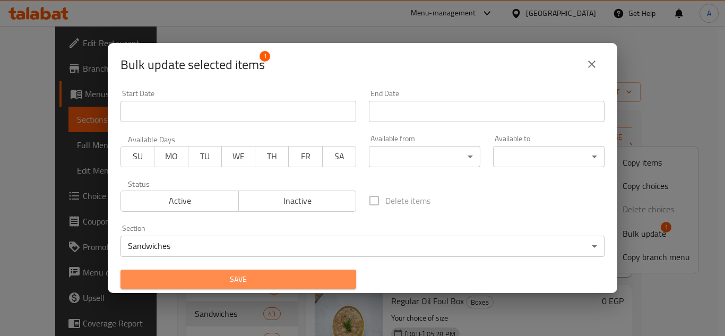
click at [270, 277] on span "Save" at bounding box center [238, 279] width 219 height 13
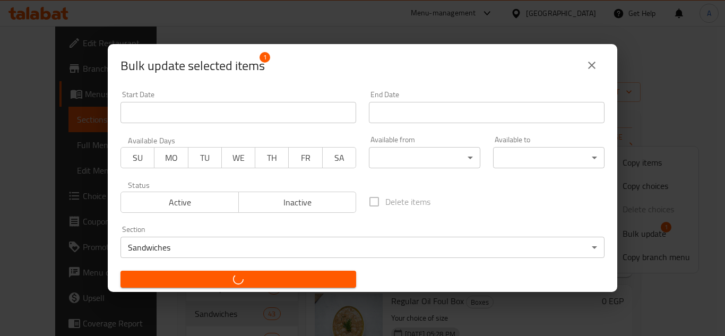
checkbox input "false"
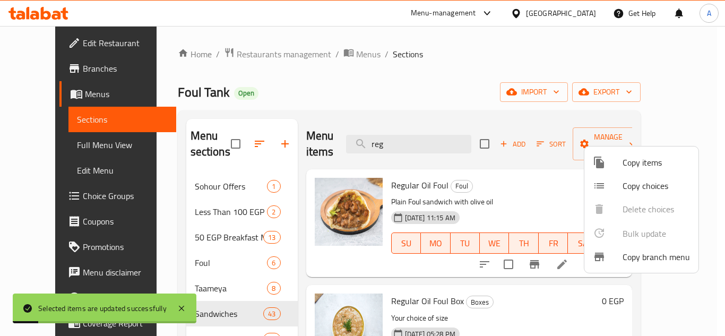
click at [448, 131] on div at bounding box center [362, 168] width 725 height 336
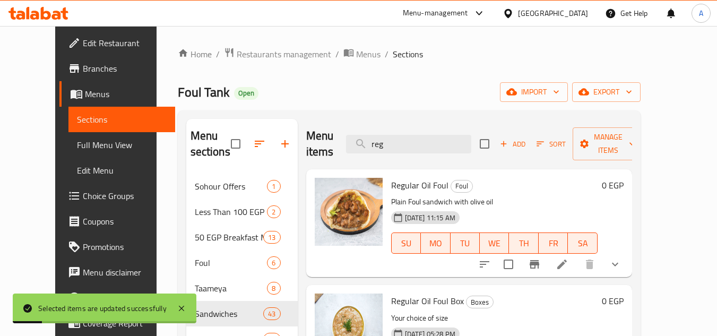
click at [448, 135] on input "reg" at bounding box center [408, 144] width 125 height 19
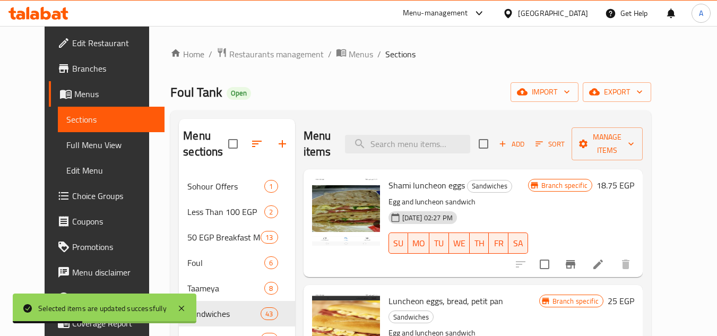
click at [480, 132] on div "Menu items Add Sort Manage items" at bounding box center [473, 144] width 339 height 50
click at [561, 136] on button "Sort" at bounding box center [550, 144] width 35 height 16
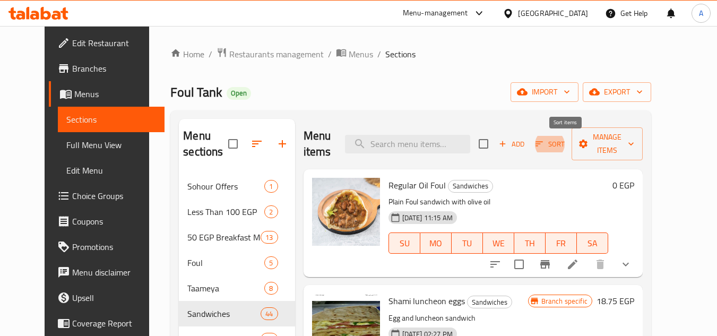
click at [537, 109] on div "Home / Restaurants management / Menus / Sections Foul Tank Open import export M…" at bounding box center [410, 282] width 481 height 470
click at [565, 140] on span "Sort" at bounding box center [550, 144] width 29 height 12
click at [433, 139] on input "search" at bounding box center [407, 144] width 125 height 19
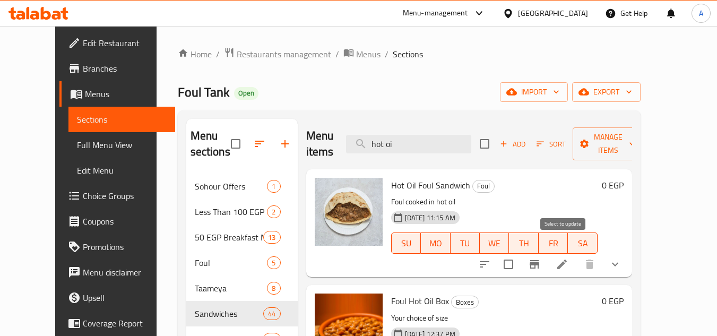
type input "hot oi"
click at [520, 253] on input "checkbox" at bounding box center [508, 264] width 22 height 22
checkbox input "true"
click at [635, 141] on span "Manage items" at bounding box center [608, 144] width 54 height 27
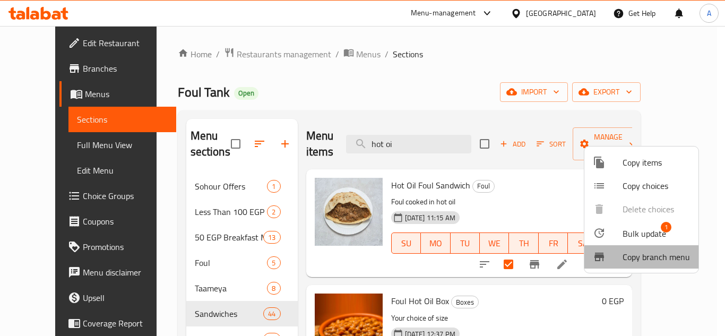
click at [651, 245] on li "Copy branch menu" at bounding box center [642, 256] width 114 height 23
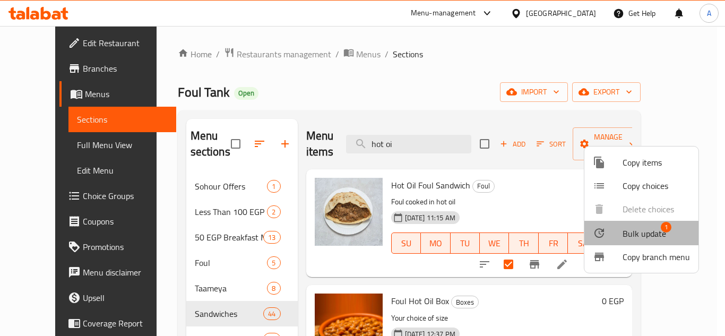
click at [643, 234] on span "Bulk update" at bounding box center [645, 233] width 44 height 13
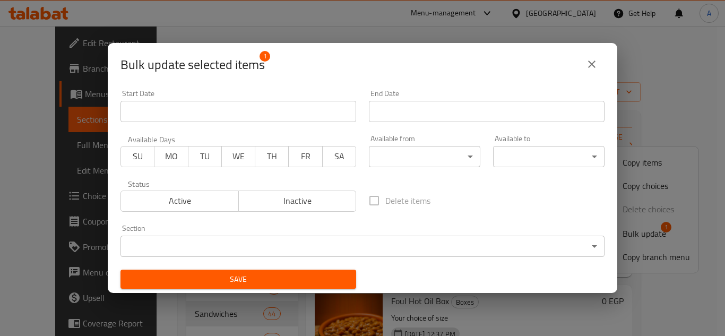
click at [269, 248] on body "​ Menu-management Egypt Get Help A Edit Restaurant Branches Menus Sections Full…" at bounding box center [362, 181] width 725 height 310
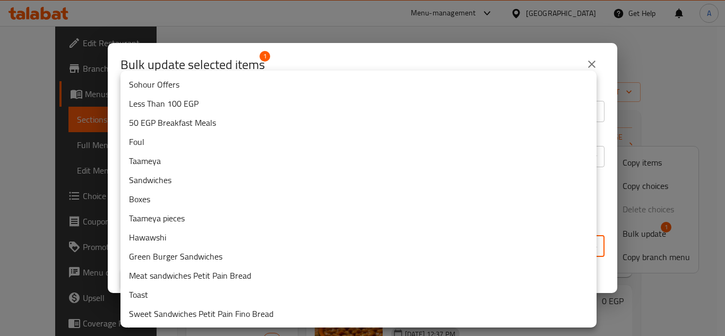
click at [177, 171] on li "Sandwiches" at bounding box center [359, 179] width 476 height 19
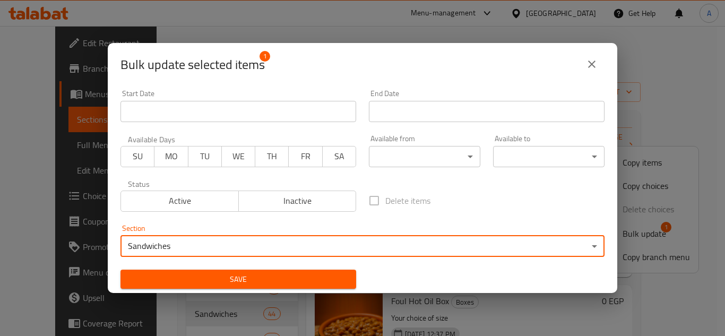
click at [272, 281] on span "Save" at bounding box center [238, 279] width 219 height 13
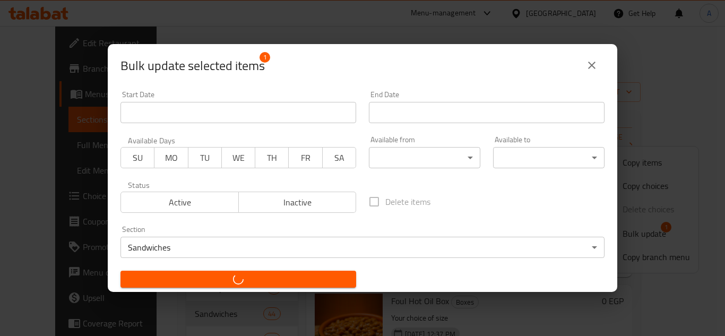
checkbox input "false"
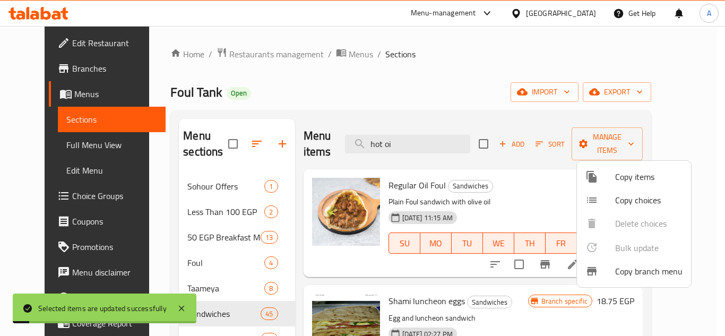
click at [443, 99] on div at bounding box center [362, 168] width 725 height 336
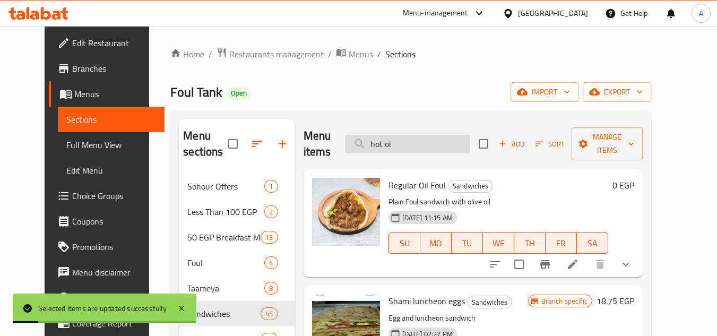
click at [429, 144] on input "hot oi" at bounding box center [407, 144] width 125 height 19
click at [385, 148] on input "hot oi" at bounding box center [407, 144] width 125 height 19
click at [399, 151] on input "hot oi" at bounding box center [407, 144] width 125 height 19
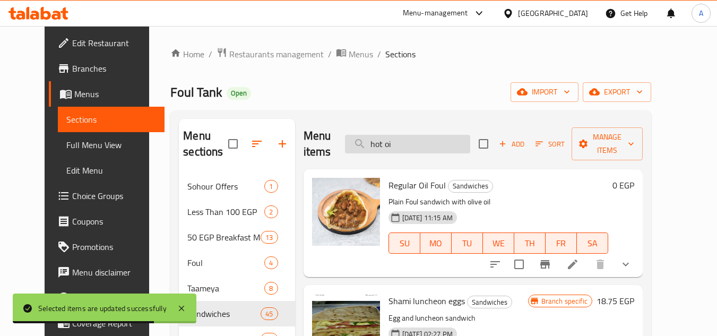
click at [399, 151] on input "hot oi" at bounding box center [407, 144] width 125 height 19
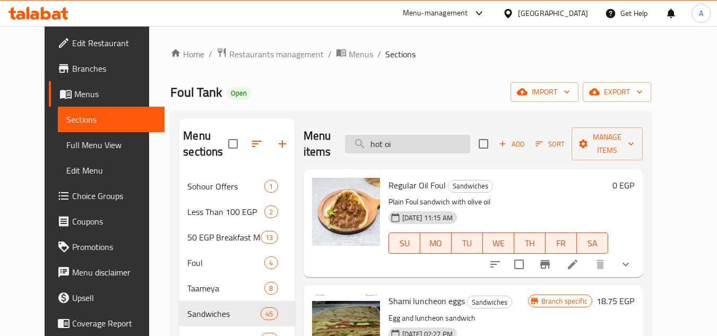
click at [454, 150] on input "hot oi" at bounding box center [407, 144] width 125 height 19
click at [568, 137] on button "Sort" at bounding box center [550, 144] width 35 height 16
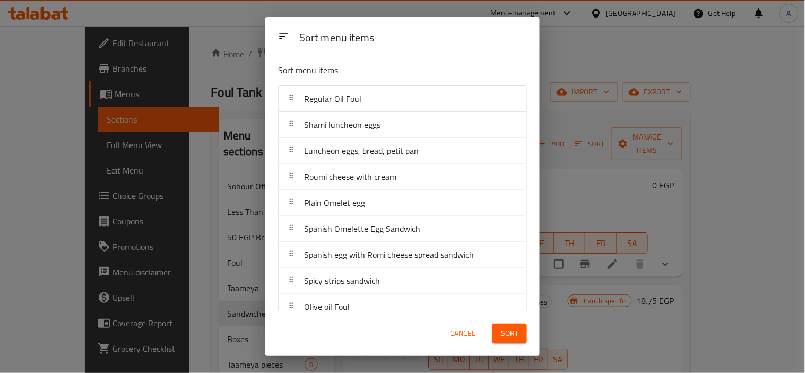
click at [449, 24] on div "Sort menu items" at bounding box center [402, 36] width 257 height 30
click at [503, 53] on div "Sort menu items" at bounding box center [402, 36] width 274 height 38
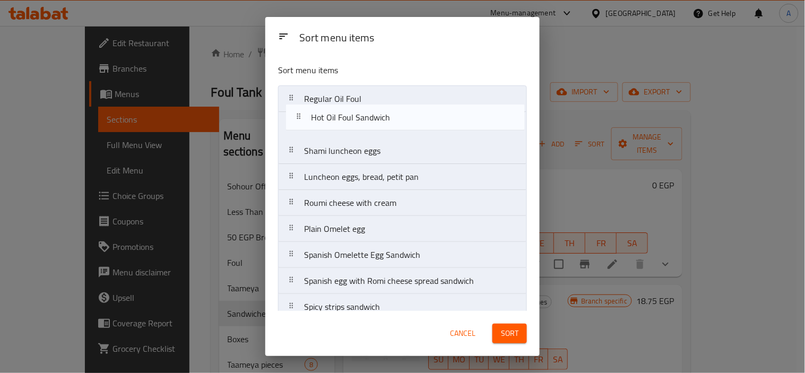
drag, startPoint x: 377, startPoint y: 178, endPoint x: 384, endPoint y: 117, distance: 60.9
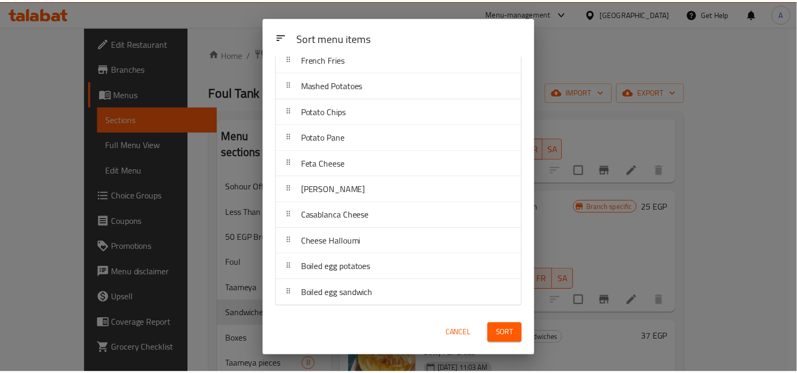
scroll to position [539, 0]
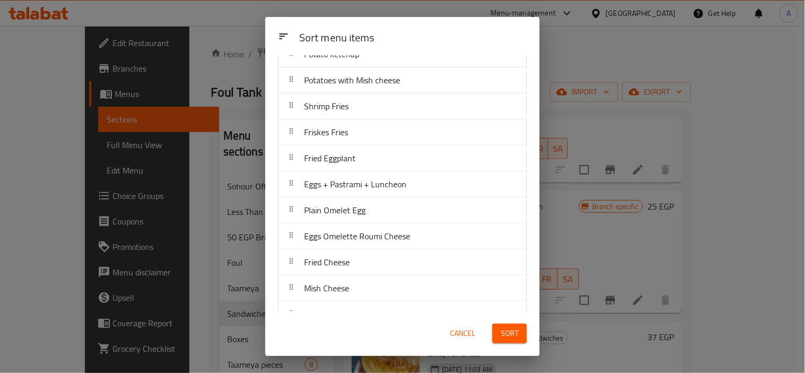
click at [513, 305] on span "Sort" at bounding box center [510, 333] width 18 height 13
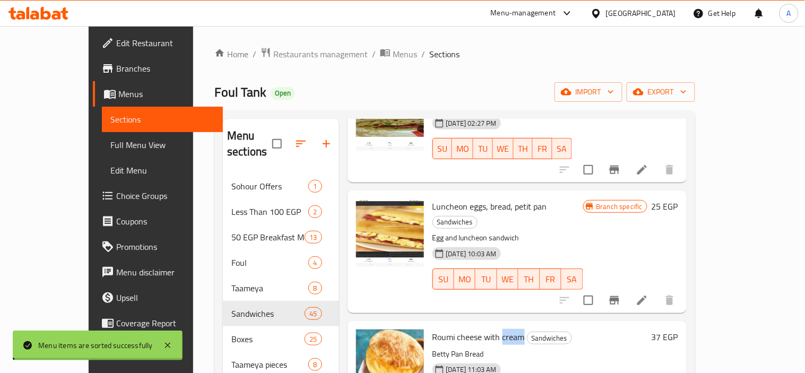
scroll to position [0, 0]
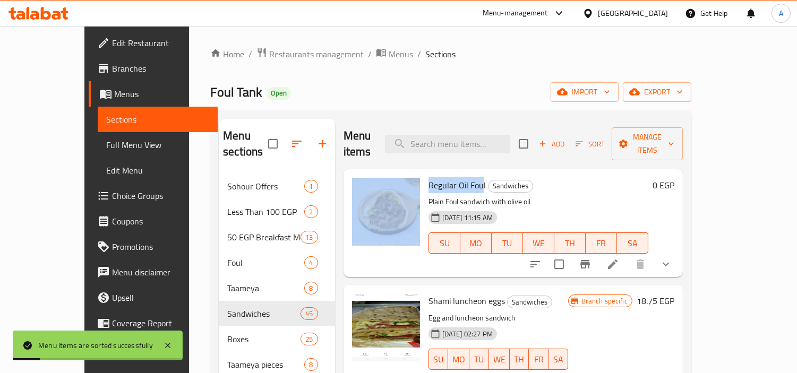
drag, startPoint x: 452, startPoint y: 168, endPoint x: 379, endPoint y: 165, distance: 72.8
click at [367, 174] on div "Regular Oil Foul Sandwiches Plain Foul sandwich with olive oil 18-04-2024 11:15…" at bounding box center [513, 223] width 331 height 99
click at [431, 177] on span "Regular Oil Foul" at bounding box center [456, 185] width 57 height 16
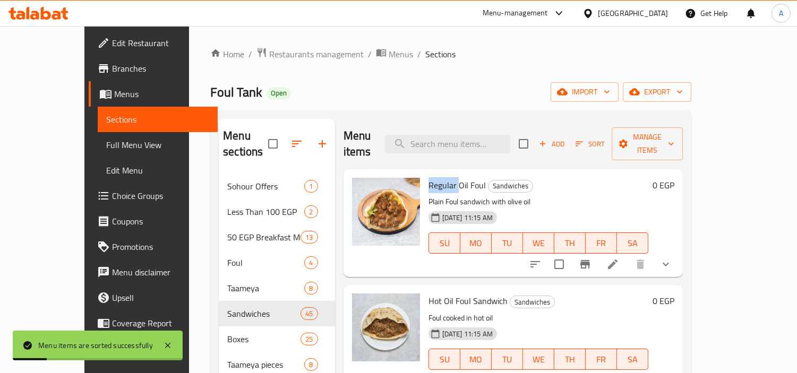
click at [431, 177] on span "Regular Oil Foul" at bounding box center [456, 185] width 57 height 16
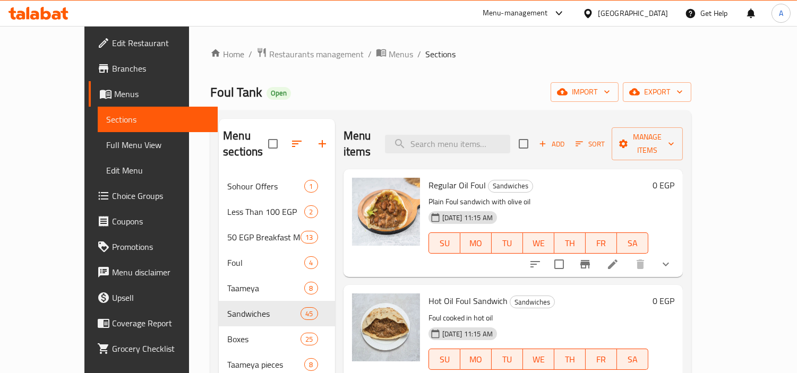
click at [484, 76] on div "Home / Restaurants management / Menus / Sections Foul Tank Open import export M…" at bounding box center [450, 282] width 481 height 470
click at [457, 177] on span "Regular Oil Foul" at bounding box center [456, 185] width 57 height 16
click at [476, 135] on input "search" at bounding box center [447, 144] width 125 height 19
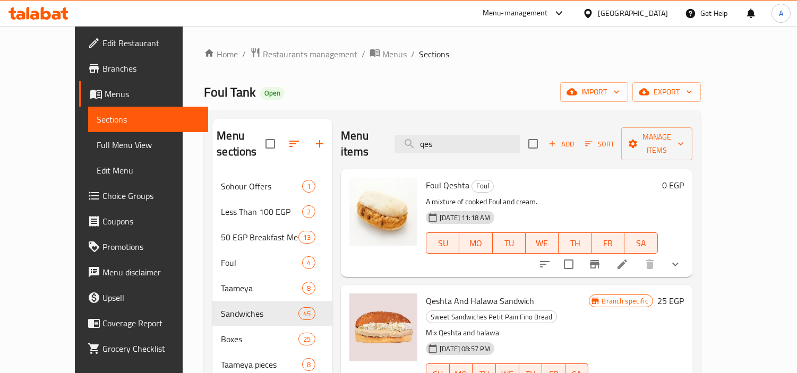
type input "qes"
click at [426, 177] on span "Foul Qeshta" at bounding box center [448, 185] width 44 height 16
click at [651, 258] on icon "show more" at bounding box center [675, 264] width 13 height 13
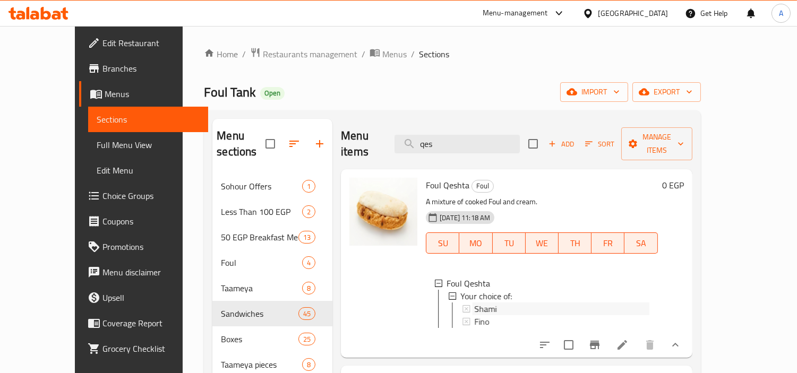
click at [492, 303] on div "Shami" at bounding box center [561, 309] width 175 height 13
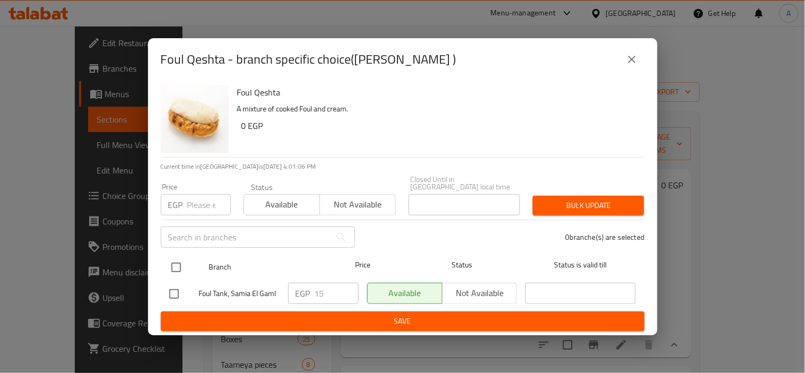
click at [183, 257] on input "checkbox" at bounding box center [176, 267] width 22 height 22
checkbox input "true"
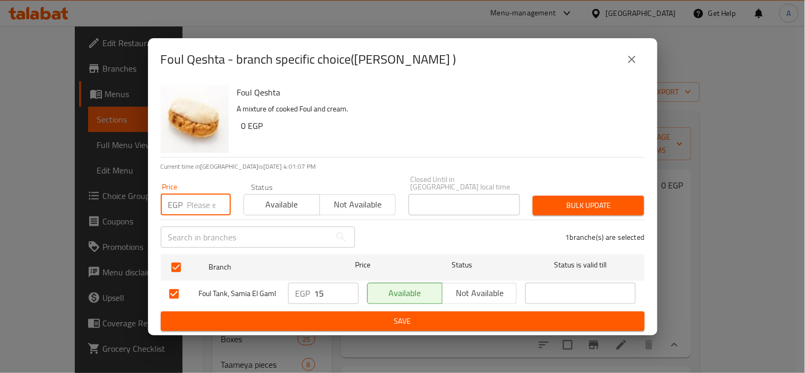
click at [203, 204] on input "number" at bounding box center [209, 204] width 44 height 21
type input "15"
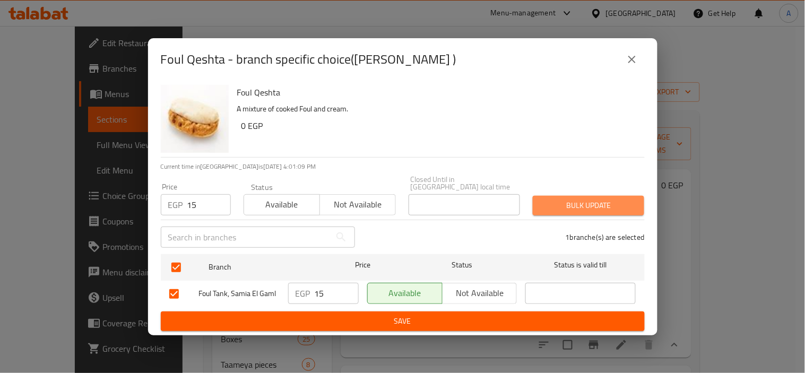
click at [629, 199] on span "Bulk update" at bounding box center [588, 205] width 94 height 13
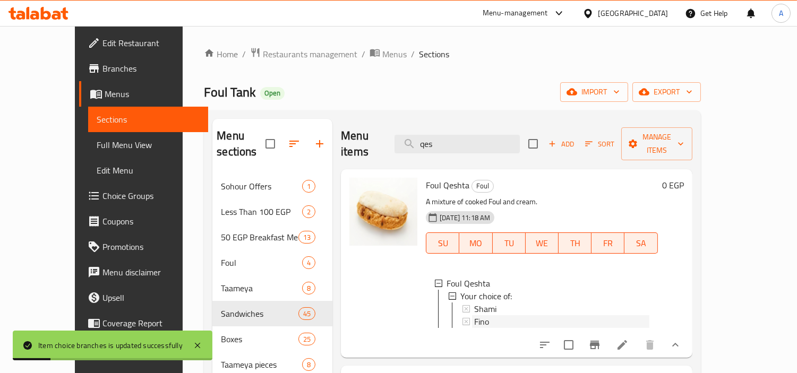
click at [474, 305] on span "Fino" at bounding box center [481, 321] width 15 height 13
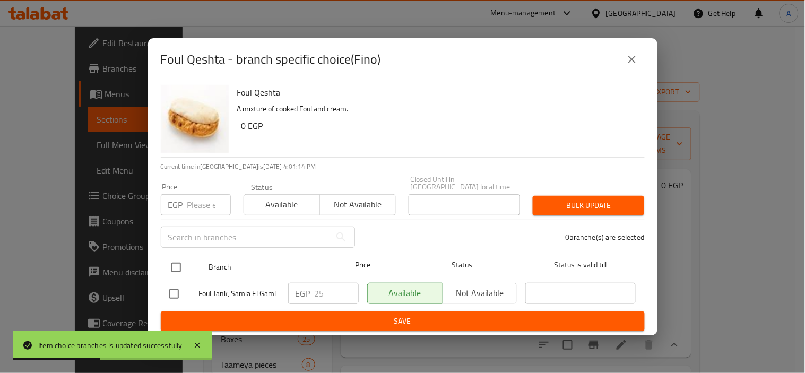
click at [176, 264] on input "checkbox" at bounding box center [176, 267] width 22 height 22
checkbox input "true"
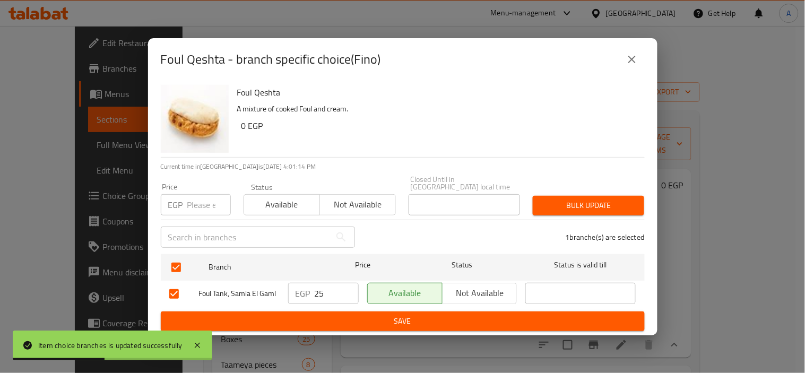
click at [196, 197] on input "number" at bounding box center [209, 204] width 44 height 21
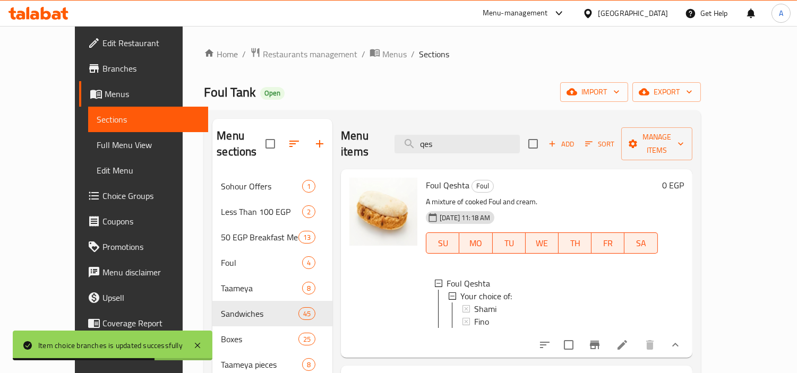
click at [484, 305] on div "Fino" at bounding box center [561, 321] width 175 height 13
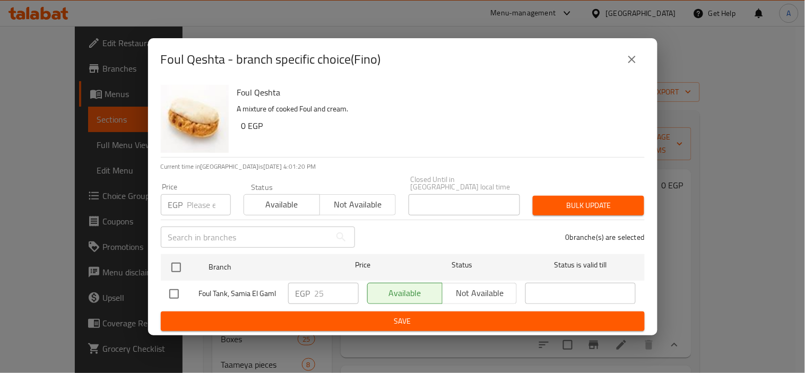
click at [625, 56] on button "close" at bounding box center [632, 59] width 25 height 25
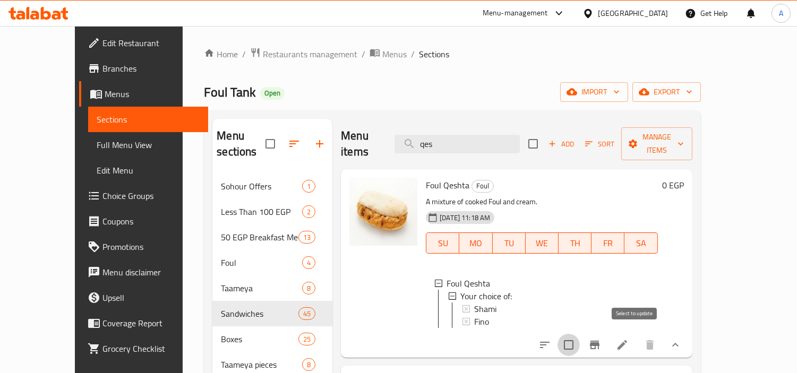
click at [580, 305] on input "checkbox" at bounding box center [568, 345] width 22 height 22
click at [651, 133] on span "Manage items" at bounding box center [657, 144] width 54 height 27
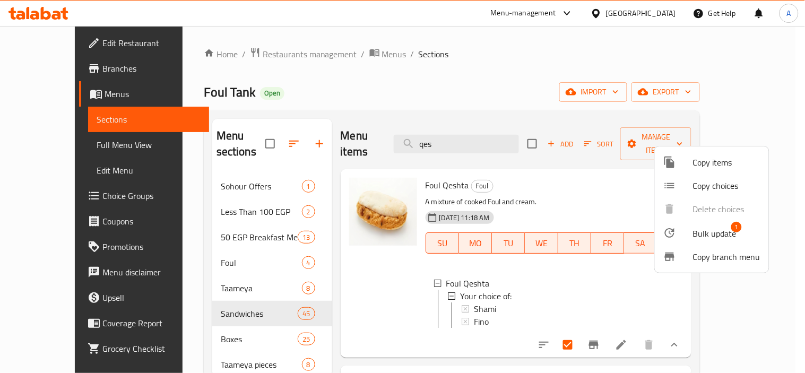
click at [651, 232] on span "Bulk update" at bounding box center [715, 233] width 44 height 13
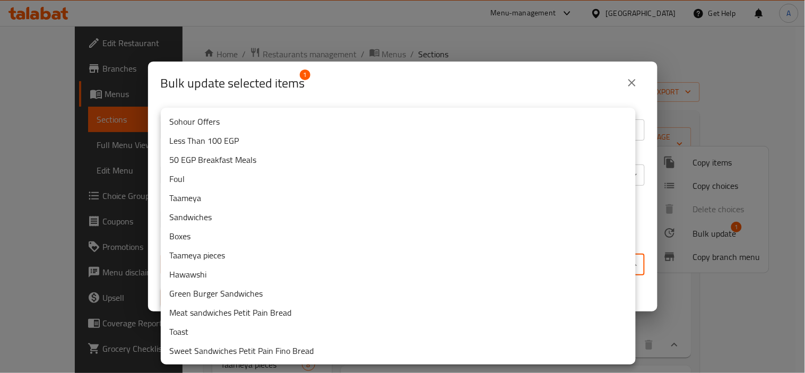
click at [236, 267] on body "​ Menu-management Egypt Get Help A Edit Restaurant Branches Menus Sections Full…" at bounding box center [402, 199] width 805 height 347
click at [196, 226] on li "Sandwiches" at bounding box center [398, 217] width 475 height 19
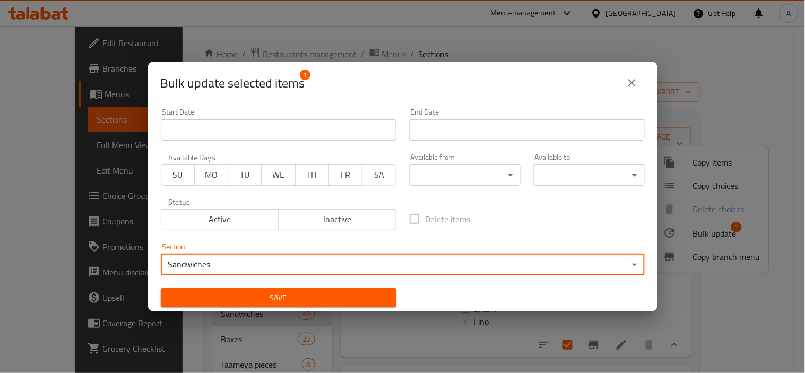
click at [248, 290] on button "Save" at bounding box center [279, 298] width 236 height 20
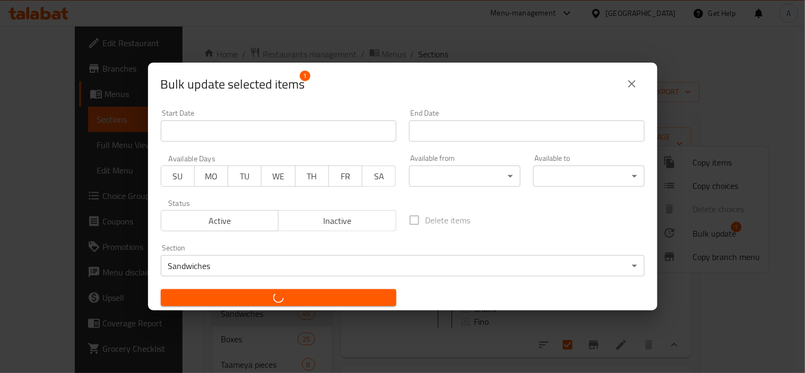
checkbox input "false"
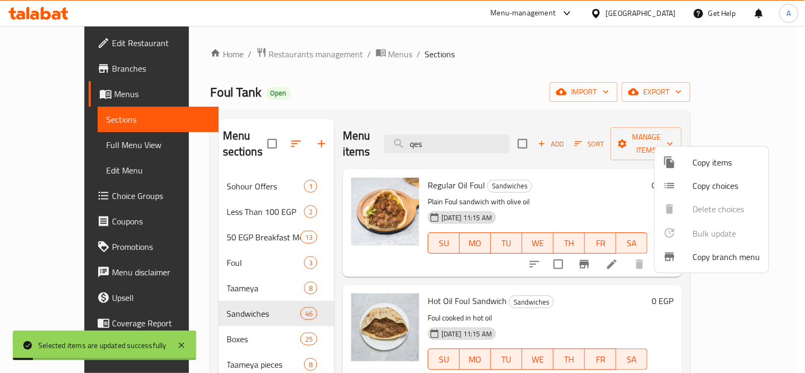
click at [423, 59] on div at bounding box center [402, 186] width 805 height 373
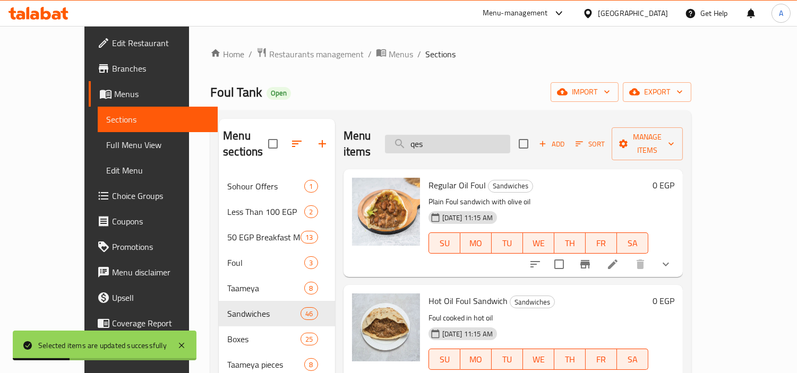
click at [509, 144] on input "qes" at bounding box center [447, 144] width 125 height 19
click at [502, 119] on div "Menu items Add Sort Manage items" at bounding box center [512, 144] width 339 height 50
click at [501, 135] on input "search" at bounding box center [447, 144] width 125 height 19
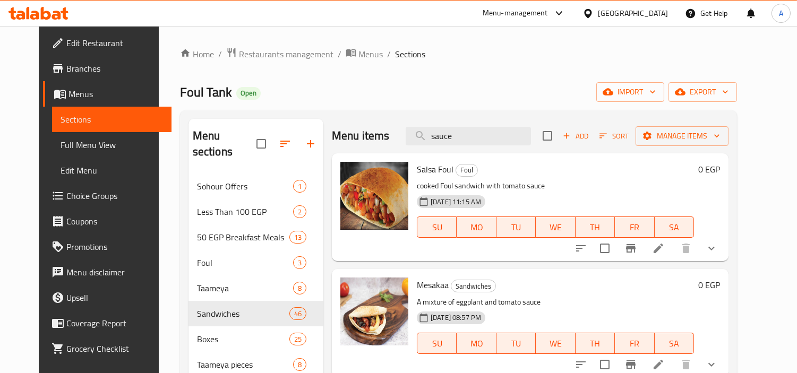
type input "sauce"
drag, startPoint x: 734, startPoint y: 252, endPoint x: 723, endPoint y: 255, distance: 11.6
click at [651, 252] on button "show more" at bounding box center [711, 248] width 25 height 25
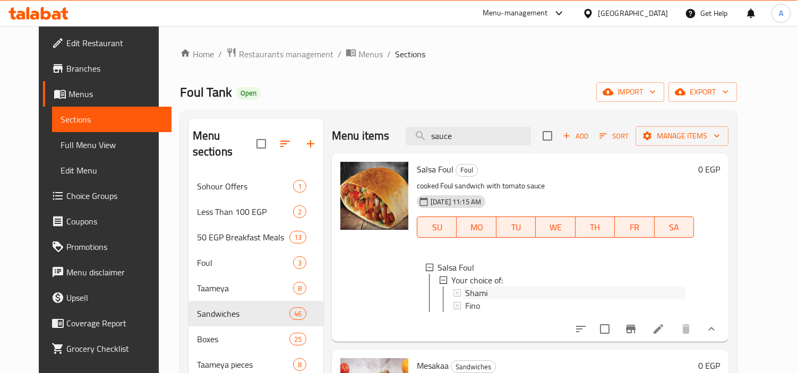
click at [453, 293] on div "Shami" at bounding box center [569, 293] width 233 height 13
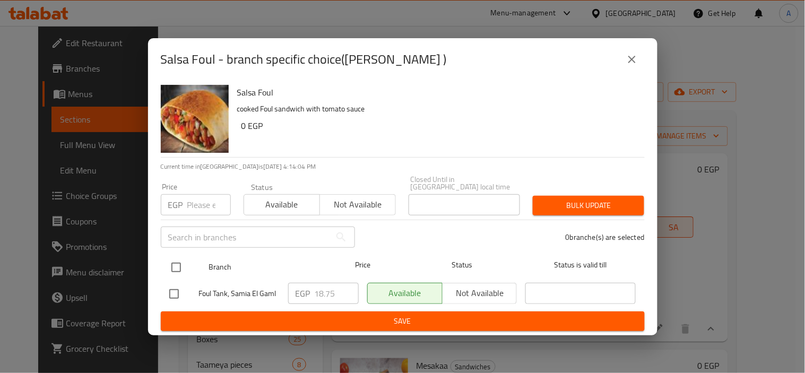
click at [187, 268] on div at bounding box center [185, 267] width 40 height 31
click at [183, 257] on input "checkbox" at bounding box center [176, 267] width 22 height 22
checkbox input "true"
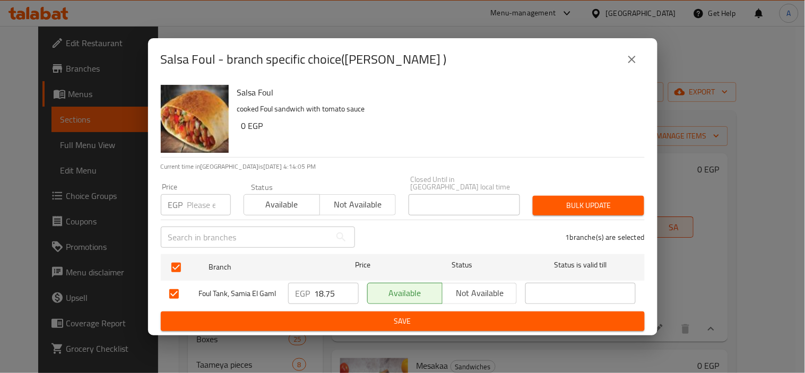
click at [195, 199] on input "number" at bounding box center [209, 204] width 44 height 21
type input "15"
click at [540, 196] on button "Bulk update" at bounding box center [588, 206] width 111 height 20
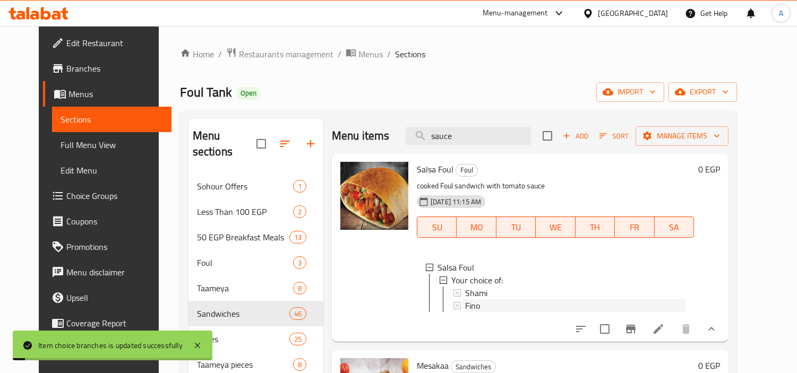
click at [522, 305] on div "Fino" at bounding box center [575, 305] width 220 height 13
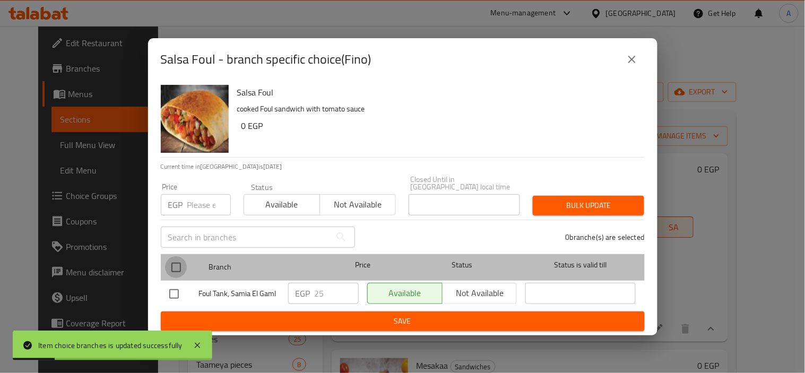
click at [172, 260] on input "checkbox" at bounding box center [176, 267] width 22 height 22
checkbox input "true"
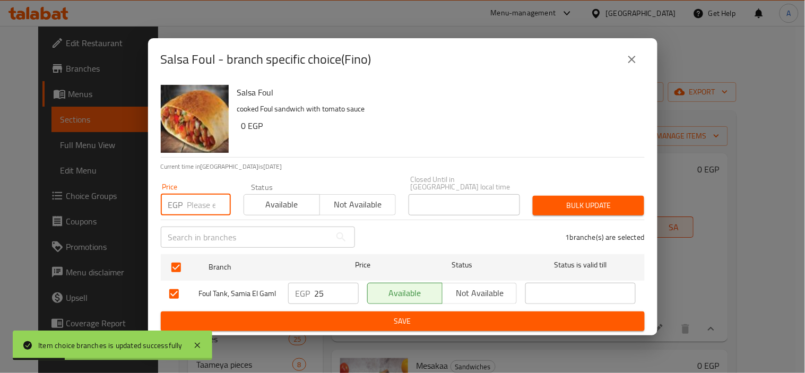
click at [194, 204] on input "number" at bounding box center [209, 204] width 44 height 21
type input "25"
click at [570, 205] on span "Bulk update" at bounding box center [588, 205] width 94 height 13
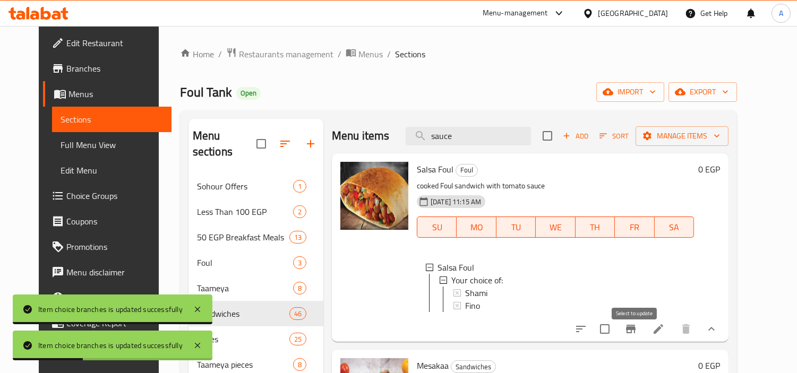
click at [616, 305] on input "checkbox" at bounding box center [605, 329] width 22 height 22
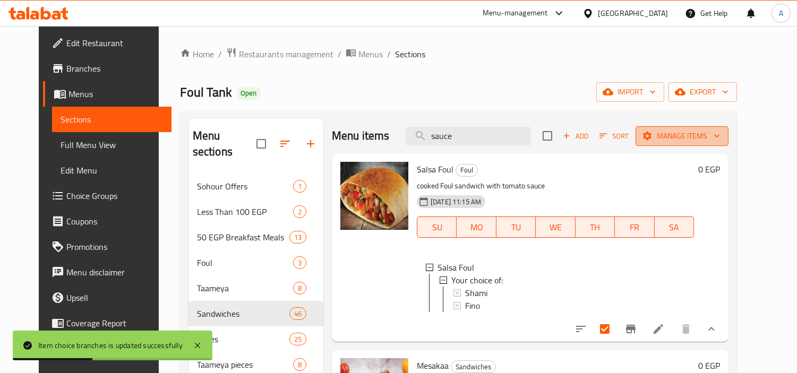
click at [651, 140] on span "Manage items" at bounding box center [682, 136] width 76 height 13
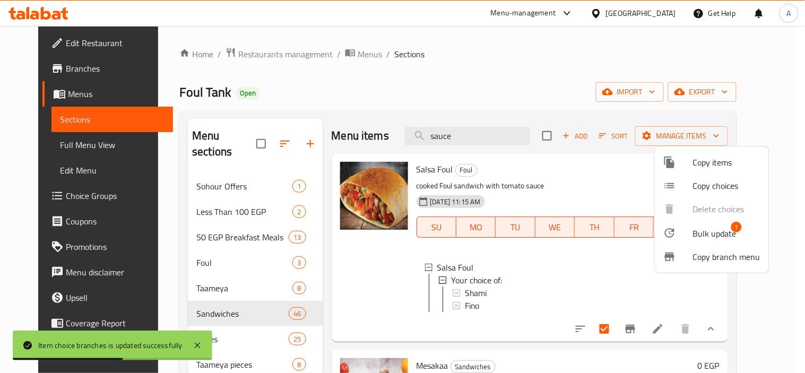
click at [651, 231] on span "Bulk update" at bounding box center [715, 233] width 44 height 13
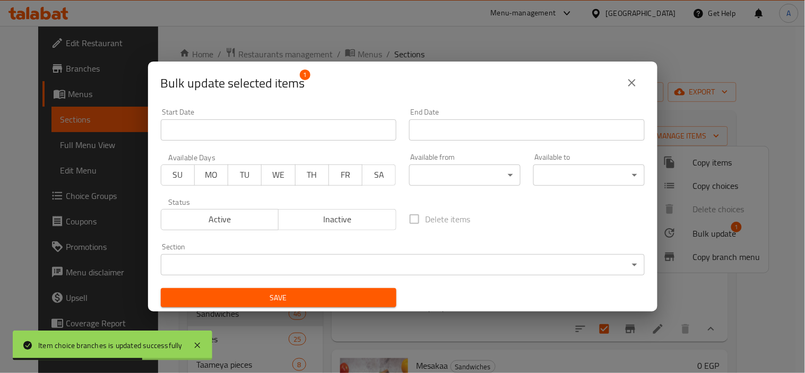
click at [272, 245] on div "Section ​ ​" at bounding box center [403, 259] width 484 height 32
click at [336, 253] on div "Section ​ ​" at bounding box center [403, 259] width 484 height 32
click at [336, 251] on div "Section ​ ​" at bounding box center [403, 259] width 484 height 32
drag, startPoint x: 486, startPoint y: 247, endPoint x: 529, endPoint y: 252, distance: 43.3
click at [485, 247] on div "Section ​ ​" at bounding box center [403, 259] width 484 height 32
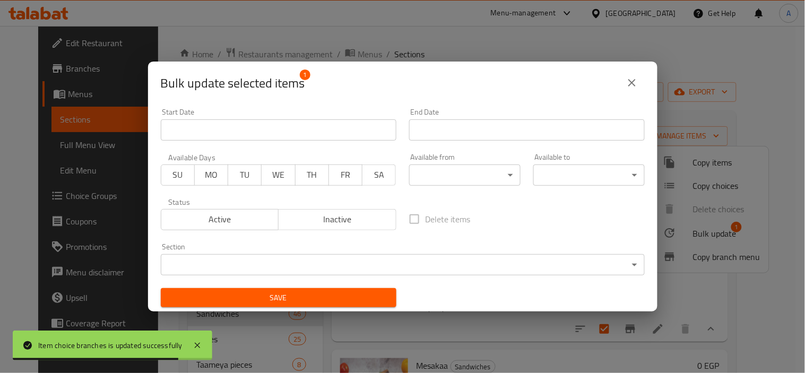
click at [552, 257] on body "Item choice branches is updated successfully ​ Menu-management Egypt Get Help A…" at bounding box center [402, 199] width 805 height 347
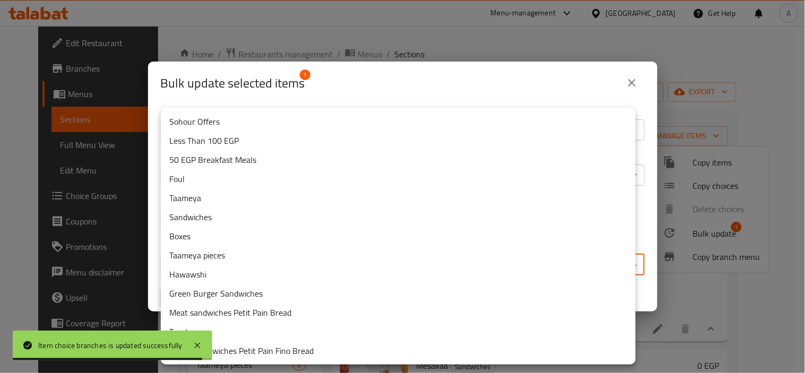
click at [216, 214] on li "Sandwiches" at bounding box center [398, 217] width 475 height 19
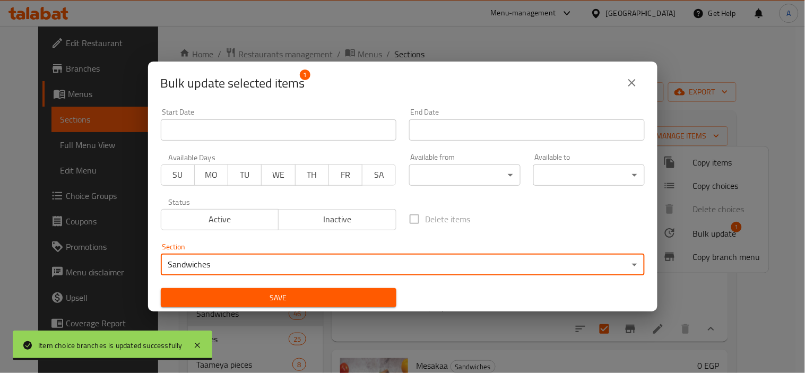
click at [409, 124] on input "Start Date" at bounding box center [527, 129] width 236 height 21
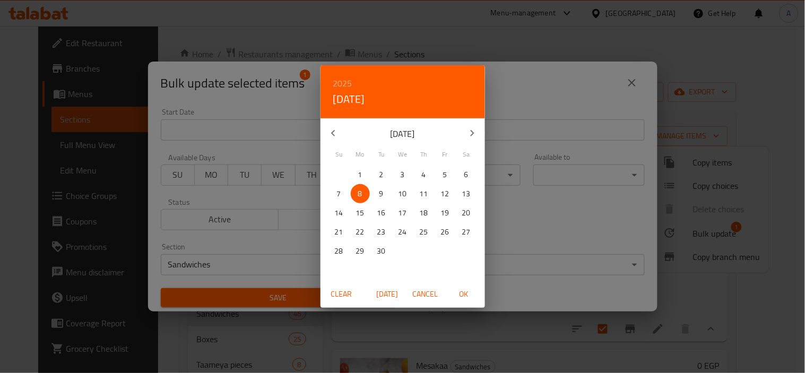
click at [496, 101] on div "2025 Mon, Sep 8 September 2025 Su Mo Tu We Th Fr Sa 31 1 2 3 4 5 6 7 8 9 10 11 …" at bounding box center [402, 186] width 805 height 373
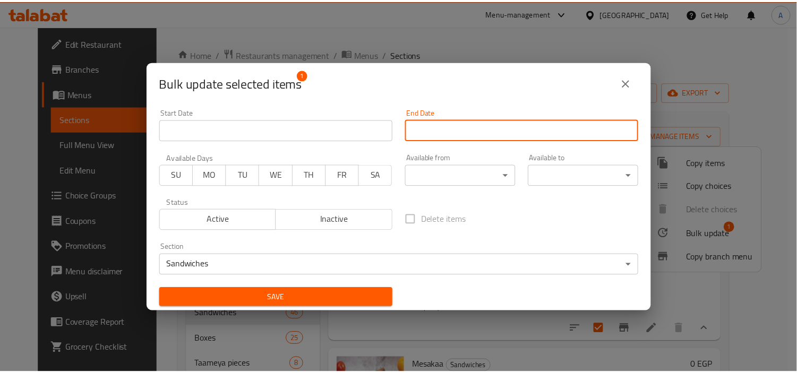
scroll to position [2, 0]
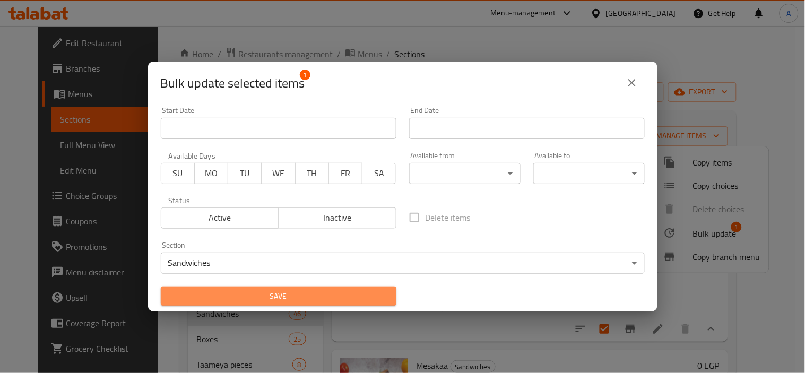
click at [322, 299] on span "Save" at bounding box center [278, 296] width 219 height 13
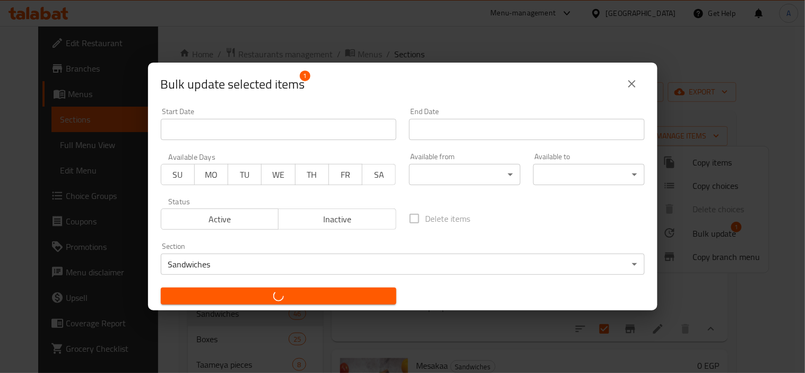
checkbox input "false"
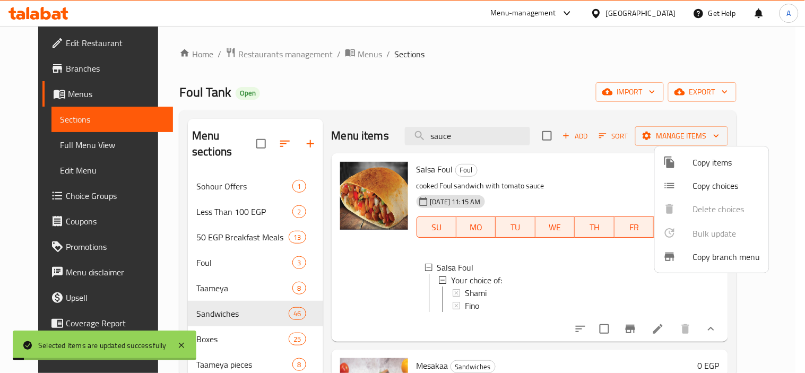
click at [603, 52] on div at bounding box center [402, 186] width 805 height 373
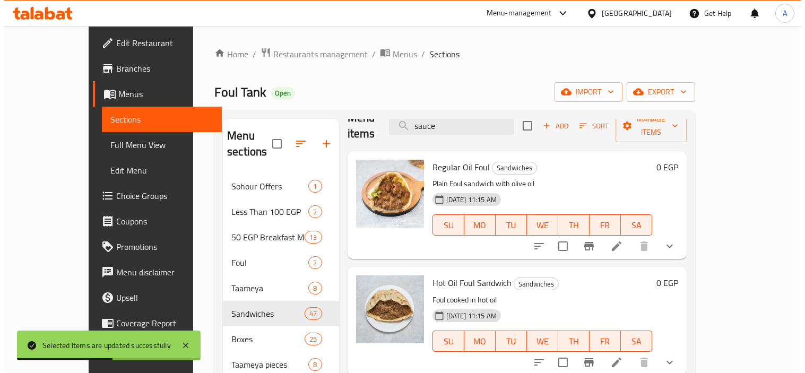
scroll to position [0, 0]
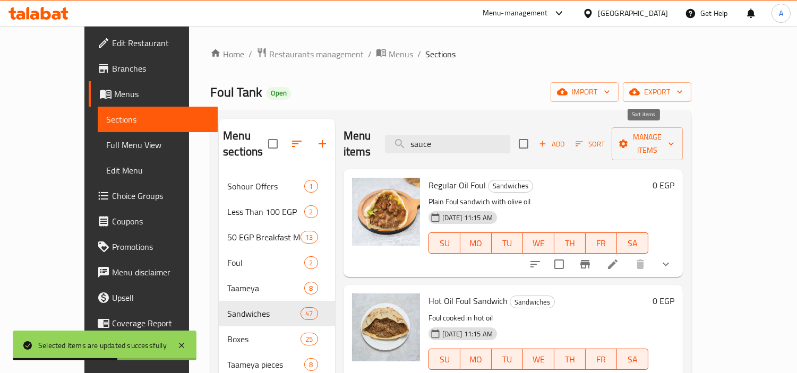
click at [605, 138] on span "Sort" at bounding box center [589, 144] width 29 height 12
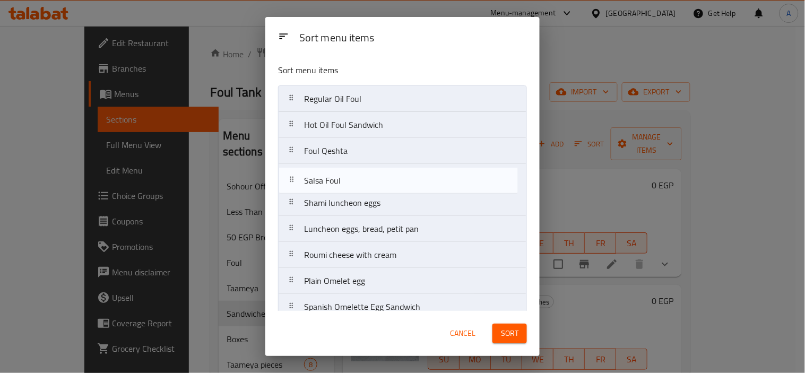
drag, startPoint x: 420, startPoint y: 193, endPoint x: 420, endPoint y: 161, distance: 31.9
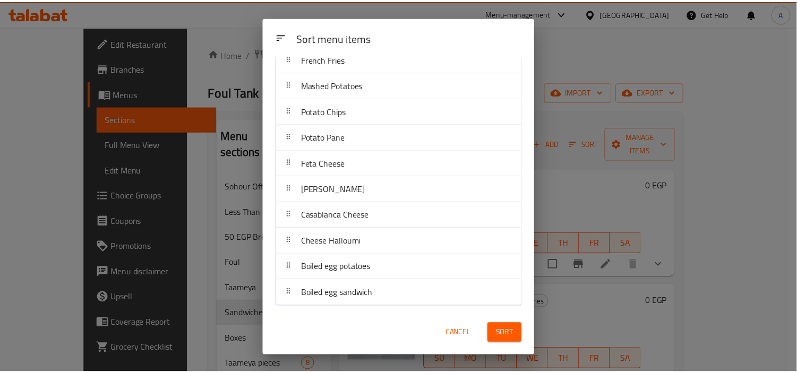
scroll to position [1004, 0]
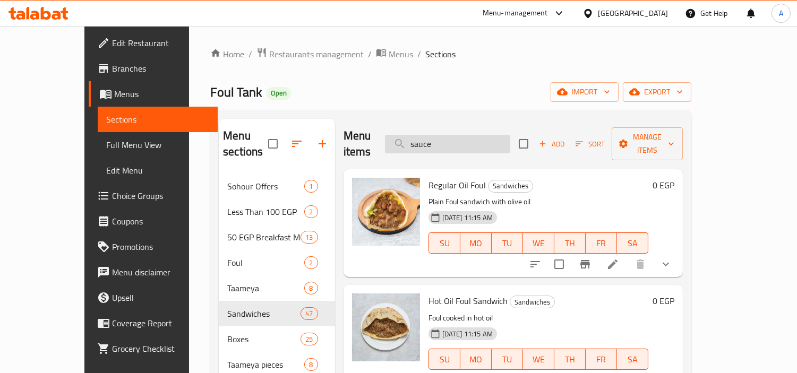
drag, startPoint x: 500, startPoint y: 121, endPoint x: 486, endPoint y: 141, distance: 24.0
click at [500, 123] on div "Menu items sauce Add Sort Manage items" at bounding box center [512, 144] width 339 height 50
click at [486, 141] on input "sauce" at bounding box center [447, 144] width 125 height 19
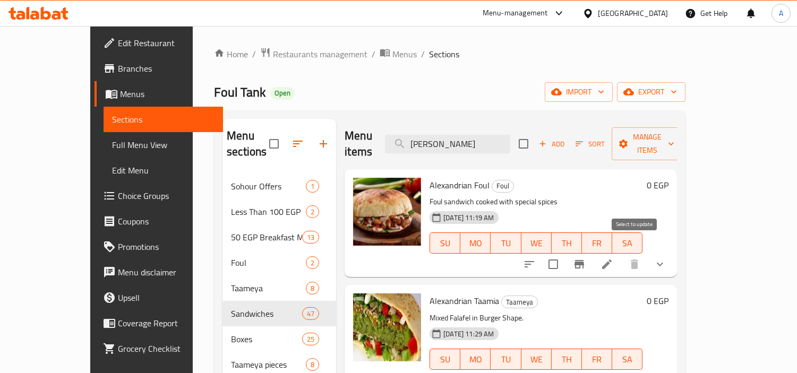
type input "alex"
click at [564, 253] on input "checkbox" at bounding box center [553, 264] width 22 height 22
checkbox input "true"
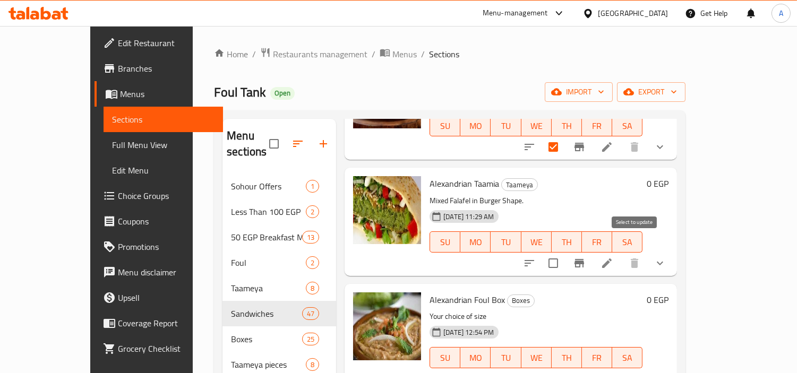
scroll to position [118, 0]
click at [564, 252] on input "checkbox" at bounding box center [553, 263] width 22 height 22
checkbox input "true"
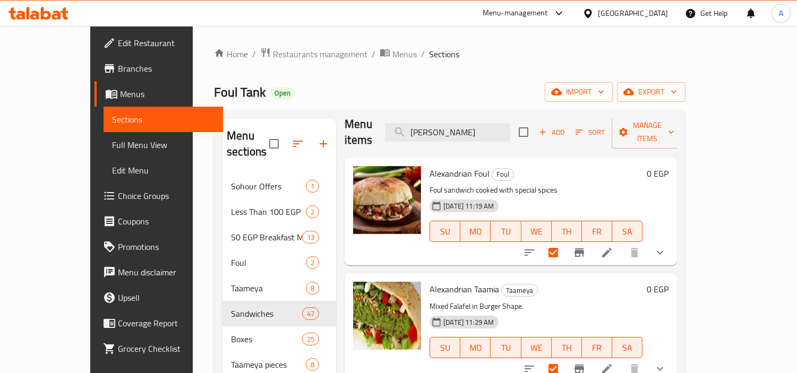
scroll to position [0, 0]
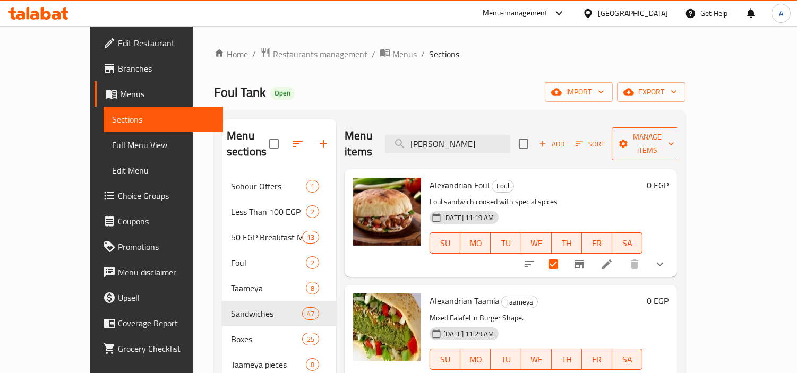
click at [651, 137] on span "Manage items" at bounding box center [647, 144] width 54 height 27
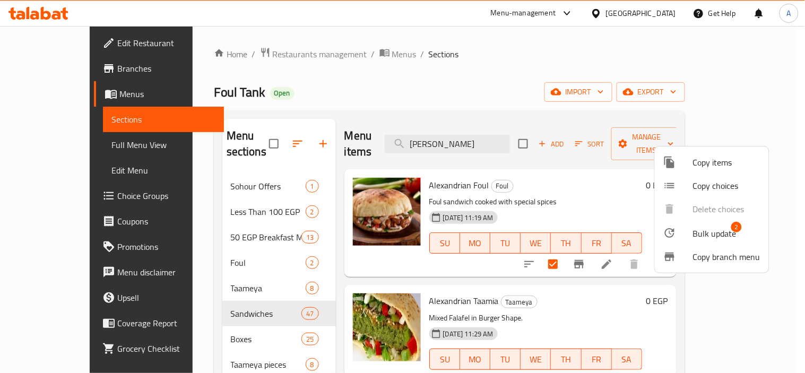
click at [651, 221] on li "Bulk update 2" at bounding box center [712, 233] width 114 height 24
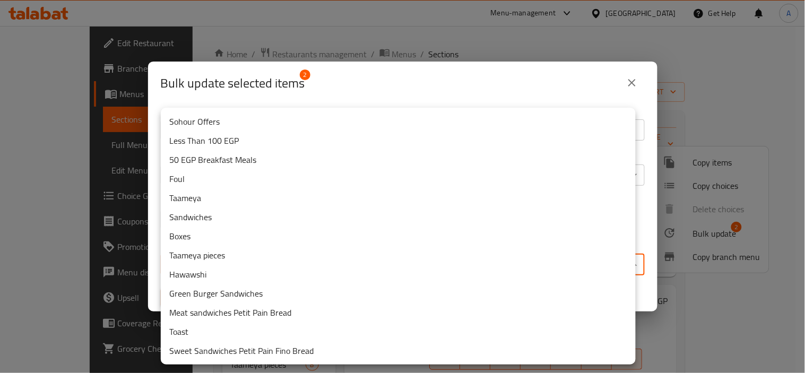
click at [381, 258] on body "​ Menu-management Egypt Get Help A Edit Restaurant Branches Menus Sections Full…" at bounding box center [402, 199] width 805 height 347
click at [214, 215] on li "Sandwiches" at bounding box center [398, 217] width 475 height 19
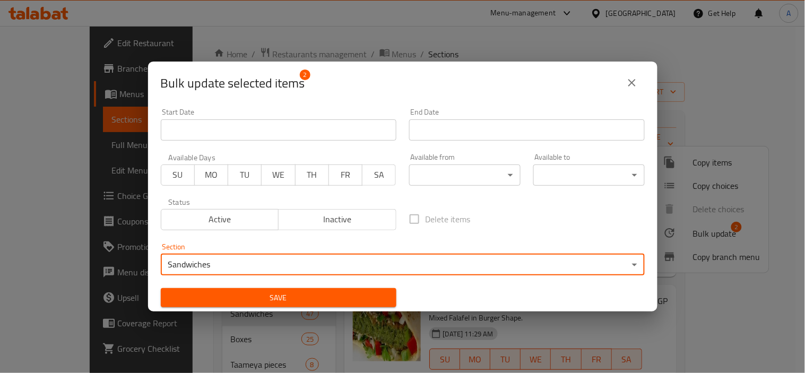
click at [221, 285] on div "Save" at bounding box center [278, 298] width 248 height 32
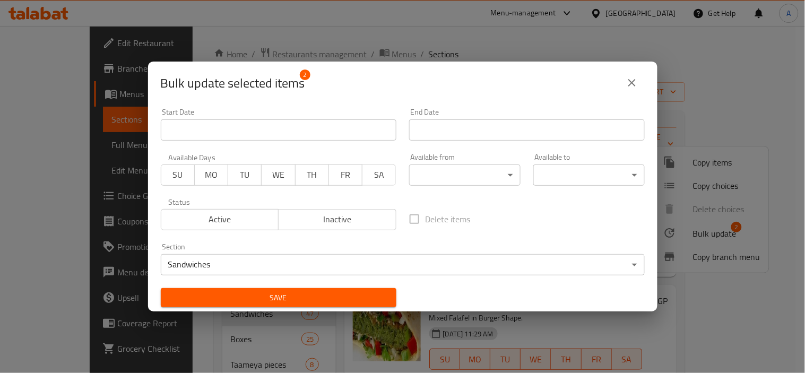
click at [229, 294] on span "Save" at bounding box center [278, 297] width 219 height 13
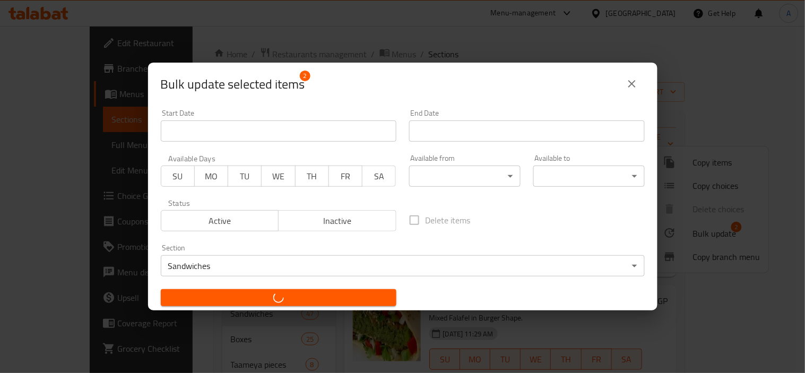
checkbox input "false"
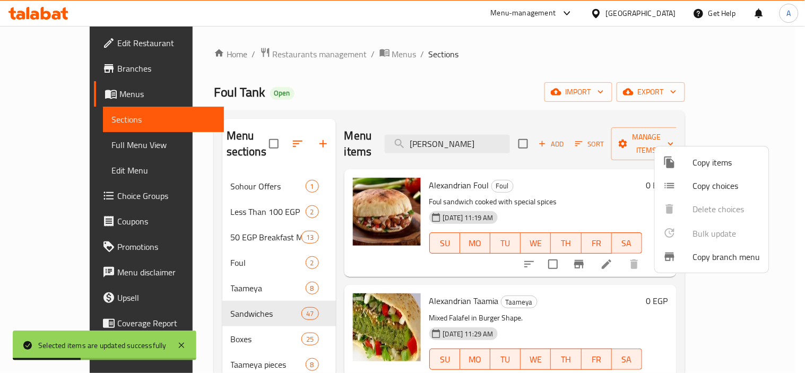
click at [484, 130] on div at bounding box center [402, 186] width 805 height 373
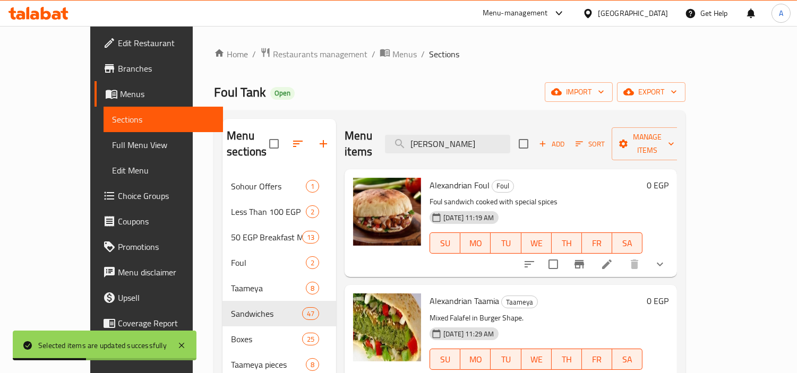
click at [484, 135] on input "alex" at bounding box center [447, 144] width 125 height 19
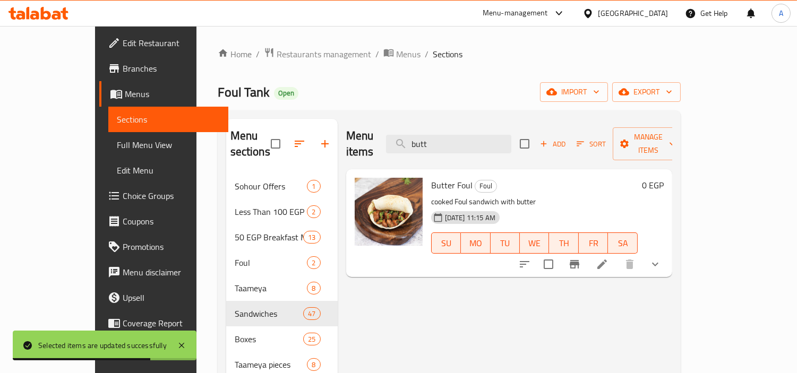
type input "butt"
click at [560, 253] on input "checkbox" at bounding box center [548, 264] width 22 height 22
checkbox input "true"
click at [606, 138] on span "Sort" at bounding box center [591, 144] width 29 height 12
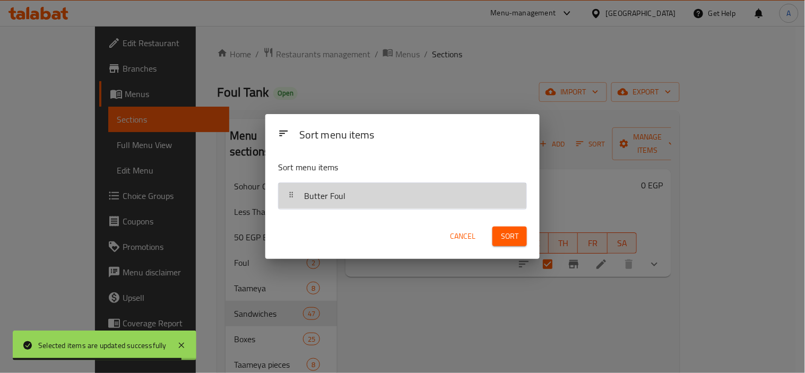
click at [421, 203] on div "Butter Foul" at bounding box center [402, 195] width 239 height 25
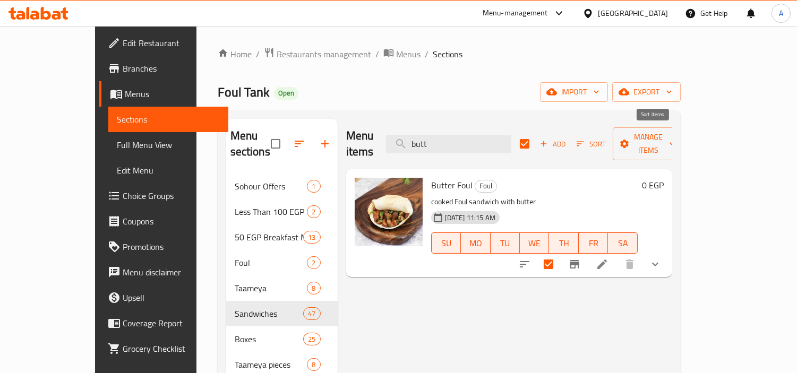
click at [608, 141] on button "Sort" at bounding box center [591, 144] width 35 height 16
click at [651, 140] on span "Manage items" at bounding box center [648, 144] width 54 height 27
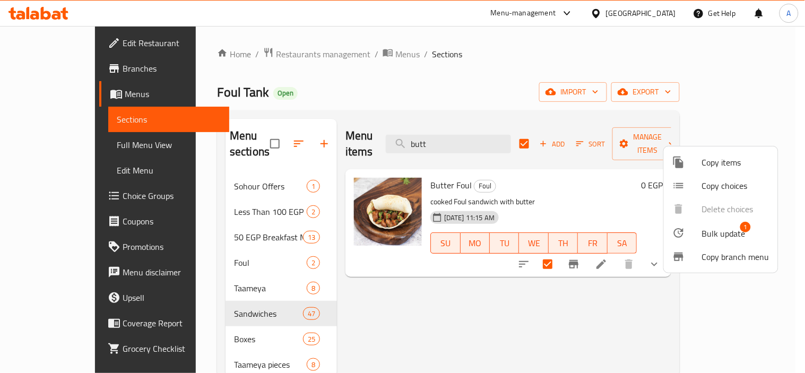
click at [651, 233] on div at bounding box center [688, 233] width 30 height 13
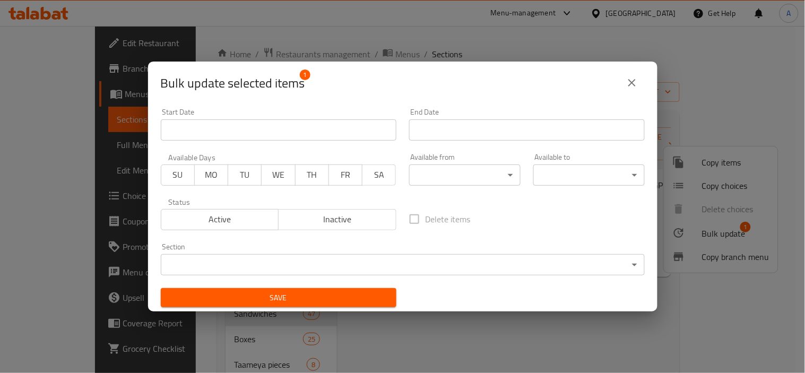
click at [278, 259] on body "​ Menu-management Egypt Get Help A Edit Restaurant Branches Menus Sections Full…" at bounding box center [402, 199] width 805 height 347
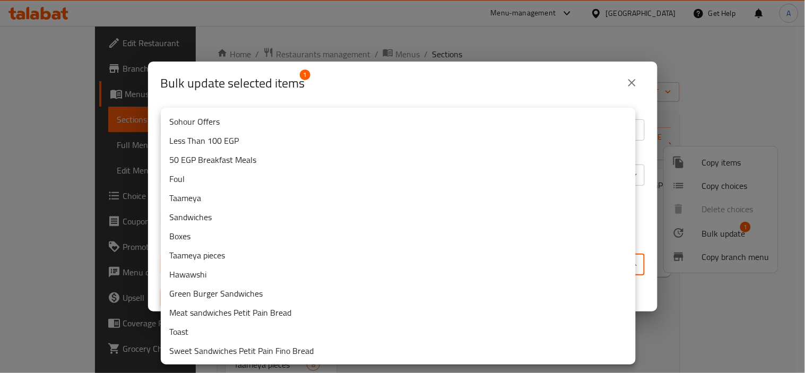
click at [197, 213] on li "Sandwiches" at bounding box center [398, 217] width 475 height 19
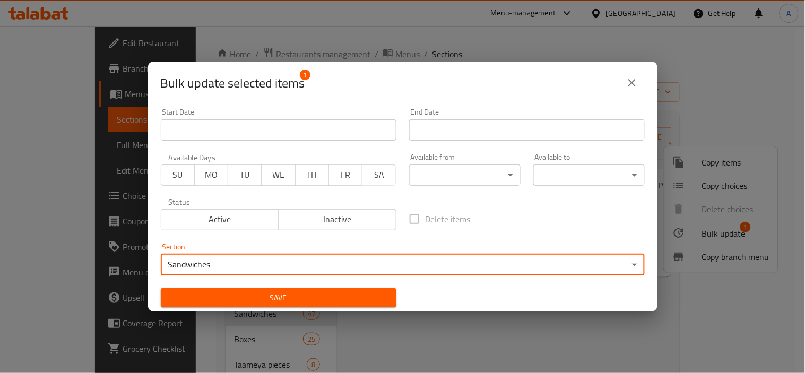
click at [305, 305] on button "Save" at bounding box center [279, 298] width 236 height 20
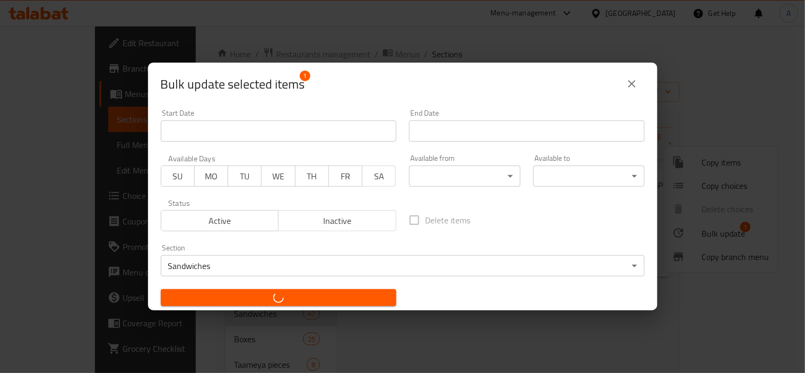
checkbox input "false"
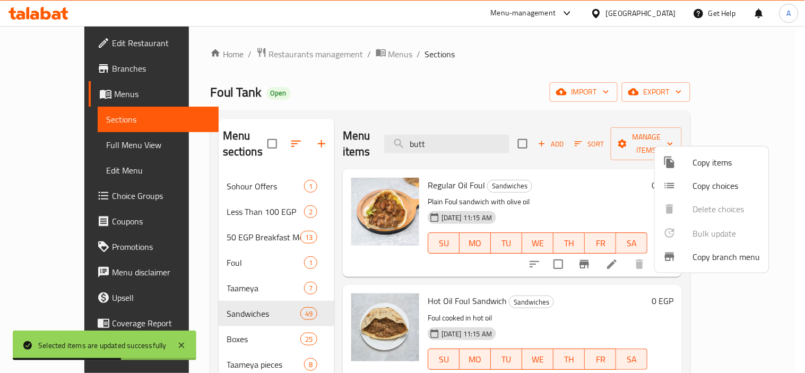
click at [469, 123] on div at bounding box center [402, 186] width 805 height 373
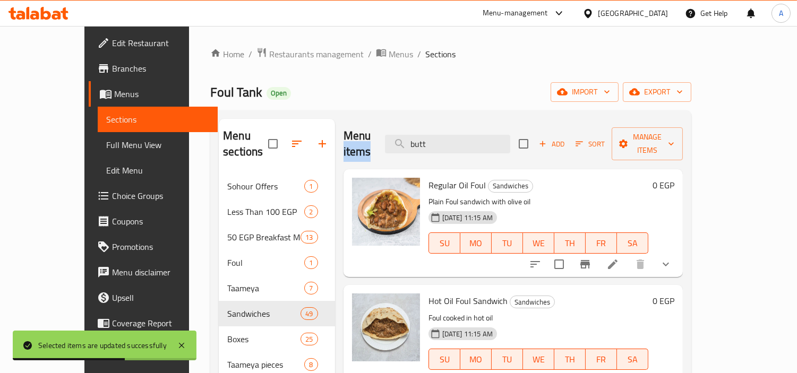
click at [469, 123] on div "Menu items butt Add Sort Manage items" at bounding box center [512, 144] width 339 height 50
click at [467, 135] on input "butt" at bounding box center [447, 144] width 125 height 19
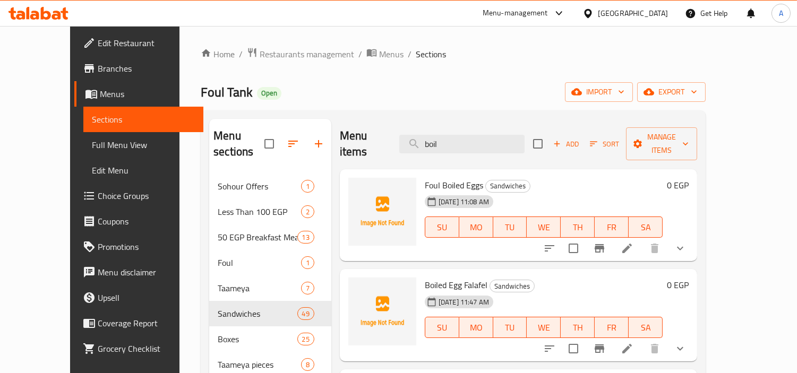
type input "boil"
drag, startPoint x: 417, startPoint y: 271, endPoint x: 468, endPoint y: 271, distance: 50.4
click at [468, 277] on span "Boiled Egg Falafel" at bounding box center [456, 285] width 63 height 16
click at [593, 278] on h6 "Boiled Egg Falafel Sandwiches" at bounding box center [544, 285] width 238 height 15
click at [482, 135] on input "boil" at bounding box center [461, 144] width 125 height 19
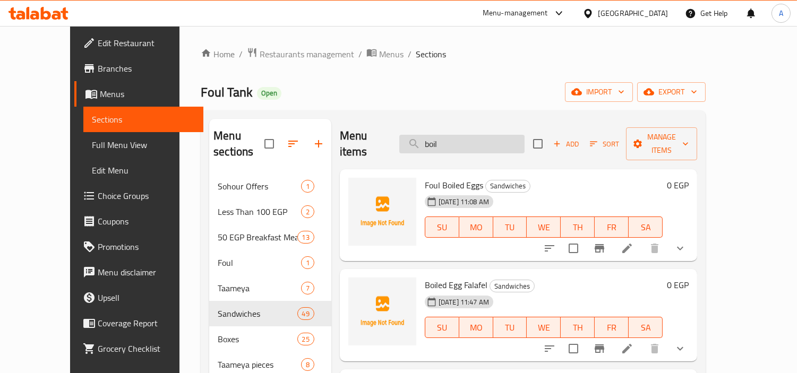
click at [482, 135] on input "boil" at bounding box center [461, 144] width 125 height 19
click at [613, 104] on div "Home / Restaurants management / Menus / Sections Foul Tank Open import export M…" at bounding box center [453, 282] width 505 height 470
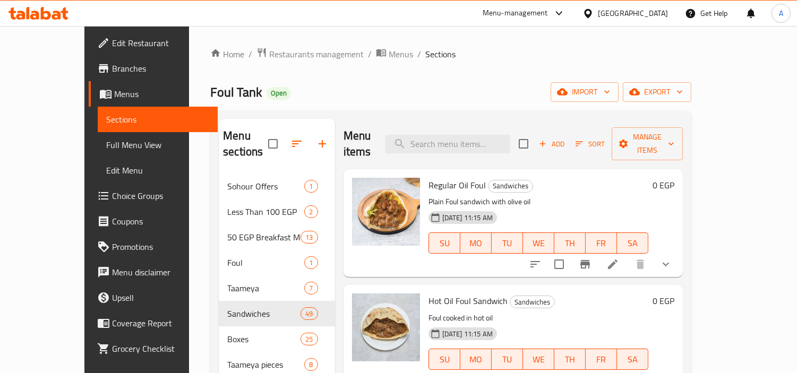
click at [605, 138] on span "Sort" at bounding box center [589, 144] width 29 height 12
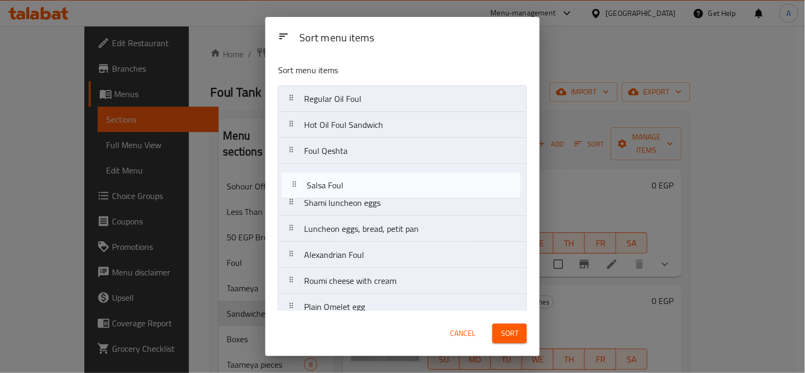
drag, startPoint x: 364, startPoint y: 204, endPoint x: 369, endPoint y: 183, distance: 21.9
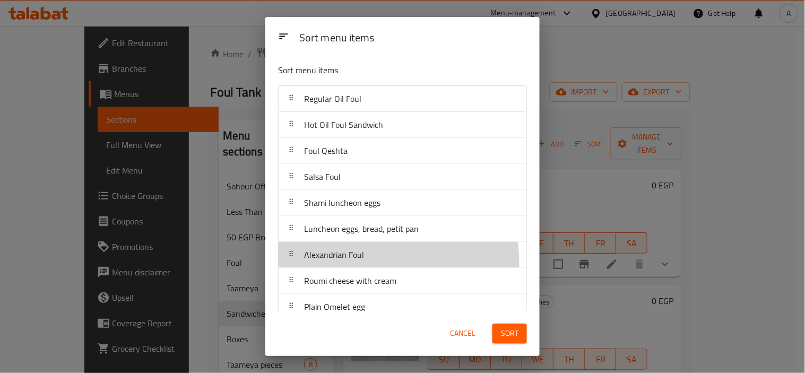
scroll to position [1, 0]
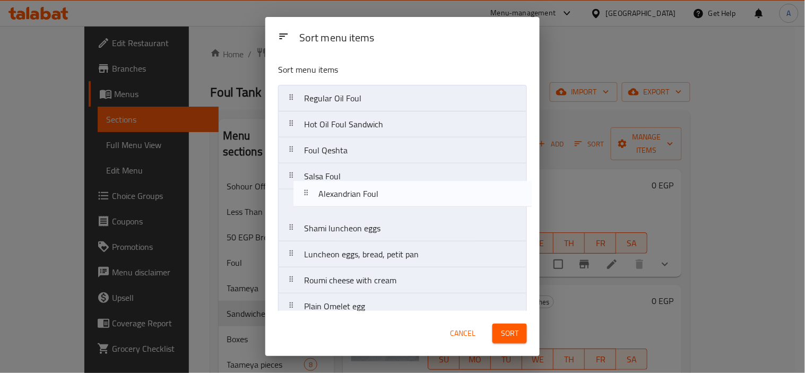
drag, startPoint x: 369, startPoint y: 264, endPoint x: 386, endPoint y: 195, distance: 70.4
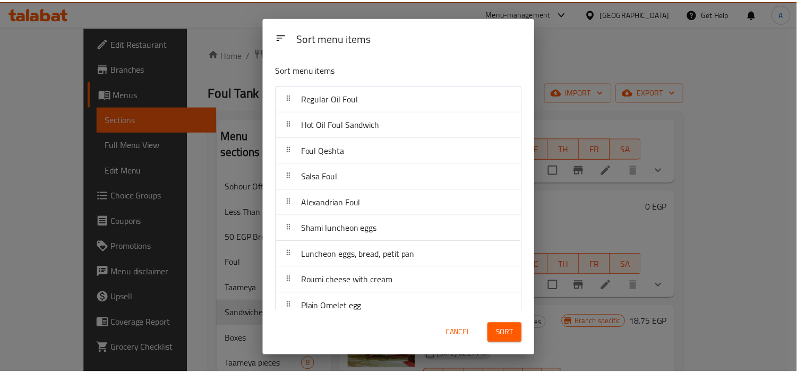
scroll to position [923, 0]
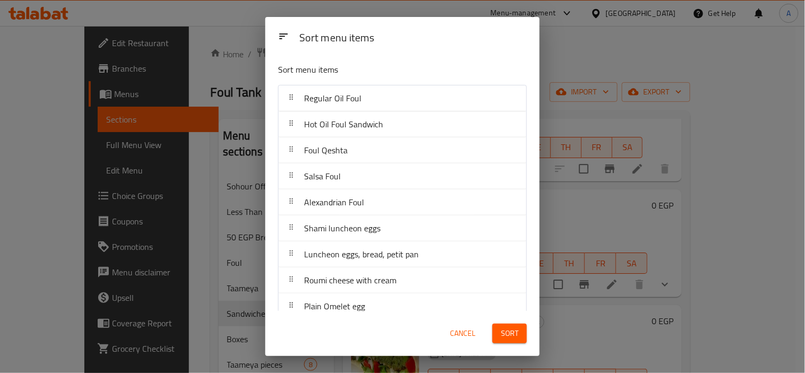
click at [521, 305] on button "Sort" at bounding box center [510, 334] width 35 height 20
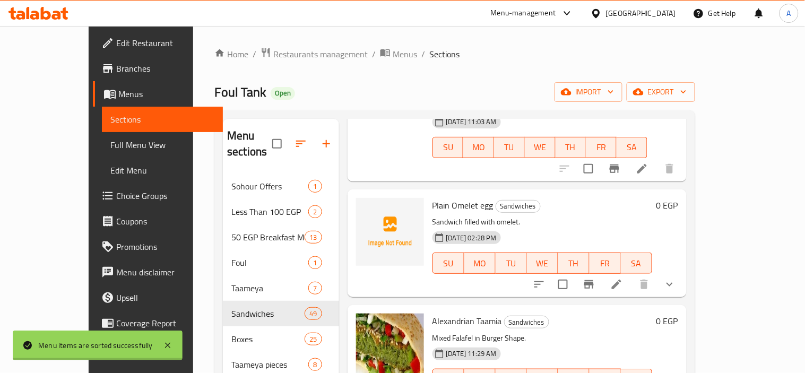
scroll to position [0, 0]
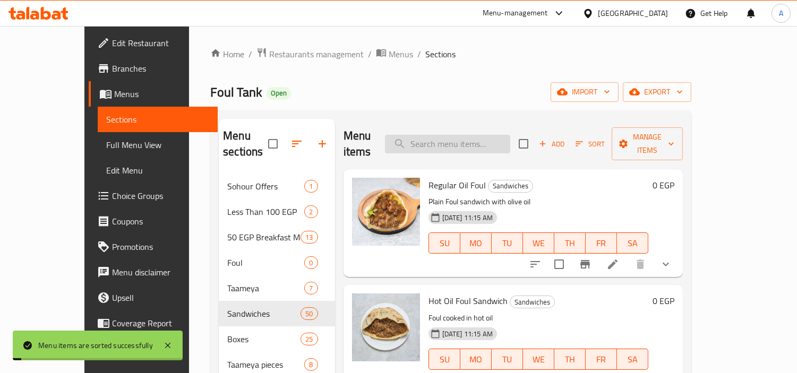
click at [468, 142] on input "search" at bounding box center [447, 144] width 125 height 19
click at [469, 142] on input "search" at bounding box center [447, 144] width 125 height 19
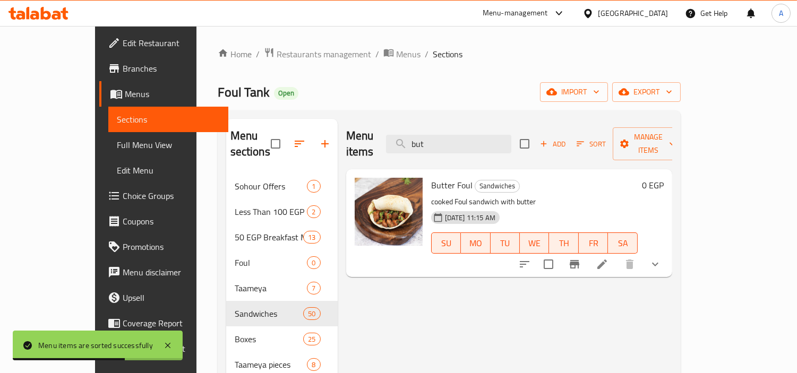
click at [431, 177] on span "Butter Foul" at bounding box center [451, 185] width 41 height 16
copy span "Butter"
click at [511, 135] on input "but" at bounding box center [448, 144] width 125 height 19
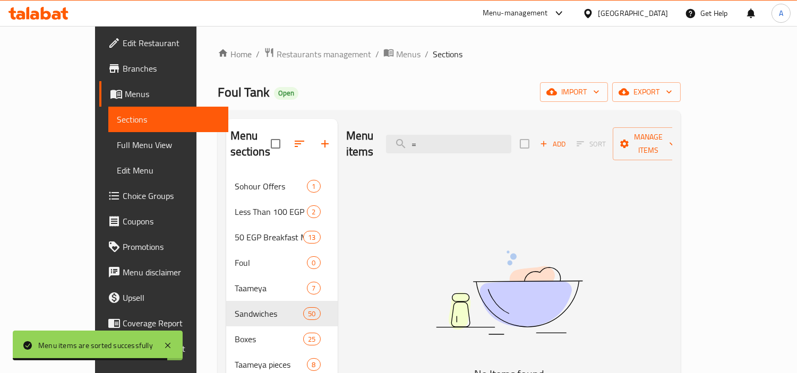
type input "="
click at [613, 136] on span "Sort" at bounding box center [591, 144] width 43 height 16
click at [498, 144] on input "=" at bounding box center [448, 144] width 125 height 19
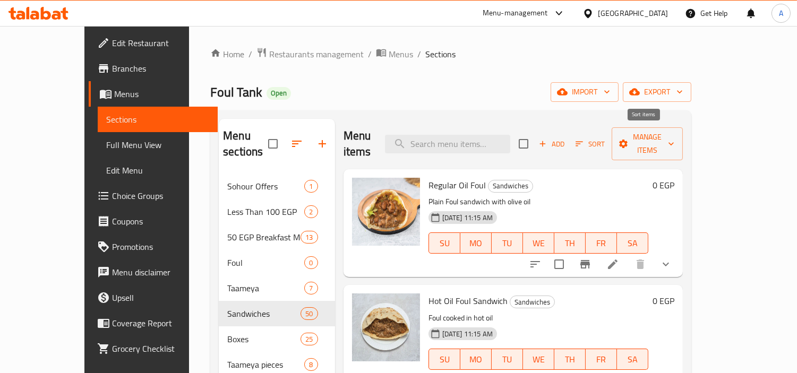
click at [605, 138] on span "Sort" at bounding box center [589, 144] width 29 height 12
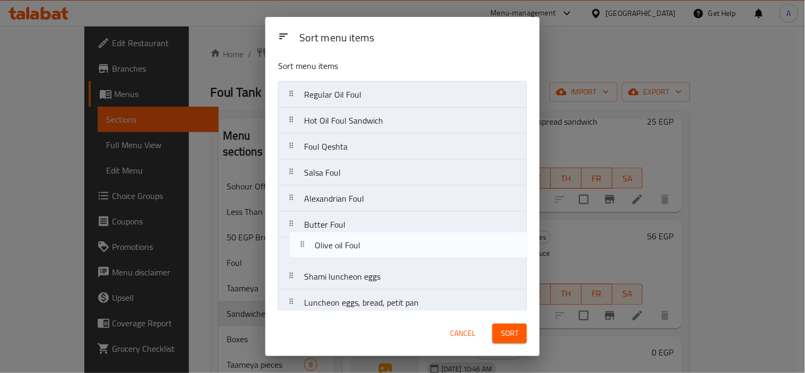
drag, startPoint x: 370, startPoint y: 182, endPoint x: 383, endPoint y: 250, distance: 69.2
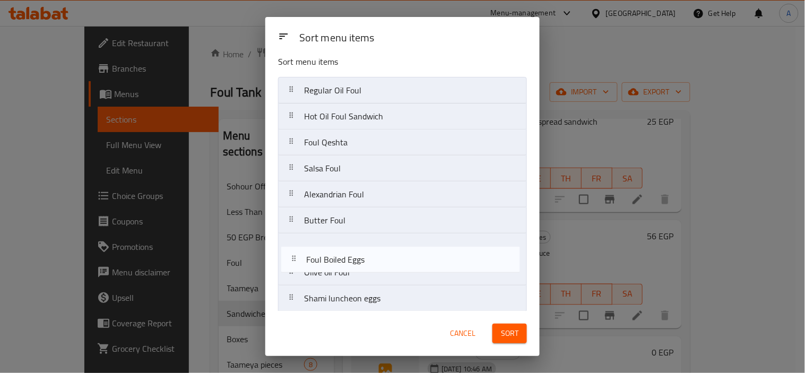
scroll to position [29, 0]
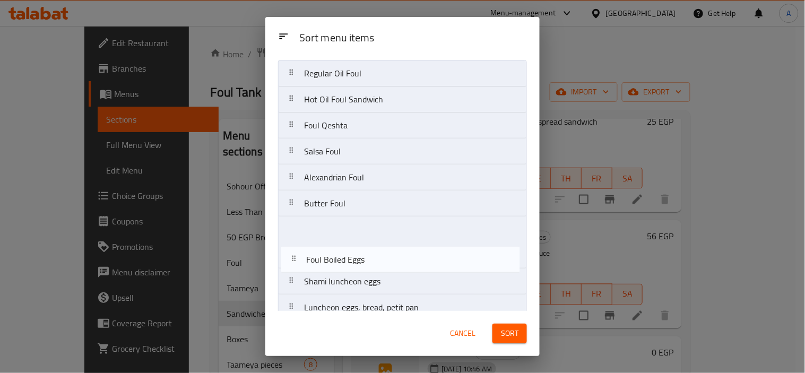
drag, startPoint x: 365, startPoint y: 188, endPoint x: 371, endPoint y: 261, distance: 72.4
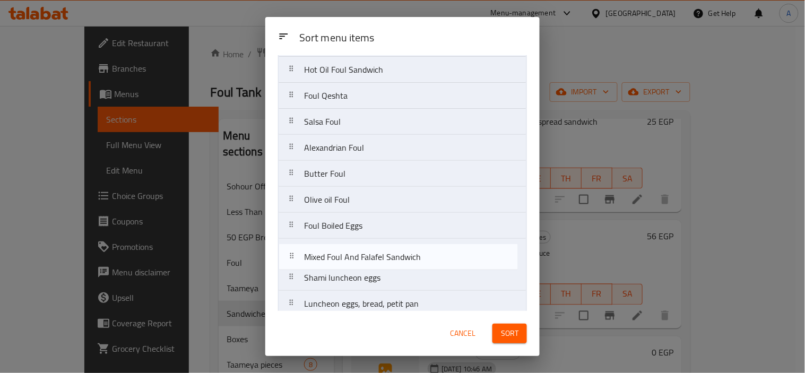
scroll to position [64, 0]
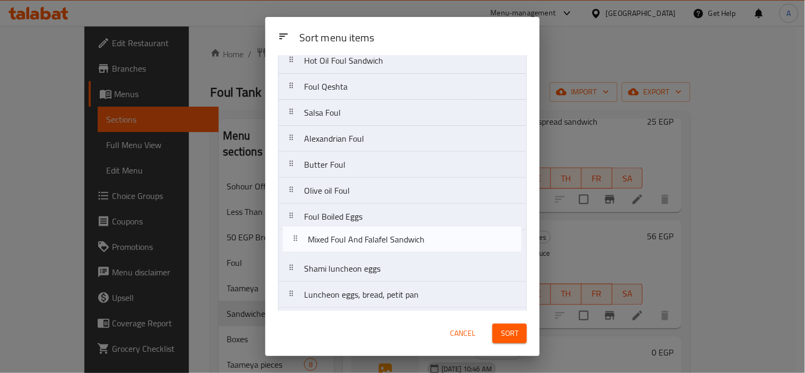
drag, startPoint x: 434, startPoint y: 179, endPoint x: 441, endPoint y: 237, distance: 58.9
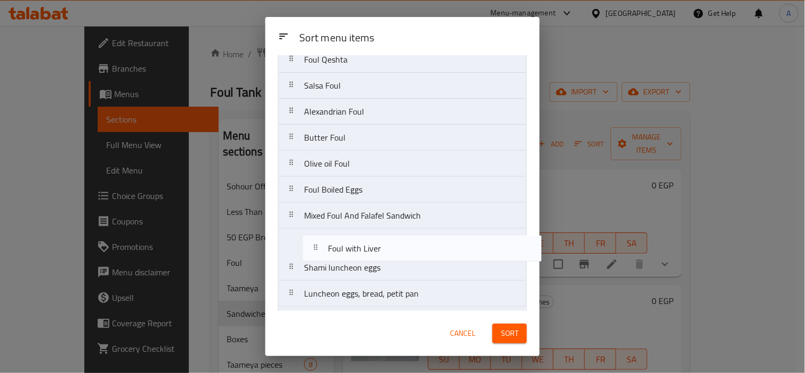
scroll to position [92, 0]
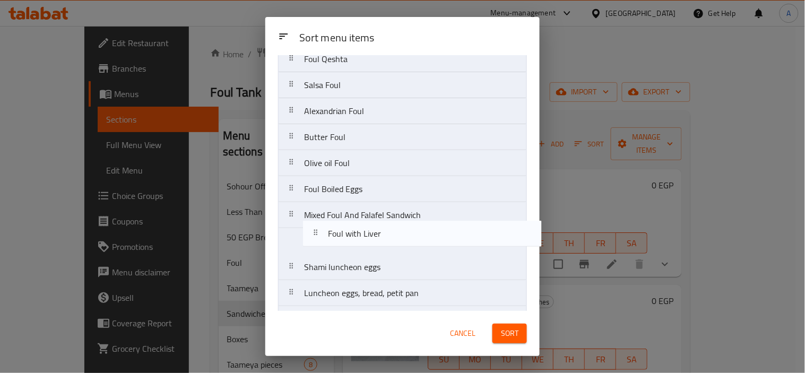
drag, startPoint x: 365, startPoint y: 184, endPoint x: 386, endPoint y: 231, distance: 52.1
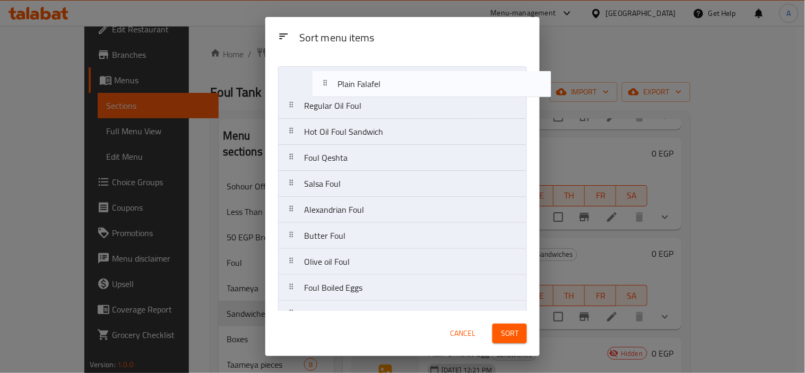
scroll to position [0, 0]
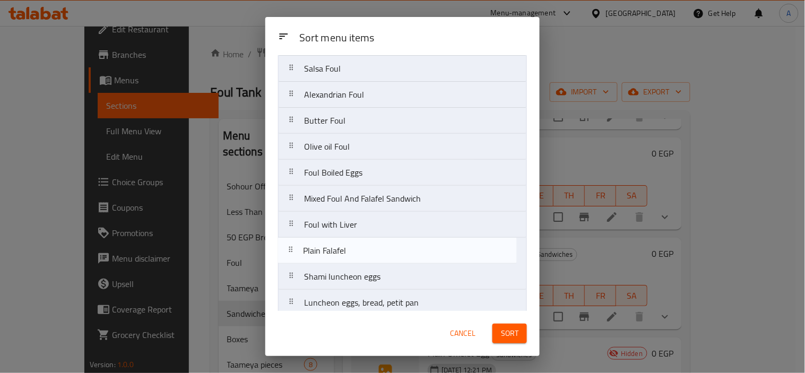
drag, startPoint x: 346, startPoint y: 271, endPoint x: 356, endPoint y: 240, distance: 32.4
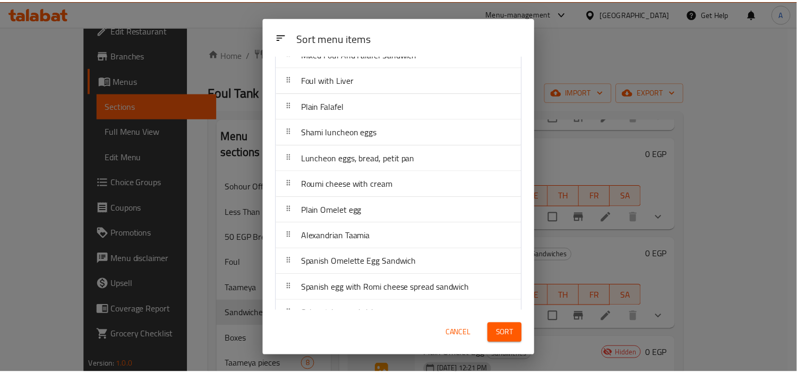
scroll to position [8, 0]
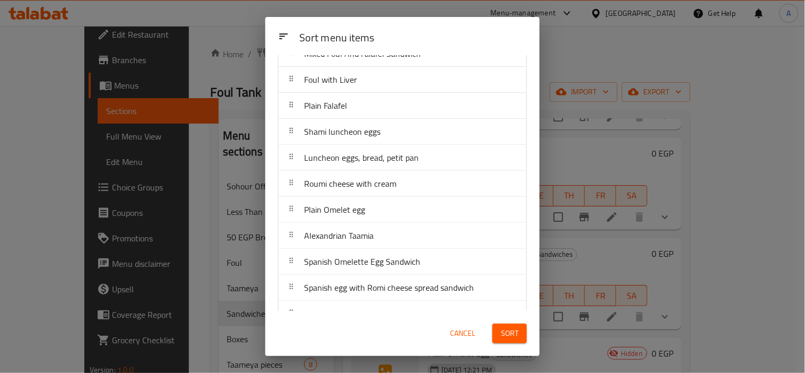
click at [510, 305] on span "Sort" at bounding box center [510, 333] width 18 height 13
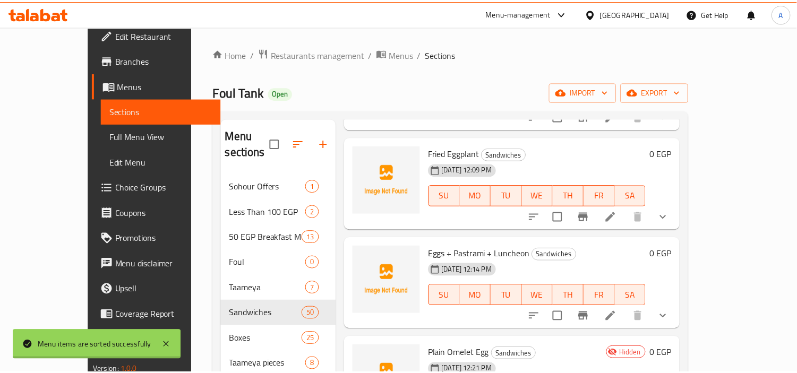
scroll to position [0, 0]
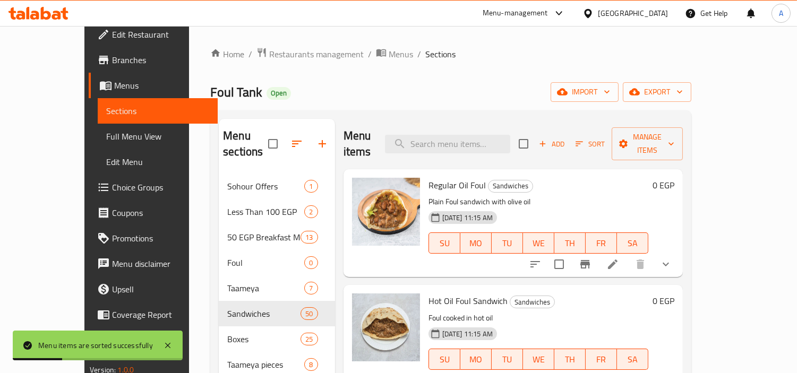
click at [398, 86] on div "Foul Tank Open import export" at bounding box center [450, 92] width 481 height 20
click at [510, 138] on input "search" at bounding box center [447, 144] width 125 height 19
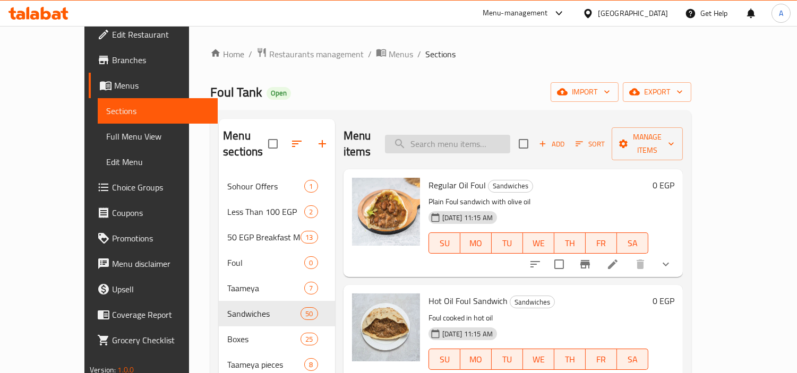
click at [486, 138] on input "search" at bounding box center [447, 144] width 125 height 19
paste input "sesame"
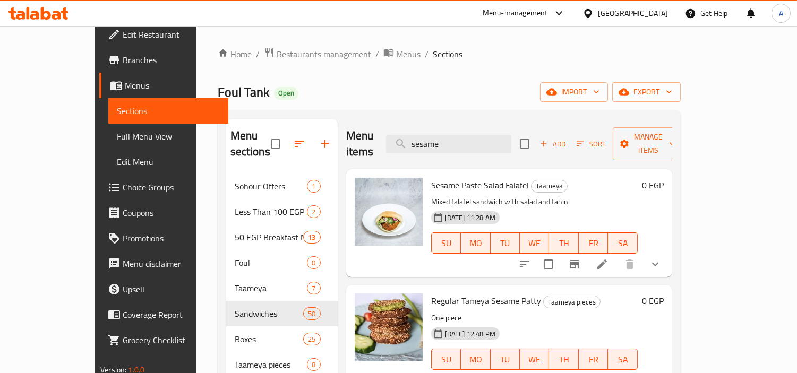
type input "sesame"
click at [431, 177] on span "Sesame Paste Salad Falafel" at bounding box center [480, 185] width 98 height 16
click at [560, 253] on input "checkbox" at bounding box center [548, 264] width 22 height 22
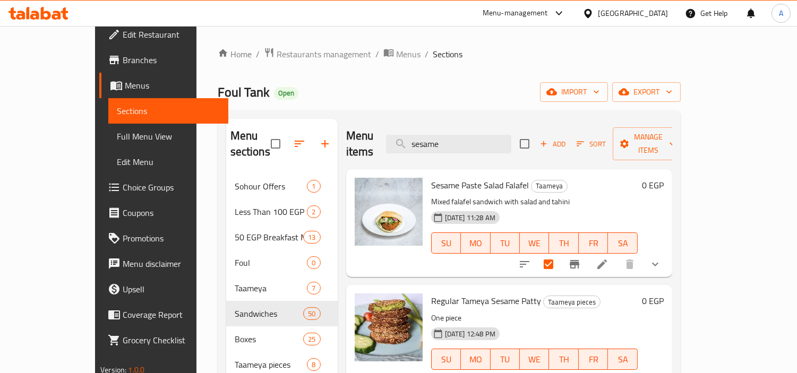
click at [651, 131] on div "Menu sections Sohour Offers 1 Less Than 100 EGP 2 50 EGP Breakfast Meals 13 Fou…" at bounding box center [449, 313] width 463 height 407
click at [651, 139] on icon "button" at bounding box center [672, 144] width 11 height 11
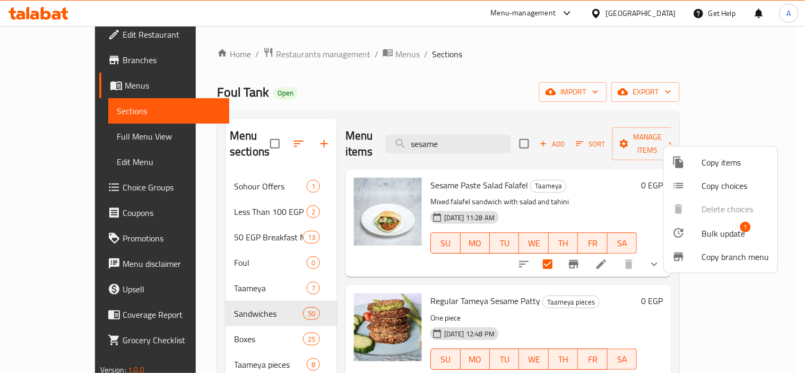
click at [651, 233] on span "Bulk update" at bounding box center [724, 233] width 44 height 13
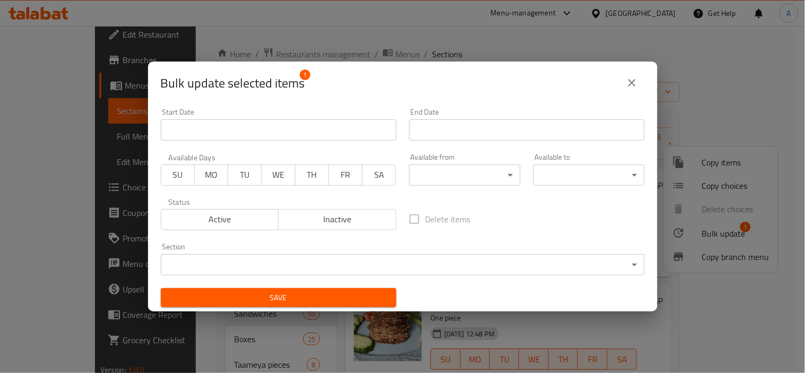
click at [380, 266] on body "​ Menu-management Egypt Get Help A Edit Restaurant Branches Menus Sections Full…" at bounding box center [402, 199] width 805 height 347
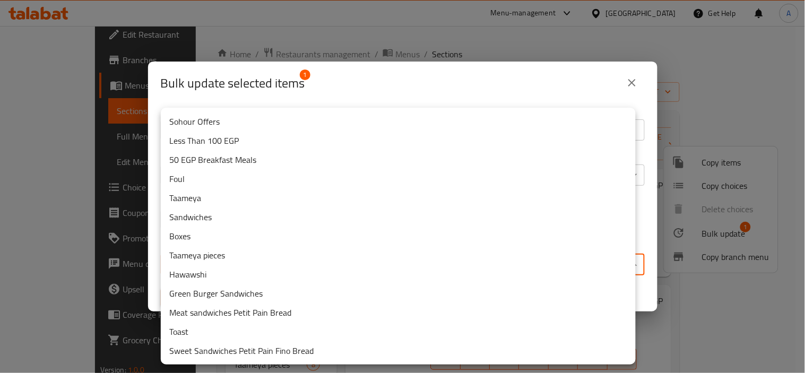
click at [209, 218] on li "Sandwiches" at bounding box center [398, 217] width 475 height 19
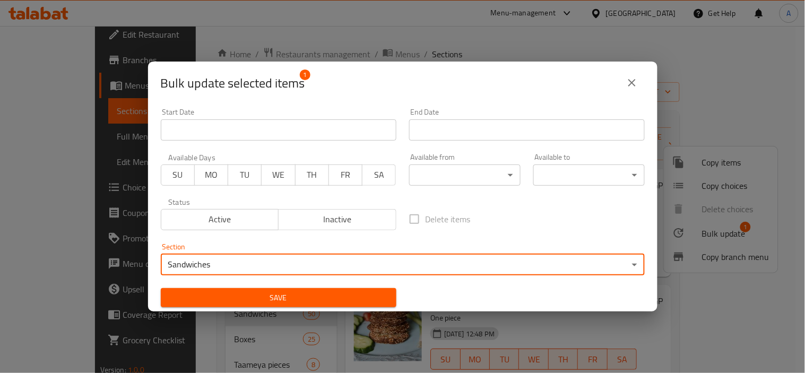
click at [287, 289] on button "Save" at bounding box center [279, 298] width 236 height 20
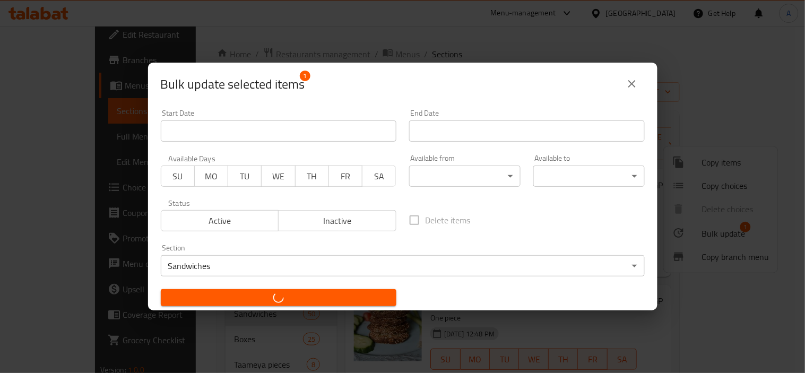
checkbox input "false"
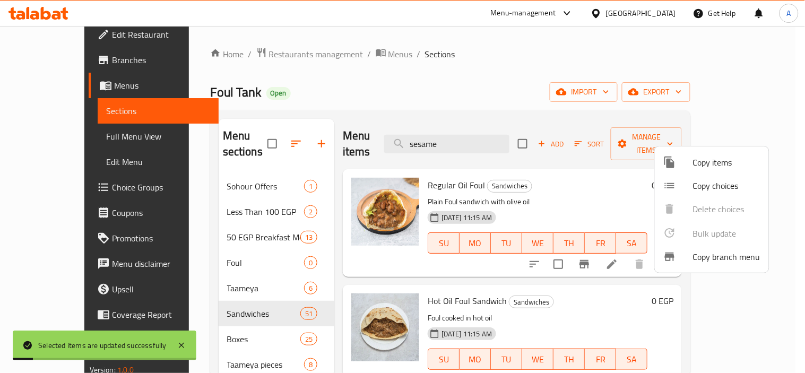
click at [500, 131] on div at bounding box center [402, 186] width 805 height 373
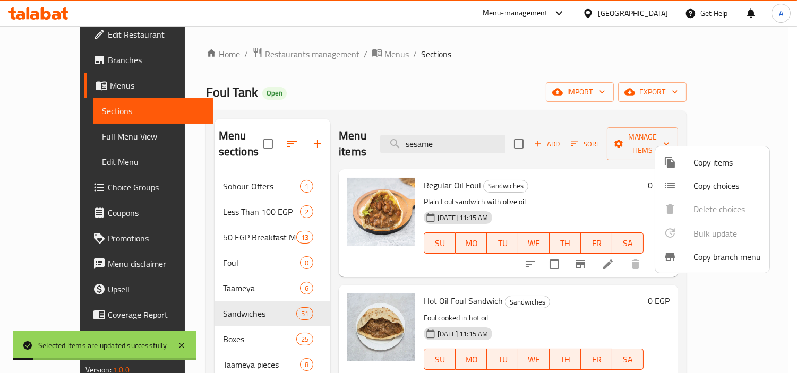
click at [500, 135] on input "sesame" at bounding box center [442, 144] width 125 height 19
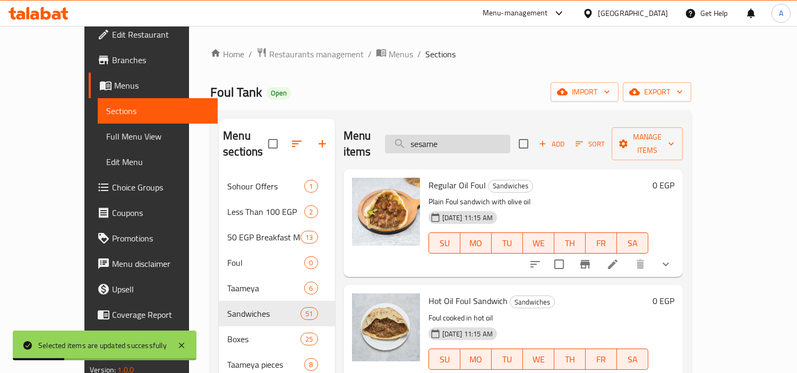
click at [479, 135] on input "sesame" at bounding box center [447, 144] width 125 height 19
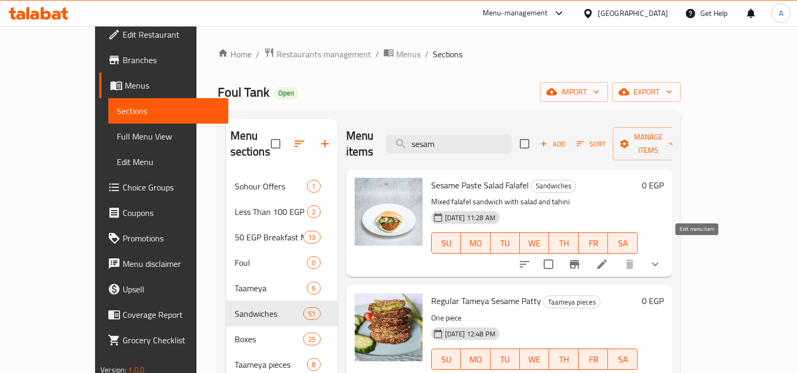
type input "sesam"
click at [608, 258] on icon at bounding box center [602, 264] width 13 height 13
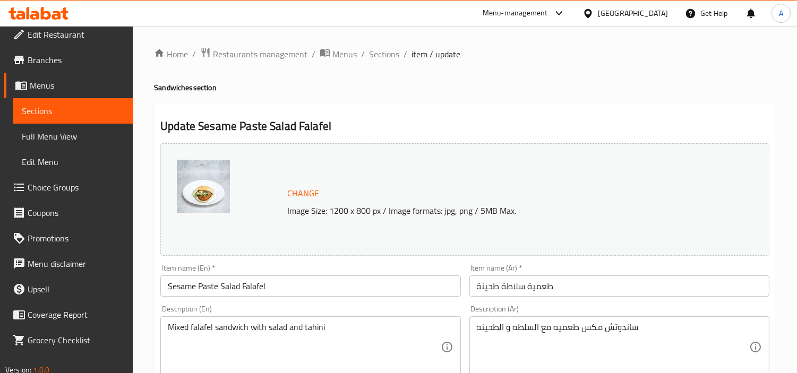
click at [569, 294] on input "طعمية سلاطة طحينة" at bounding box center [619, 286] width 300 height 21
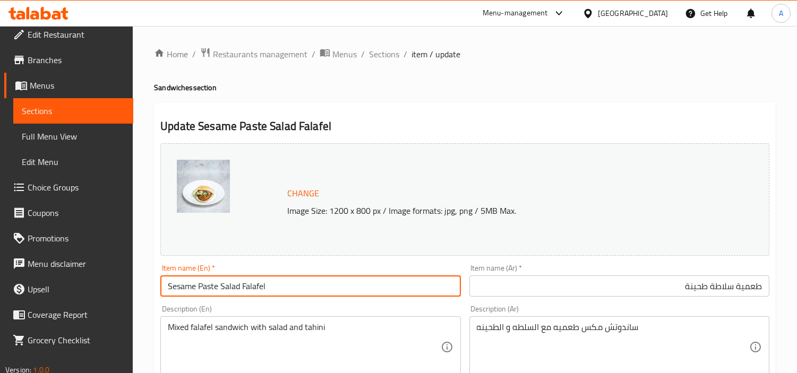
click at [201, 287] on input "Sesame Paste Salad Falafel" at bounding box center [310, 286] width 300 height 21
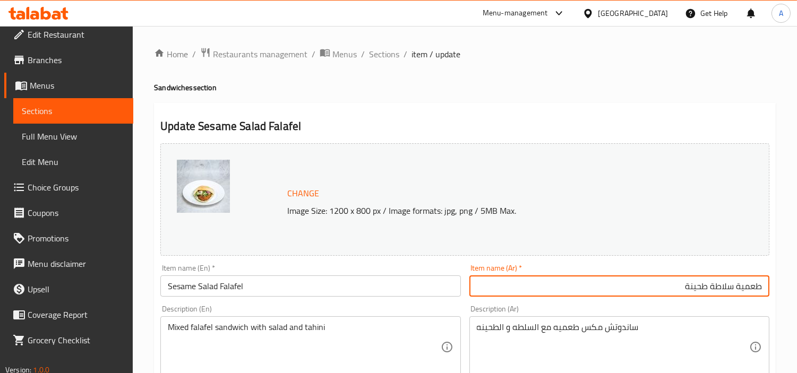
click at [651, 288] on input "طعمية سلاطة طحينة" at bounding box center [619, 286] width 300 height 21
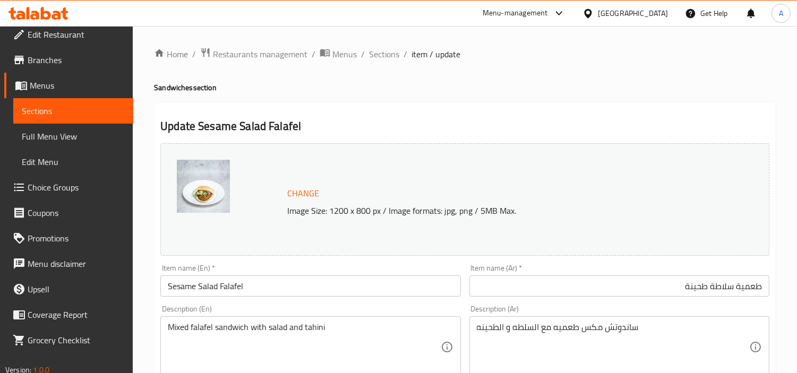
click at [299, 272] on div "Item name (En)   * Sesame Salad Falafel Item name (En) *" at bounding box center [310, 280] width 300 height 32
click at [282, 293] on input "Sesame Salad Falafel" at bounding box center [310, 286] width 300 height 21
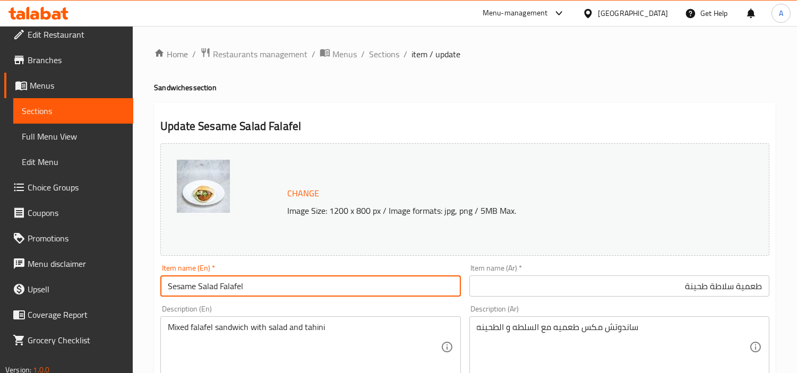
click at [282, 293] on input "Sesame Salad Falafel" at bounding box center [310, 286] width 300 height 21
paste input "Falafel and tahini salad"
type input "Falafel and Tahini Salad"
click at [625, 85] on h4 "Sandwiches section" at bounding box center [465, 87] width 622 height 11
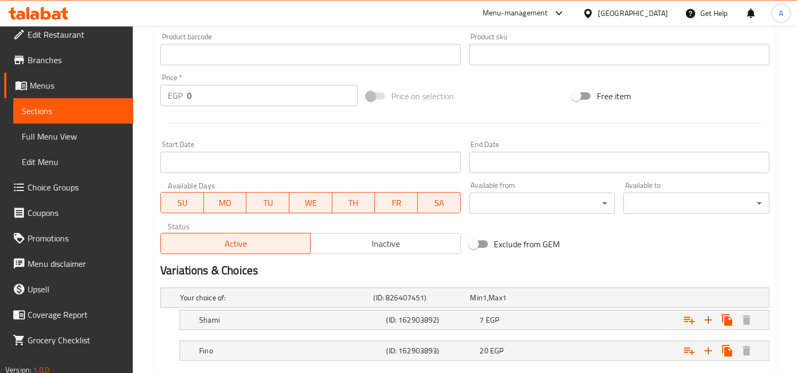
scroll to position [416, 0]
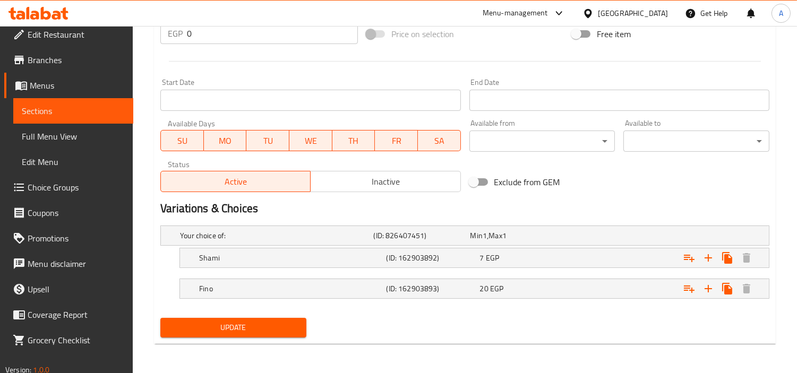
click at [254, 305] on span "Update" at bounding box center [233, 327] width 129 height 13
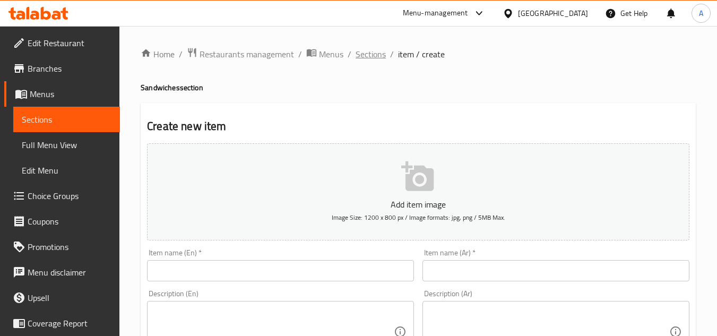
click at [381, 55] on span "Sections" at bounding box center [371, 54] width 30 height 13
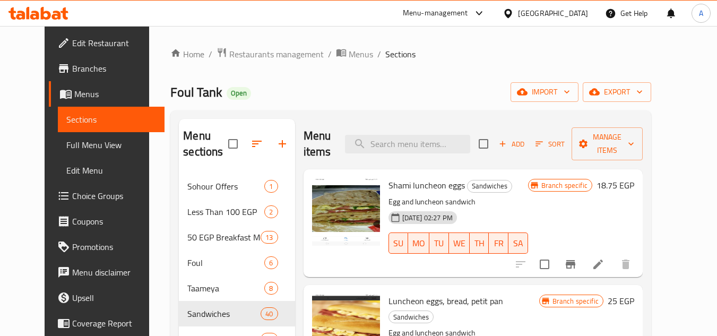
click at [392, 154] on div "Menu items Add Sort Manage items" at bounding box center [473, 144] width 339 height 50
click at [429, 145] on input "search" at bounding box center [407, 144] width 125 height 19
paste input "Roumi Cheese"
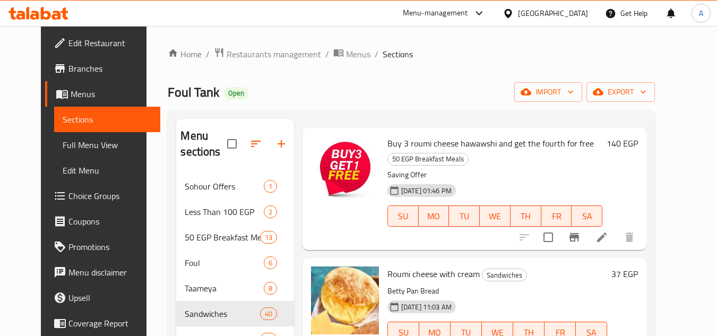
scroll to position [106, 0]
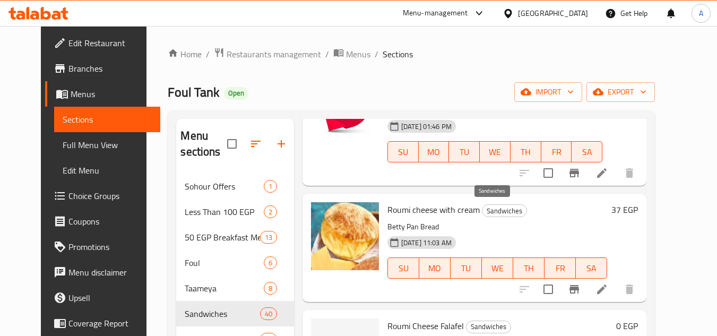
type input "Roumi Cheese"
drag, startPoint x: 471, startPoint y: 210, endPoint x: 400, endPoint y: 210, distance: 71.1
click at [400, 210] on h6 "Roumi cheese with cream Sandwiches" at bounding box center [498, 209] width 220 height 15
click at [401, 210] on span "Roumi cheese with cream" at bounding box center [434, 210] width 92 height 16
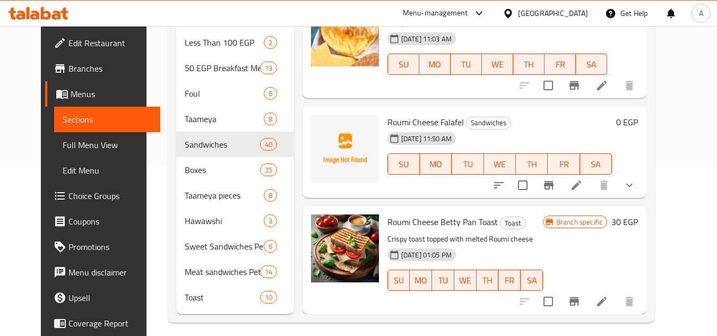
scroll to position [177, 0]
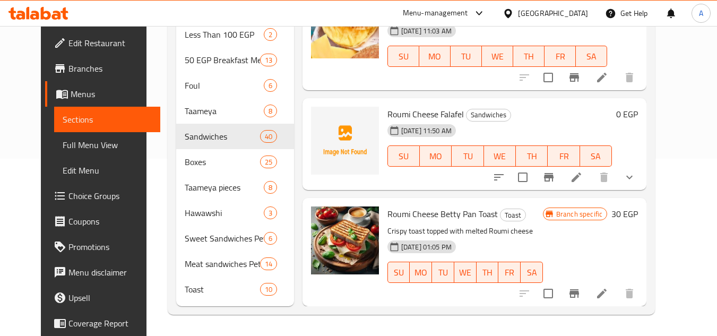
click at [636, 179] on icon "show more" at bounding box center [629, 177] width 13 height 13
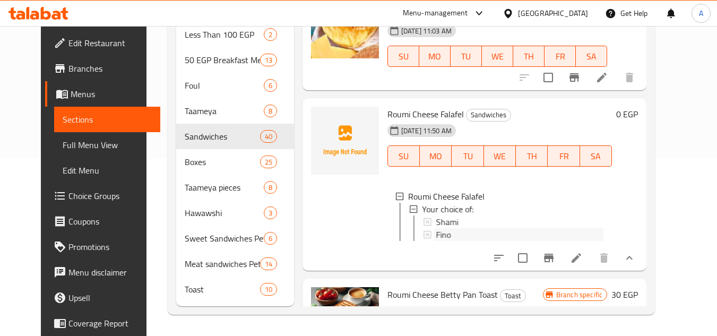
click at [487, 236] on div "Fino" at bounding box center [520, 234] width 168 height 13
click at [469, 226] on div "Shami" at bounding box center [520, 222] width 168 height 13
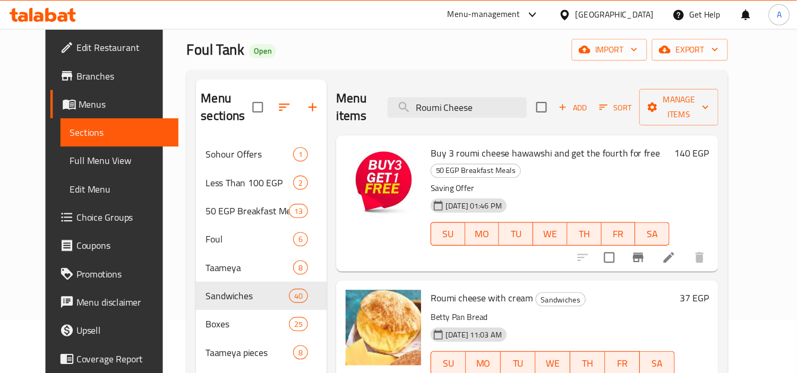
scroll to position [0, 0]
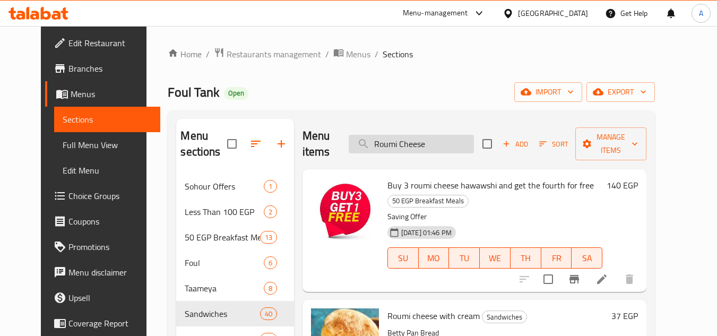
click at [439, 148] on input "Roumi Cheese" at bounding box center [411, 144] width 125 height 19
paste input "Friskes Fries"
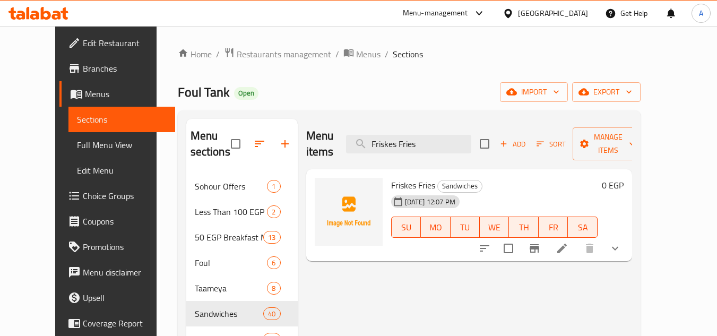
type input "Friskes Fries"
click at [520, 237] on input "checkbox" at bounding box center [508, 248] width 22 height 22
checkbox input "true"
click at [635, 138] on span "Manage items" at bounding box center [608, 144] width 54 height 27
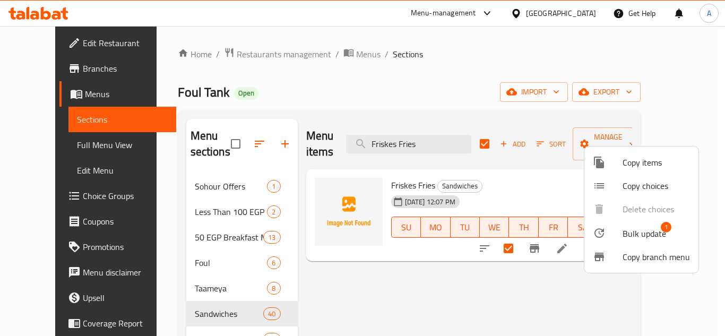
click at [644, 231] on span "Bulk update" at bounding box center [645, 233] width 44 height 13
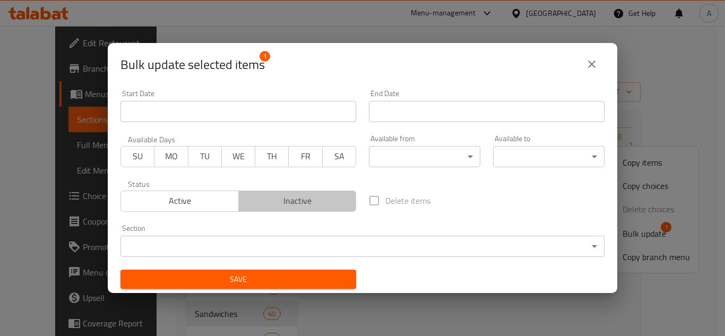
click at [319, 203] on span "Inactive" at bounding box center [297, 200] width 109 height 15
click at [297, 285] on span "Save" at bounding box center [238, 279] width 219 height 13
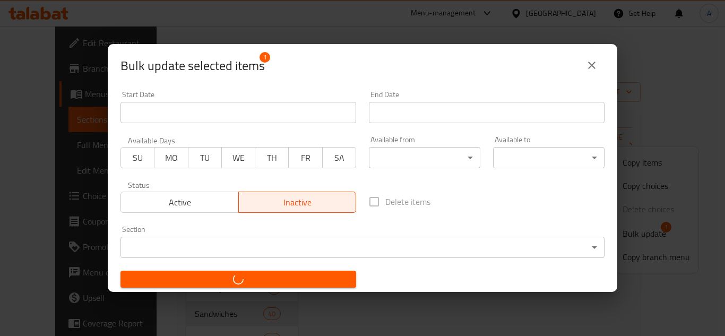
checkbox input "false"
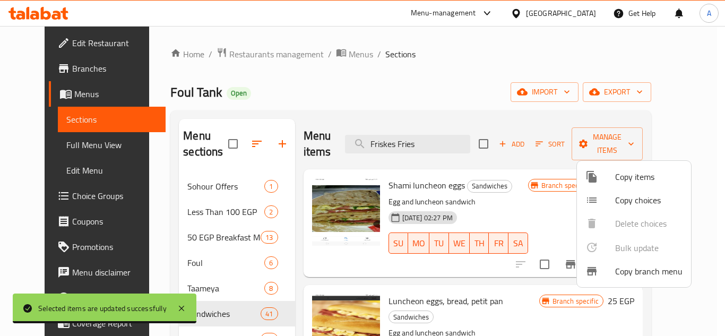
click at [523, 148] on div at bounding box center [362, 168] width 725 height 336
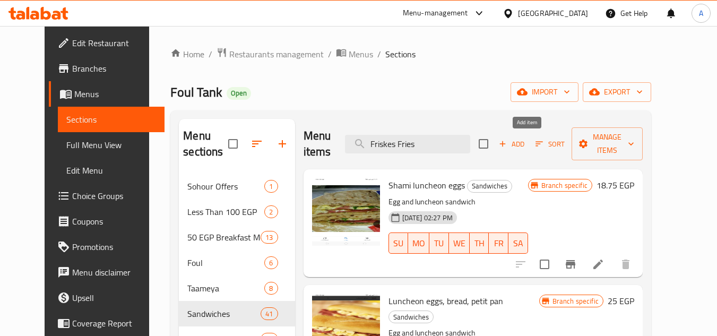
click at [519, 150] on span "Add" at bounding box center [511, 144] width 29 height 12
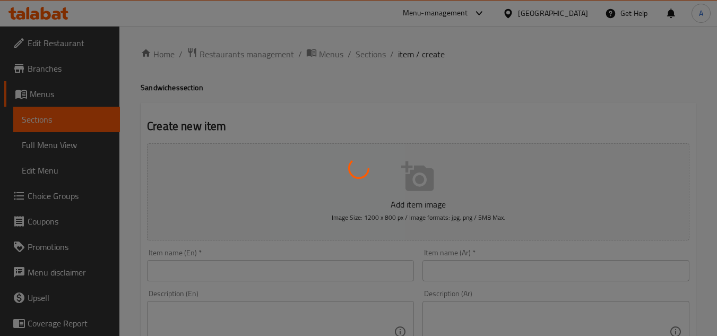
click at [532, 271] on div at bounding box center [358, 168] width 717 height 336
click at [554, 253] on div at bounding box center [358, 168] width 717 height 336
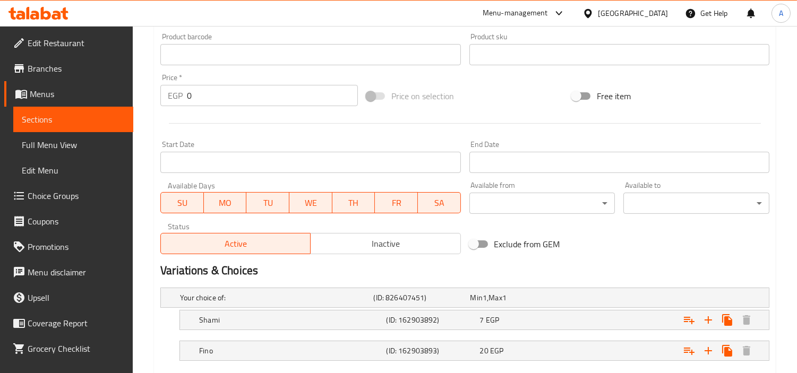
scroll to position [416, 0]
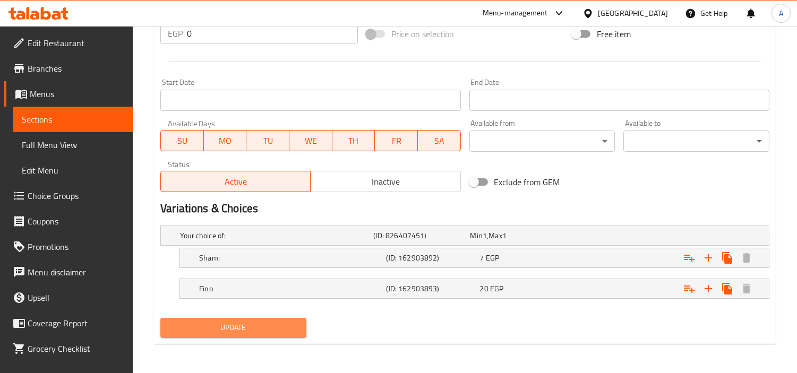
click at [294, 324] on span "Update" at bounding box center [233, 327] width 129 height 13
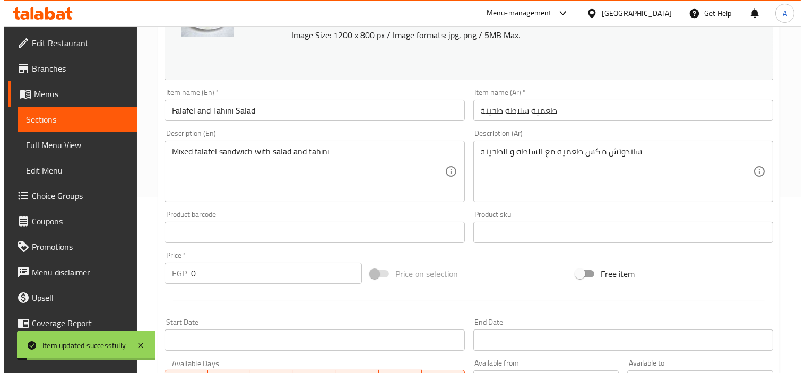
scroll to position [0, 0]
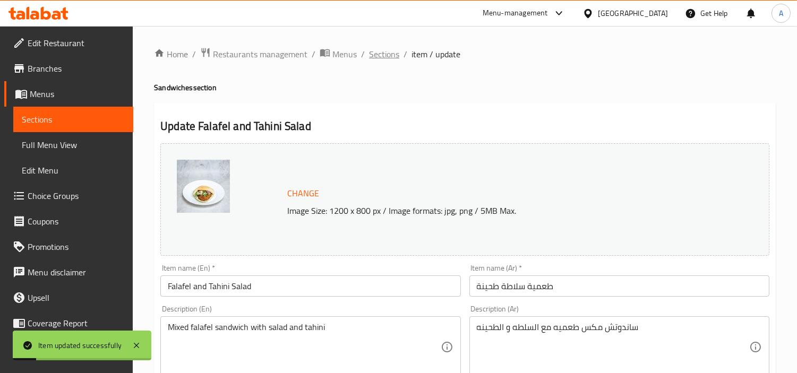
click at [379, 49] on span "Sections" at bounding box center [384, 54] width 30 height 13
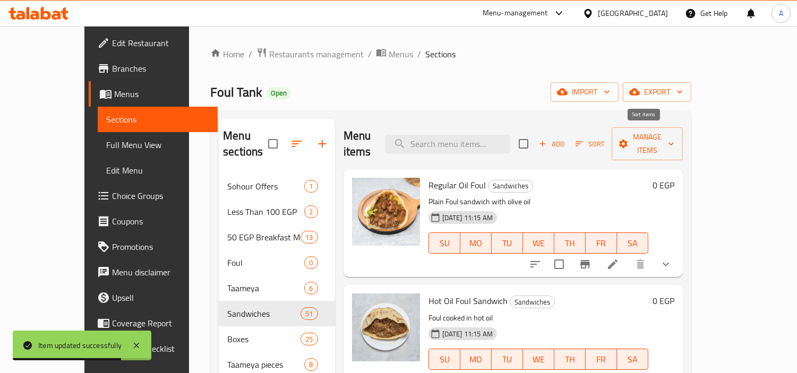
click at [605, 138] on span "Sort" at bounding box center [589, 144] width 29 height 12
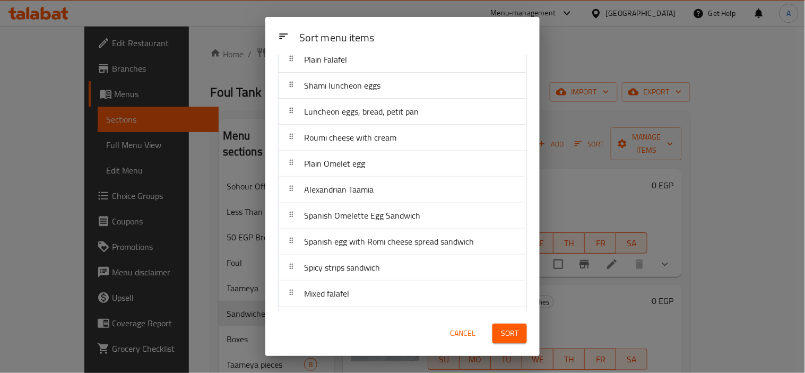
scroll to position [354, 0]
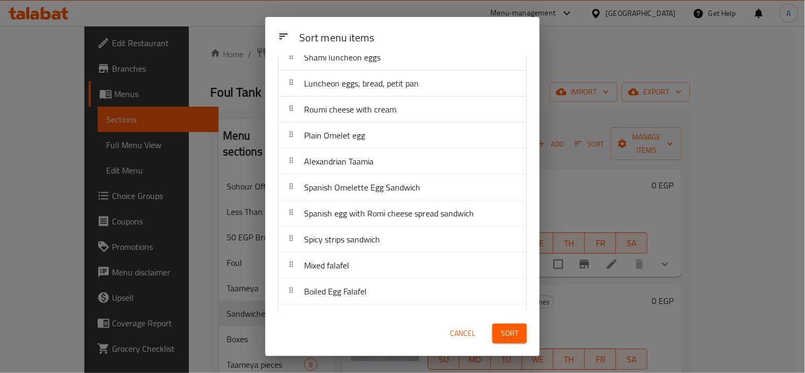
click at [482, 41] on div "Sort menu items" at bounding box center [413, 39] width 236 height 24
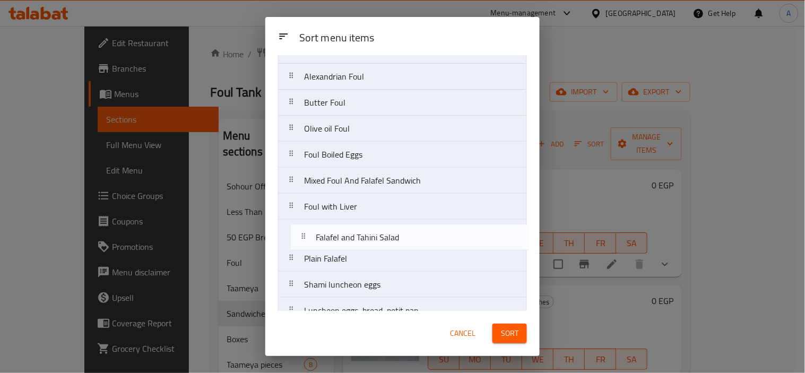
scroll to position [128, 0]
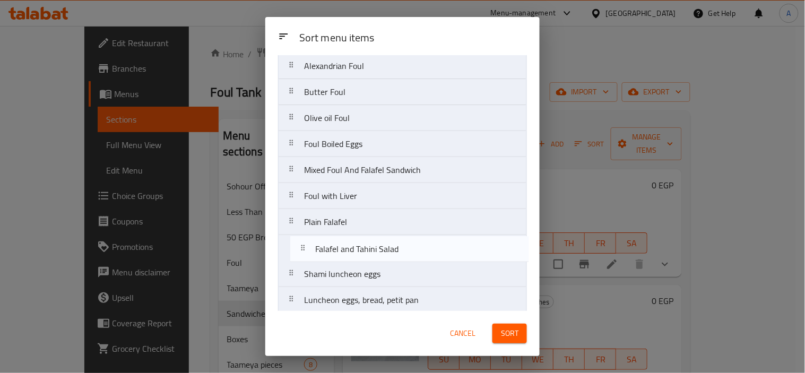
drag, startPoint x: 386, startPoint y: 152, endPoint x: 392, endPoint y: 245, distance: 93.6
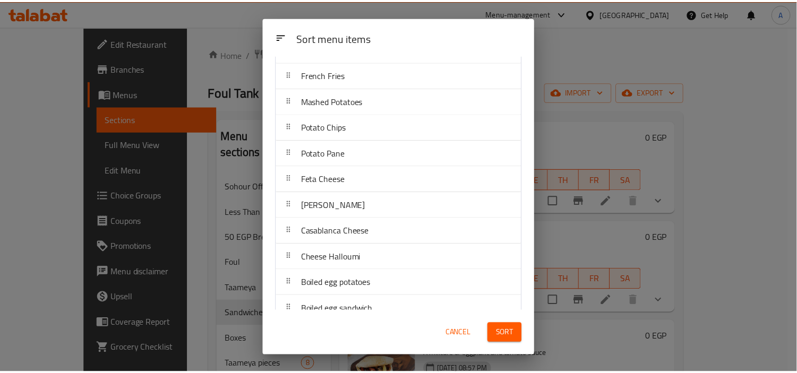
scroll to position [1108, 0]
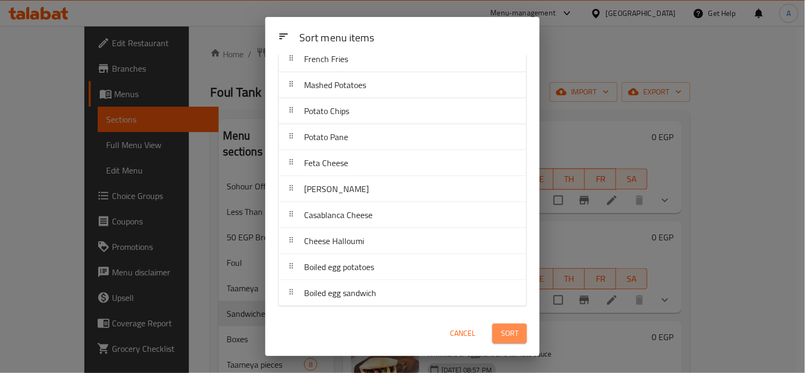
click at [527, 332] on button "Sort" at bounding box center [510, 334] width 35 height 20
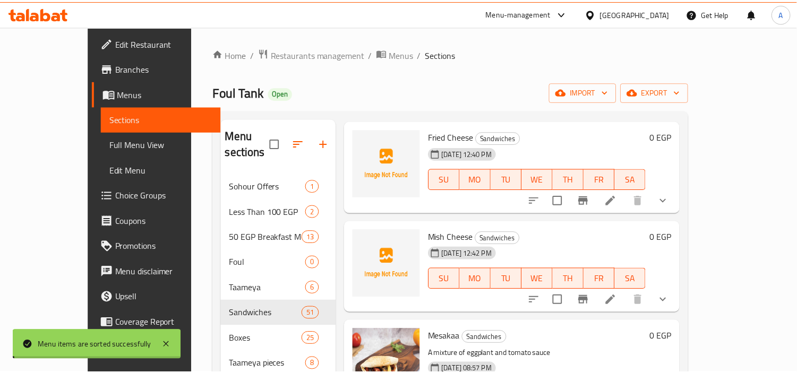
scroll to position [0, 0]
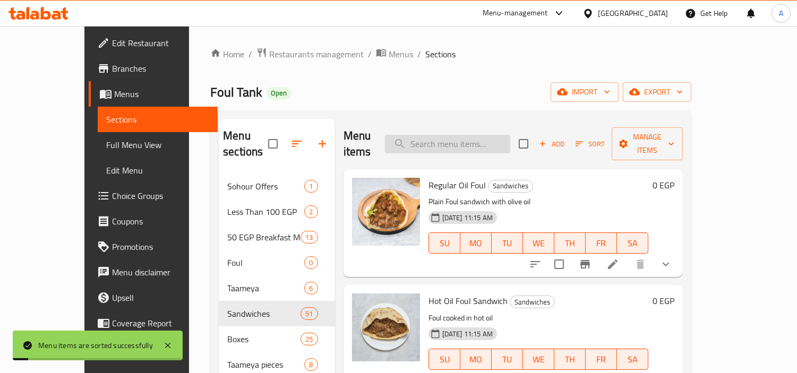
click at [454, 139] on input "search" at bounding box center [447, 144] width 125 height 19
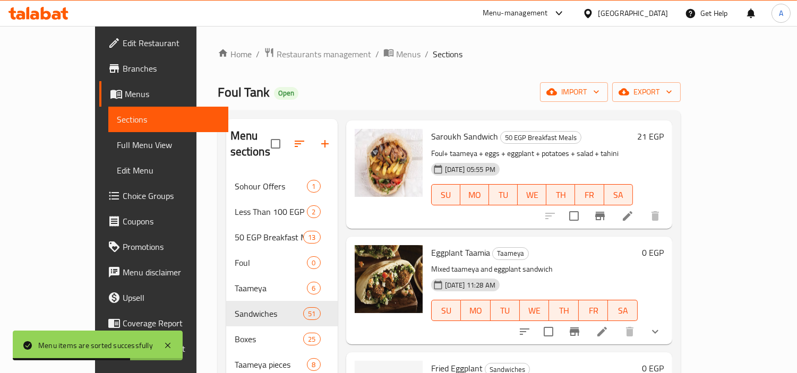
scroll to position [236, 0]
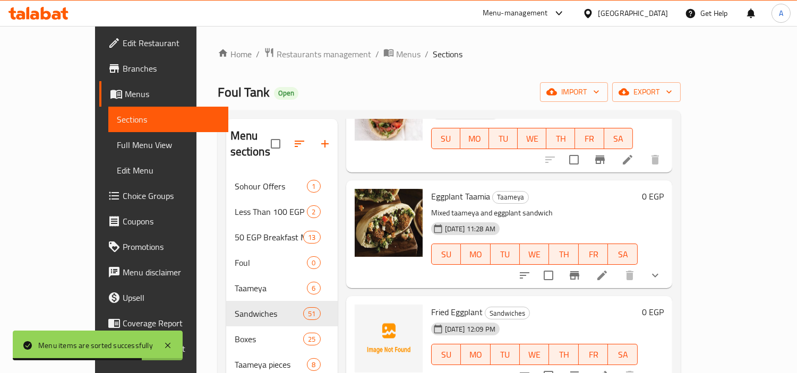
type input "eggp"
click at [433, 188] on span "Eggplant Taamia" at bounding box center [460, 196] width 59 height 16
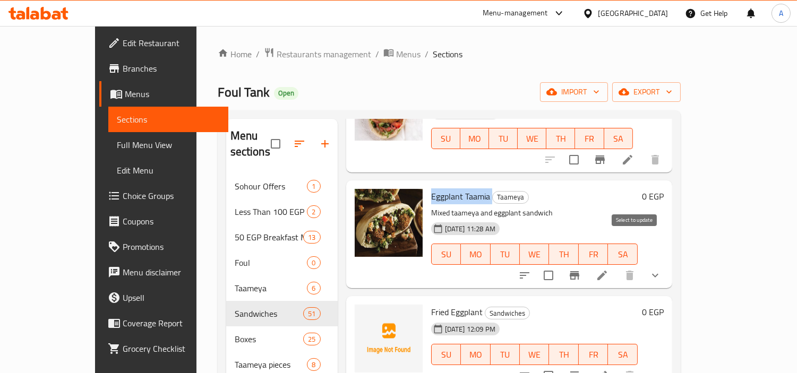
click at [560, 264] on input "checkbox" at bounding box center [548, 275] width 22 height 22
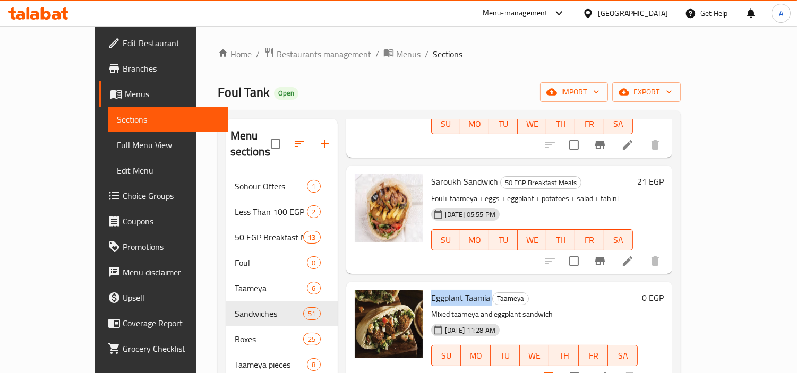
scroll to position [0, 0]
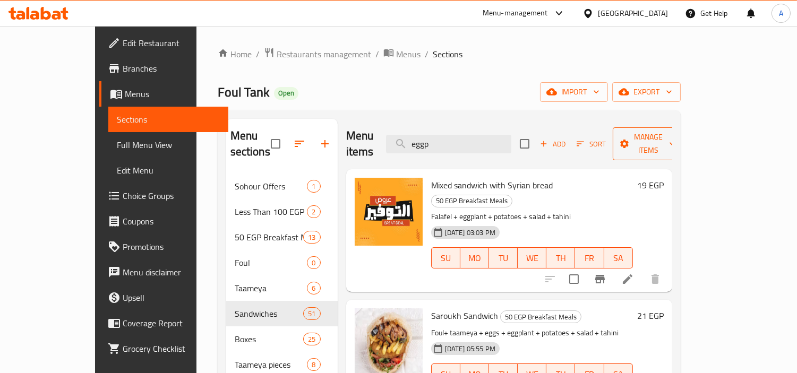
click at [684, 145] on button "Manage items" at bounding box center [648, 143] width 71 height 33
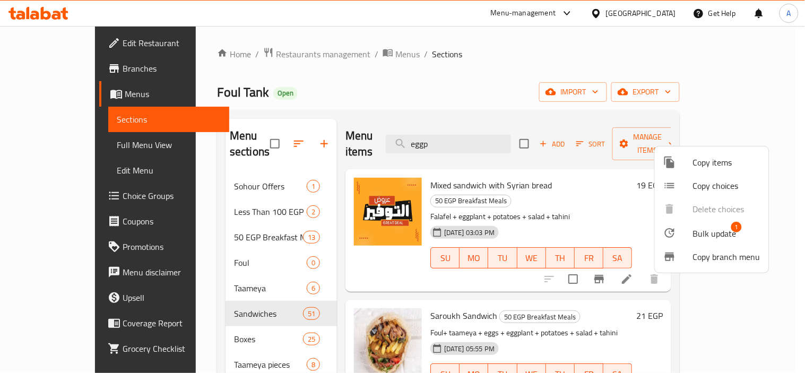
click at [710, 231] on span "Bulk update" at bounding box center [715, 233] width 44 height 13
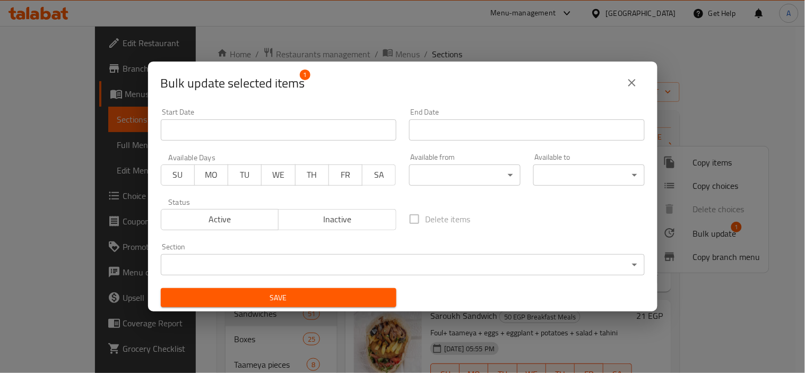
click at [349, 226] on span "Inactive" at bounding box center [337, 219] width 109 height 15
click at [280, 263] on body "​ Menu-management Egypt Get Help A Edit Restaurant Branches Menus Sections Full…" at bounding box center [402, 199] width 805 height 347
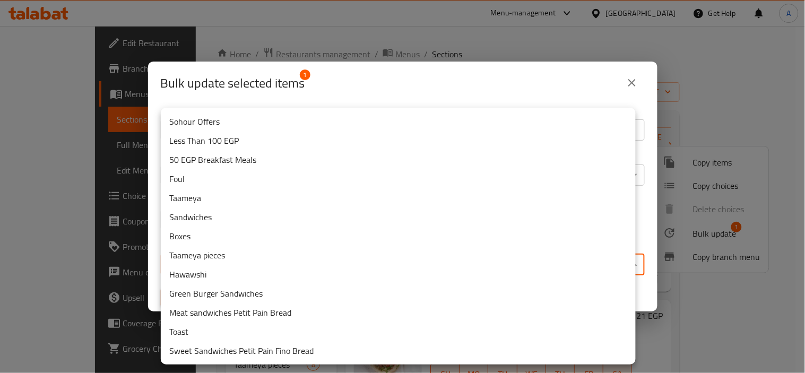
click at [213, 215] on li "Sandwiches" at bounding box center [398, 217] width 475 height 19
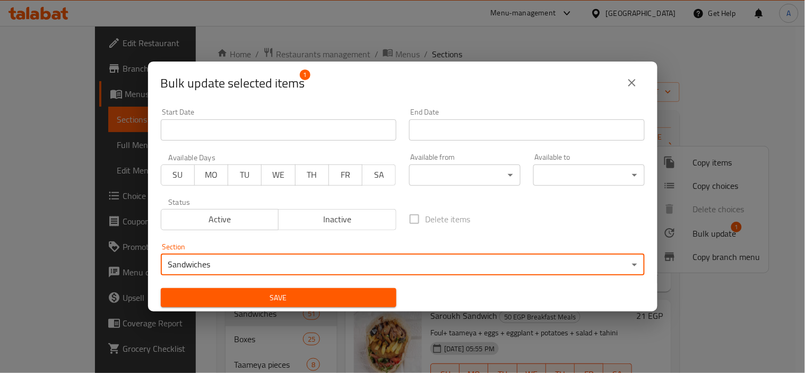
click at [230, 292] on span "Save" at bounding box center [278, 297] width 219 height 13
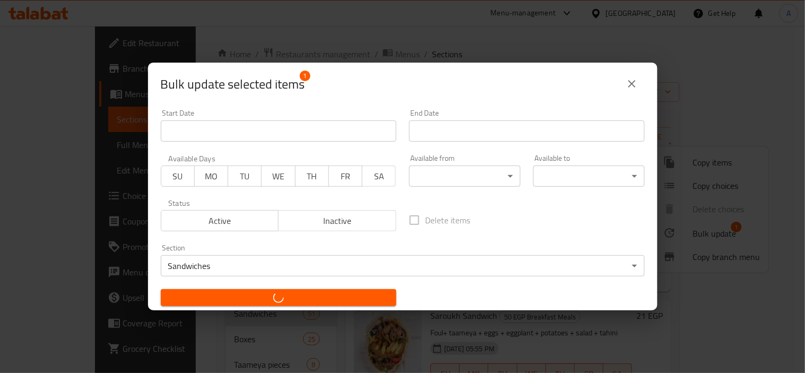
checkbox input "false"
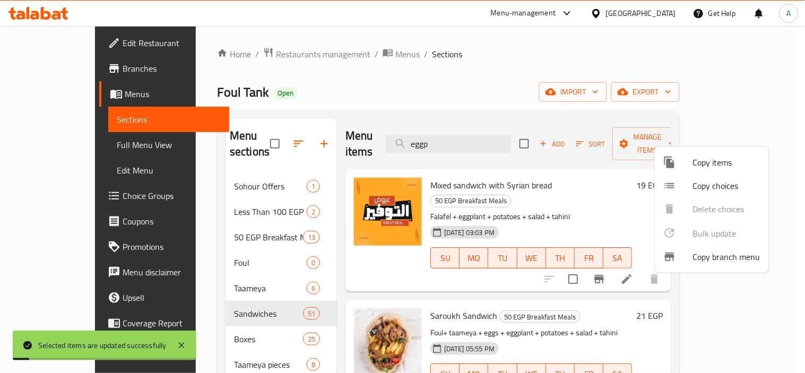
click at [586, 102] on div at bounding box center [402, 186] width 805 height 373
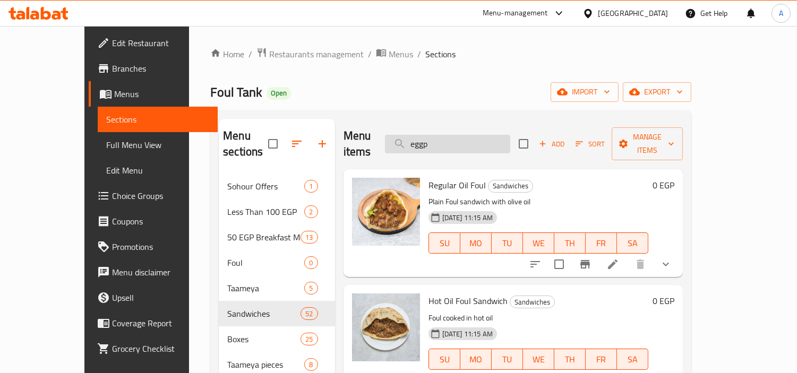
click at [493, 141] on input "eggp" at bounding box center [447, 144] width 125 height 19
click at [468, 139] on input "eggp" at bounding box center [447, 144] width 125 height 19
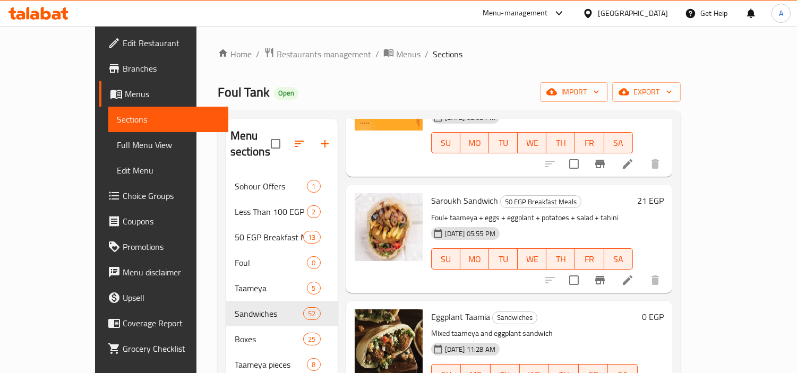
scroll to position [118, 0]
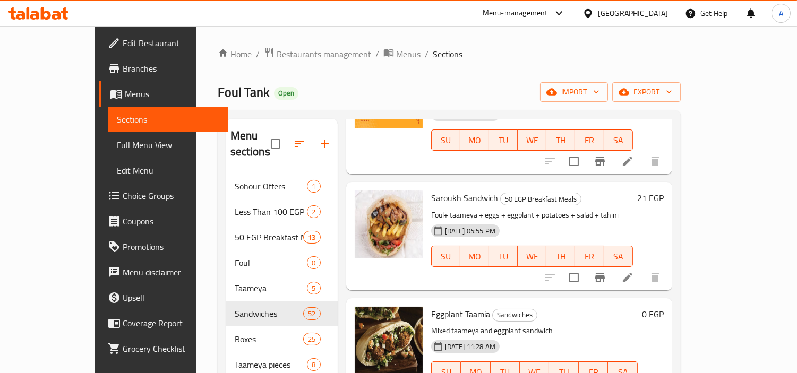
type input "eggplant"
click at [431, 306] on span "Eggplant Taamia" at bounding box center [460, 314] width 59 height 16
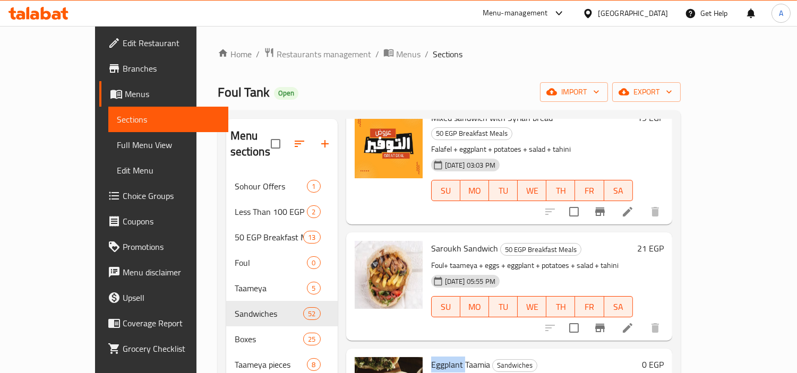
scroll to position [0, 0]
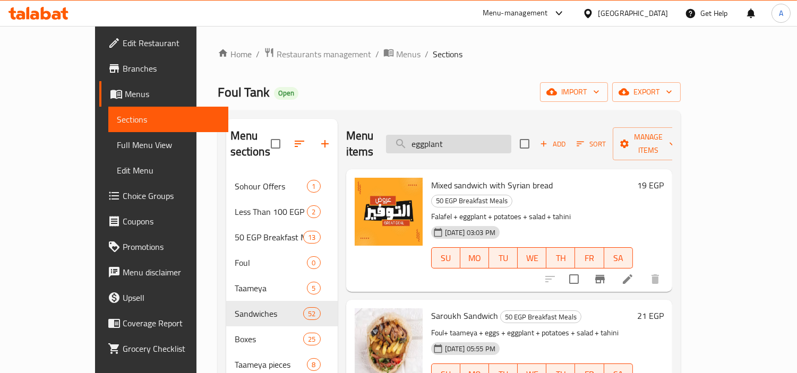
click at [501, 135] on input "eggplant" at bounding box center [448, 144] width 125 height 19
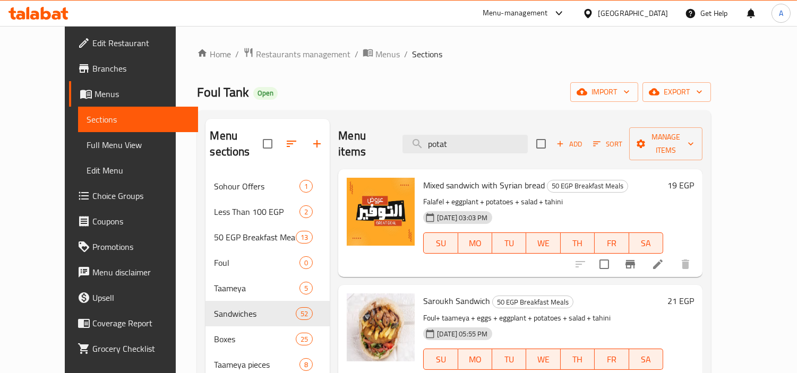
type input "potat"
drag, startPoint x: 503, startPoint y: 117, endPoint x: 458, endPoint y: 88, distance: 53.9
click at [453, 83] on div "Foul Tank Open import export" at bounding box center [454, 92] width 514 height 20
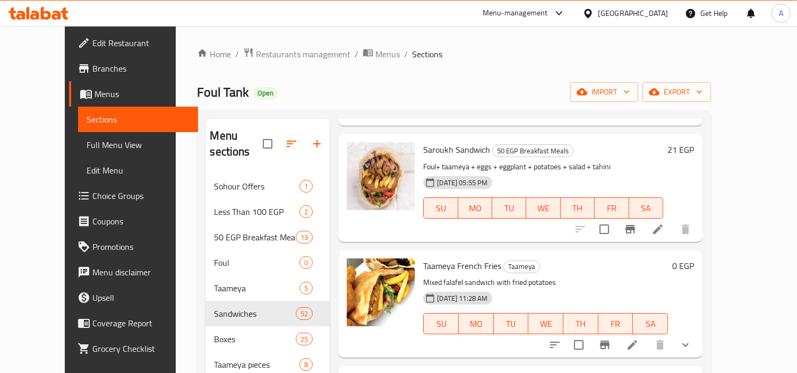
scroll to position [177, 0]
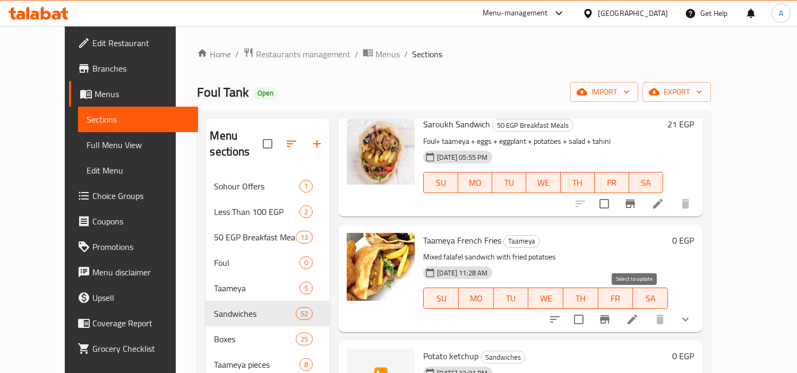
click at [590, 308] on input "checkbox" at bounding box center [579, 319] width 22 height 22
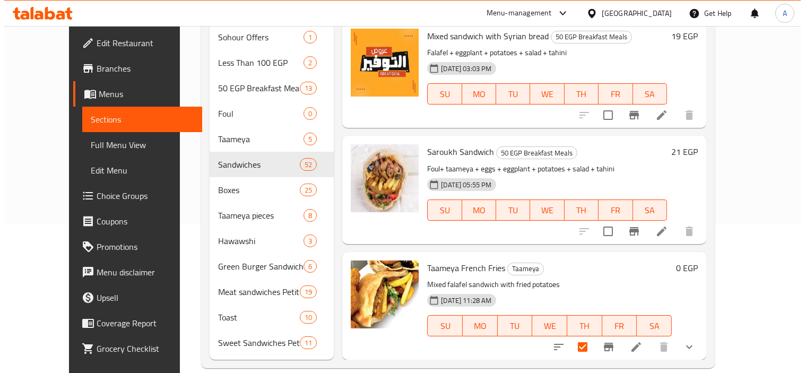
scroll to position [0, 0]
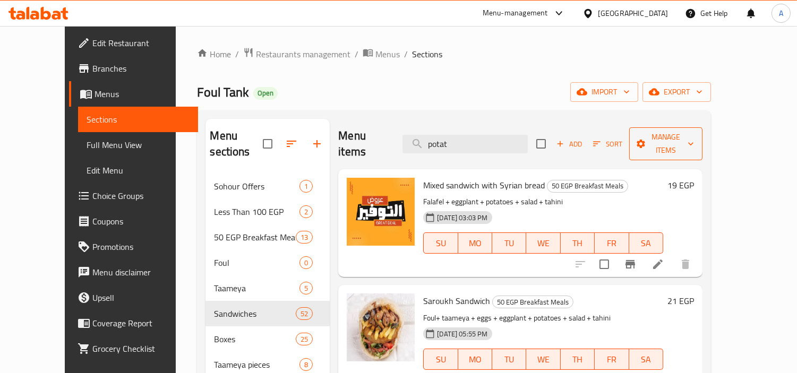
click at [646, 140] on icon "button" at bounding box center [641, 144] width 8 height 8
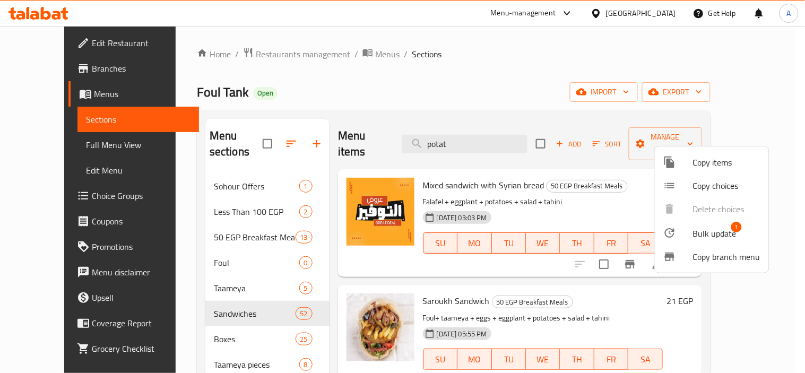
click at [691, 235] on div at bounding box center [679, 233] width 30 height 13
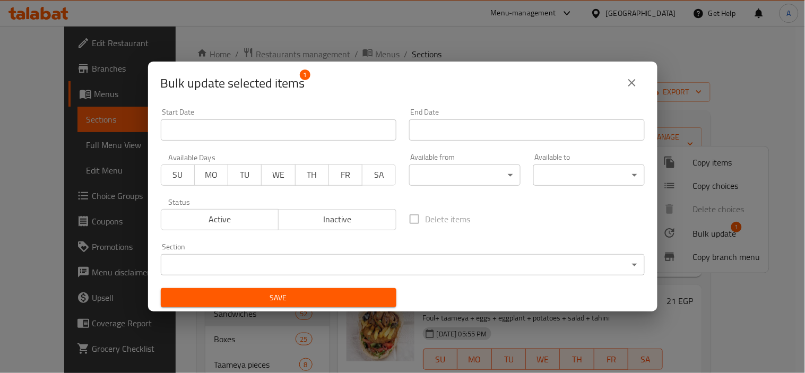
click at [330, 218] on span "Inactive" at bounding box center [337, 219] width 109 height 15
click at [342, 263] on body "​ Menu-management Egypt Get Help A Edit Restaurant Branches Menus Sections Full…" at bounding box center [402, 199] width 805 height 347
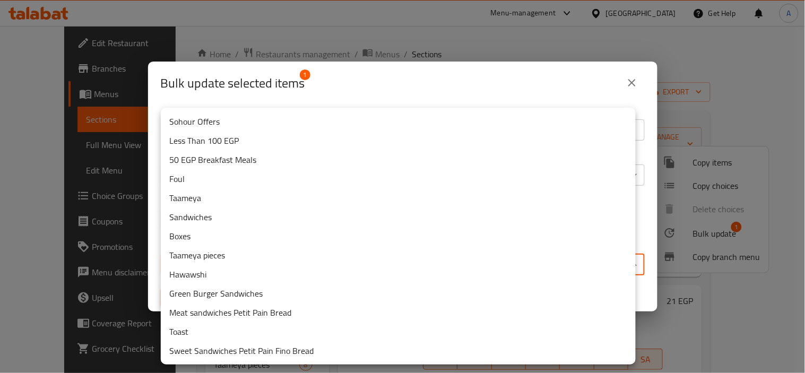
click at [218, 210] on li "Sandwiches" at bounding box center [398, 217] width 475 height 19
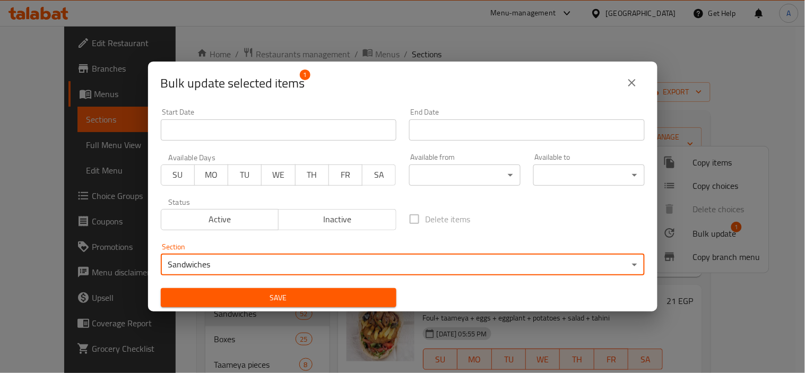
click at [259, 288] on button "Save" at bounding box center [279, 298] width 236 height 20
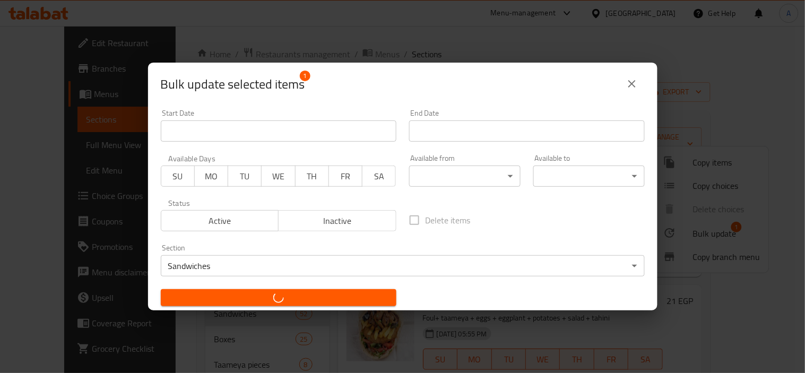
click at [267, 292] on button "button" at bounding box center [279, 297] width 236 height 17
checkbox input "false"
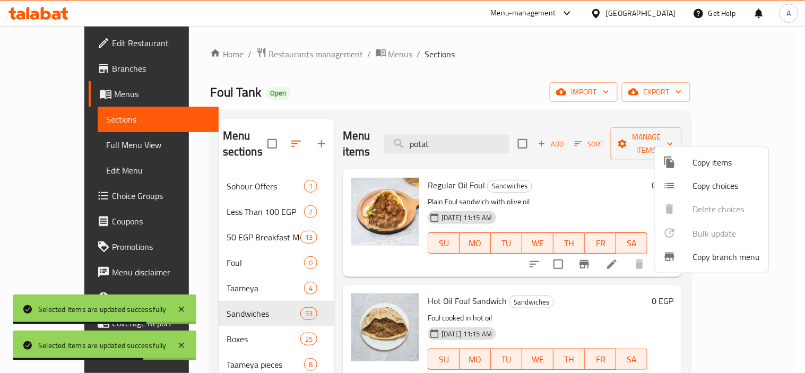
click at [501, 154] on div at bounding box center [402, 186] width 805 height 373
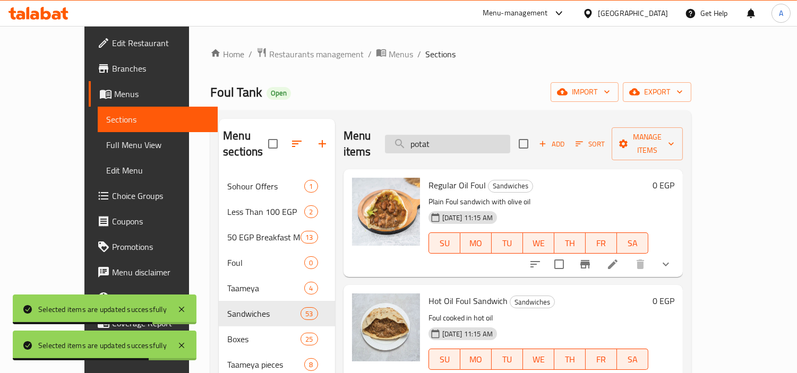
click at [498, 140] on input "potat" at bounding box center [447, 144] width 125 height 19
click at [596, 98] on div "Foul Tank Open import export" at bounding box center [450, 92] width 481 height 20
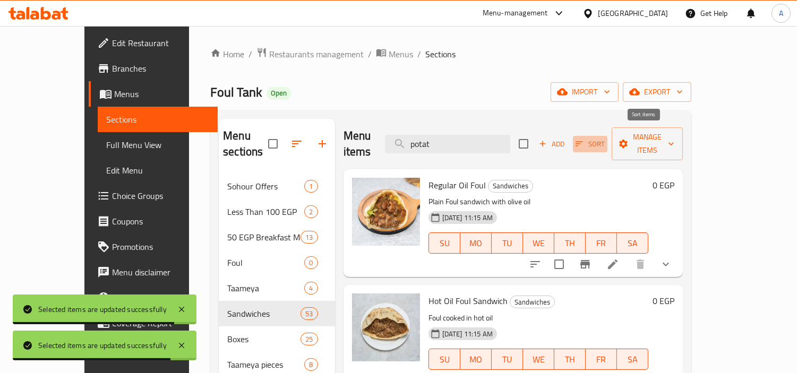
click at [605, 138] on span "Sort" at bounding box center [589, 144] width 29 height 12
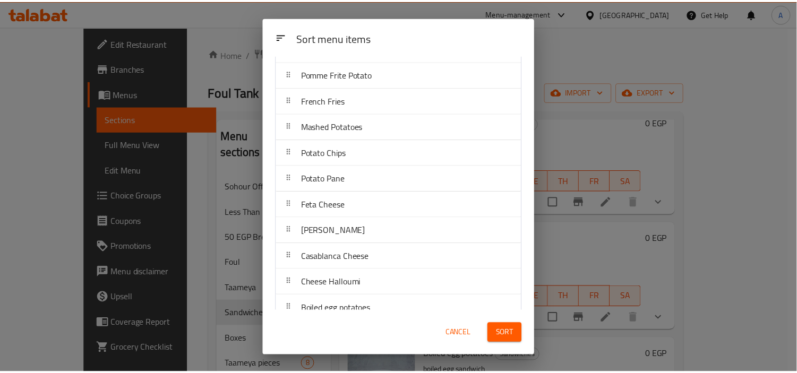
scroll to position [1160, 0]
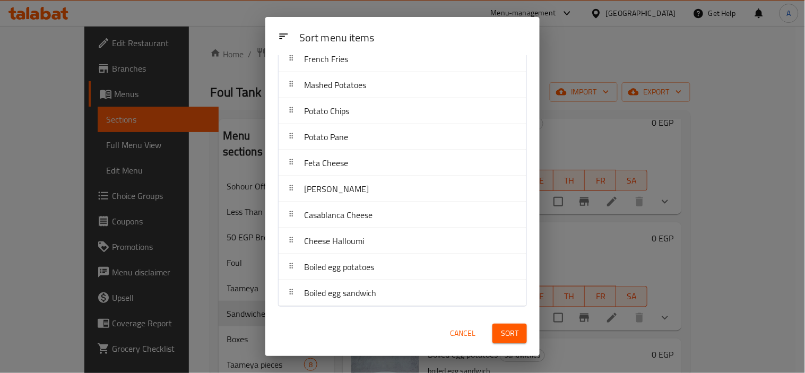
click at [608, 17] on div "Sort menu items Sort menu items Regular Oil Foul Hot Oil Foul Sandwich Foul Qes…" at bounding box center [402, 186] width 805 height 373
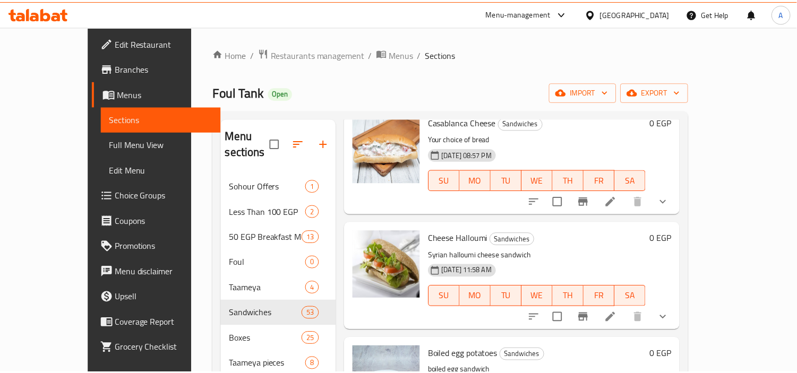
scroll to position [0, 0]
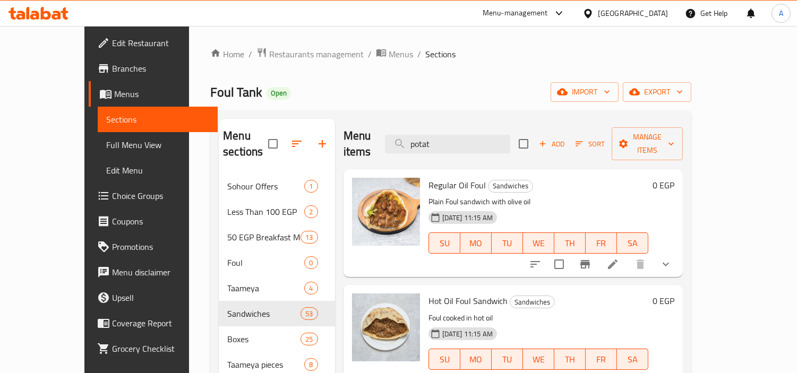
click at [463, 169] on div "Regular Oil Foul Sandwiches Plain Foul sandwich with olive oil 18-04-2024 11:15…" at bounding box center [512, 223] width 339 height 108
click at [475, 139] on input "potat" at bounding box center [447, 144] width 125 height 19
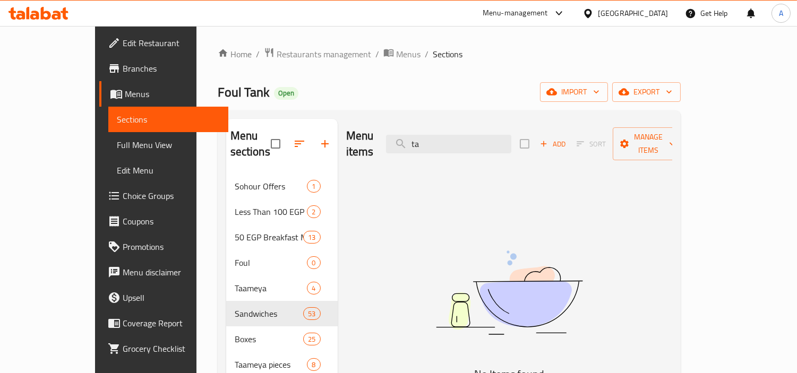
type input "t"
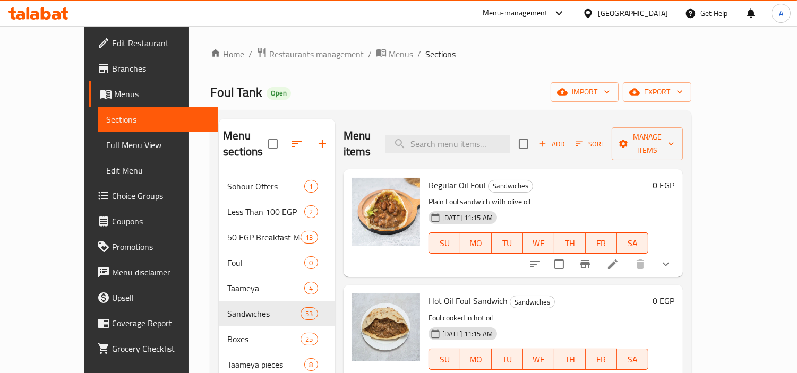
click at [554, 75] on div "Home / Restaurants management / Menus / Sections Foul Tank Open import export M…" at bounding box center [450, 282] width 481 height 470
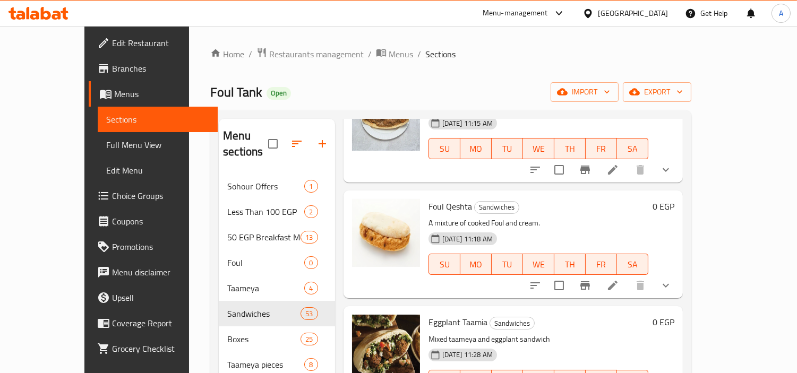
scroll to position [443, 0]
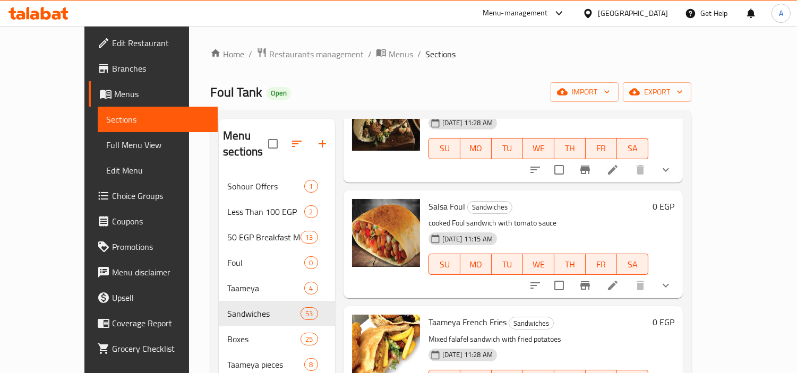
click at [436, 314] on span "Taameya French Fries" at bounding box center [467, 322] width 78 height 16
copy h6 "Taameya French Fries"
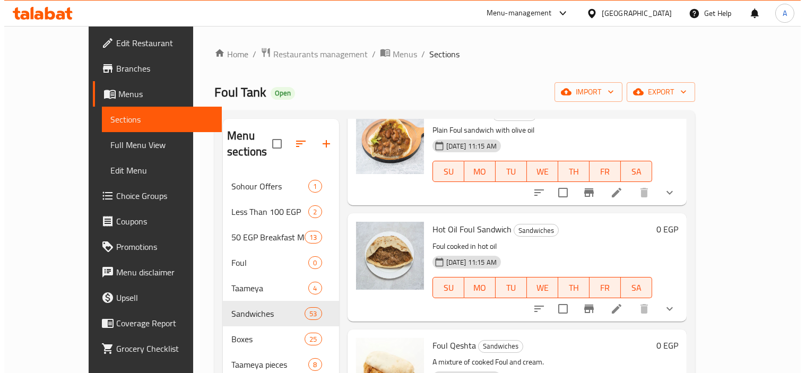
scroll to position [0, 0]
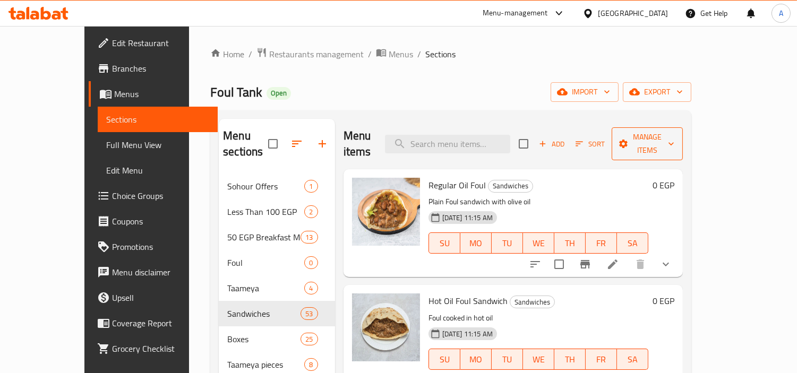
click at [674, 136] on span "Manage items" at bounding box center [647, 144] width 54 height 27
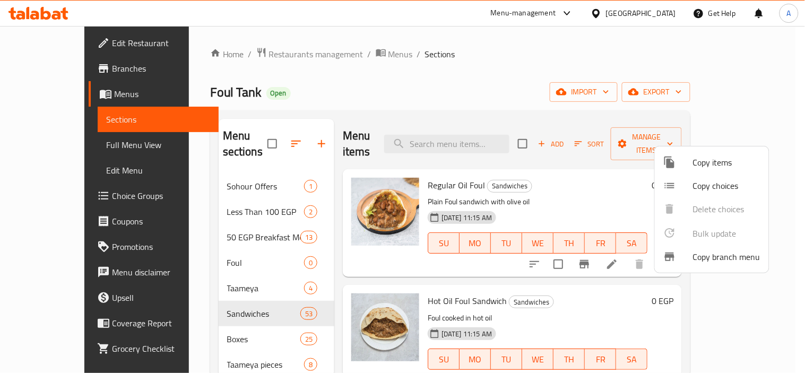
click at [583, 187] on div at bounding box center [402, 186] width 805 height 373
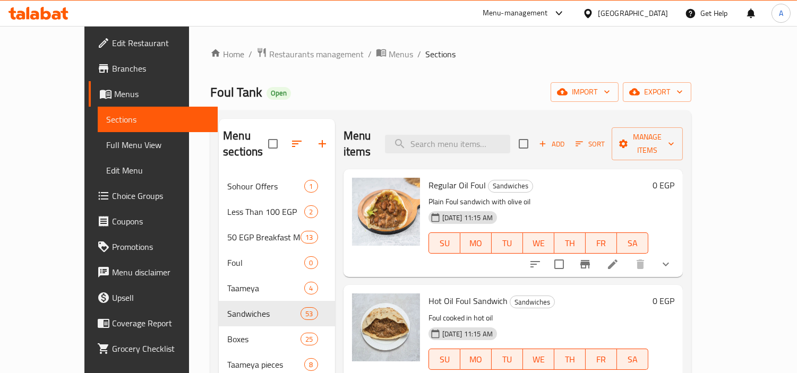
click at [605, 138] on span "Sort" at bounding box center [589, 144] width 29 height 12
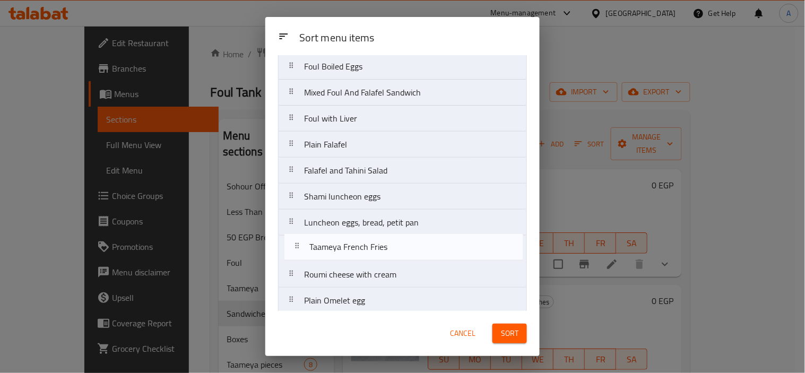
scroll to position [242, 0]
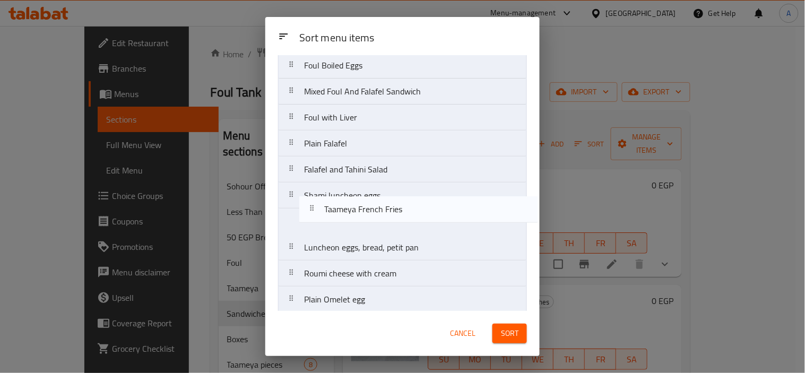
drag, startPoint x: 380, startPoint y: 229, endPoint x: 402, endPoint y: 197, distance: 38.9
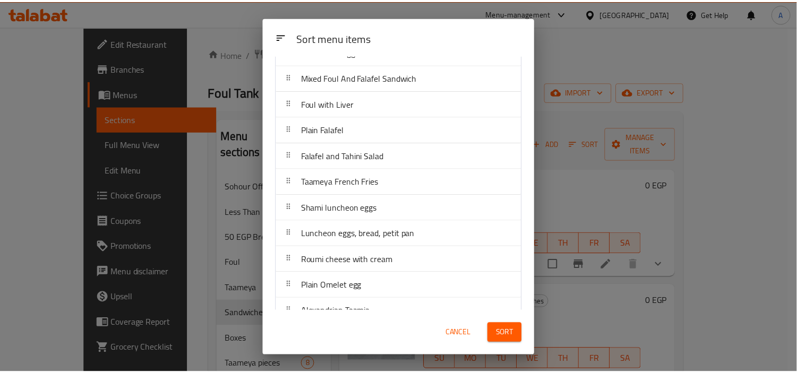
scroll to position [275, 0]
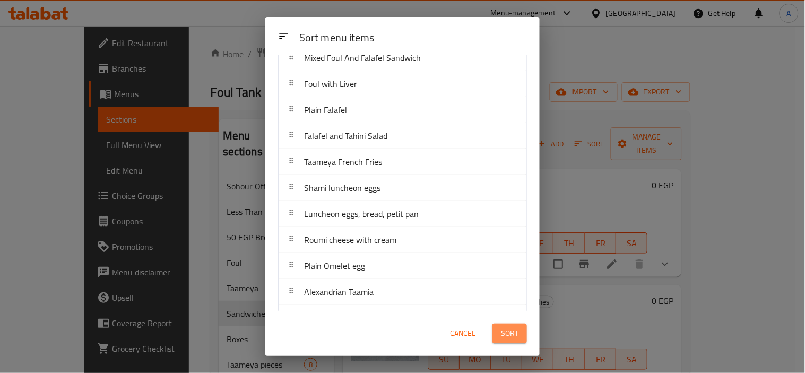
click at [519, 333] on button "Sort" at bounding box center [510, 334] width 35 height 20
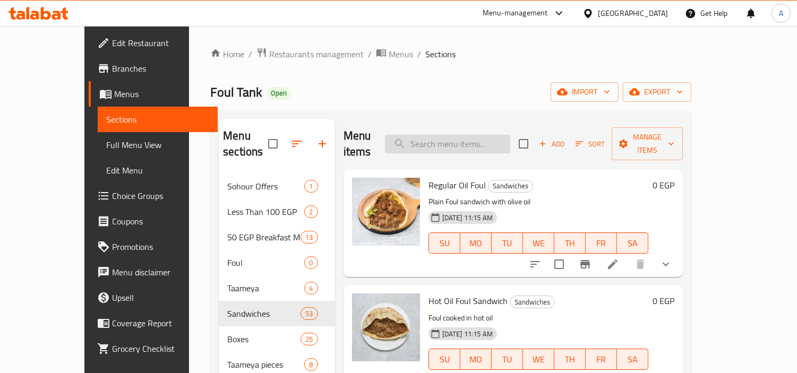
click at [510, 135] on input "search" at bounding box center [447, 144] width 125 height 19
type input "e"
paste input "Taameya French Fries"
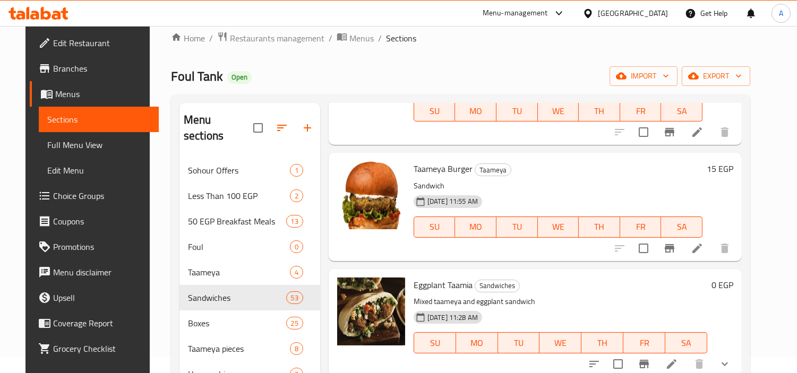
scroll to position [118, 0]
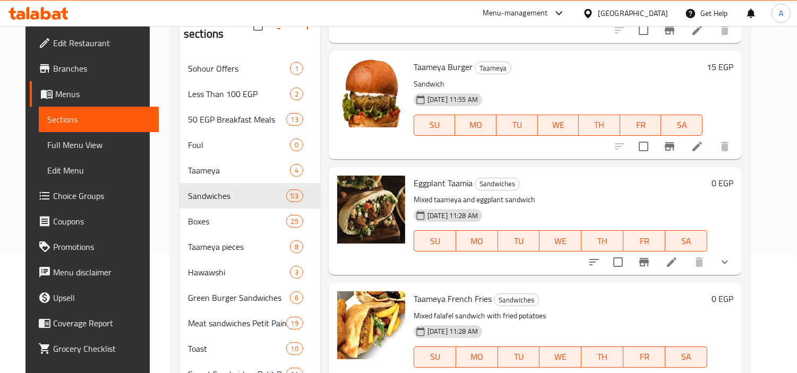
type input "Taameya"
click at [439, 175] on span "Eggplant Taamia" at bounding box center [443, 183] width 59 height 16
copy h6 "Eggplant Taamia"
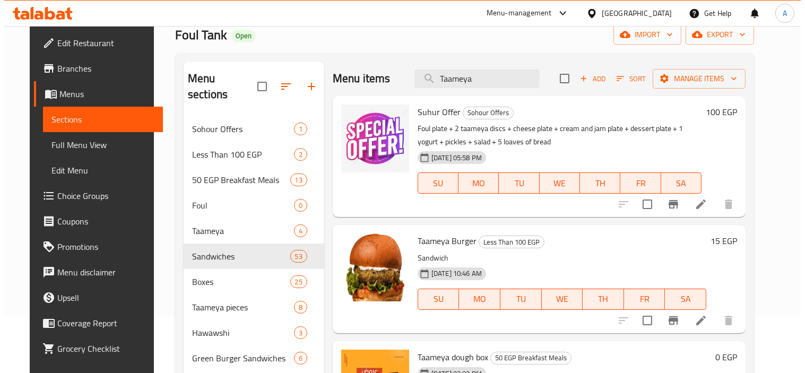
scroll to position [0, 0]
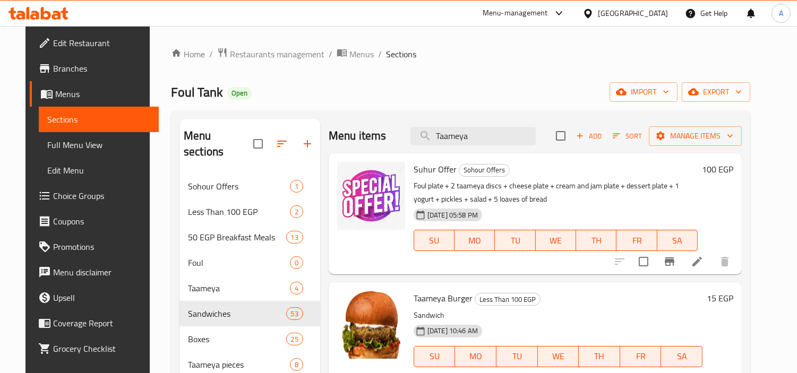
click at [642, 133] on span "Sort" at bounding box center [627, 136] width 29 height 12
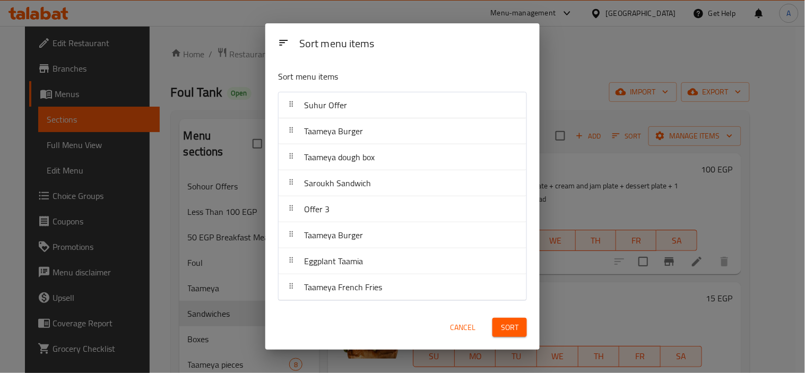
click at [617, 140] on div "Sort menu items Sort menu items Suhur Offer Taameya Burger Taameya dough box Sa…" at bounding box center [402, 186] width 805 height 373
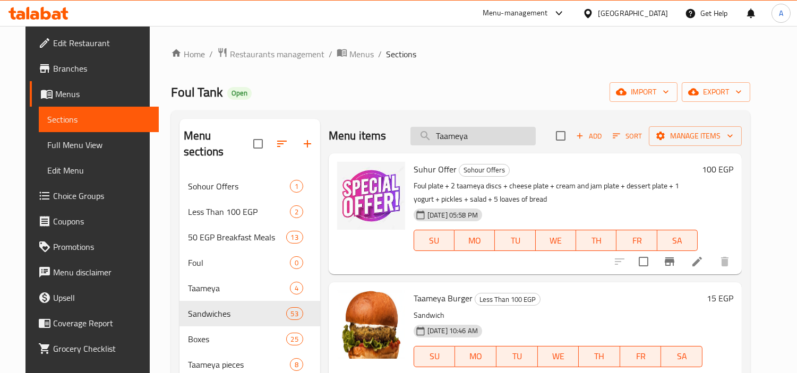
click at [471, 142] on input "Taameya" at bounding box center [472, 136] width 125 height 19
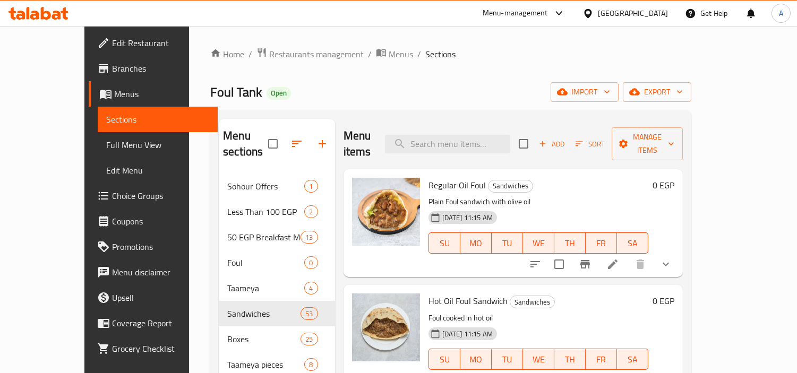
click at [607, 144] on button "Sort" at bounding box center [590, 144] width 35 height 16
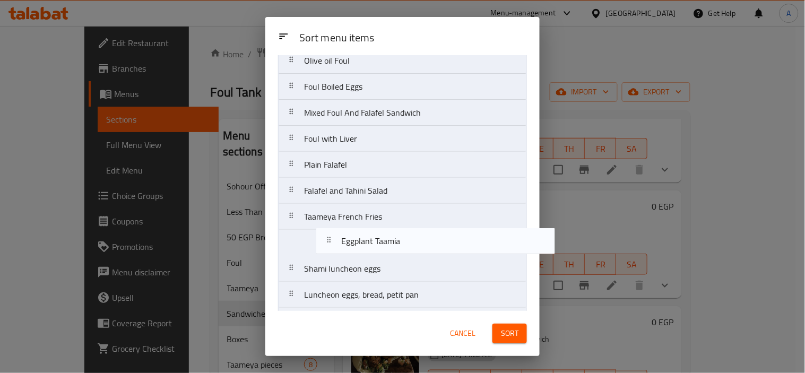
scroll to position [194, 0]
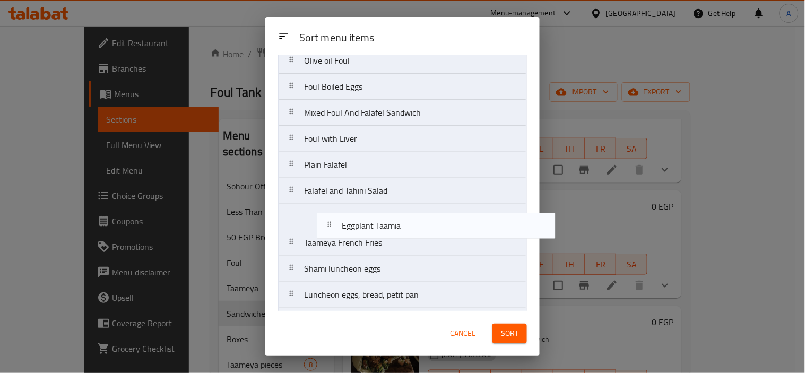
drag, startPoint x: 405, startPoint y: 187, endPoint x: 443, endPoint y: 242, distance: 66.0
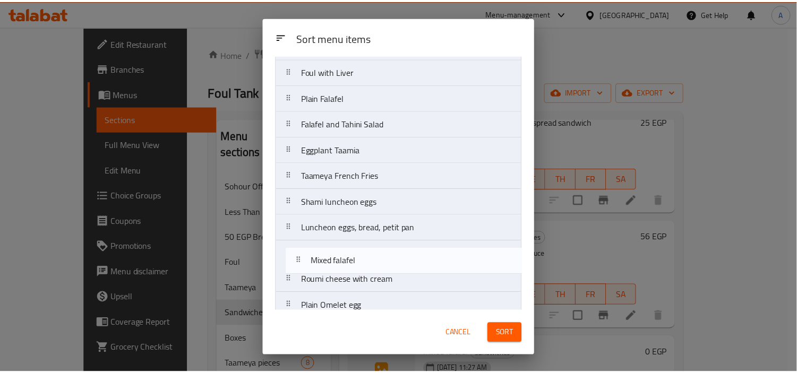
scroll to position [261, 0]
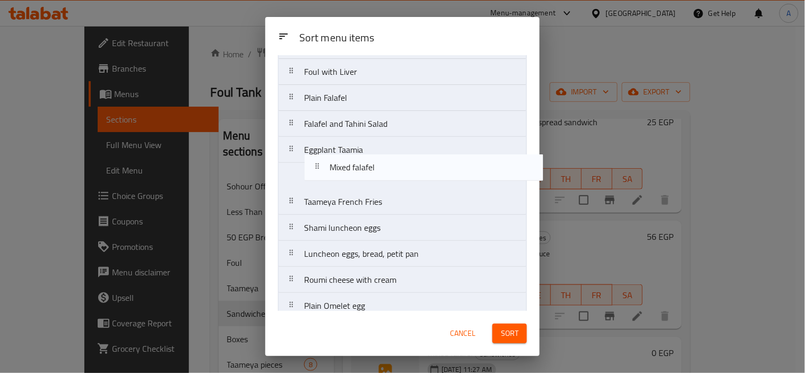
drag, startPoint x: 431, startPoint y: 133, endPoint x: 455, endPoint y: 172, distance: 46.5
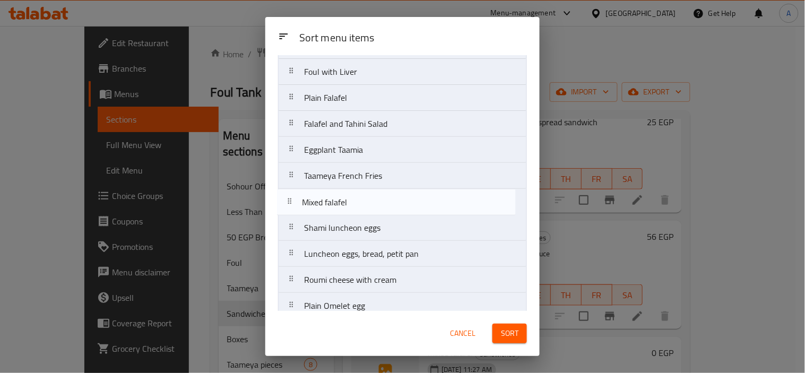
drag, startPoint x: 462, startPoint y: 180, endPoint x: 463, endPoint y: 200, distance: 19.1
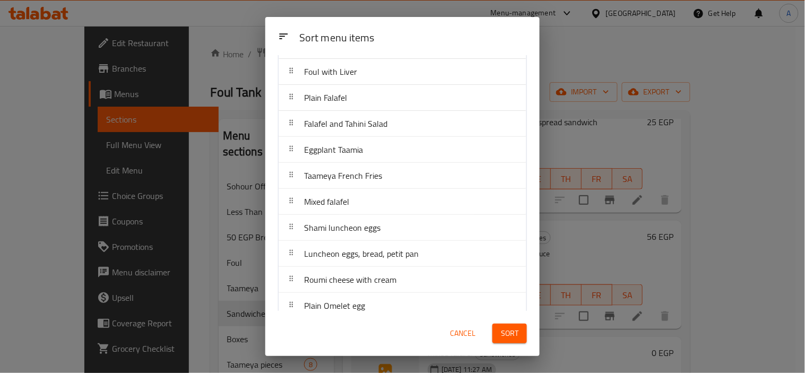
click at [525, 327] on button "Sort" at bounding box center [510, 334] width 35 height 20
click at [525, 328] on div at bounding box center [510, 334] width 47 height 30
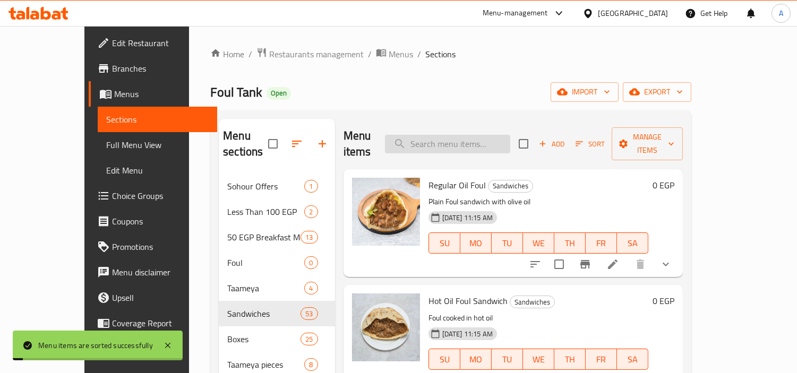
click at [478, 135] on input "search" at bounding box center [447, 144] width 125 height 19
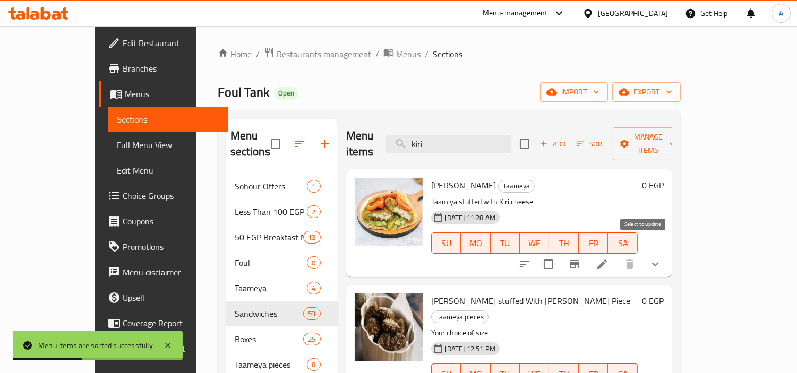
type input "kiri"
click at [560, 253] on input "checkbox" at bounding box center [548, 264] width 22 height 22
checkbox input "true"
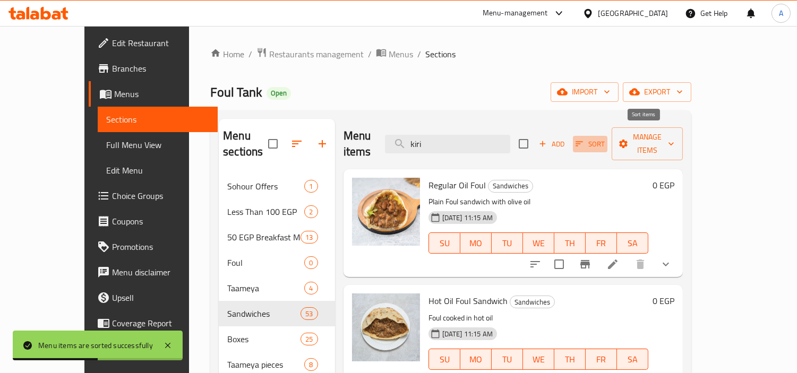
click at [607, 136] on button "Sort" at bounding box center [590, 144] width 35 height 16
click at [674, 135] on span "Manage items" at bounding box center [647, 144] width 54 height 27
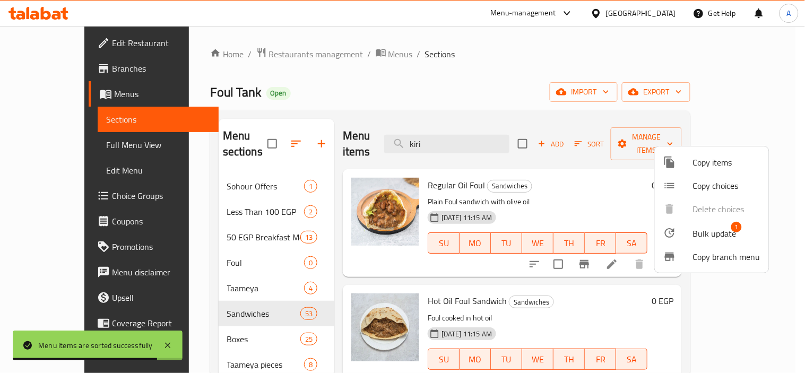
click at [725, 231] on span "Bulk update" at bounding box center [715, 233] width 44 height 13
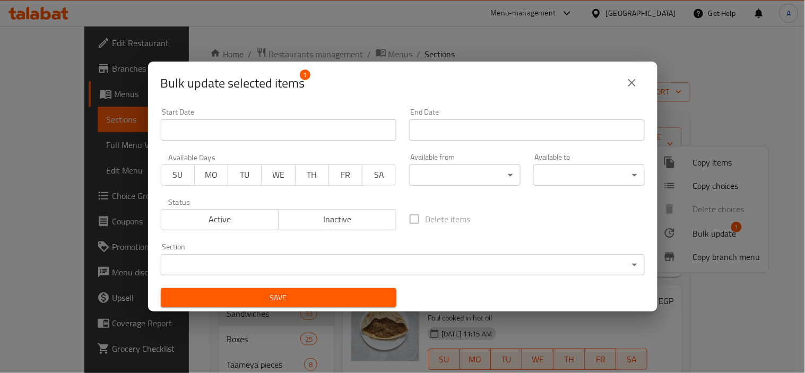
click at [247, 246] on div "Section ​ ​" at bounding box center [403, 259] width 484 height 32
click at [273, 257] on body "​ Menu-management Egypt Get Help A Edit Restaurant Branches Menus Sections Full…" at bounding box center [402, 199] width 805 height 347
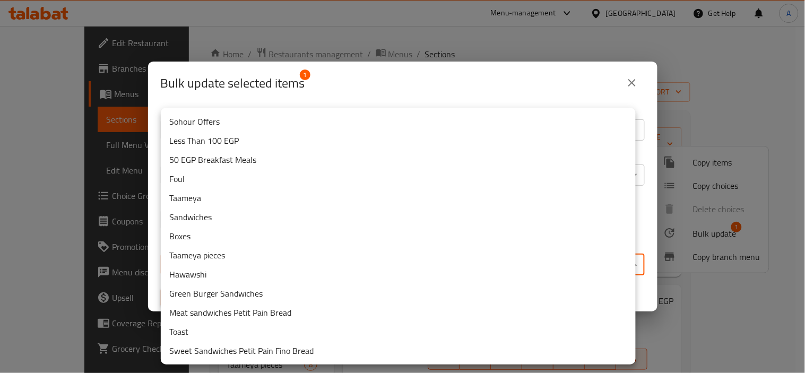
click at [215, 215] on li "Sandwiches" at bounding box center [398, 217] width 475 height 19
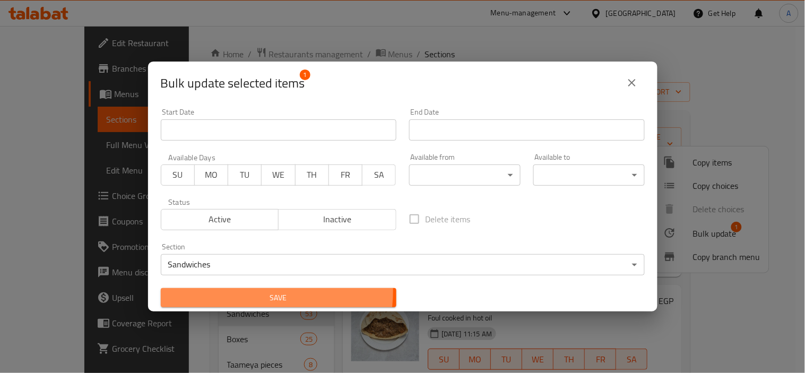
click at [253, 292] on span "Save" at bounding box center [278, 297] width 219 height 13
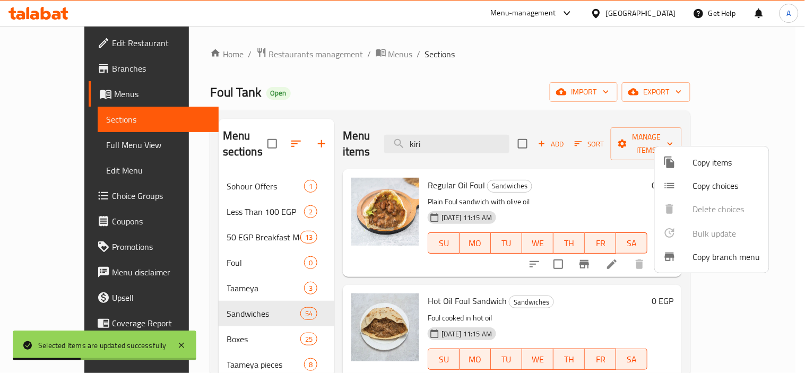
click at [503, 98] on div at bounding box center [402, 186] width 805 height 373
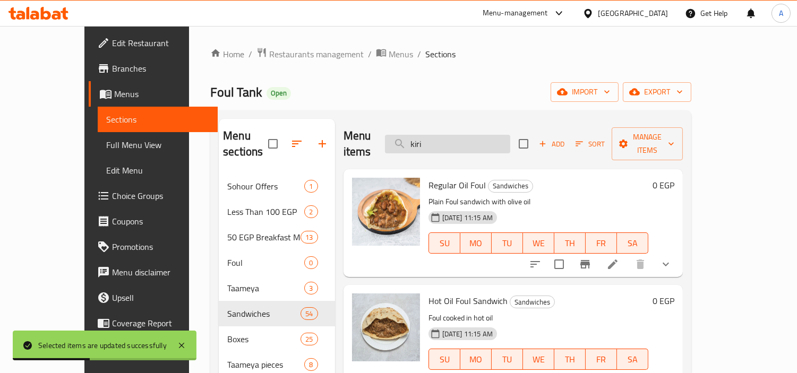
click at [497, 135] on input "kiri" at bounding box center [447, 144] width 125 height 19
click at [443, 96] on div "Foul Tank Open import export" at bounding box center [450, 92] width 481 height 20
click at [605, 139] on span "Sort" at bounding box center [589, 144] width 29 height 12
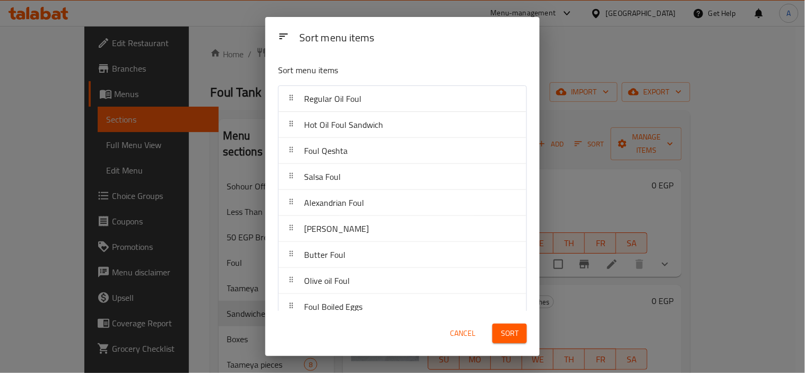
scroll to position [443, 0]
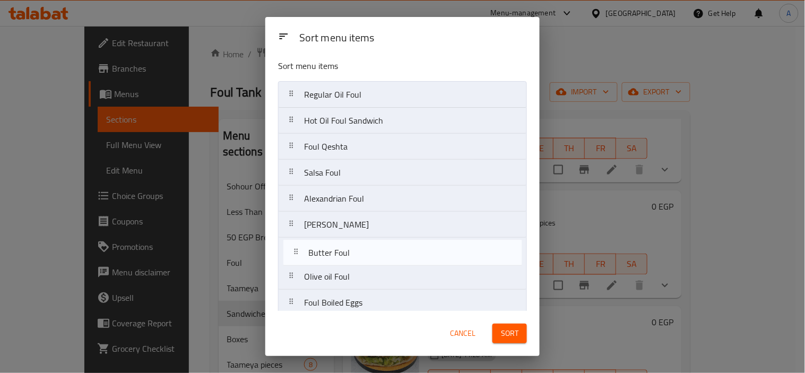
drag, startPoint x: 356, startPoint y: 242, endPoint x: 364, endPoint y: 236, distance: 9.5
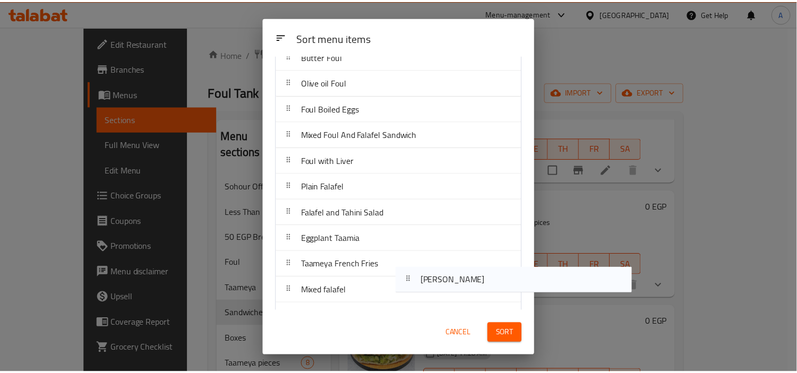
scroll to position [235, 0]
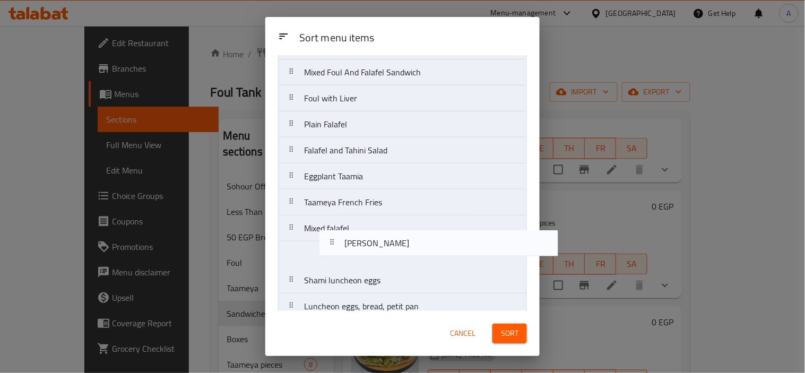
drag, startPoint x: 364, startPoint y: 224, endPoint x: 403, endPoint y: 251, distance: 48.1
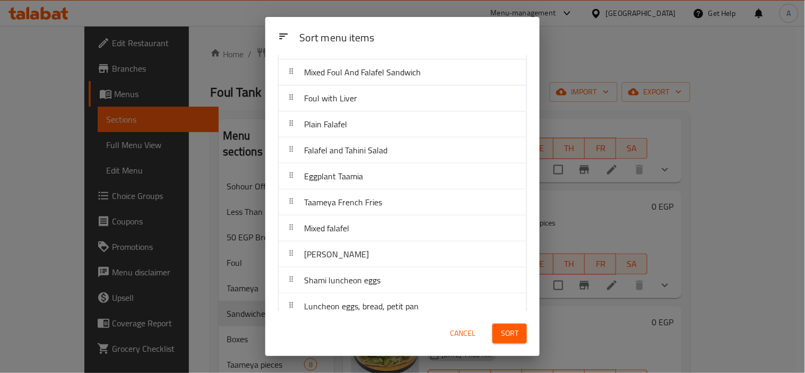
click at [513, 332] on span "Sort" at bounding box center [510, 333] width 18 height 13
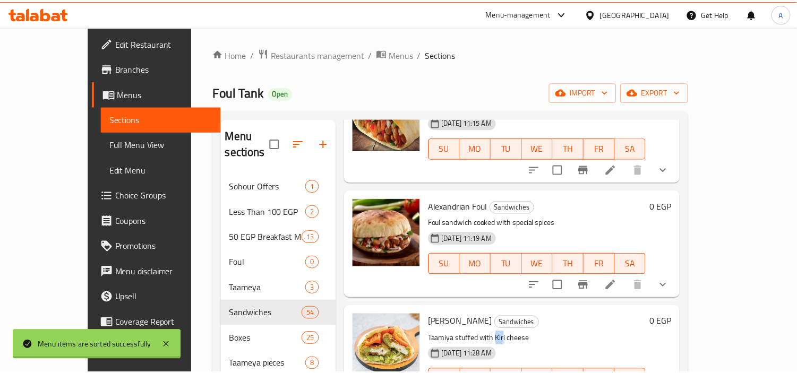
scroll to position [0, 0]
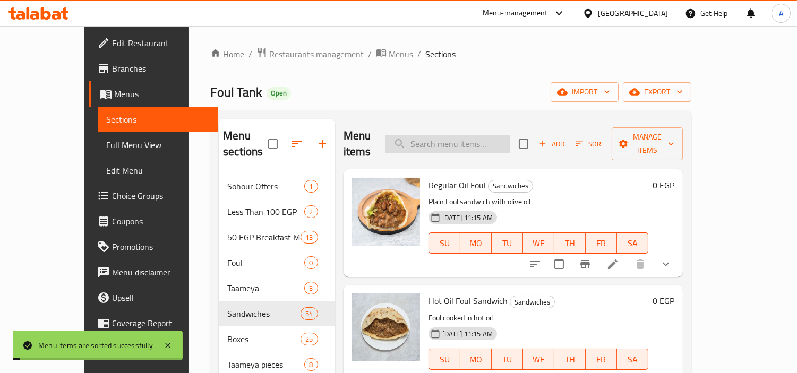
click at [464, 135] on input "search" at bounding box center [447, 144] width 125 height 19
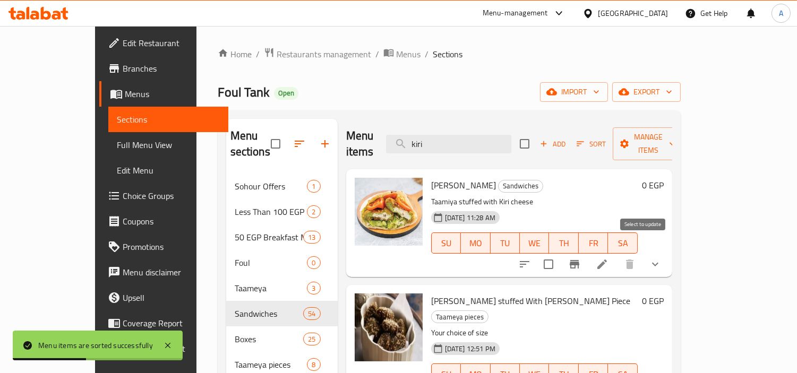
type input "kiri"
click at [560, 253] on input "checkbox" at bounding box center [548, 264] width 22 height 22
click at [672, 98] on span "export" at bounding box center [646, 91] width 51 height 13
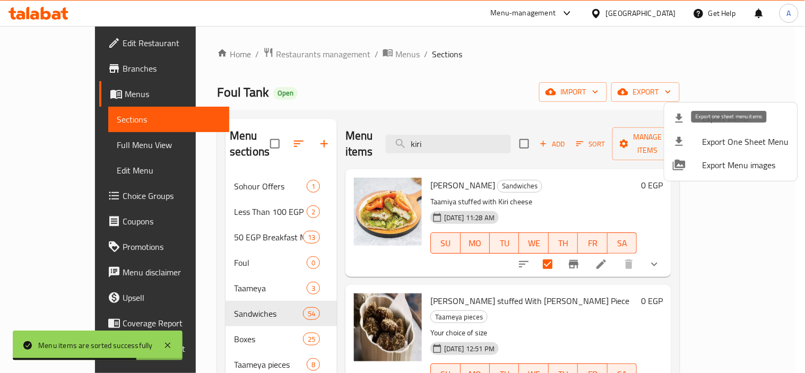
click at [482, 96] on div at bounding box center [402, 186] width 805 height 373
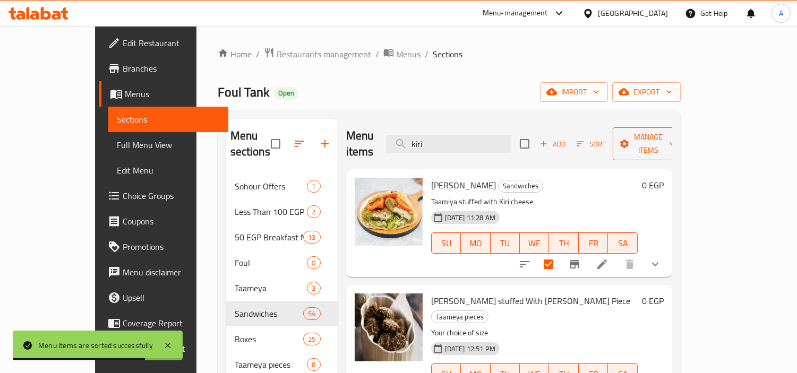
click at [675, 131] on span "Manage items" at bounding box center [648, 144] width 54 height 27
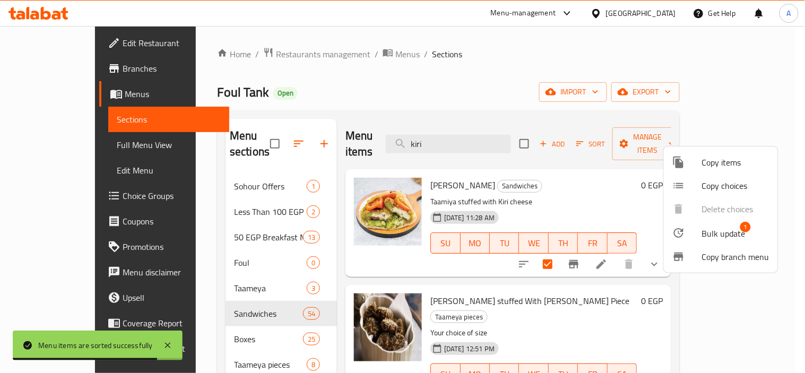
click at [710, 241] on li "Bulk update 1" at bounding box center [721, 233] width 114 height 24
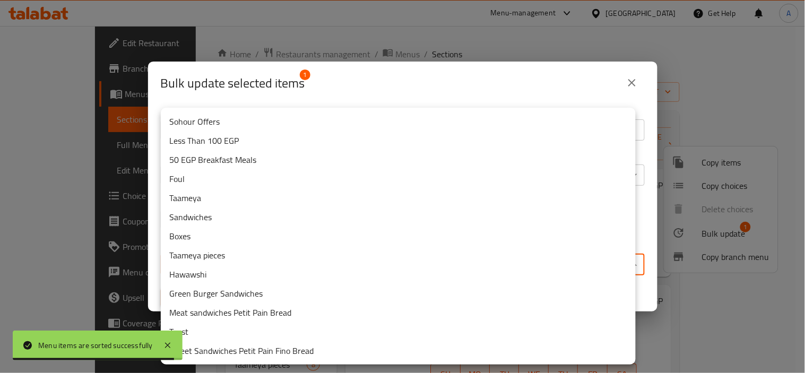
click at [370, 266] on body "Menu items are sorted successfully ​ Menu-management Egypt Get Help A Edit Rest…" at bounding box center [402, 199] width 805 height 347
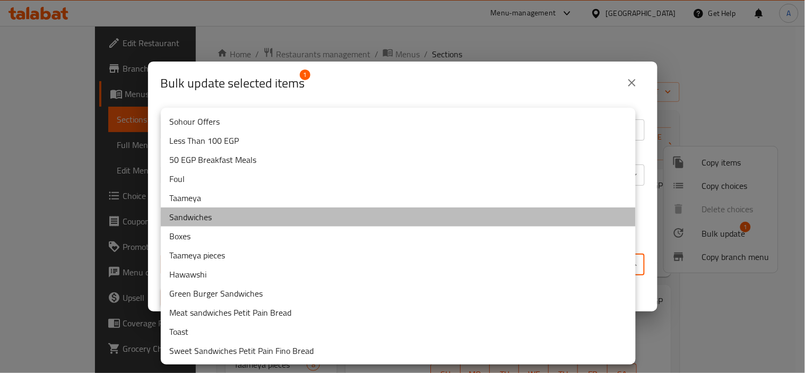
click at [209, 214] on li "Sandwiches" at bounding box center [398, 217] width 475 height 19
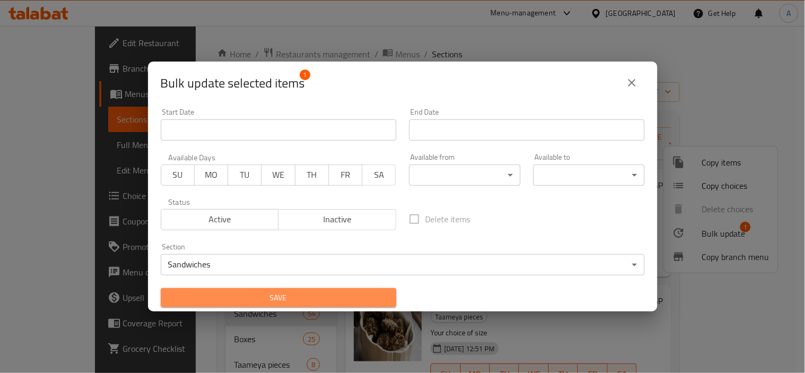
click at [351, 288] on button "Save" at bounding box center [279, 298] width 236 height 20
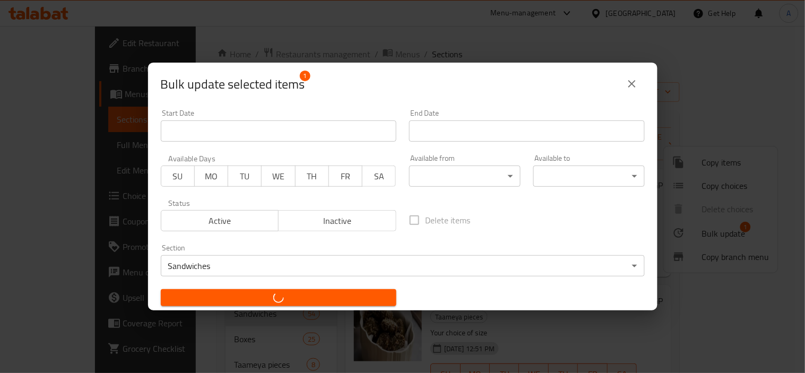
checkbox input "false"
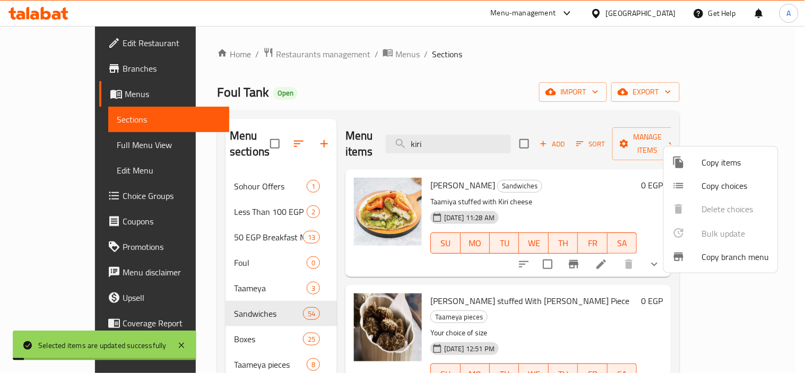
click at [632, 106] on div at bounding box center [402, 186] width 805 height 373
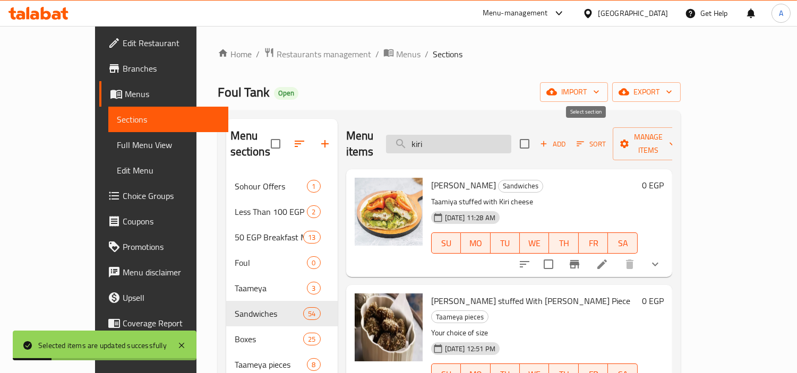
click at [537, 126] on div "Menu items kiri Add Sort Manage items" at bounding box center [509, 144] width 326 height 50
click at [511, 141] on input "kiri" at bounding box center [448, 144] width 125 height 19
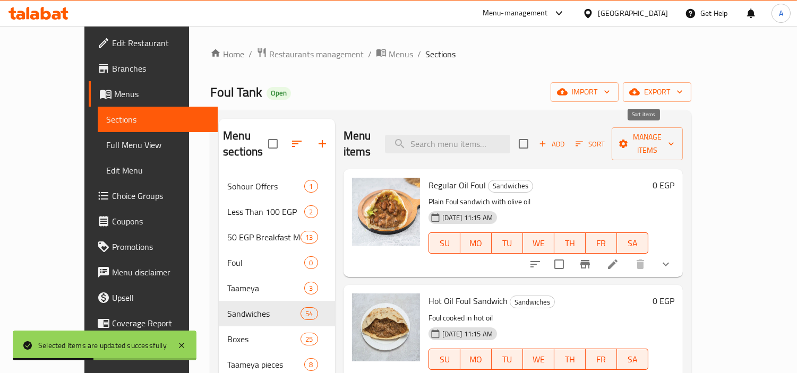
click at [605, 138] on span "Sort" at bounding box center [589, 144] width 29 height 12
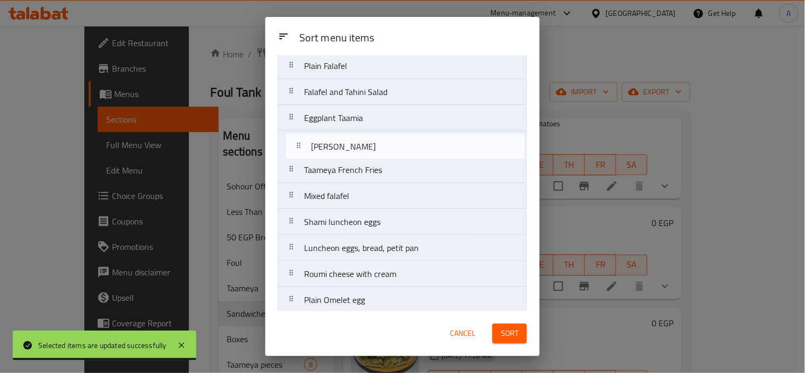
scroll to position [292, 0]
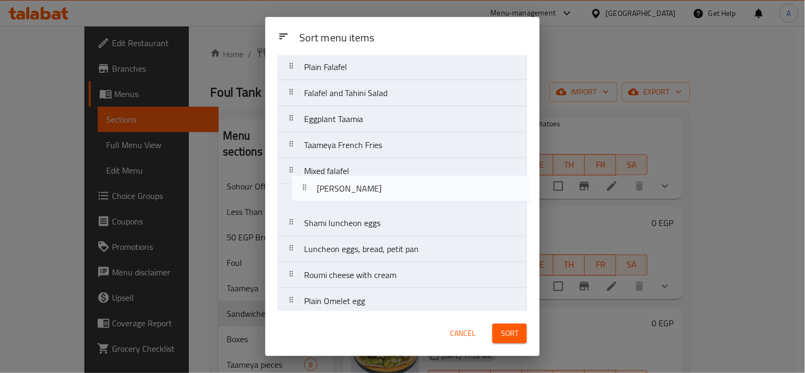
drag, startPoint x: 379, startPoint y: 182, endPoint x: 392, endPoint y: 190, distance: 14.8
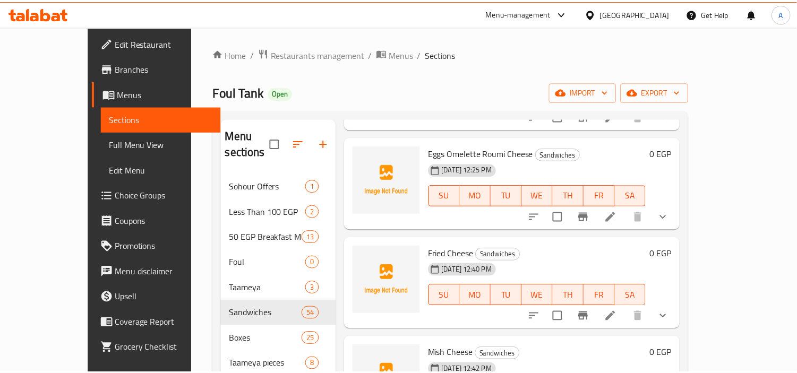
scroll to position [0, 0]
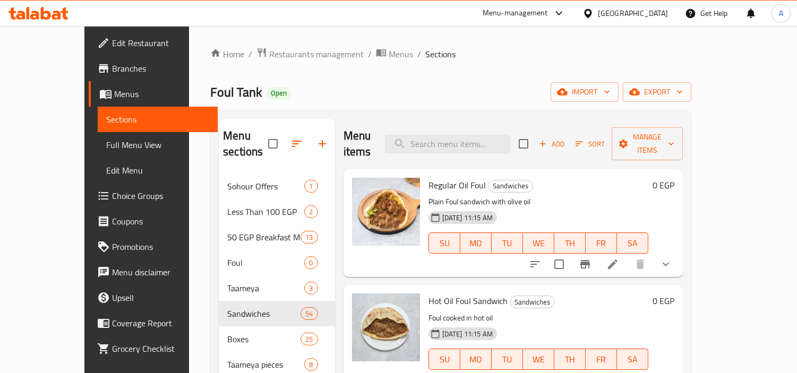
click at [561, 64] on div "Home / Restaurants management / Menus / Sections Foul Tank Open import export M…" at bounding box center [450, 282] width 481 height 470
click at [510, 142] on input "search" at bounding box center [447, 144] width 125 height 19
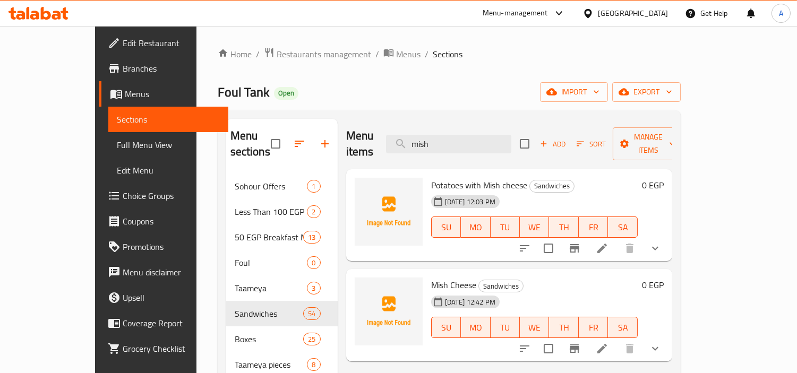
type input "mish"
click at [501, 105] on div "Home / Restaurants management / Menus / Sections Foul Tank Open import export M…" at bounding box center [449, 282] width 463 height 470
click at [476, 136] on input "mish" at bounding box center [448, 144] width 125 height 19
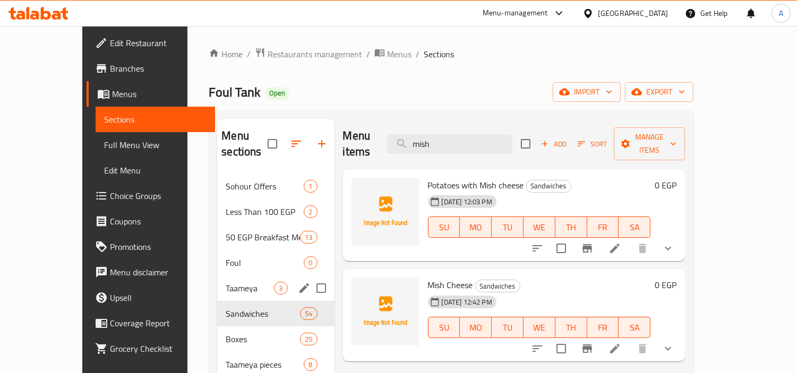
click at [298, 282] on icon "edit" at bounding box center [304, 288] width 13 height 13
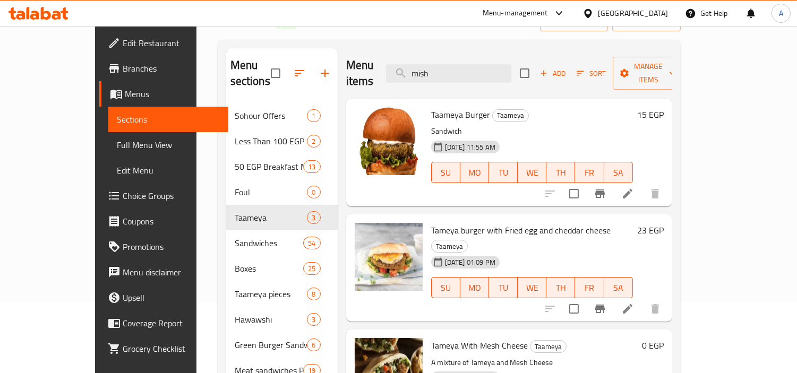
scroll to position [149, 0]
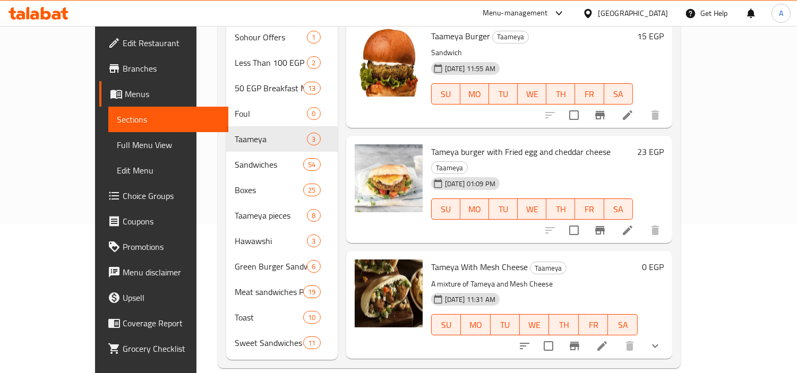
click at [480, 259] on span "Tameya With Mesh Cheese" at bounding box center [479, 267] width 97 height 16
click at [560, 335] on input "checkbox" at bounding box center [548, 346] width 22 height 22
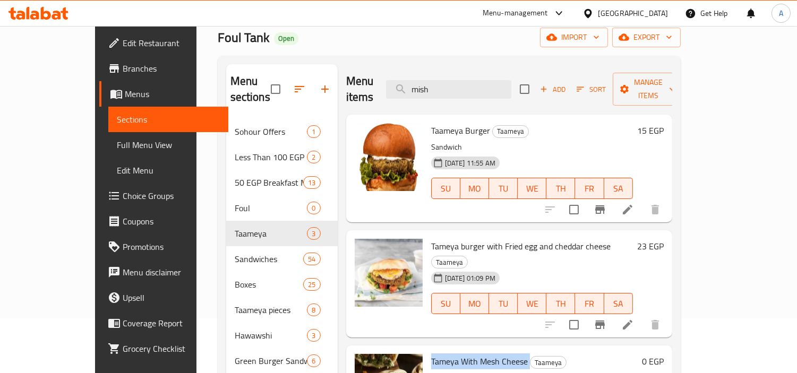
scroll to position [0, 0]
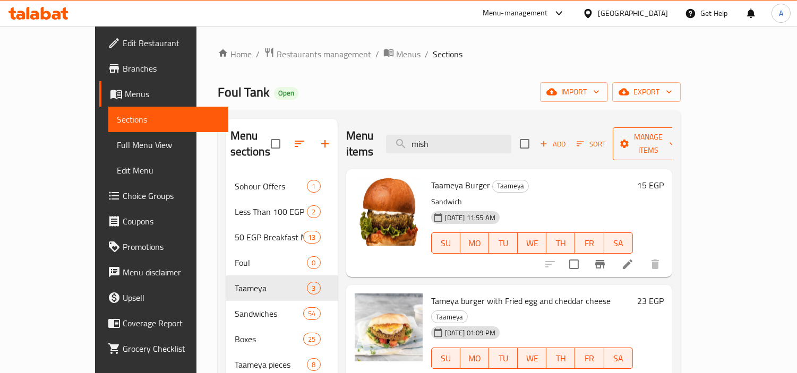
click at [684, 145] on button "Manage items" at bounding box center [648, 143] width 71 height 33
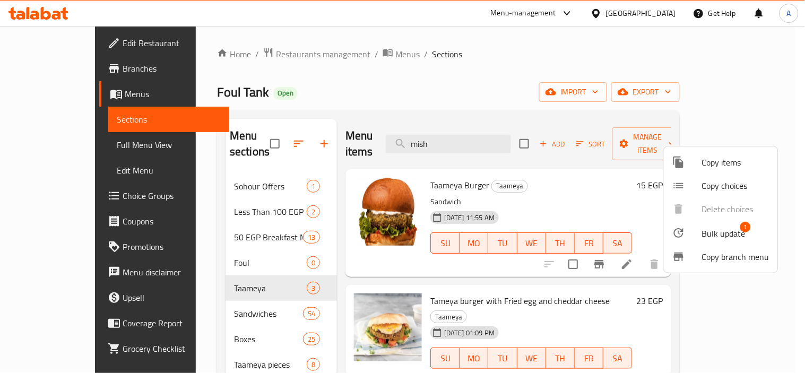
click at [710, 241] on li "Bulk update 1" at bounding box center [721, 233] width 114 height 24
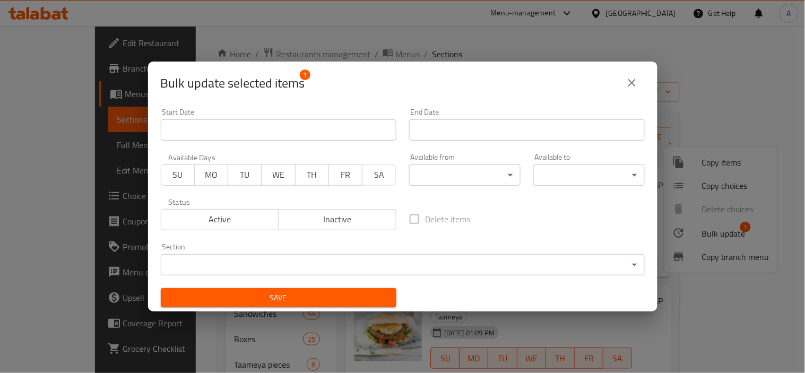
click at [271, 263] on body "​ Menu-management Egypt Get Help A Edit Restaurant Branches Menus Sections Full…" at bounding box center [402, 199] width 805 height 347
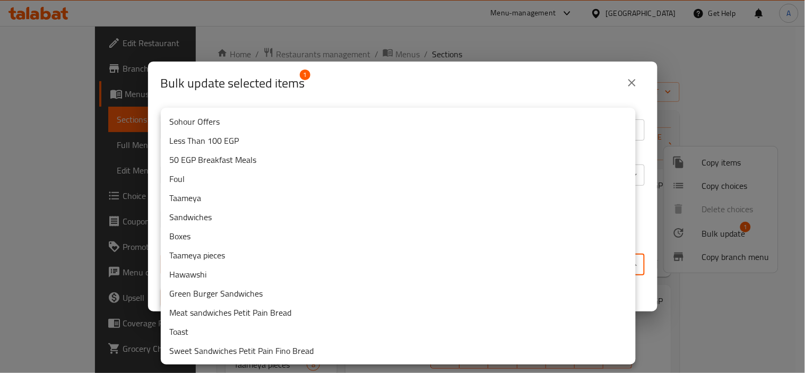
click at [216, 210] on li "Sandwiches" at bounding box center [398, 217] width 475 height 19
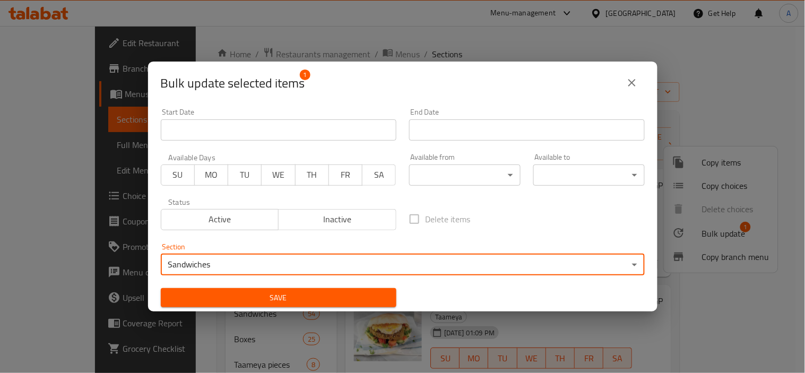
click at [247, 283] on div "Save" at bounding box center [278, 298] width 248 height 32
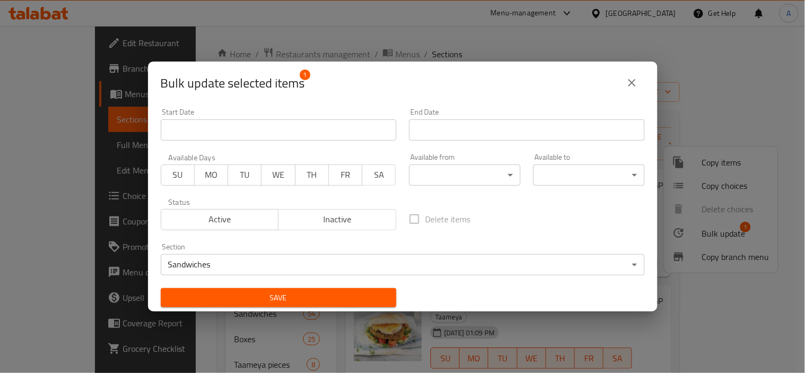
drag, startPoint x: 263, startPoint y: 280, endPoint x: 302, endPoint y: 295, distance: 41.5
click at [272, 288] on div "Start Date Start Date End Date End Date Available Days SU MO TU WE TH FR SA Ava…" at bounding box center [402, 208] width 497 height 212
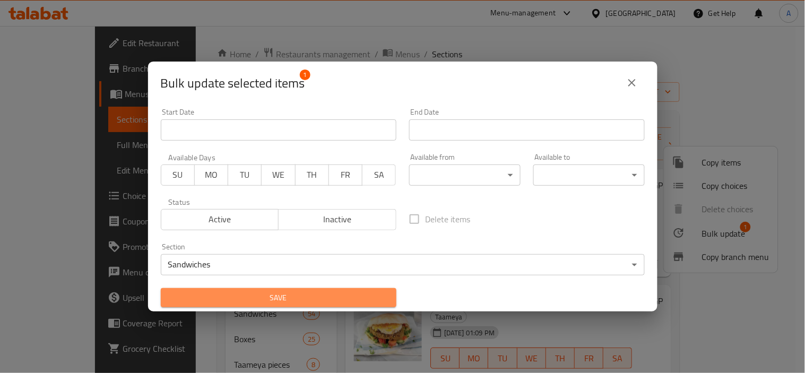
click at [302, 295] on span "Save" at bounding box center [278, 297] width 219 height 13
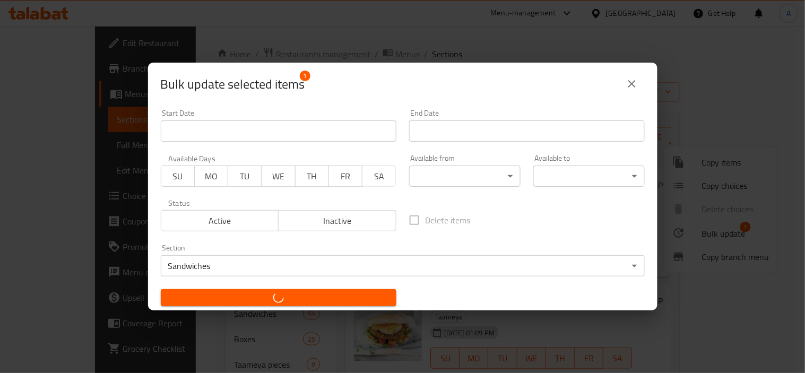
checkbox input "false"
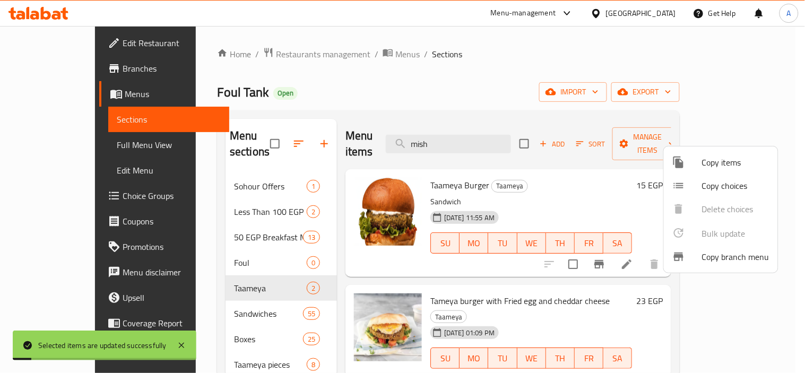
click at [531, 59] on div at bounding box center [402, 186] width 805 height 373
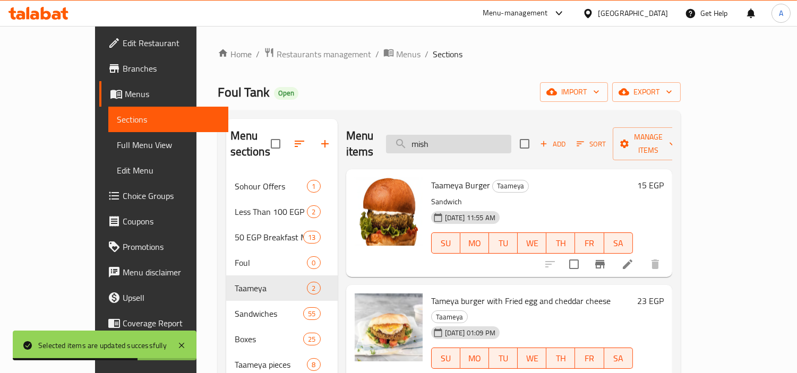
click at [478, 135] on input "mish" at bounding box center [448, 144] width 125 height 19
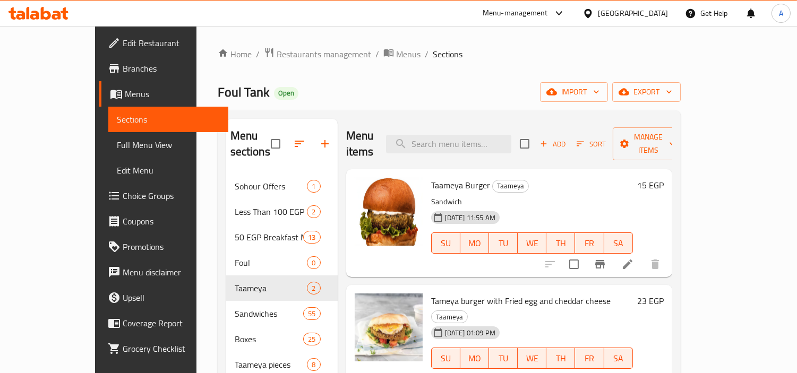
click at [496, 125] on div "Menu items Add Sort Manage items" at bounding box center [509, 144] width 326 height 50
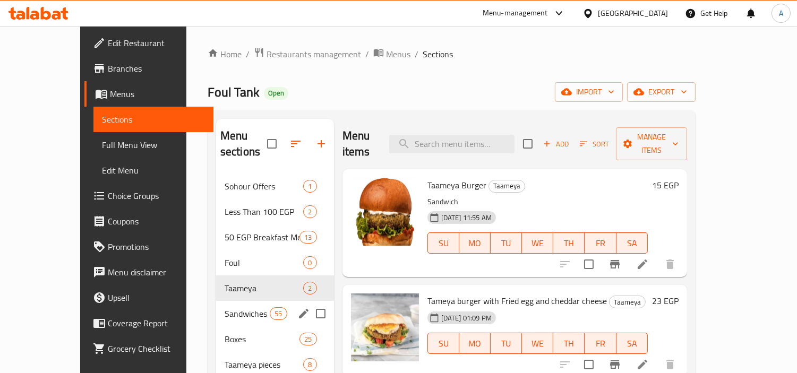
click at [225, 307] on span "Sandwiches" at bounding box center [247, 313] width 45 height 13
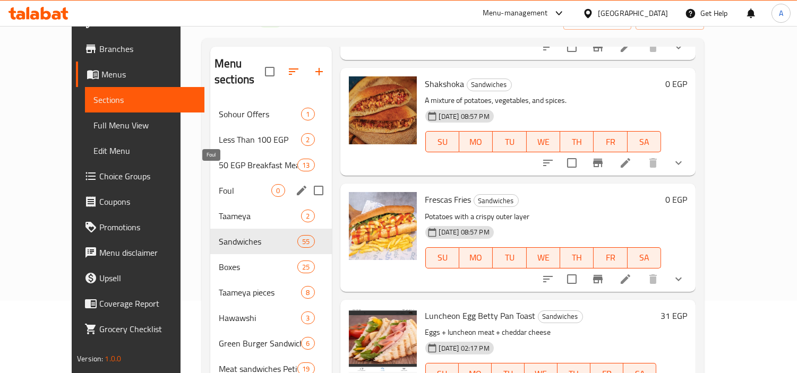
scroll to position [149, 0]
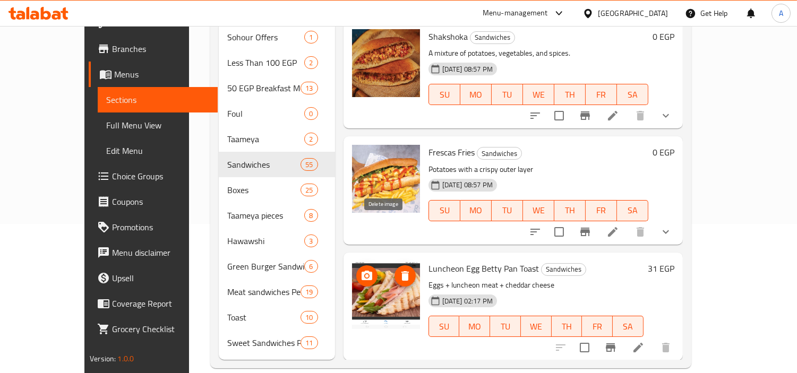
click at [428, 261] on span "Luncheon Egg Betty Pan Toast" at bounding box center [483, 269] width 110 height 16
copy span "Luncheon"
click at [460, 84] on button "MO" at bounding box center [475, 94] width 31 height 21
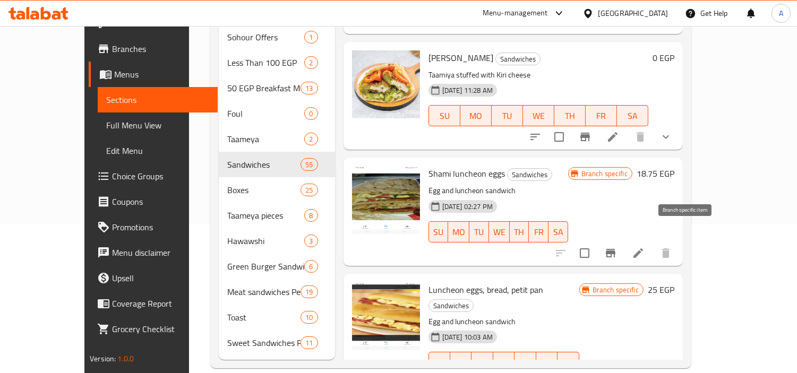
click at [623, 240] on button "Branch-specific-item" at bounding box center [610, 252] width 25 height 25
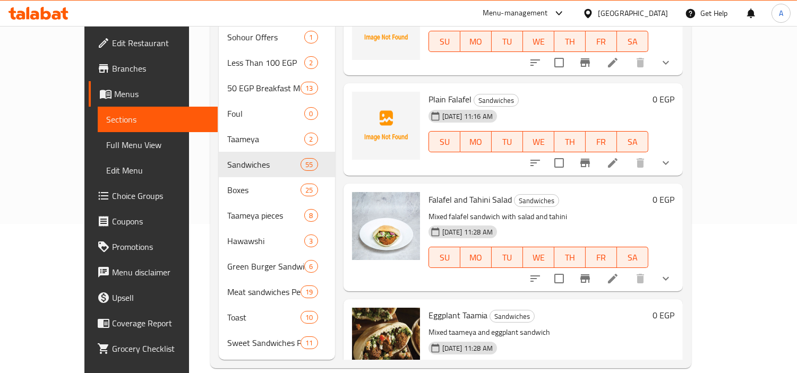
scroll to position [0, 0]
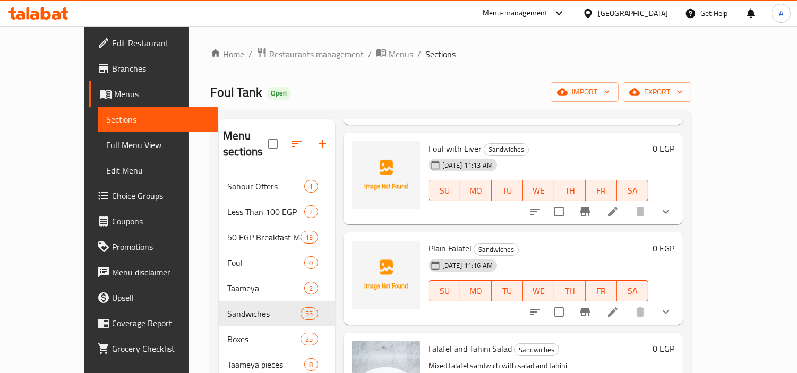
click at [475, 101] on div "Foul Tank Open import export" at bounding box center [450, 92] width 481 height 20
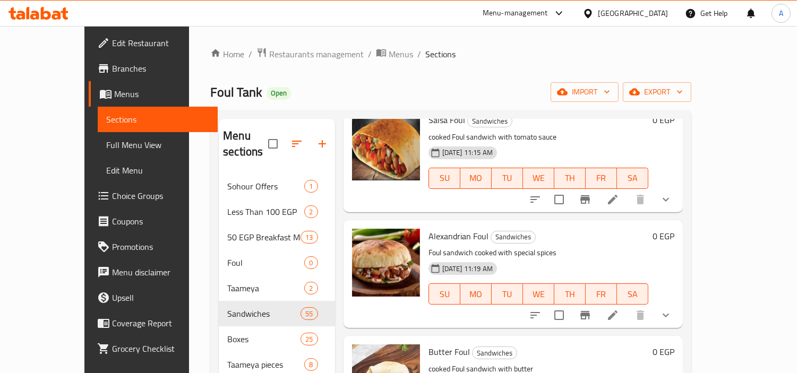
scroll to position [412, 0]
click at [460, 61] on div "Home / Restaurants management / Menus / Sections Foul Tank Open import export M…" at bounding box center [450, 282] width 481 height 470
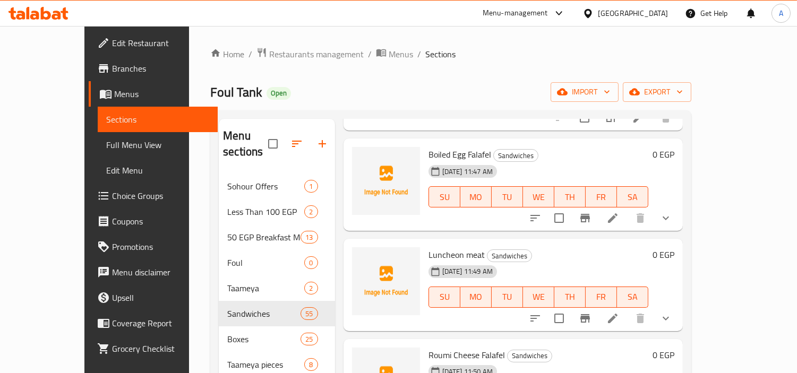
scroll to position [2875, 0]
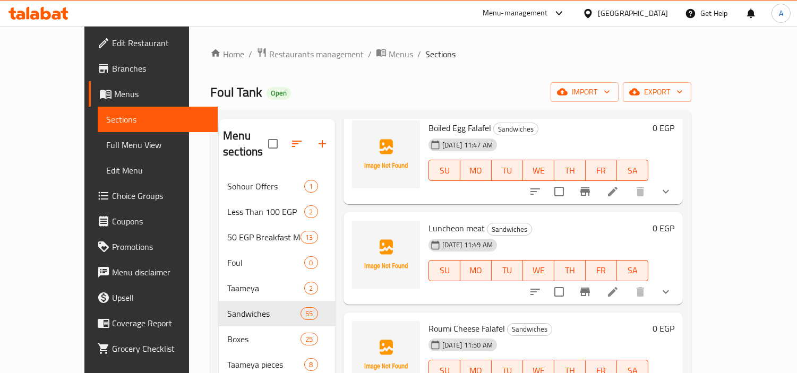
click at [672, 286] on icon "show more" at bounding box center [665, 292] width 13 height 13
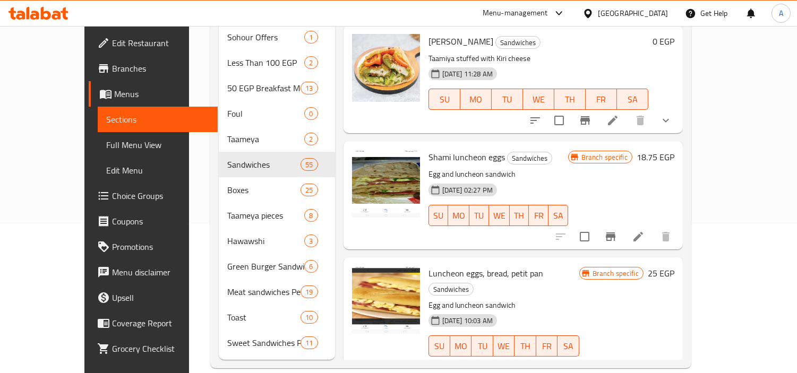
scroll to position [2750, 0]
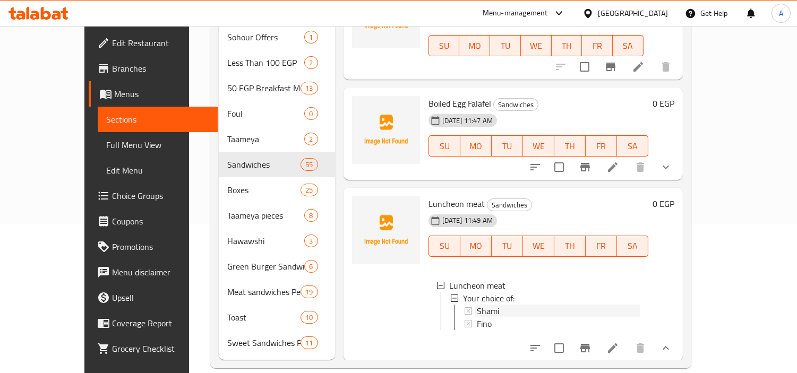
click at [511, 305] on div "Shami" at bounding box center [558, 311] width 163 height 13
click at [478, 317] on div "Fino" at bounding box center [558, 323] width 163 height 13
click at [619, 342] on icon at bounding box center [612, 348] width 13 height 13
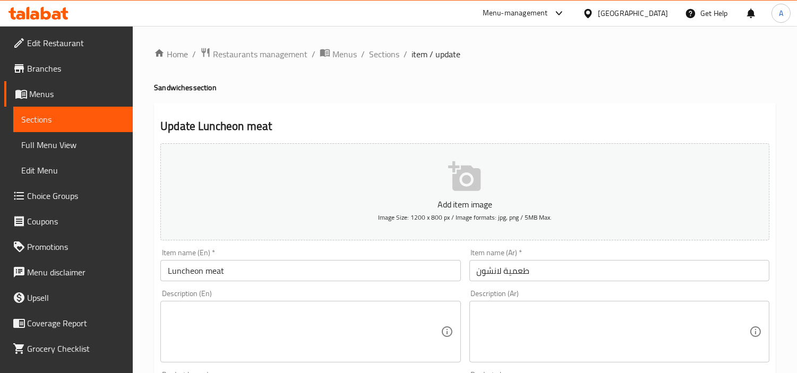
click at [243, 261] on input "Luncheon meat" at bounding box center [310, 270] width 300 height 21
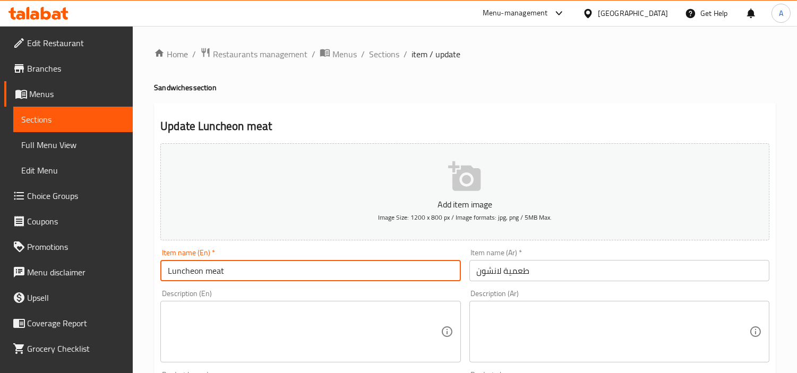
click at [243, 261] on input "Luncheon meat" at bounding box center [310, 270] width 300 height 21
click at [596, 269] on input "طعمية لانشون" at bounding box center [619, 270] width 300 height 21
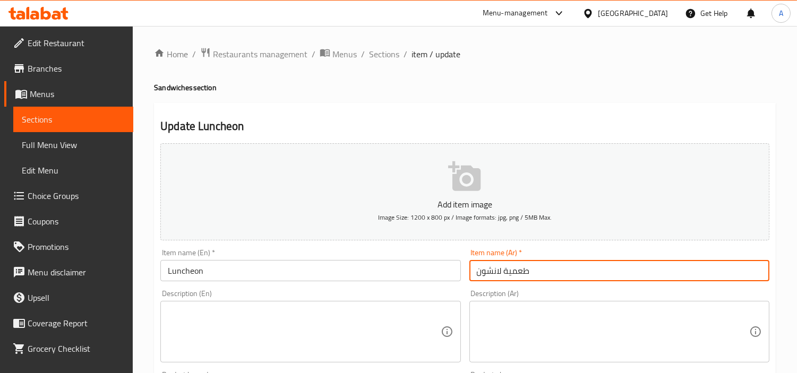
click at [596, 269] on input "طعمية لانشون" at bounding box center [619, 270] width 300 height 21
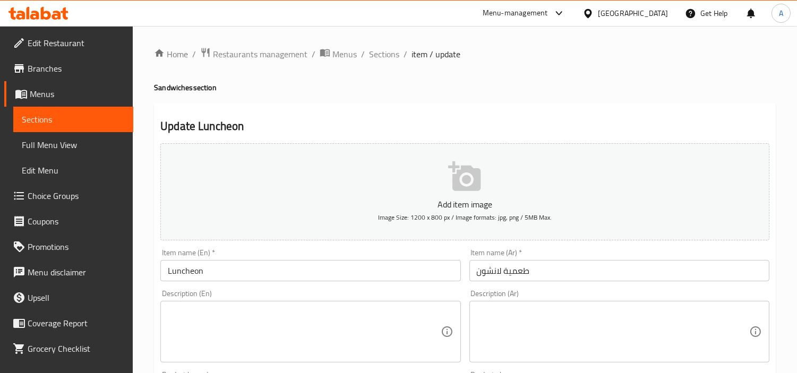
click at [303, 264] on input "Luncheon" at bounding box center [310, 270] width 300 height 21
paste input "Falafel"
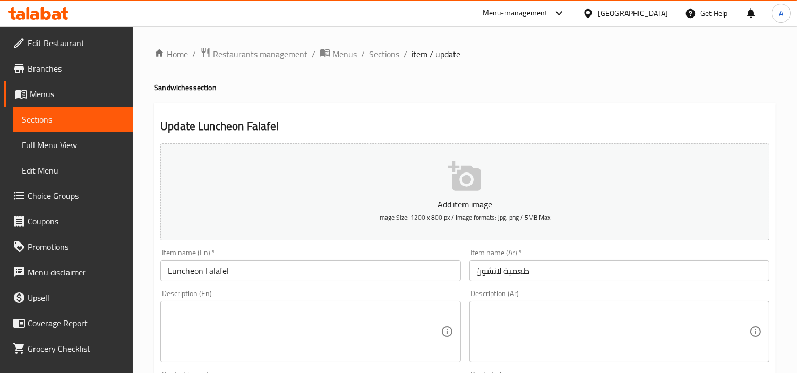
click at [216, 266] on input "Luncheon Falafel" at bounding box center [310, 270] width 300 height 21
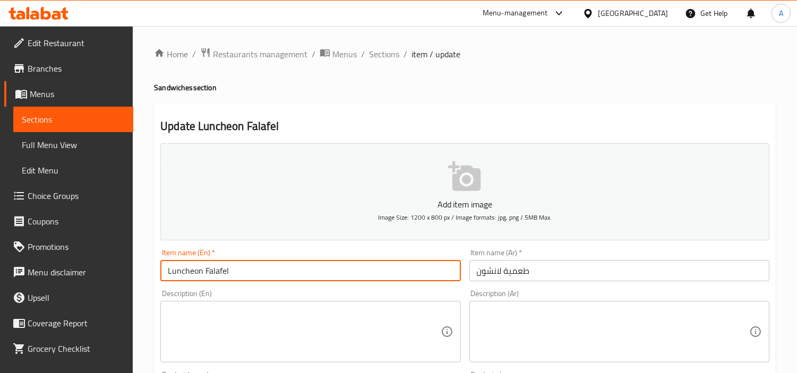
click at [216, 266] on input "Luncheon Falafel" at bounding box center [310, 270] width 300 height 21
paste input "Falafel"
type input "Falafel Luncheon"
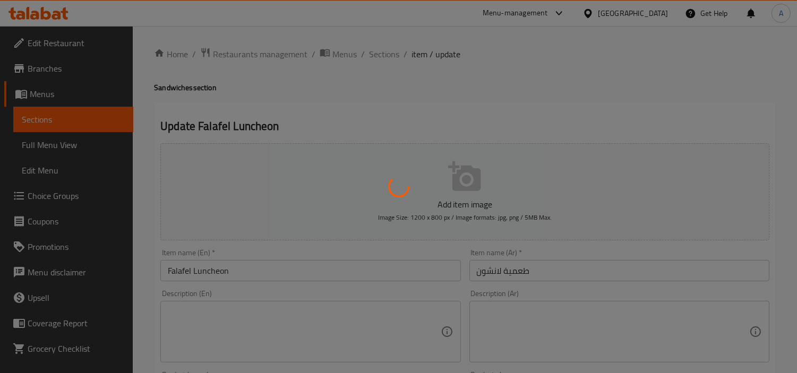
click at [238, 274] on div at bounding box center [398, 186] width 797 height 373
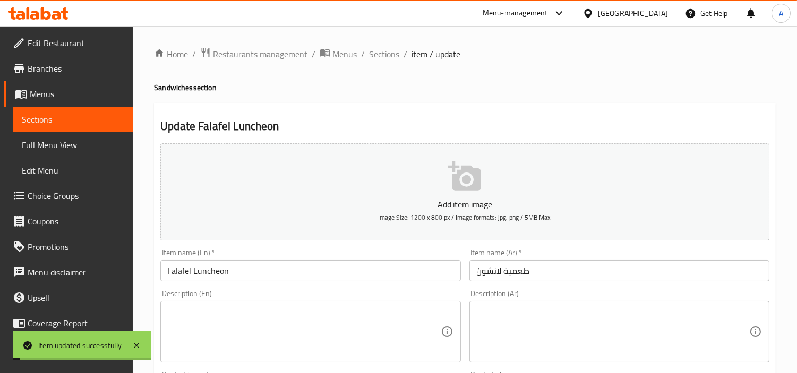
click at [243, 257] on div "Item name (En)   * Falafel Luncheon Item name (En) *" at bounding box center [310, 265] width 300 height 32
click at [243, 265] on input "Falafel Luncheon" at bounding box center [310, 270] width 300 height 21
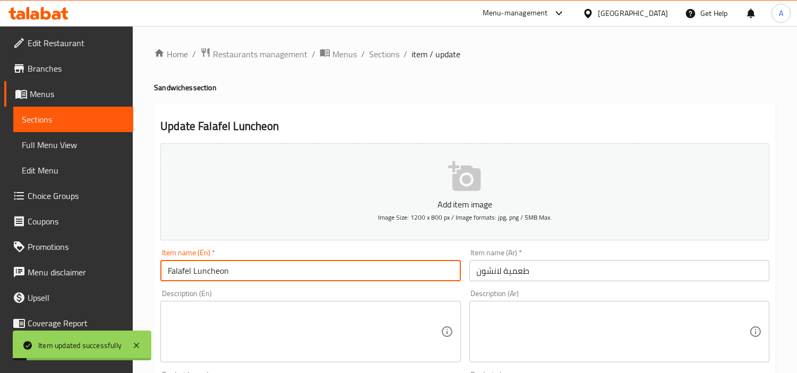
click at [243, 265] on input "Falafel Luncheon" at bounding box center [310, 270] width 300 height 21
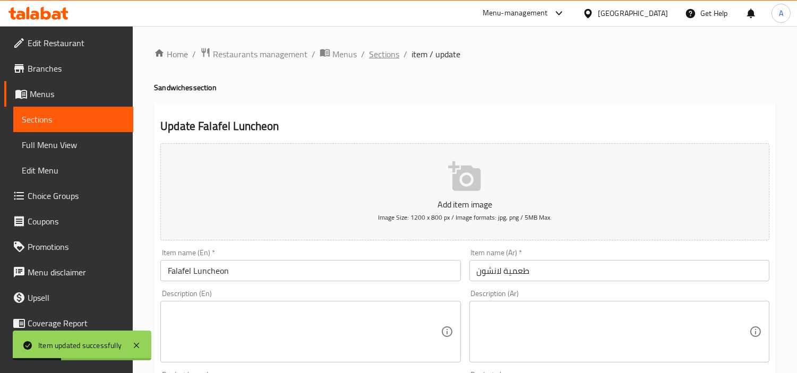
click at [369, 54] on span "Sections" at bounding box center [384, 54] width 30 height 13
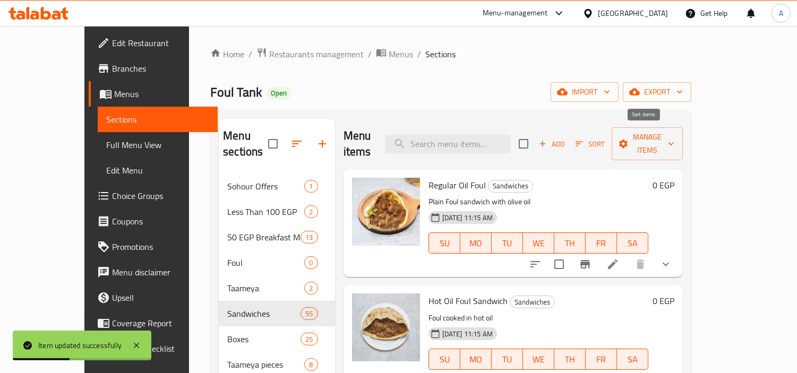
click at [605, 138] on span "Sort" at bounding box center [589, 144] width 29 height 12
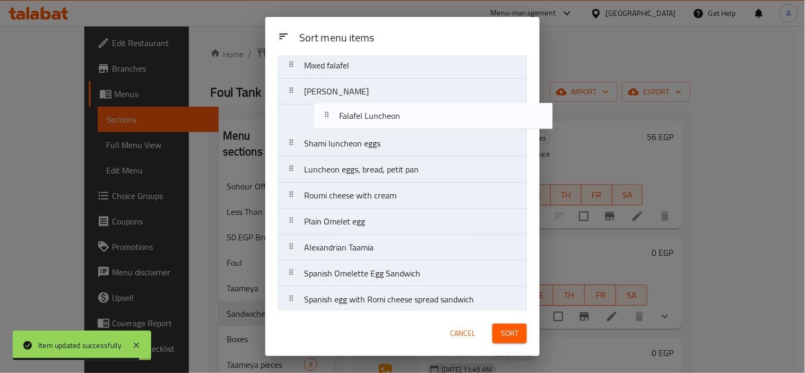
scroll to position [422, 0]
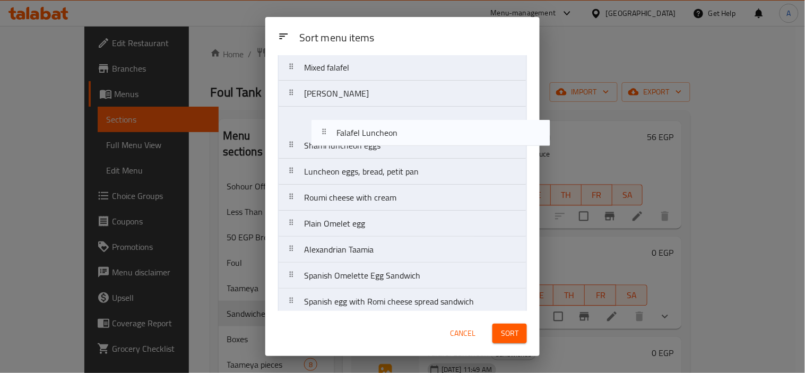
drag, startPoint x: 363, startPoint y: 183, endPoint x: 399, endPoint y: 120, distance: 72.3
click at [399, 120] on nav "Regular Oil Foul Hot Oil Foul Sandwich Foul Qeshta Salsa Foul Alexandrian Foul …" at bounding box center [402, 380] width 249 height 1432
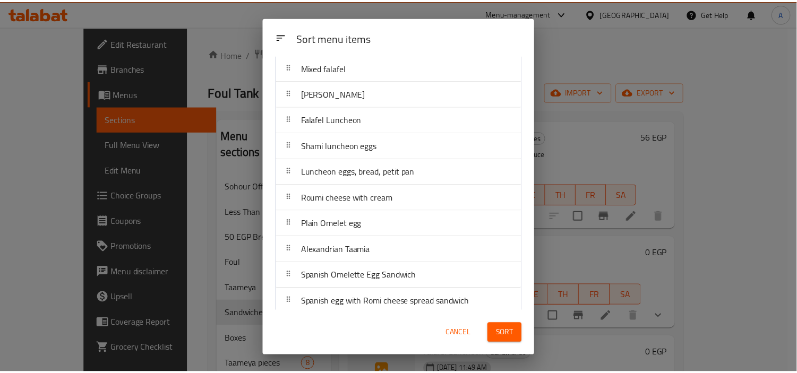
scroll to position [1987, 0]
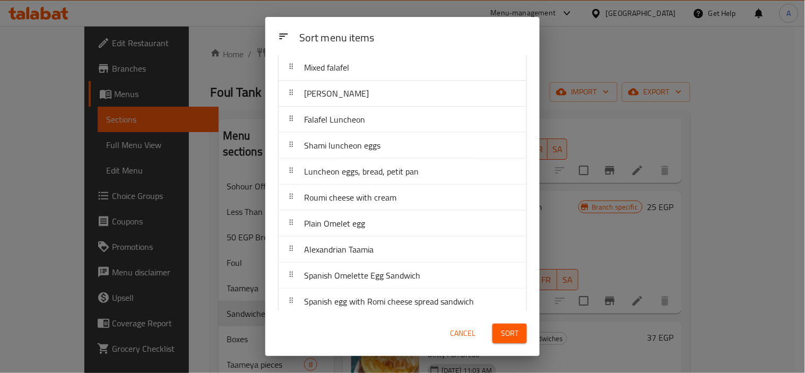
click at [510, 336] on span "Sort" at bounding box center [510, 333] width 18 height 13
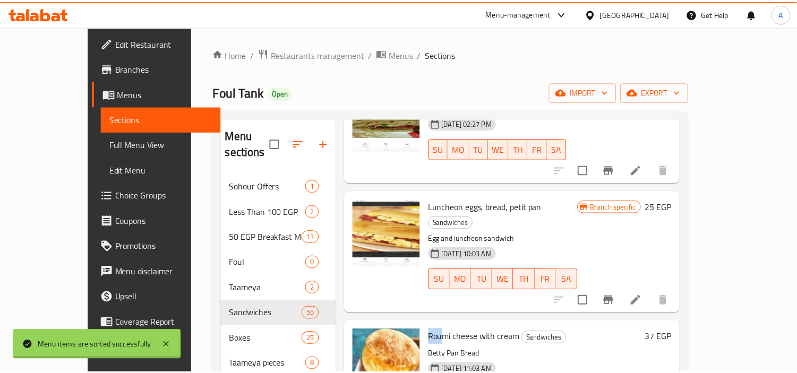
scroll to position [0, 0]
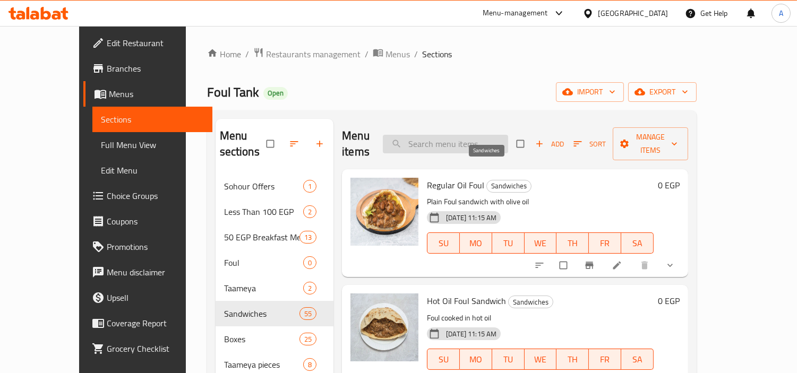
click at [485, 136] on input "search" at bounding box center [445, 144] width 125 height 19
click at [484, 135] on input "search" at bounding box center [445, 144] width 125 height 19
paste input "Roumi Cheese"
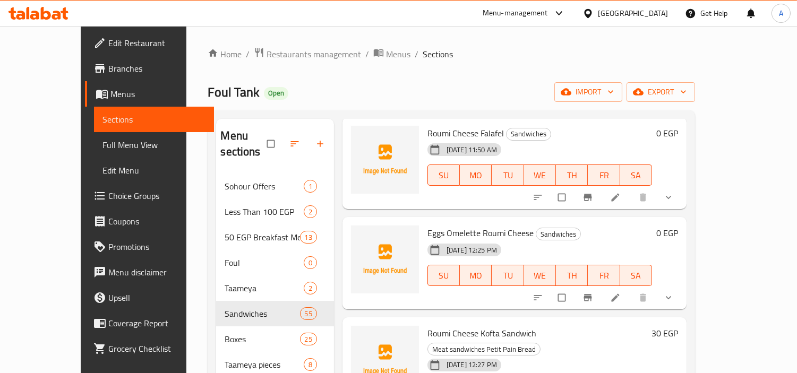
scroll to position [300, 0]
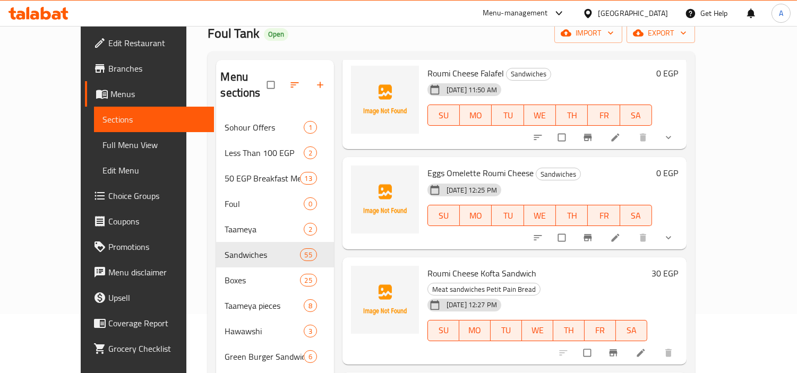
type input "Roumi Cheese"
drag, startPoint x: 426, startPoint y: 237, endPoint x: 470, endPoint y: 240, distance: 44.7
click at [470, 265] on span "Roumi Cheese Kofta Sandwich" at bounding box center [481, 273] width 109 height 16
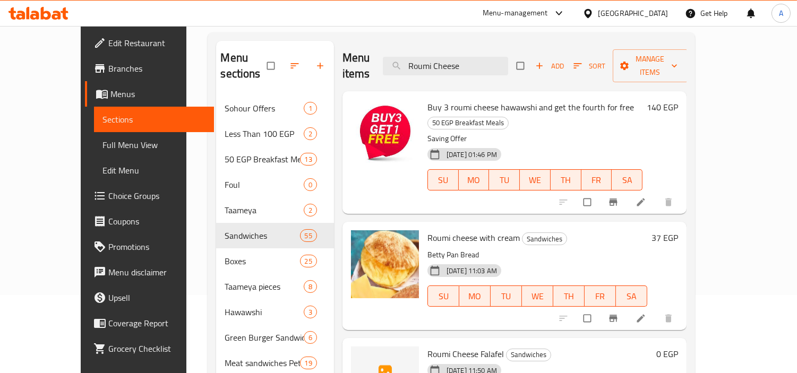
scroll to position [0, 0]
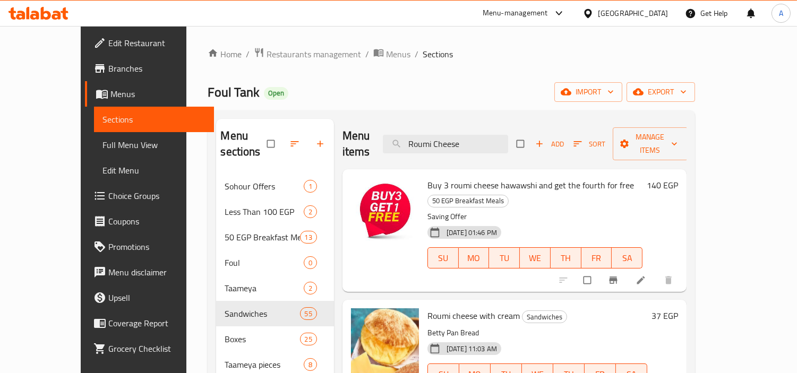
click at [510, 146] on div "Menu items Roumi Cheese Add Sort Manage items" at bounding box center [514, 144] width 344 height 50
click at [503, 135] on input "Roumi Cheese" at bounding box center [445, 144] width 125 height 19
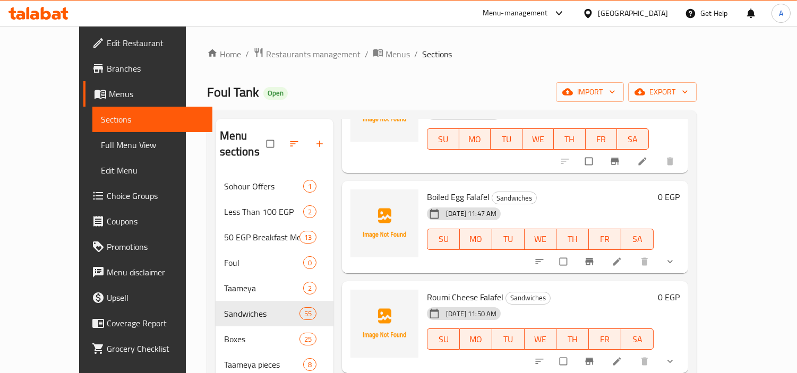
scroll to position [2910, 0]
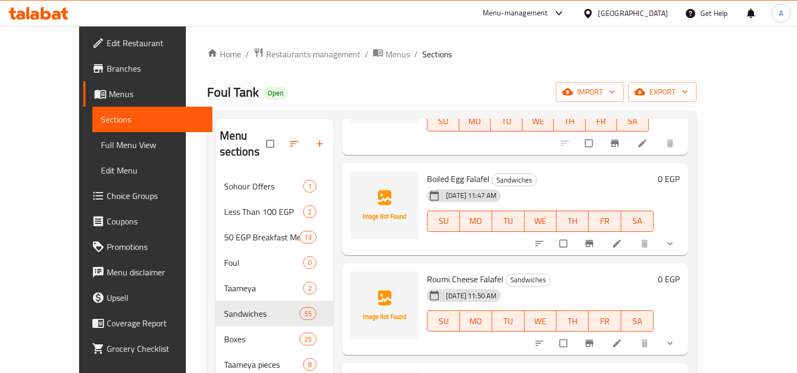
click at [473, 271] on span "Roumi Cheese Falafel" at bounding box center [465, 279] width 76 height 16
copy h6 "Roumi Cheese Falafel"
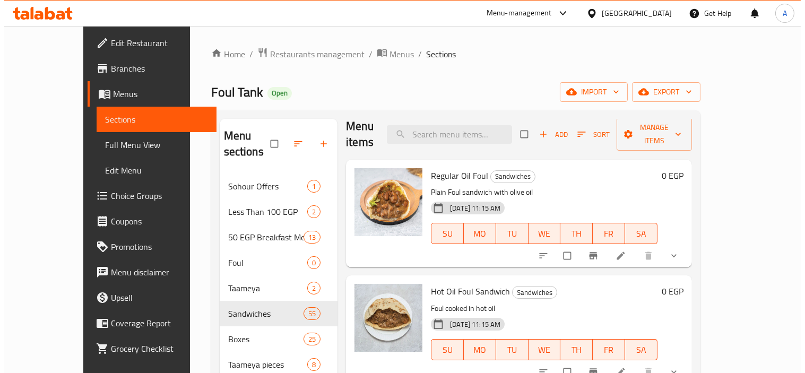
scroll to position [0, 0]
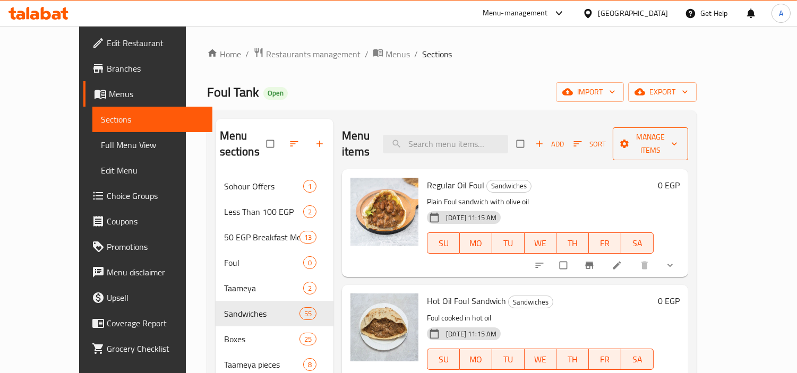
click at [680, 133] on span "Manage items" at bounding box center [650, 144] width 58 height 27
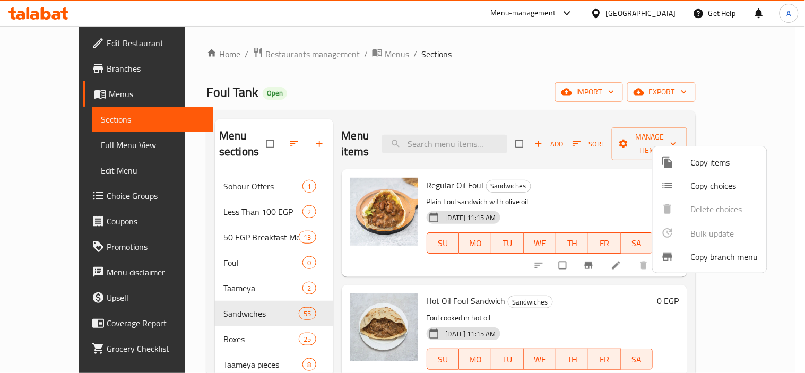
click at [588, 80] on div at bounding box center [402, 186] width 805 height 373
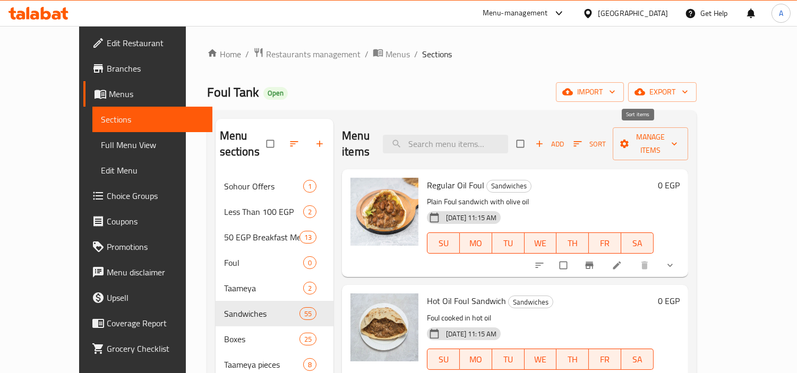
click at [606, 138] on span "Sort" at bounding box center [589, 144] width 32 height 12
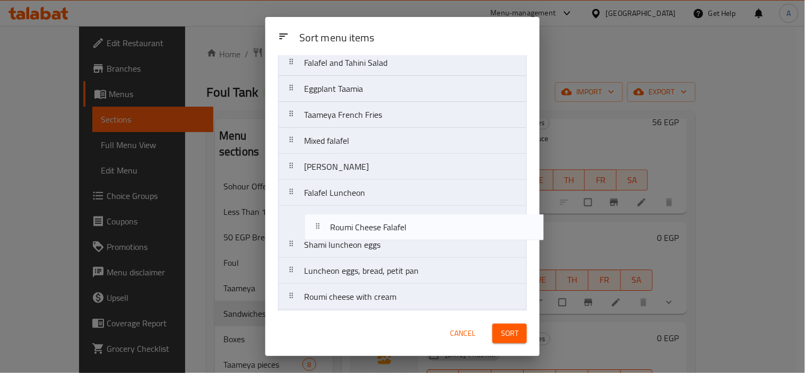
scroll to position [351, 0]
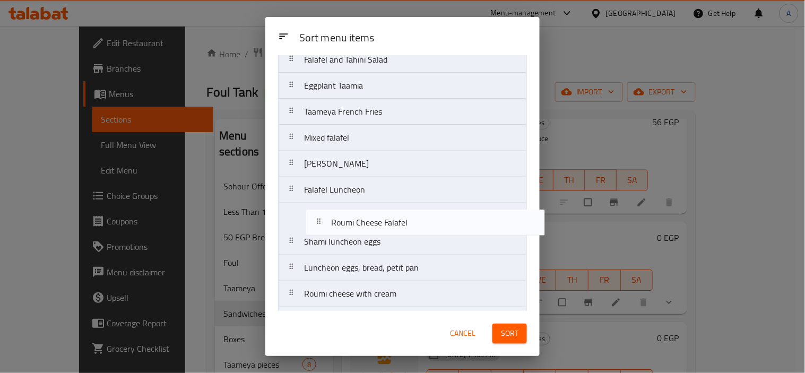
drag, startPoint x: 374, startPoint y: 184, endPoint x: 406, endPoint y: 217, distance: 45.1
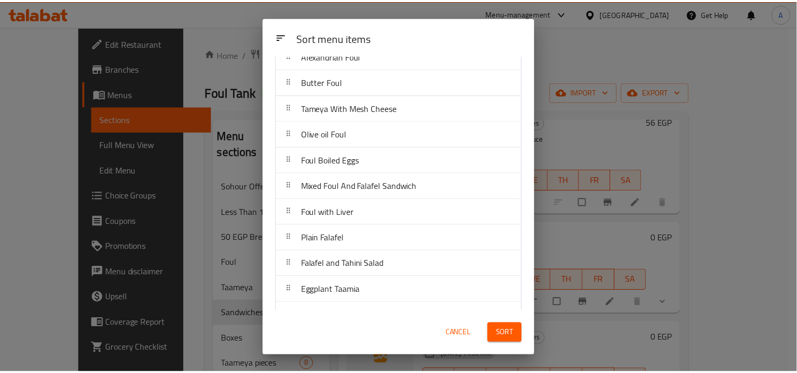
scroll to position [0, 0]
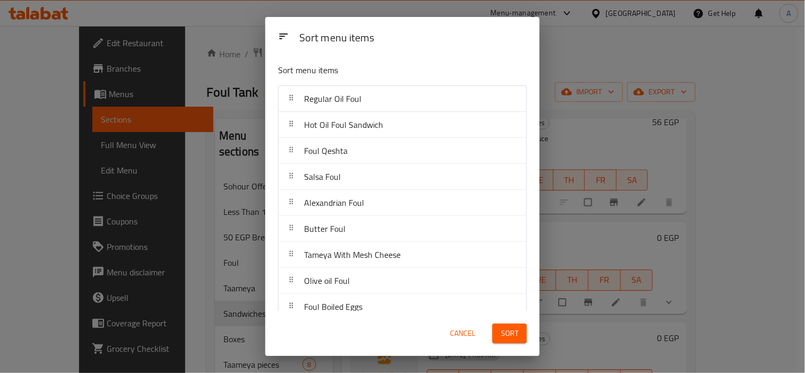
click at [517, 336] on span "Sort" at bounding box center [510, 333] width 18 height 13
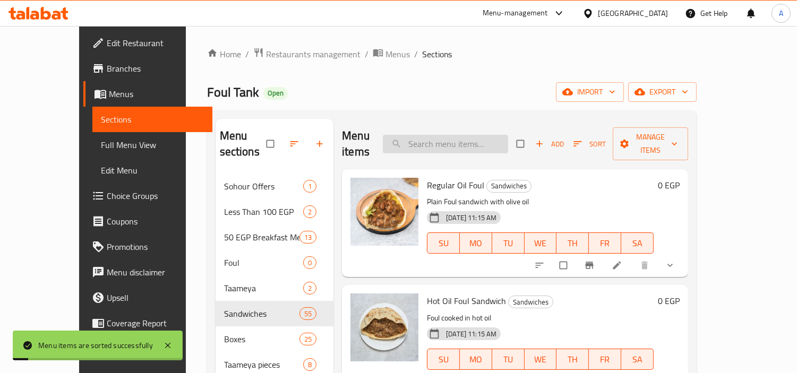
click at [489, 135] on input "search" at bounding box center [445, 144] width 125 height 19
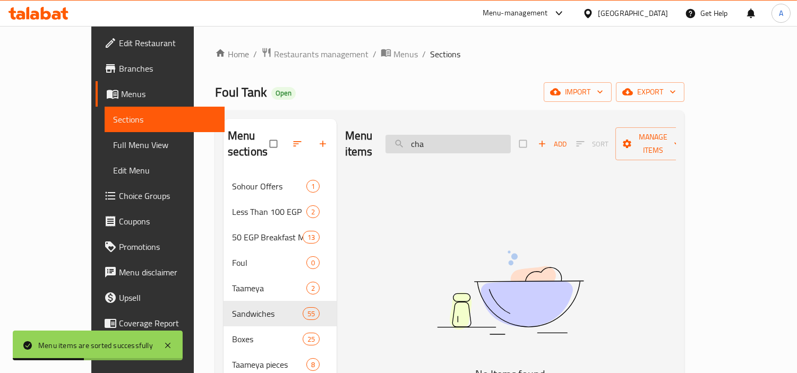
click at [499, 145] on input "cha" at bounding box center [447, 144] width 125 height 19
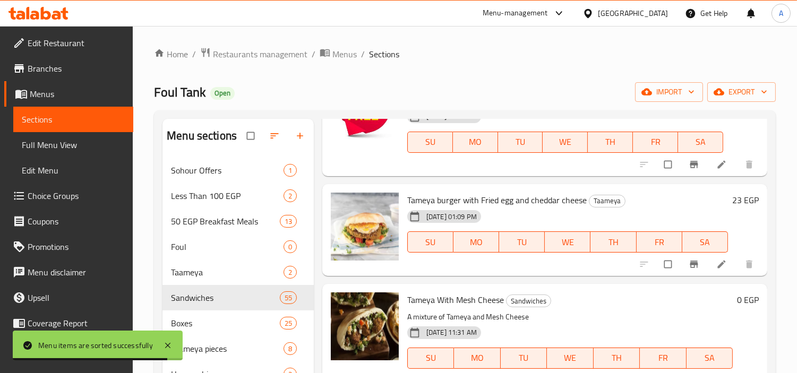
scroll to position [471, 0]
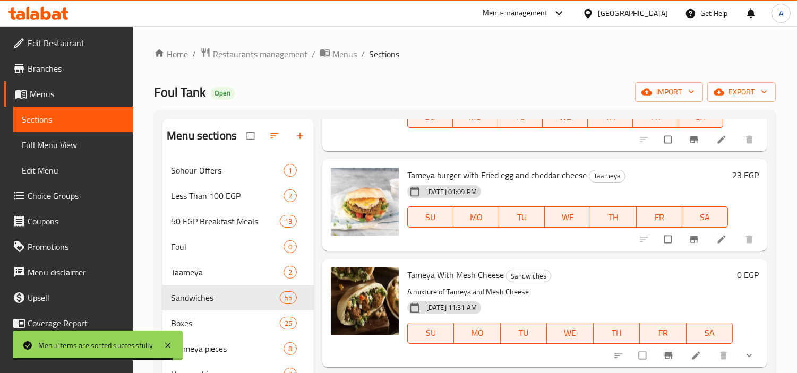
type input "che"
click at [491, 277] on span "Tameya With Mesh Cheese" at bounding box center [455, 275] width 97 height 16
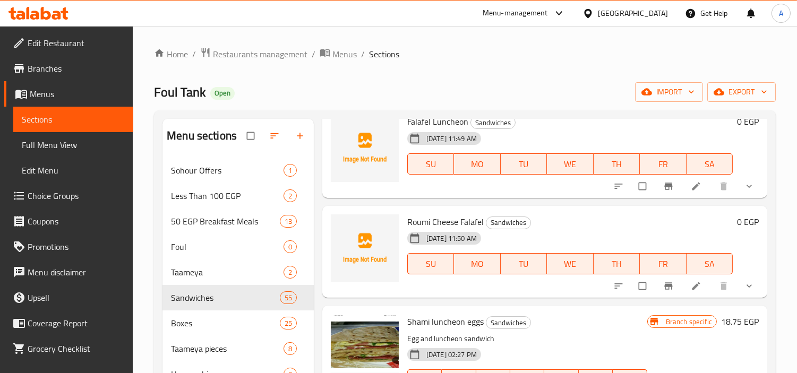
scroll to position [884, 0]
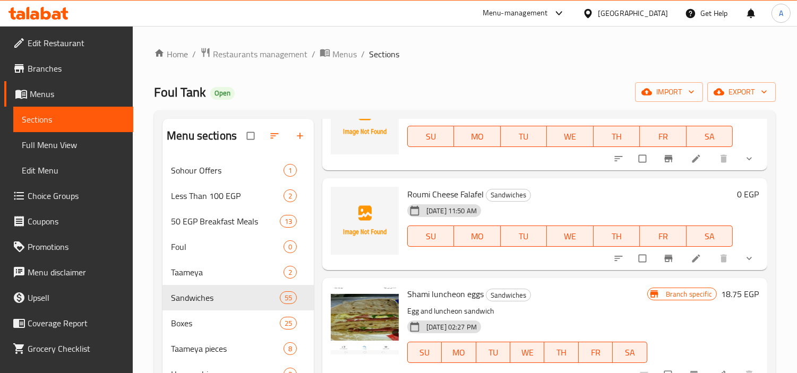
click at [450, 194] on span "Roumi Cheese Falafel" at bounding box center [445, 194] width 76 height 16
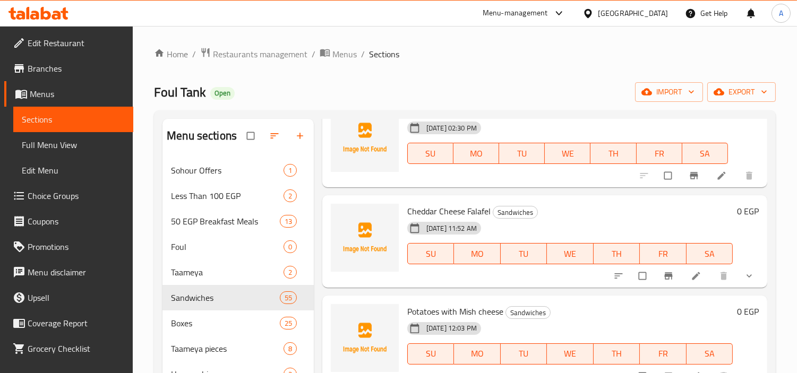
scroll to position [1356, 0]
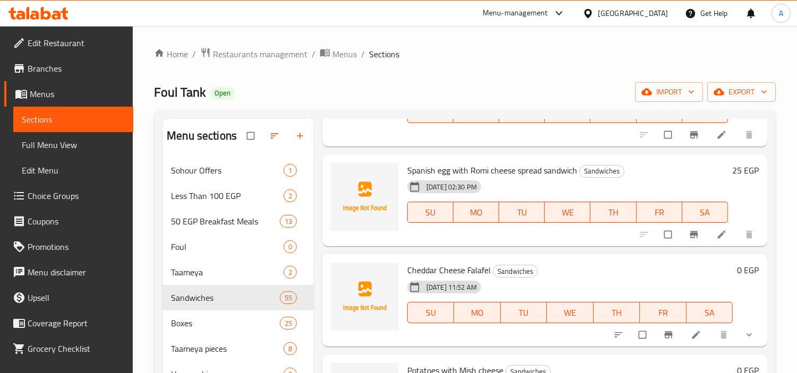
click at [461, 268] on span "Cheddar Cheese Falafel" at bounding box center [448, 270] width 83 height 16
copy h6 "Cheddar Cheese Falafel"
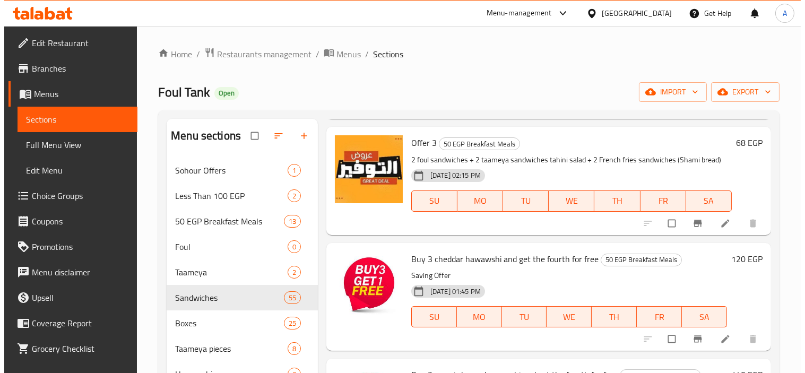
scroll to position [0, 0]
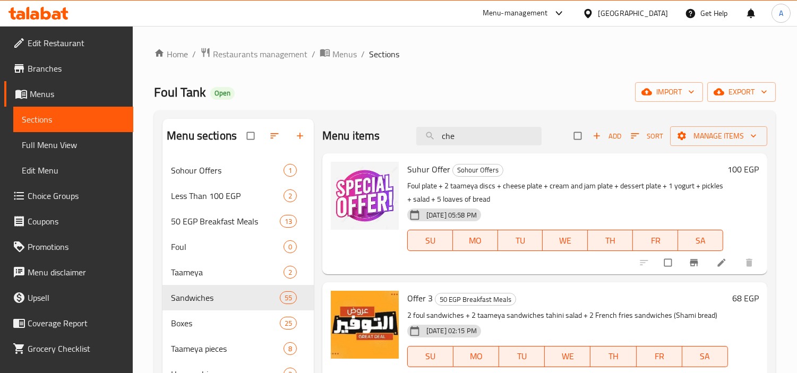
click at [645, 139] on span "Sort" at bounding box center [647, 136] width 32 height 12
click at [512, 139] on input "che" at bounding box center [478, 136] width 125 height 19
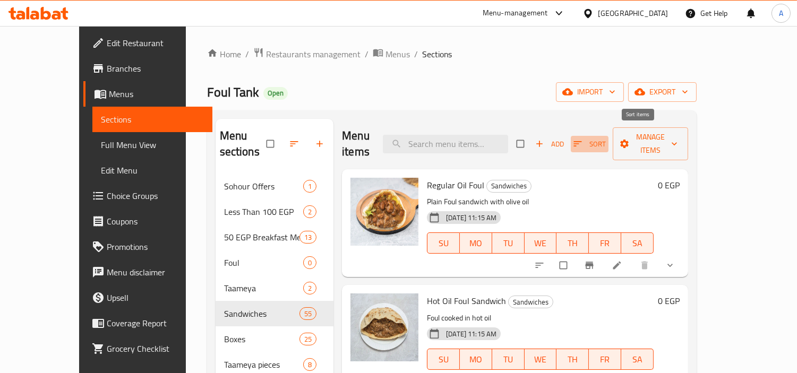
click at [608, 136] on button "Sort" at bounding box center [590, 144] width 38 height 16
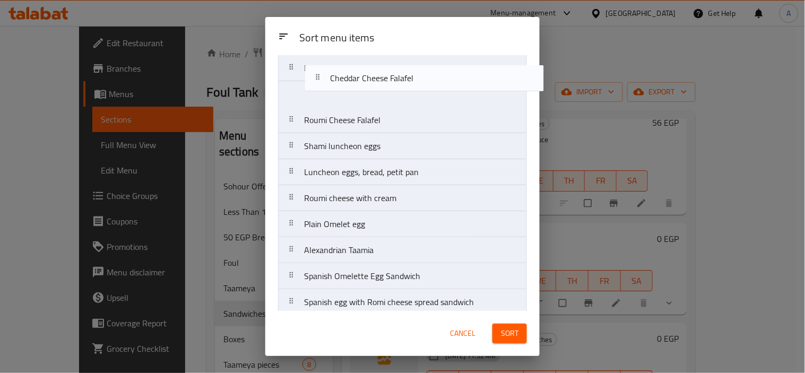
scroll to position [462, 0]
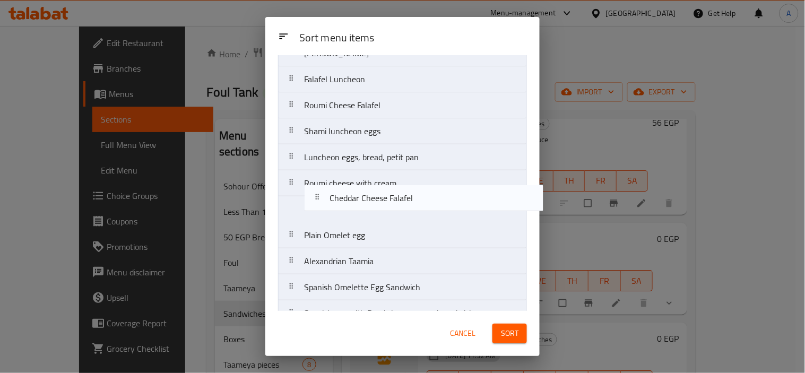
drag, startPoint x: 412, startPoint y: 177, endPoint x: 436, endPoint y: 185, distance: 25.7
click at [436, 185] on nav "Regular Oil Foul Hot Oil Foul Sandwich Foul Qeshta Salsa Foul Alexandrian Foul …" at bounding box center [402, 340] width 249 height 1432
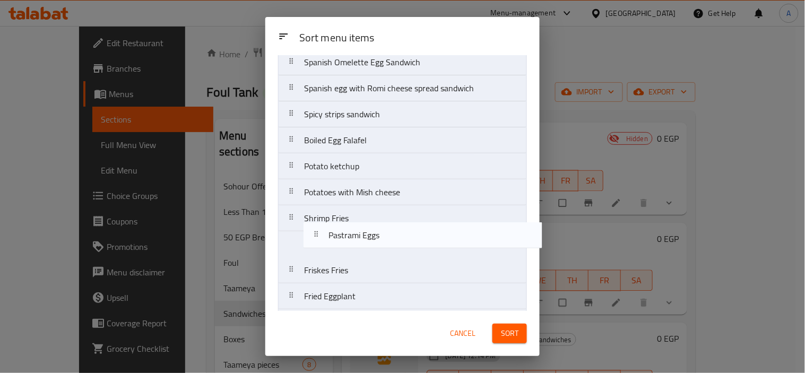
scroll to position [687, 0]
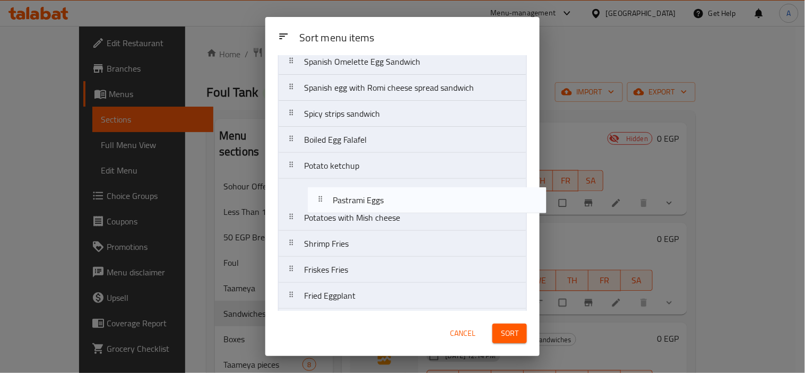
drag, startPoint x: 348, startPoint y: 190, endPoint x: 378, endPoint y: 195, distance: 30.7
click at [378, 195] on nav "Regular Oil Foul Hot Oil Foul Sandwich Foul Qeshta Salsa Foul Alexandrian Foul …" at bounding box center [402, 114] width 249 height 1432
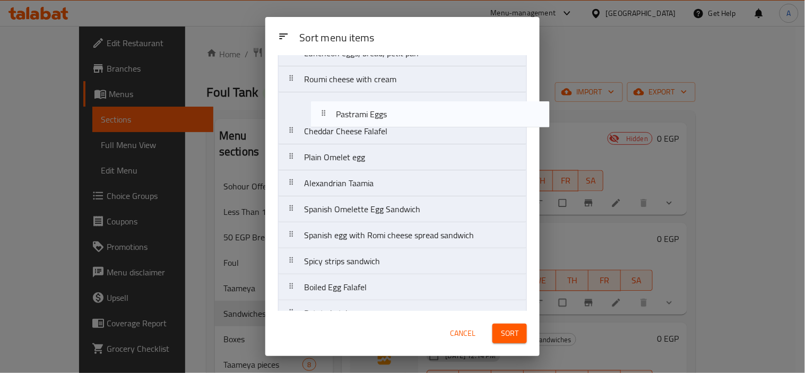
scroll to position [564, 0]
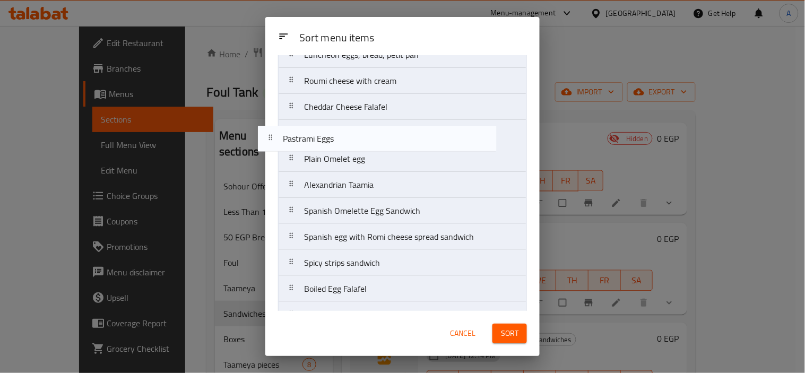
drag, startPoint x: 389, startPoint y: 203, endPoint x: 368, endPoint y: 140, distance: 66.3
click at [368, 140] on nav "Regular Oil Foul Hot Oil Foul Sandwich Foul Qeshta Salsa Foul Alexandrian Foul …" at bounding box center [402, 237] width 249 height 1432
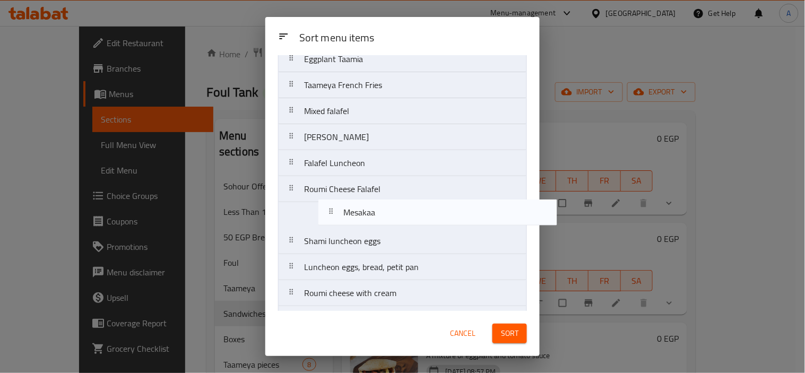
scroll to position [385, 0]
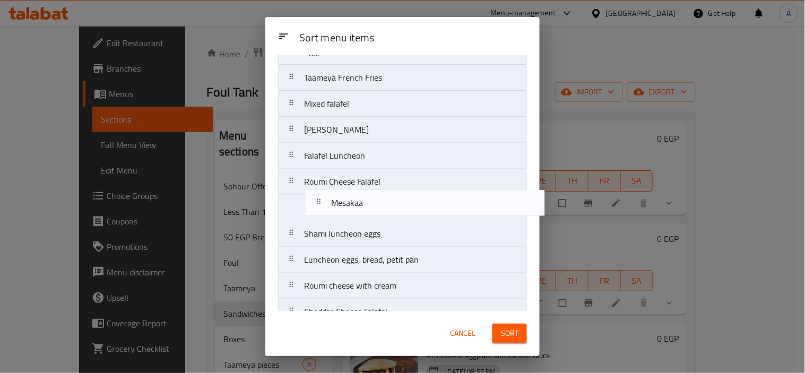
drag, startPoint x: 356, startPoint y: 192, endPoint x: 384, endPoint y: 206, distance: 31.6
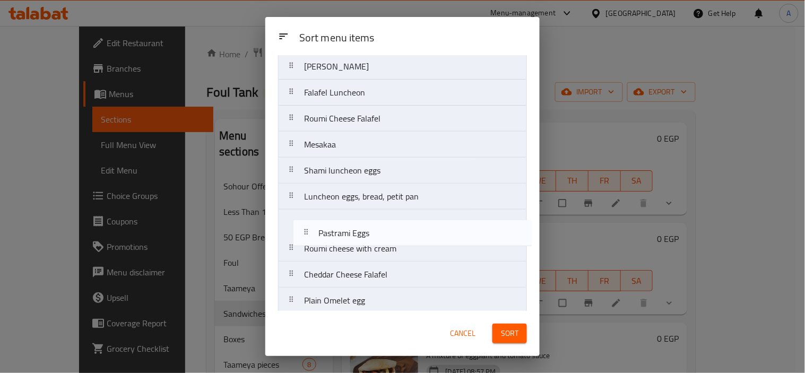
scroll to position [449, 0]
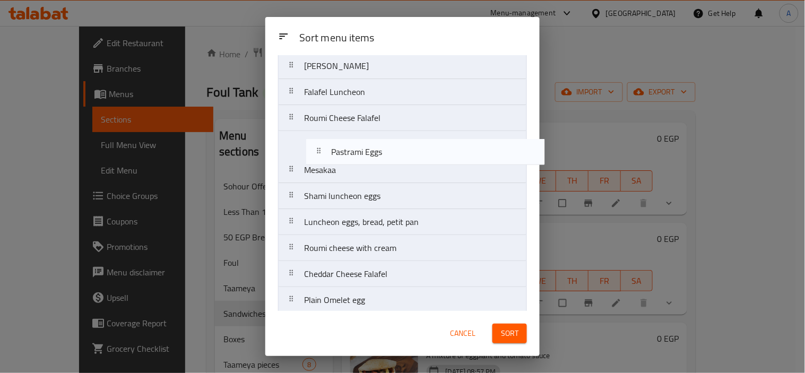
drag, startPoint x: 321, startPoint y: 272, endPoint x: 347, endPoint y: 141, distance: 134.2
click at [347, 141] on nav "Regular Oil Foul Hot Oil Foul Sandwich Foul Qeshta Salsa Foul Alexandrian Foul …" at bounding box center [402, 352] width 249 height 1432
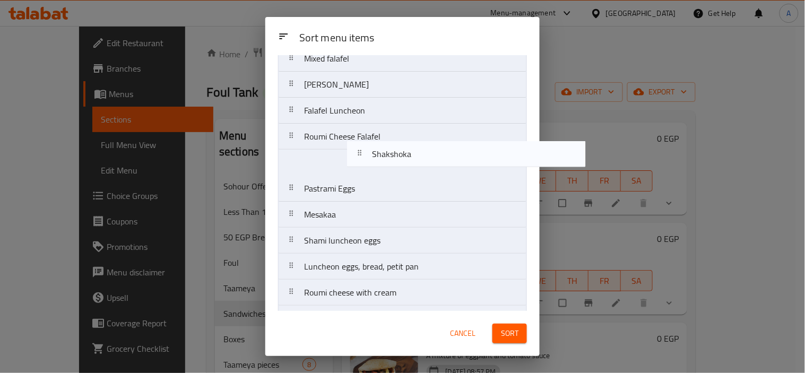
scroll to position [431, 0]
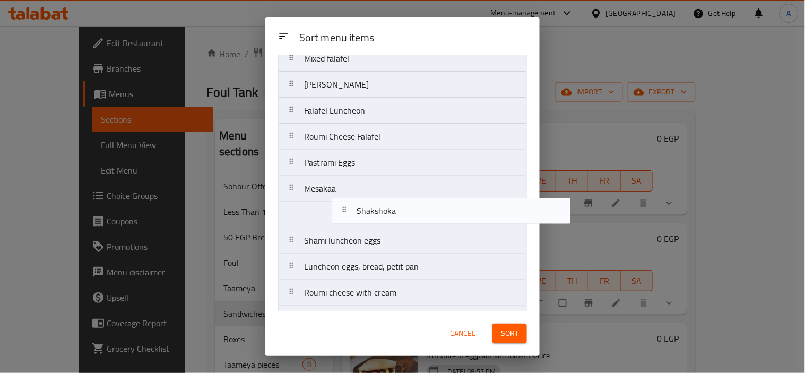
drag, startPoint x: 367, startPoint y: 177, endPoint x: 410, endPoint y: 195, distance: 46.9
click at [410, 195] on nav "Regular Oil Foul Hot Oil Foul Sandwich Foul Qeshta Salsa Foul Alexandrian Foul …" at bounding box center [402, 371] width 249 height 1432
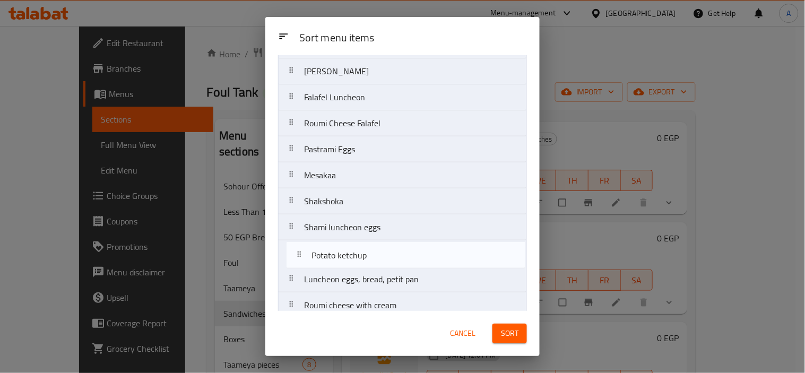
scroll to position [448, 0]
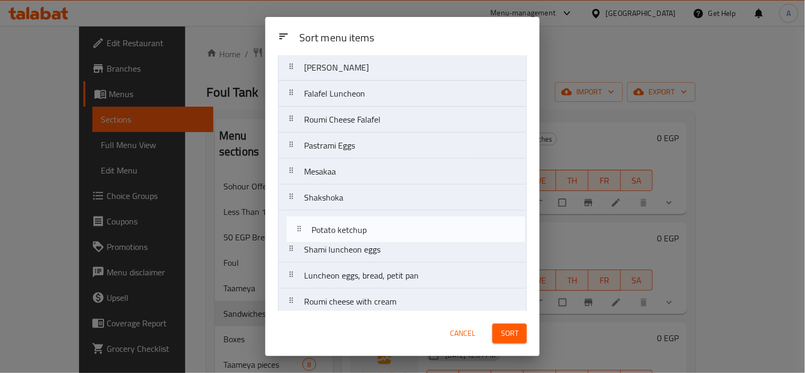
drag, startPoint x: 367, startPoint y: 184, endPoint x: 374, endPoint y: 225, distance: 42.1
click at [374, 225] on nav "Regular Oil Foul Hot Oil Foul Sandwich Foul Qeshta Salsa Foul Alexandrian Foul …" at bounding box center [402, 354] width 249 height 1432
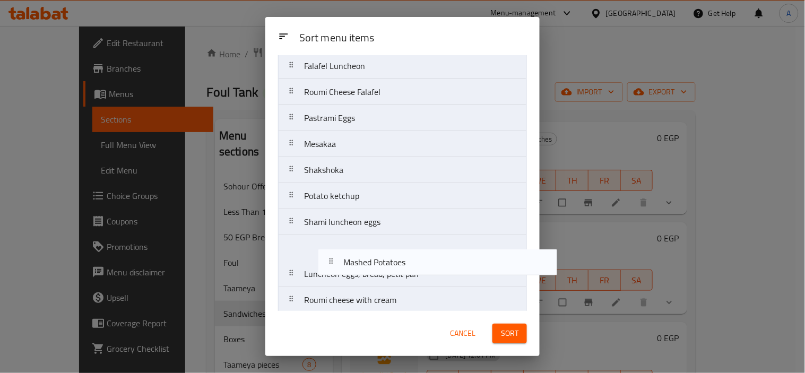
scroll to position [477, 0]
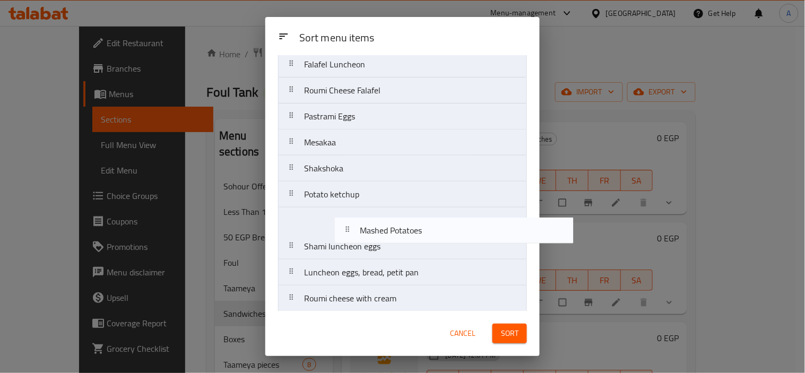
drag, startPoint x: 353, startPoint y: 165, endPoint x: 367, endPoint y: 220, distance: 57.0
click at [368, 220] on nav "Regular Oil Foul Hot Oil Foul Sandwich Foul Qeshta Salsa Foul Alexandrian Foul …" at bounding box center [402, 325] width 249 height 1432
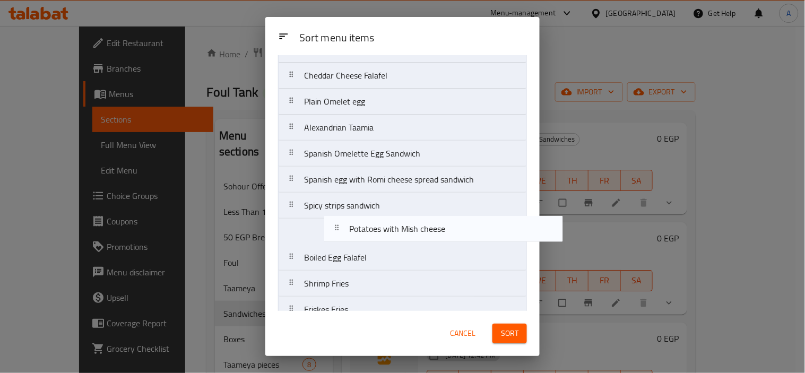
scroll to position [727, 0]
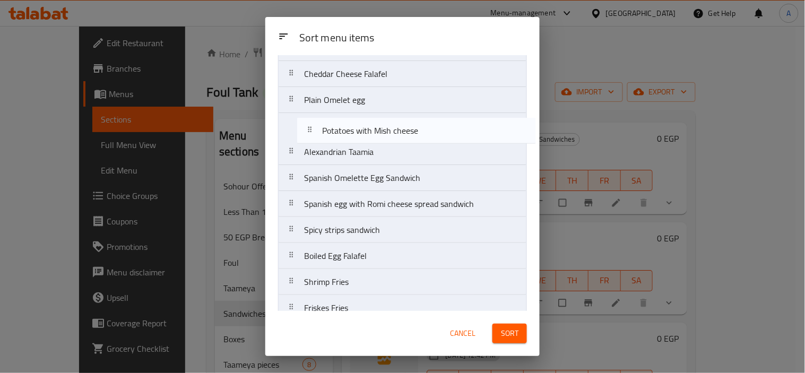
drag, startPoint x: 384, startPoint y: 189, endPoint x: 409, endPoint y: 132, distance: 62.3
click at [409, 132] on nav "Regular Oil Foul Hot Oil Foul Sandwich Foul Qeshta Salsa Foul Alexandrian Foul …" at bounding box center [402, 74] width 249 height 1432
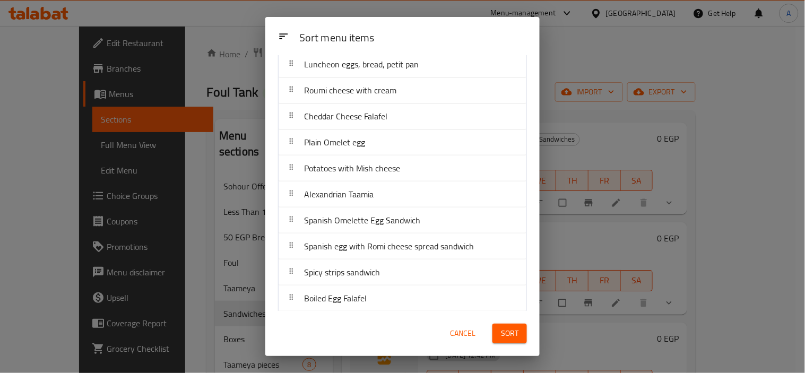
scroll to position [668, 0]
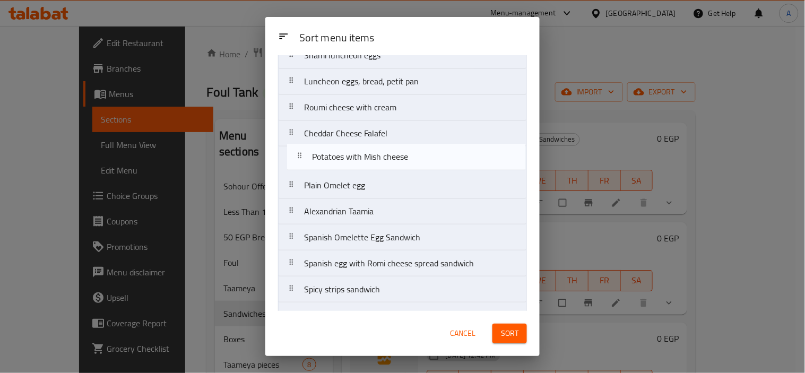
drag, startPoint x: 359, startPoint y: 188, endPoint x: 368, endPoint y: 154, distance: 35.0
click at [368, 154] on nav "Regular Oil Foul Hot Oil Foul Sandwich Foul Qeshta Salsa Foul Alexandrian Foul …" at bounding box center [402, 134] width 249 height 1432
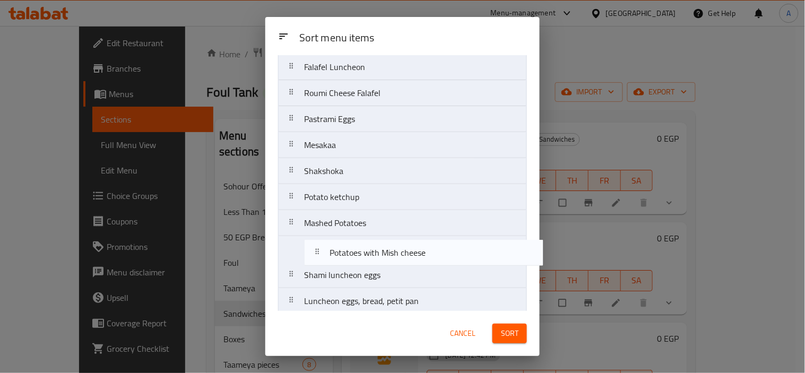
drag, startPoint x: 362, startPoint y: 163, endPoint x: 388, endPoint y: 251, distance: 91.9
click at [388, 251] on nav "Regular Oil Foul Hot Oil Foul Sandwich Foul Qeshta Salsa Foul Alexandrian Foul …" at bounding box center [402, 327] width 249 height 1432
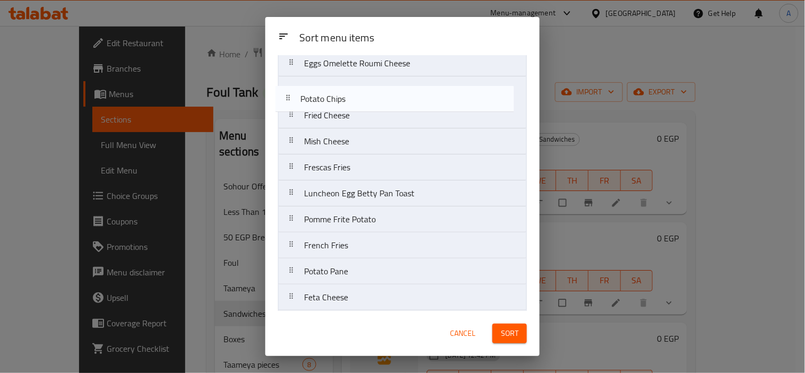
scroll to position [1067, 0]
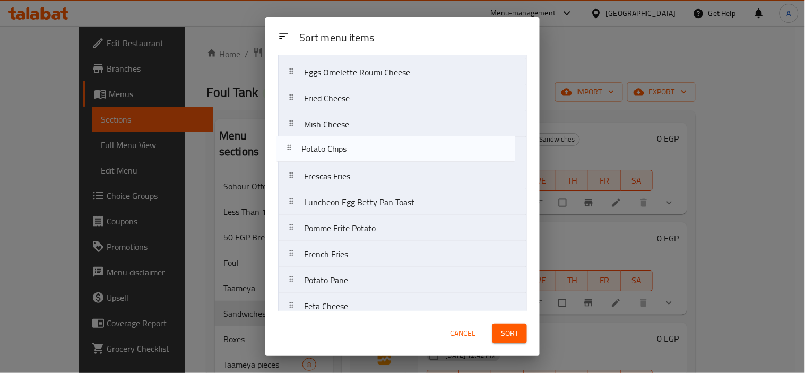
drag, startPoint x: 374, startPoint y: 187, endPoint x: 374, endPoint y: 148, distance: 39.3
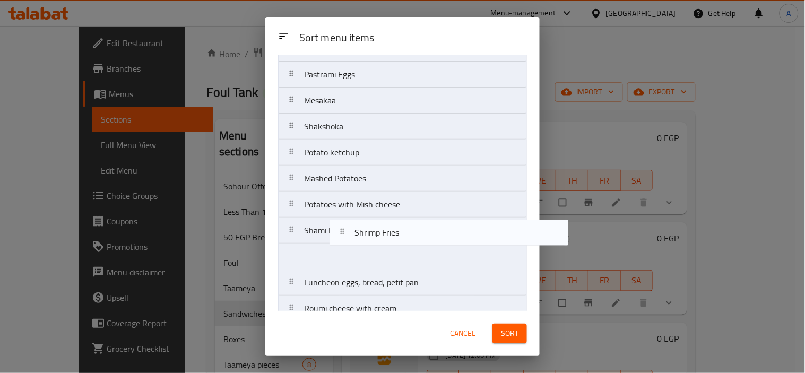
scroll to position [545, 0]
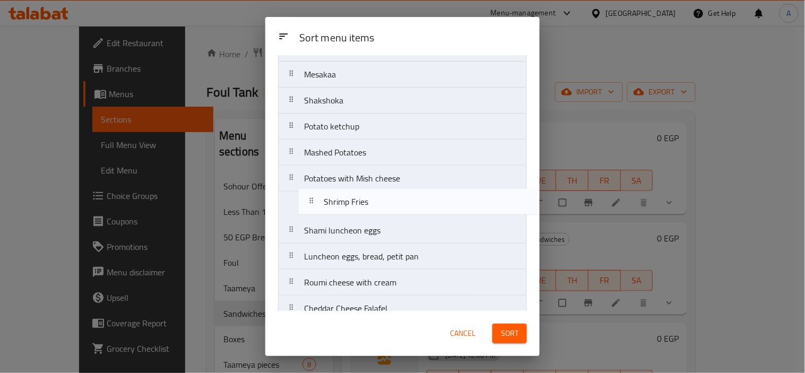
drag, startPoint x: 350, startPoint y: 188, endPoint x: 370, endPoint y: 205, distance: 26.0
click at [370, 205] on nav "Regular Oil Foul Hot Oil Foul Sandwich Foul Qeshta Salsa Foul Alexandrian Foul …" at bounding box center [402, 257] width 249 height 1432
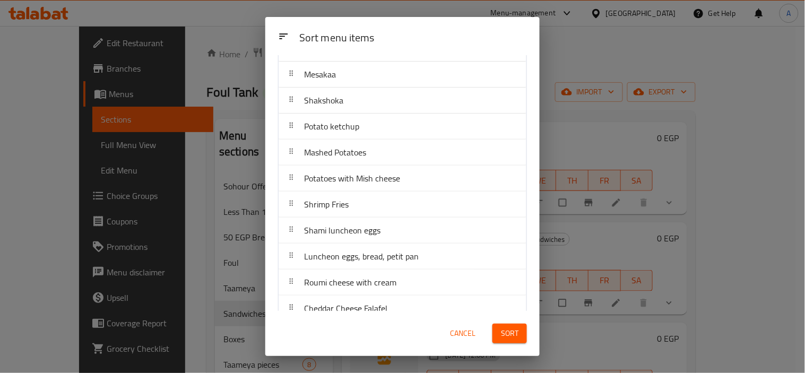
click at [416, 45] on div "Sort menu items" at bounding box center [413, 39] width 236 height 24
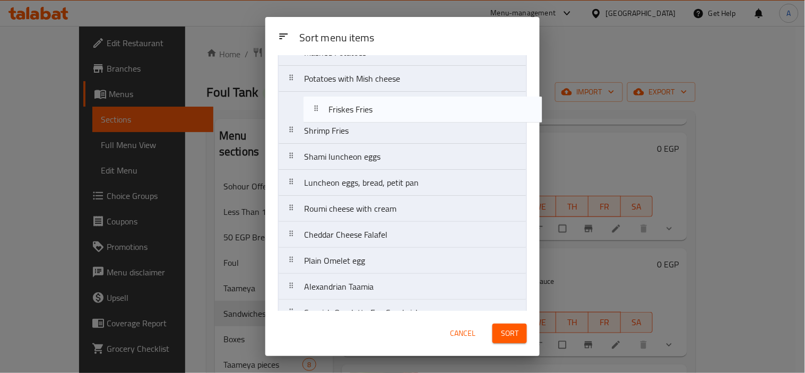
scroll to position [643, 0]
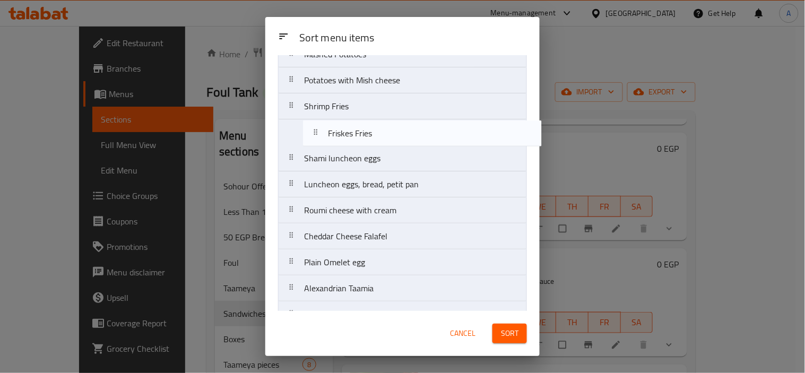
drag, startPoint x: 320, startPoint y: 139, endPoint x: 348, endPoint y: 133, distance: 28.6
click at [348, 133] on nav "Regular Oil Foul Hot Oil Foul Sandwich Foul Qeshta Salsa Foul Alexandrian Foul …" at bounding box center [402, 159] width 249 height 1432
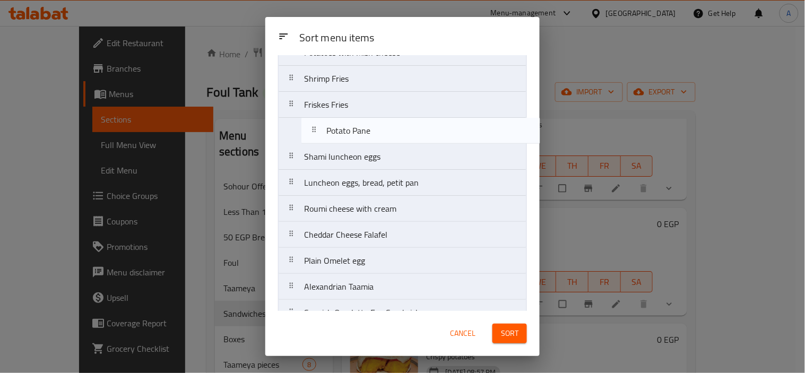
scroll to position [671, 0]
drag, startPoint x: 348, startPoint y: 181, endPoint x: 347, endPoint y: 133, distance: 48.3
click at [347, 133] on nav "Regular Oil Foul Hot Oil Foul Sandwich Foul Qeshta Salsa Foul Alexandrian Foul …" at bounding box center [402, 131] width 249 height 1432
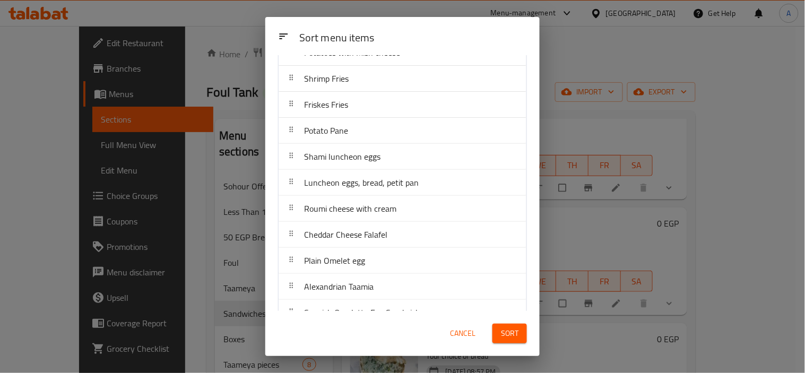
scroll to position [1213, 0]
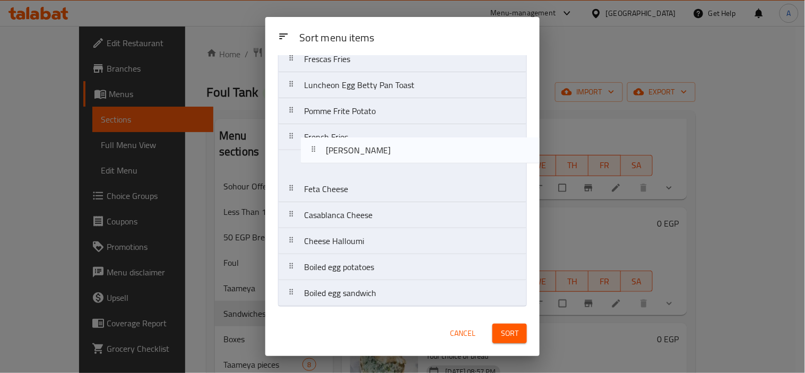
drag, startPoint x: 380, startPoint y: 191, endPoint x: 401, endPoint y: 146, distance: 50.1
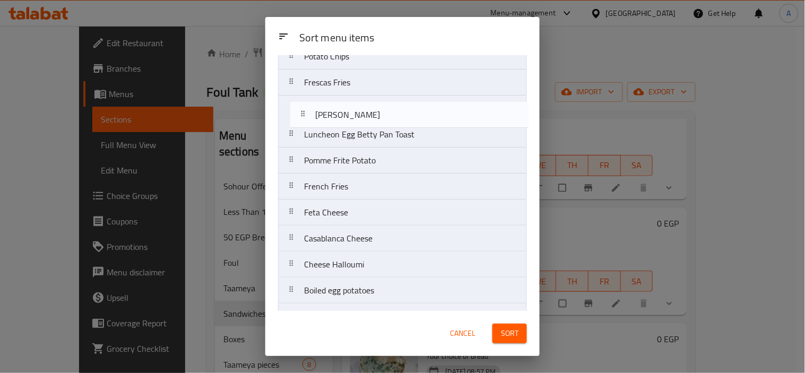
scroll to position [1182, 0]
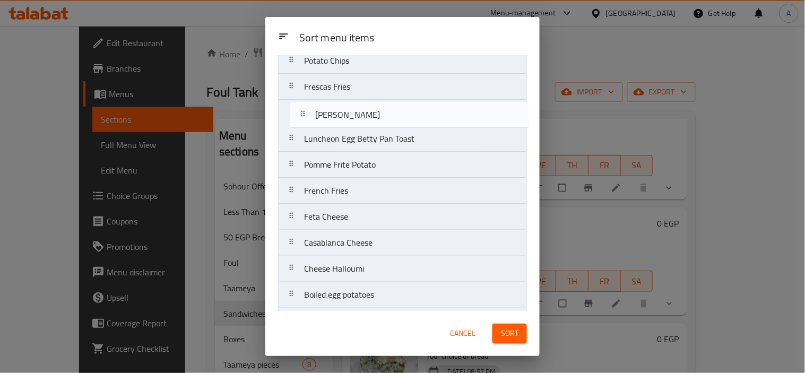
drag, startPoint x: 386, startPoint y: 162, endPoint x: 400, endPoint y: 99, distance: 64.7
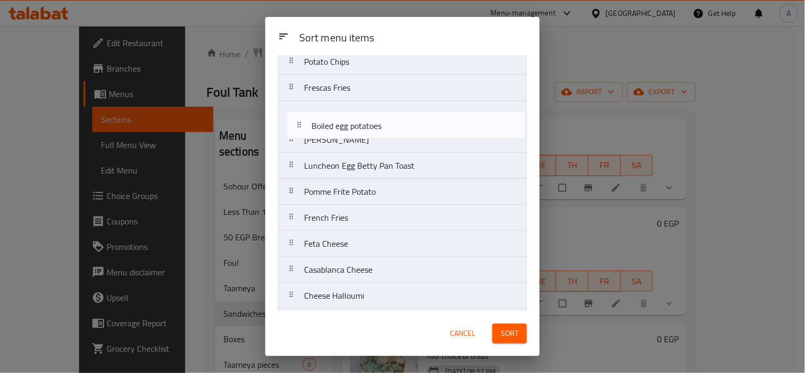
scroll to position [1181, 0]
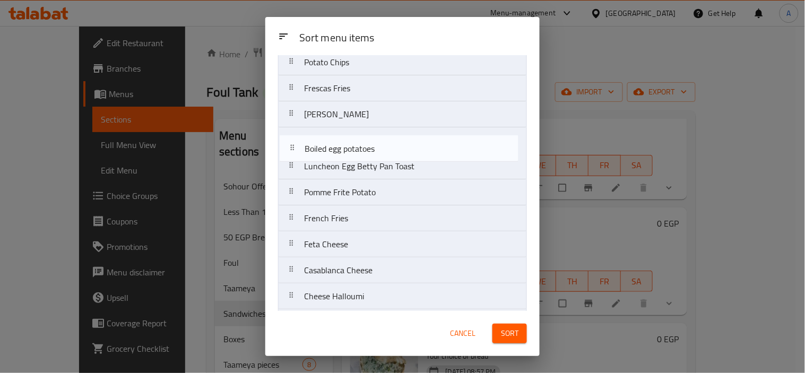
drag, startPoint x: 371, startPoint y: 299, endPoint x: 372, endPoint y: 146, distance: 152.9
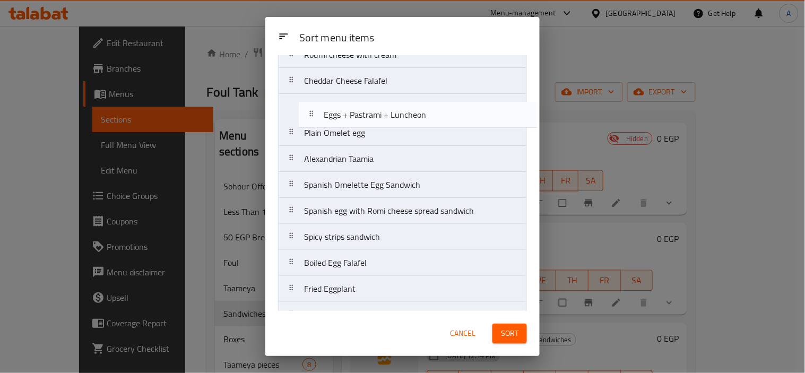
scroll to position [823, 0]
drag, startPoint x: 424, startPoint y: 197, endPoint x: 437, endPoint y: 114, distance: 83.9
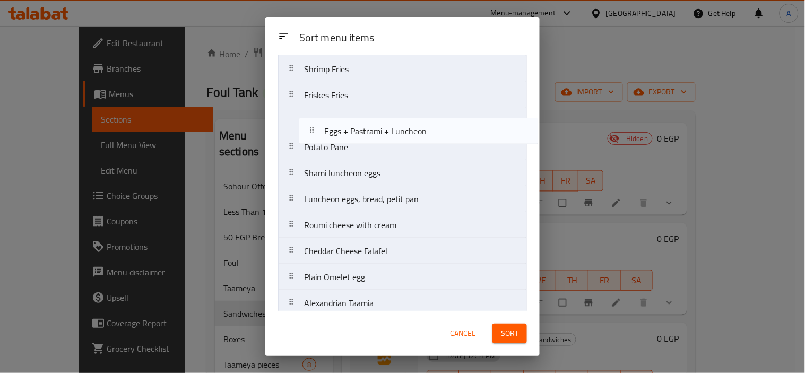
scroll to position [680, 0]
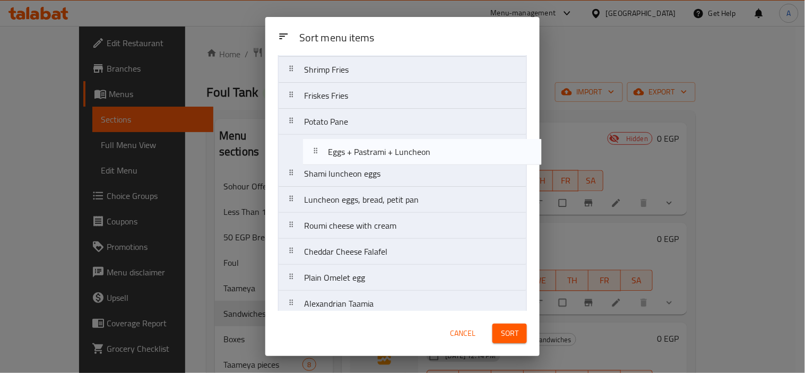
drag, startPoint x: 393, startPoint y: 108, endPoint x: 420, endPoint y: 147, distance: 47.7
click at [420, 147] on nav "Regular Oil Foul Hot Oil Foul Sandwich Foul Qeshta Salsa Foul Alexandrian Foul …" at bounding box center [402, 122] width 249 height 1432
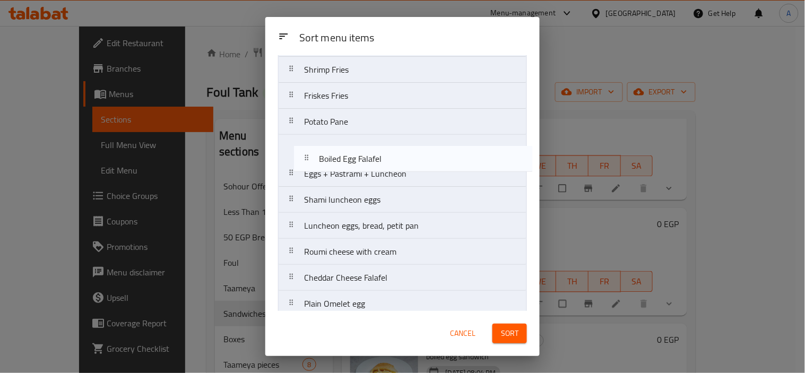
drag, startPoint x: 404, startPoint y: 230, endPoint x: 422, endPoint y: 155, distance: 77.4
click at [422, 155] on nav "Regular Oil Foul Hot Oil Foul Sandwich Foul Qeshta Salsa Foul Alexandrian Foul …" at bounding box center [402, 122] width 249 height 1432
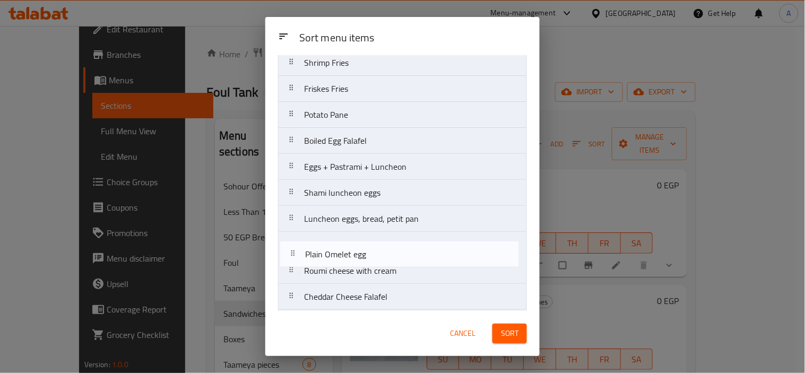
scroll to position [690, 0]
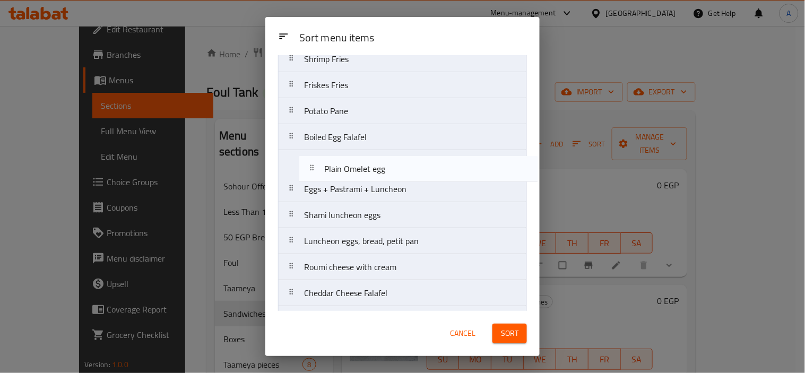
drag, startPoint x: 369, startPoint y: 306, endPoint x: 392, endPoint y: 164, distance: 144.1
click at [392, 164] on nav "Regular Oil Foul Hot Oil Foul Sandwich Foul Qeshta Salsa Foul Alexandrian Foul …" at bounding box center [402, 111] width 249 height 1432
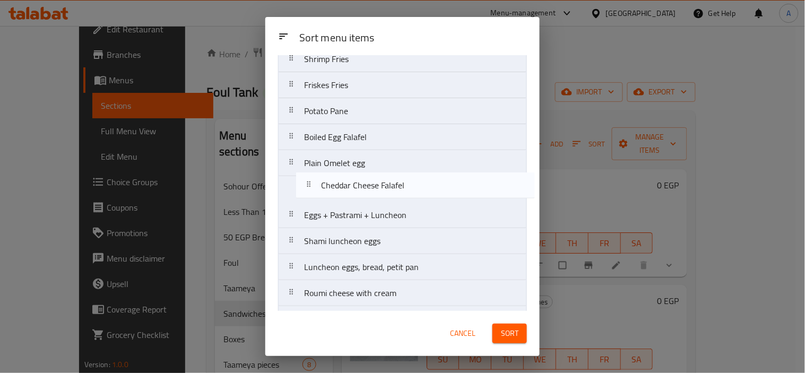
drag, startPoint x: 418, startPoint y: 236, endPoint x: 437, endPoint y: 183, distance: 56.4
click at [437, 183] on nav "Regular Oil Foul Hot Oil Foul Sandwich Foul Qeshta Salsa Foul Alexandrian Foul …" at bounding box center [402, 111] width 249 height 1432
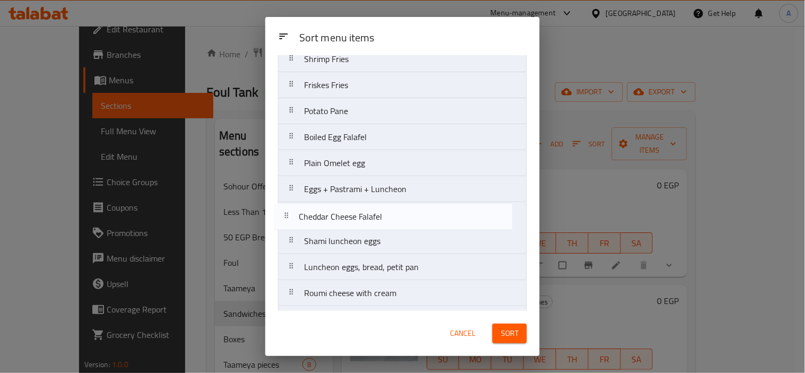
drag, startPoint x: 421, startPoint y: 190, endPoint x: 415, endPoint y: 219, distance: 30.4
click at [415, 219] on nav "Regular Oil Foul Hot Oil Foul Sandwich Foul Qeshta Salsa Foul Alexandrian Foul …" at bounding box center [402, 111] width 249 height 1432
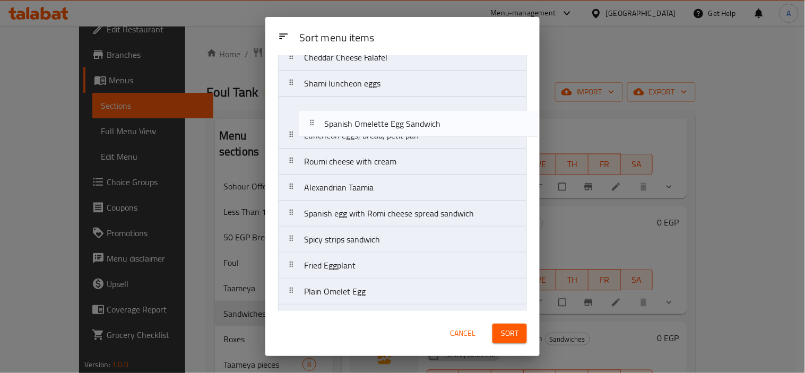
scroll to position [789, 0]
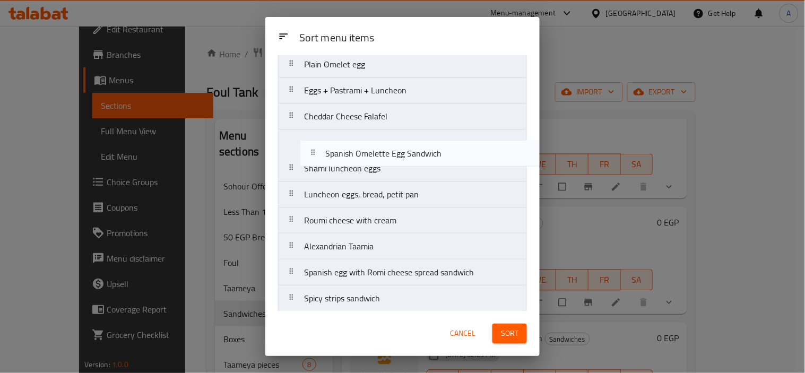
drag, startPoint x: 390, startPoint y: 192, endPoint x: 416, endPoint y: 157, distance: 43.3
click at [416, 157] on nav "Regular Oil Foul Hot Oil Foul Sandwich Foul Qeshta Salsa Foul Alexandrian Foul …" at bounding box center [402, 13] width 249 height 1432
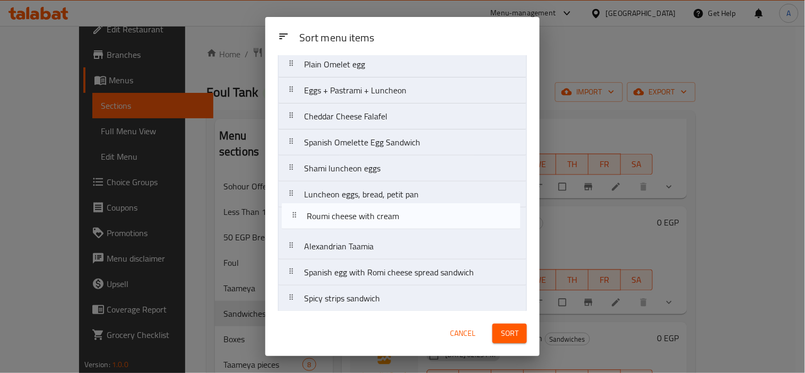
drag, startPoint x: 446, startPoint y: 229, endPoint x: 452, endPoint y: 221, distance: 9.9
click at [452, 221] on nav "Regular Oil Foul Hot Oil Foul Sandwich Foul Qeshta Salsa Foul Alexandrian Foul …" at bounding box center [402, 13] width 249 height 1432
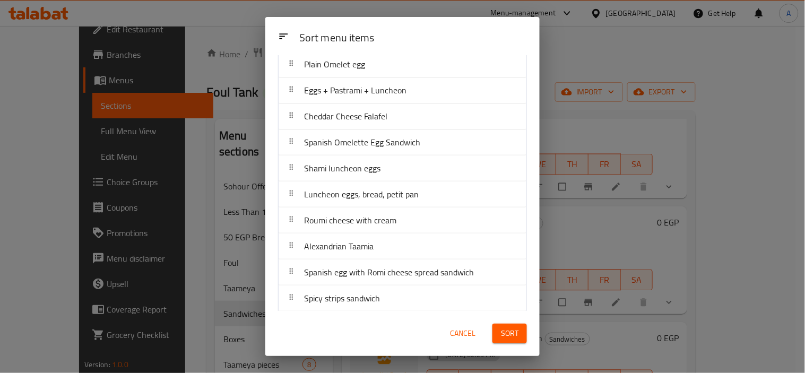
scroll to position [983, 0]
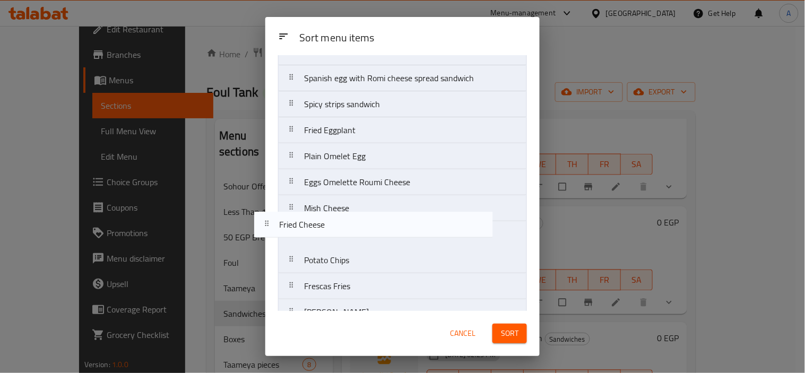
drag, startPoint x: 429, startPoint y: 197, endPoint x: 407, endPoint y: 197, distance: 21.8
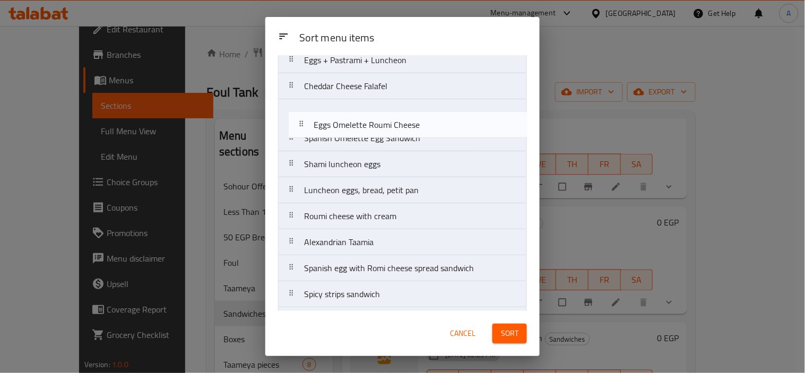
scroll to position [819, 0]
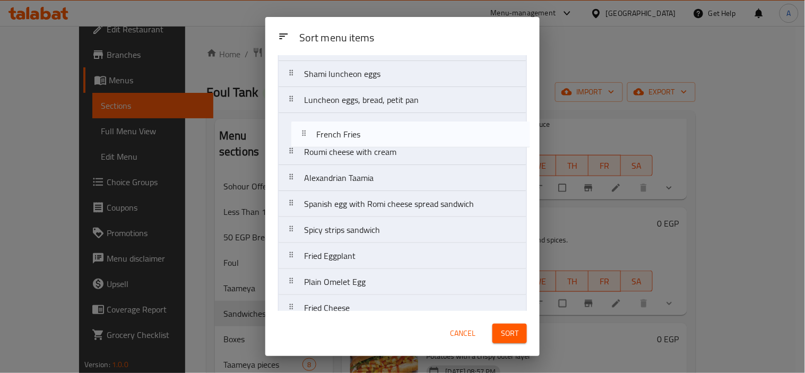
scroll to position [850, 0]
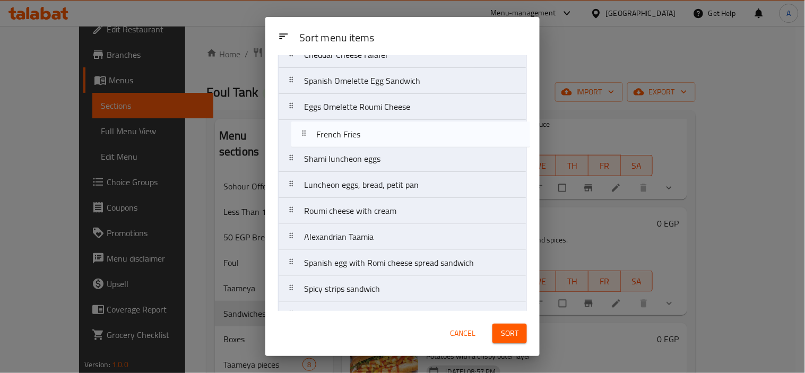
drag, startPoint x: 405, startPoint y: 204, endPoint x: 418, endPoint y: 139, distance: 66.6
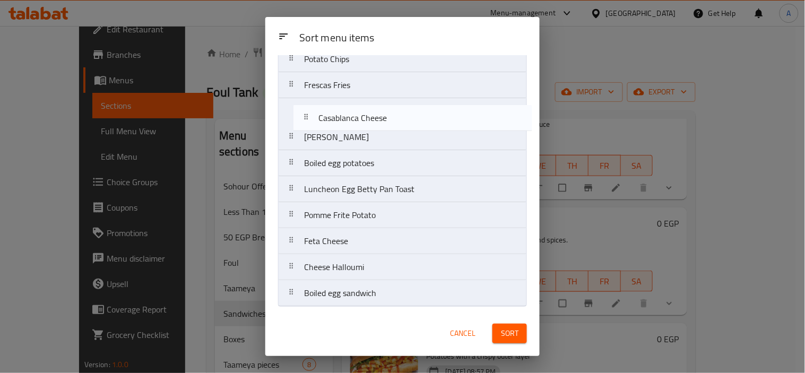
scroll to position [1204, 0]
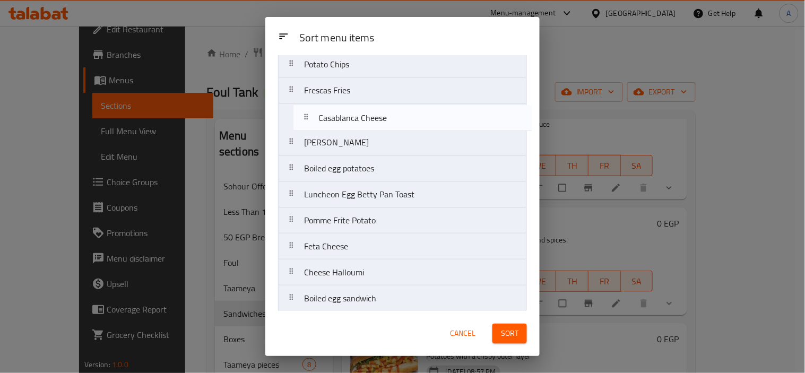
drag, startPoint x: 358, startPoint y: 240, endPoint x: 379, endPoint y: 105, distance: 136.9
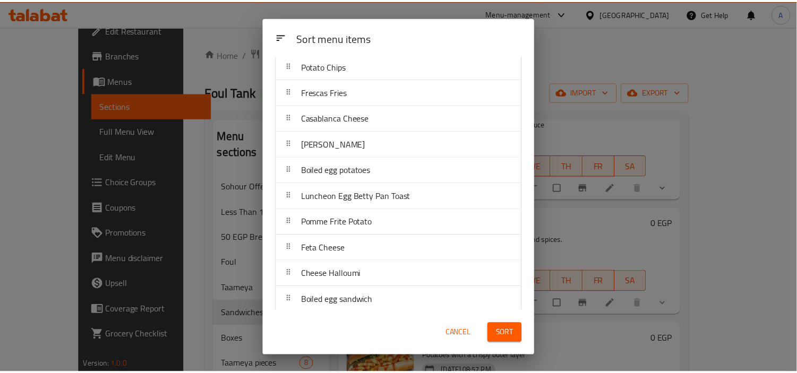
scroll to position [1212, 0]
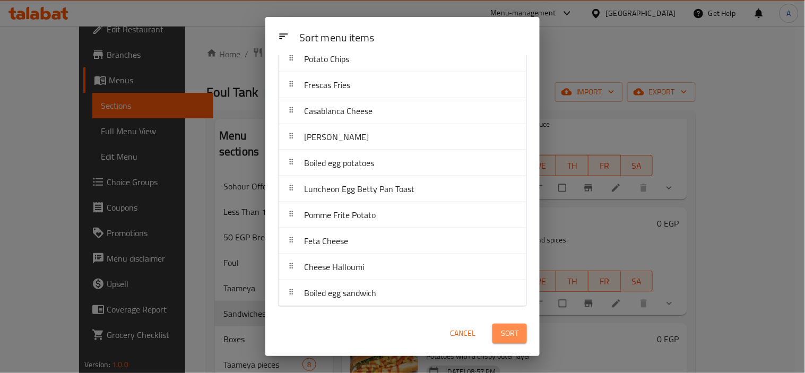
click at [518, 335] on span "Sort" at bounding box center [510, 333] width 18 height 13
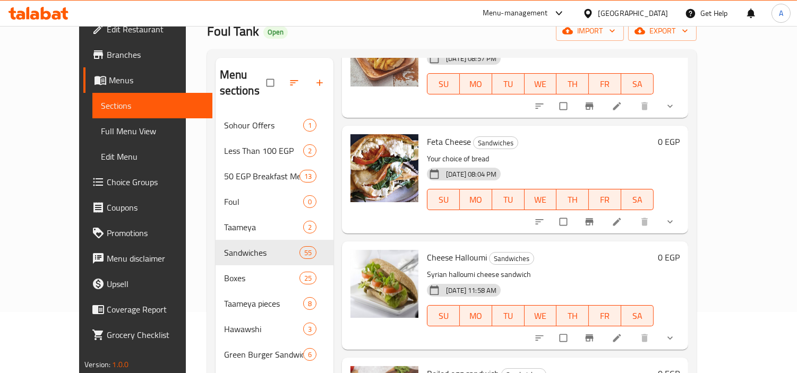
scroll to position [149, 0]
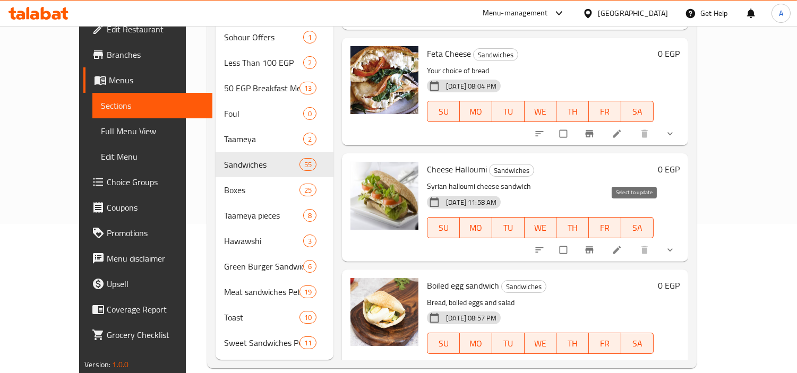
click at [575, 240] on input "checkbox" at bounding box center [564, 250] width 22 height 20
checkbox input "true"
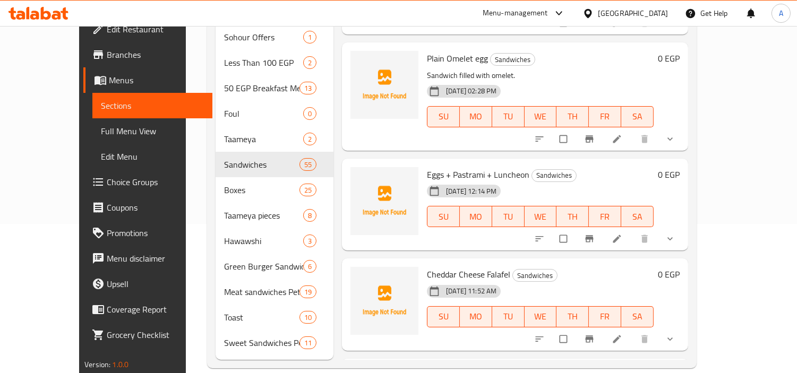
scroll to position [3651, 0]
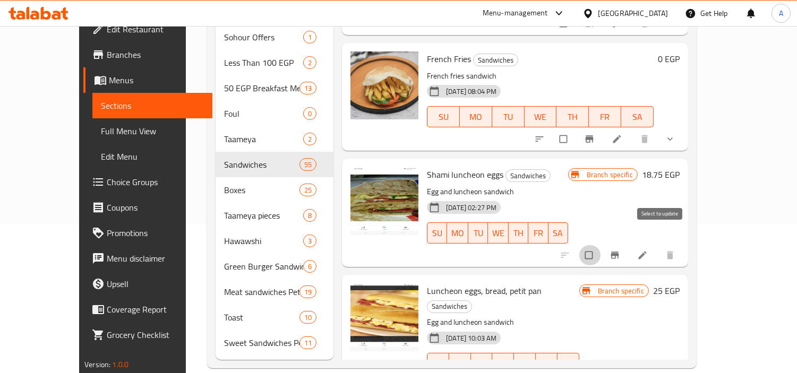
click at [601, 245] on input "checkbox" at bounding box center [590, 255] width 22 height 20
checkbox input "true"
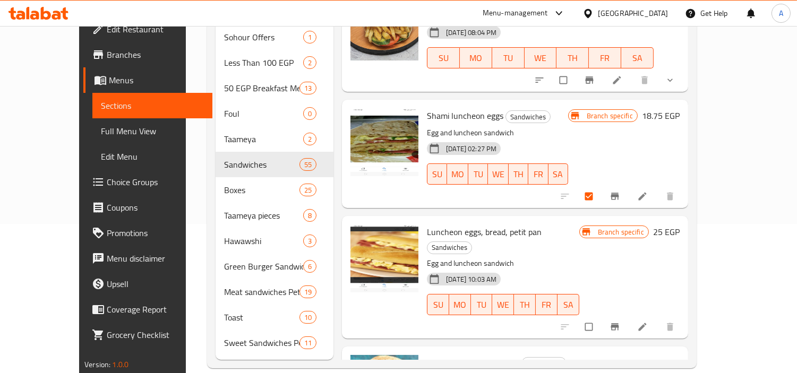
click at [601, 317] on input "checkbox" at bounding box center [590, 327] width 22 height 20
checkbox input "true"
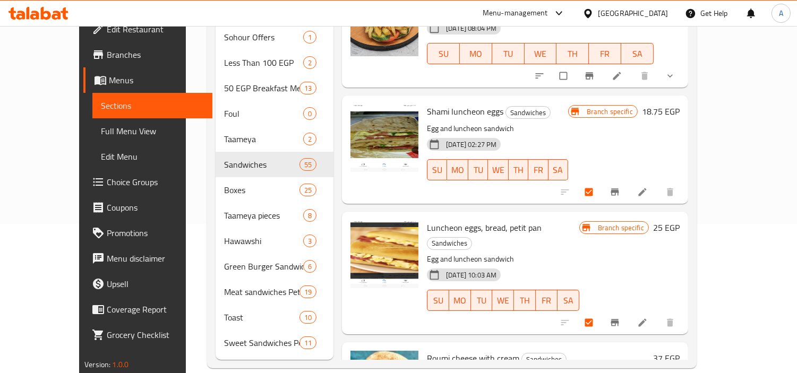
scroll to position [3887, 0]
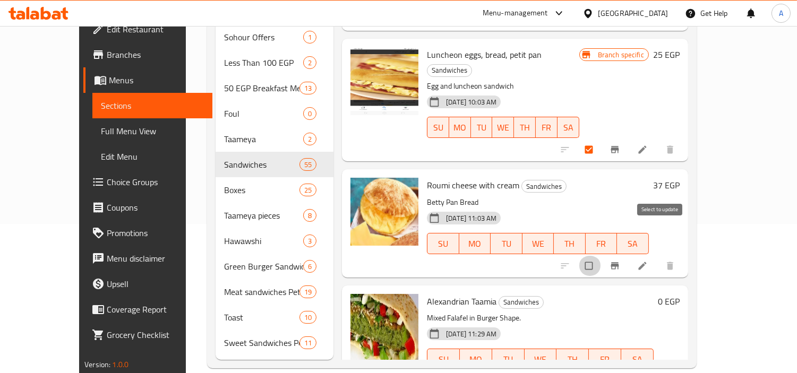
click at [601, 256] on input "checkbox" at bounding box center [590, 266] width 22 height 20
checkbox input "true"
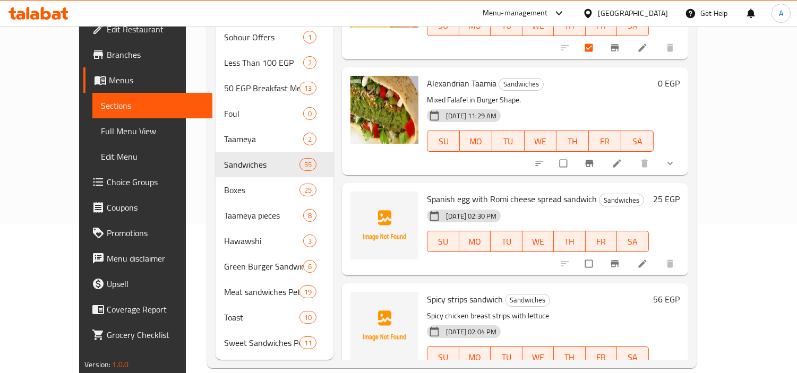
scroll to position [4123, 0]
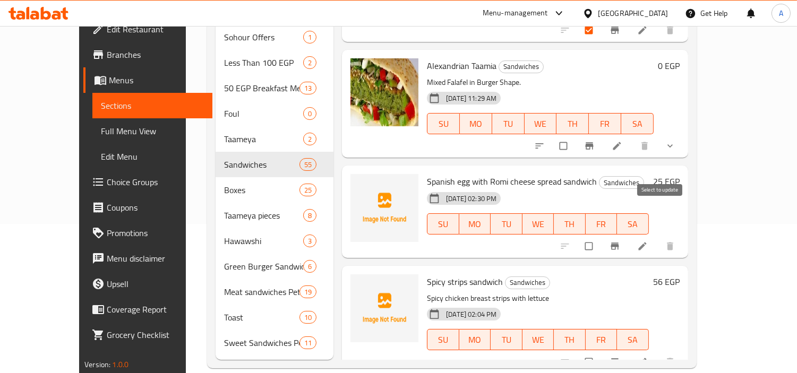
click at [601, 236] on input "checkbox" at bounding box center [590, 246] width 22 height 20
checkbox input "true"
click at [601, 352] on input "checkbox" at bounding box center [590, 362] width 22 height 20
checkbox input "true"
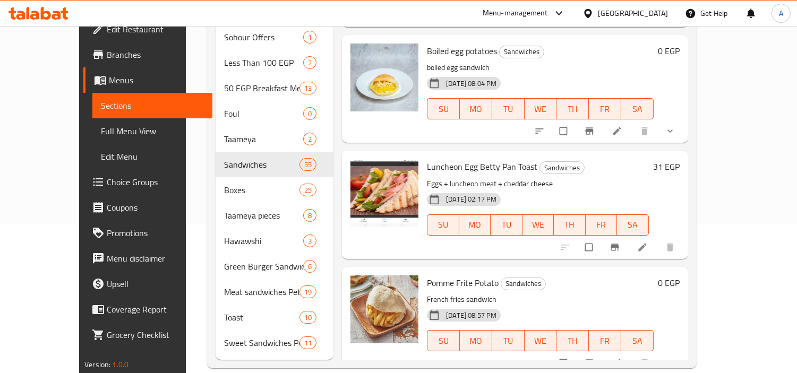
scroll to position [5362, 0]
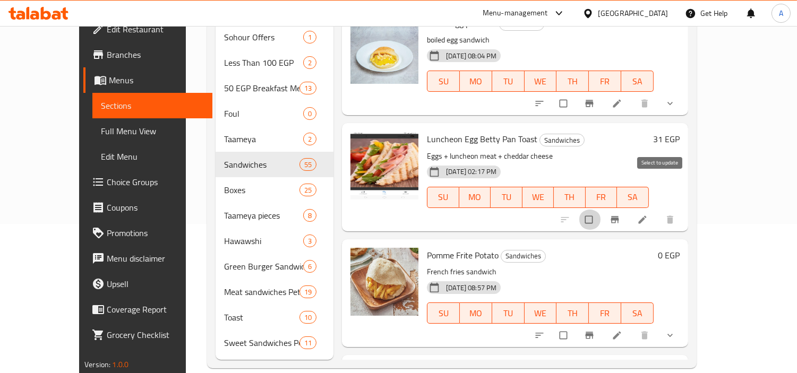
click at [601, 210] on input "checkbox" at bounding box center [590, 220] width 22 height 20
checkbox input "true"
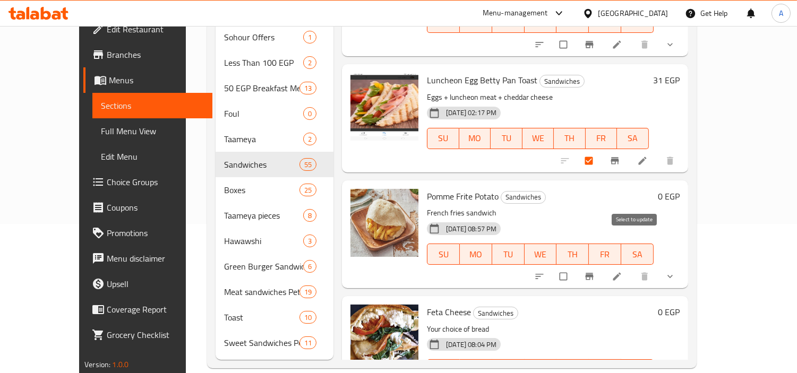
click at [575, 267] on input "checkbox" at bounding box center [564, 277] width 22 height 20
checkbox input "true"
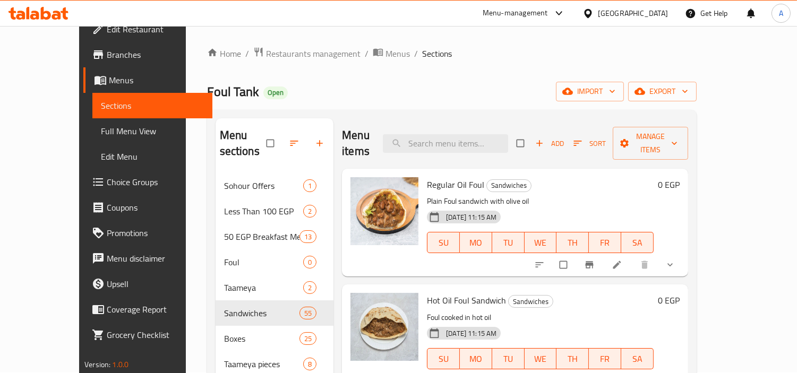
scroll to position [0, 0]
click at [680, 133] on span "Manage items" at bounding box center [650, 144] width 58 height 27
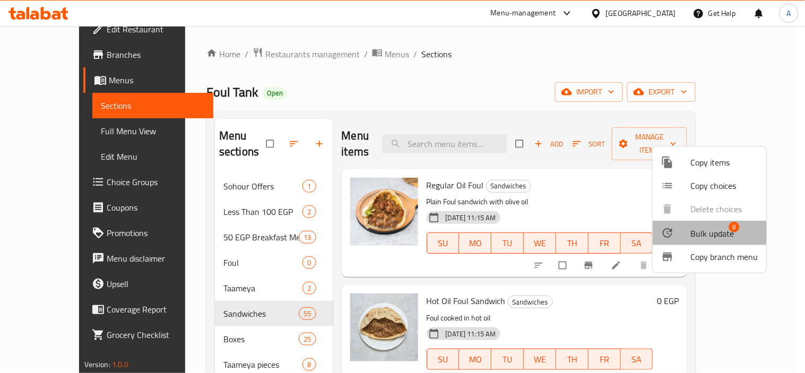
click at [729, 221] on li "Bulk update 8" at bounding box center [710, 233] width 114 height 24
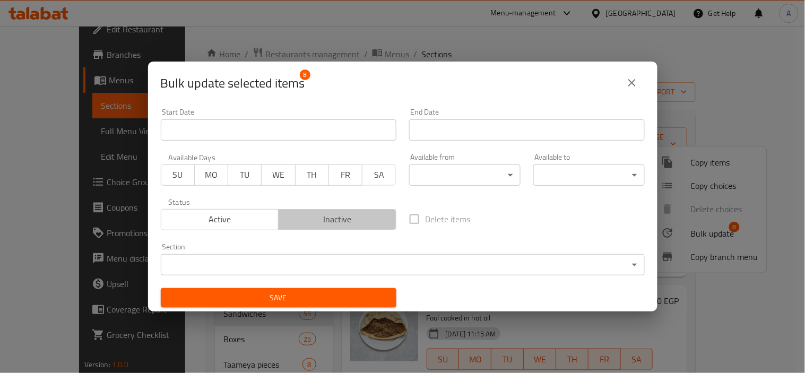
click at [341, 229] on button "Inactive" at bounding box center [337, 219] width 118 height 21
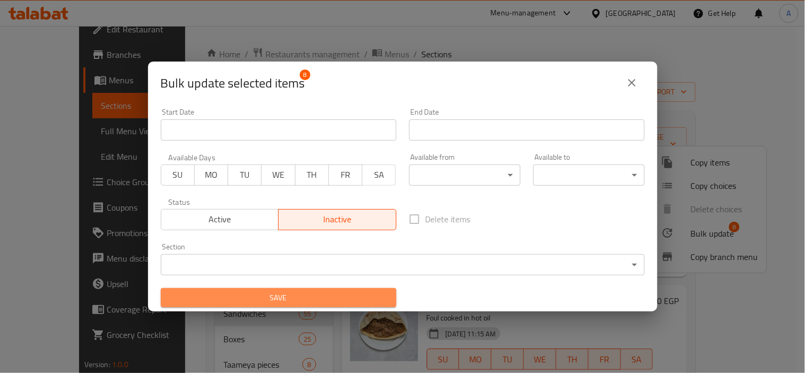
click at [342, 292] on span "Save" at bounding box center [278, 297] width 219 height 13
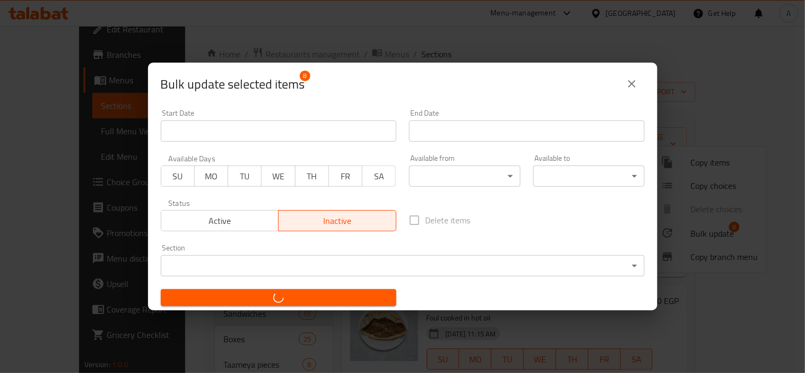
checkbox input "false"
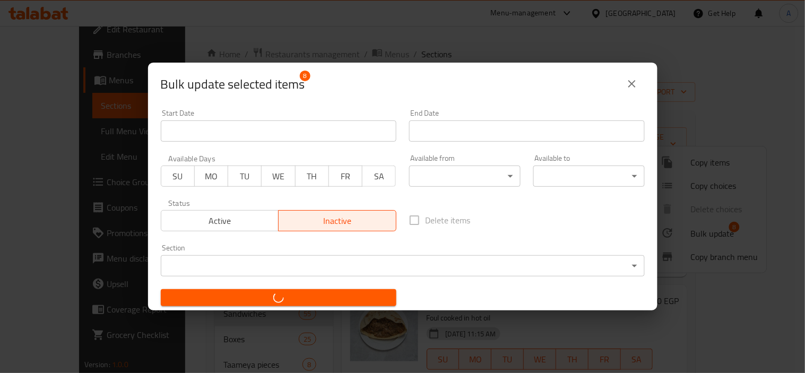
checkbox input "false"
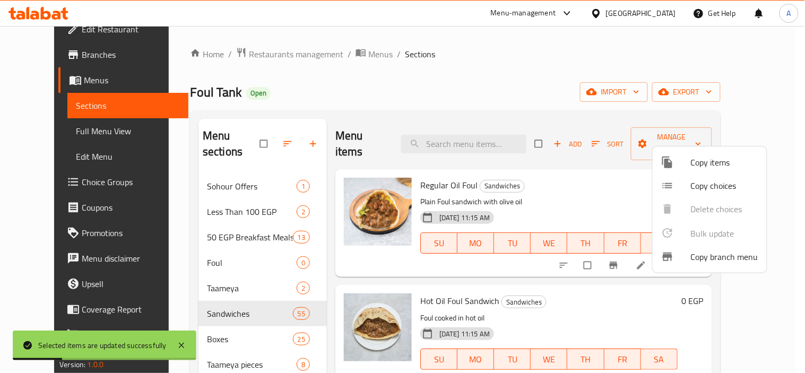
click at [630, 48] on div at bounding box center [402, 186] width 805 height 373
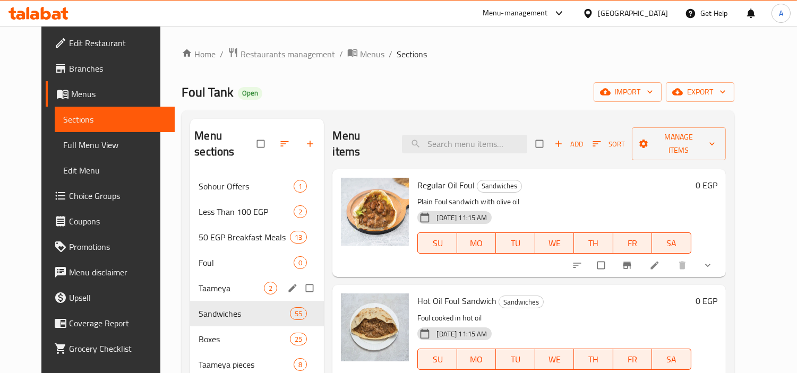
click at [250, 282] on span "Taameya" at bounding box center [231, 288] width 65 height 13
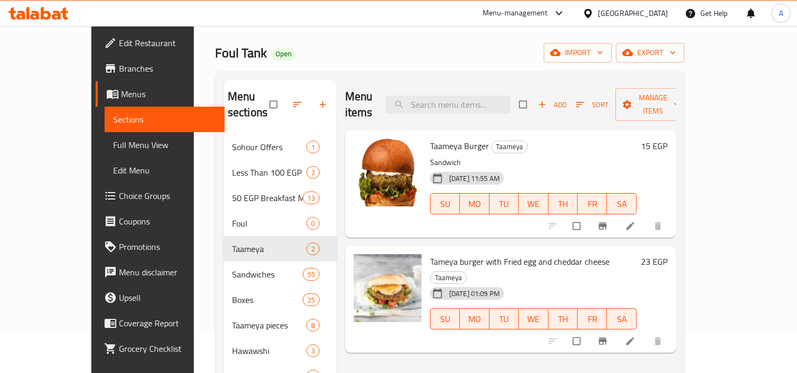
scroll to position [59, 0]
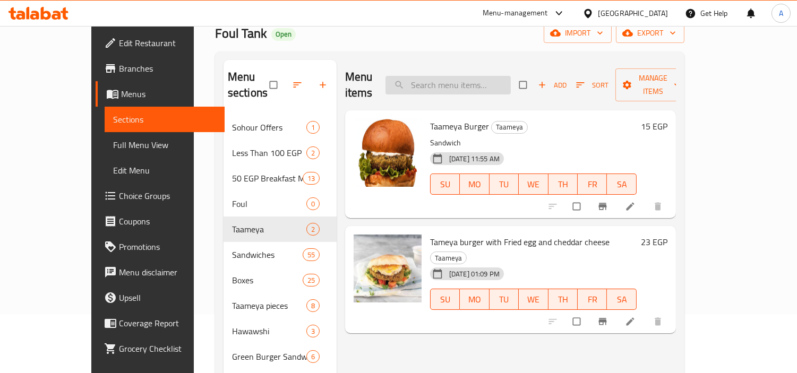
click at [508, 80] on input "search" at bounding box center [447, 85] width 125 height 19
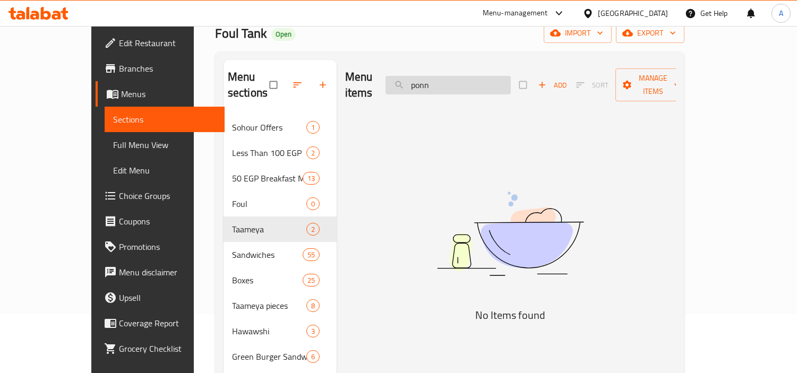
type input "pon"
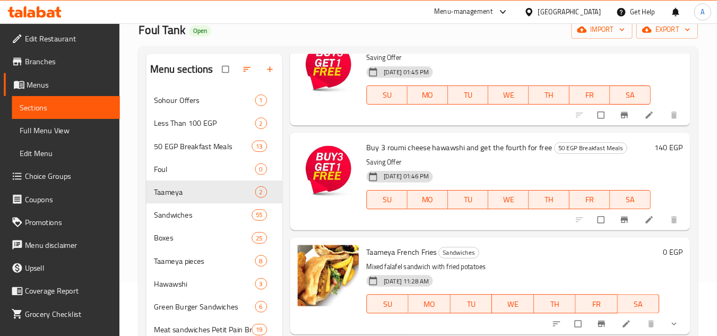
scroll to position [295, 0]
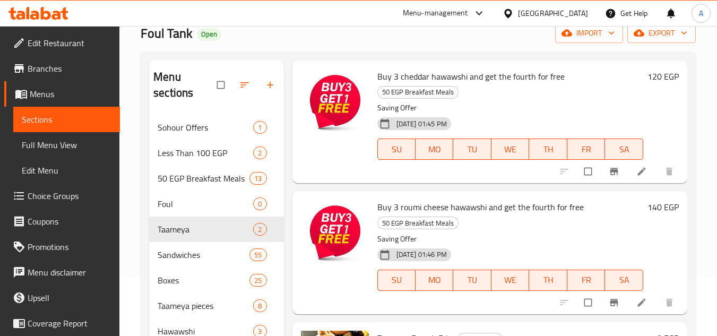
click at [478, 72] on span "Buy 3 cheddar hawawshi and get the fourth for free" at bounding box center [470, 76] width 187 height 16
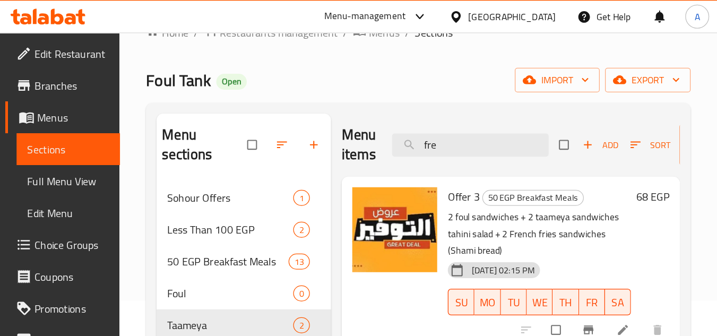
scroll to position [0, 0]
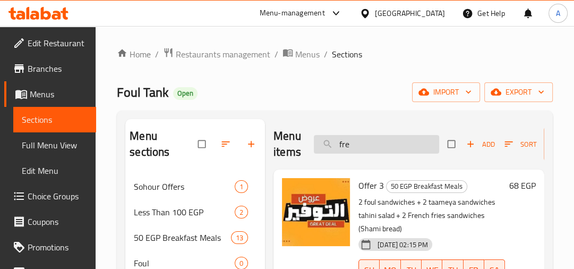
click at [375, 138] on input "fre" at bounding box center [376, 144] width 125 height 19
paste input "Boom"
type input "Boom"
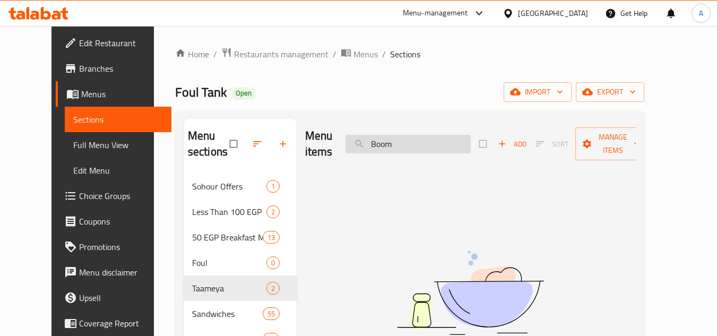
click at [463, 148] on input "Boom" at bounding box center [408, 144] width 125 height 19
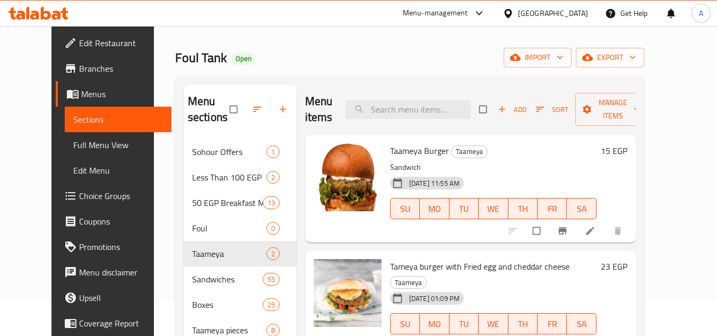
scroll to position [53, 0]
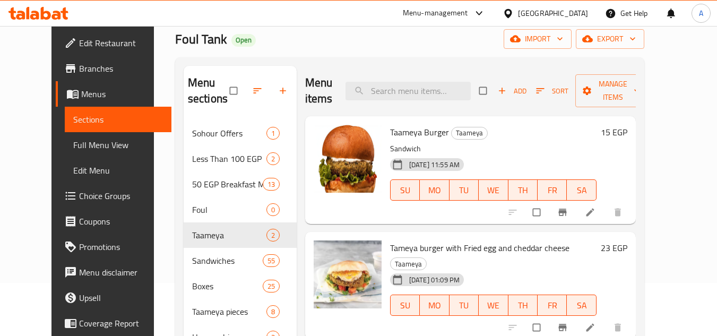
click at [493, 240] on span "Tameya burger with Fried egg and cheddar cheese" at bounding box center [479, 248] width 179 height 16
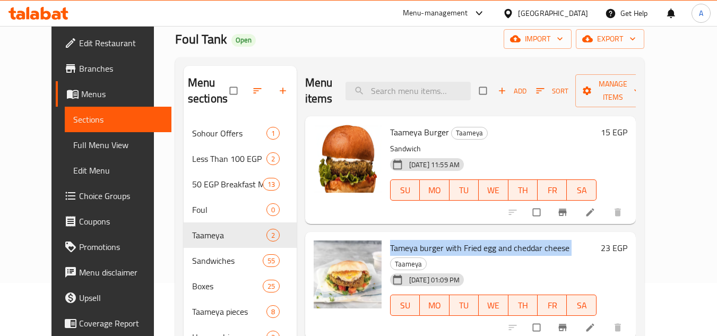
click at [493, 240] on span "Tameya burger with Fried egg and cheddar cheese" at bounding box center [479, 248] width 179 height 16
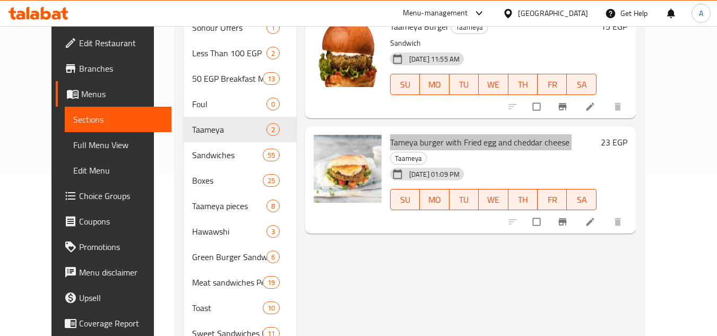
scroll to position [203, 0]
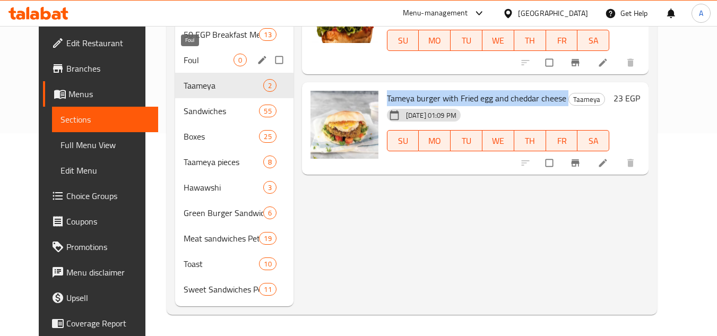
click at [187, 66] on span "Foul" at bounding box center [209, 60] width 50 height 13
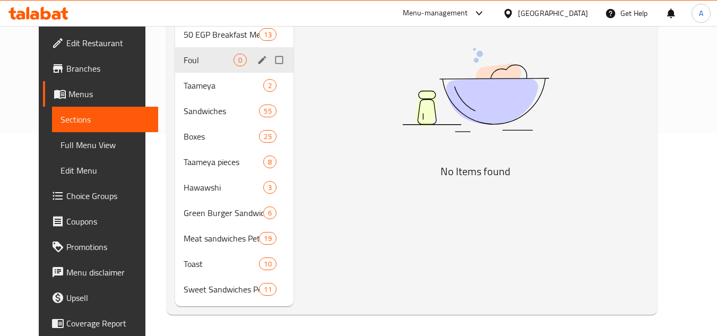
click at [257, 63] on icon "edit" at bounding box center [262, 60] width 11 height 11
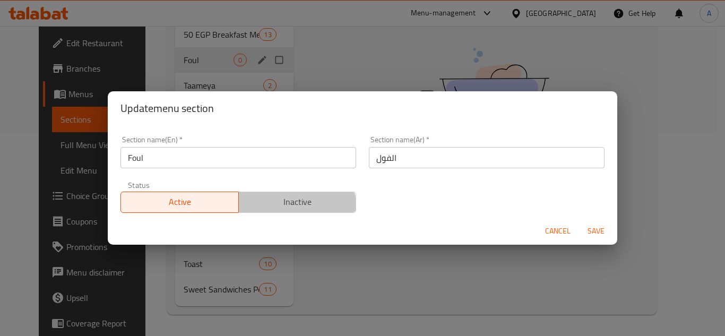
drag, startPoint x: 272, startPoint y: 211, endPoint x: 482, endPoint y: 229, distance: 210.5
click at [276, 212] on button "Inactive" at bounding box center [297, 202] width 118 height 21
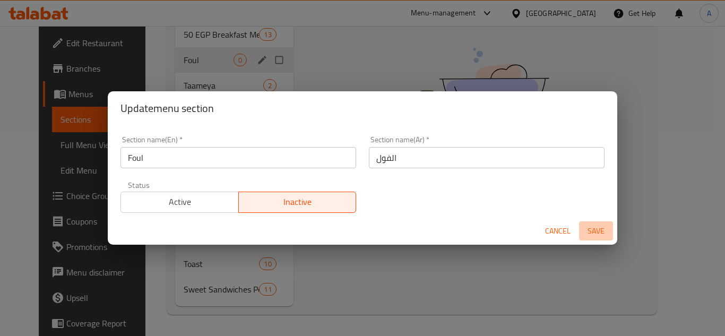
click at [601, 233] on span "Save" at bounding box center [595, 231] width 25 height 13
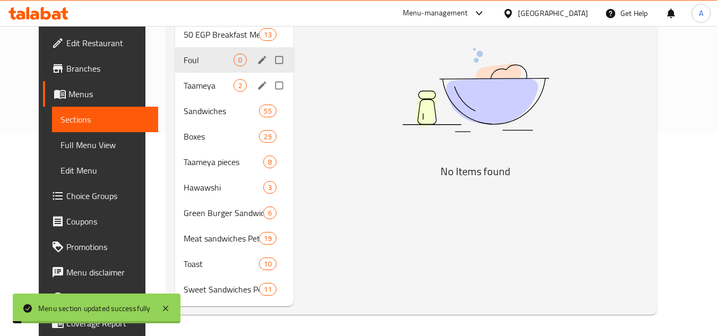
click at [198, 93] on div "Taameya 2" at bounding box center [234, 85] width 118 height 25
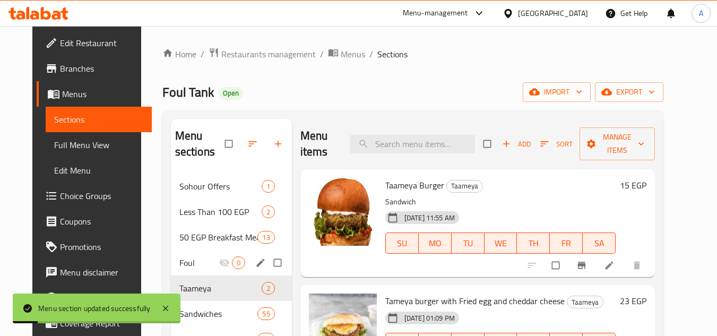
scroll to position [53, 0]
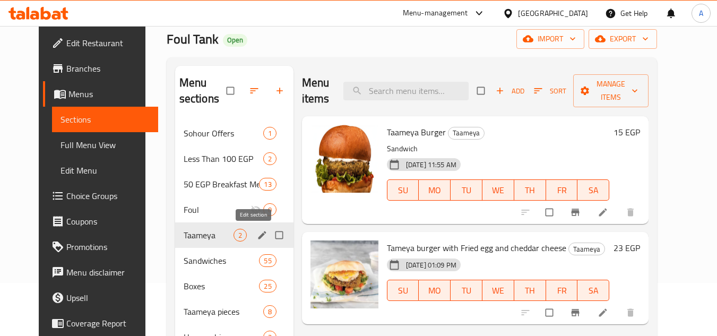
click at [257, 235] on icon "edit" at bounding box center [262, 235] width 11 height 11
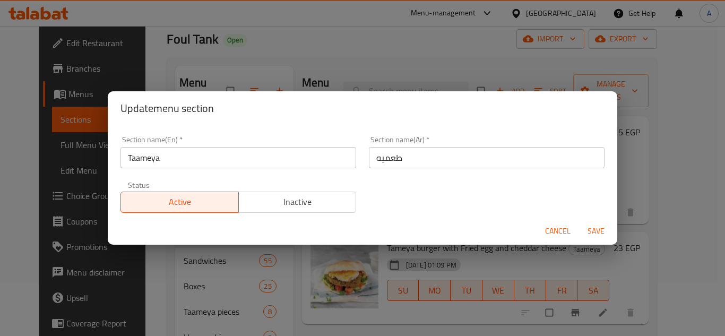
click at [261, 209] on span "Inactive" at bounding box center [297, 201] width 109 height 15
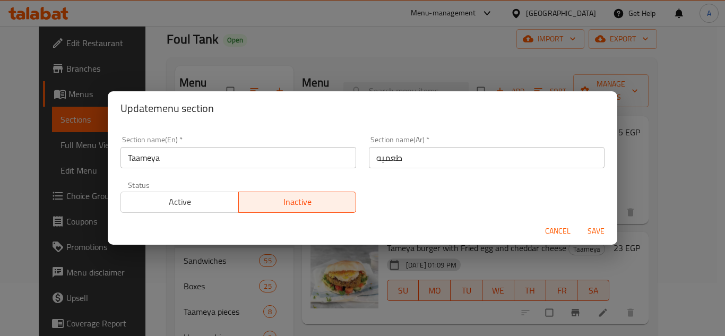
click at [605, 234] on span "Save" at bounding box center [595, 231] width 25 height 13
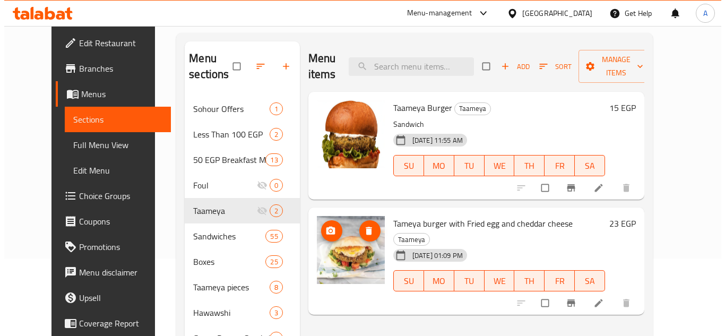
scroll to position [0, 0]
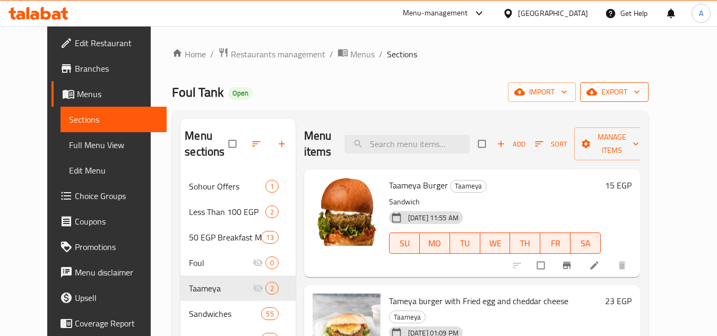
click at [649, 91] on button "export" at bounding box center [614, 92] width 68 height 20
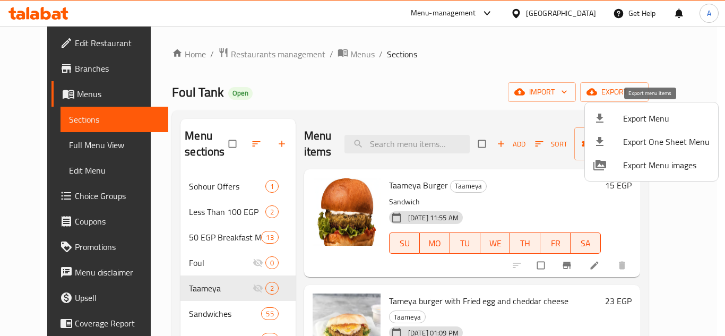
click at [642, 119] on span "Export Menu" at bounding box center [666, 118] width 87 height 13
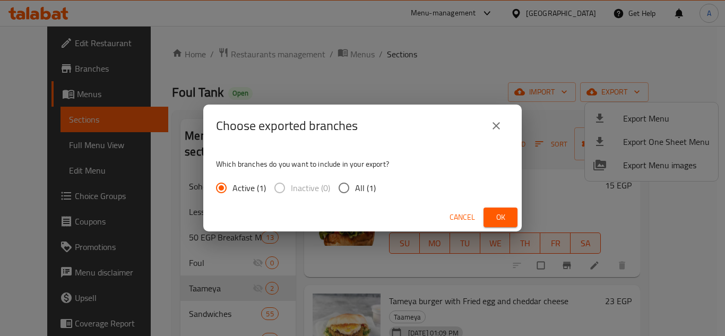
click at [335, 192] on input "All (1)" at bounding box center [344, 188] width 22 height 22
radio input "true"
click at [509, 214] on button "Ok" at bounding box center [501, 218] width 34 height 20
